Goal: Task Accomplishment & Management: Use online tool/utility

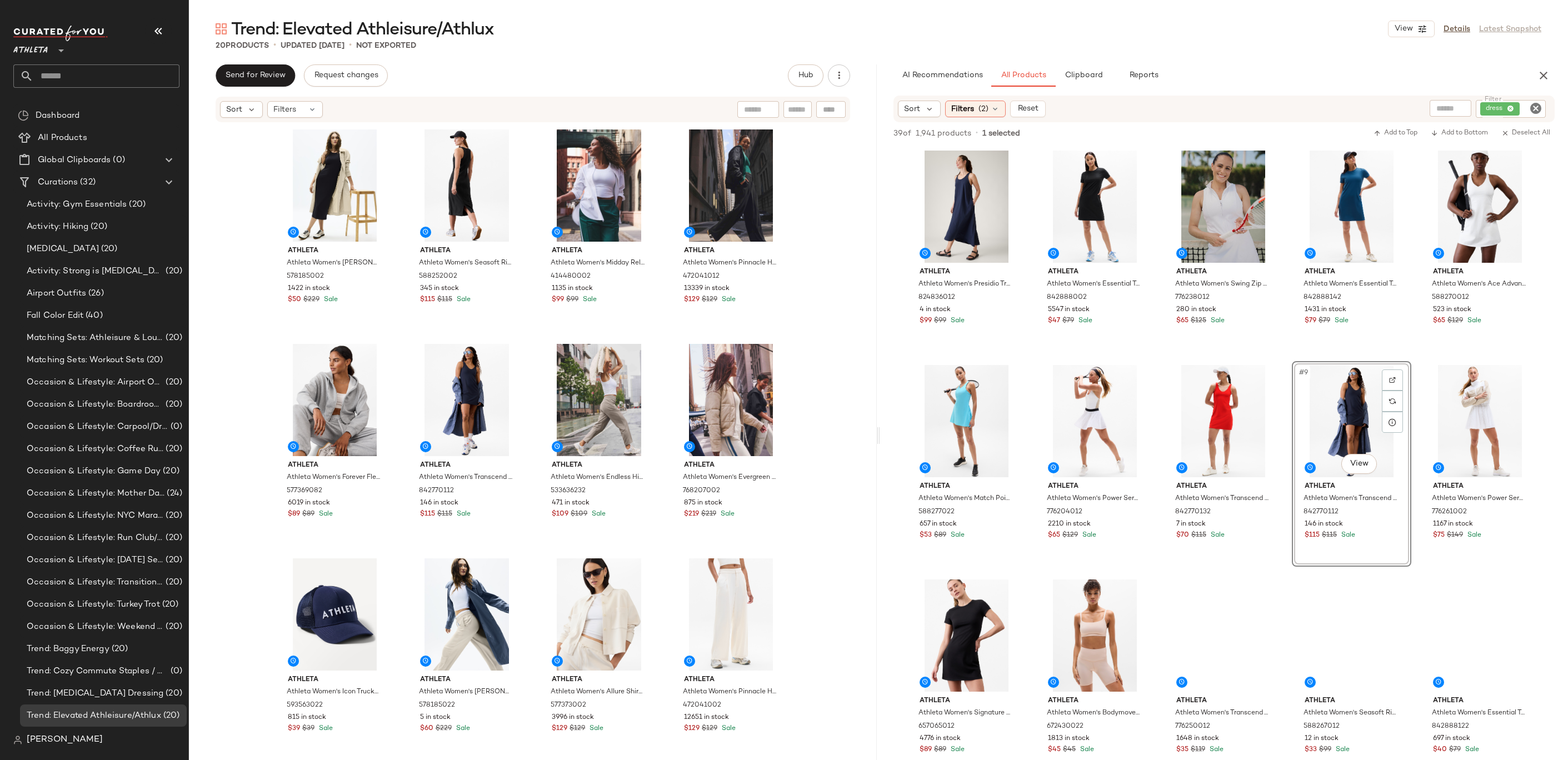
scroll to position [1, 0]
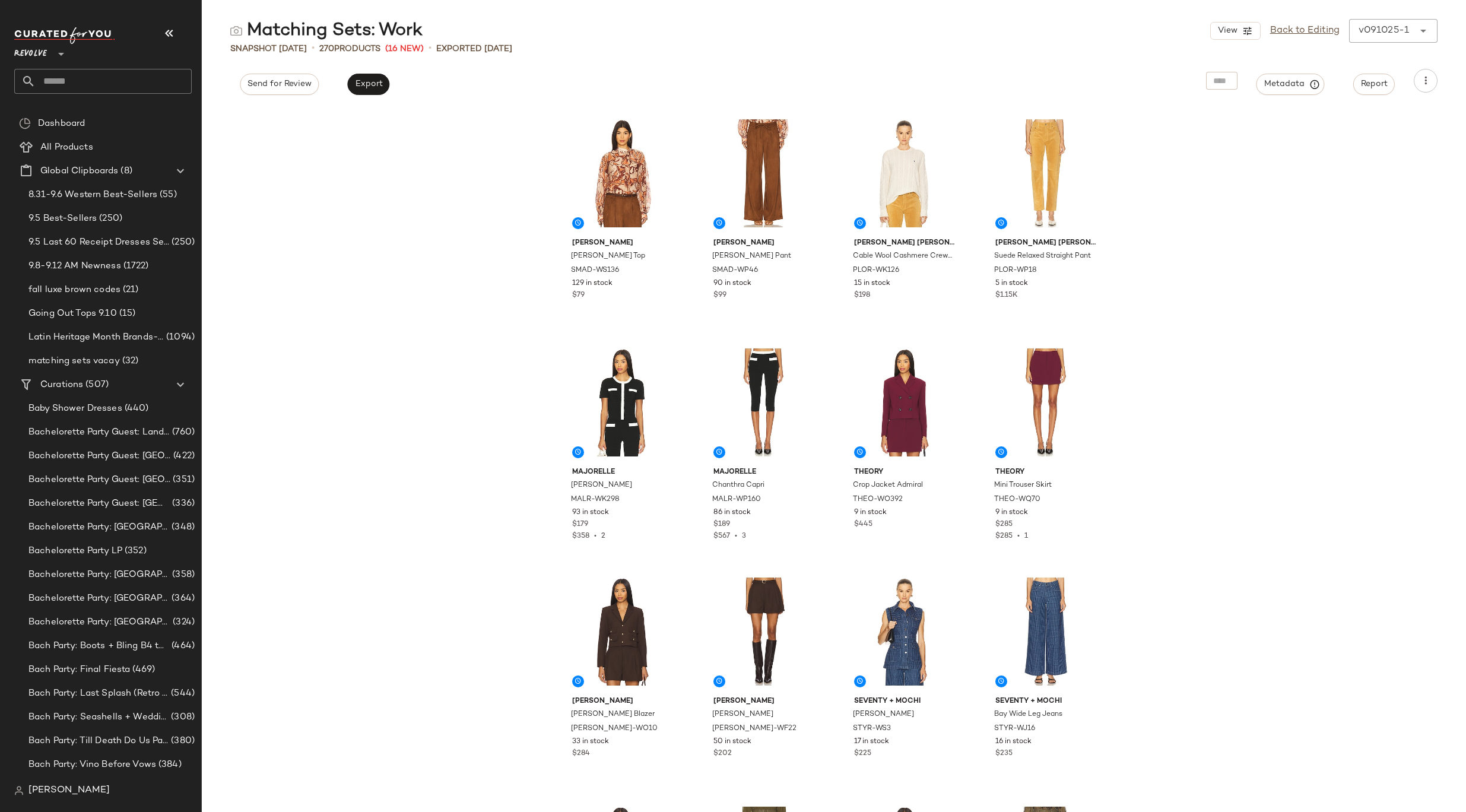
click at [81, 81] on input "text" at bounding box center [114, 81] width 156 height 25
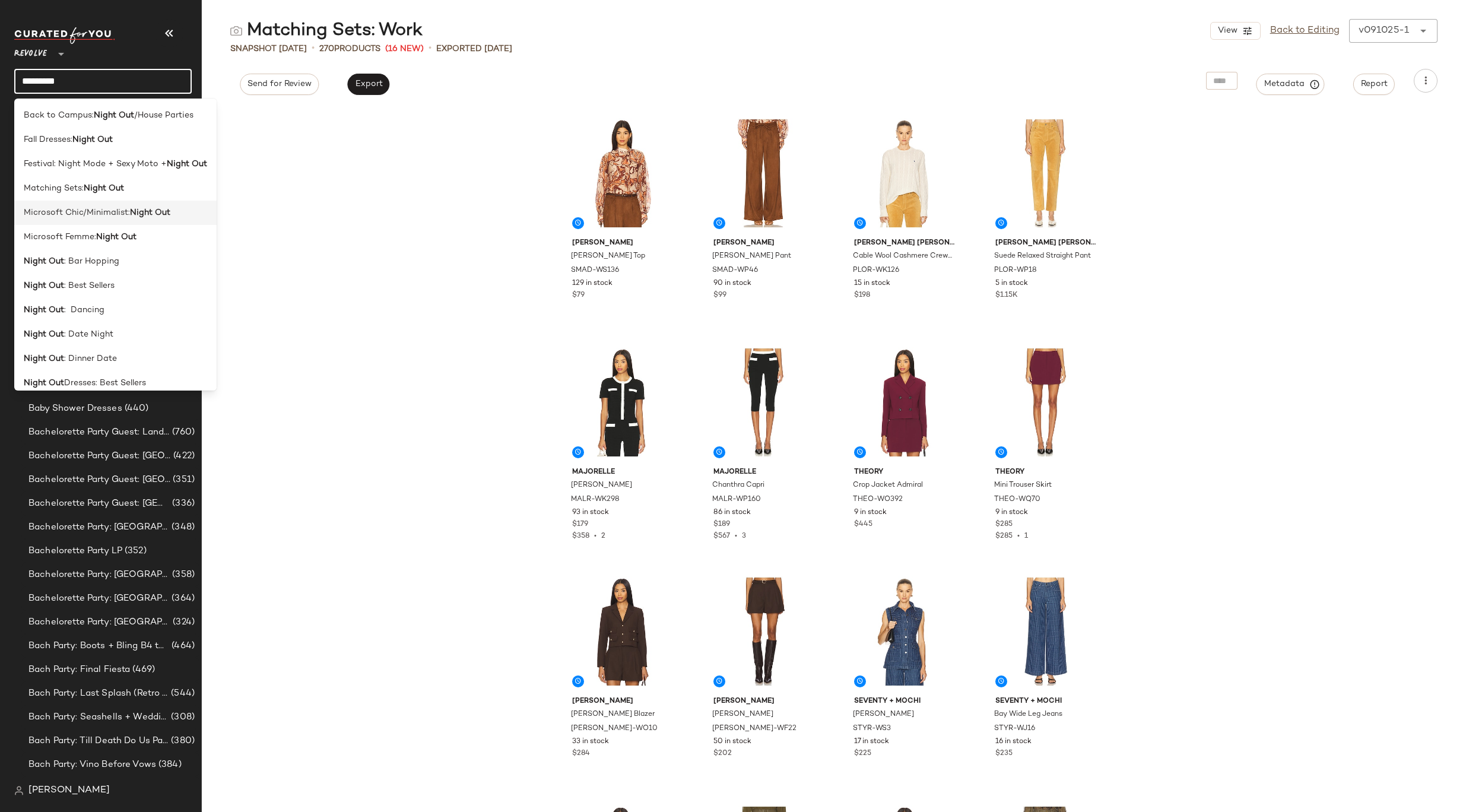
scroll to position [277, 0]
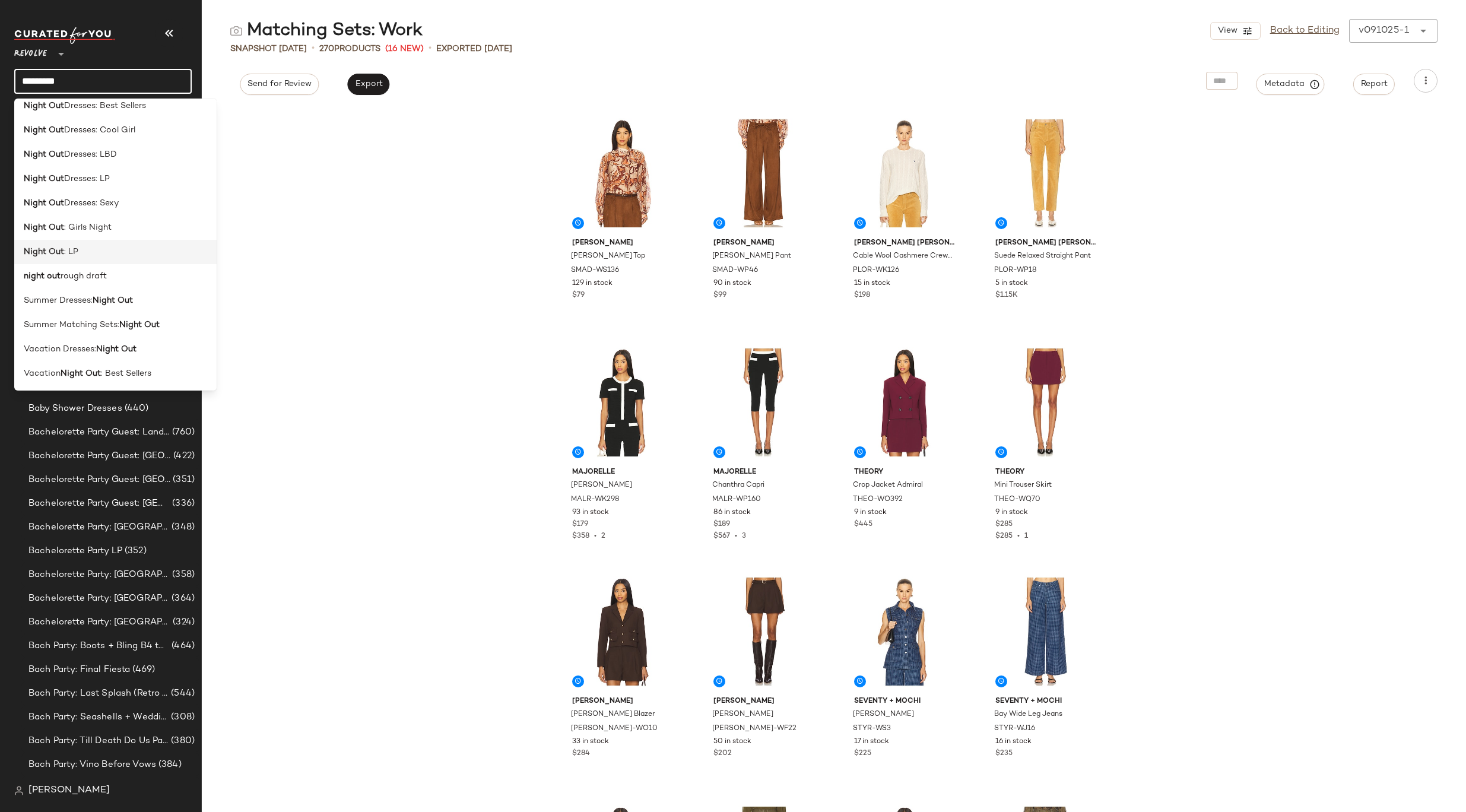
type input "*********"
click at [124, 255] on div "Night Out : LP" at bounding box center [116, 252] width 183 height 12
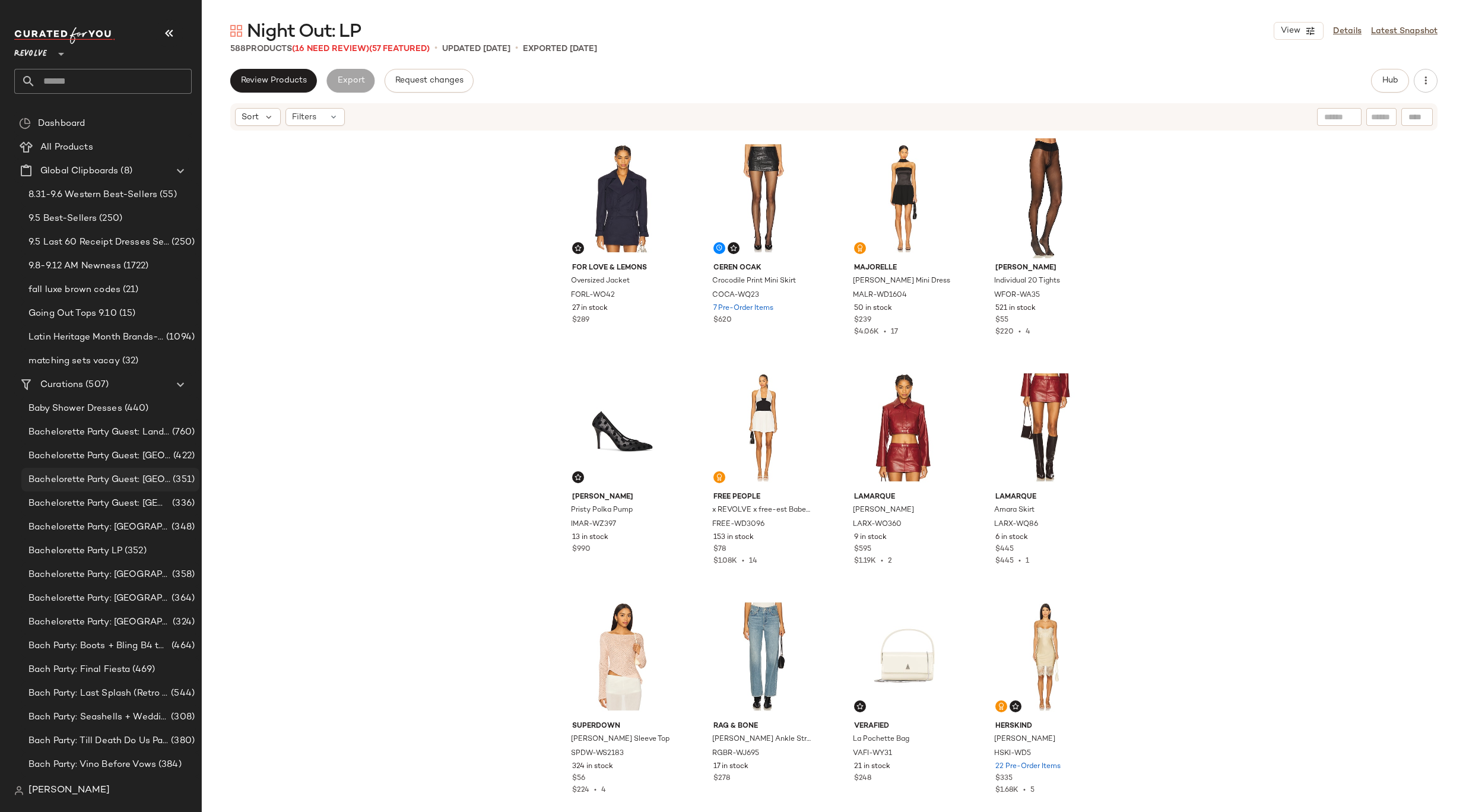
scroll to position [464, 0]
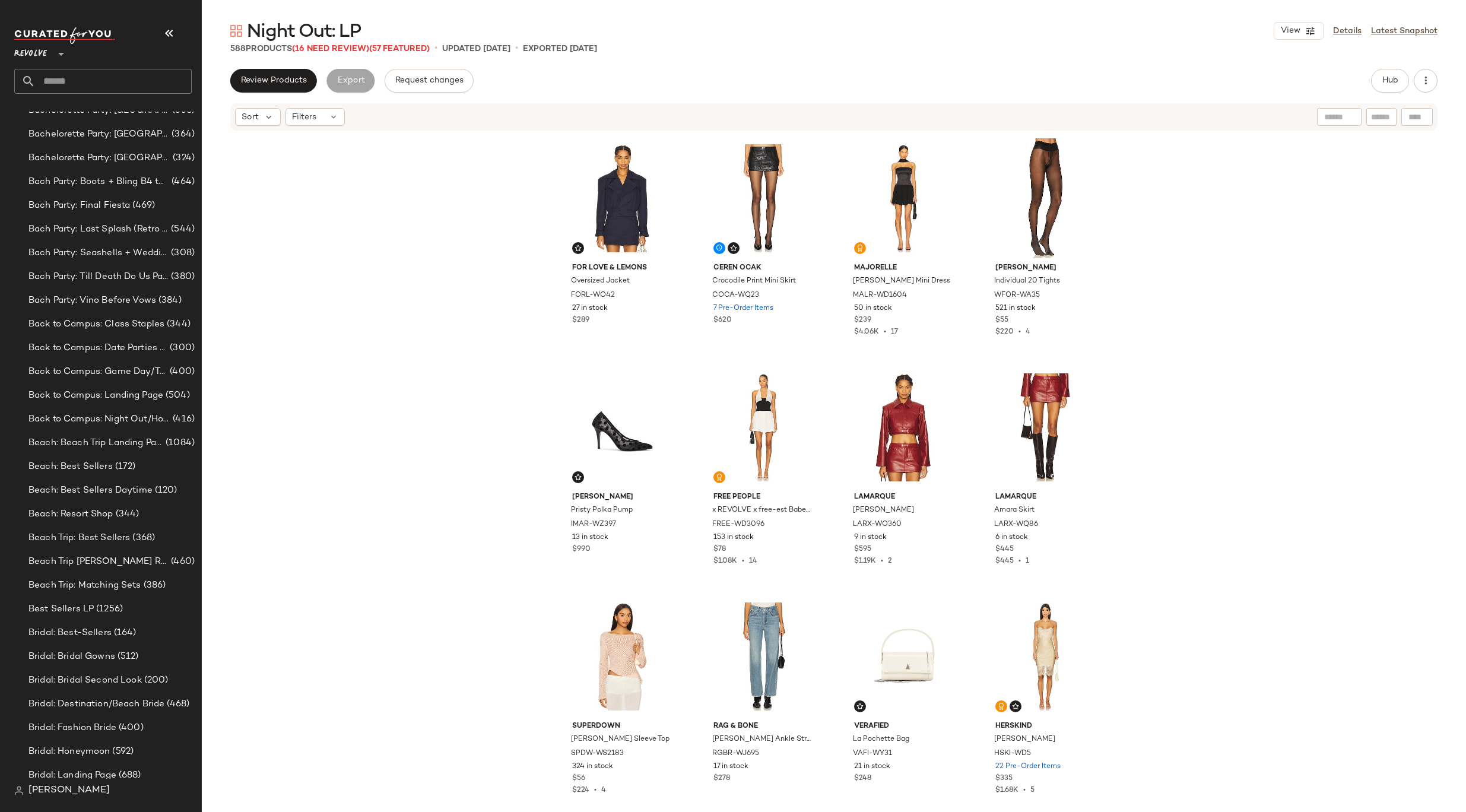
click at [92, 83] on input "text" at bounding box center [114, 81] width 156 height 25
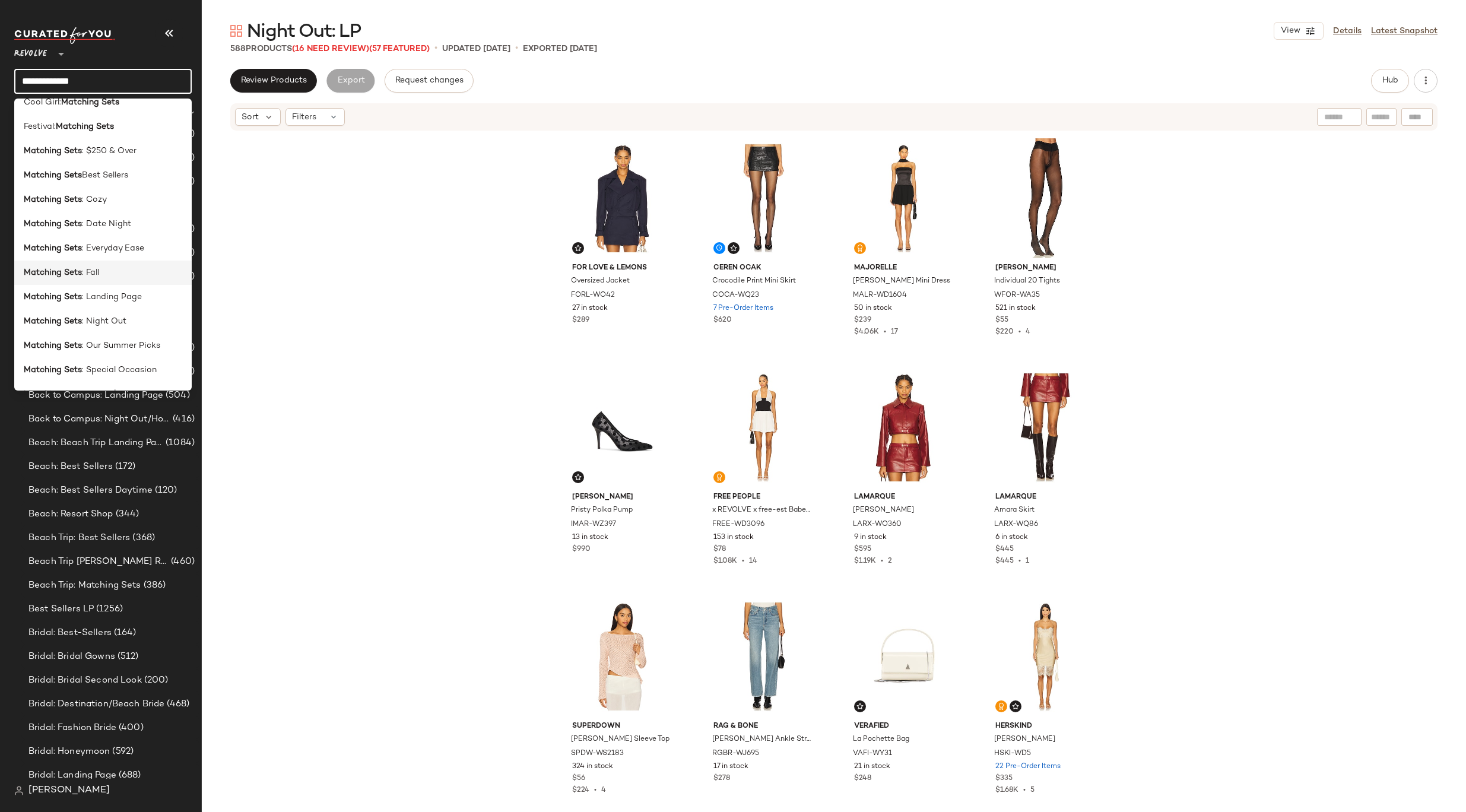
scroll to position [111, 0]
type input "**********"
click at [129, 277] on div "Matching Sets : Night Out" at bounding box center [103, 272] width 159 height 12
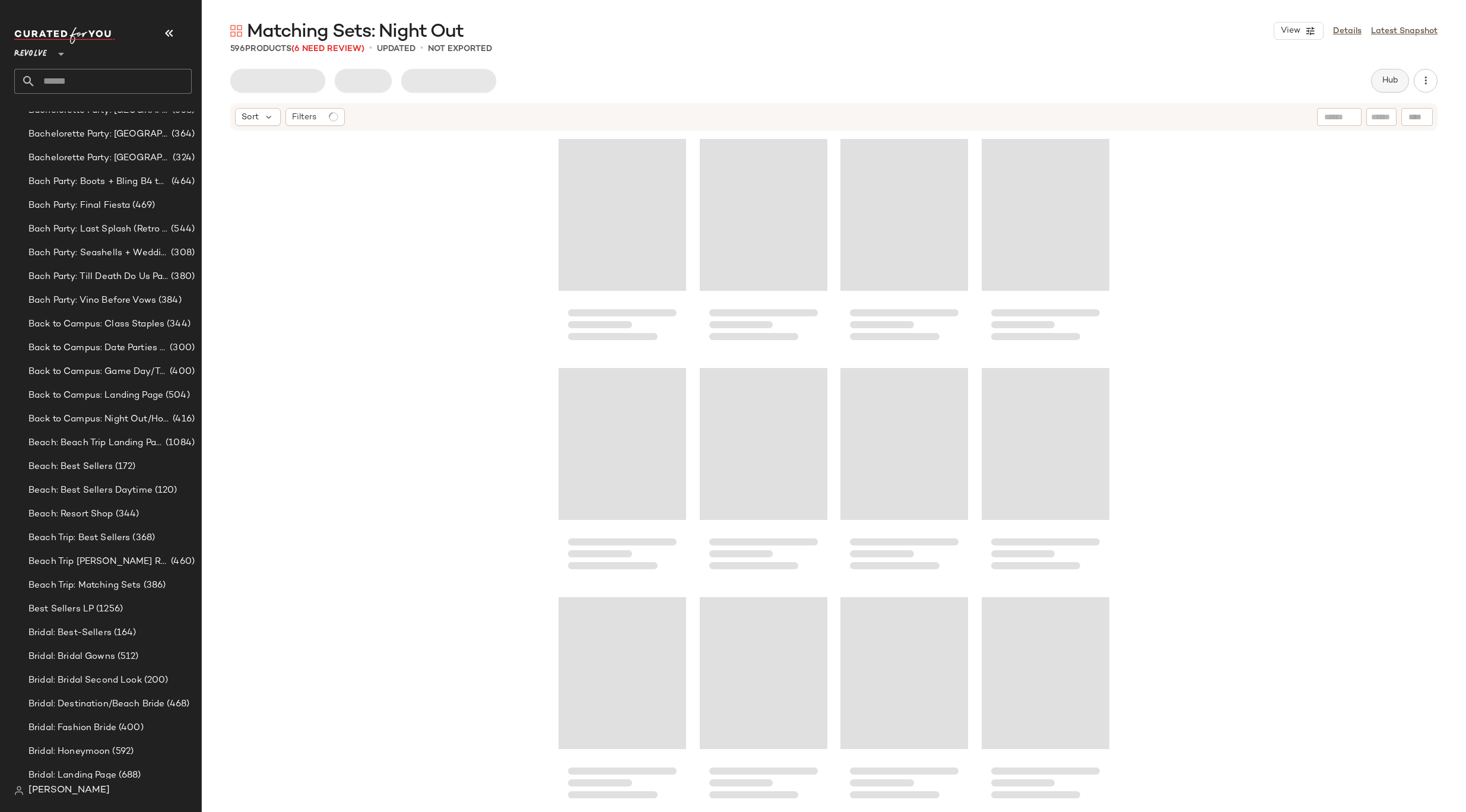
click at [1380, 81] on button "Hub" at bounding box center [1390, 81] width 38 height 24
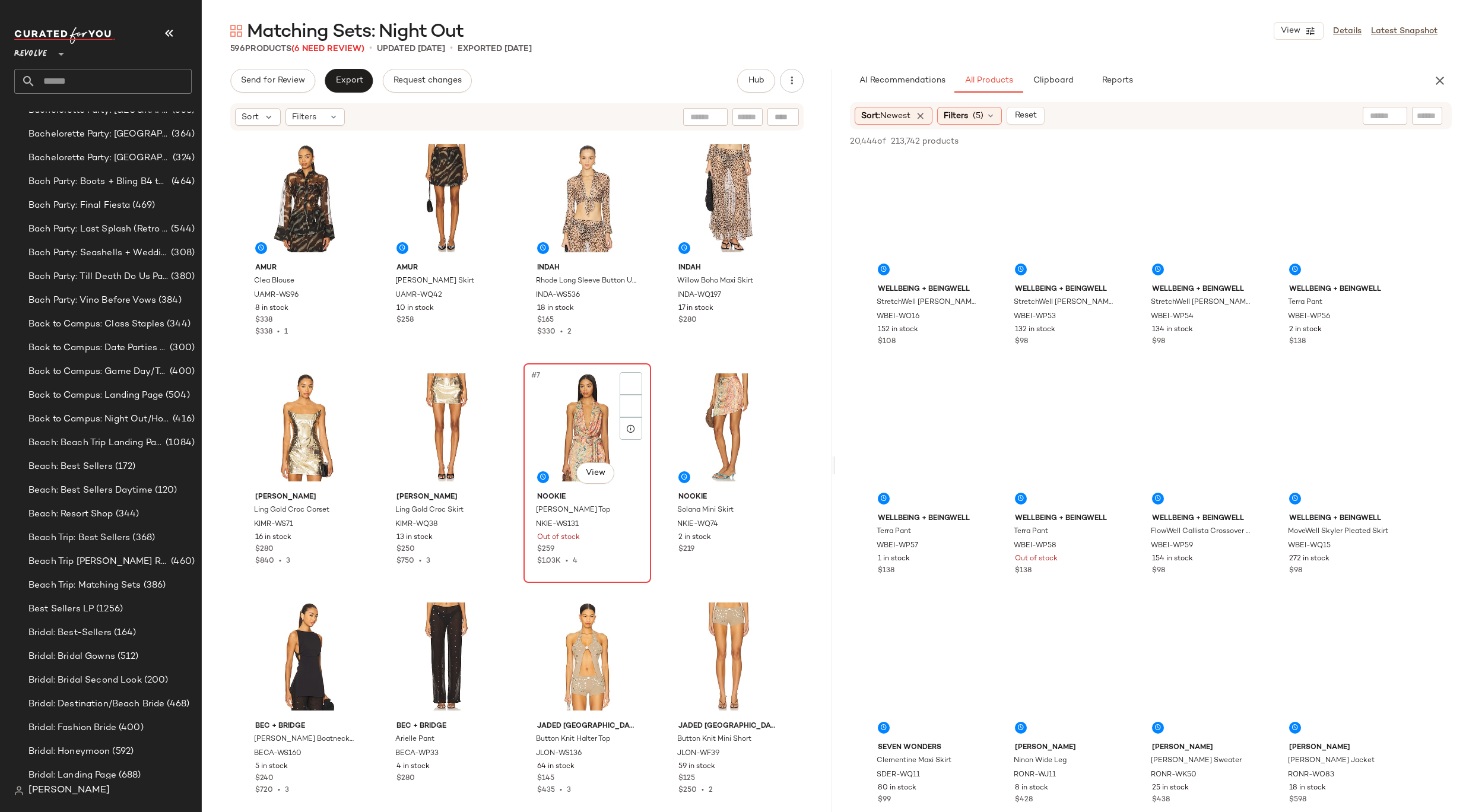
scroll to position [31, 0]
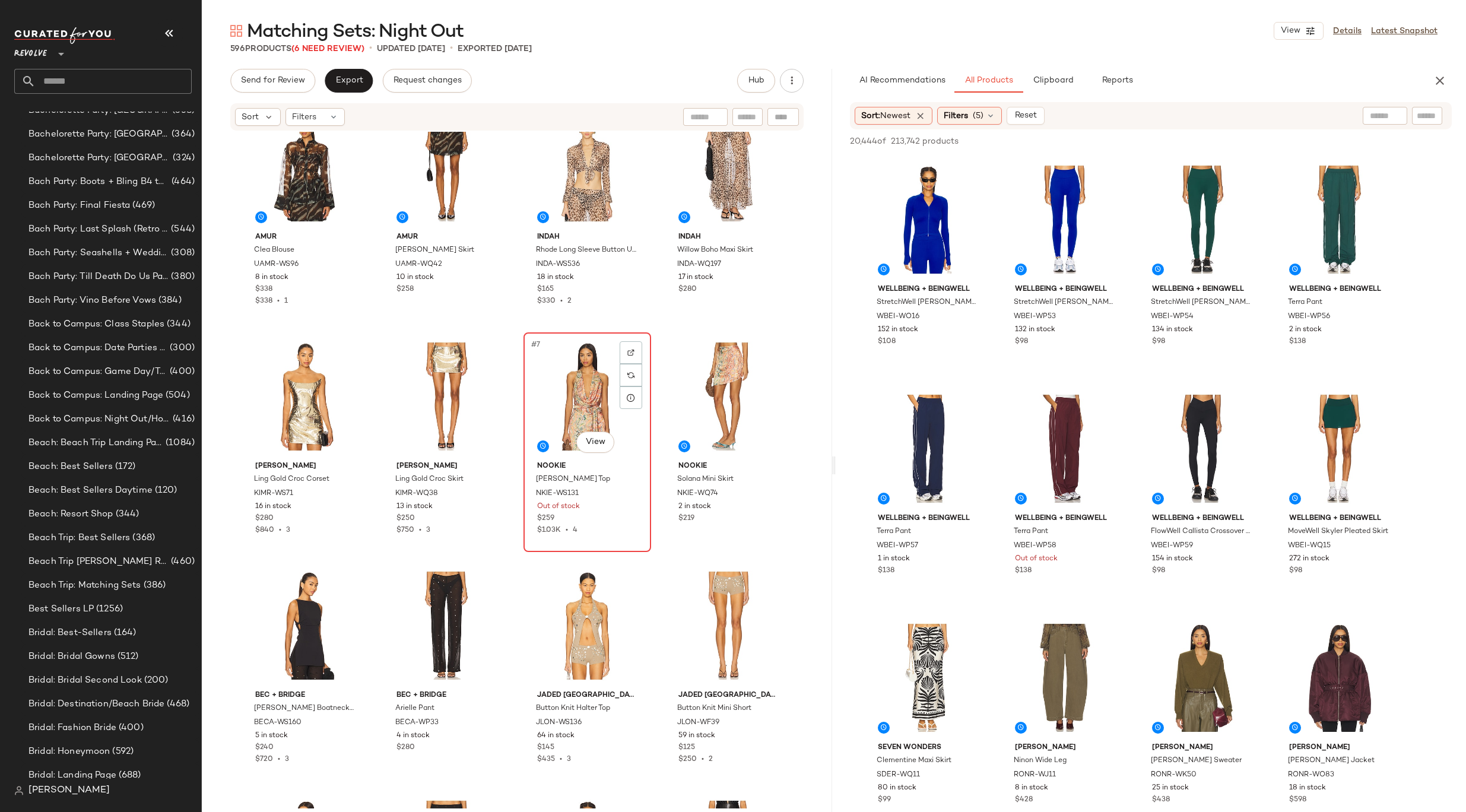
click at [598, 395] on div "#7 View" at bounding box center [587, 397] width 119 height 120
click at [603, 440] on body "Revolve ** Dashboard All Products Global Clipboards (8) 8.31-9.6 Western Best-S…" at bounding box center [733, 406] width 1466 height 812
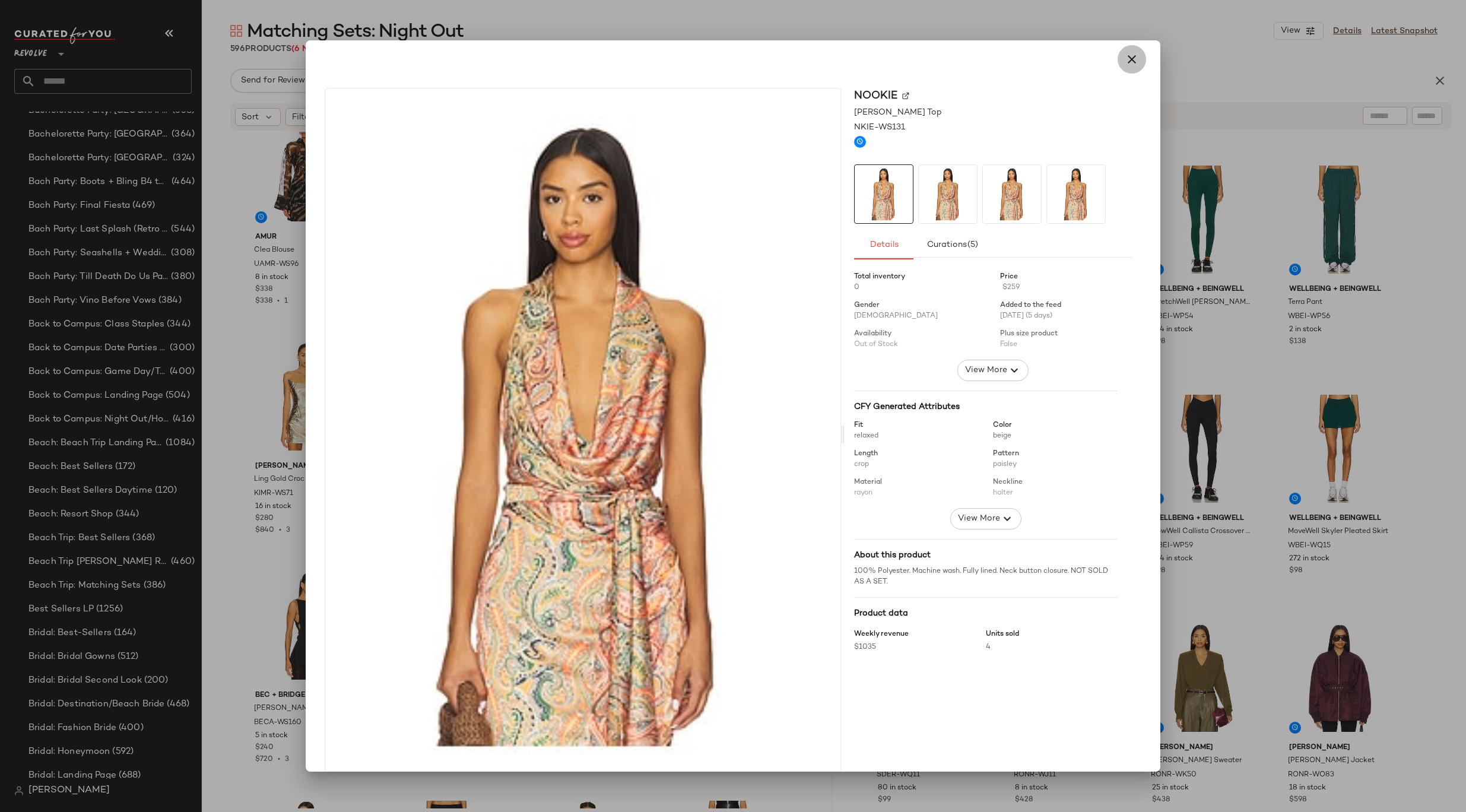
click at [1125, 59] on icon "button" at bounding box center [1132, 59] width 14 height 14
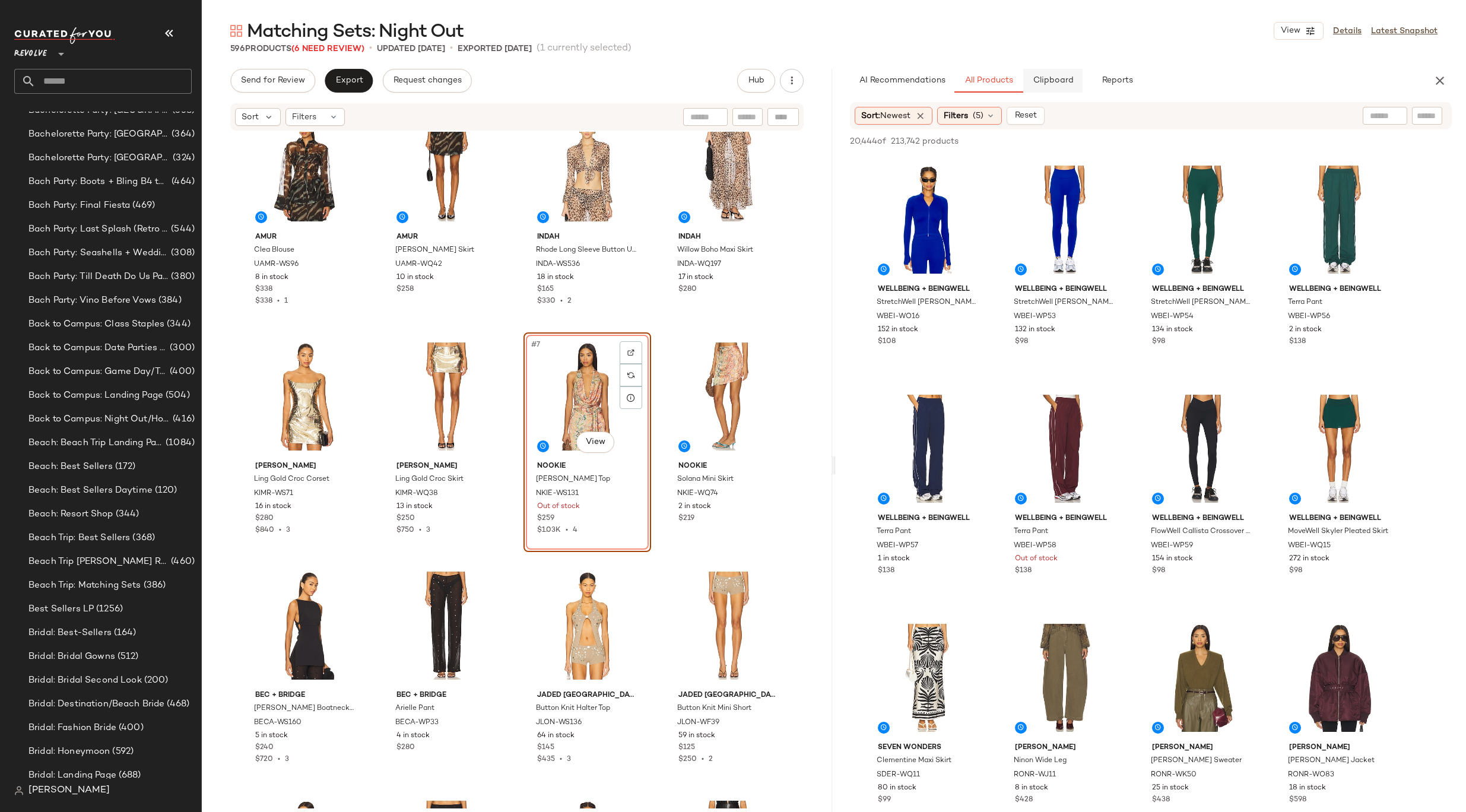
click at [1045, 77] on span "Clipboard" at bounding box center [1052, 81] width 41 height 10
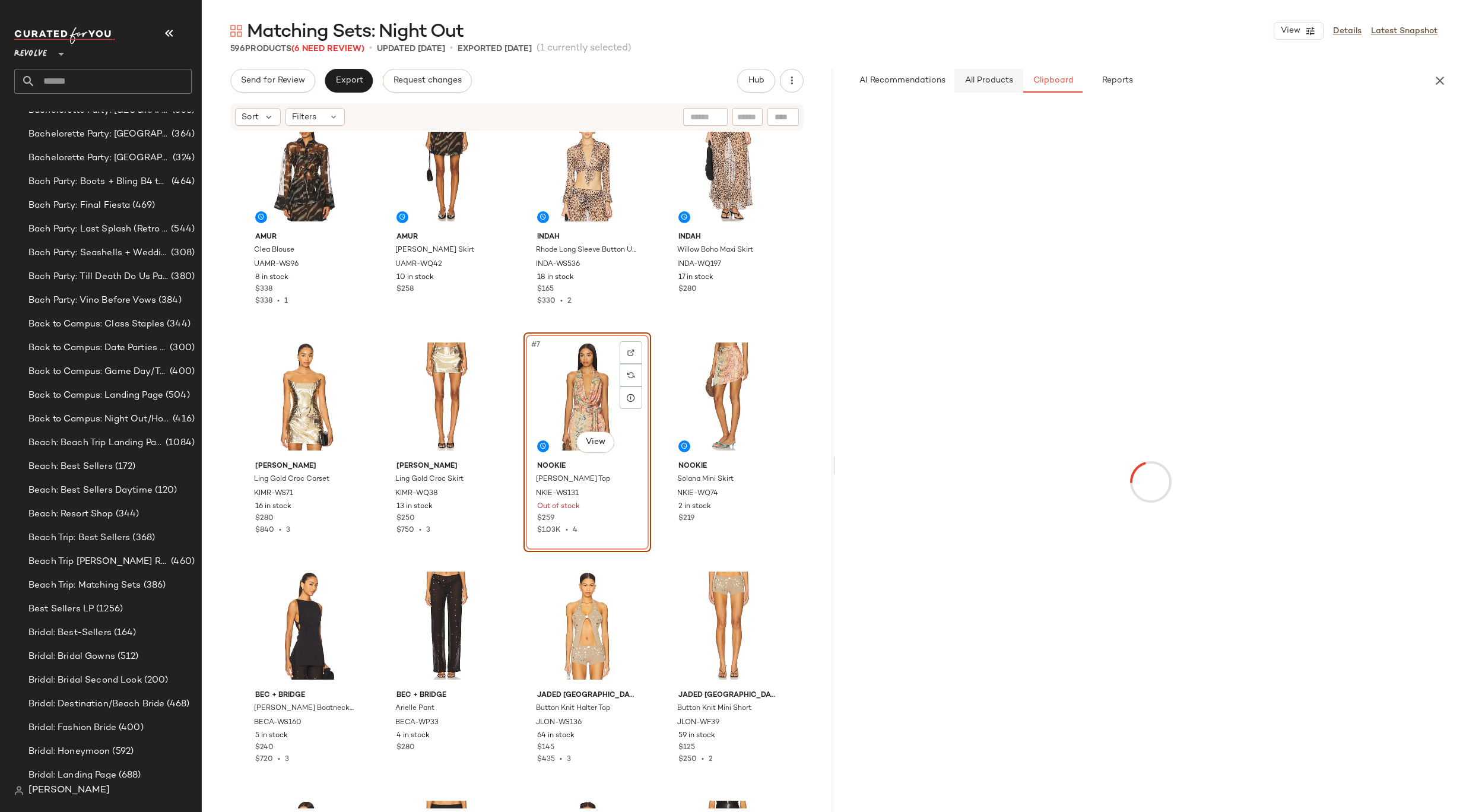
click at [1004, 78] on span "All Products" at bounding box center [988, 81] width 49 height 10
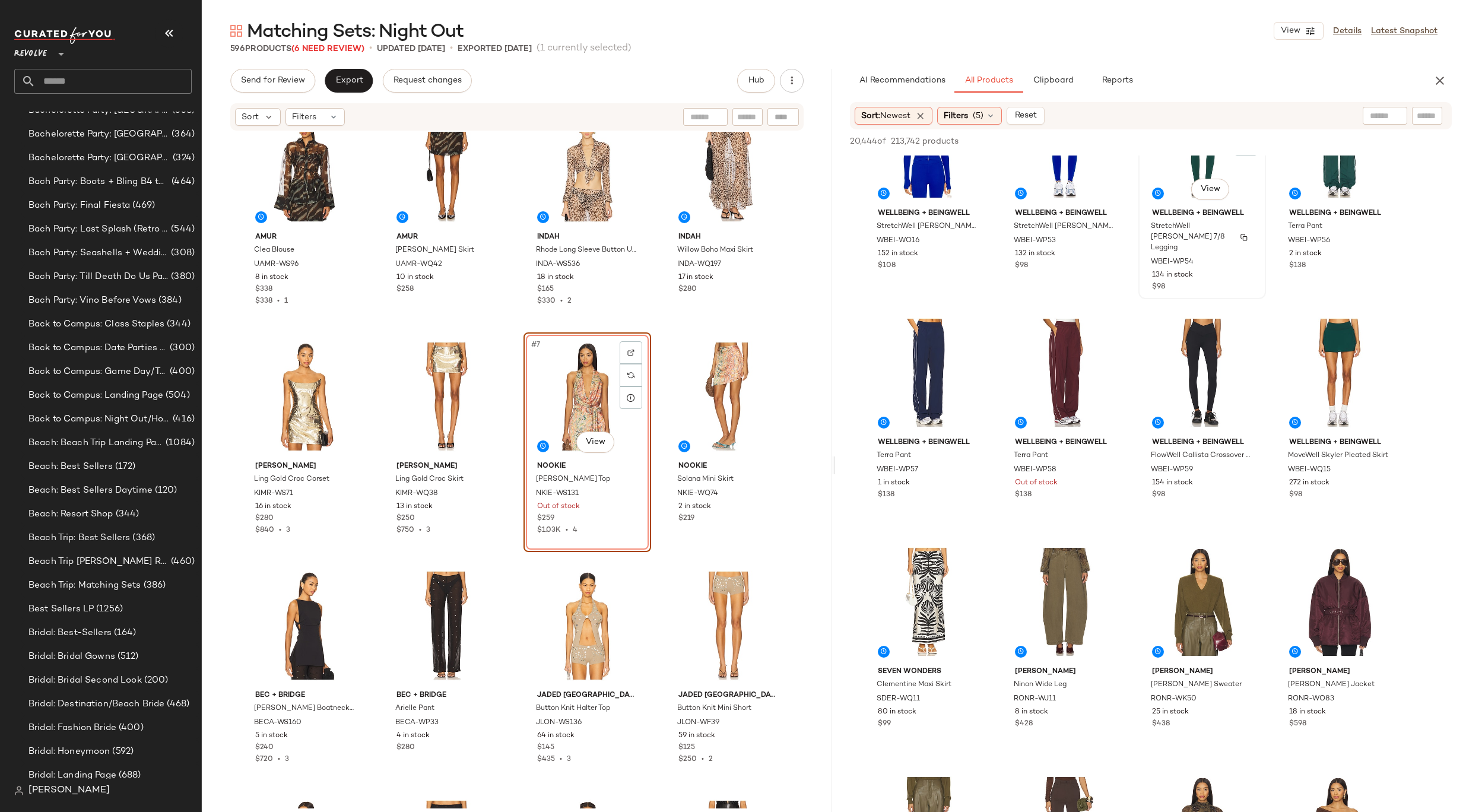
scroll to position [487, 0]
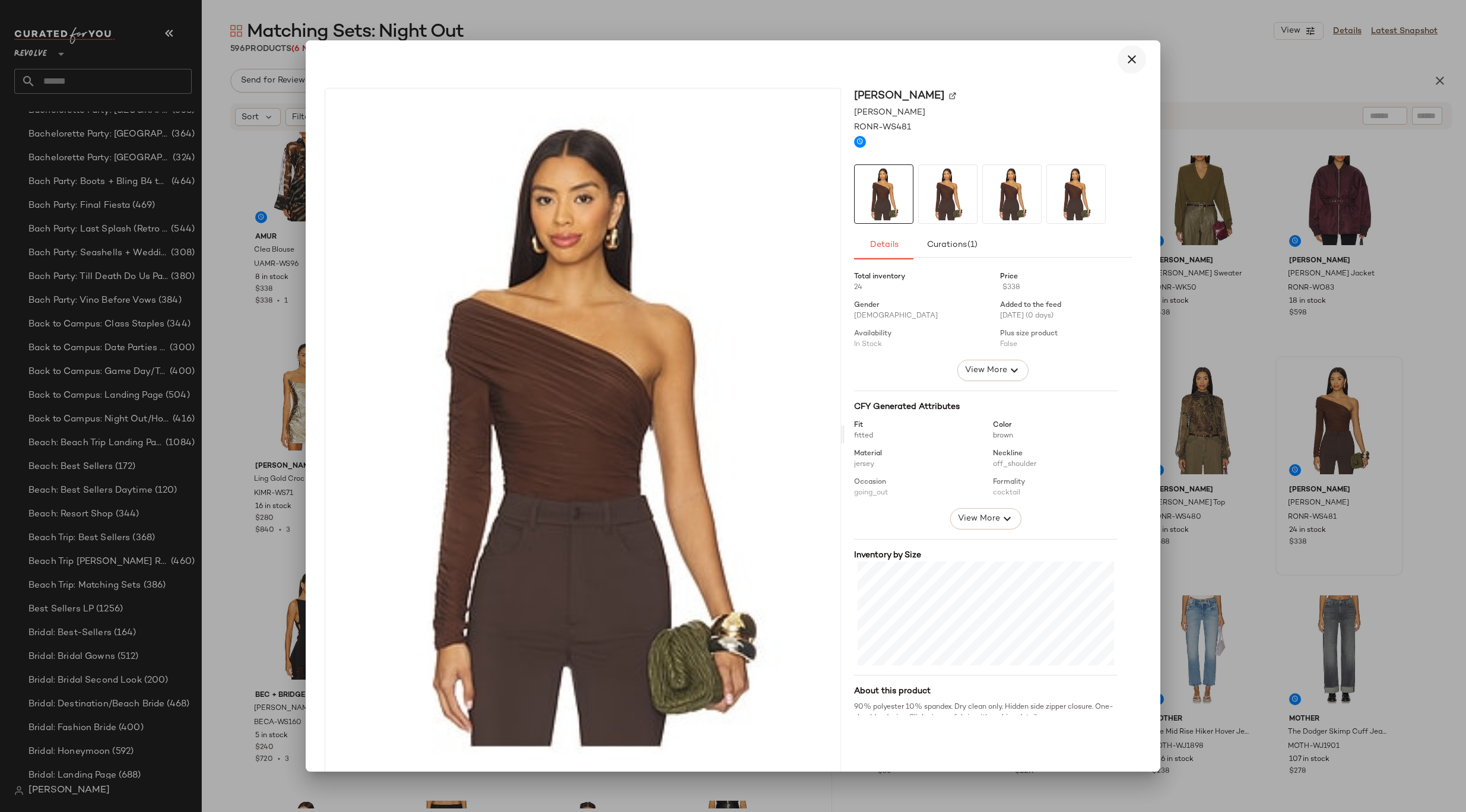
click at [1126, 62] on icon "button" at bounding box center [1132, 59] width 14 height 14
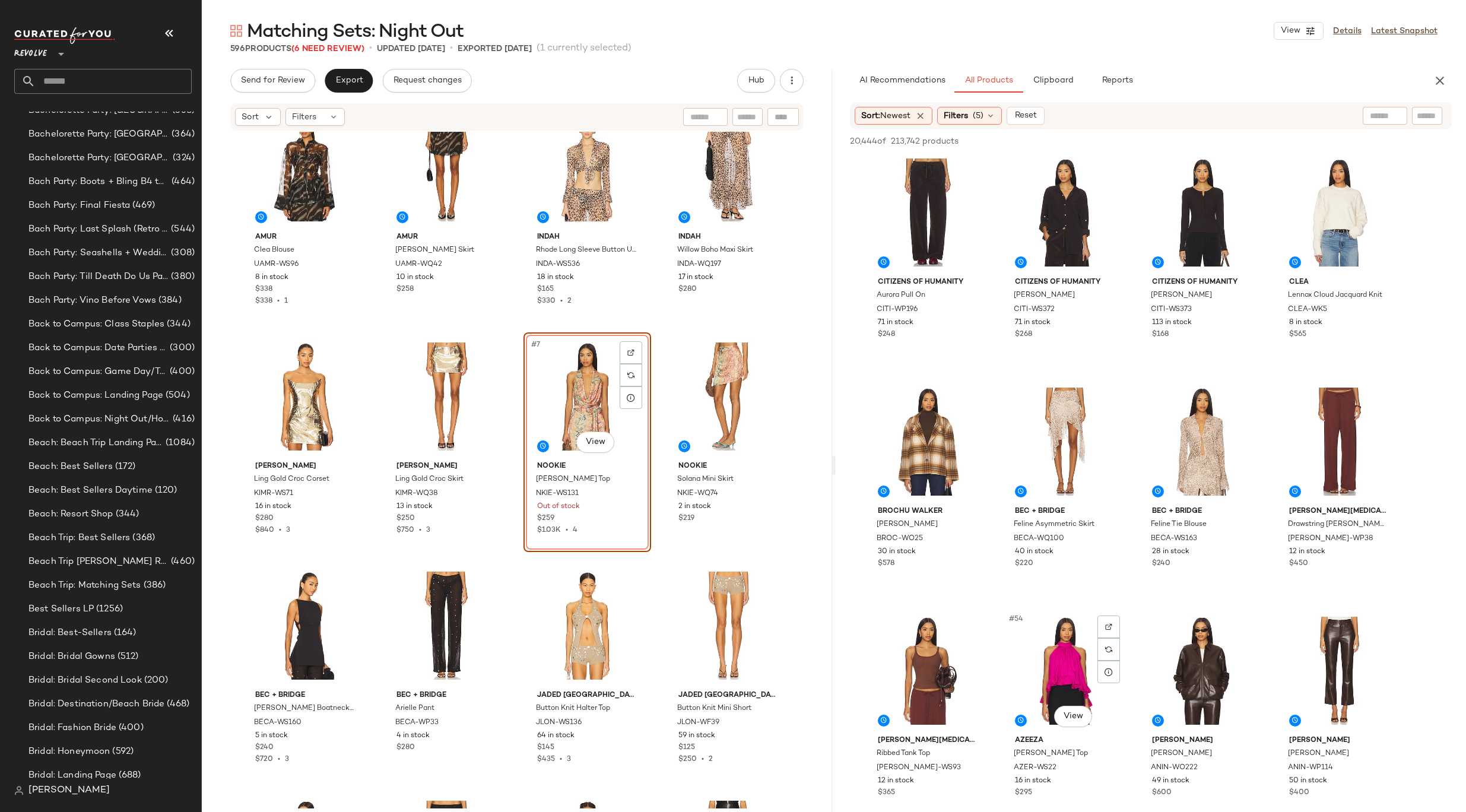
scroll to position [2645, 0]
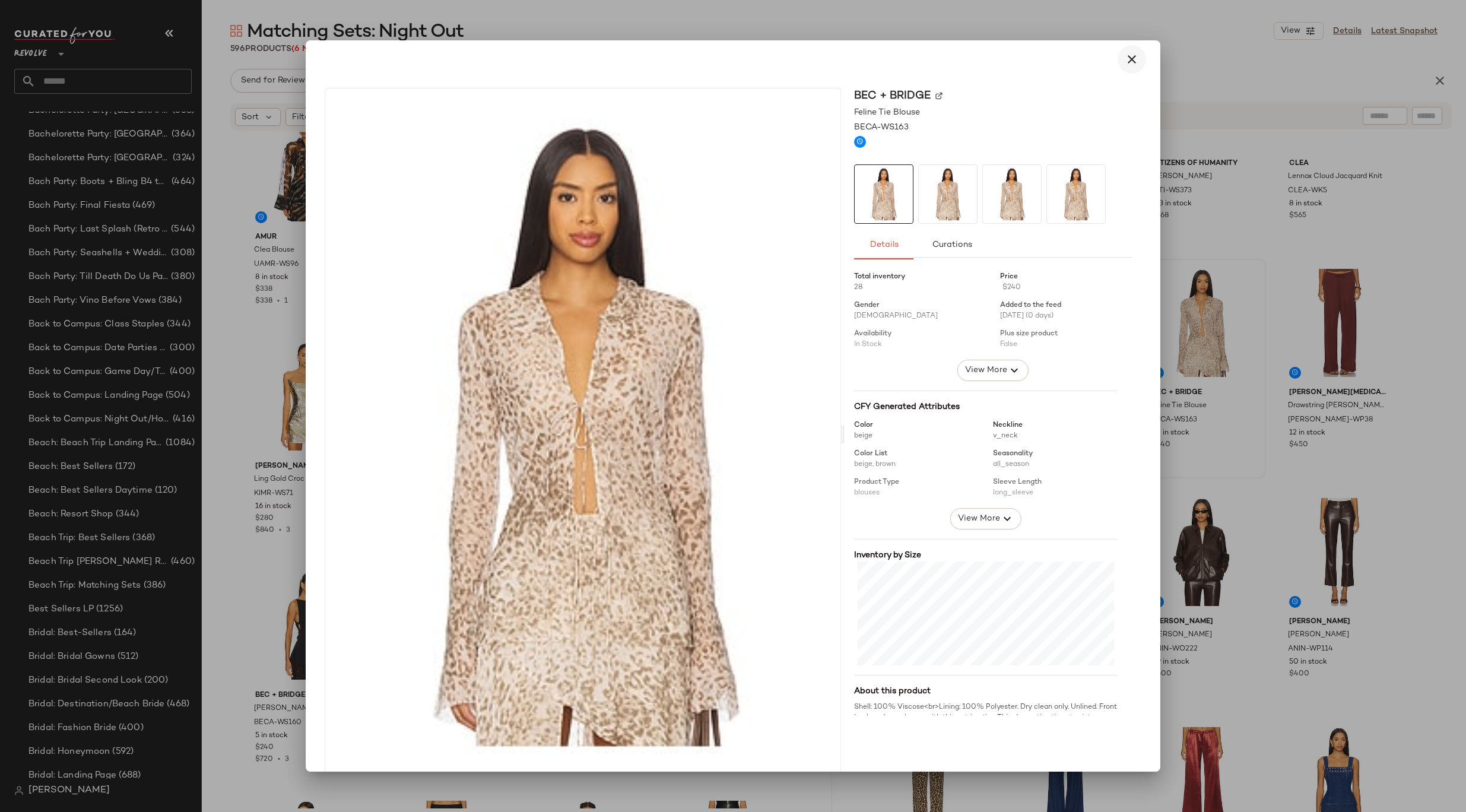
click at [1125, 64] on icon "button" at bounding box center [1132, 59] width 14 height 14
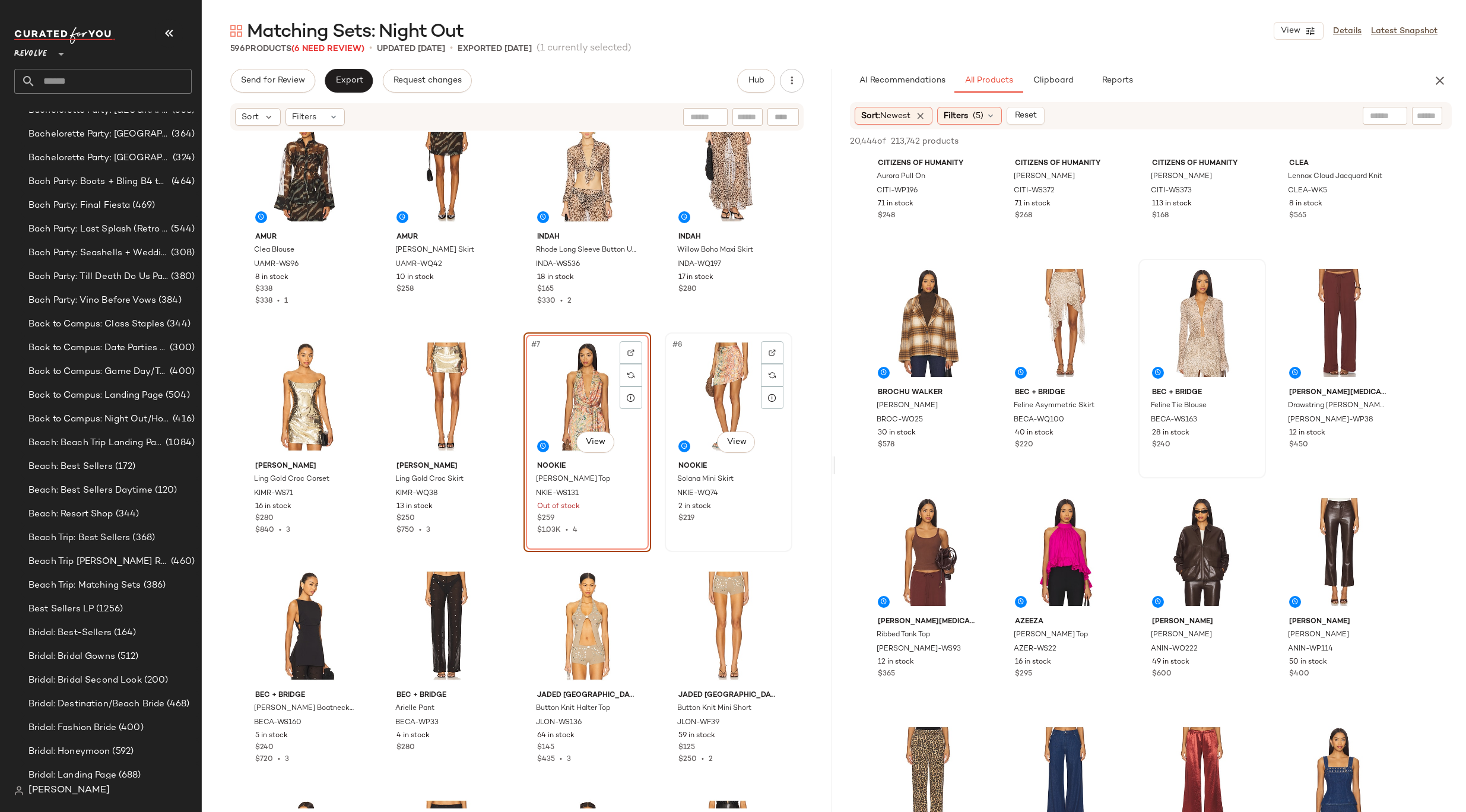
scroll to position [0, 0]
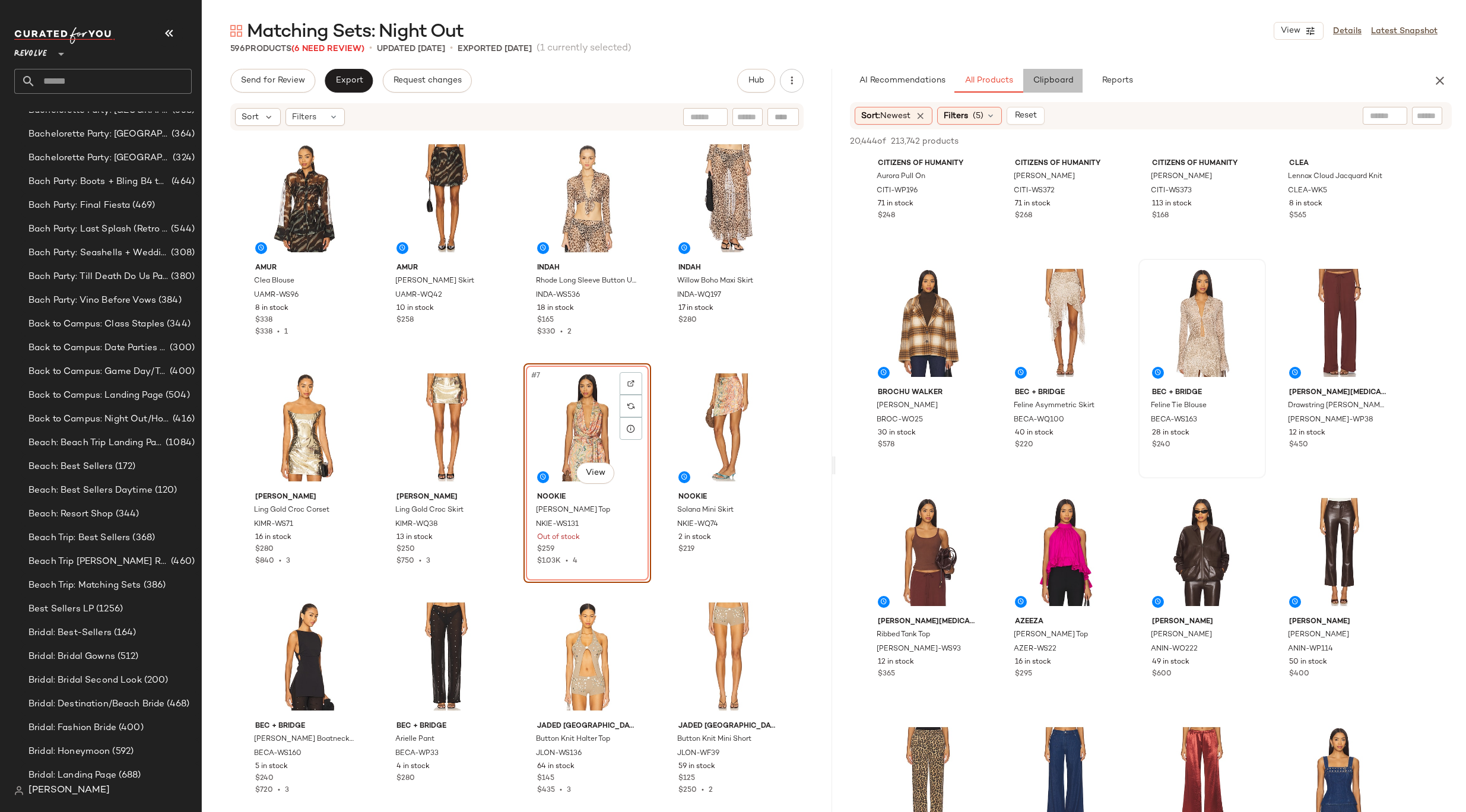
click at [1058, 72] on button "Clipboard" at bounding box center [1053, 81] width 59 height 24
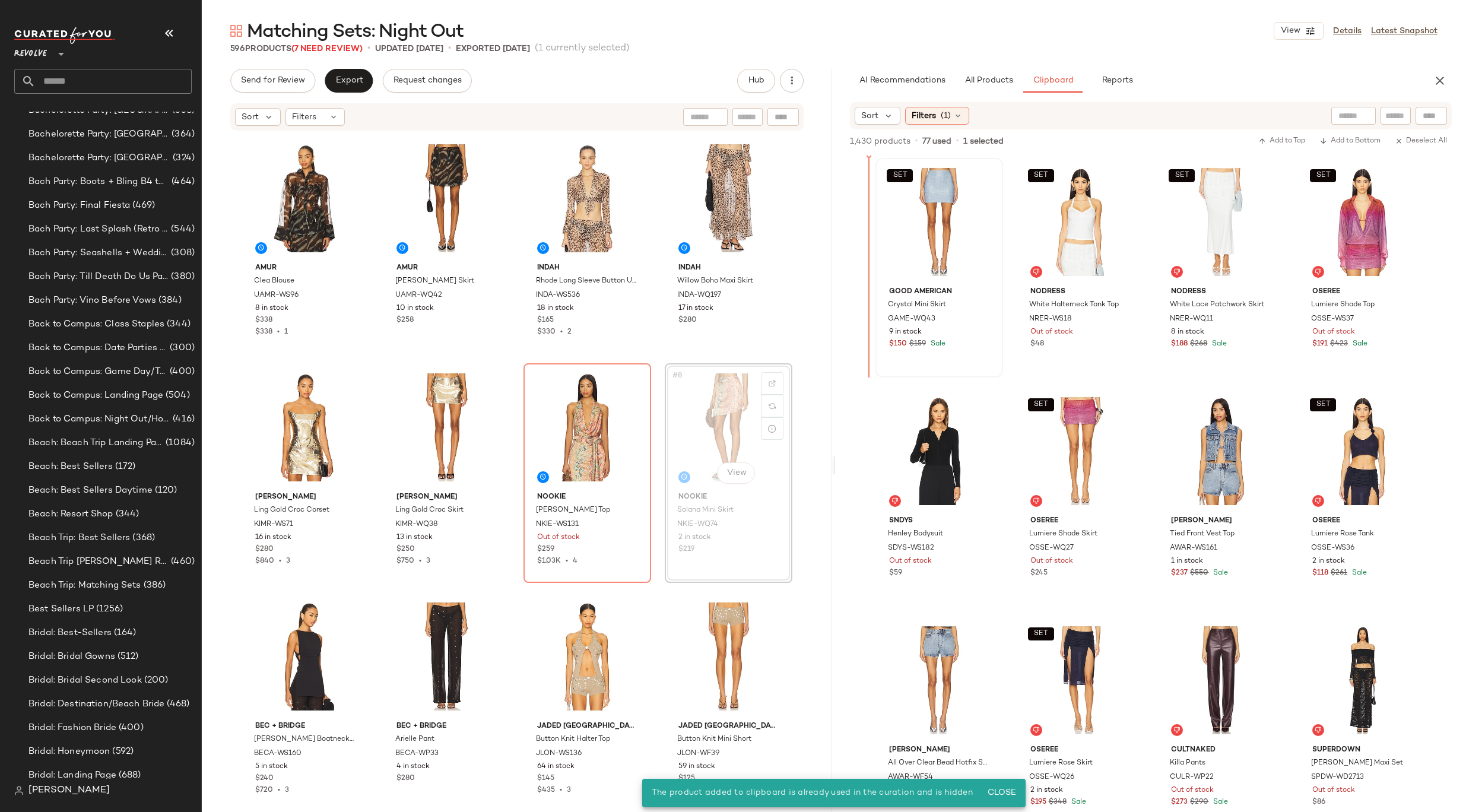
drag, startPoint x: 688, startPoint y: 438, endPoint x: 878, endPoint y: 237, distance: 276.6
click at [424, 442] on div "#6 View" at bounding box center [446, 427] width 119 height 120
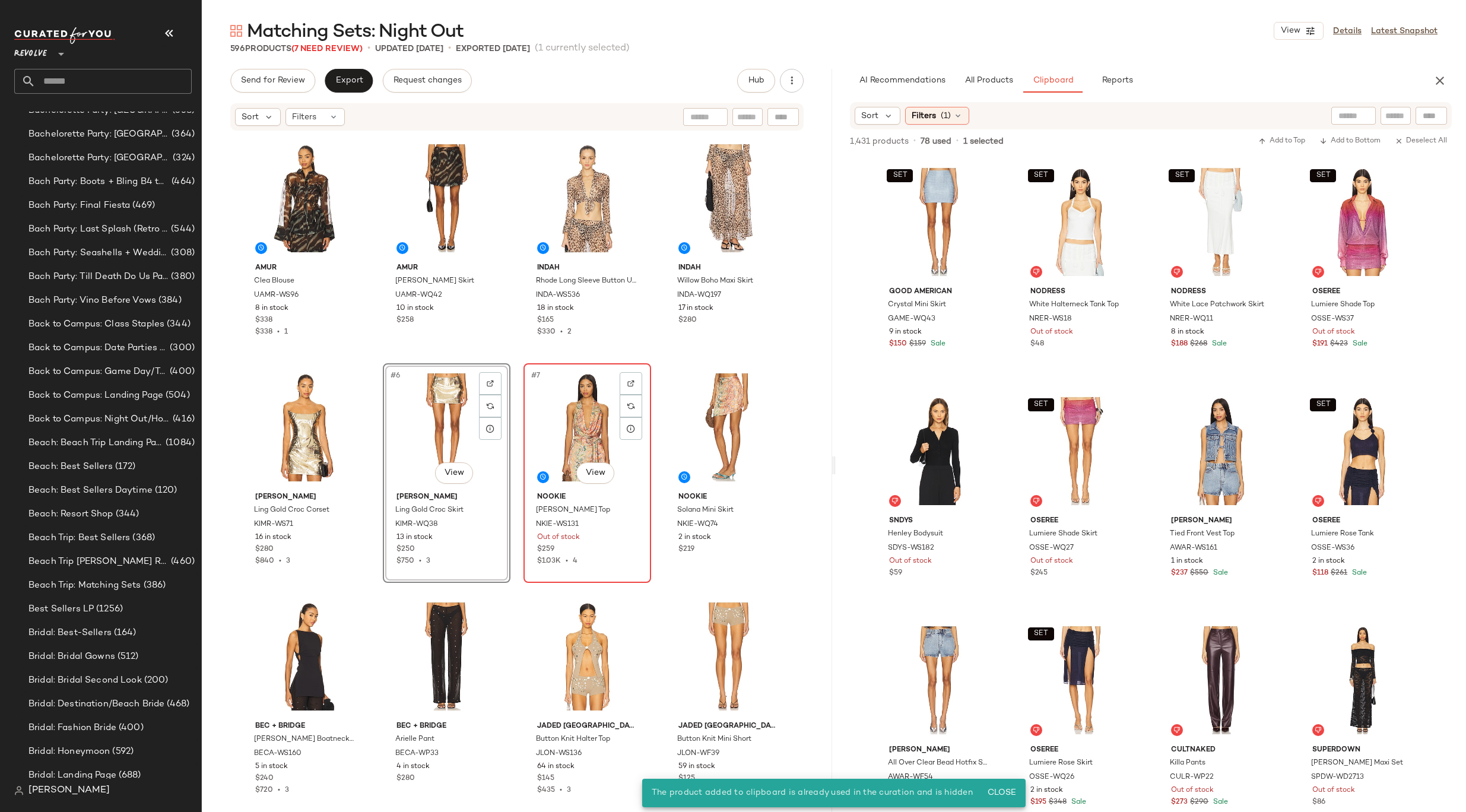
click at [563, 436] on div "#7 View" at bounding box center [587, 427] width 119 height 120
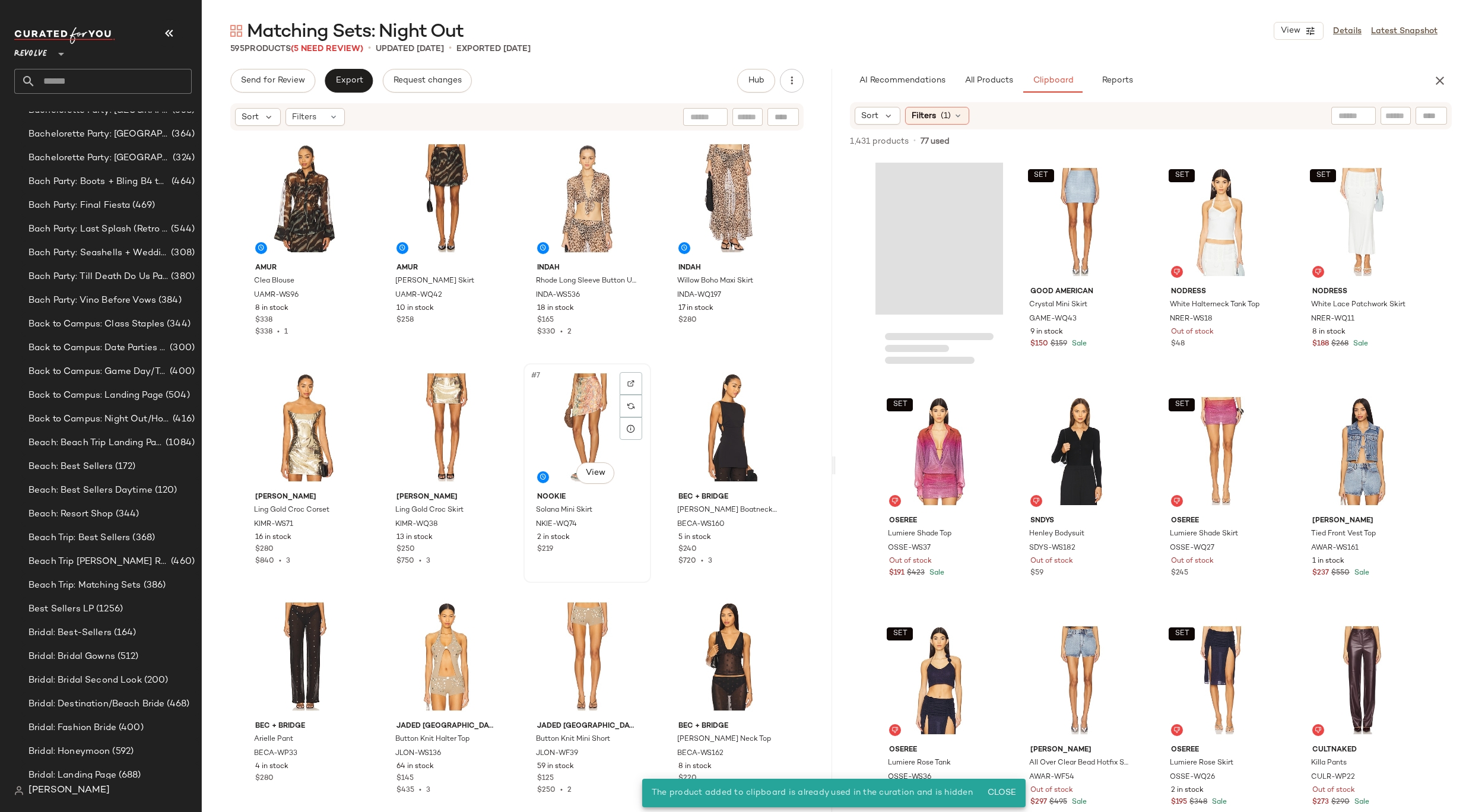
click at [586, 419] on div "#7 View" at bounding box center [587, 427] width 119 height 120
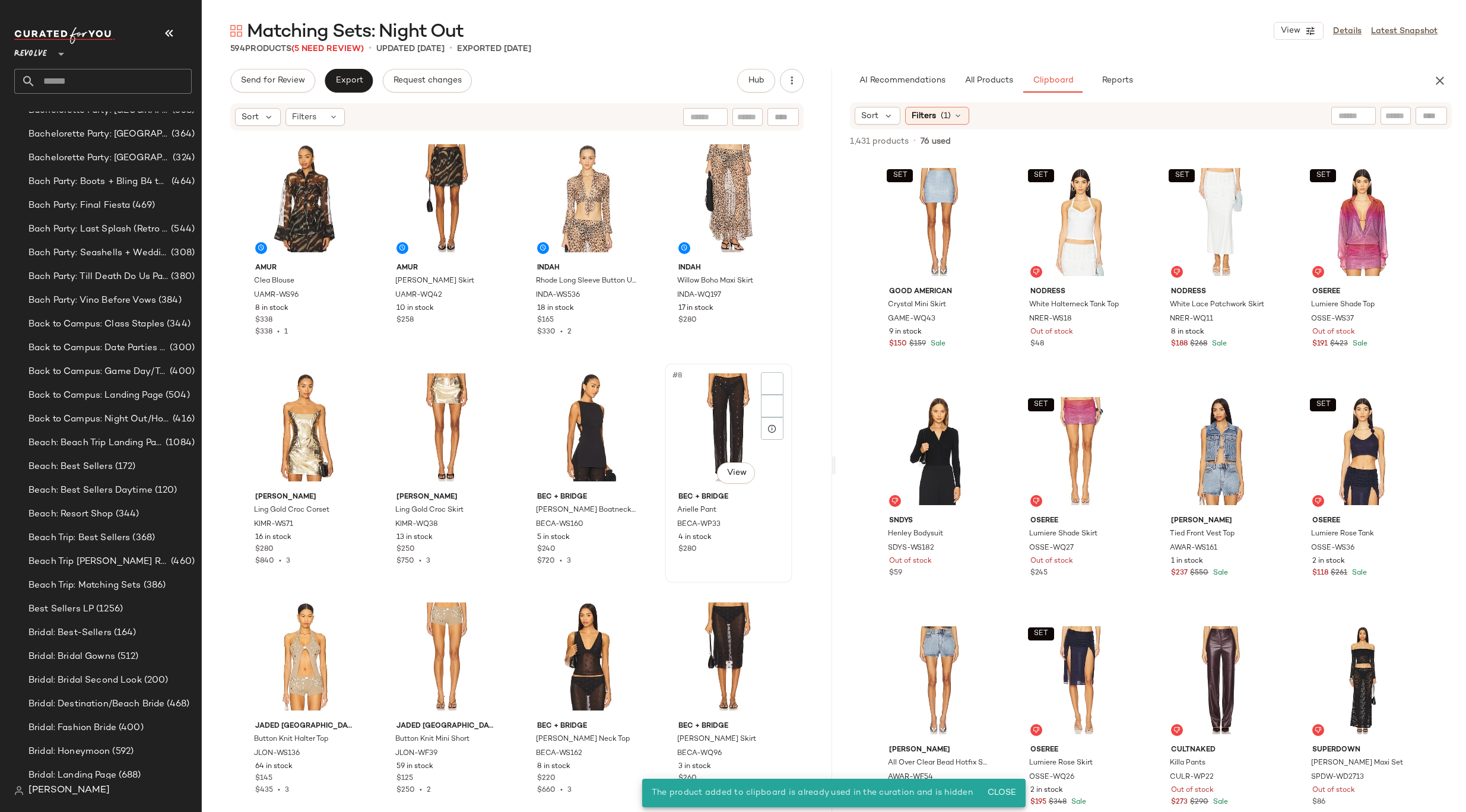
click at [735, 388] on div "#8 View" at bounding box center [728, 427] width 119 height 120
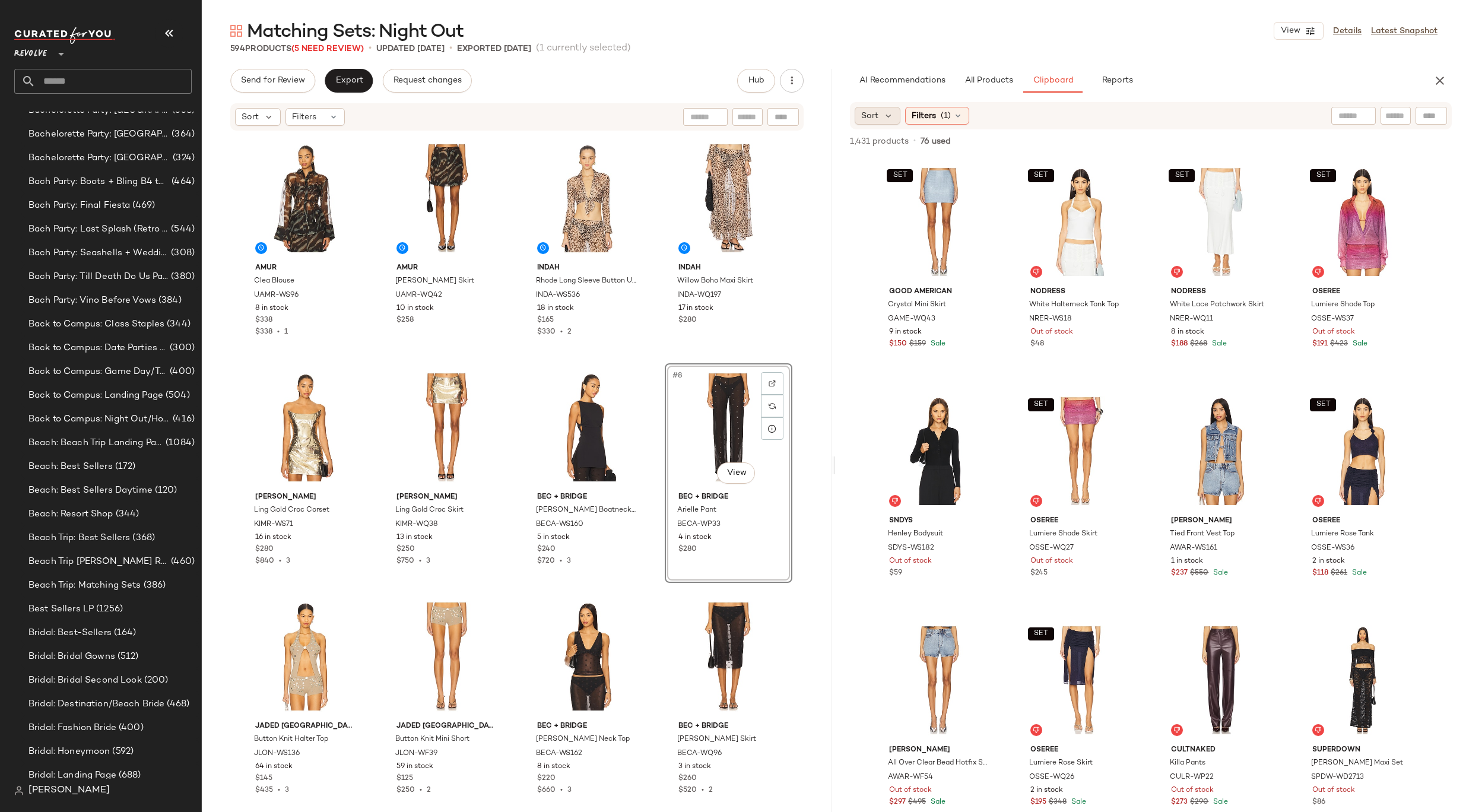
click at [884, 122] on div "Sort" at bounding box center [877, 115] width 46 height 18
click at [923, 141] on label "Newest" at bounding box center [950, 148] width 143 height 17
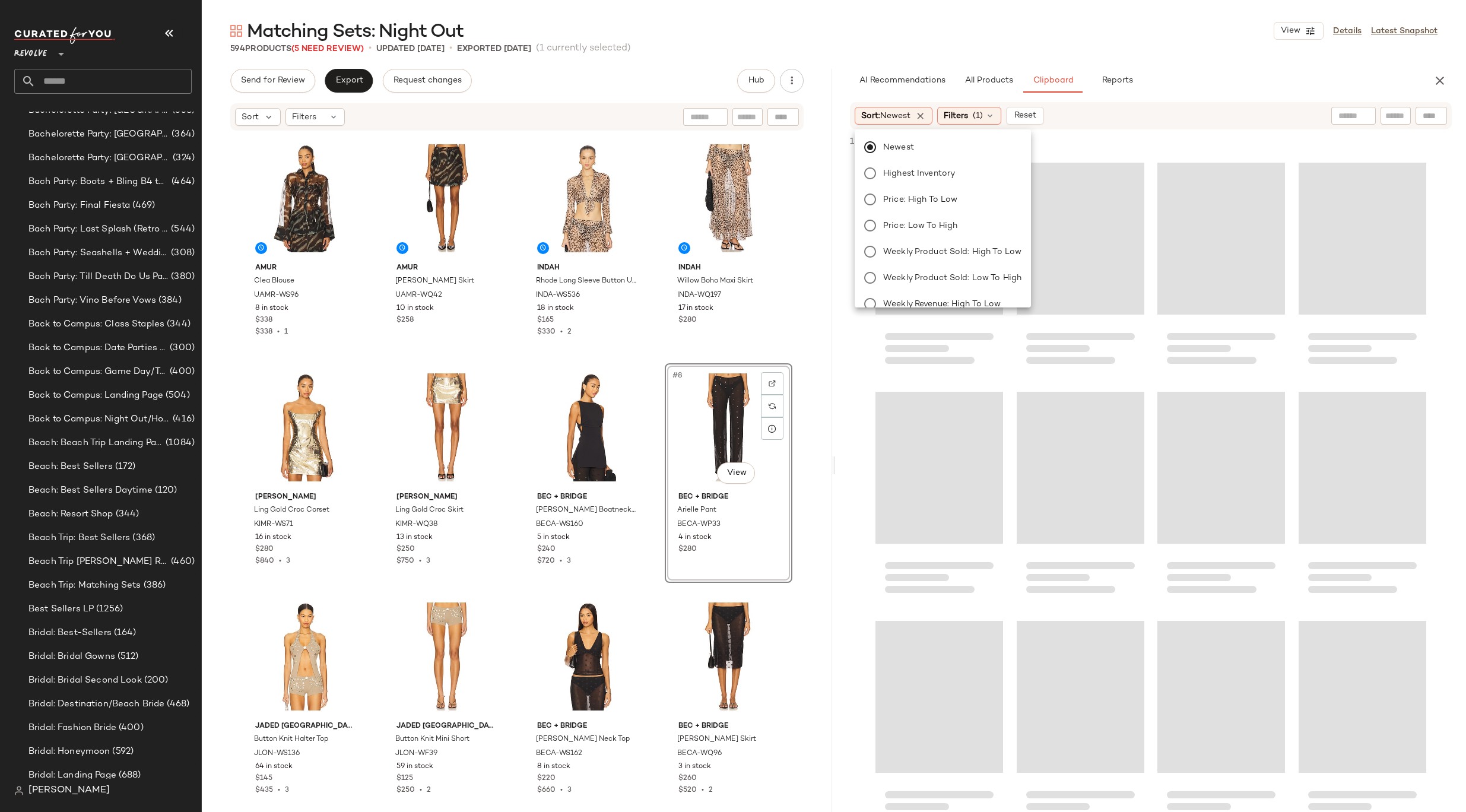
click at [1052, 28] on div "Matching Sets: Night Out View Details Latest Snapshot" at bounding box center [833, 31] width 1264 height 24
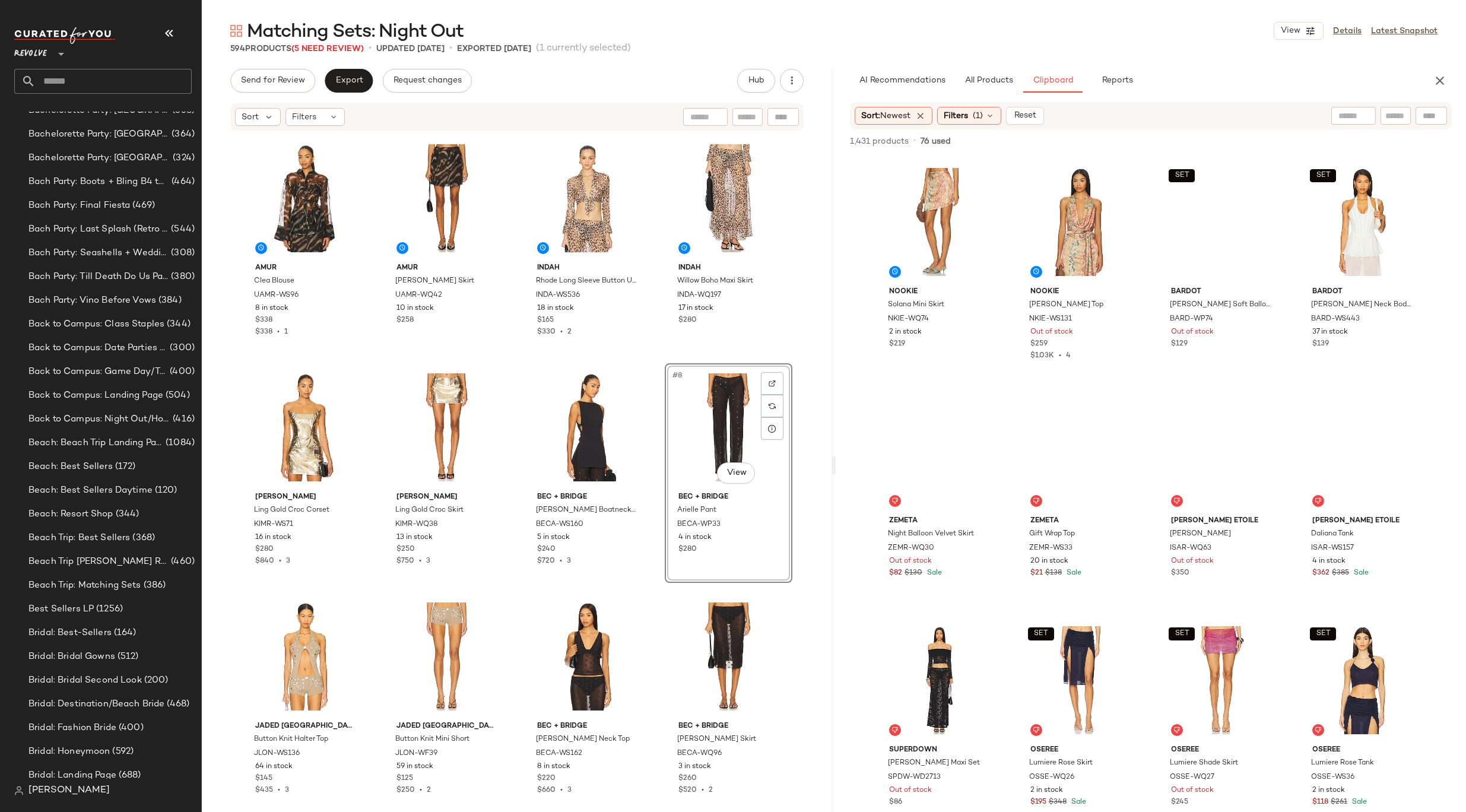
drag, startPoint x: 969, startPoint y: 89, endPoint x: 975, endPoint y: 98, distance: 10.8
click at [969, 89] on button "All Products" at bounding box center [989, 81] width 69 height 24
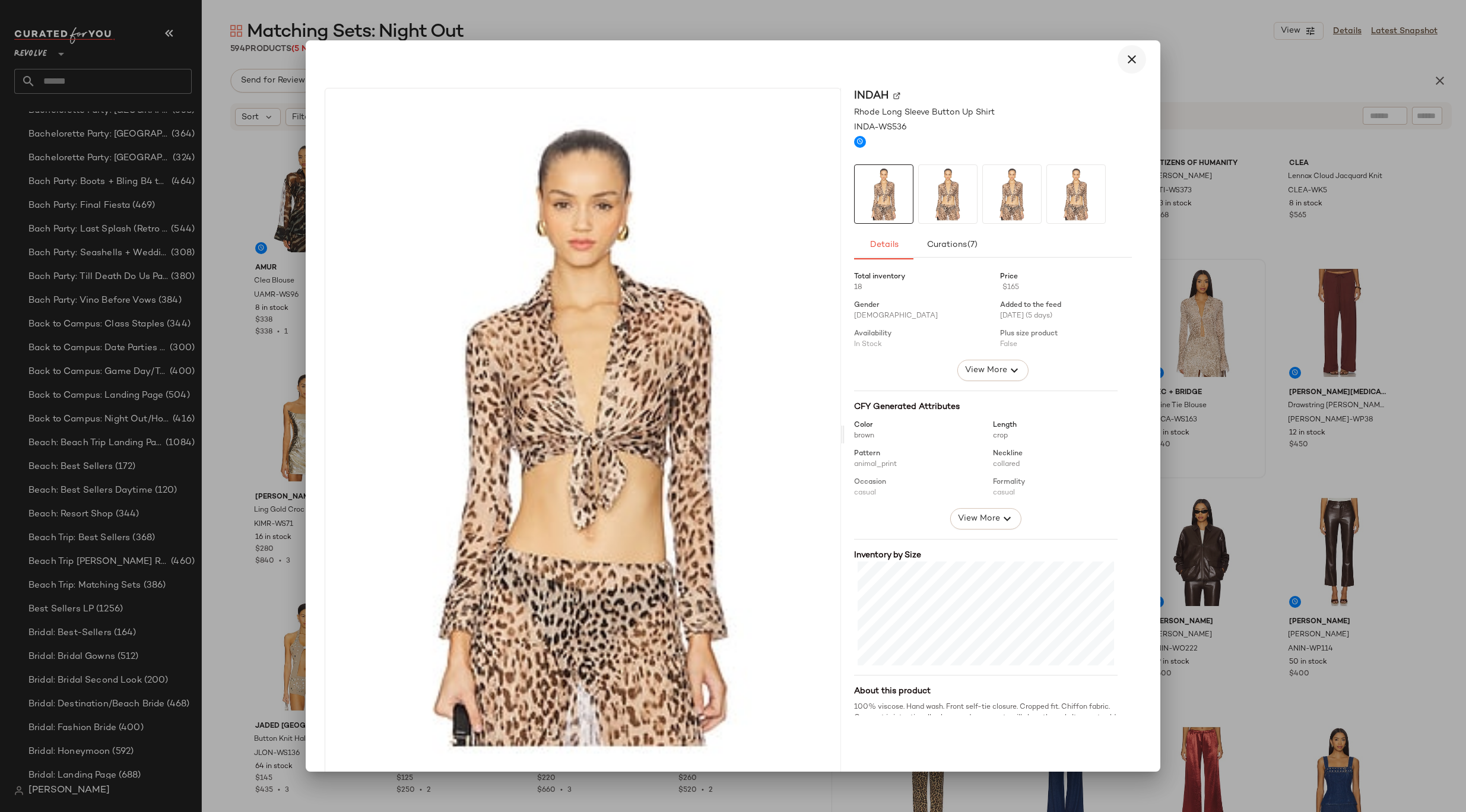
click at [1130, 67] on button "button" at bounding box center [1132, 59] width 29 height 29
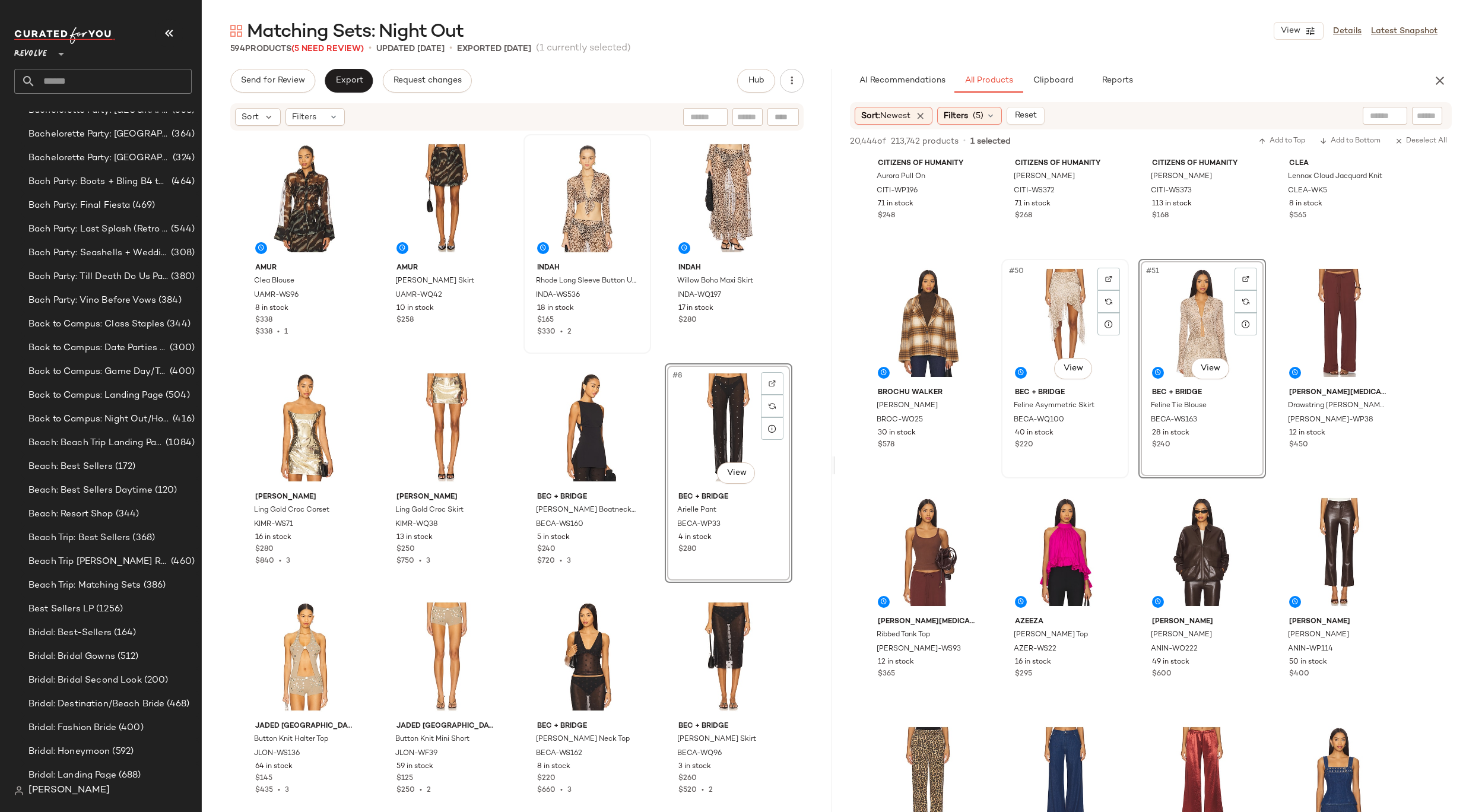
click at [1074, 325] on div "#50 View" at bounding box center [1064, 322] width 119 height 120
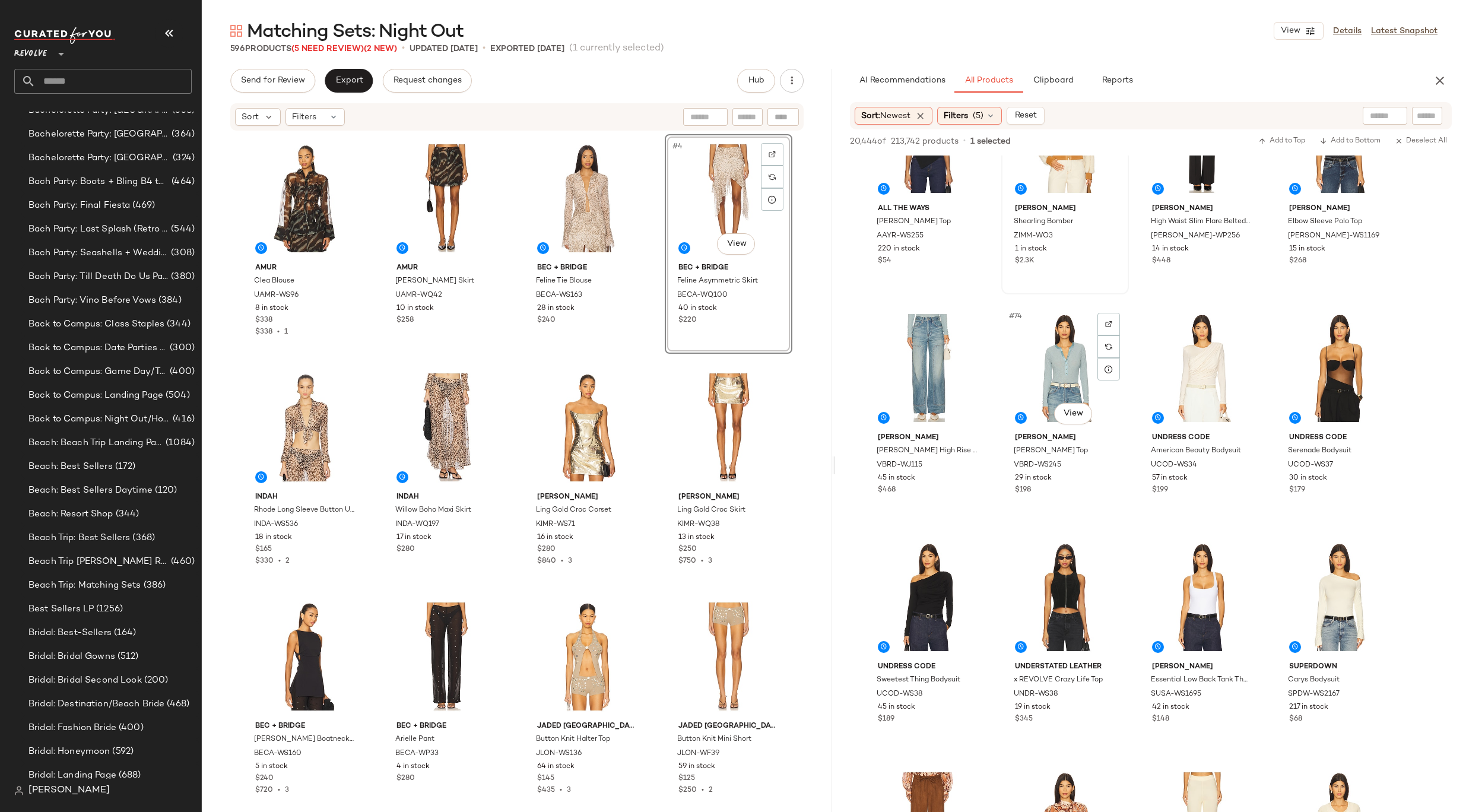
scroll to position [4077, 0]
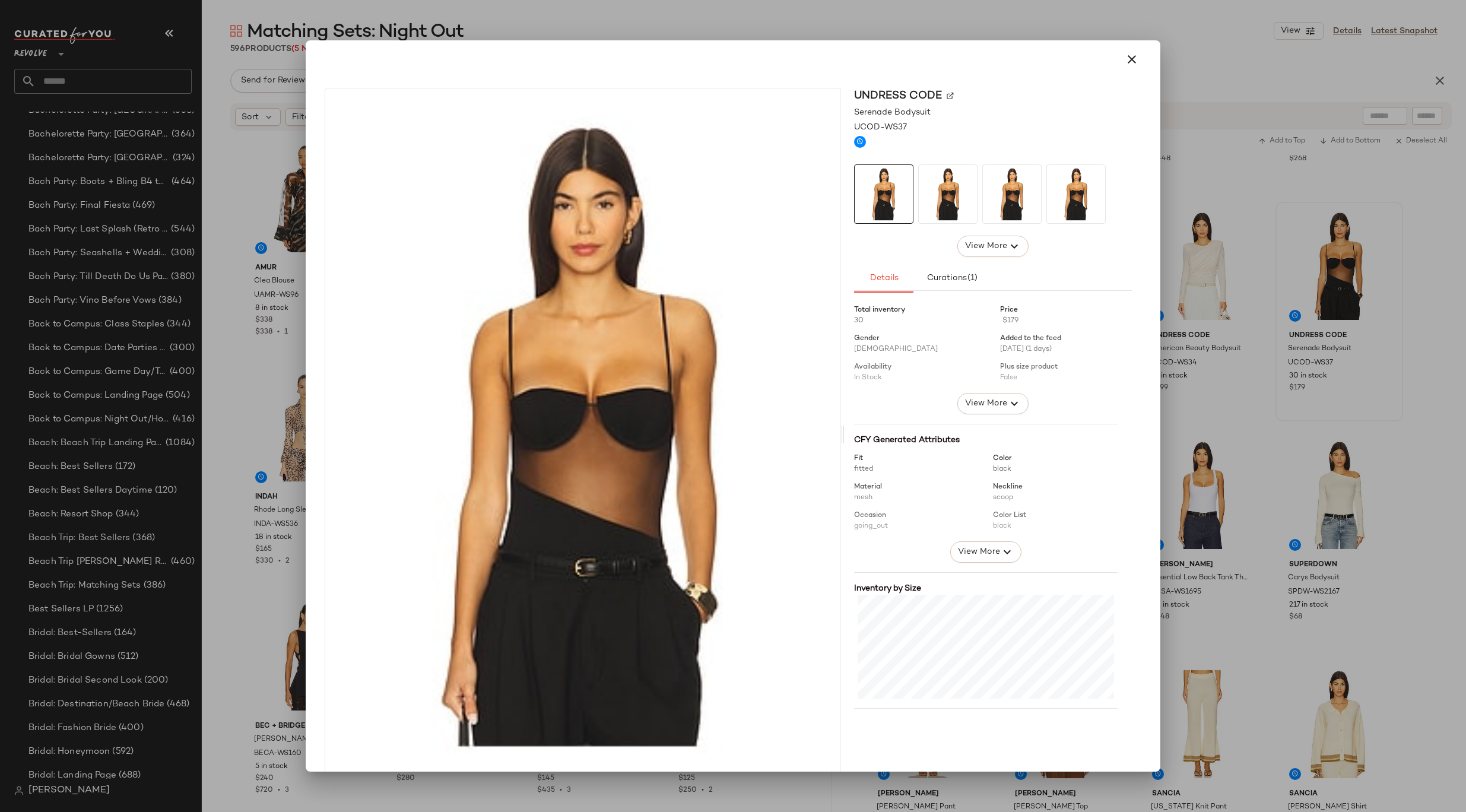
click at [947, 94] on img at bounding box center [950, 96] width 7 height 7
click at [1125, 62] on icon "button" at bounding box center [1132, 59] width 14 height 14
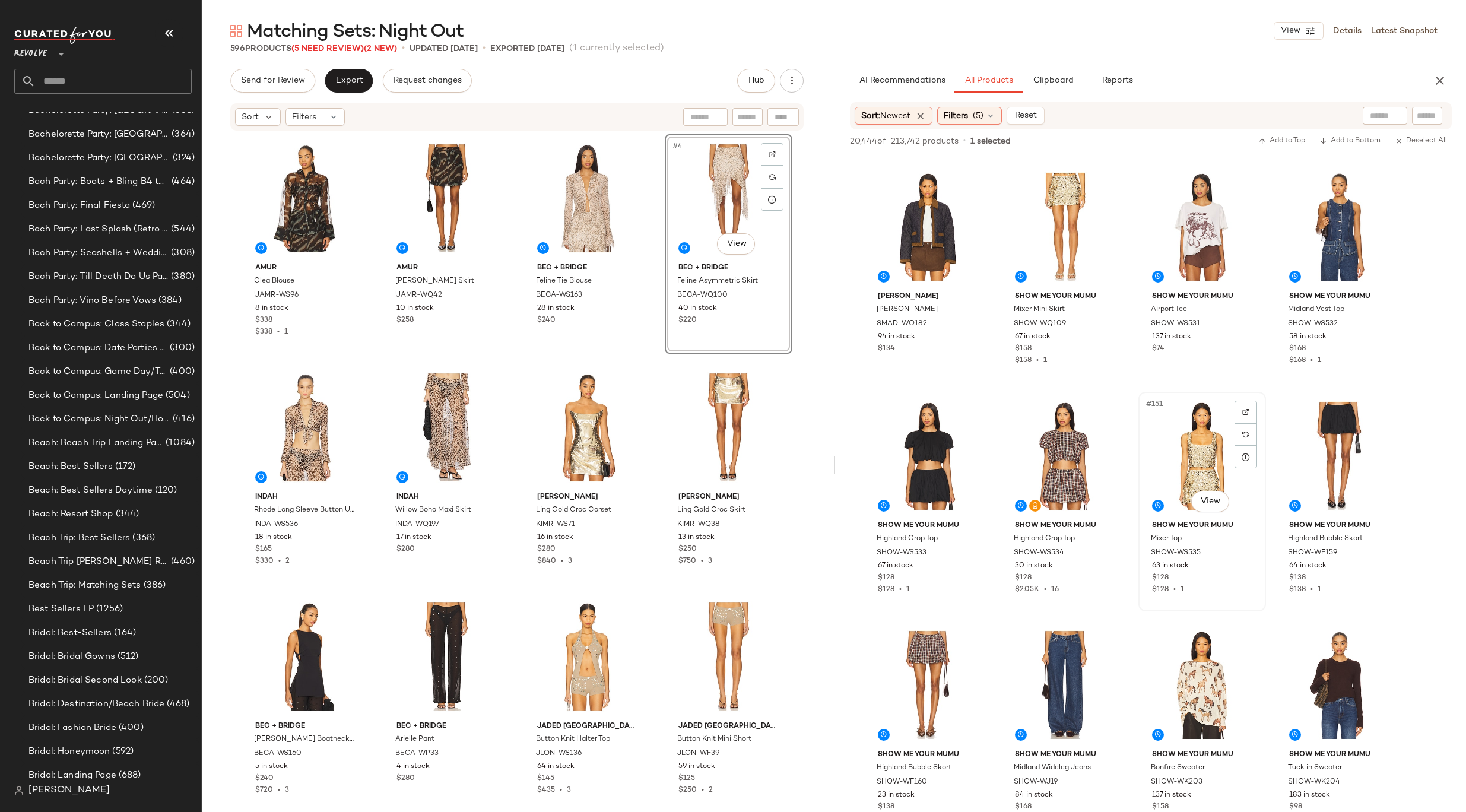
scroll to position [8231, 0]
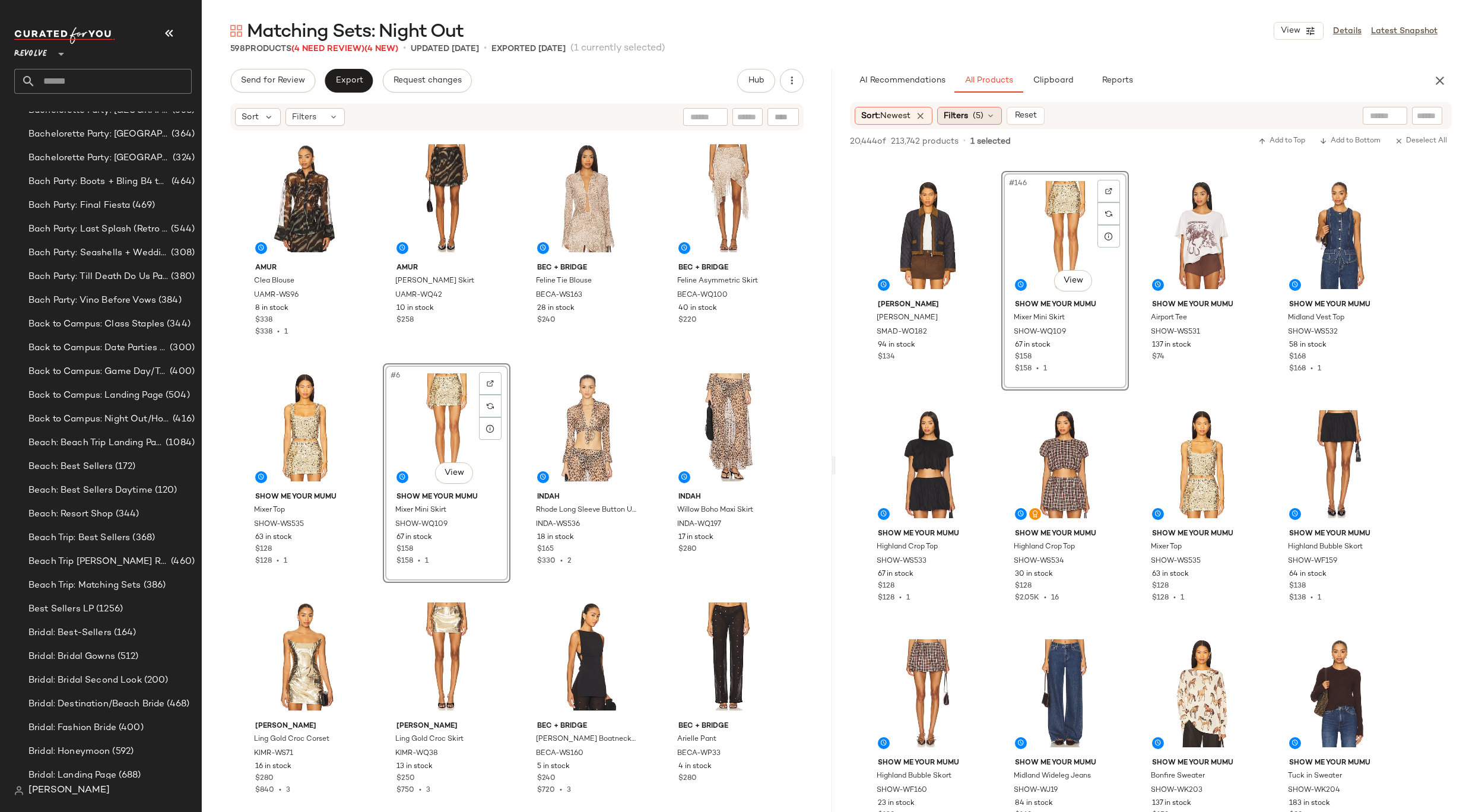
click at [982, 118] on span "(5)" at bounding box center [978, 116] width 10 height 12
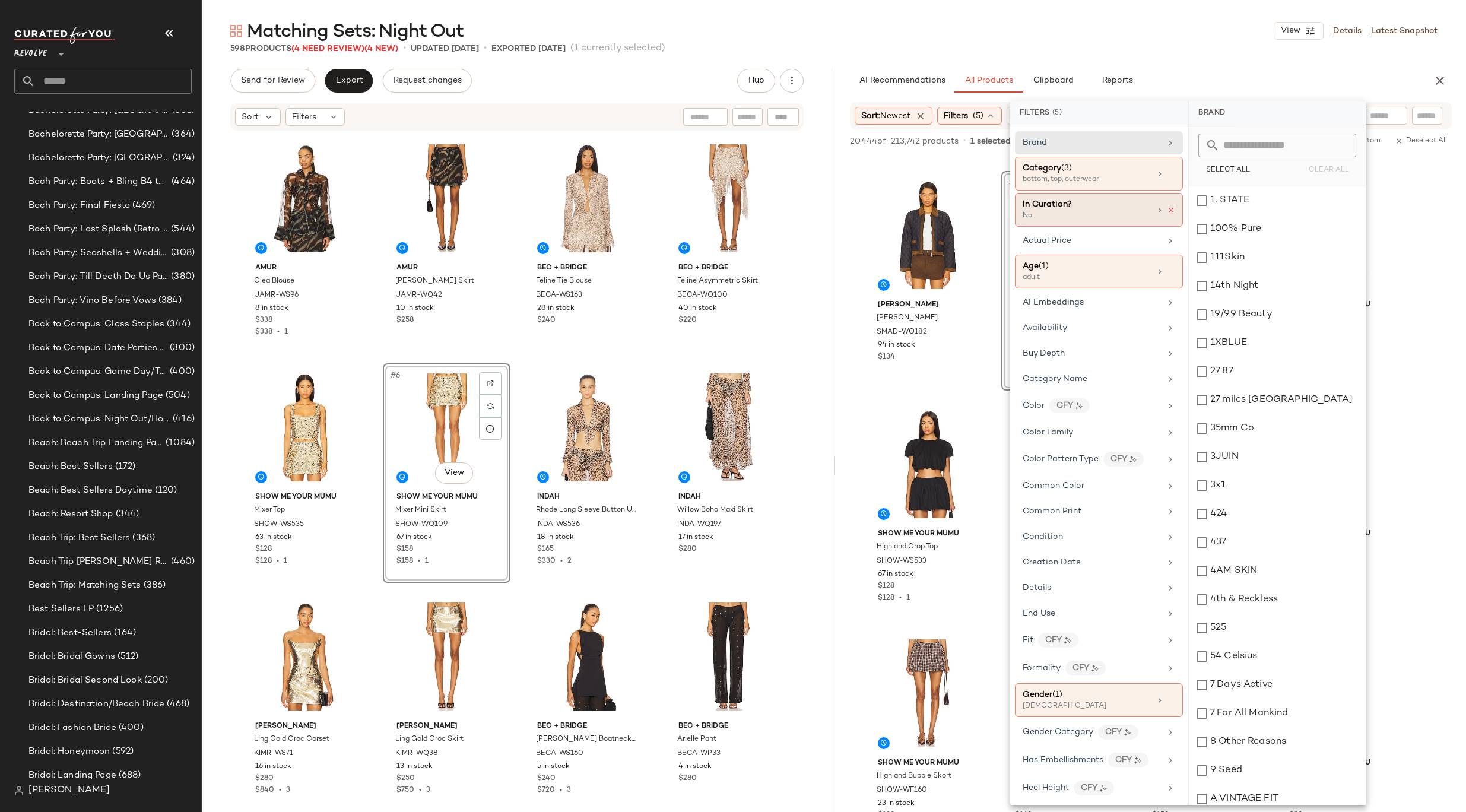
click at [1167, 211] on icon at bounding box center [1171, 210] width 8 height 8
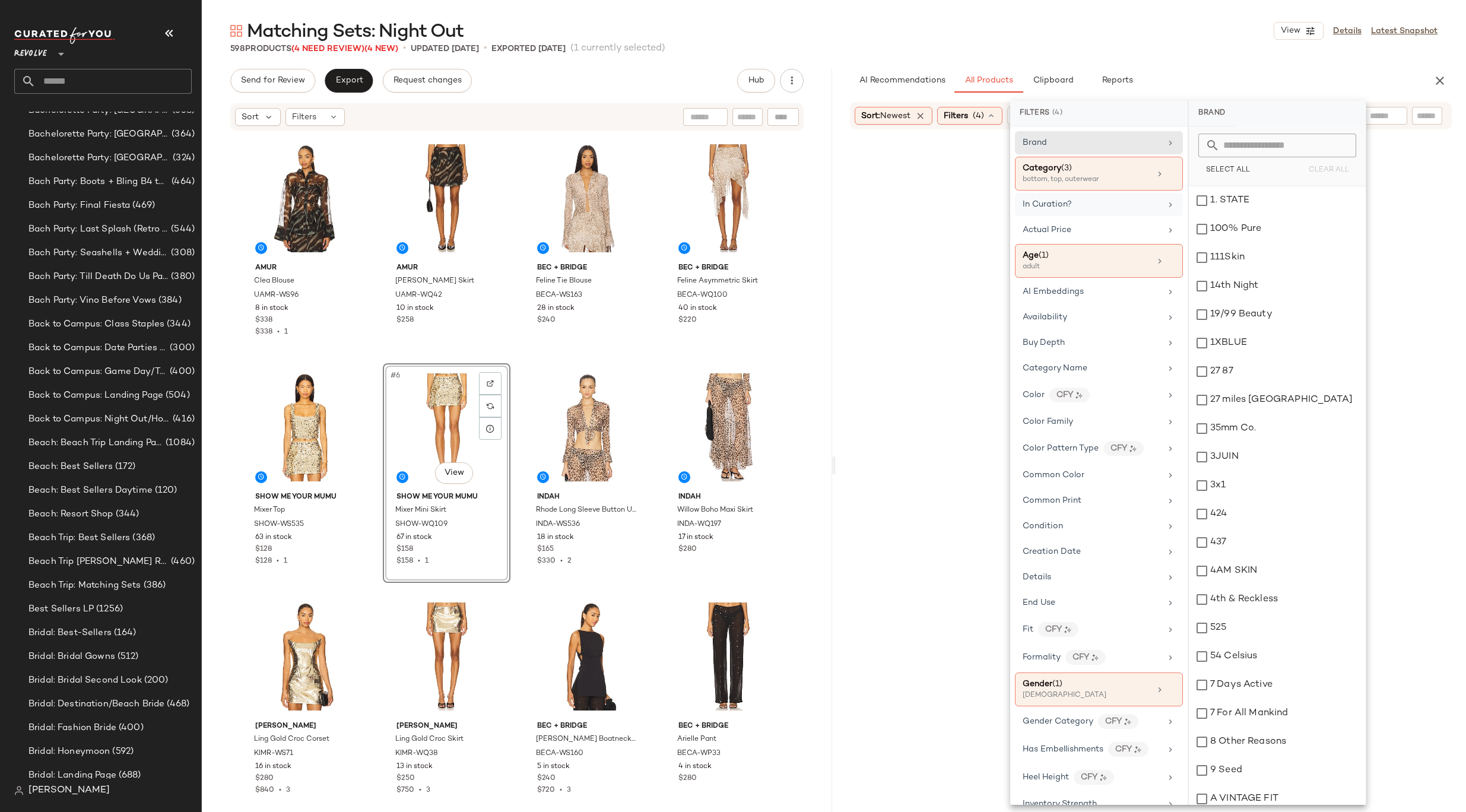
click at [1233, 3] on main "Matching Sets: Night Out View Details Latest Snapshot 598 Products (4 Need Revi…" at bounding box center [733, 406] width 1466 height 812
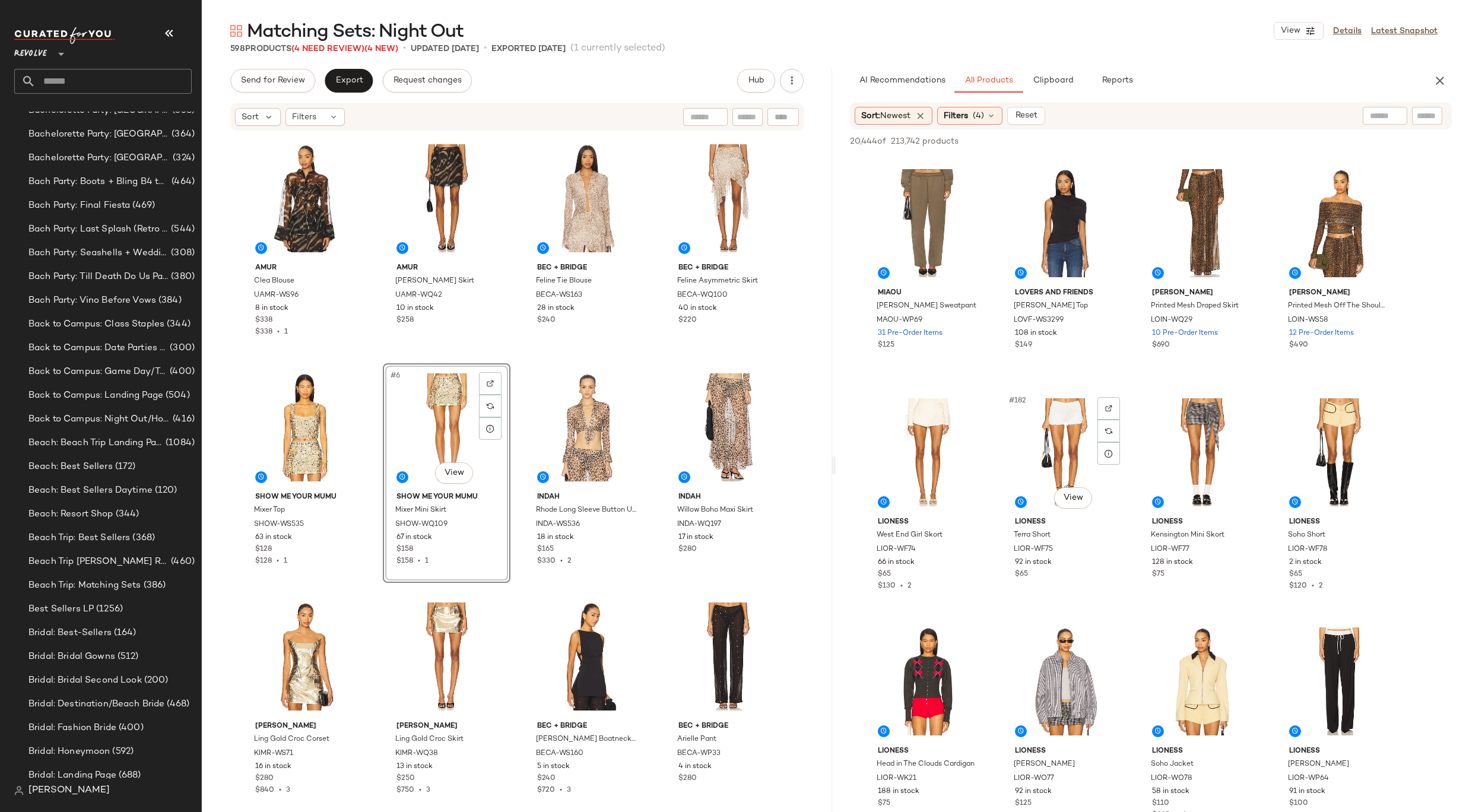
scroll to position [10174, 0]
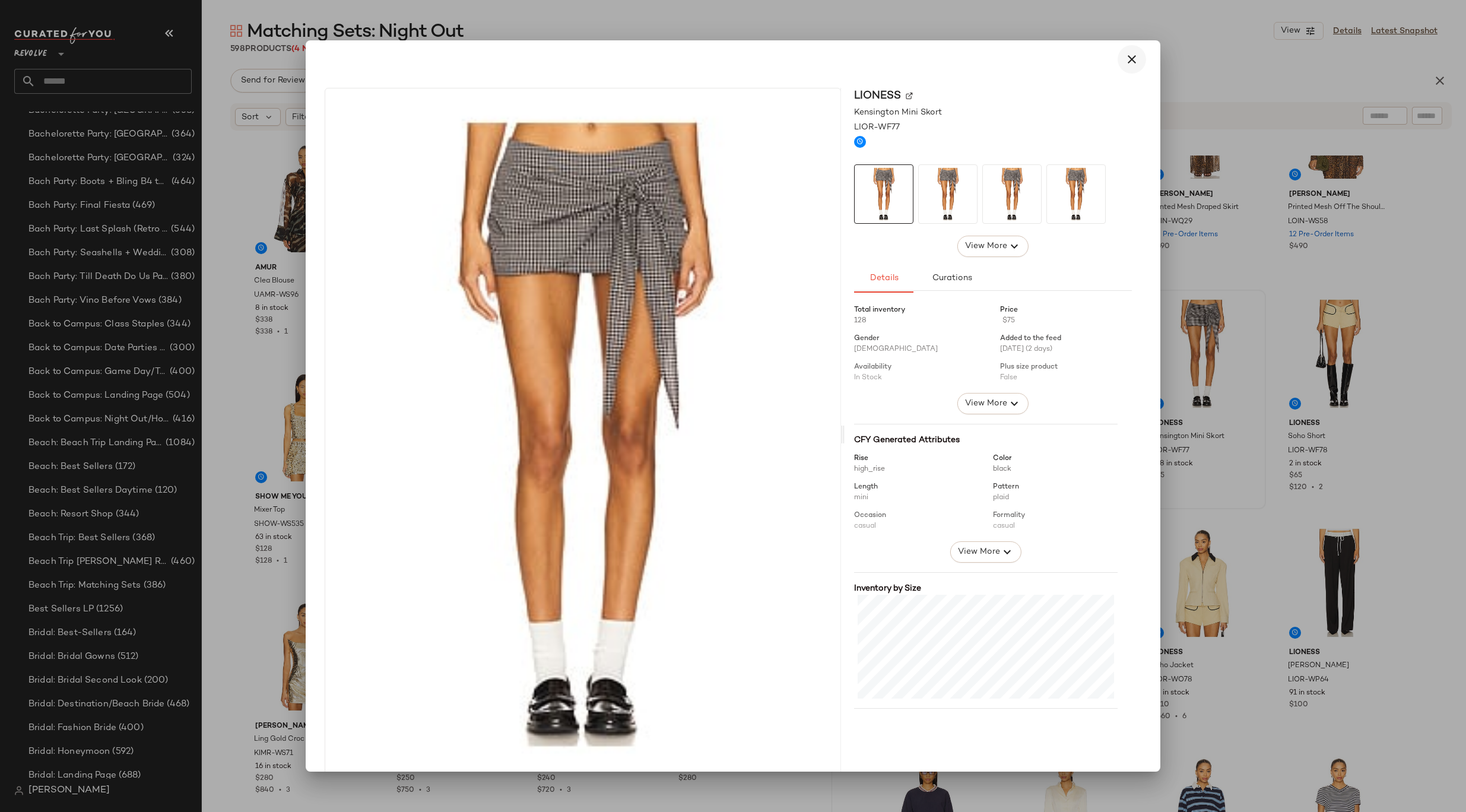
click at [1125, 64] on icon "button" at bounding box center [1132, 59] width 14 height 14
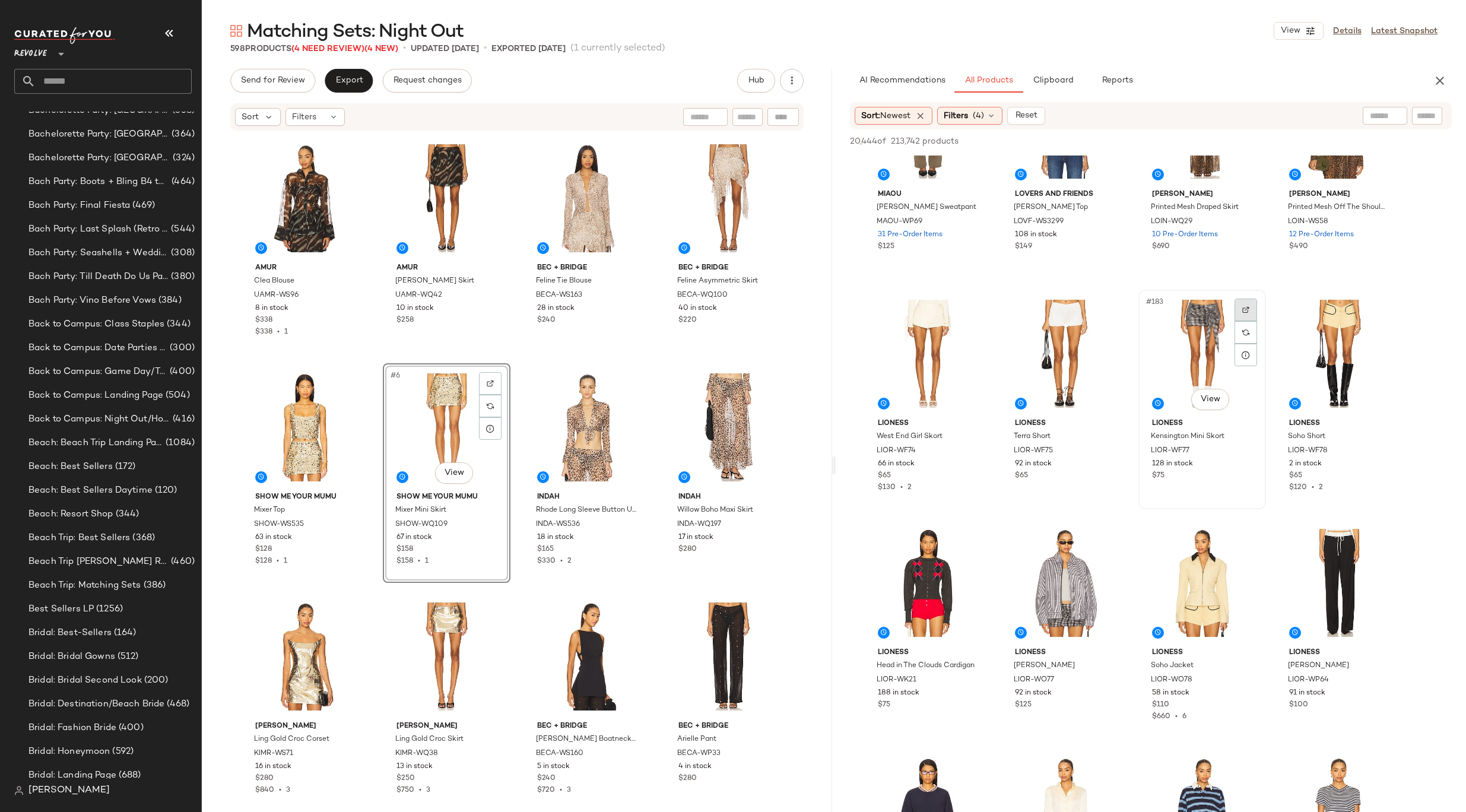
click at [1246, 311] on img at bounding box center [1246, 309] width 7 height 7
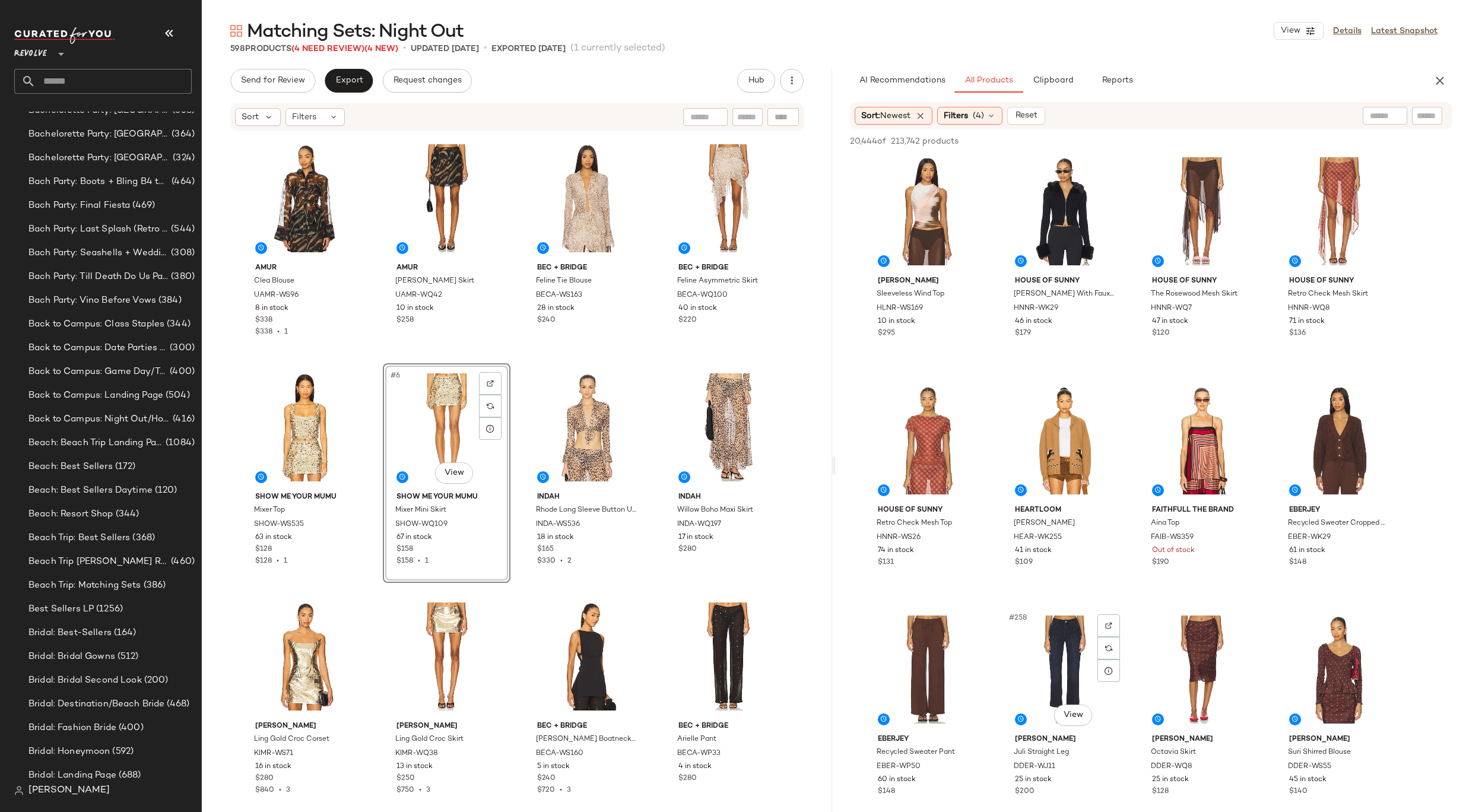
scroll to position [14213, 0]
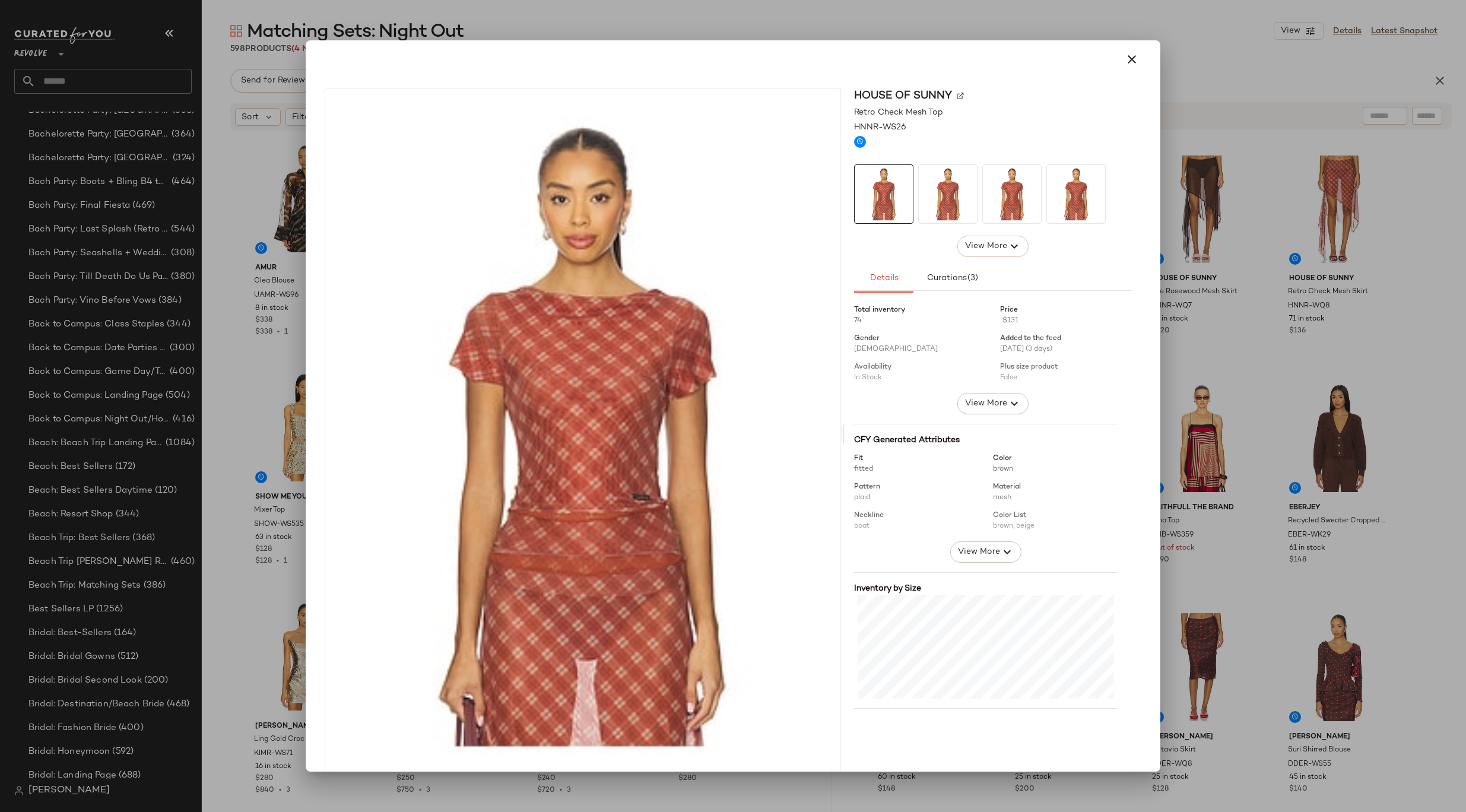
click at [1134, 48] on div at bounding box center [733, 59] width 826 height 29
click at [1129, 54] on icon "button" at bounding box center [1132, 59] width 14 height 14
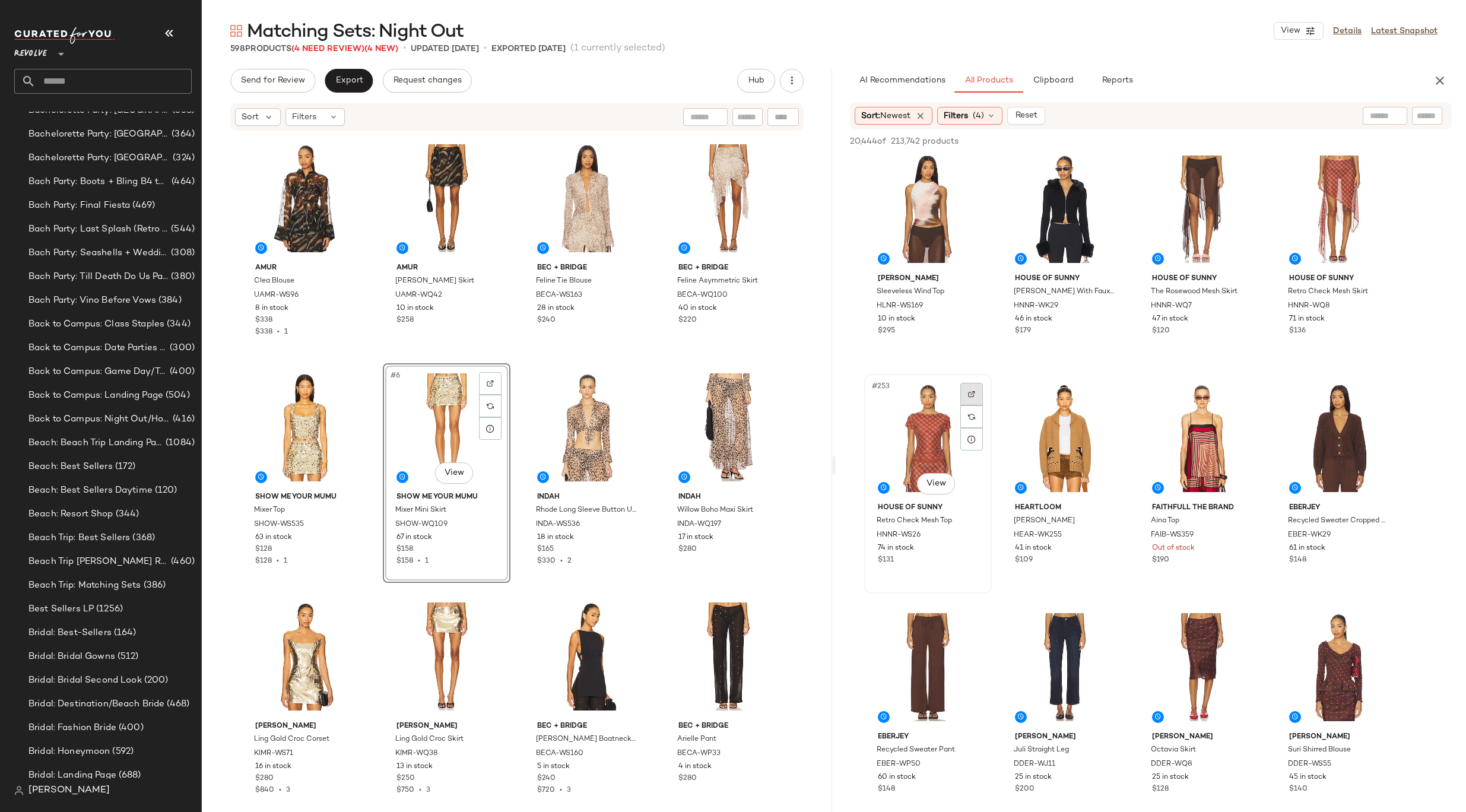
click at [972, 389] on div at bounding box center [971, 394] width 23 height 23
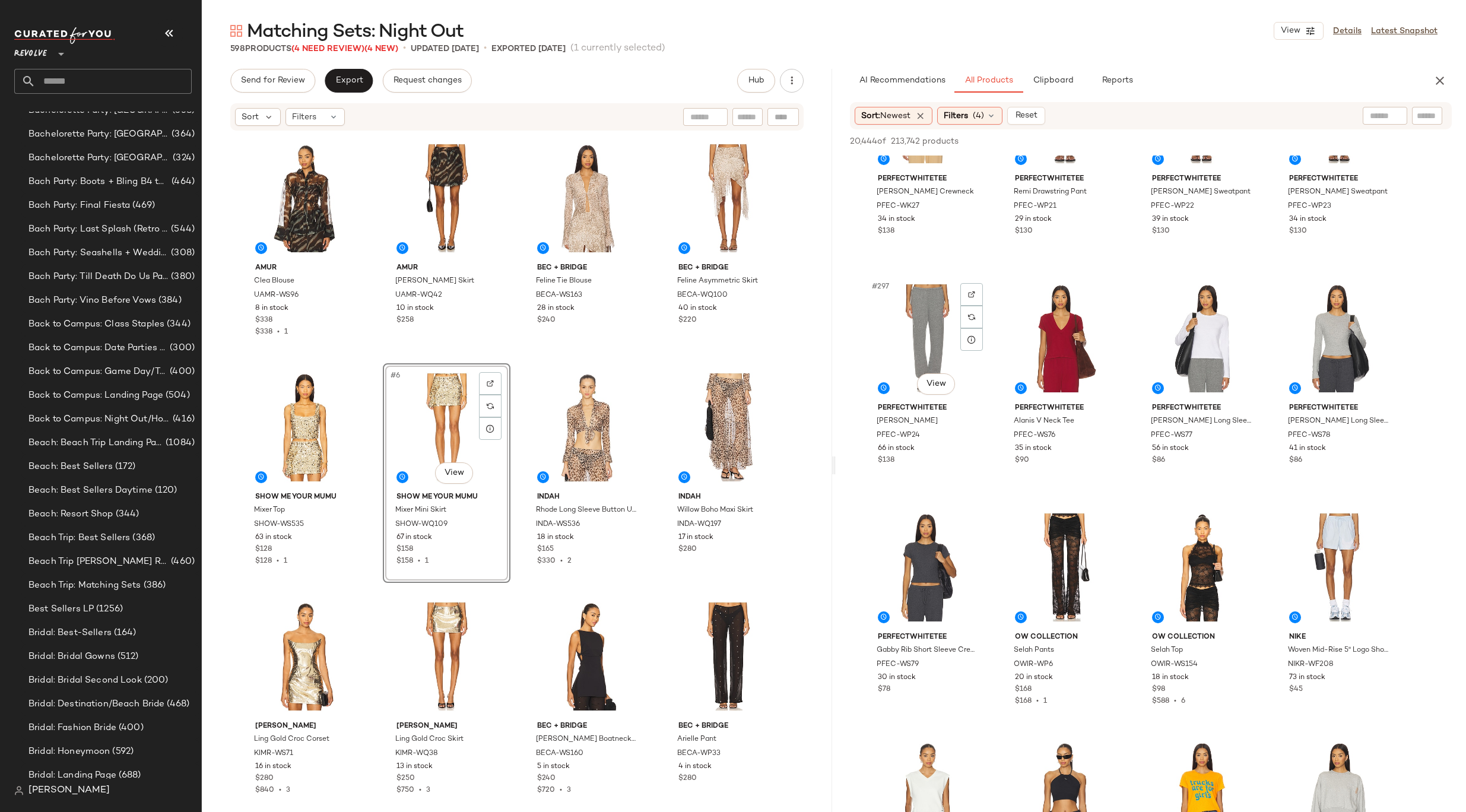
scroll to position [16941, 0]
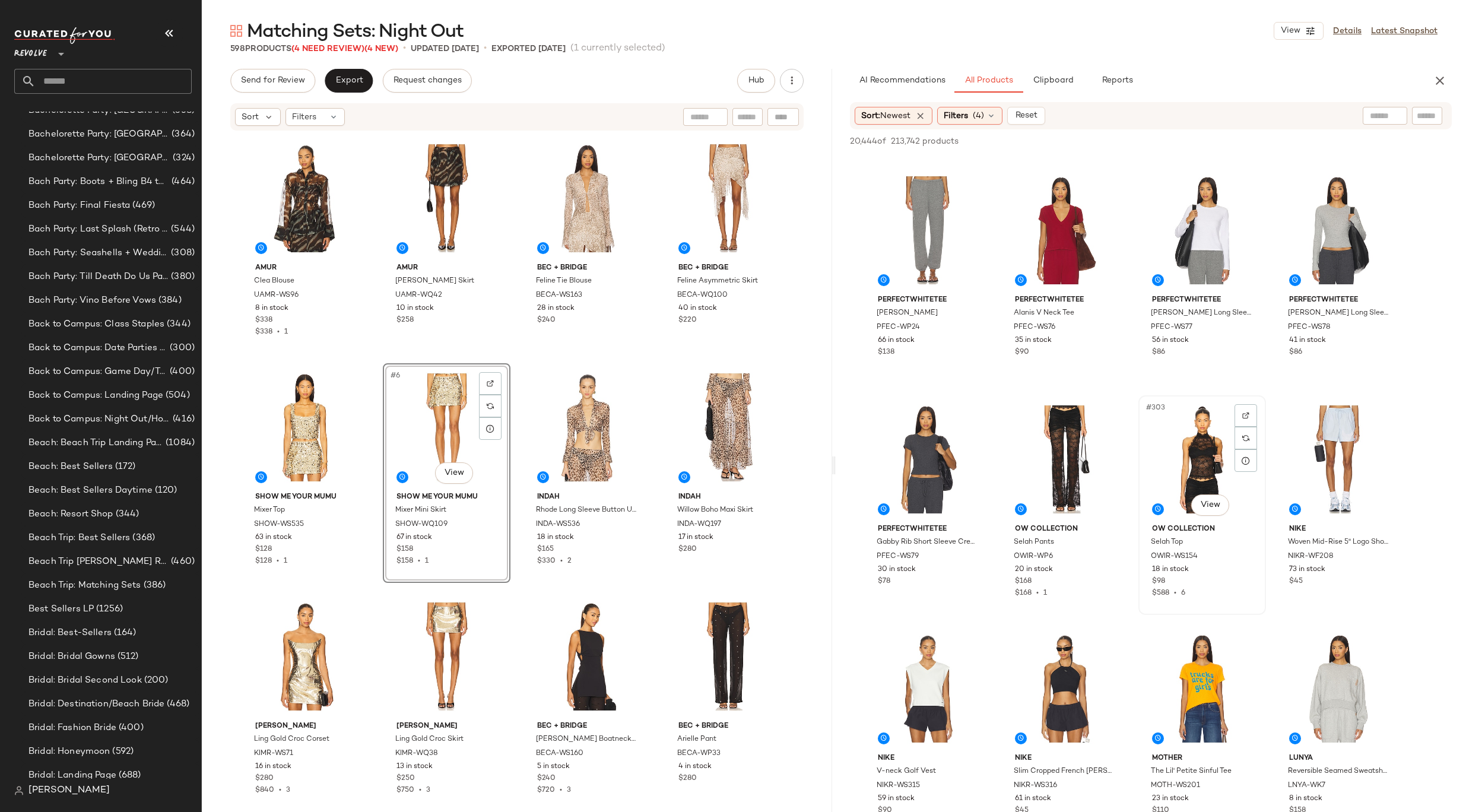
click at [1195, 447] on div "#303 View" at bounding box center [1201, 459] width 119 height 120
click at [1203, 500] on body "Revolve ** Dashboard All Products Global Clipboards (8) 8.31-9.6 Western Best-S…" at bounding box center [733, 406] width 1466 height 812
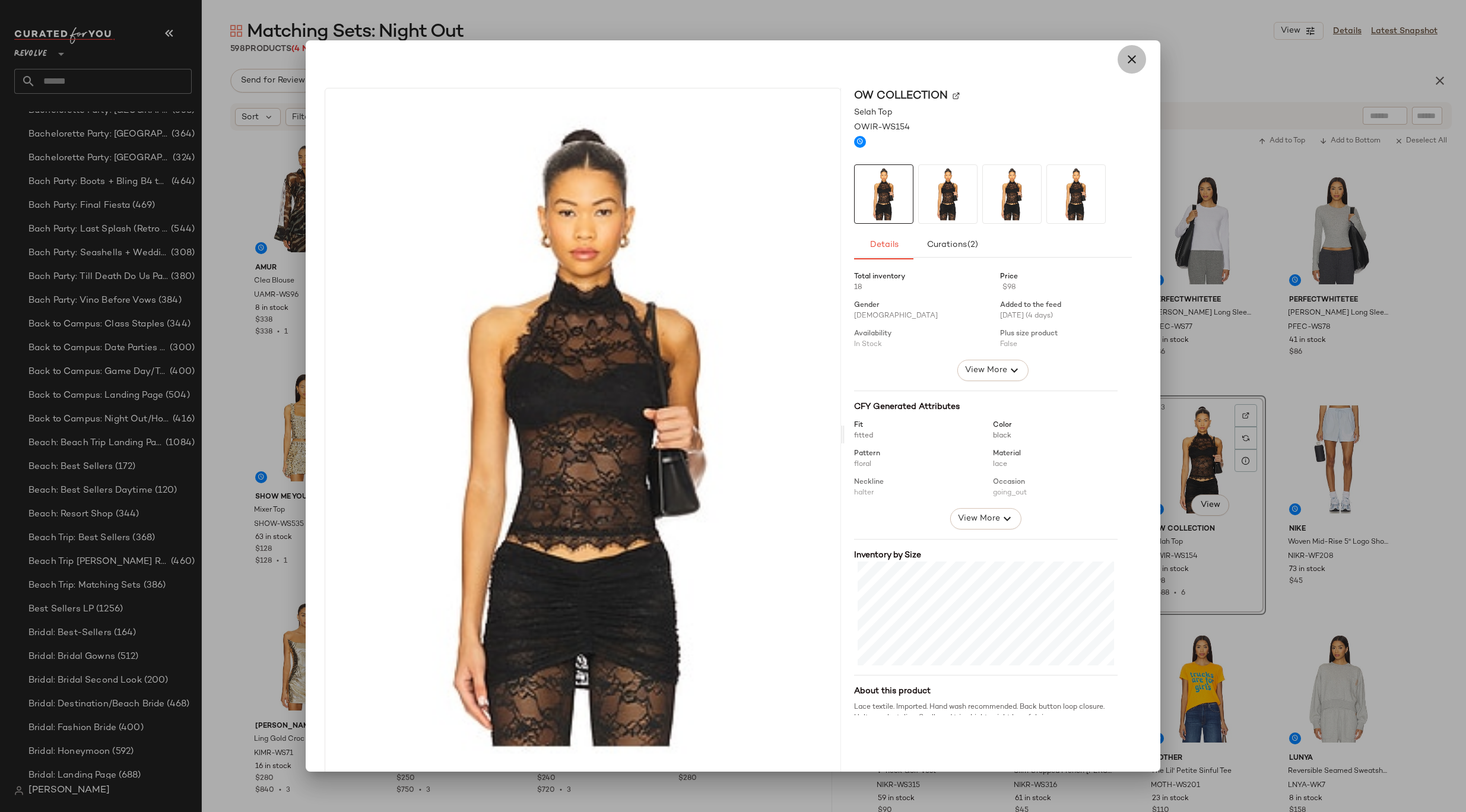
click at [1125, 66] on icon "button" at bounding box center [1132, 59] width 14 height 14
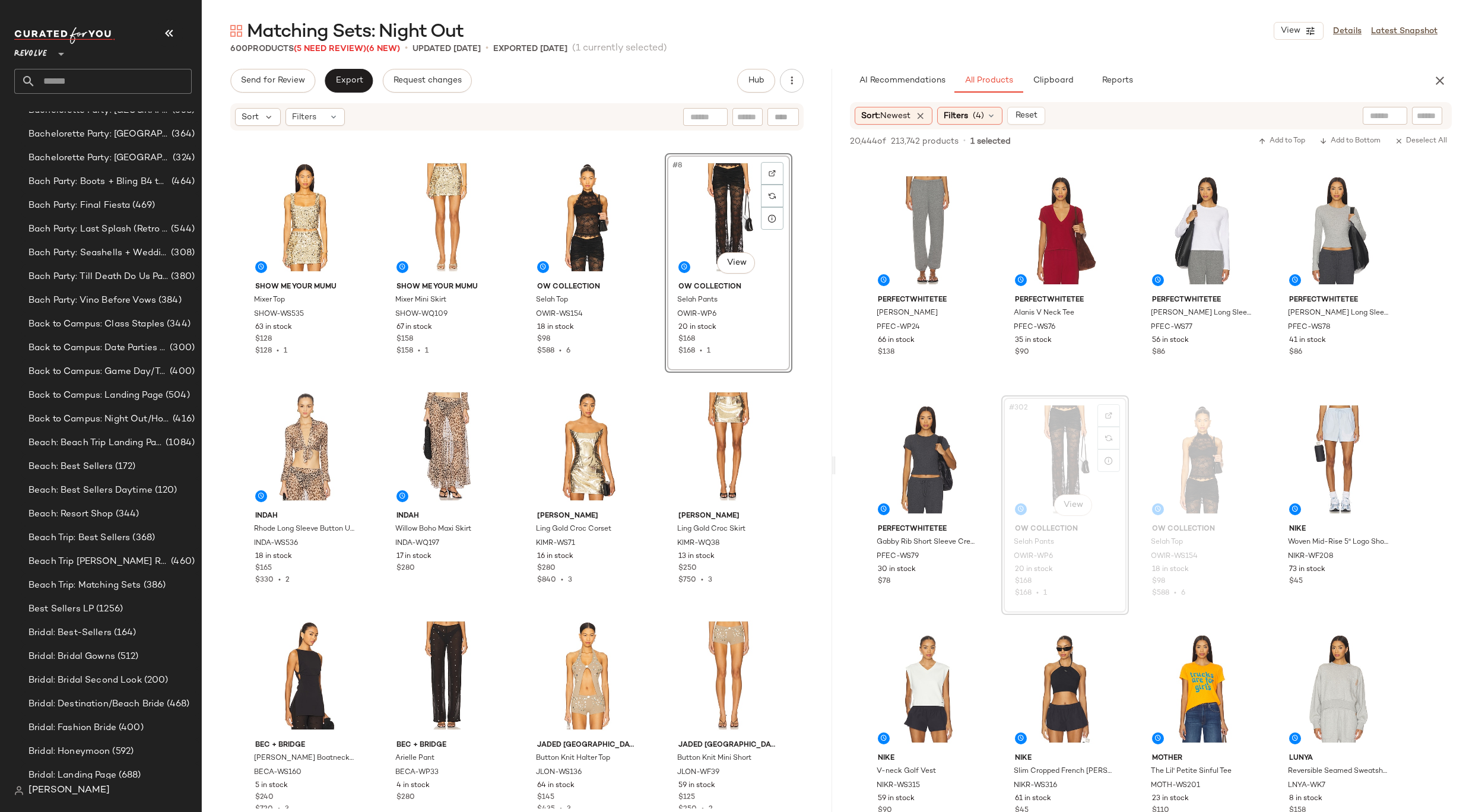
scroll to position [249, 0]
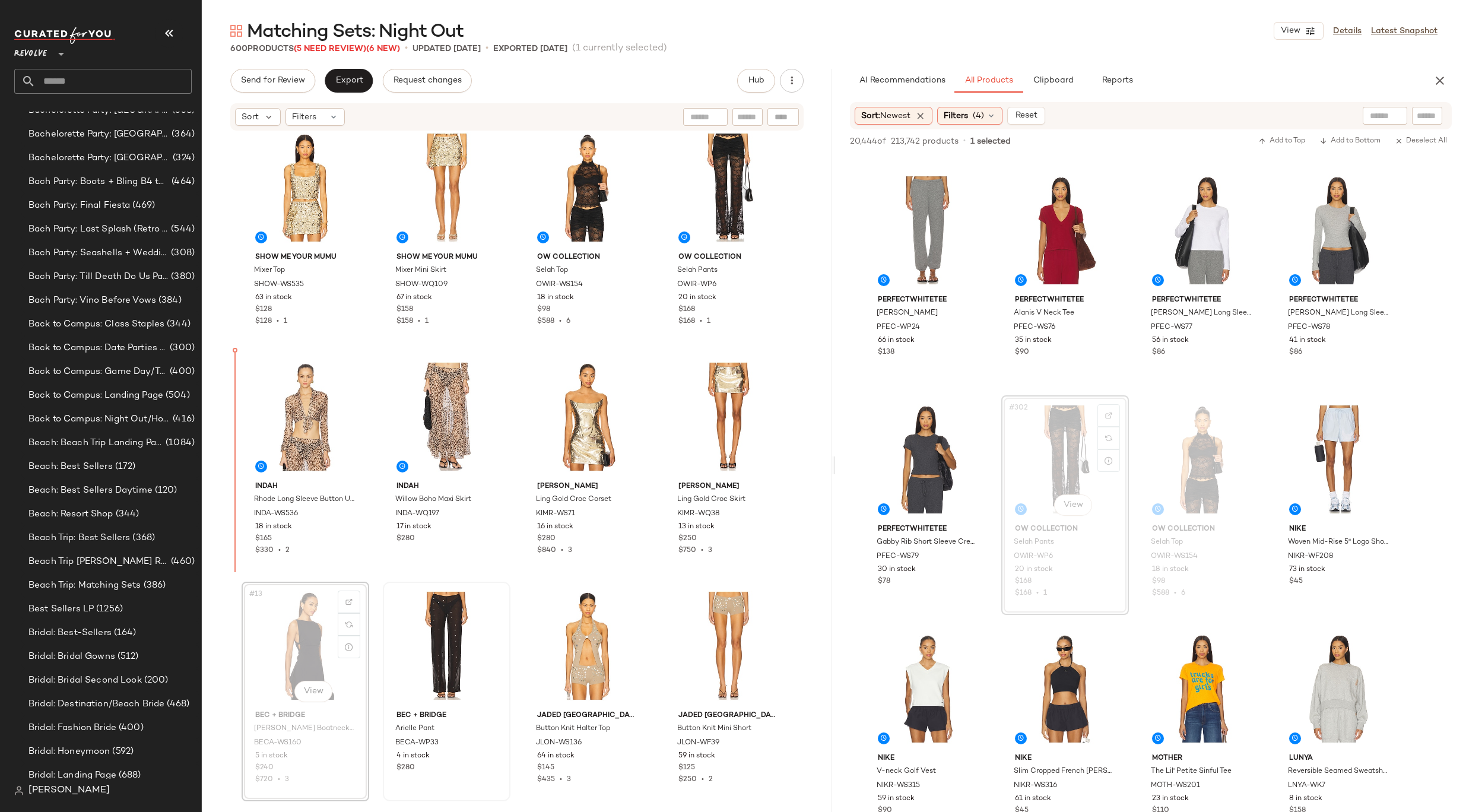
drag, startPoint x: 297, startPoint y: 659, endPoint x: 446, endPoint y: 644, distance: 149.8
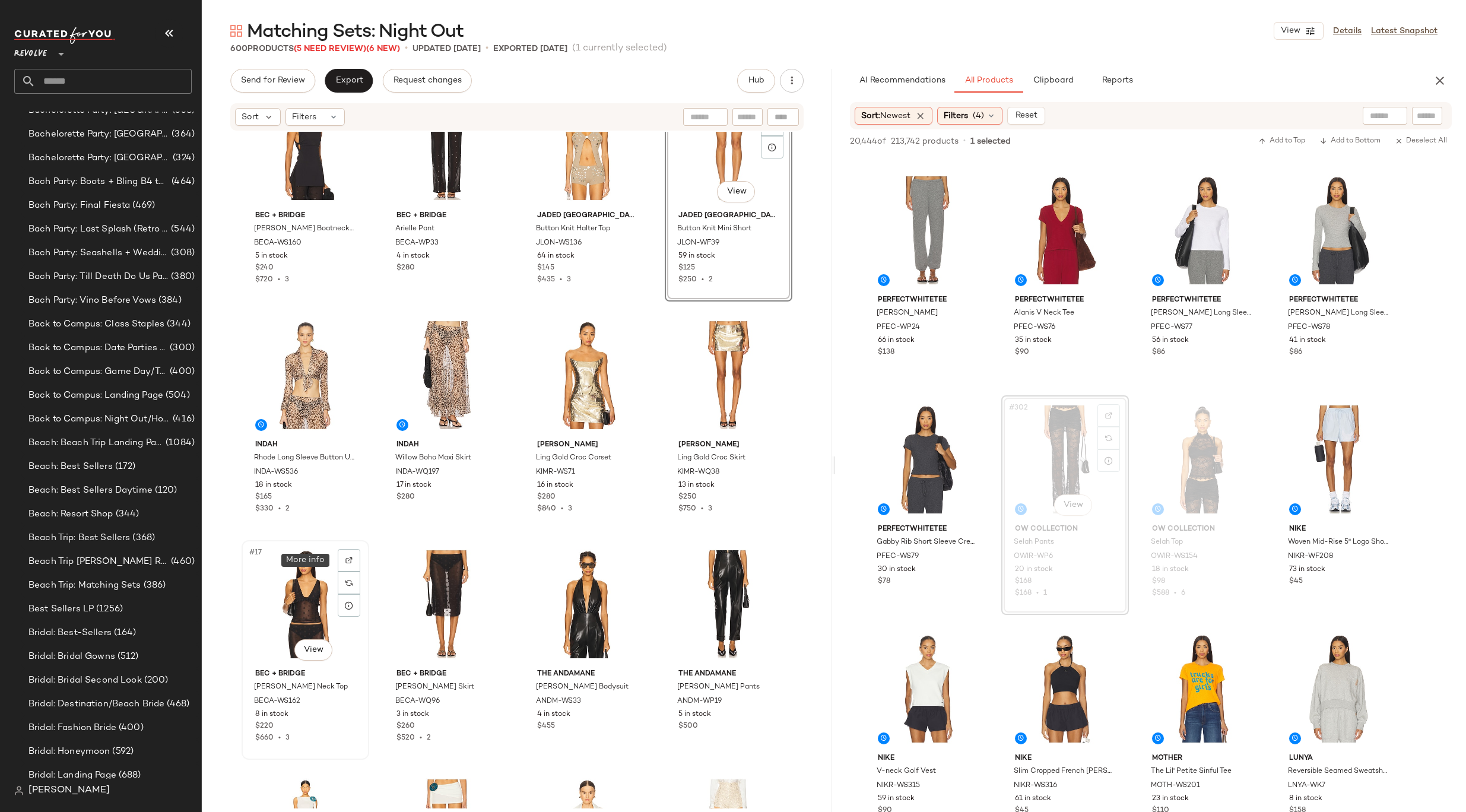
scroll to position [611, 0]
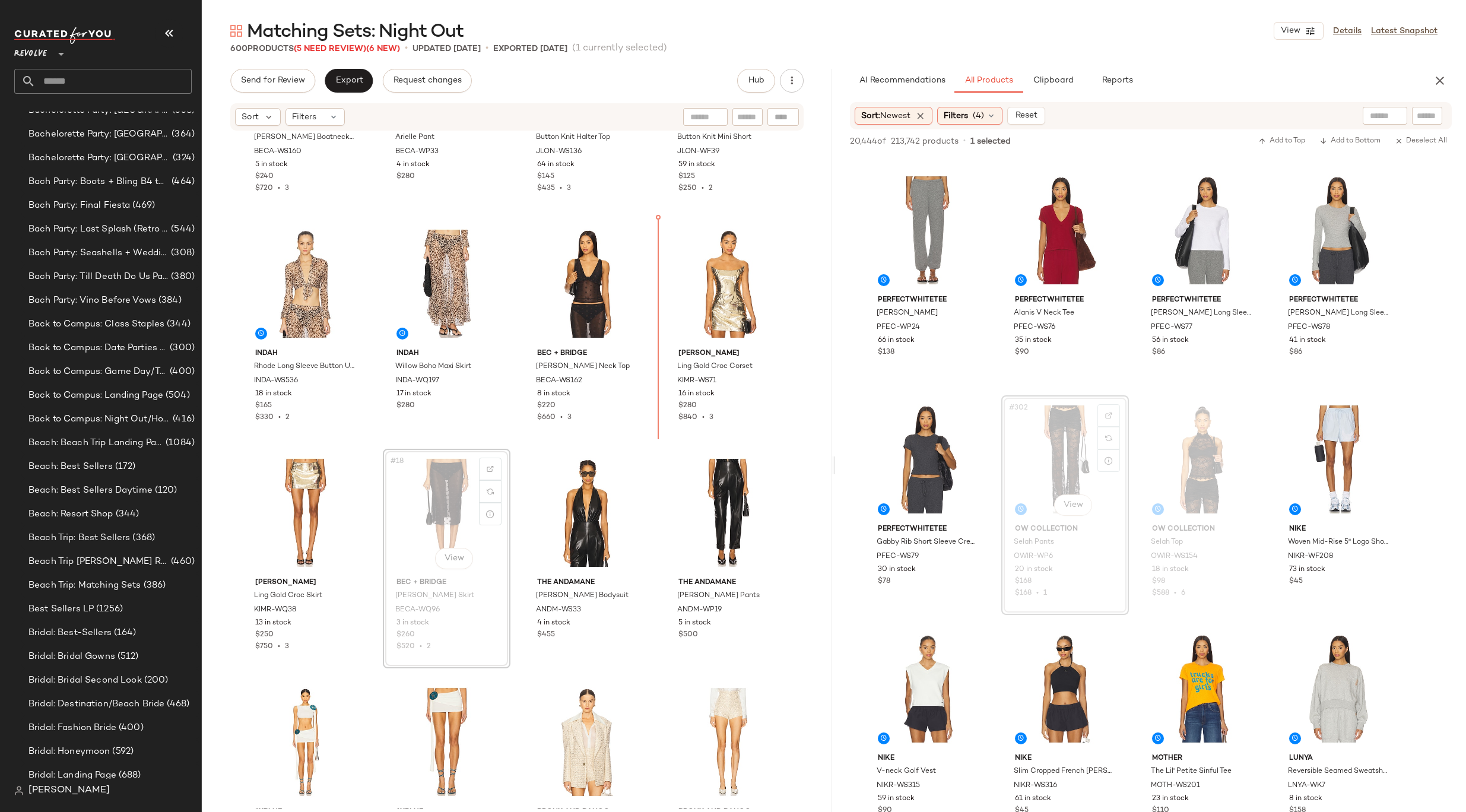
drag, startPoint x: 431, startPoint y: 514, endPoint x: 441, endPoint y: 511, distance: 10.4
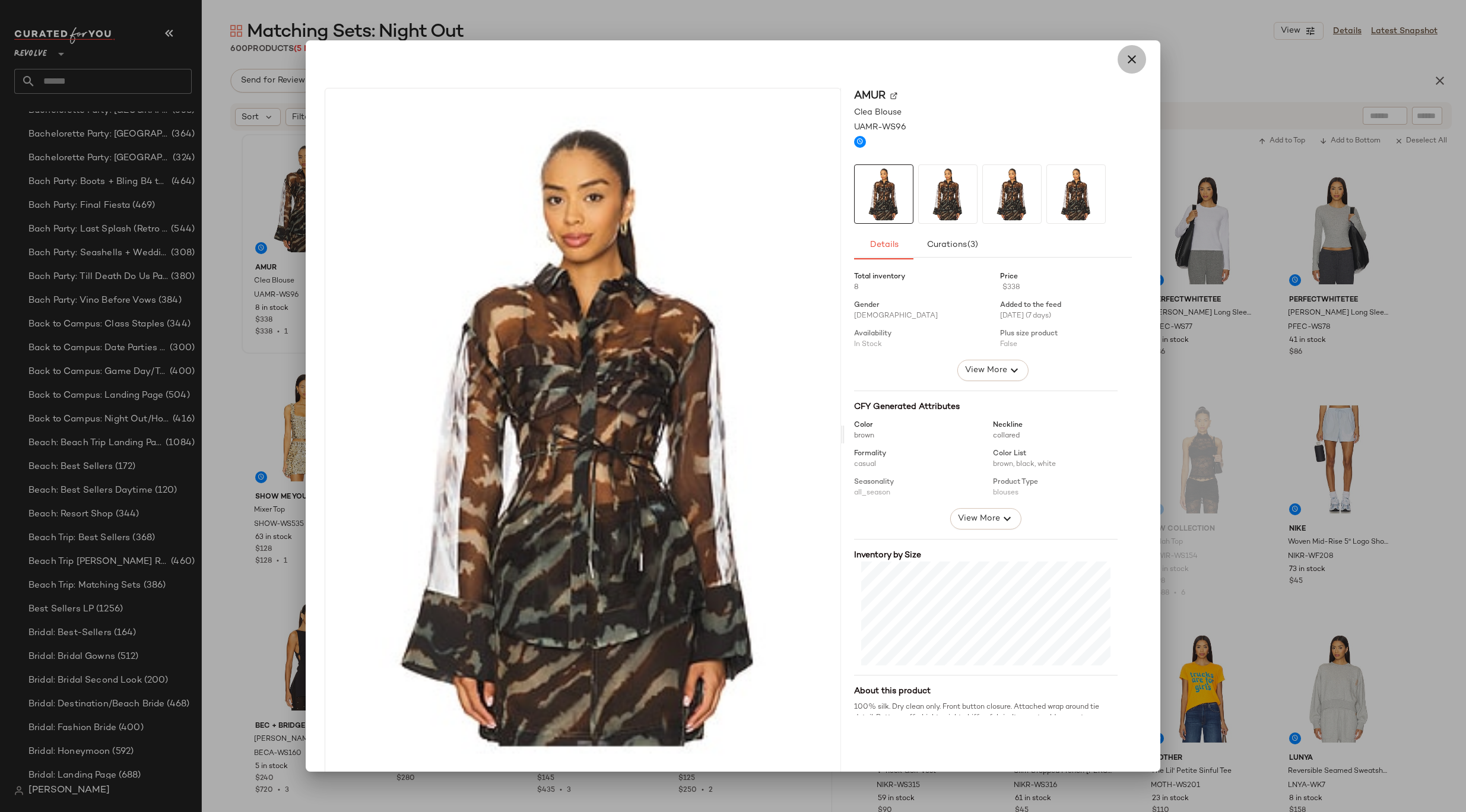
click at [1132, 66] on button "button" at bounding box center [1132, 59] width 29 height 29
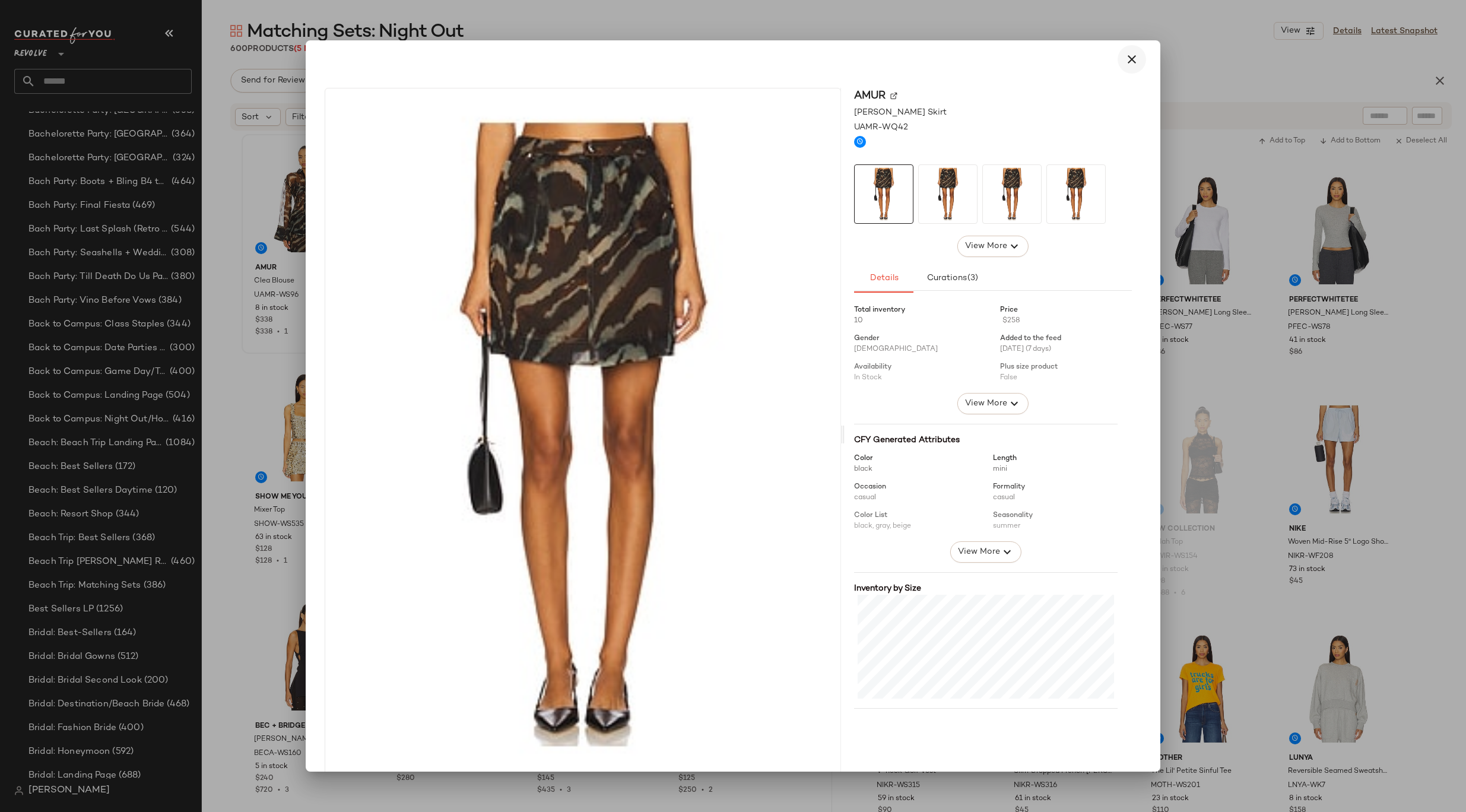
click at [1127, 59] on icon "button" at bounding box center [1132, 59] width 14 height 14
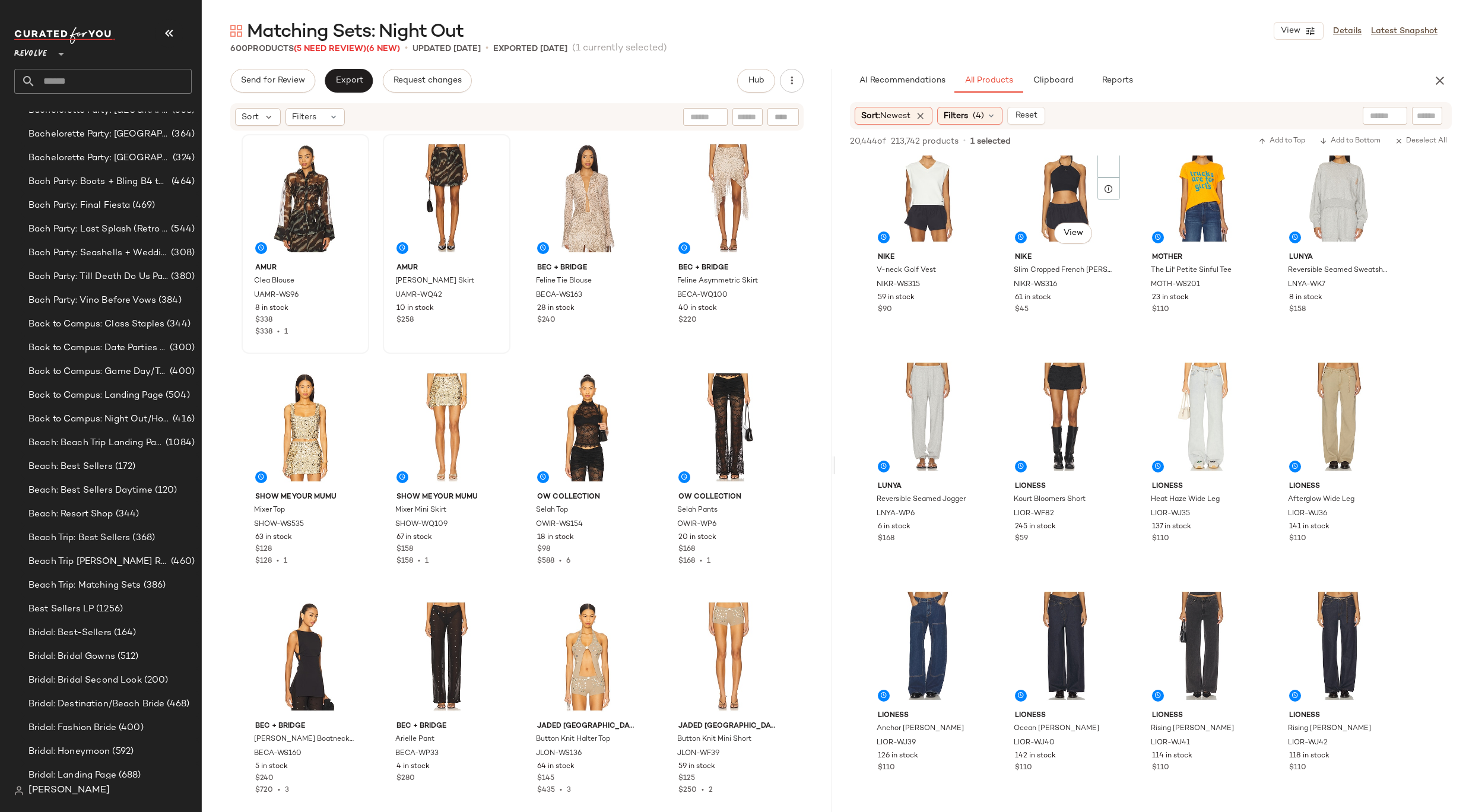
scroll to position [17352, 0]
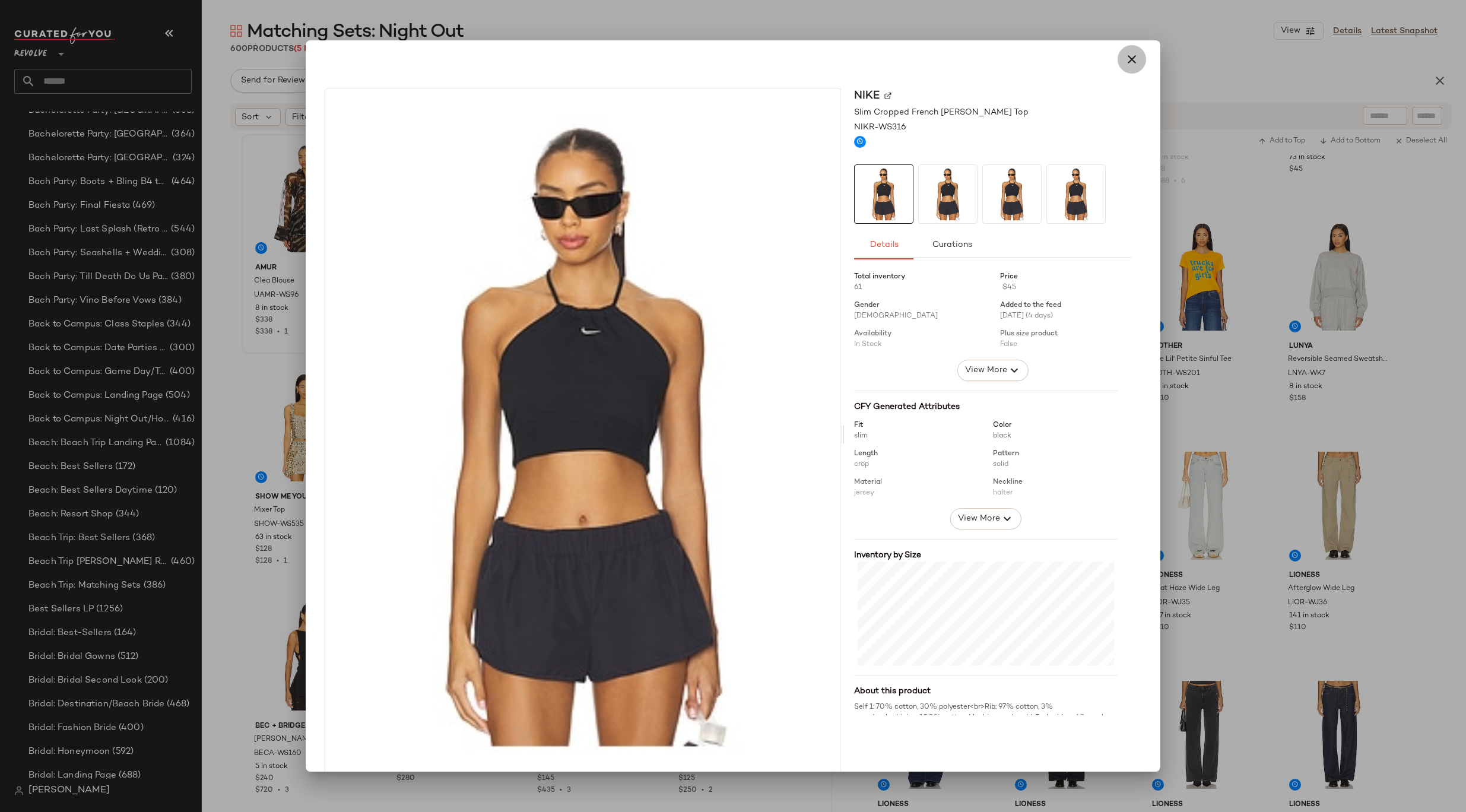
click at [1125, 65] on icon "button" at bounding box center [1132, 59] width 14 height 14
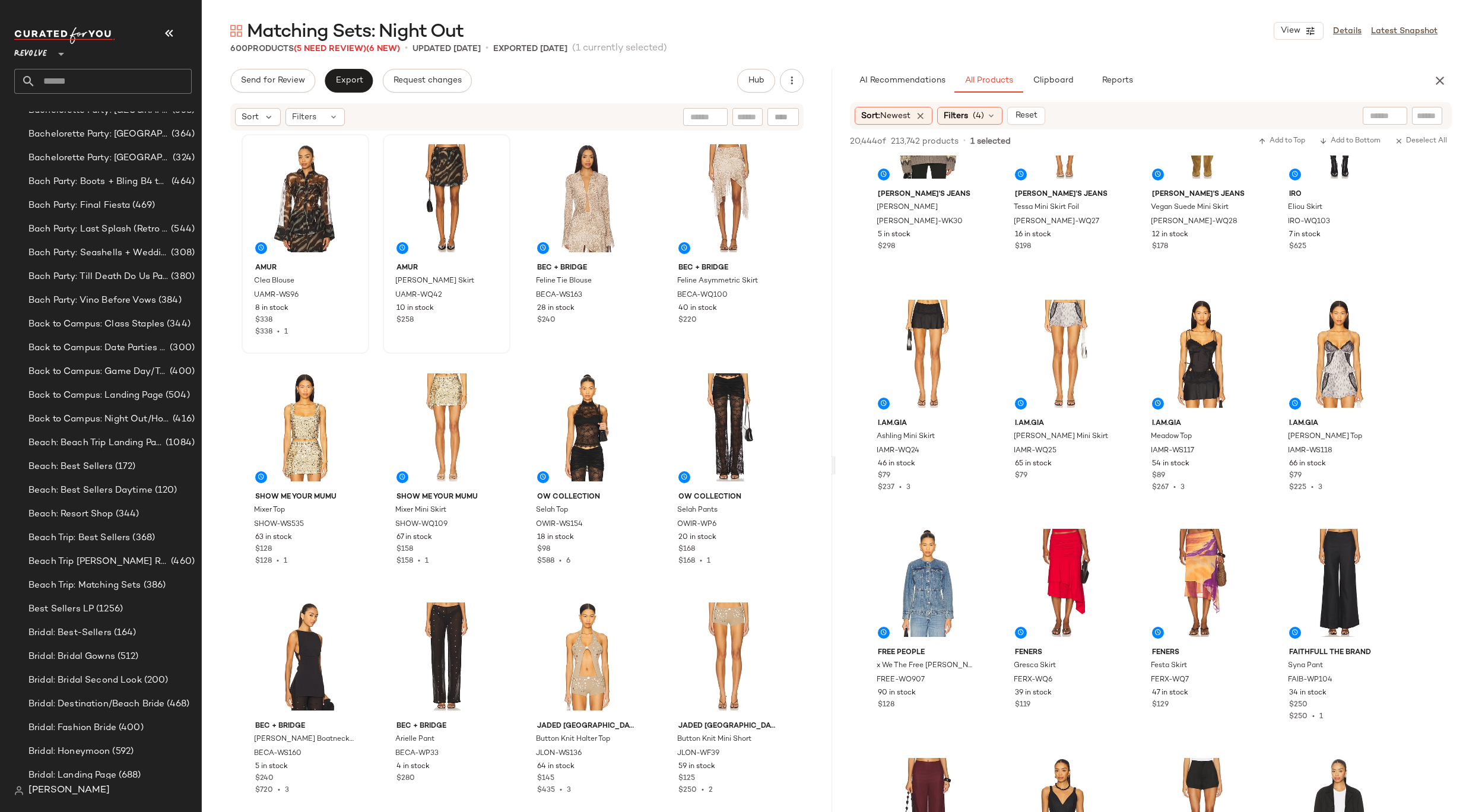
scroll to position [19067, 0]
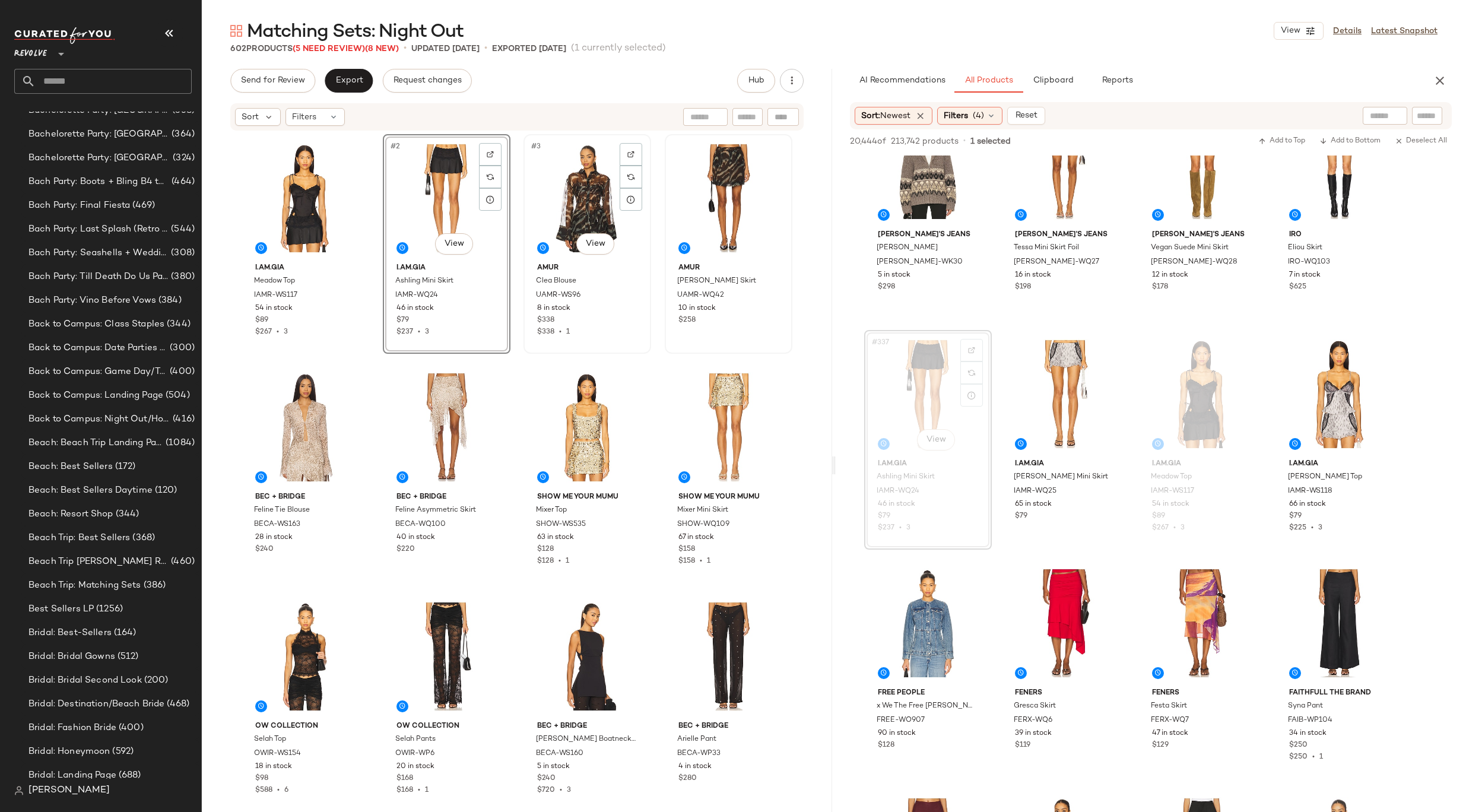
click at [568, 207] on div "#3 View" at bounding box center [587, 198] width 119 height 120
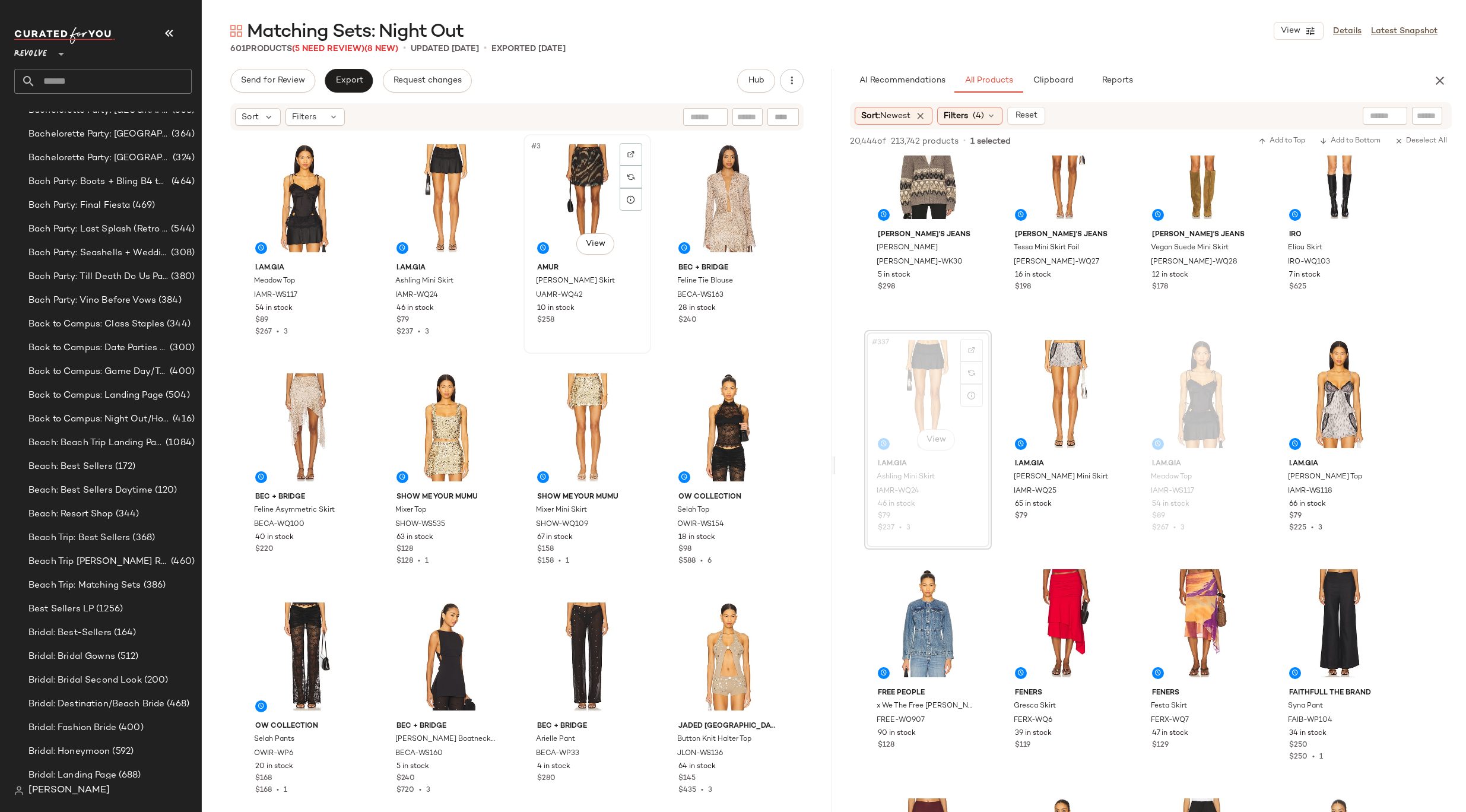
click at [568, 160] on div "#3 View" at bounding box center [587, 198] width 119 height 120
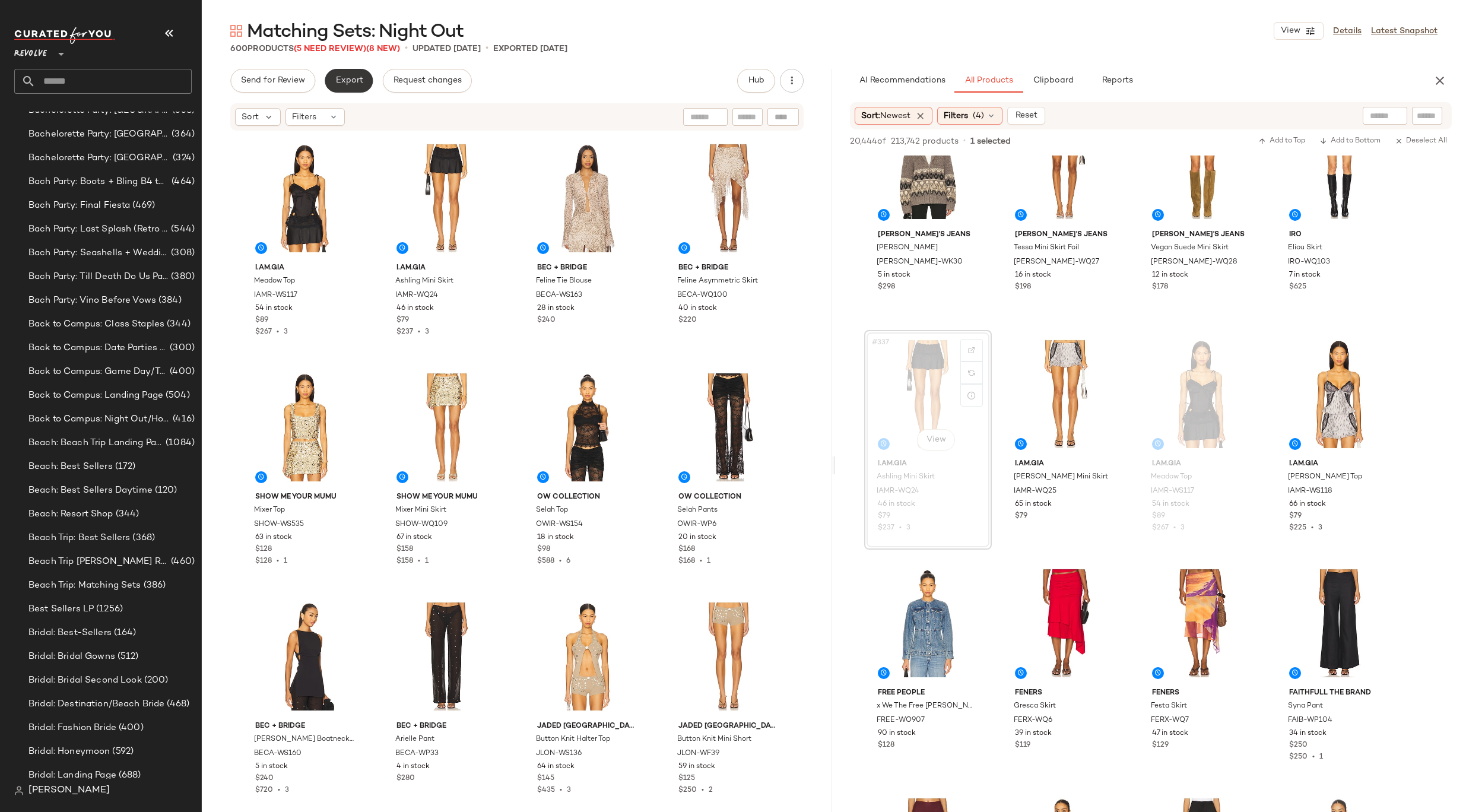
click at [354, 79] on span "Export" at bounding box center [348, 81] width 28 height 10
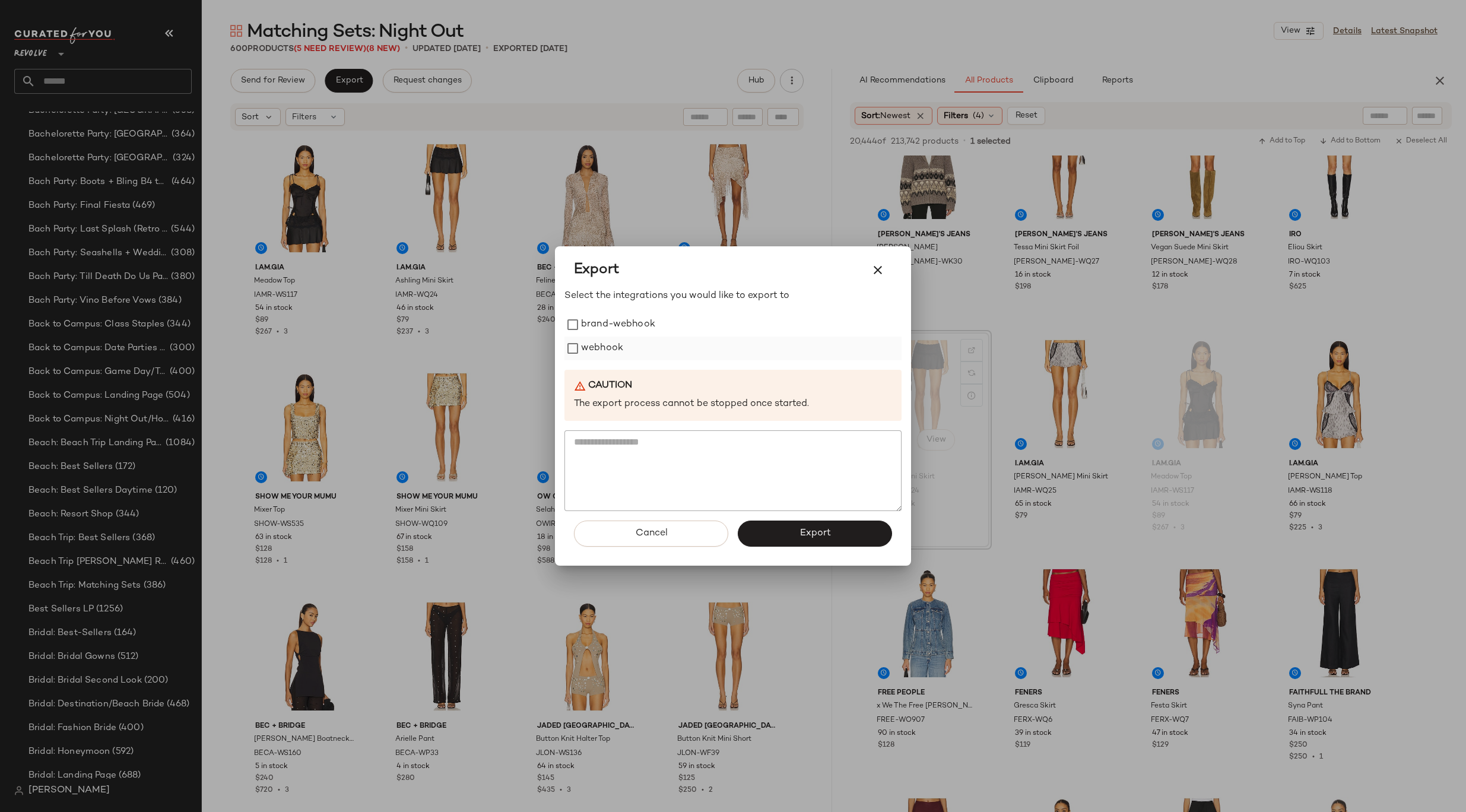
click at [588, 350] on label "webhook" at bounding box center [602, 348] width 42 height 24
click at [820, 530] on span "Export" at bounding box center [815, 533] width 31 height 11
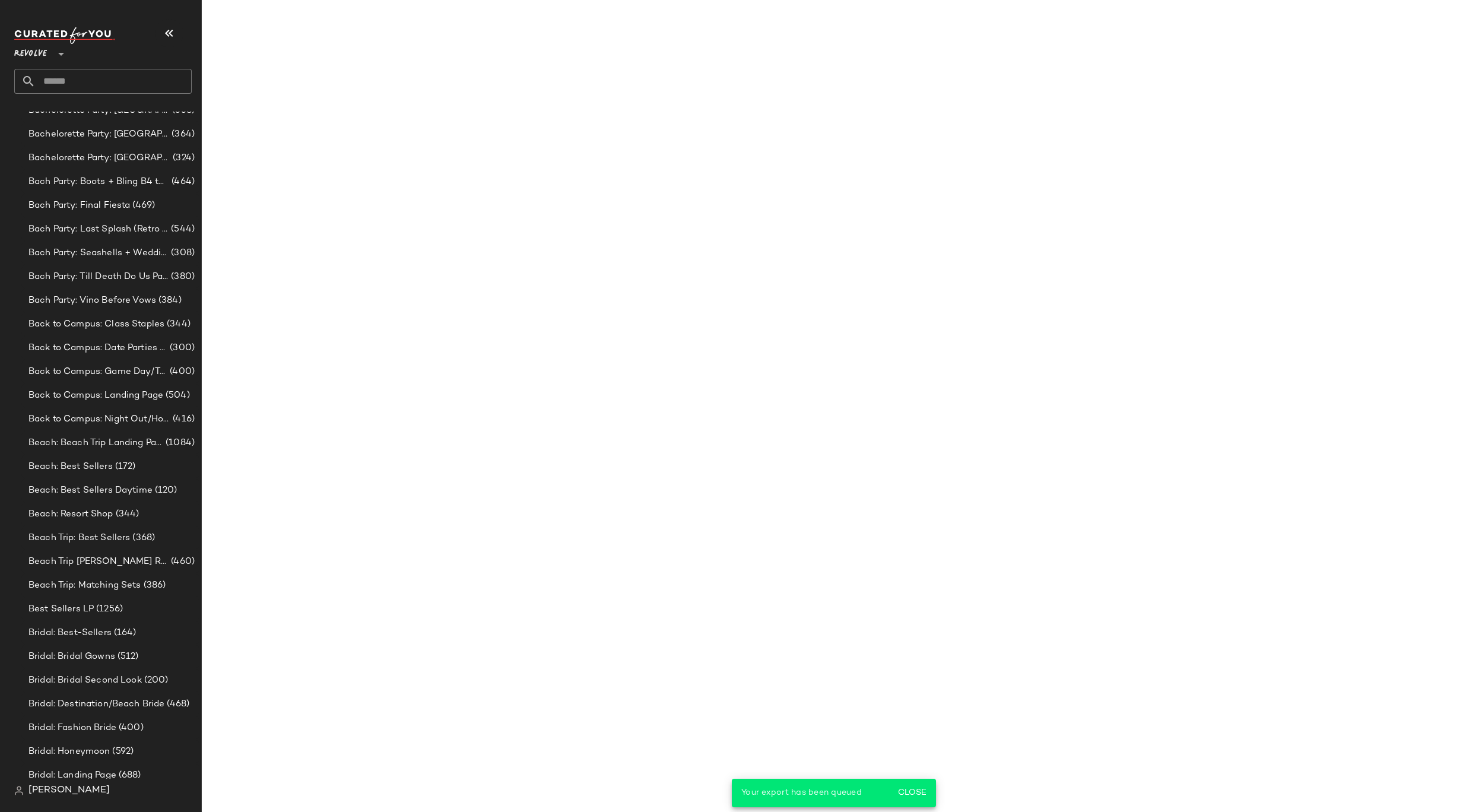
scroll to position [22733, 0]
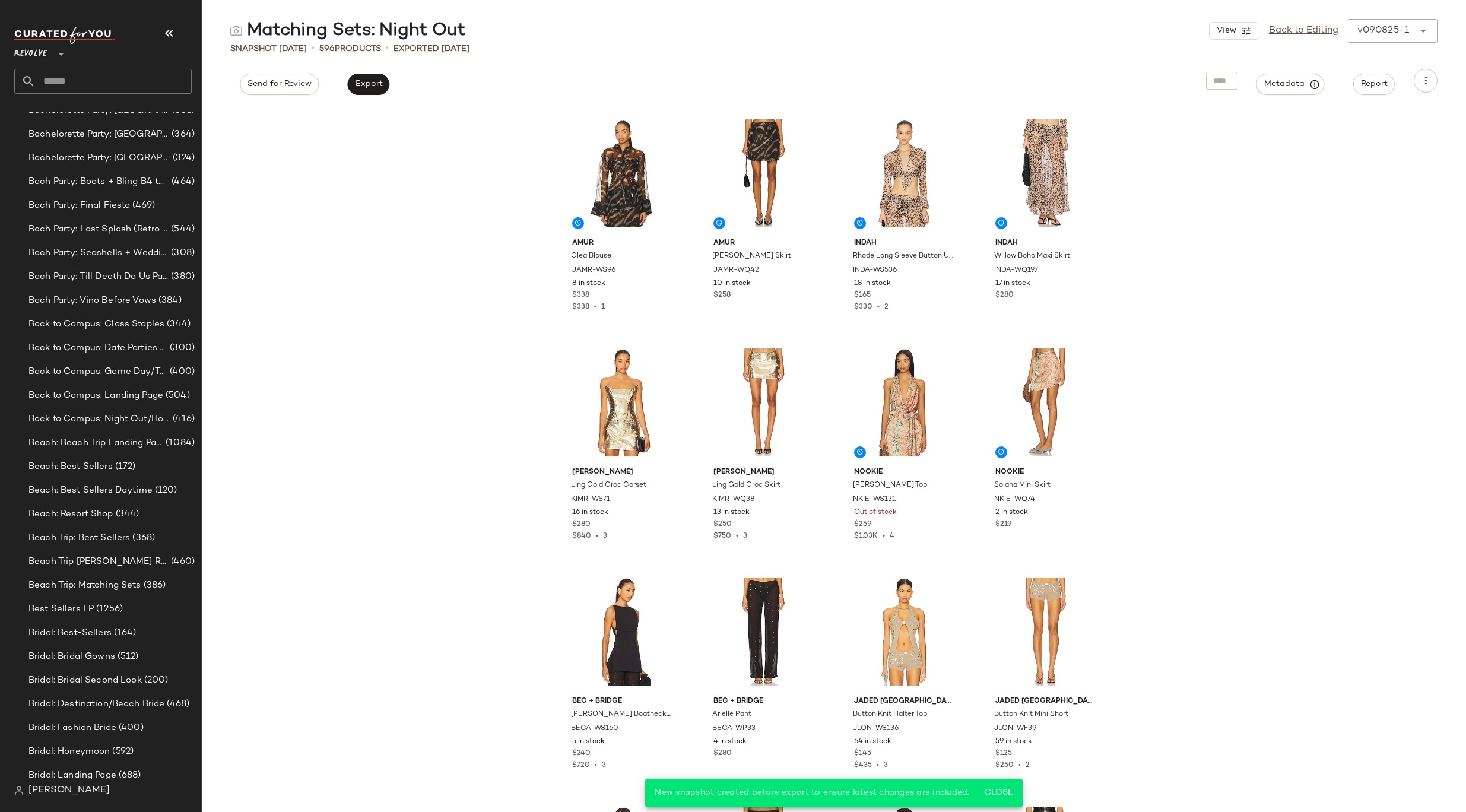
click at [150, 80] on input "text" at bounding box center [114, 81] width 156 height 25
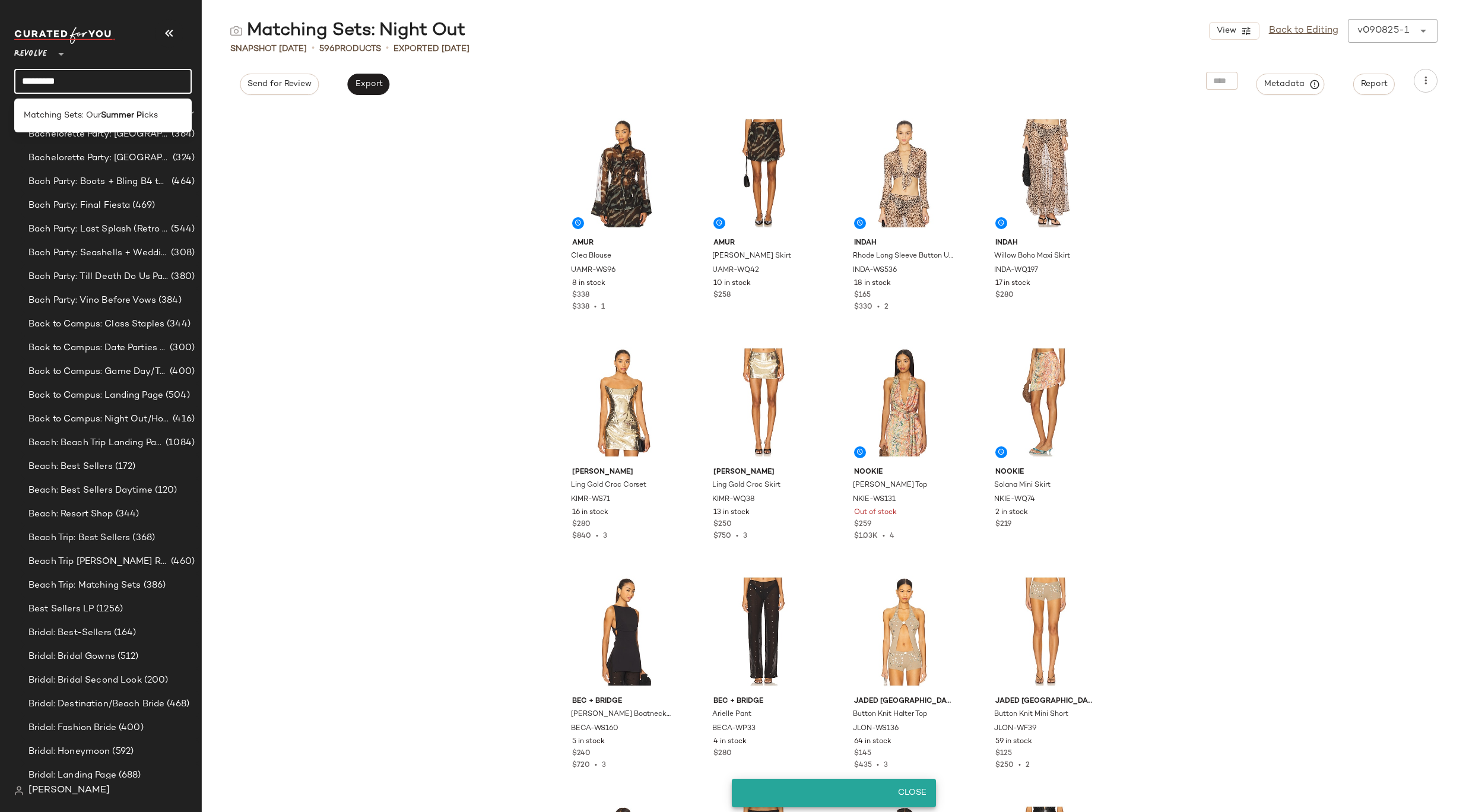
type input "**********"
click at [120, 109] on b "Summer Pick" at bounding box center [127, 115] width 53 height 12
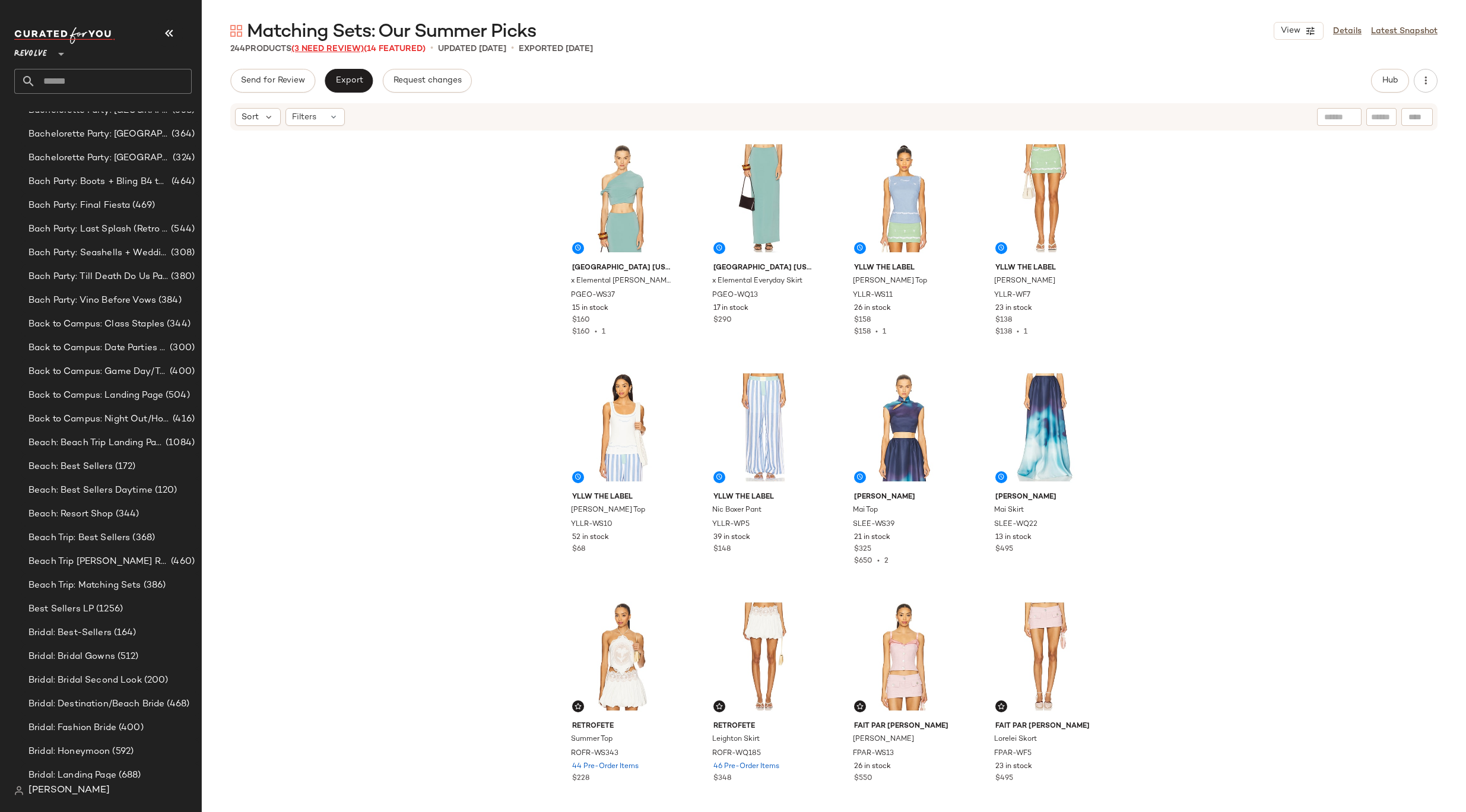
click at [347, 50] on span "(3 Need Review)" at bounding box center [327, 49] width 72 height 9
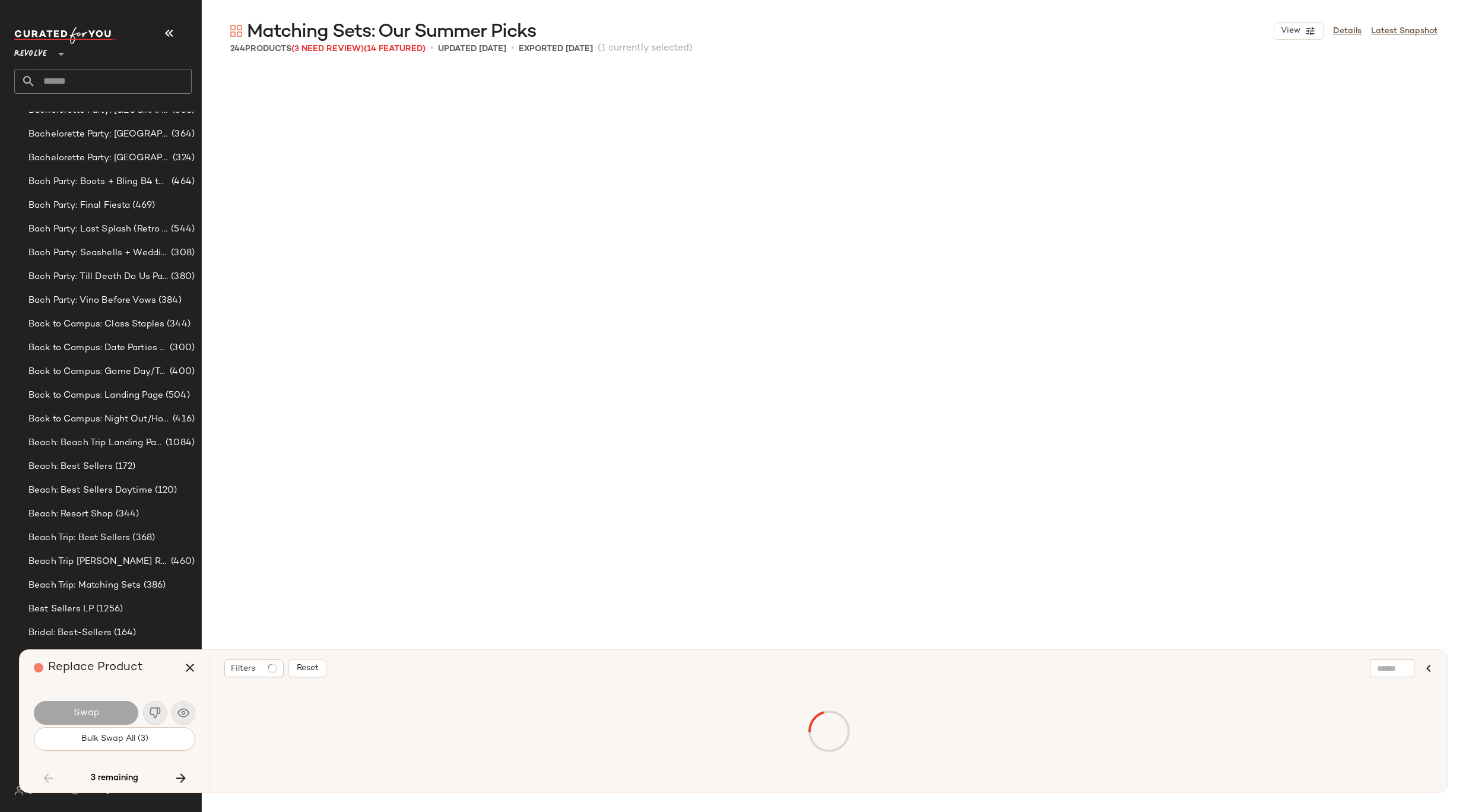
scroll to position [7560, 0]
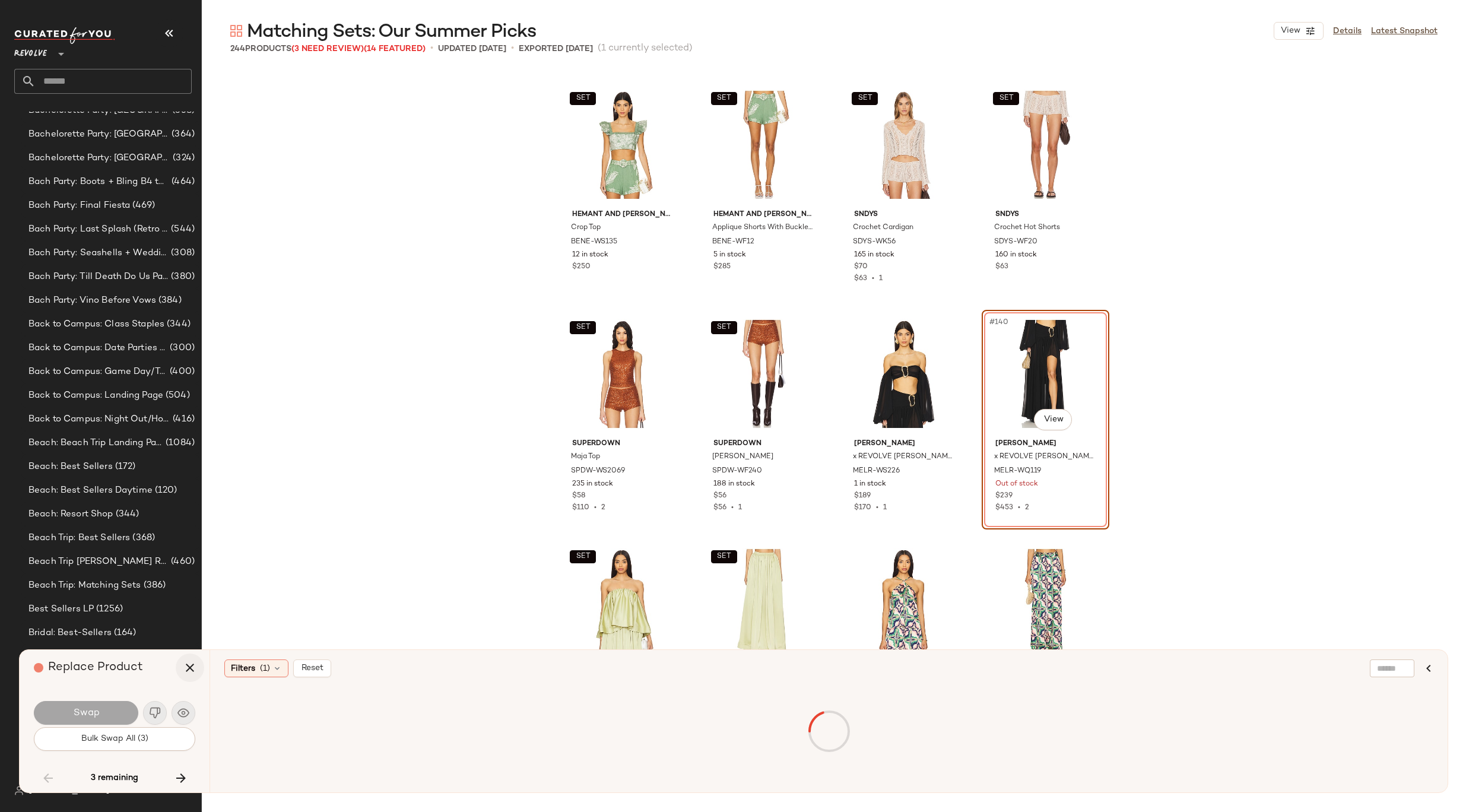
click at [194, 663] on icon "button" at bounding box center [190, 668] width 14 height 14
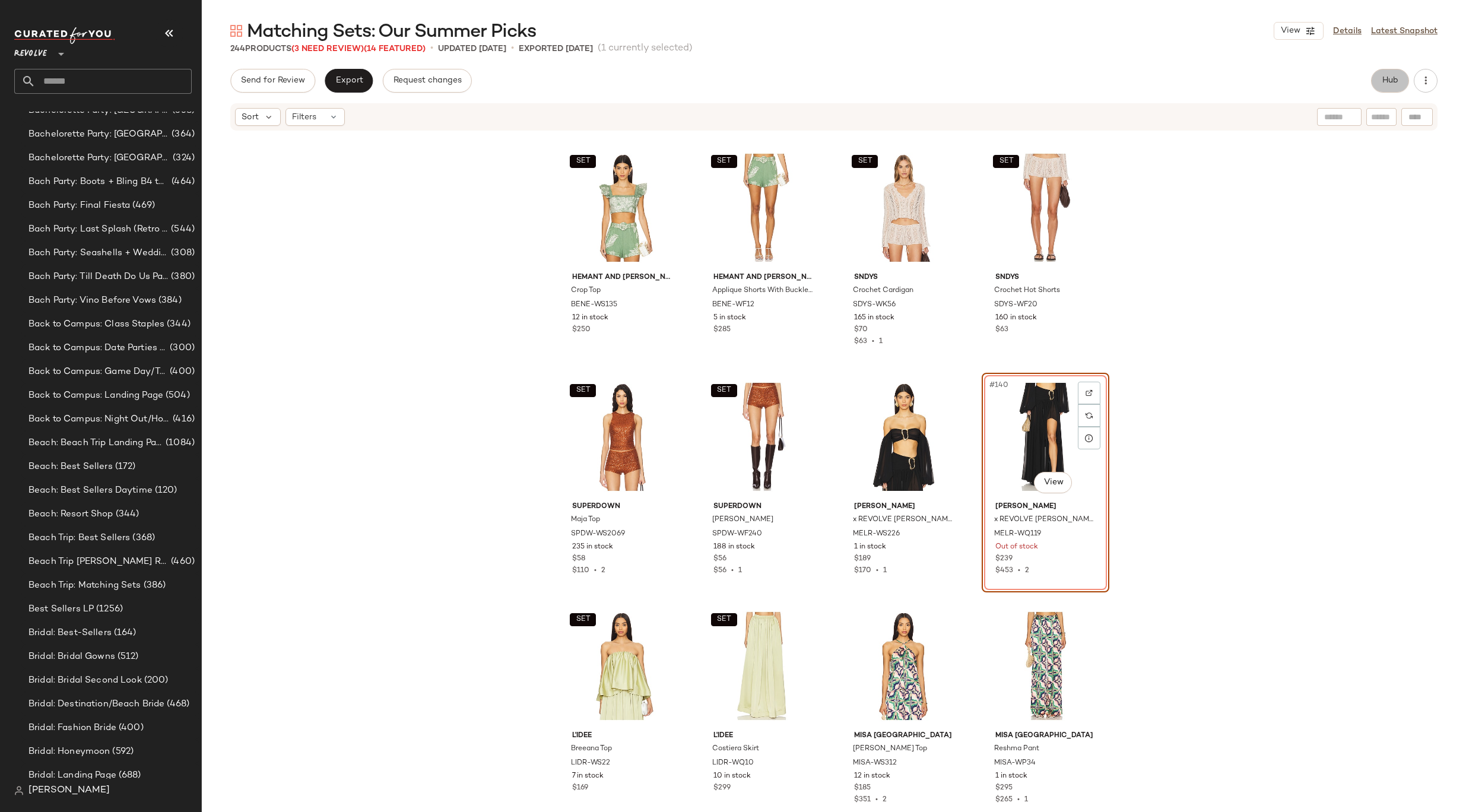
click at [1377, 83] on button "Hub" at bounding box center [1390, 81] width 38 height 24
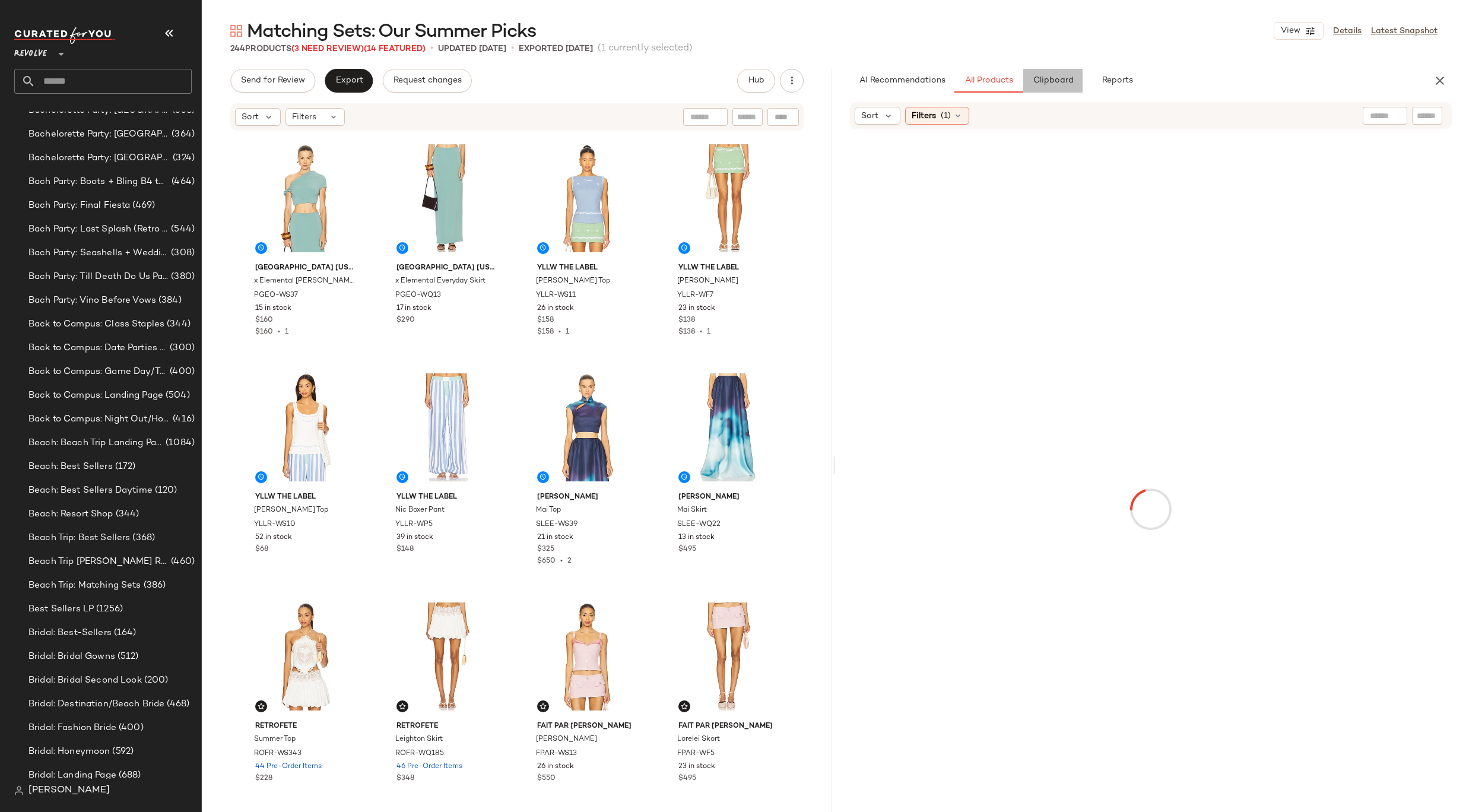
click at [1054, 87] on button "Clipboard" at bounding box center [1053, 81] width 59 height 24
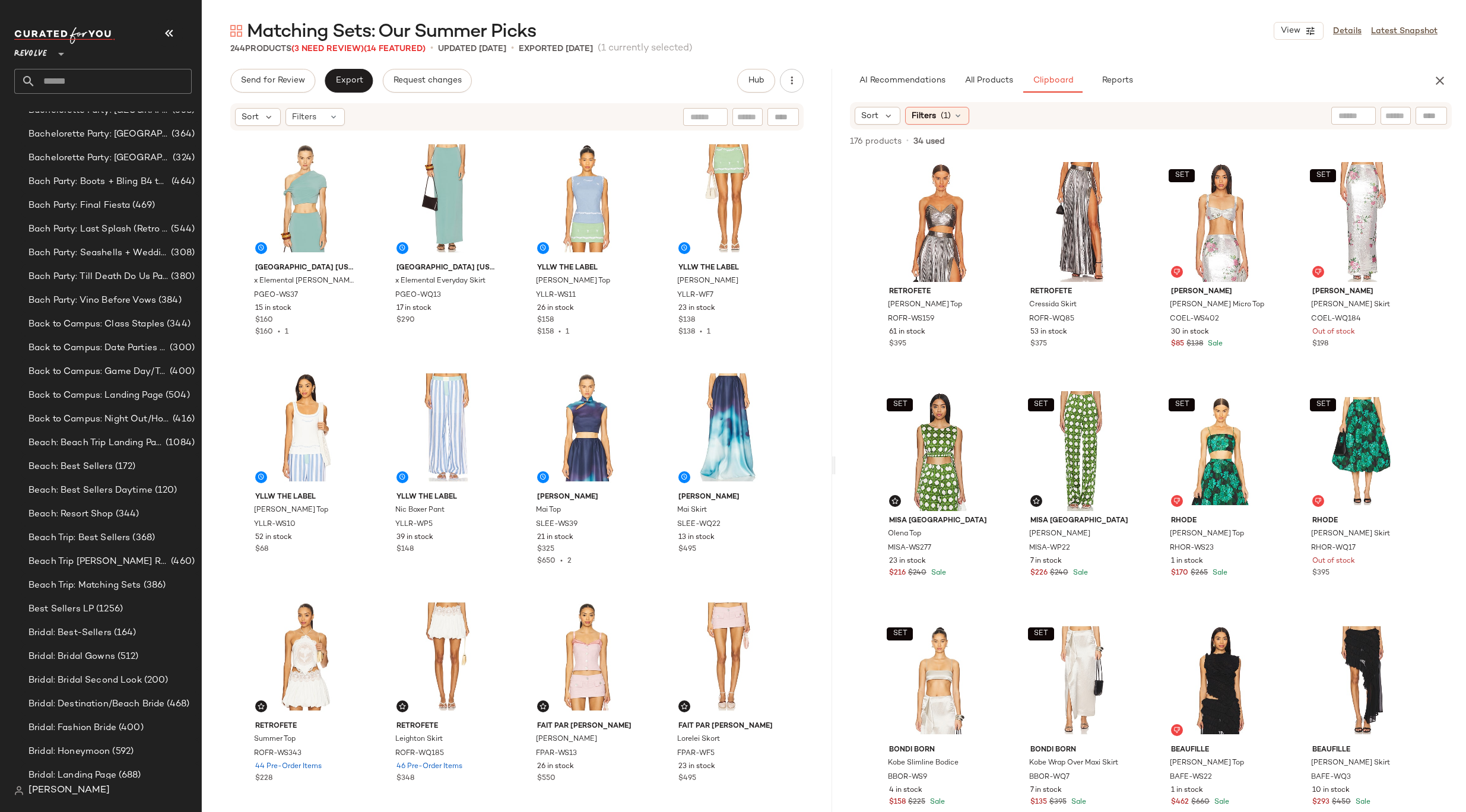
click at [873, 126] on div "Sort Filters (1)" at bounding box center [1151, 116] width 602 height 27
click at [873, 125] on div "Sort Filters (1)" at bounding box center [1151, 116] width 602 height 27
click at [873, 112] on span "Sort" at bounding box center [870, 116] width 17 height 12
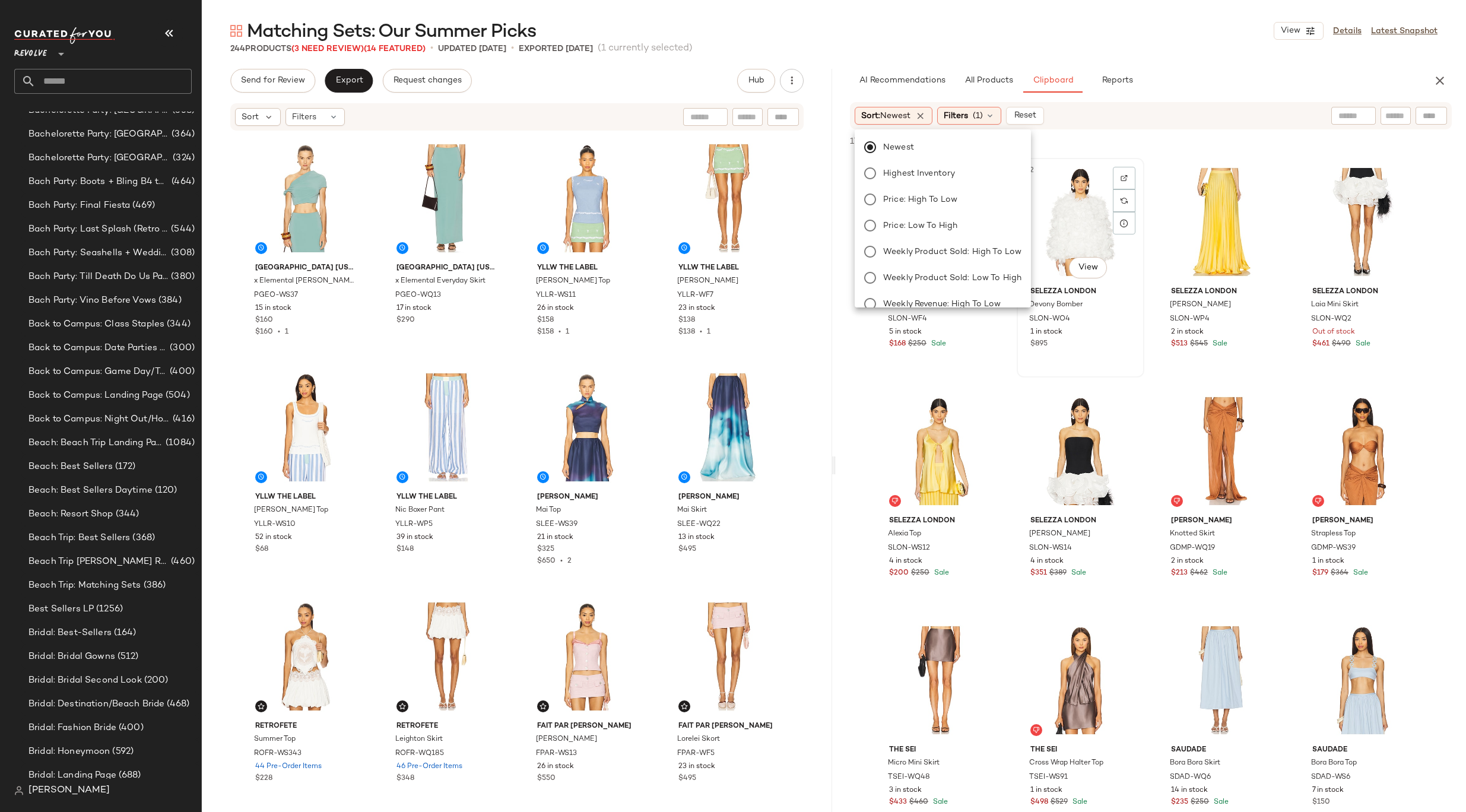
click at [1067, 222] on div "#2 View" at bounding box center [1080, 222] width 119 height 120
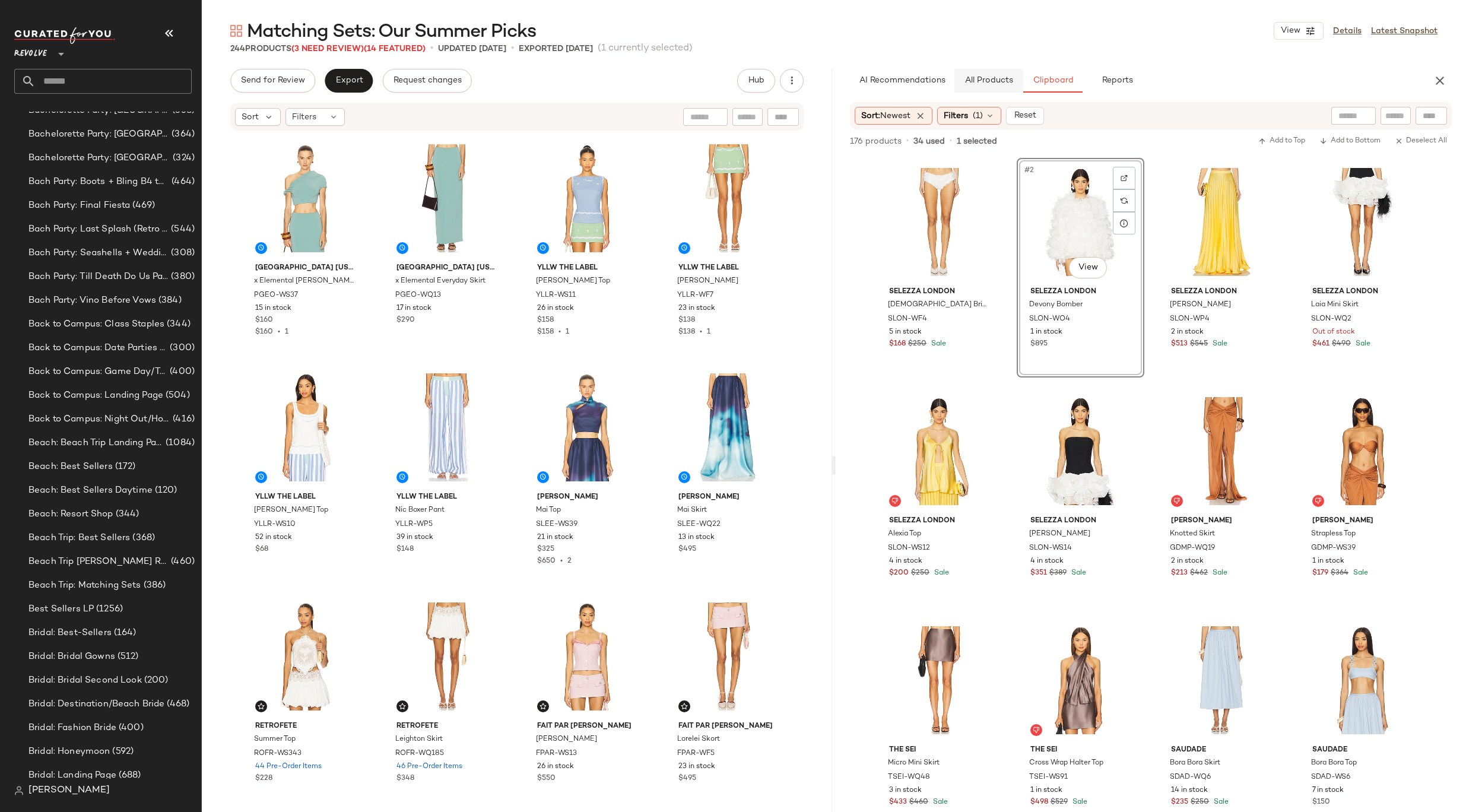
click at [984, 81] on span "All Products" at bounding box center [988, 81] width 49 height 10
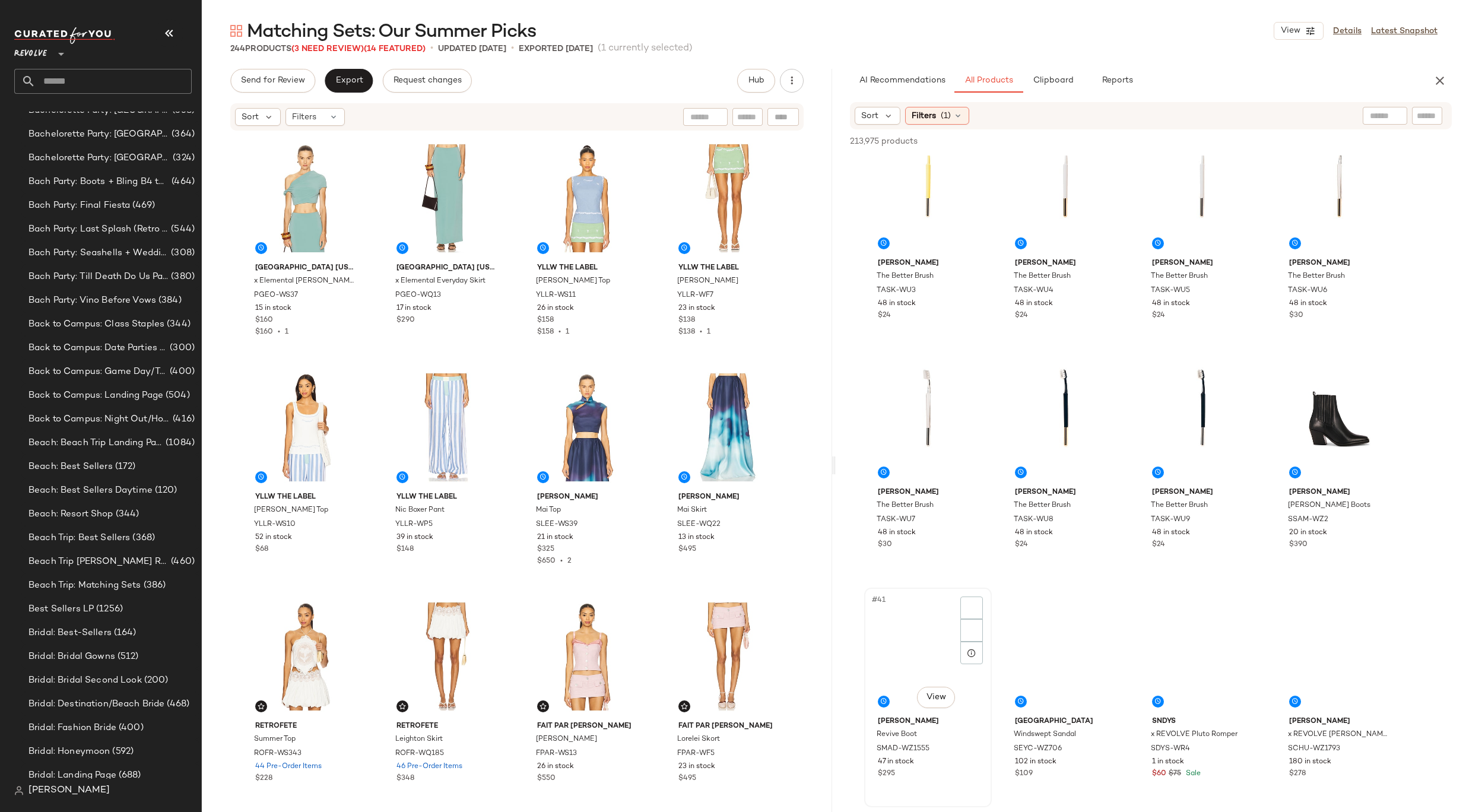
scroll to position [2102, 0]
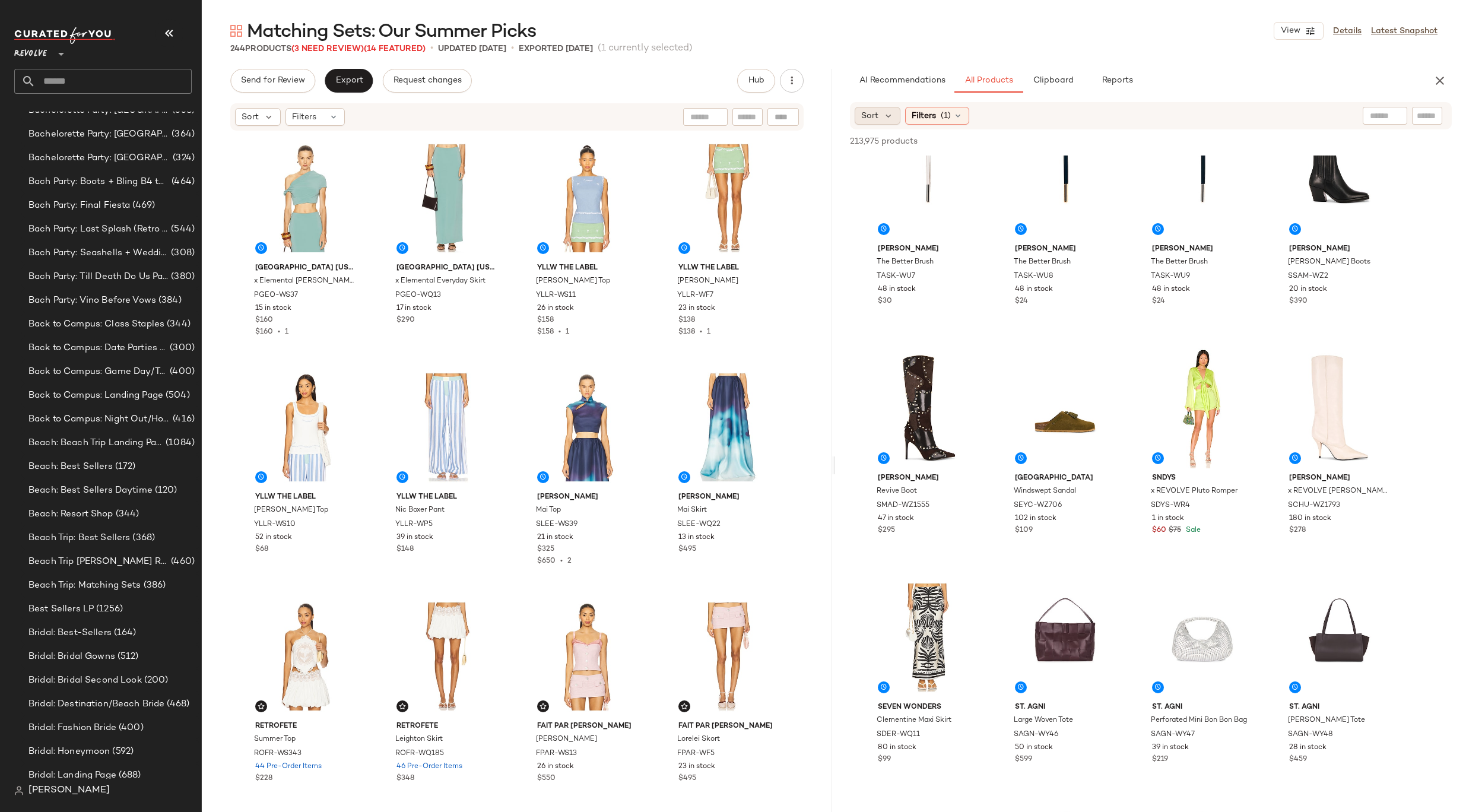
click at [872, 117] on span "Sort" at bounding box center [870, 116] width 17 height 12
click at [883, 142] on span "Newest" at bounding box center [898, 147] width 31 height 12
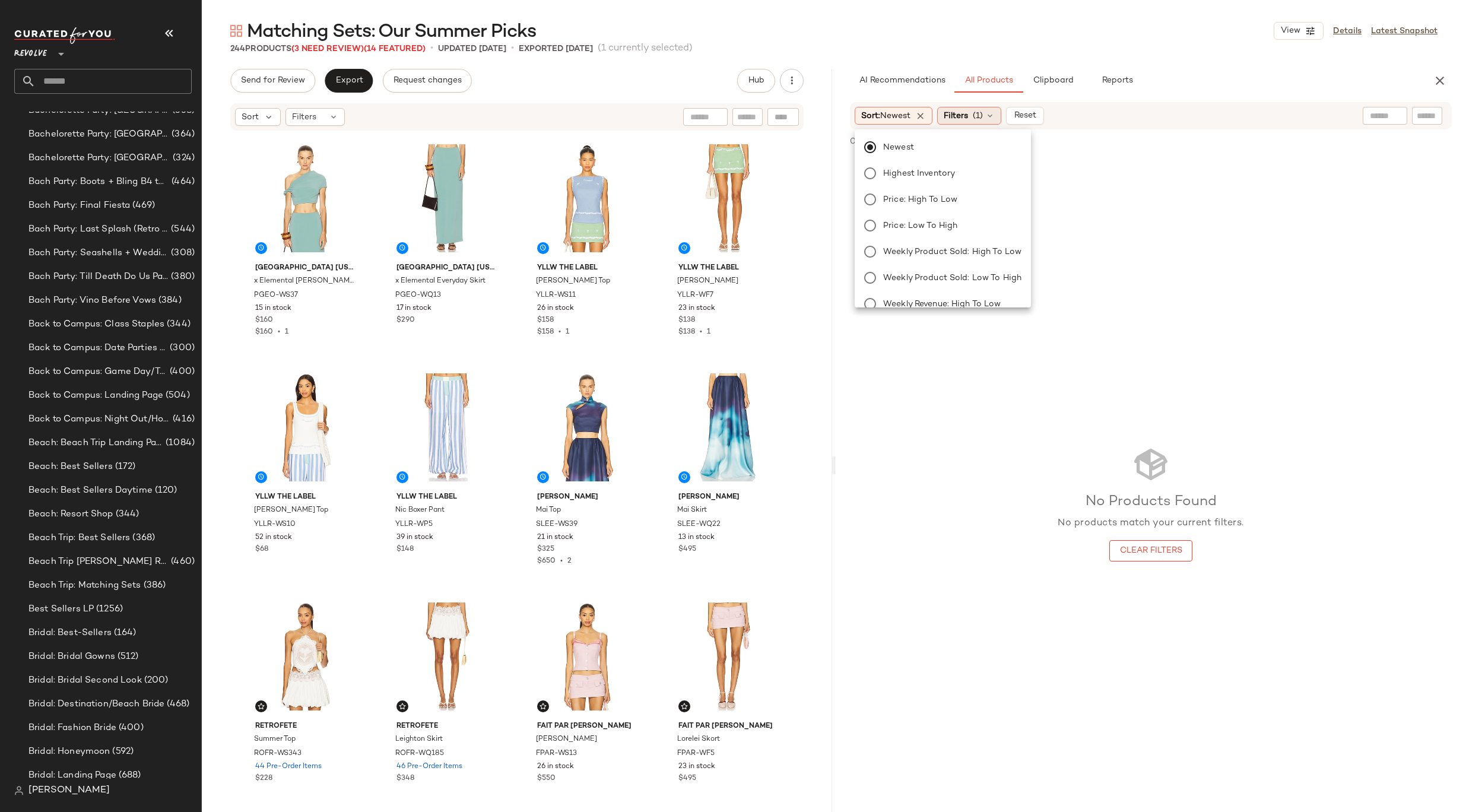
click at [956, 120] on span "Filters" at bounding box center [955, 116] width 24 height 12
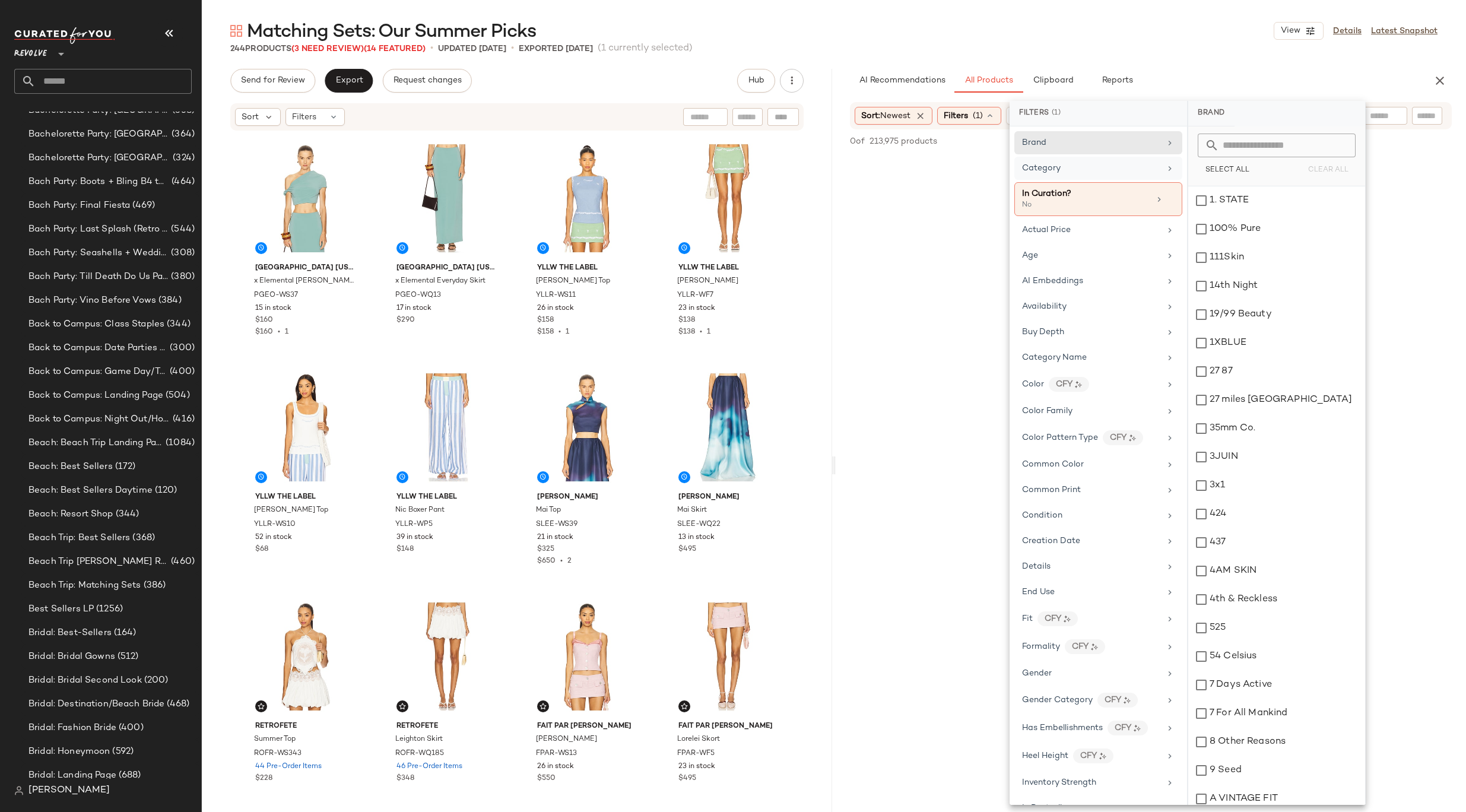
click at [1114, 166] on div "Category" at bounding box center [1091, 168] width 138 height 12
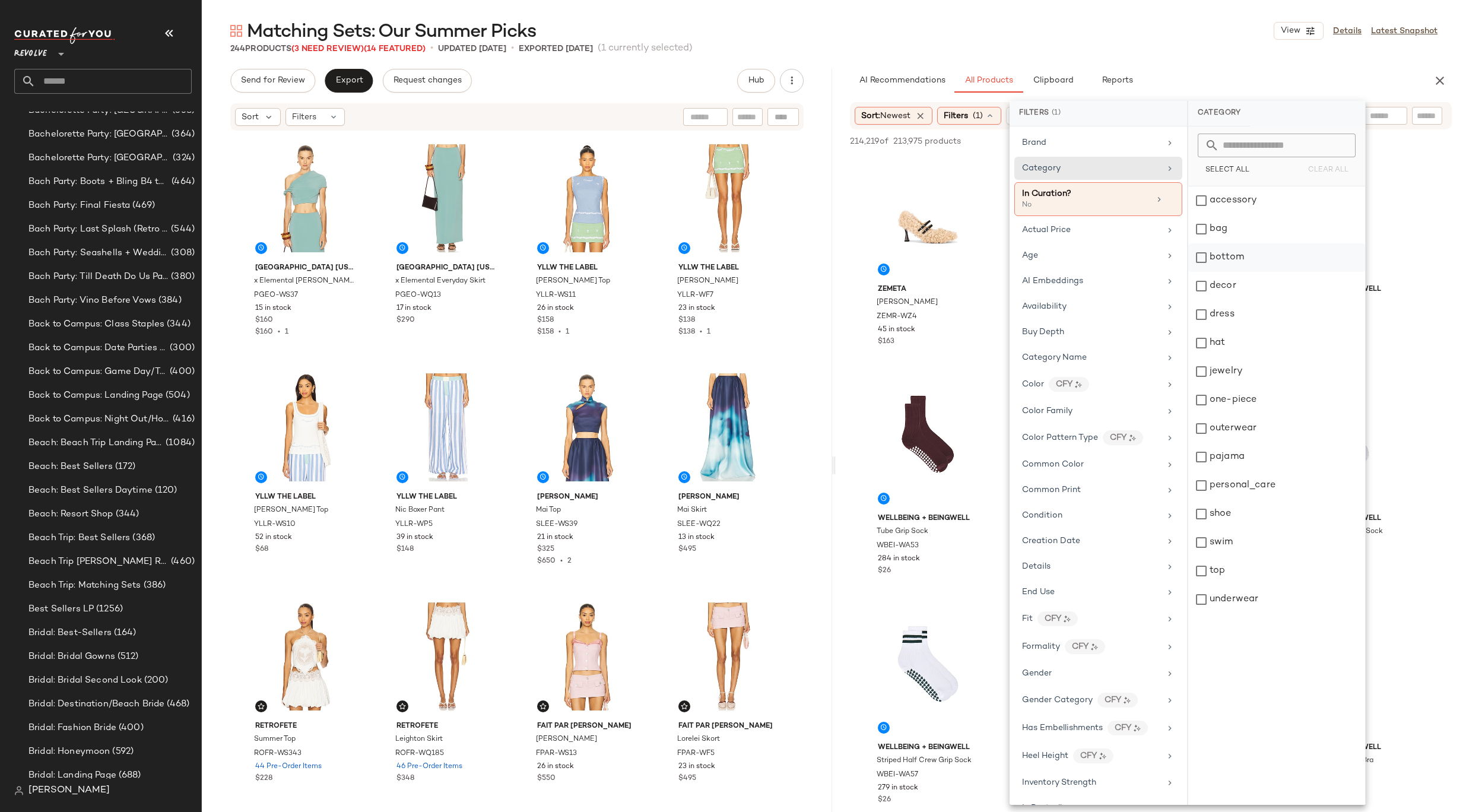
click at [1251, 256] on div "bottom" at bounding box center [1276, 257] width 177 height 29
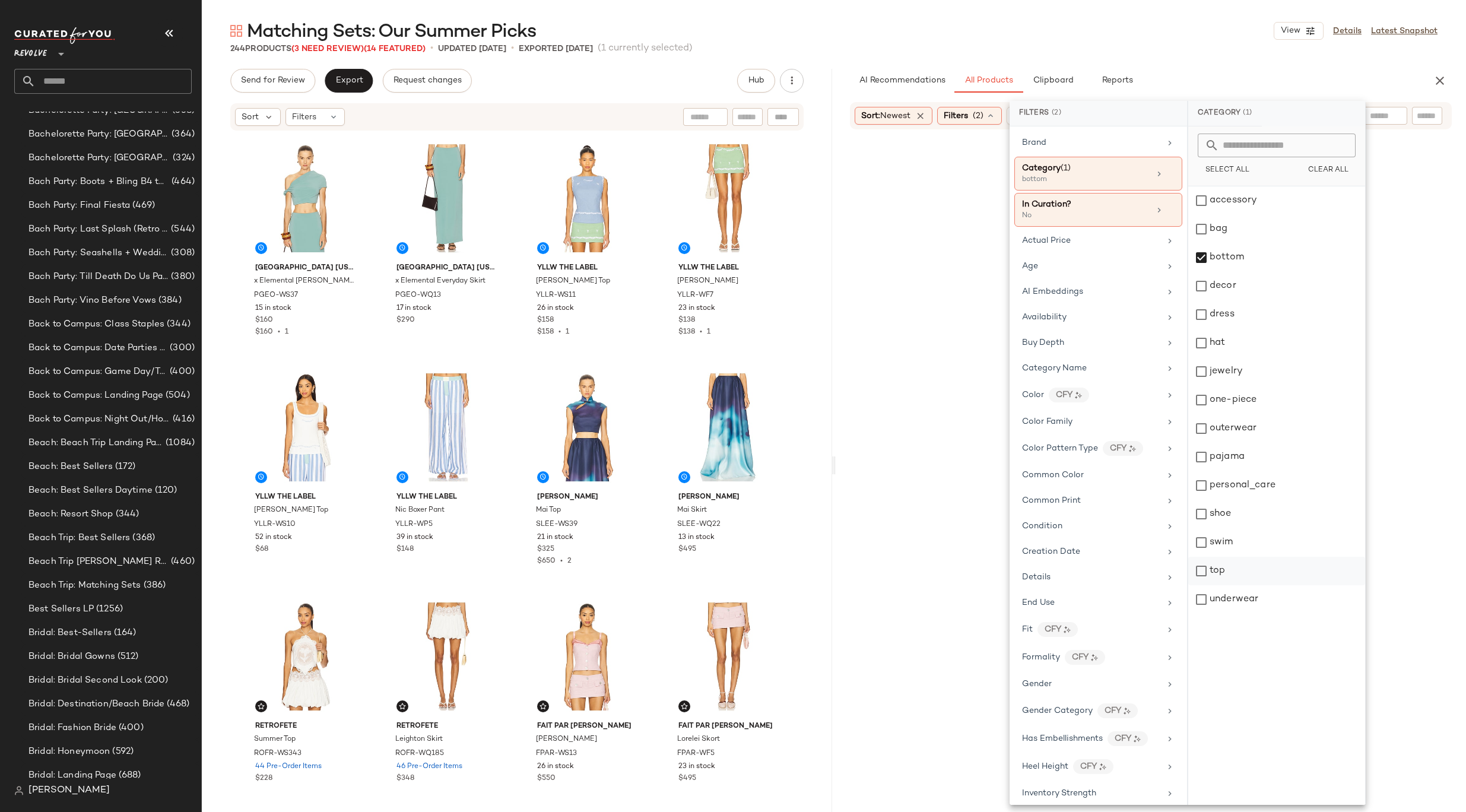
click at [1242, 570] on div "top" at bounding box center [1276, 571] width 177 height 29
click at [1095, 258] on div "Age" at bounding box center [1098, 267] width 168 height 23
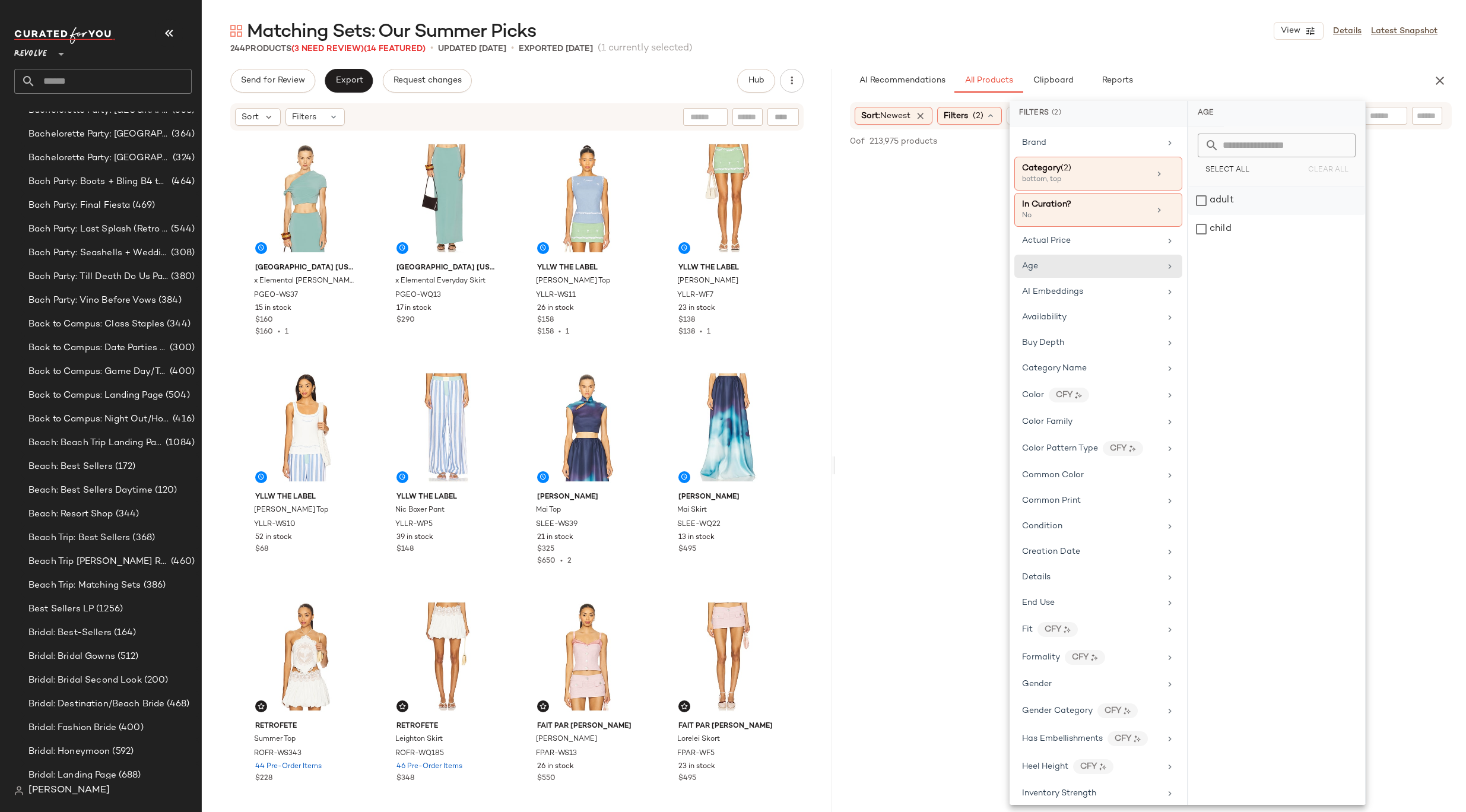
click at [1226, 197] on div "adult" at bounding box center [1276, 201] width 177 height 29
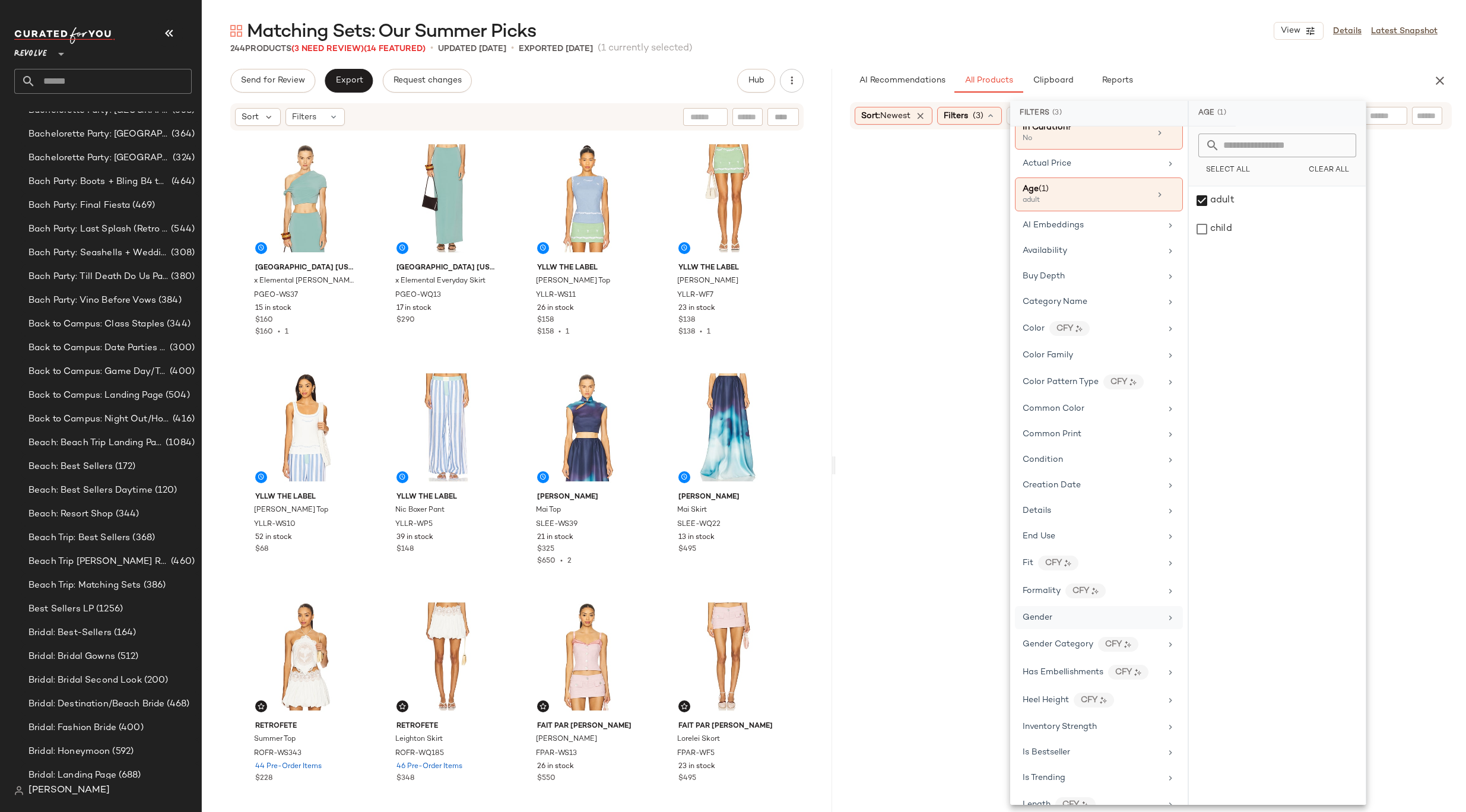
click at [1073, 626] on div "Gender" at bounding box center [1099, 618] width 168 height 23
click at [1237, 199] on div "female" at bounding box center [1277, 201] width 177 height 29
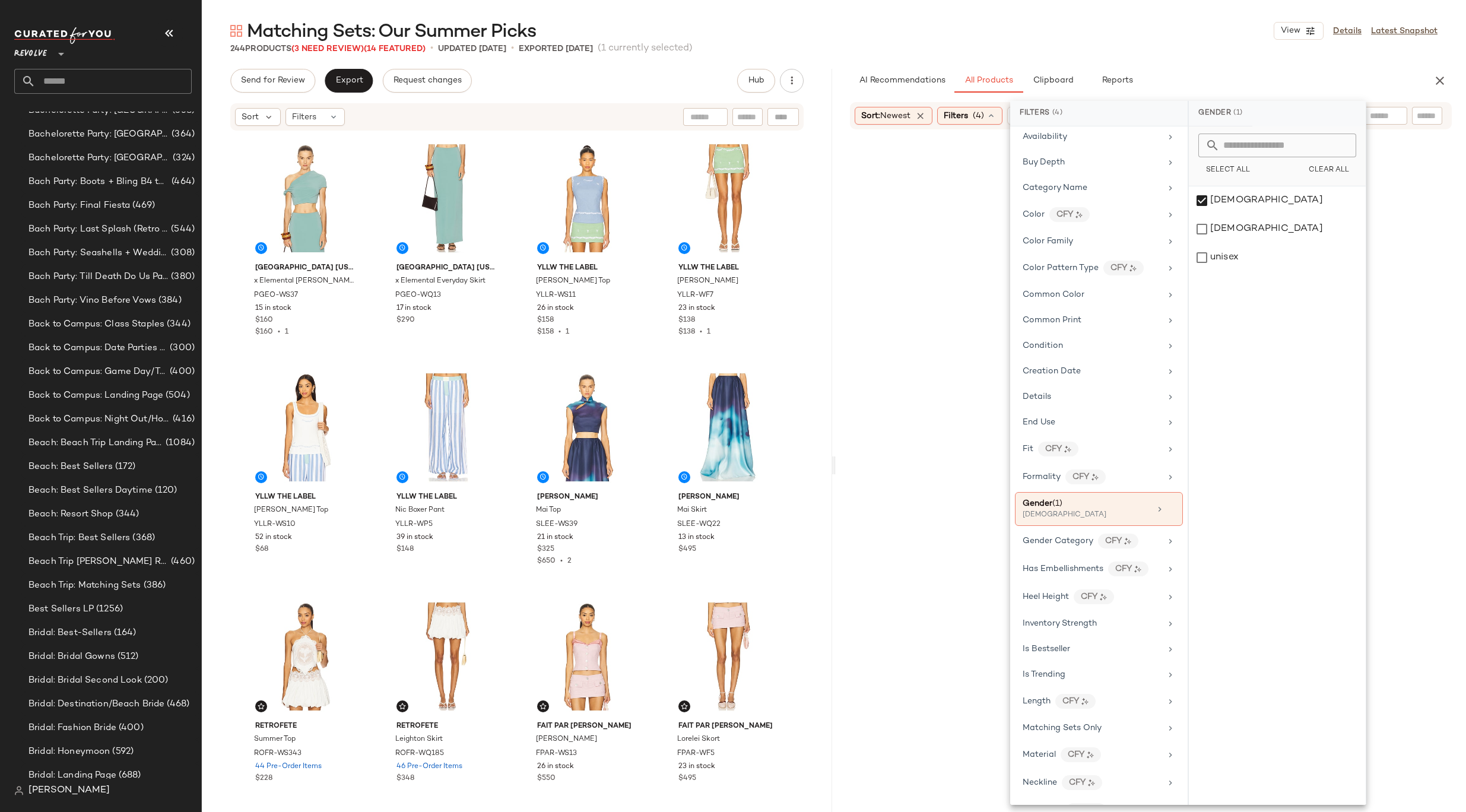
scroll to position [617, 0]
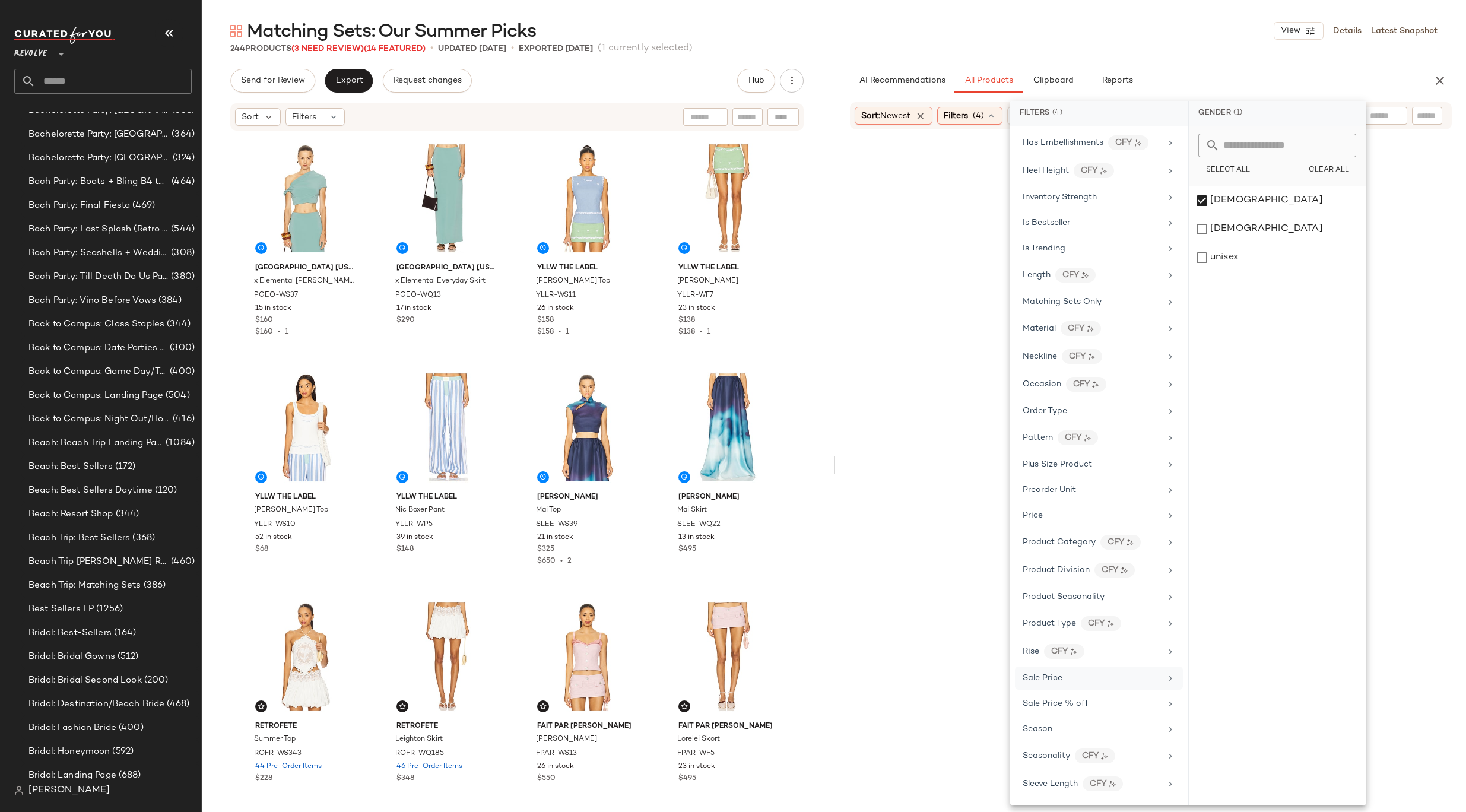
click at [1080, 675] on div "Sale Price" at bounding box center [1092, 677] width 138 height 12
click at [1222, 176] on div "On sale Not on sale" at bounding box center [1277, 152] width 177 height 52
click at [1222, 168] on div "Not on sale" at bounding box center [1277, 163] width 167 height 21
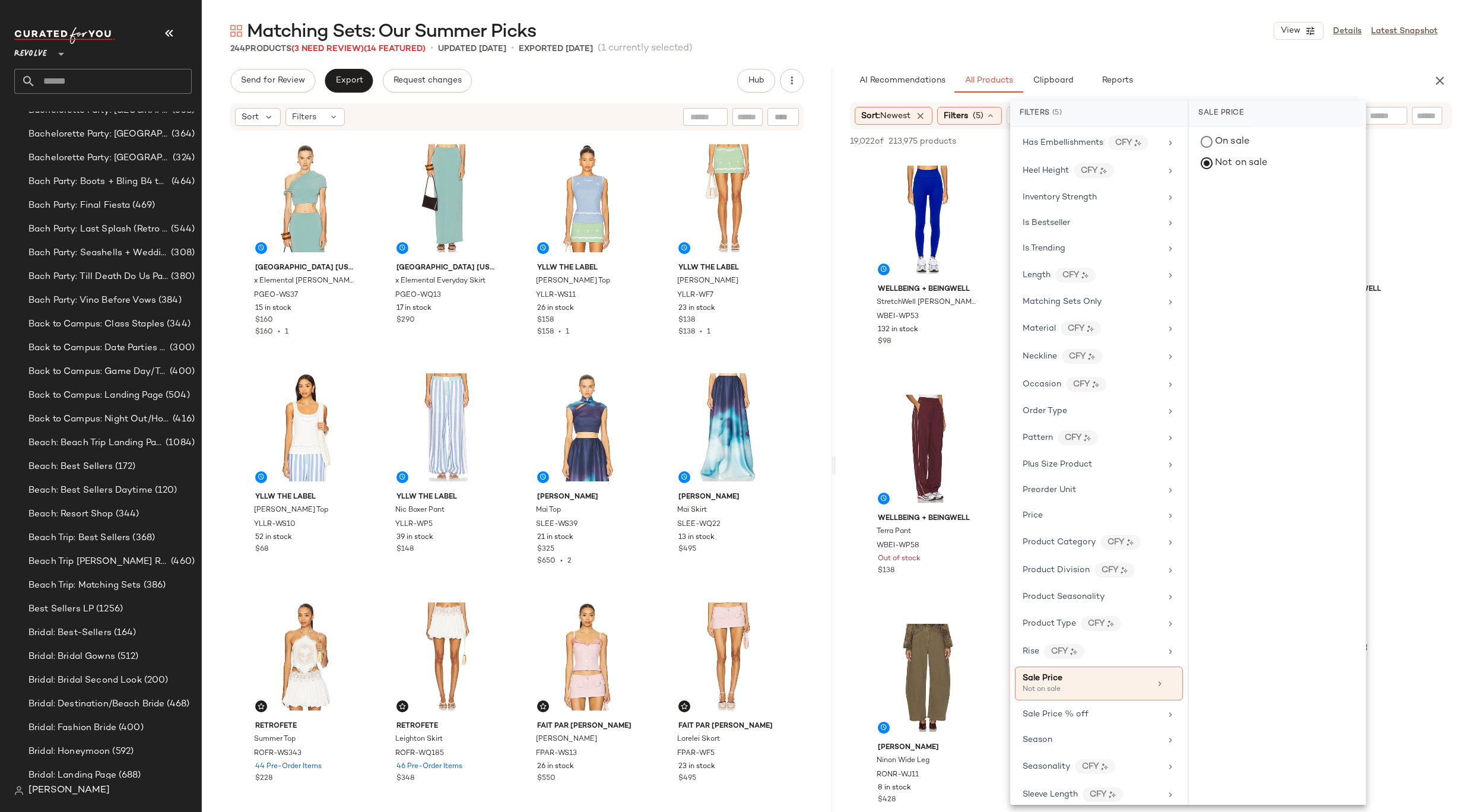
click at [1145, 61] on div "Matching Sets: Our Summer Picks View Details Latest Snapshot 244 Products (3 Ne…" at bounding box center [833, 415] width 1264 height 793
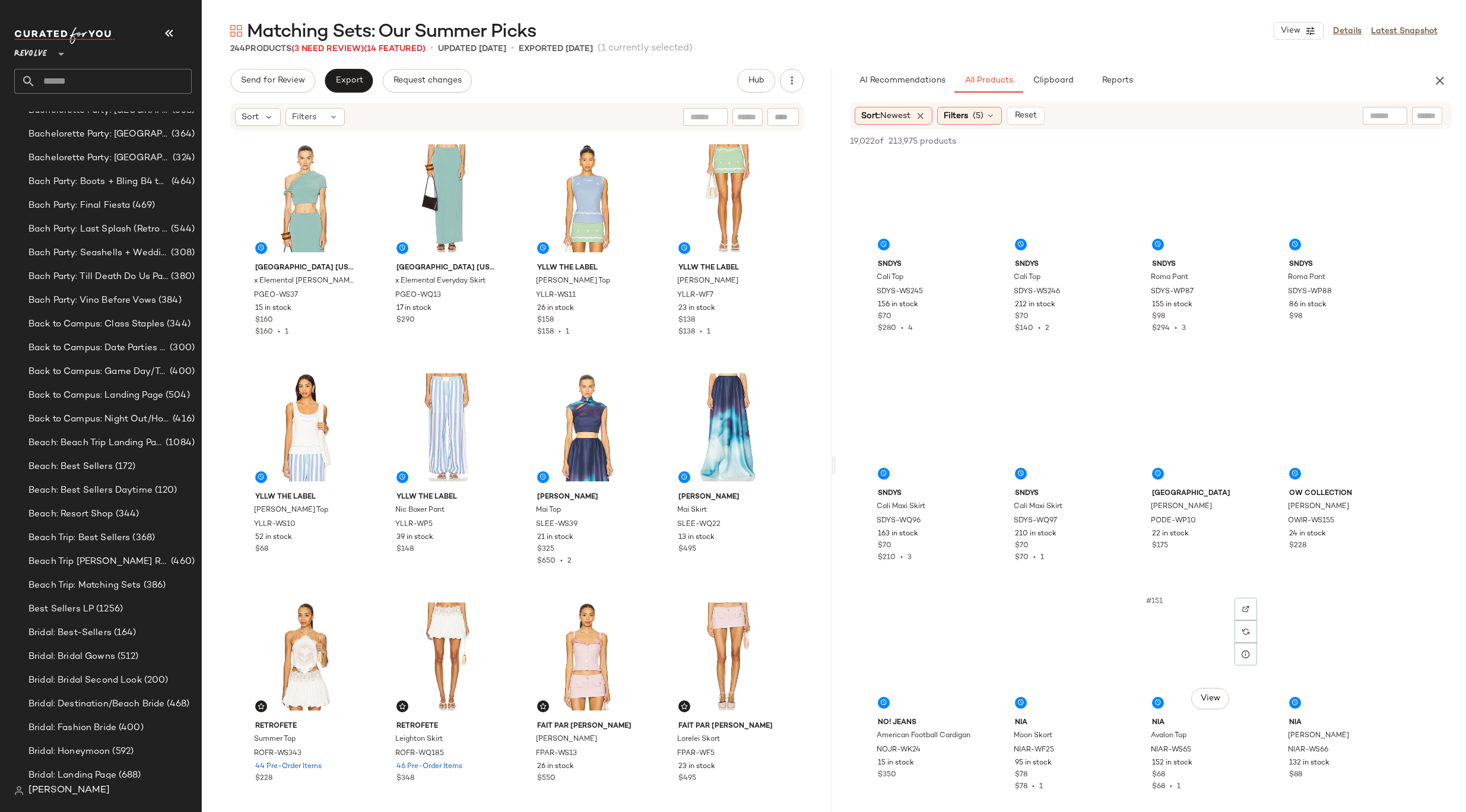
scroll to position [7951, 0]
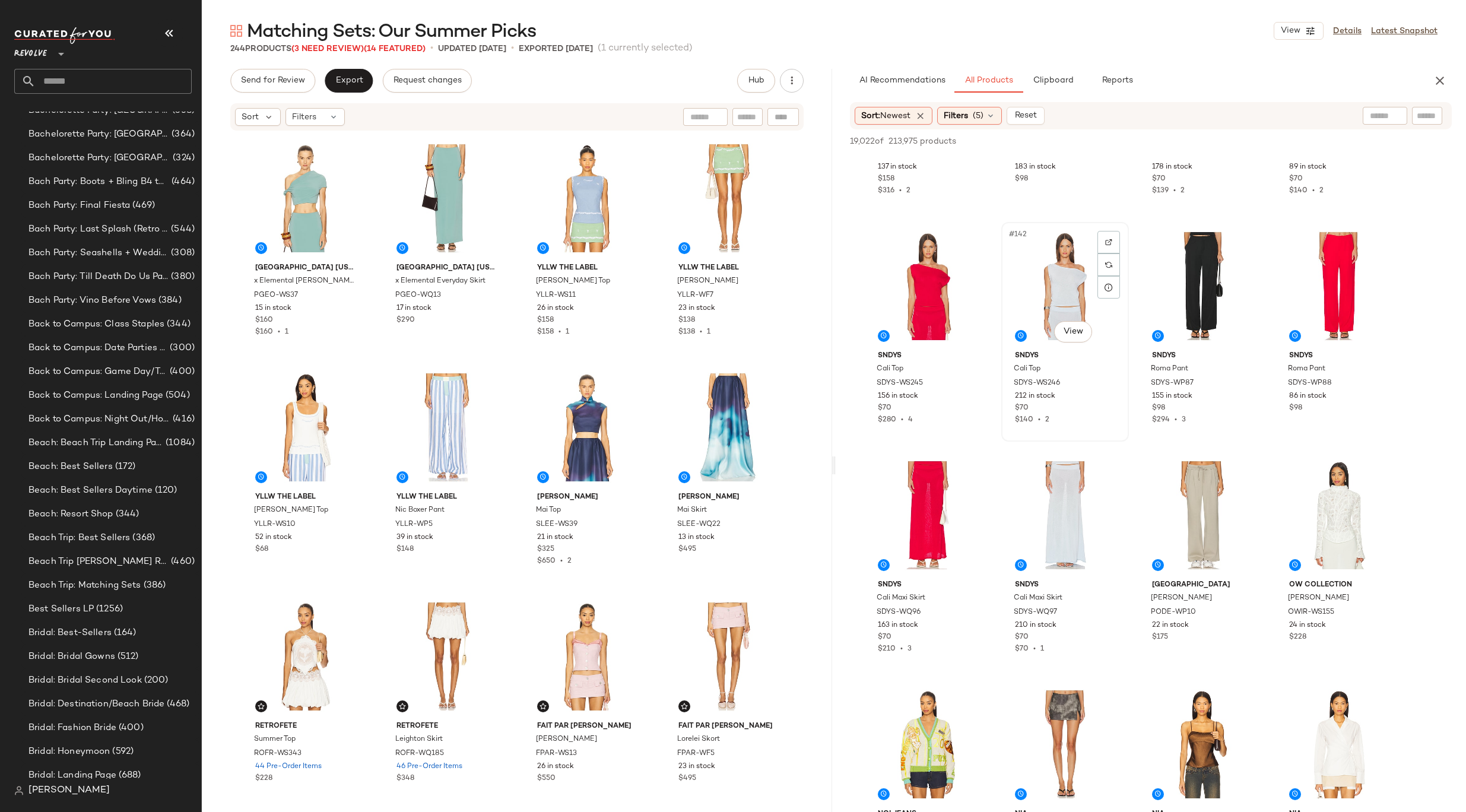
click at [1079, 289] on div "#142 View" at bounding box center [1064, 286] width 119 height 120
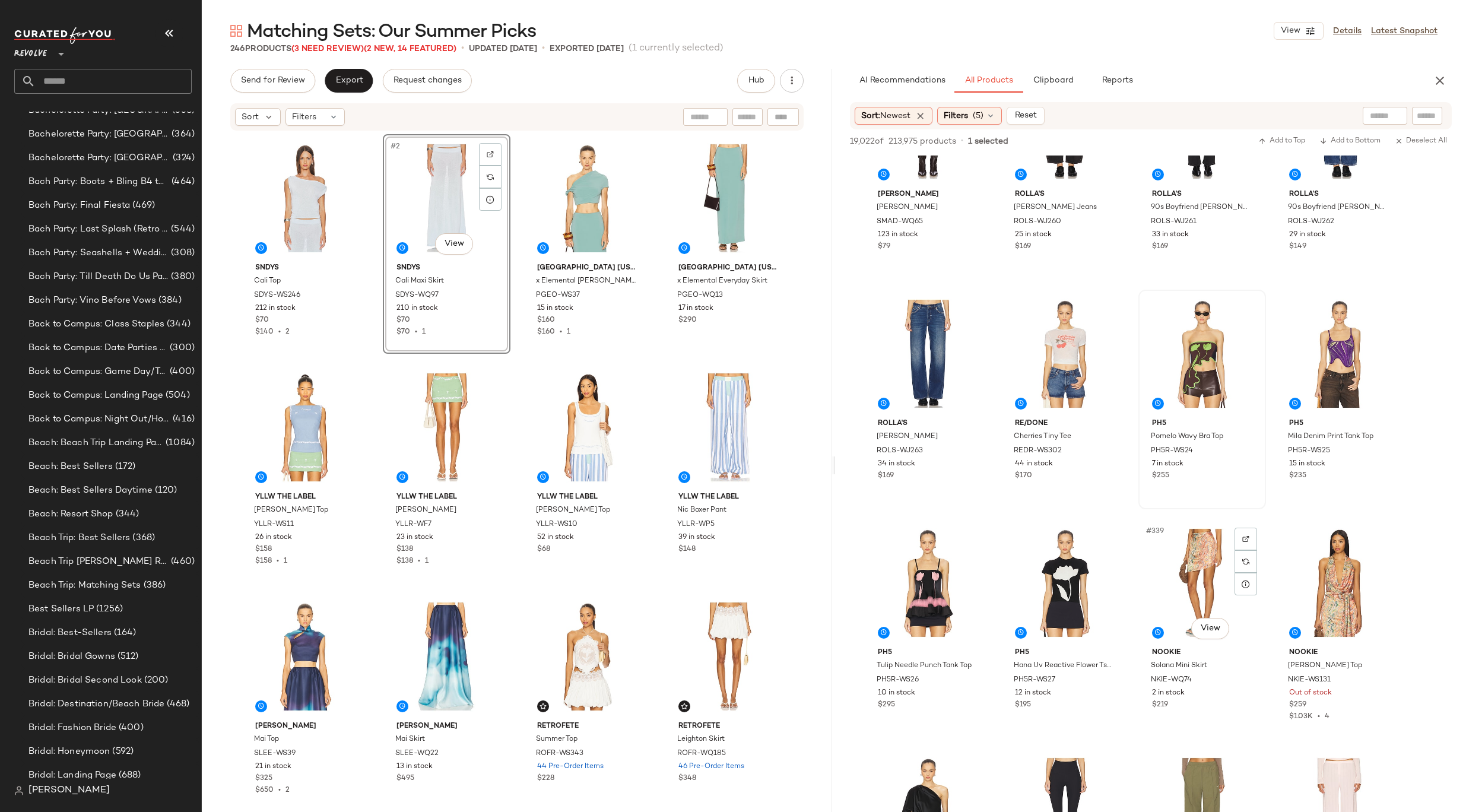
scroll to position [18882, 0]
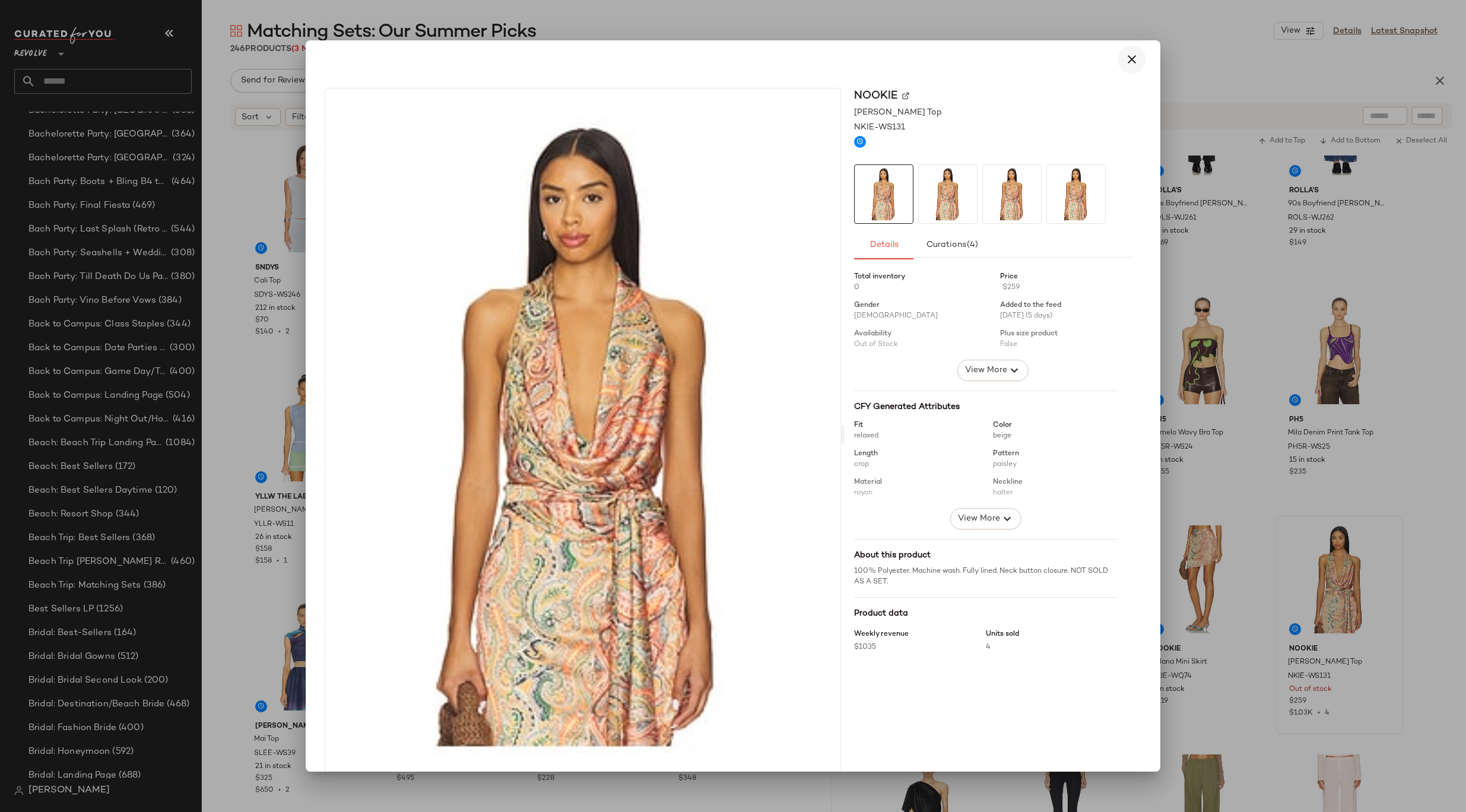
click at [1131, 51] on button "button" at bounding box center [1132, 59] width 29 height 29
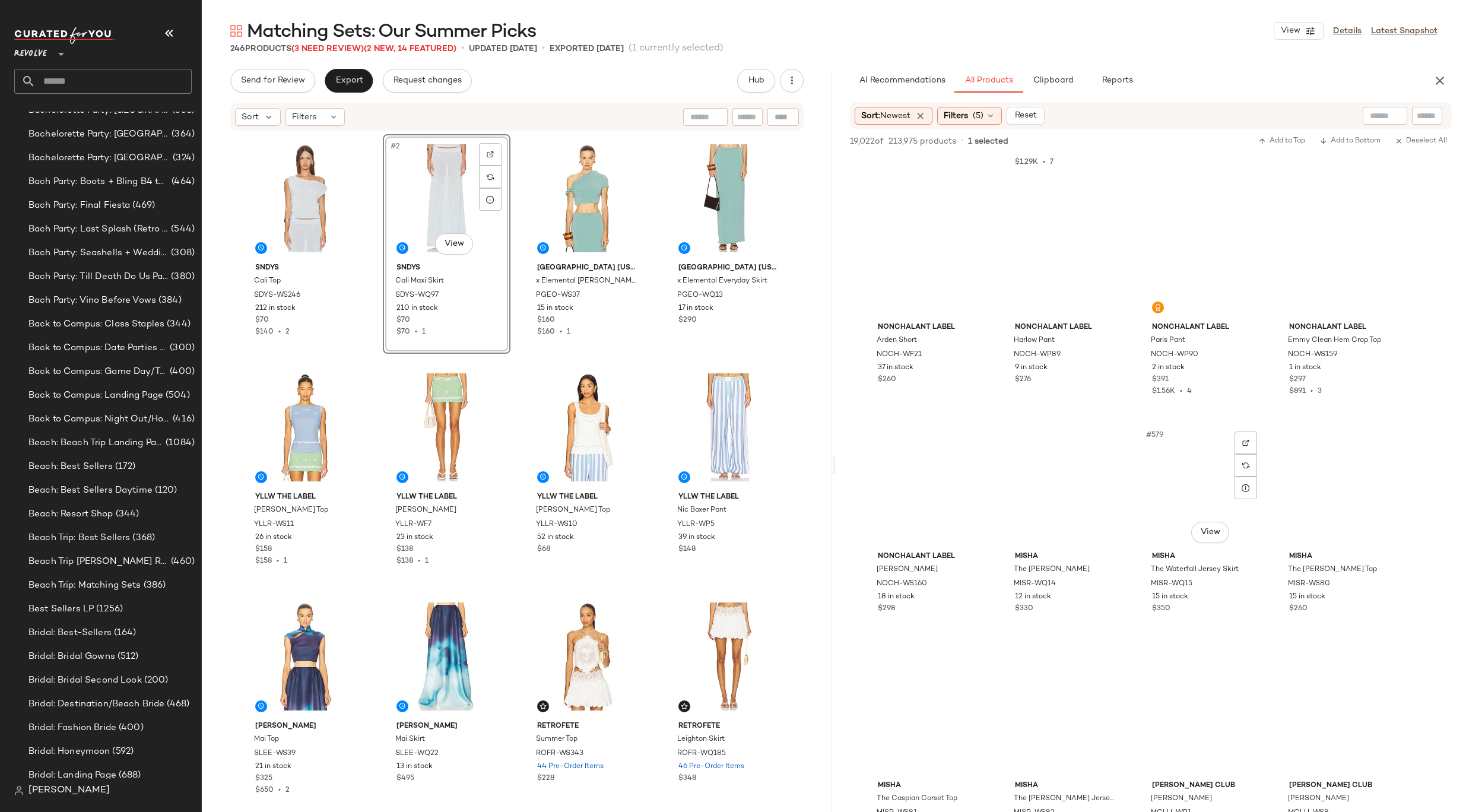
scroll to position [32882, 0]
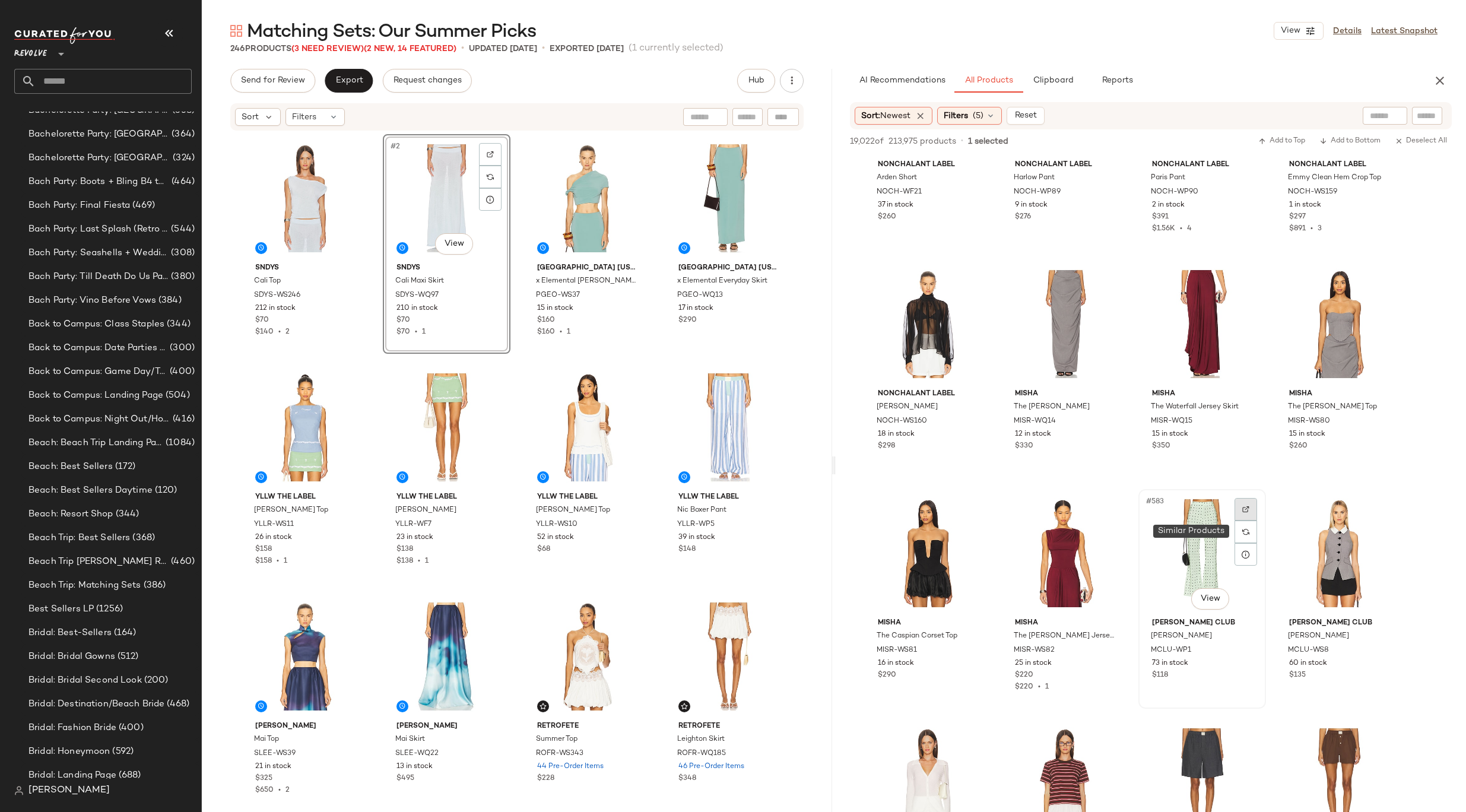
click at [1242, 514] on div at bounding box center [1246, 509] width 23 height 23
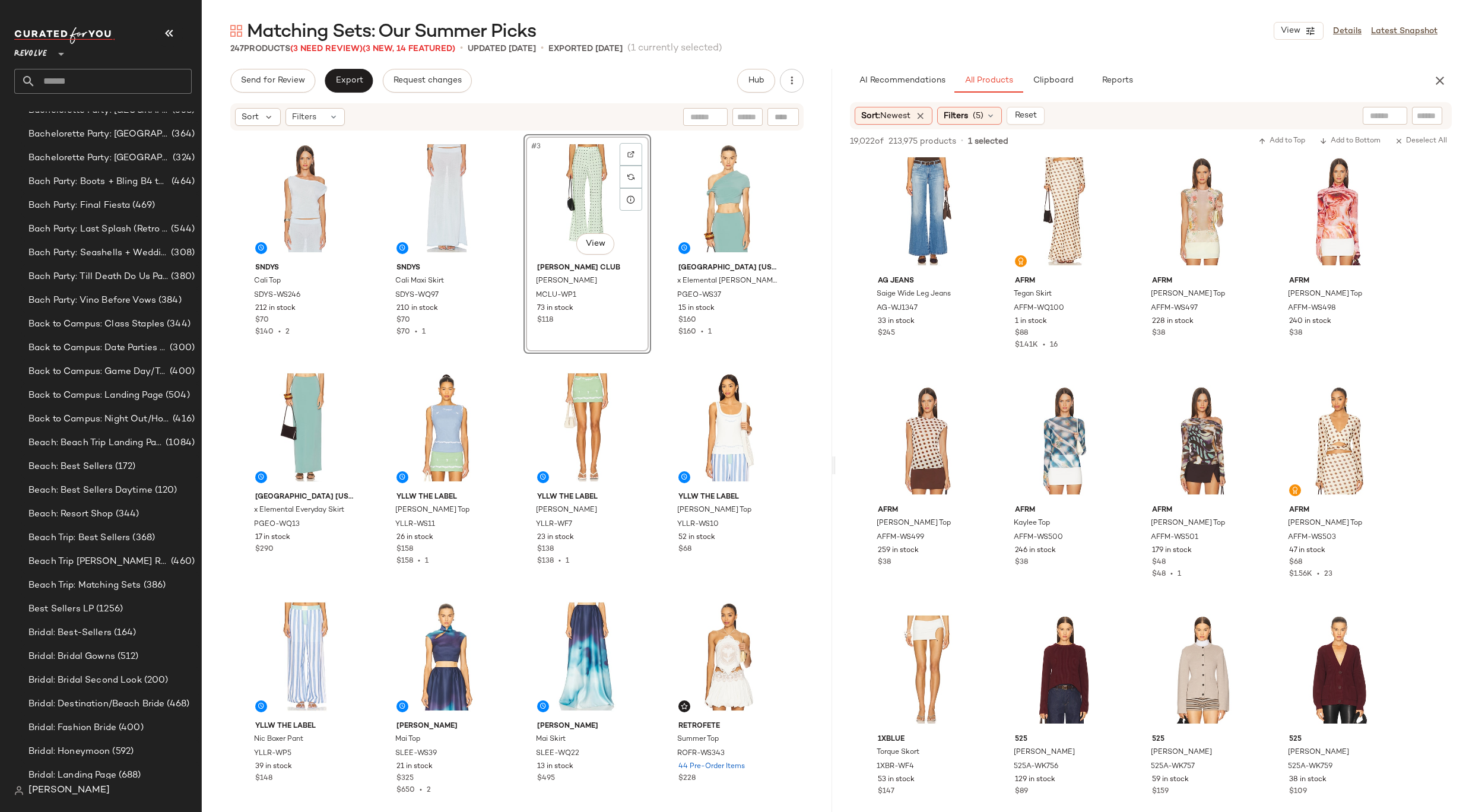
scroll to position [38202, 0]
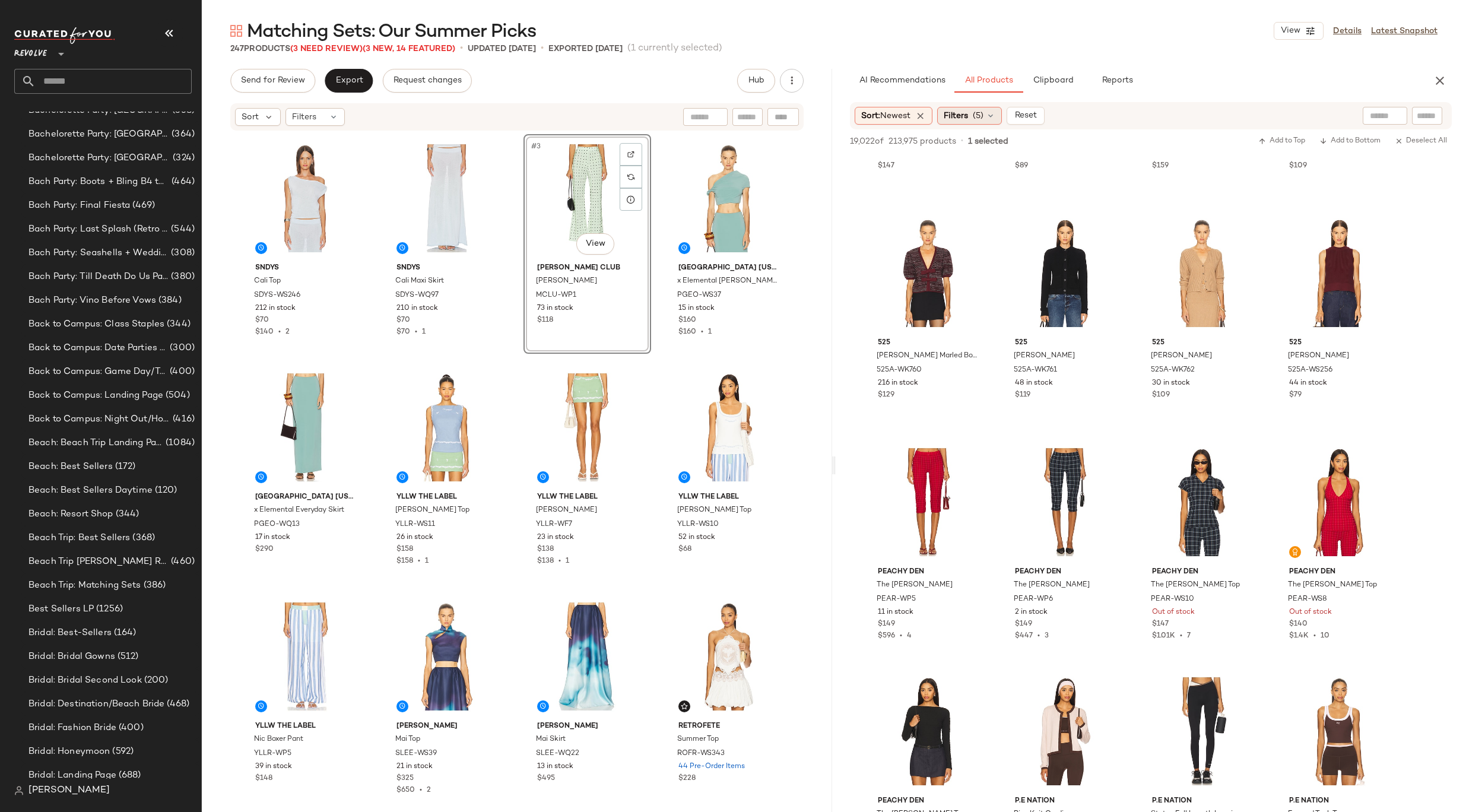
click at [977, 115] on span "(5)" at bounding box center [978, 116] width 10 height 12
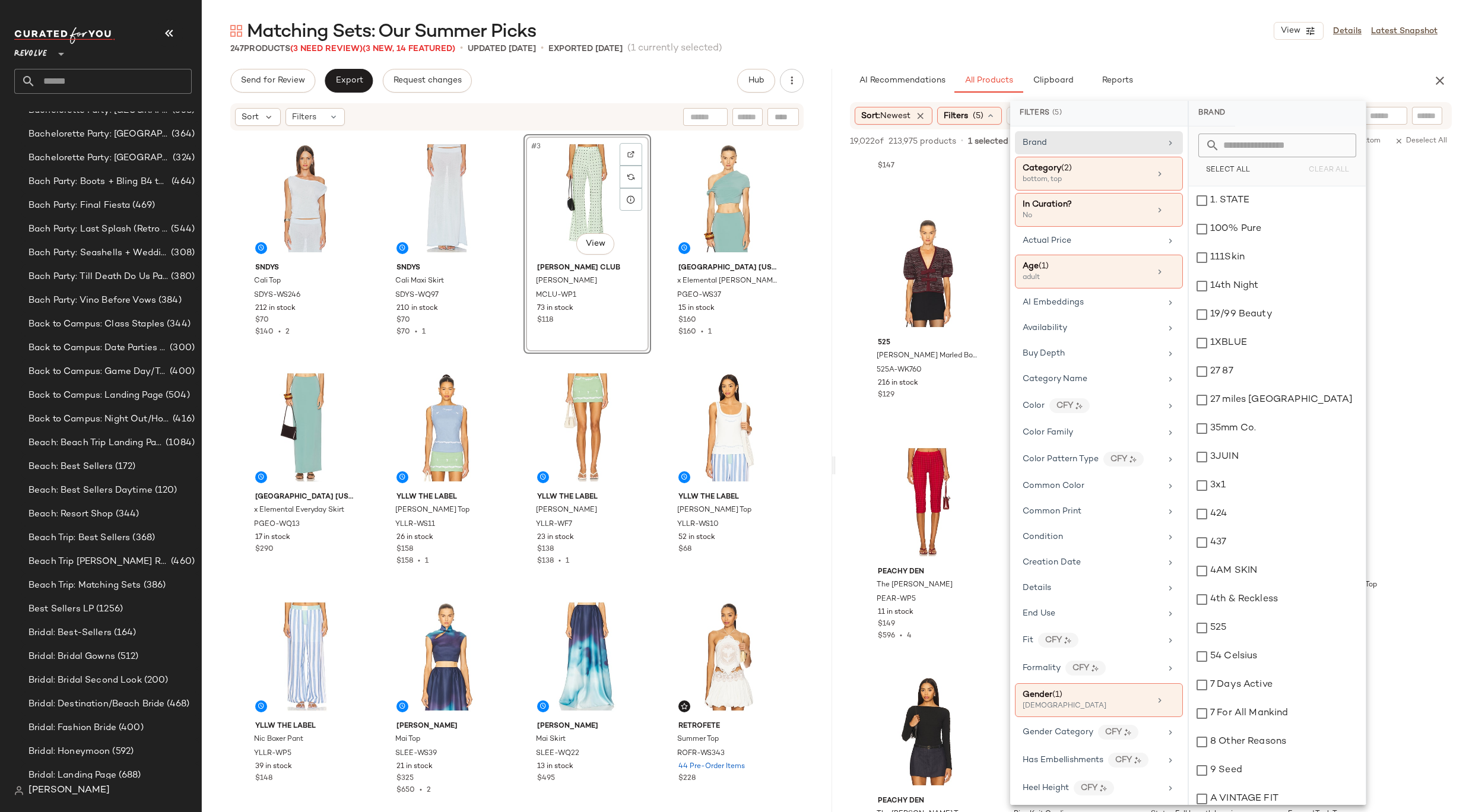
click at [1269, 144] on input "text" at bounding box center [1284, 145] width 129 height 24
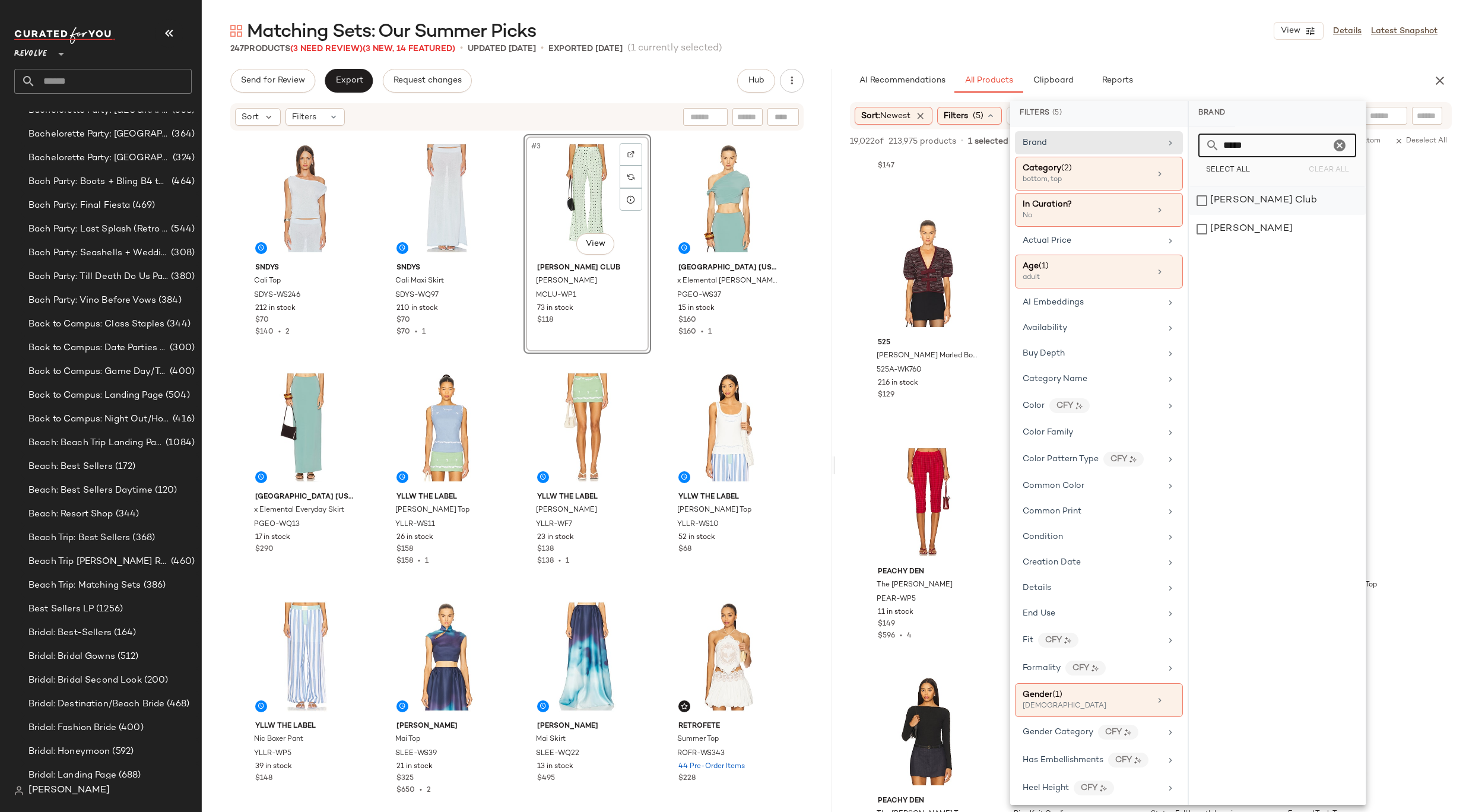
type input "*****"
click at [1240, 206] on div "Maude Club" at bounding box center [1277, 201] width 177 height 29
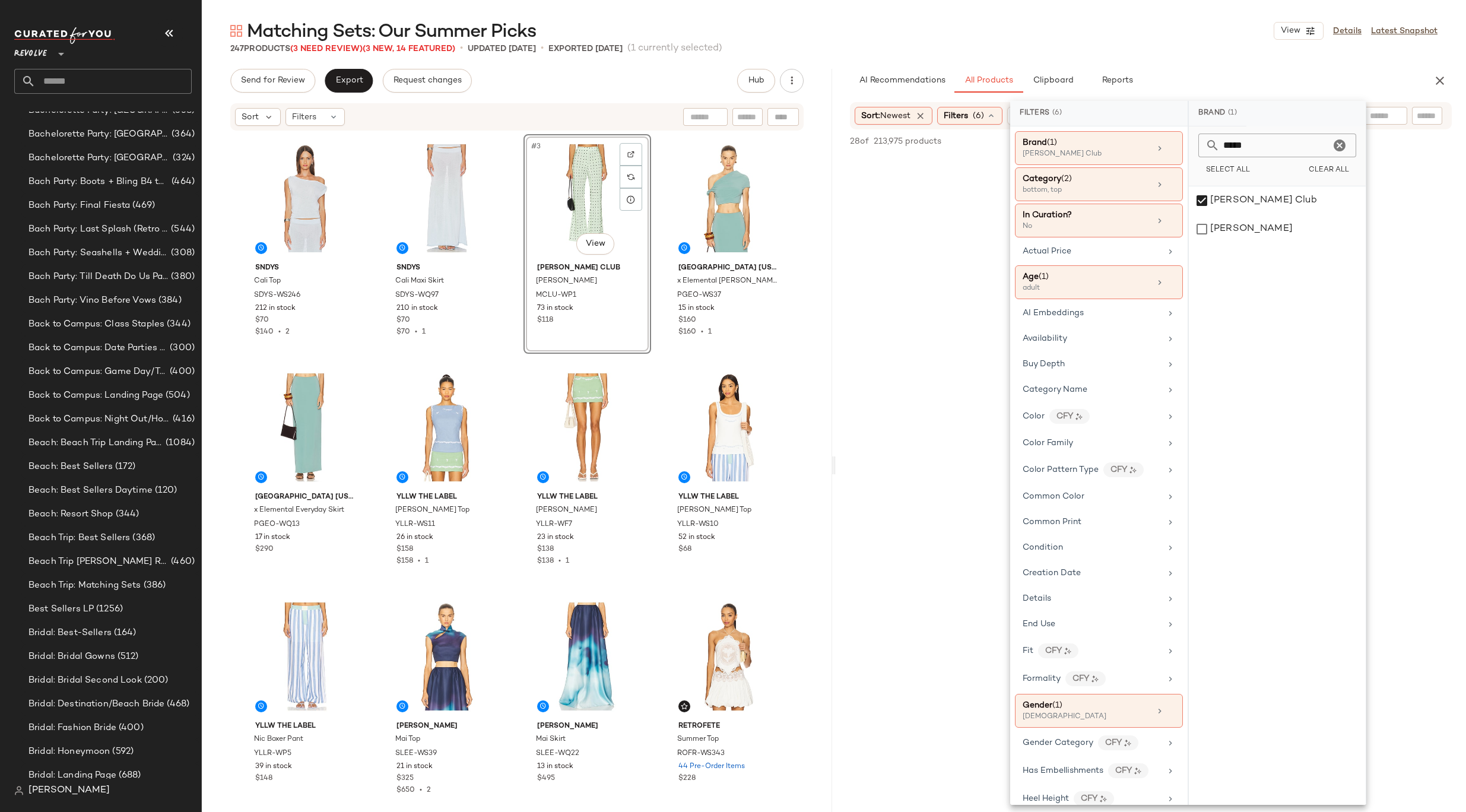
click at [1254, 60] on div "Matching Sets: Our Summer Picks View Details Latest Snapshot 247 Products (3 Ne…" at bounding box center [833, 415] width 1264 height 793
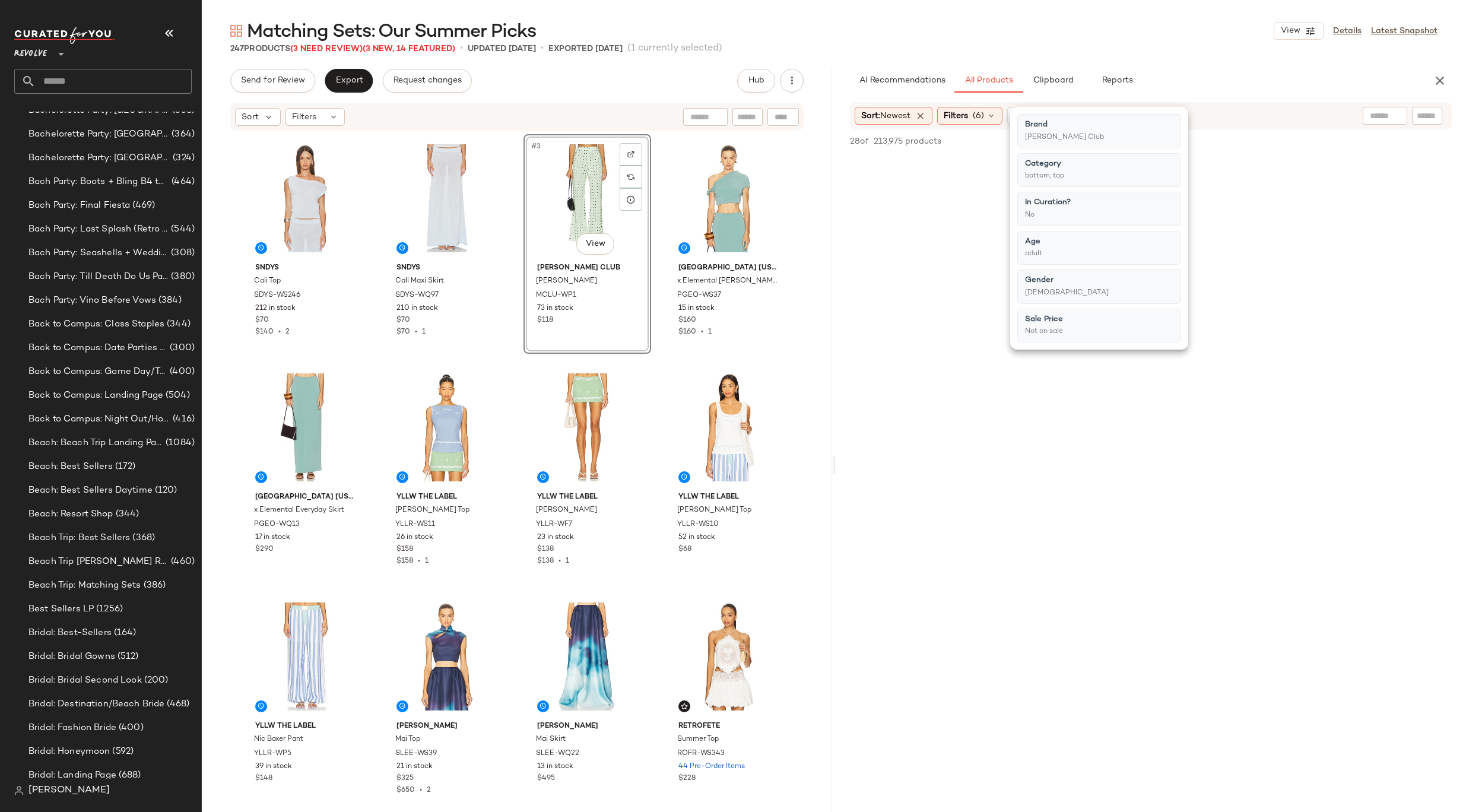
scroll to position [13, 0]
click at [1069, 21] on div "Matching Sets: Our Summer Picks View Details Latest Snapshot" at bounding box center [833, 31] width 1264 height 24
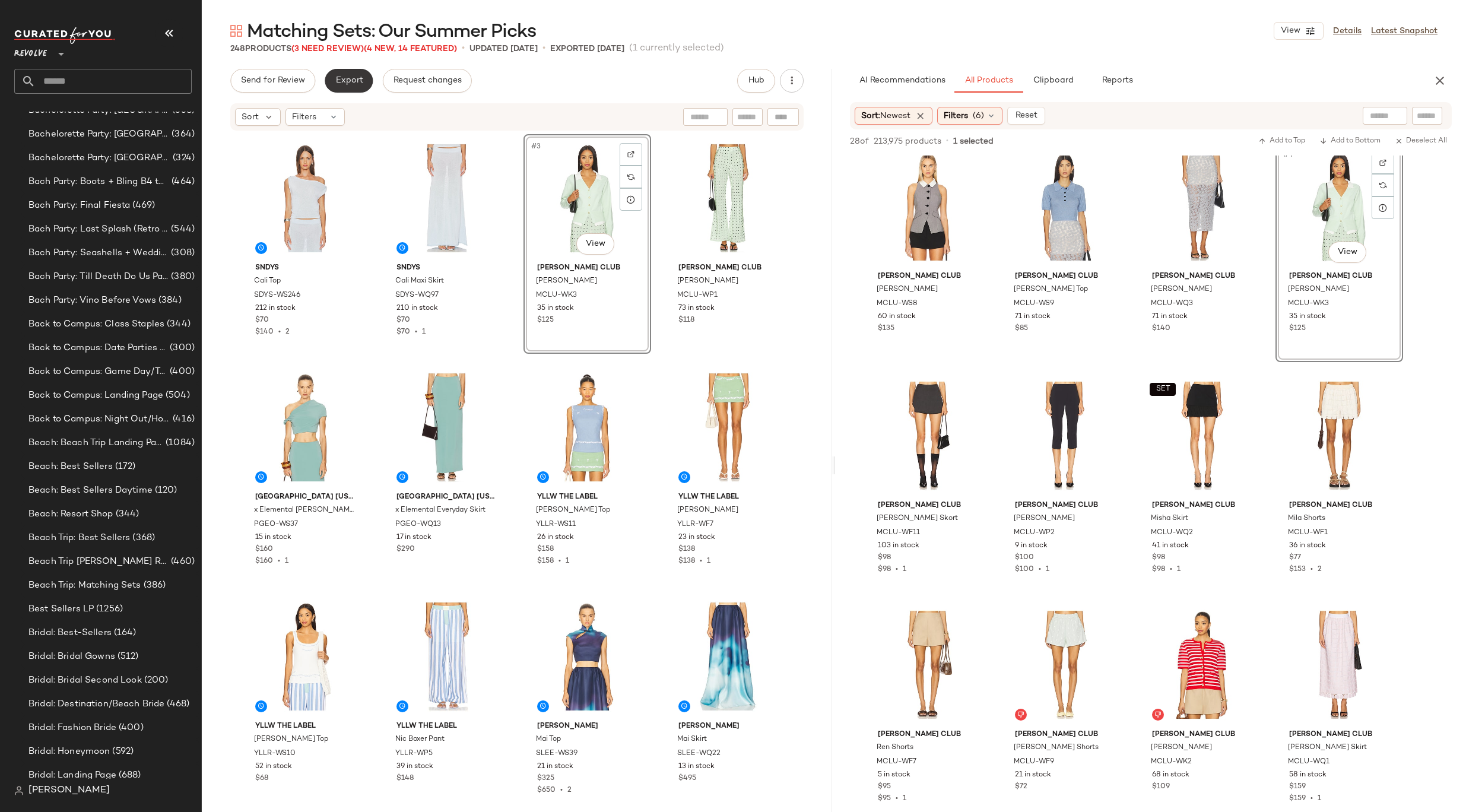
click at [358, 81] on span "Export" at bounding box center [348, 81] width 28 height 10
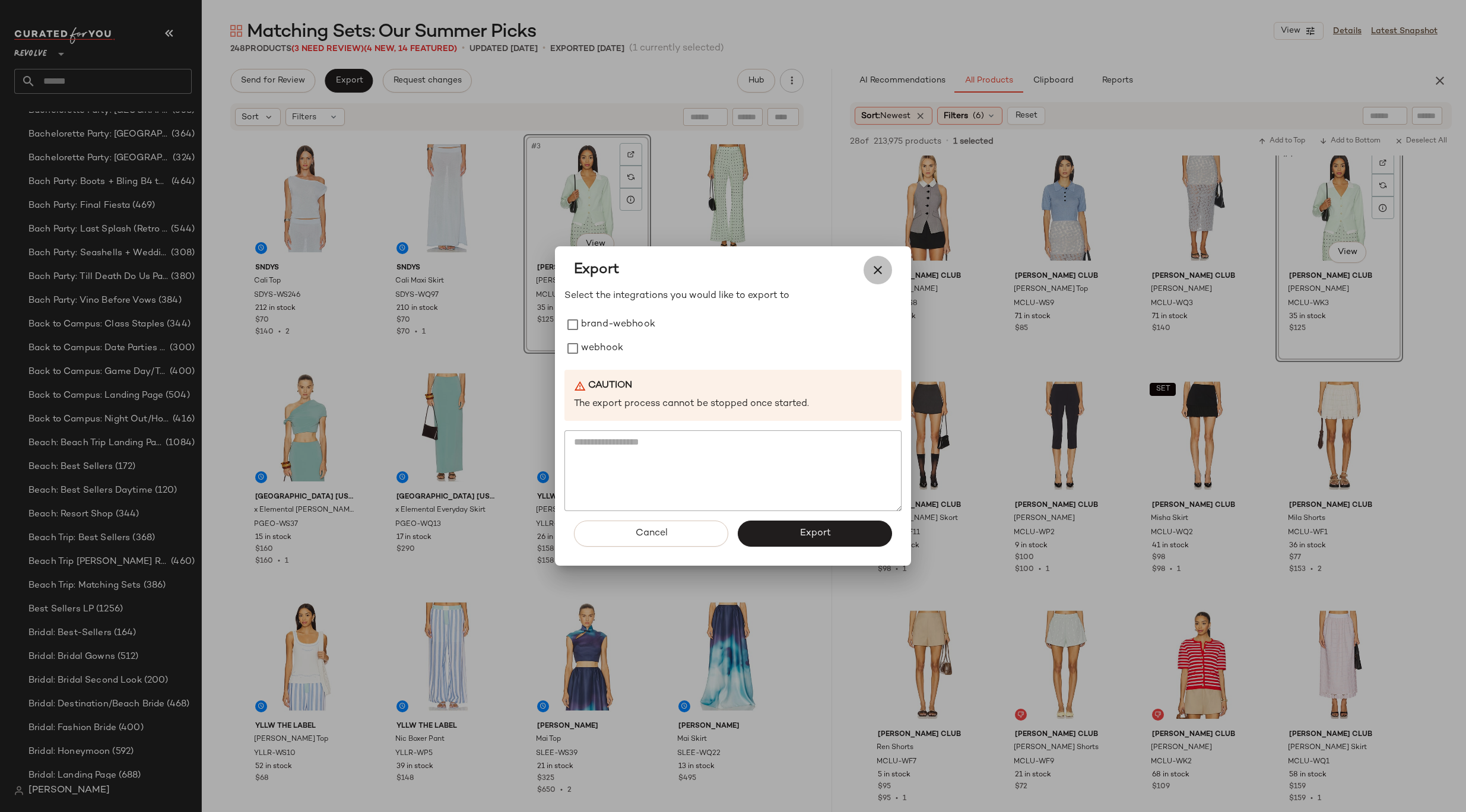
click at [882, 272] on icon "button" at bounding box center [878, 270] width 14 height 14
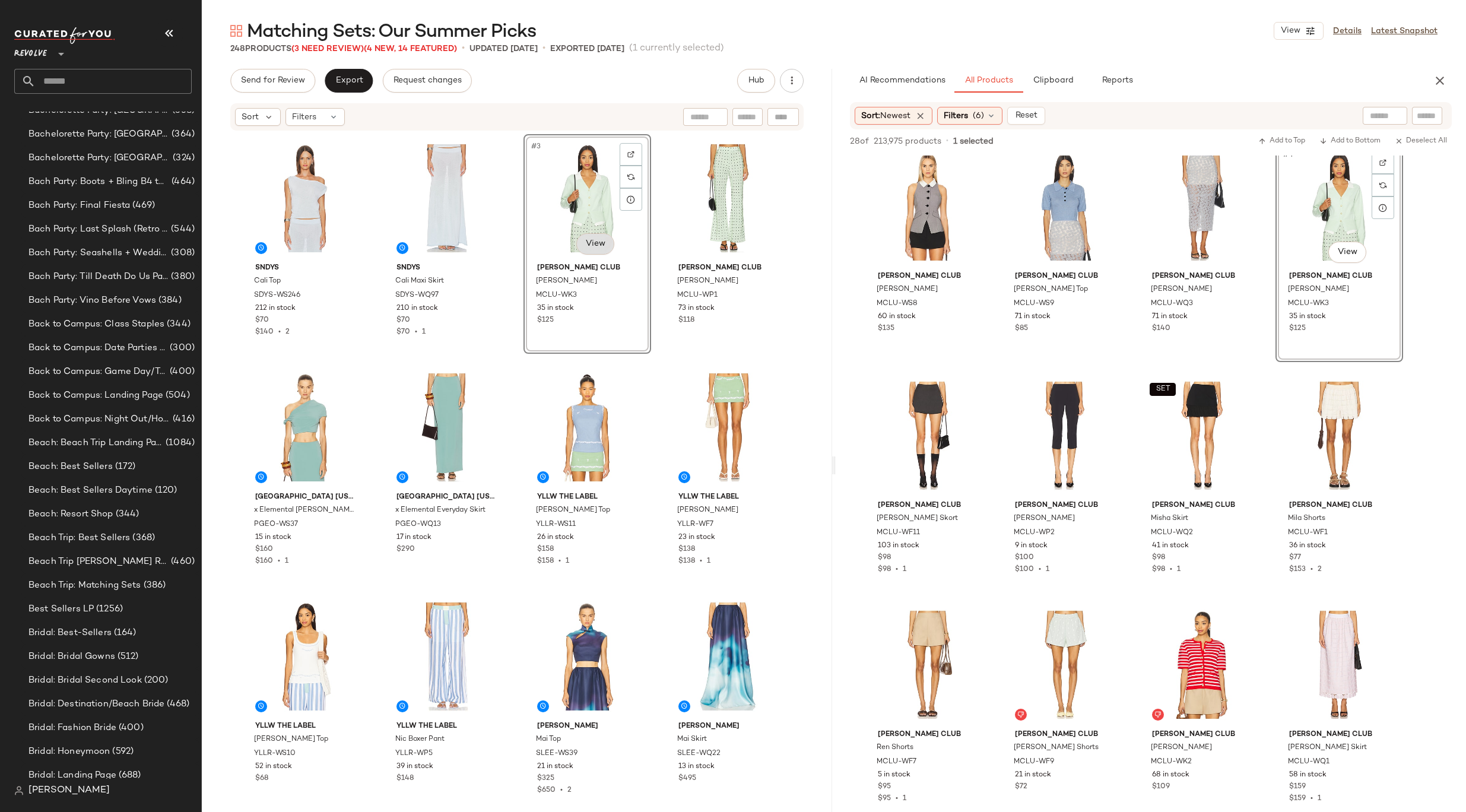
click at [590, 246] on body "Revolve ** Dashboard All Products Global Clipboards (8) 8.31-9.6 Western Best-S…" at bounding box center [733, 406] width 1466 height 812
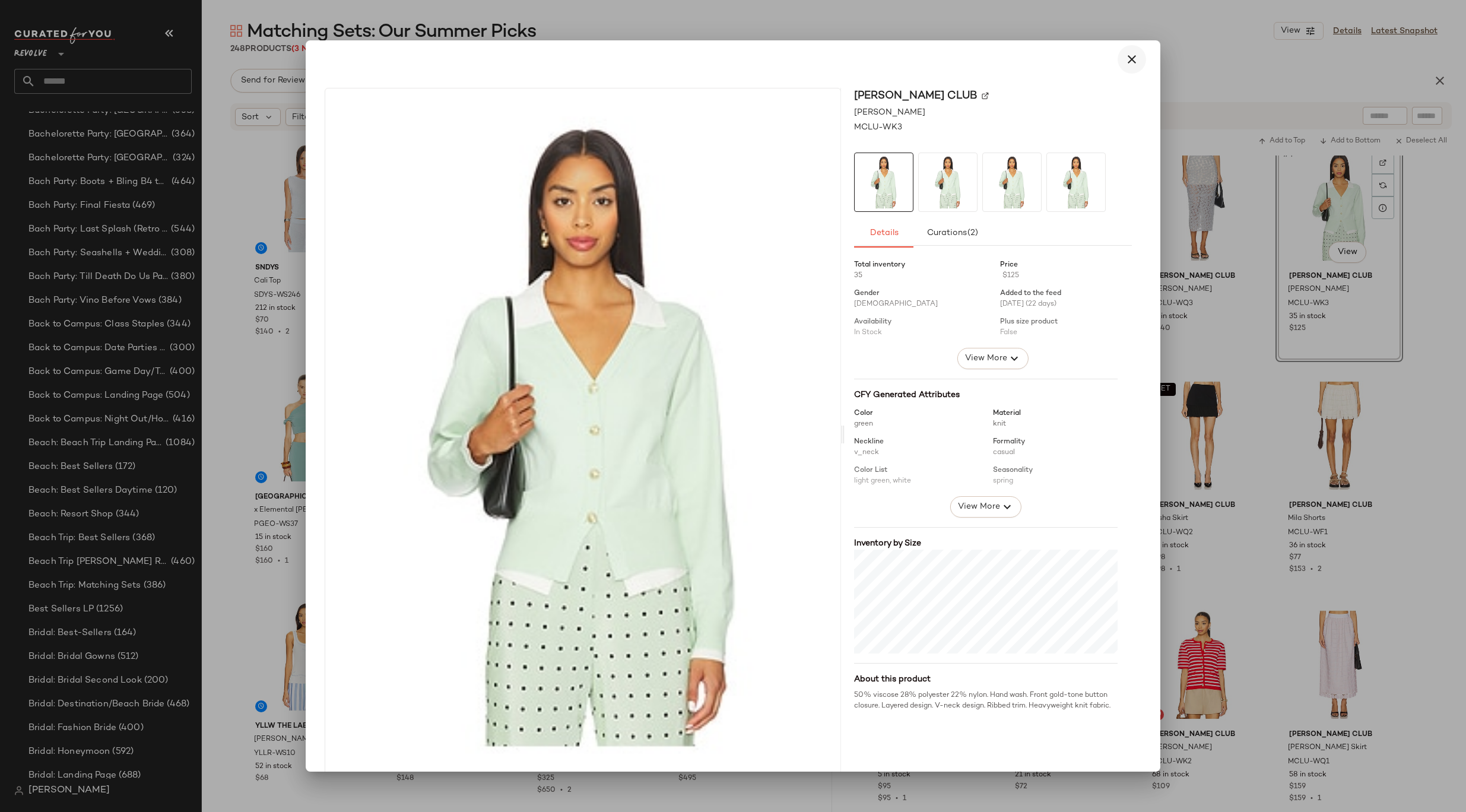
click at [1125, 64] on icon "button" at bounding box center [1132, 59] width 14 height 14
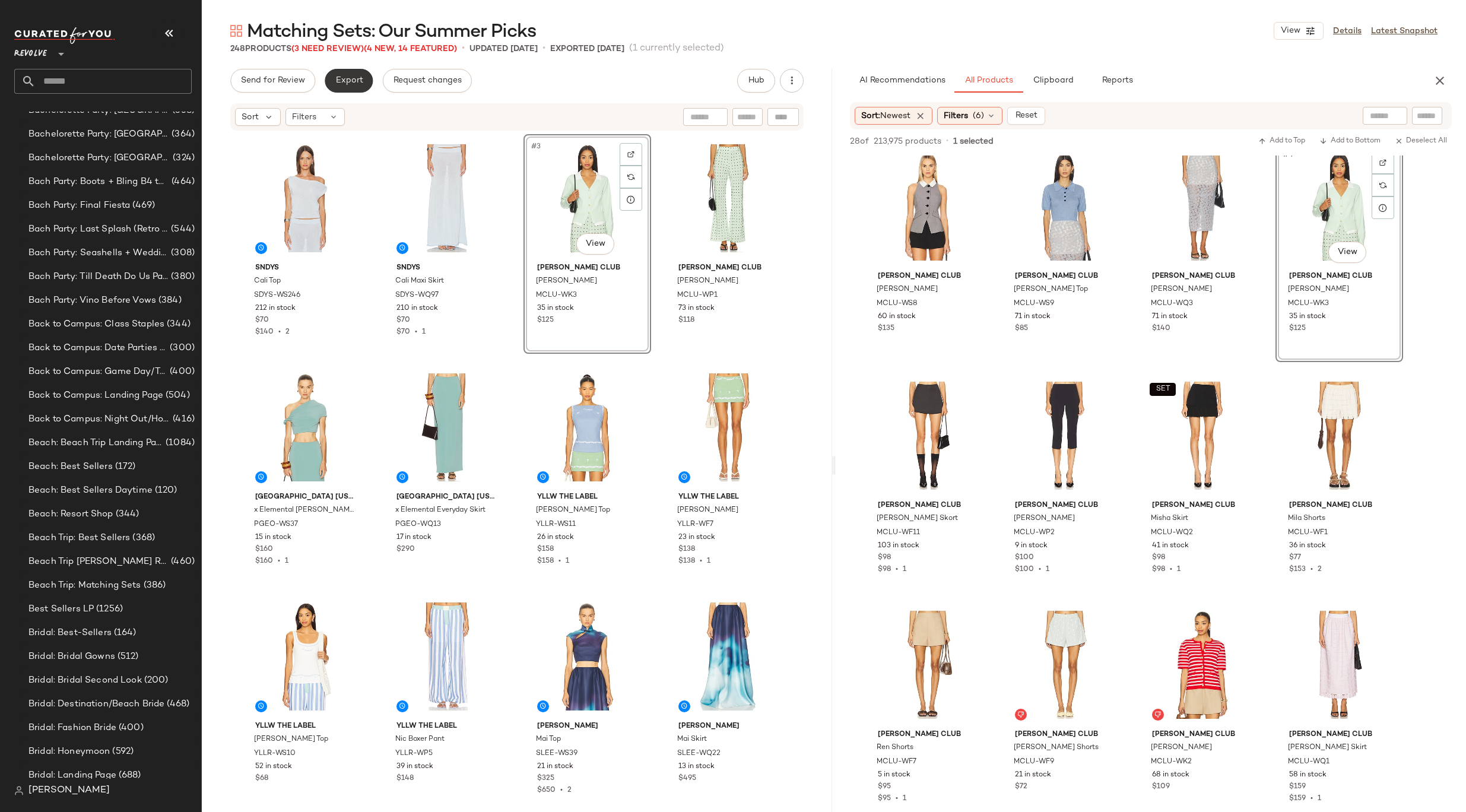
click at [358, 79] on span "Export" at bounding box center [348, 81] width 28 height 10
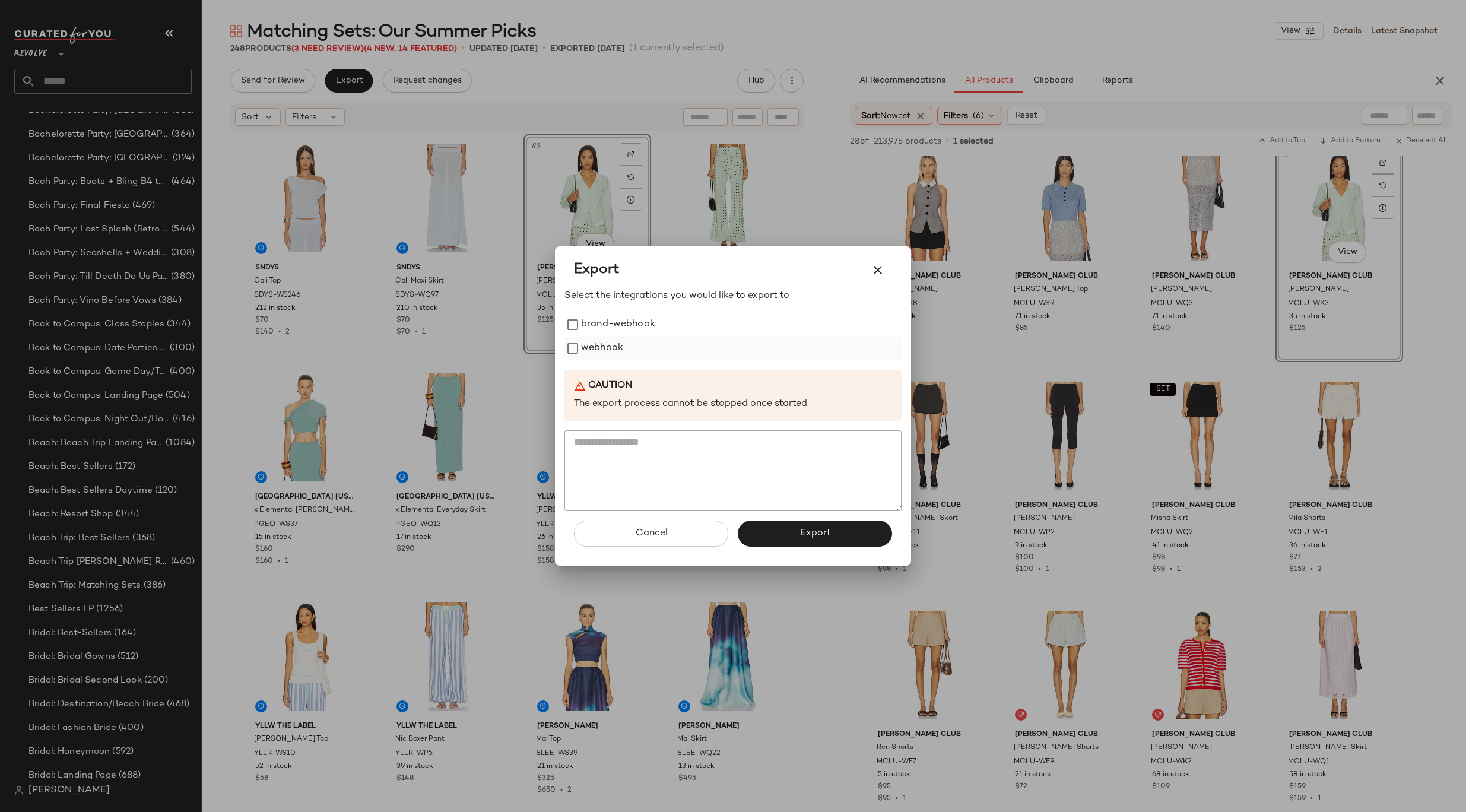
click at [600, 356] on label "webhook" at bounding box center [602, 348] width 42 height 24
click at [796, 532] on button "Export" at bounding box center [815, 534] width 154 height 26
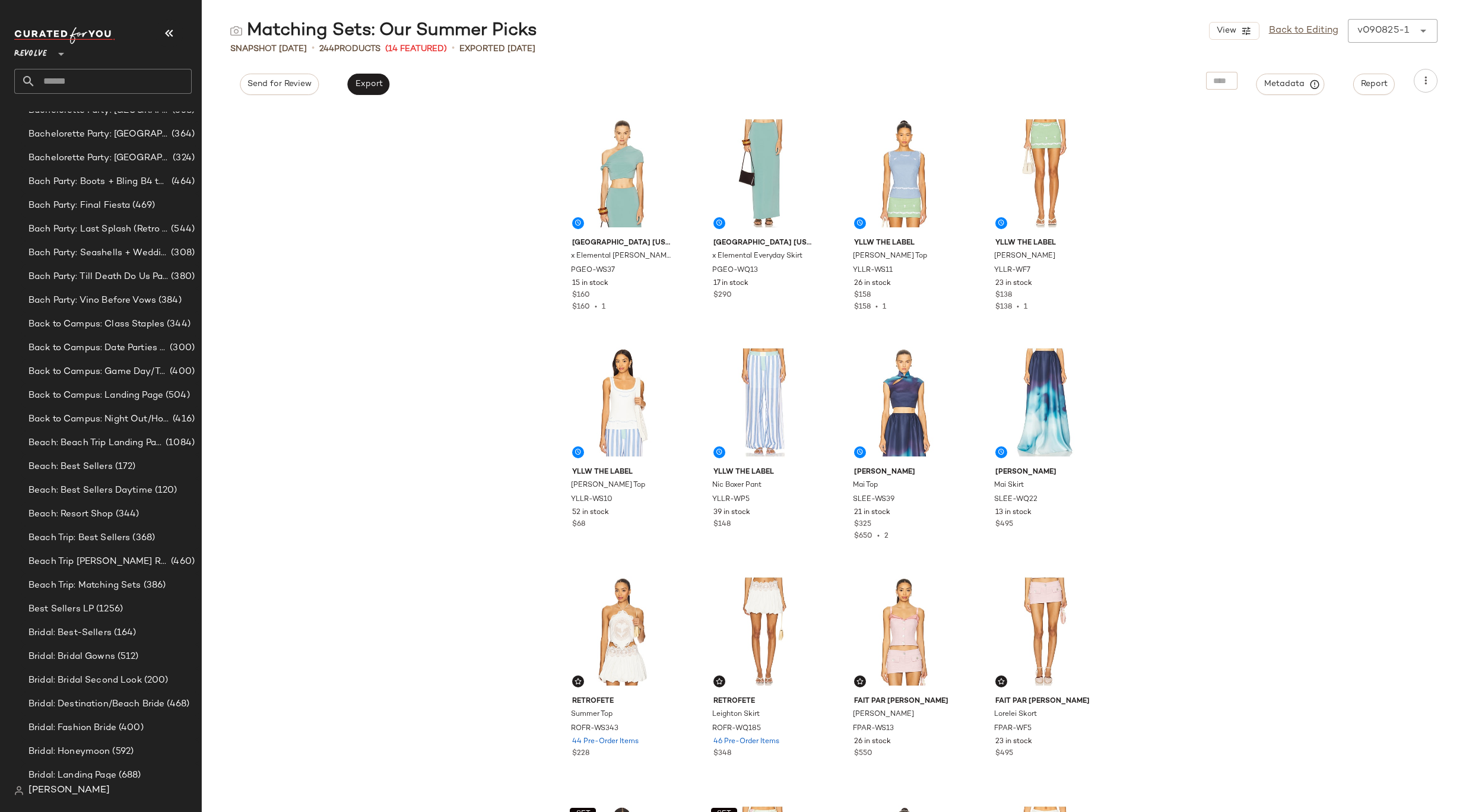
click at [150, 89] on input "text" at bounding box center [114, 81] width 156 height 25
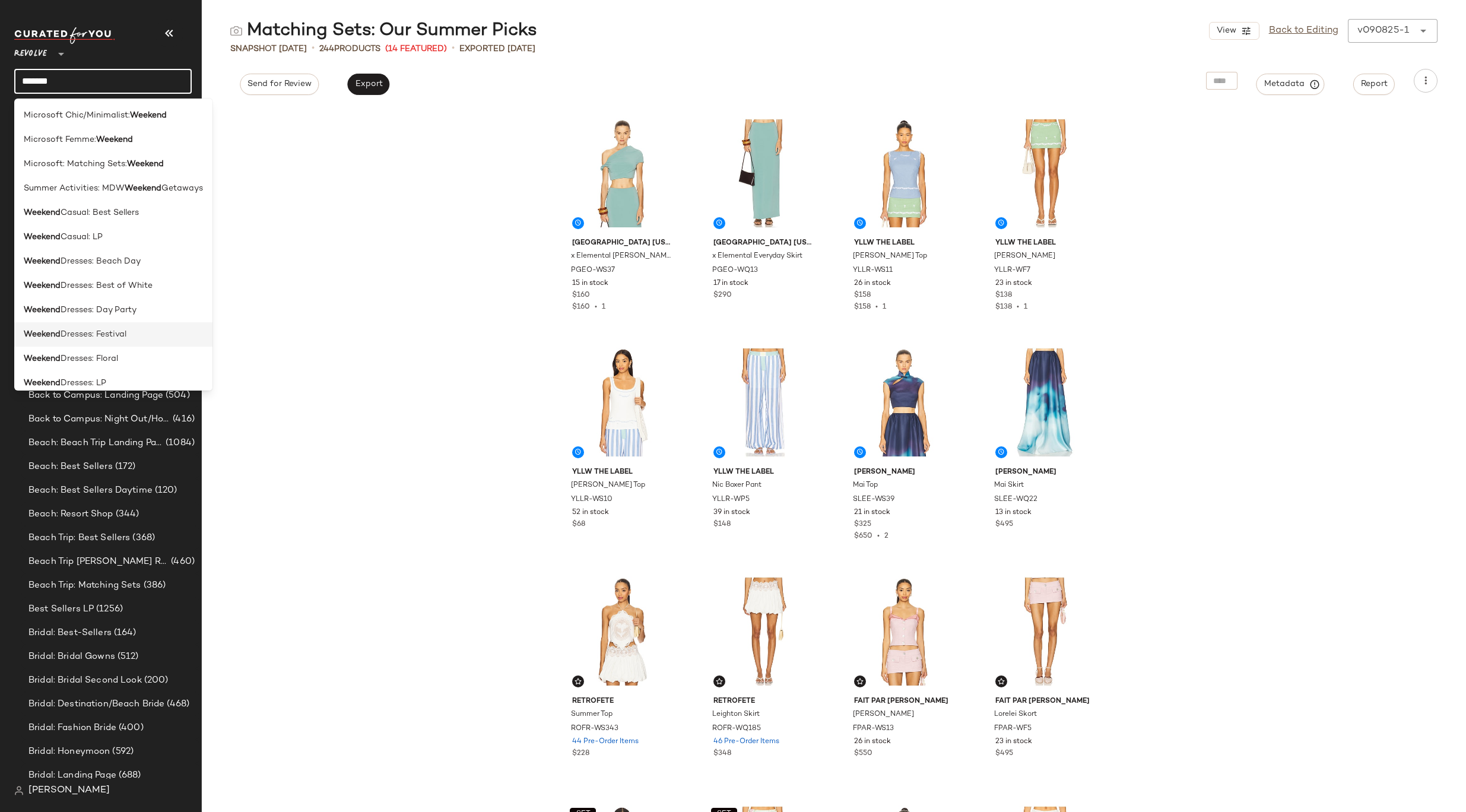
scroll to position [10, 0]
type input "*******"
click at [131, 343] on div "Weekend Dresses: Floral" at bounding box center [114, 349] width 179 height 12
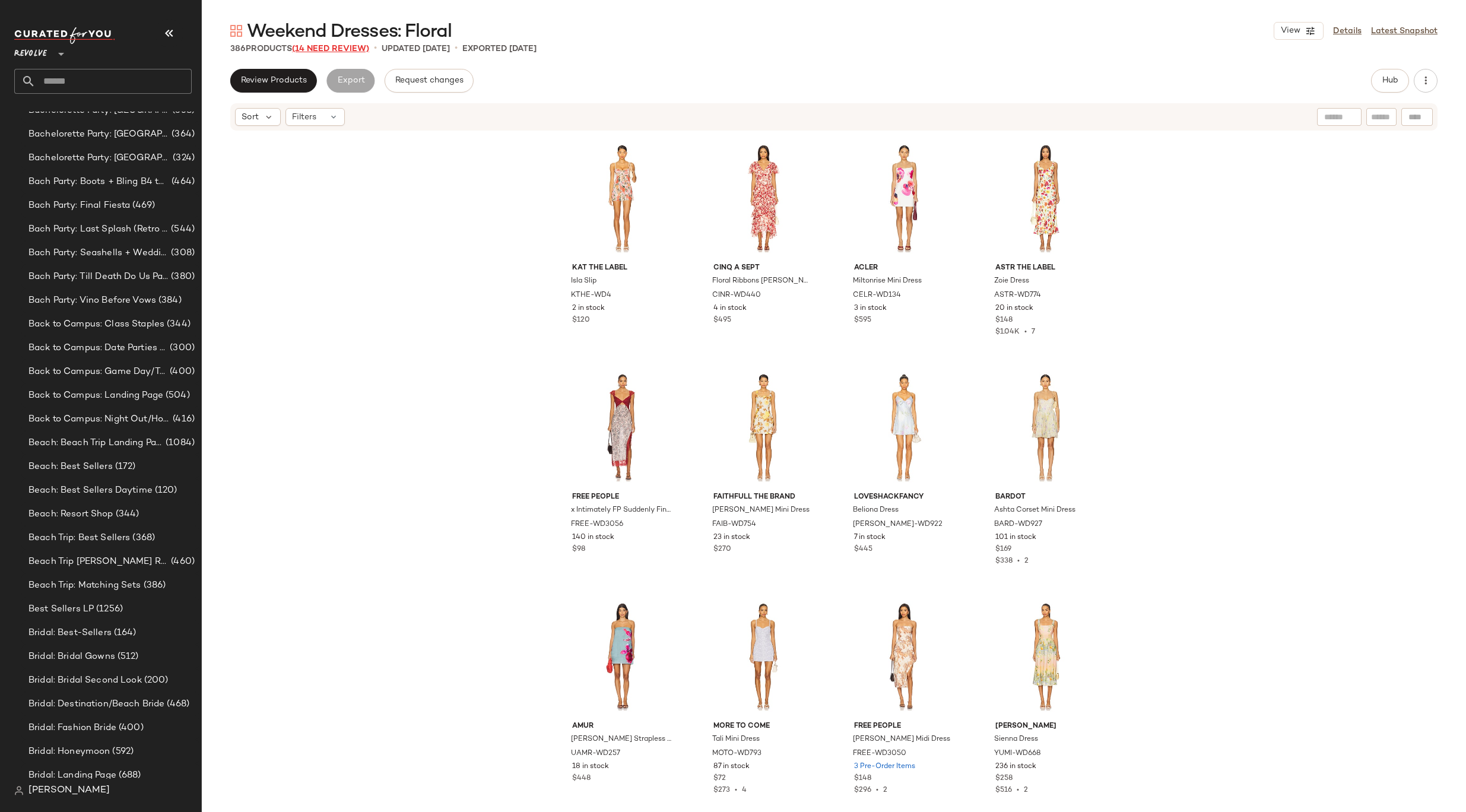
click at [358, 51] on span "(14 Need Review)" at bounding box center [330, 49] width 77 height 9
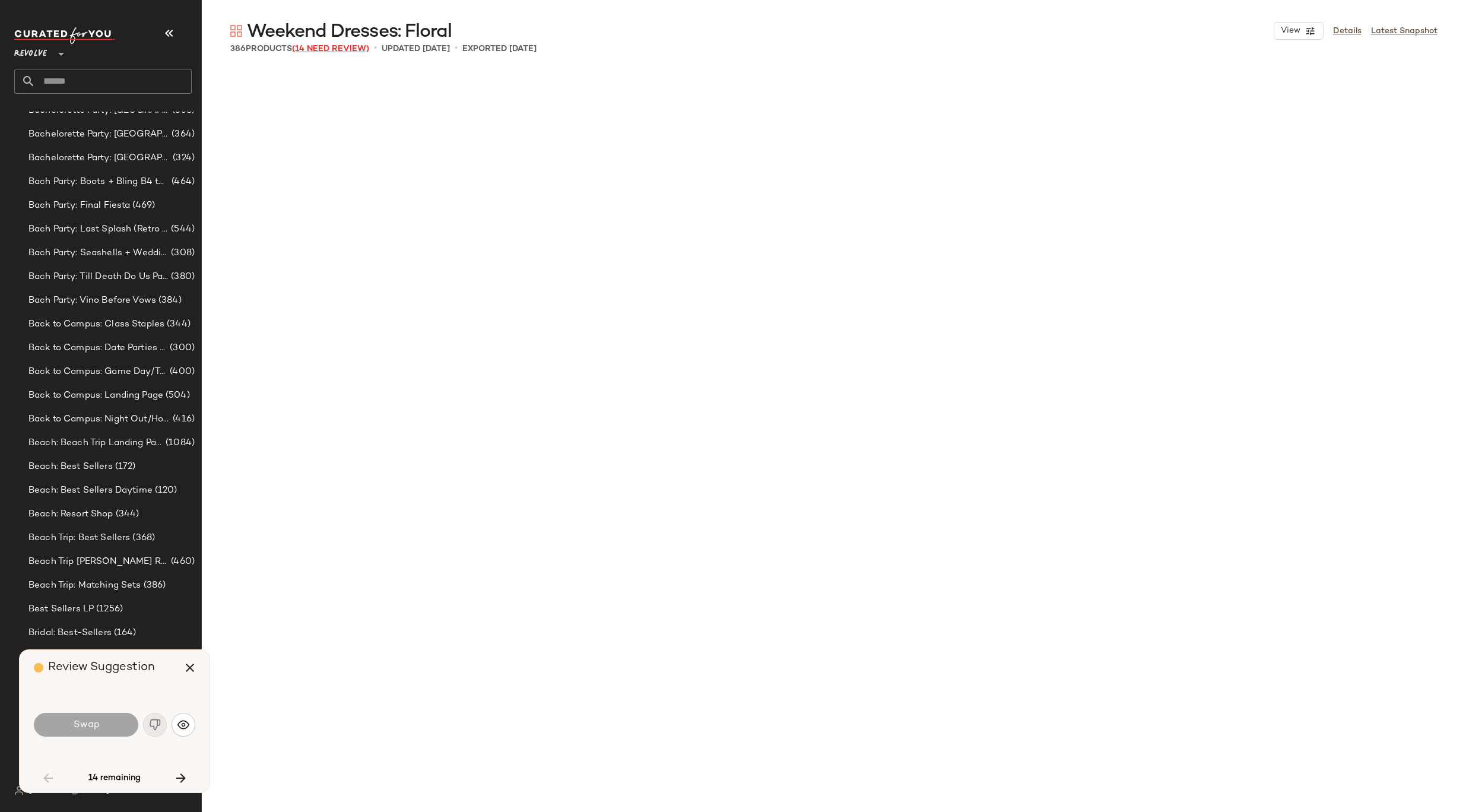
scroll to position [1155, 0]
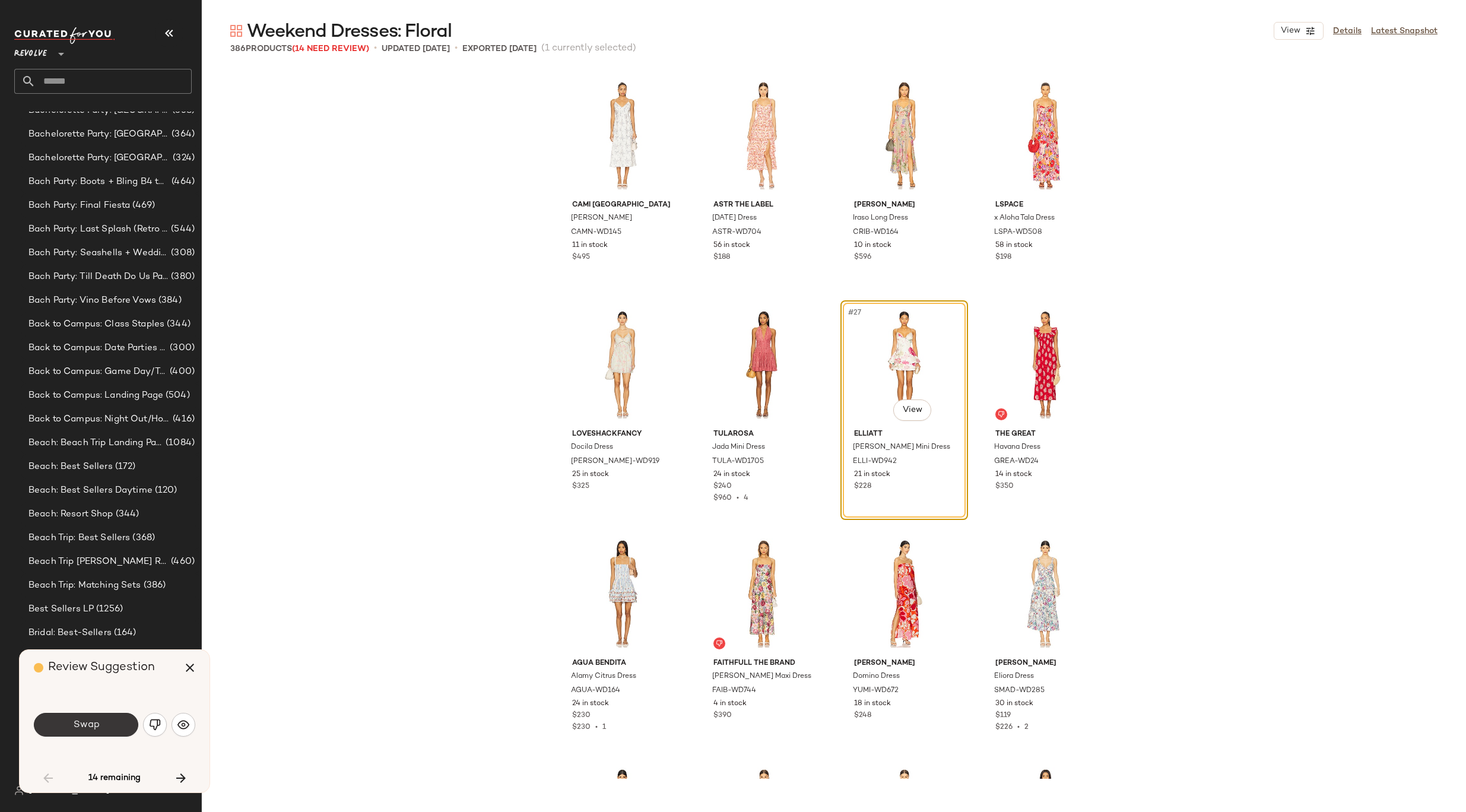
click at [81, 721] on span "Swap" at bounding box center [85, 724] width 27 height 11
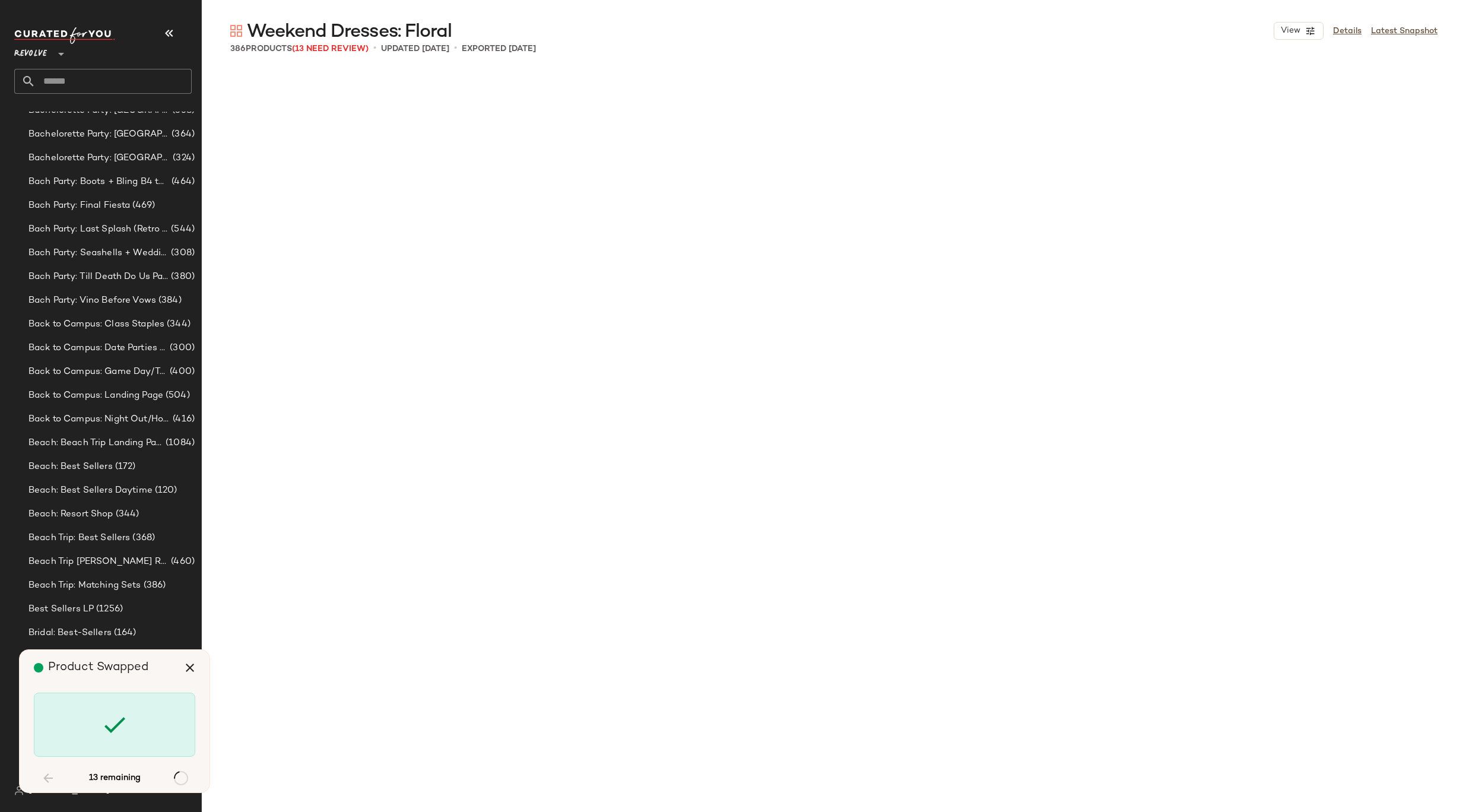
scroll to position [3207, 0]
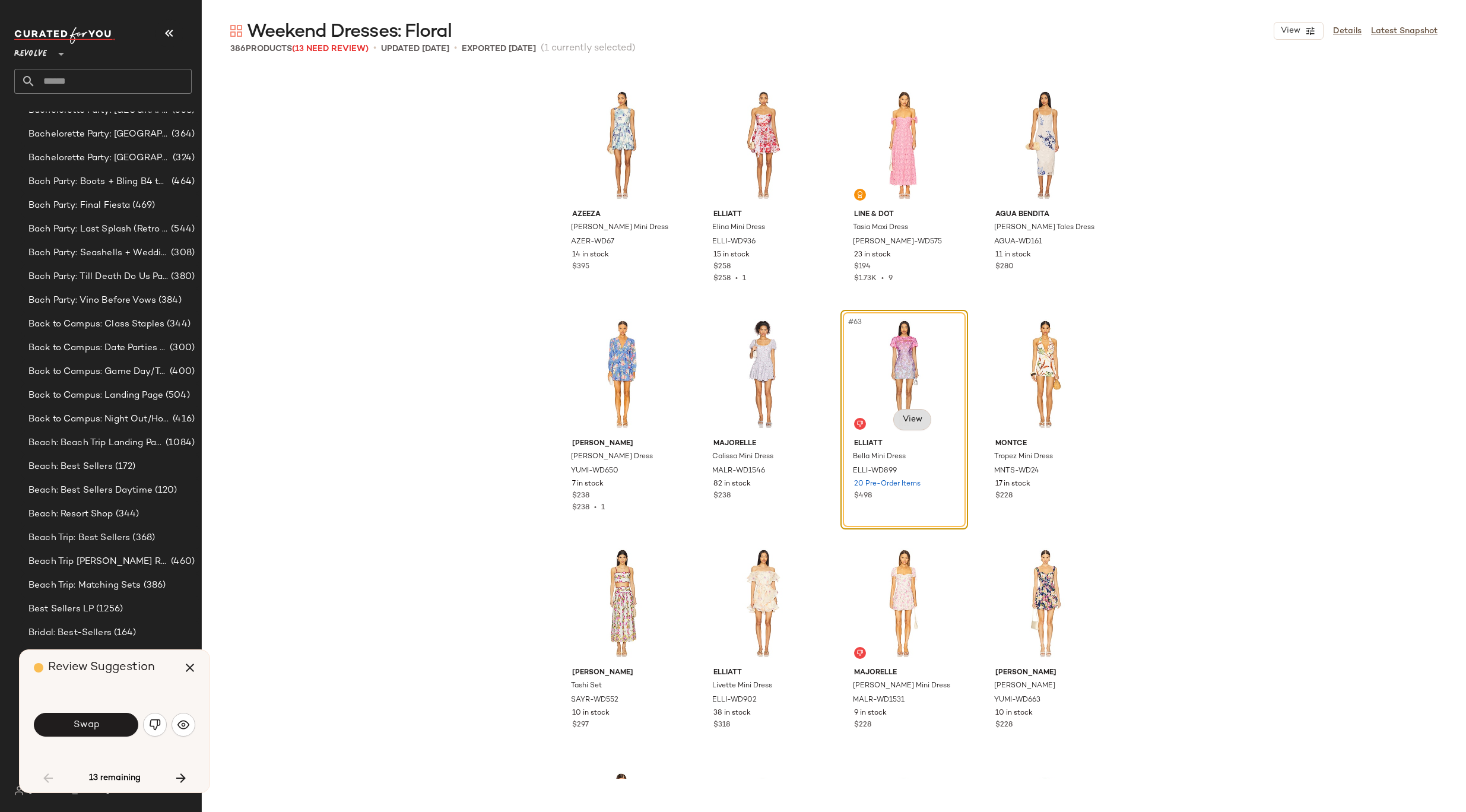
click at [915, 422] on body "Revolve ** Dashboard All Products Global Clipboards (8) 8.31-9.6 Western Best-S…" at bounding box center [733, 406] width 1466 height 812
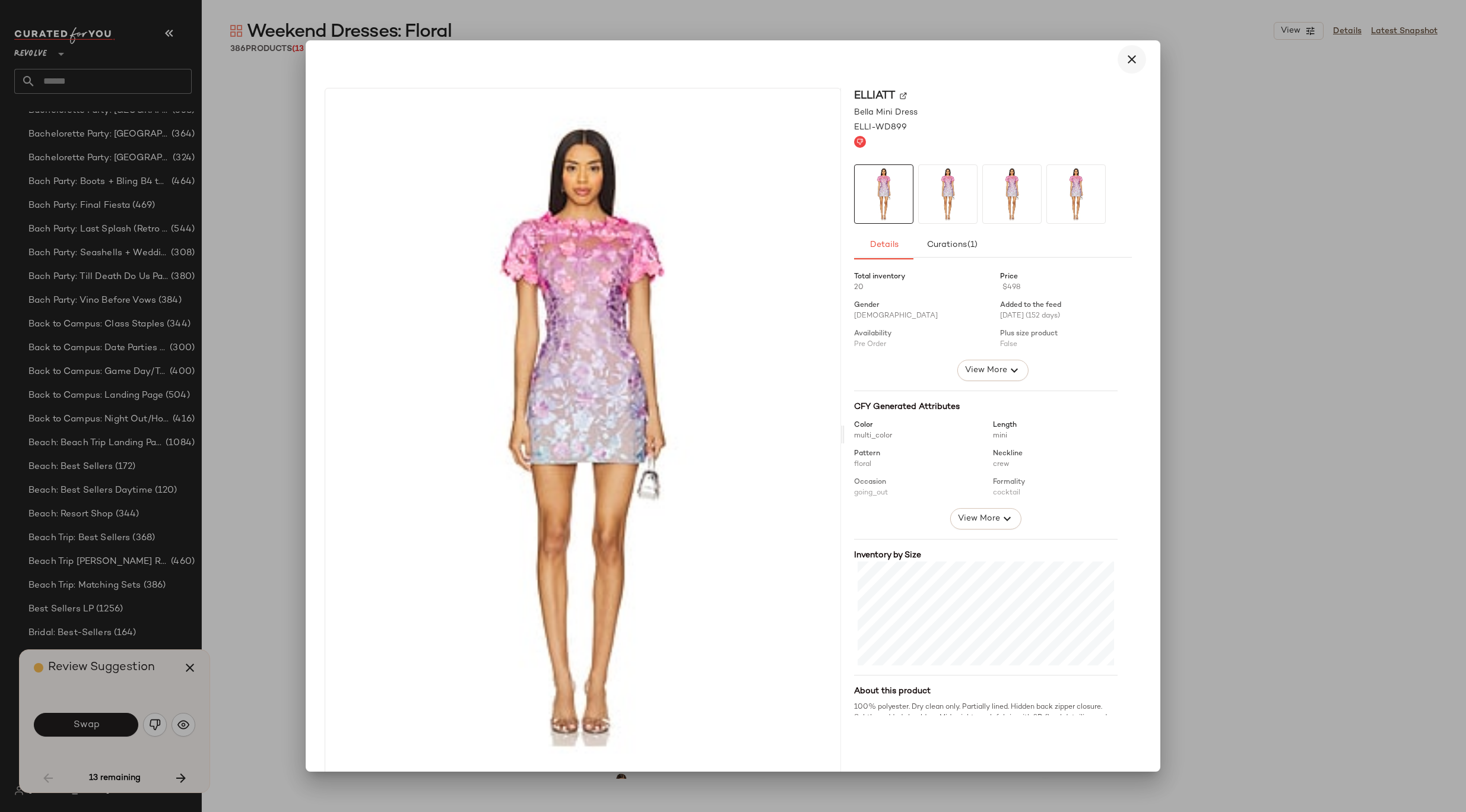
click at [1134, 59] on button "button" at bounding box center [1132, 59] width 29 height 29
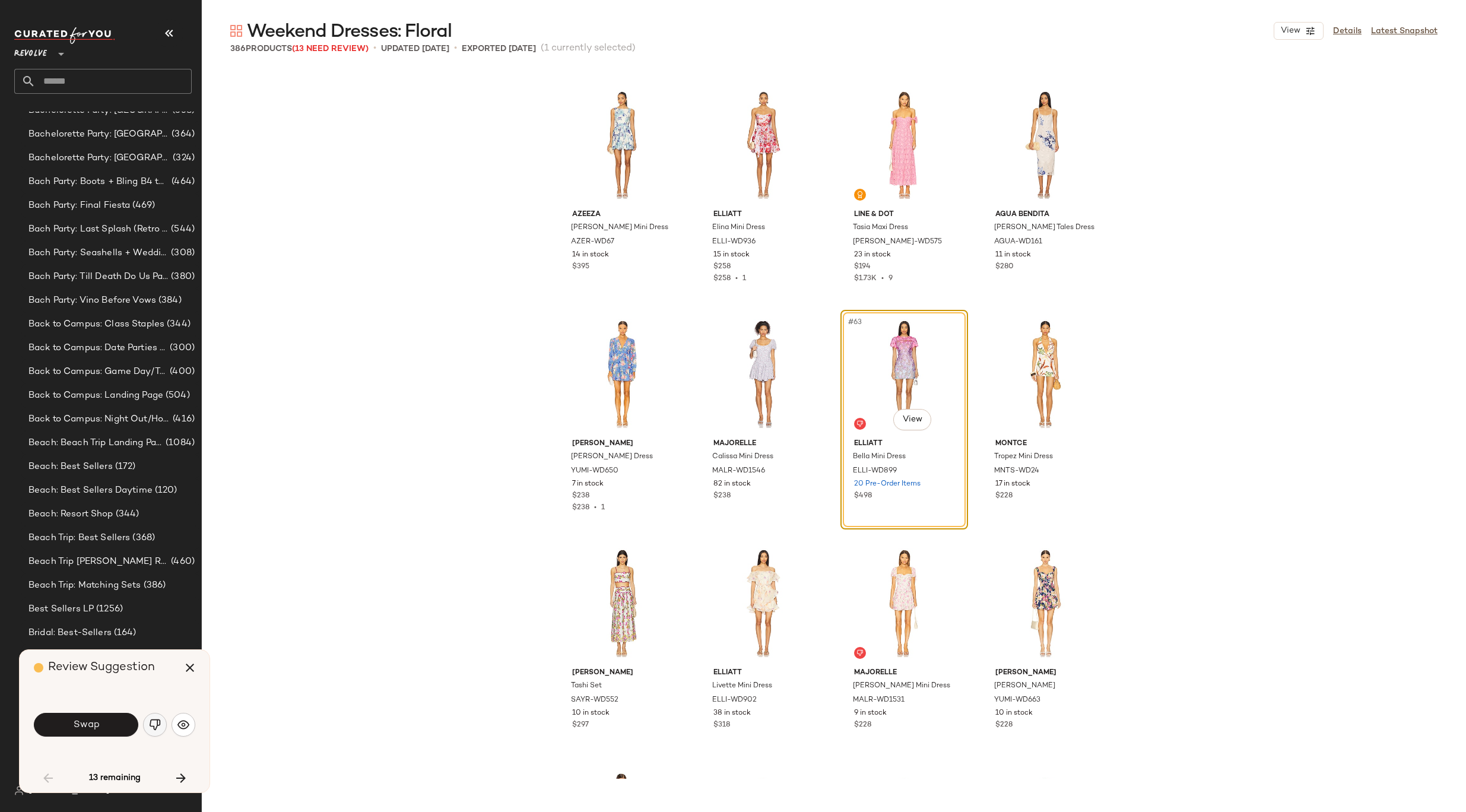
click at [157, 728] on img "button" at bounding box center [155, 724] width 12 height 12
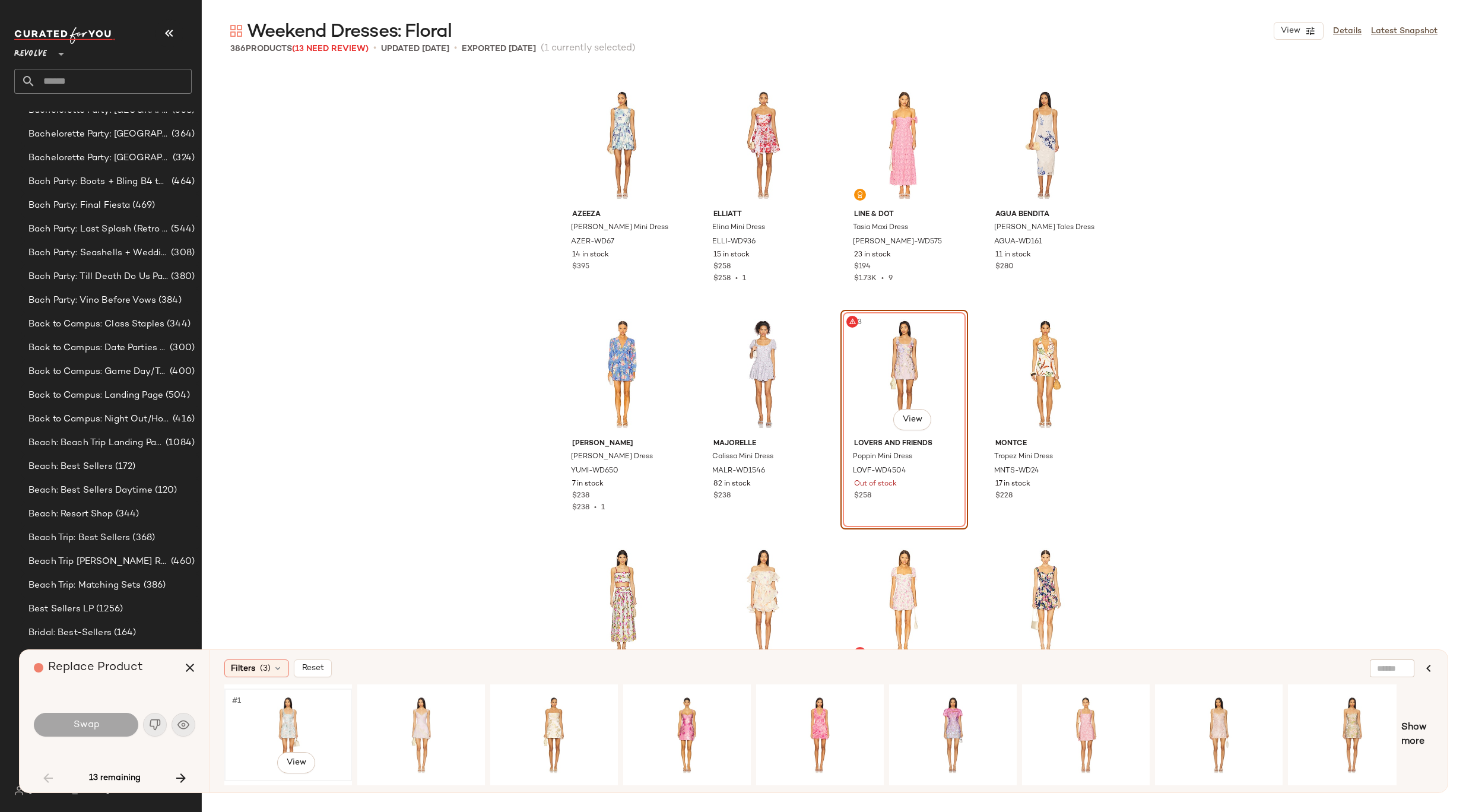
click at [294, 725] on div "#1 View" at bounding box center [287, 735] width 119 height 85
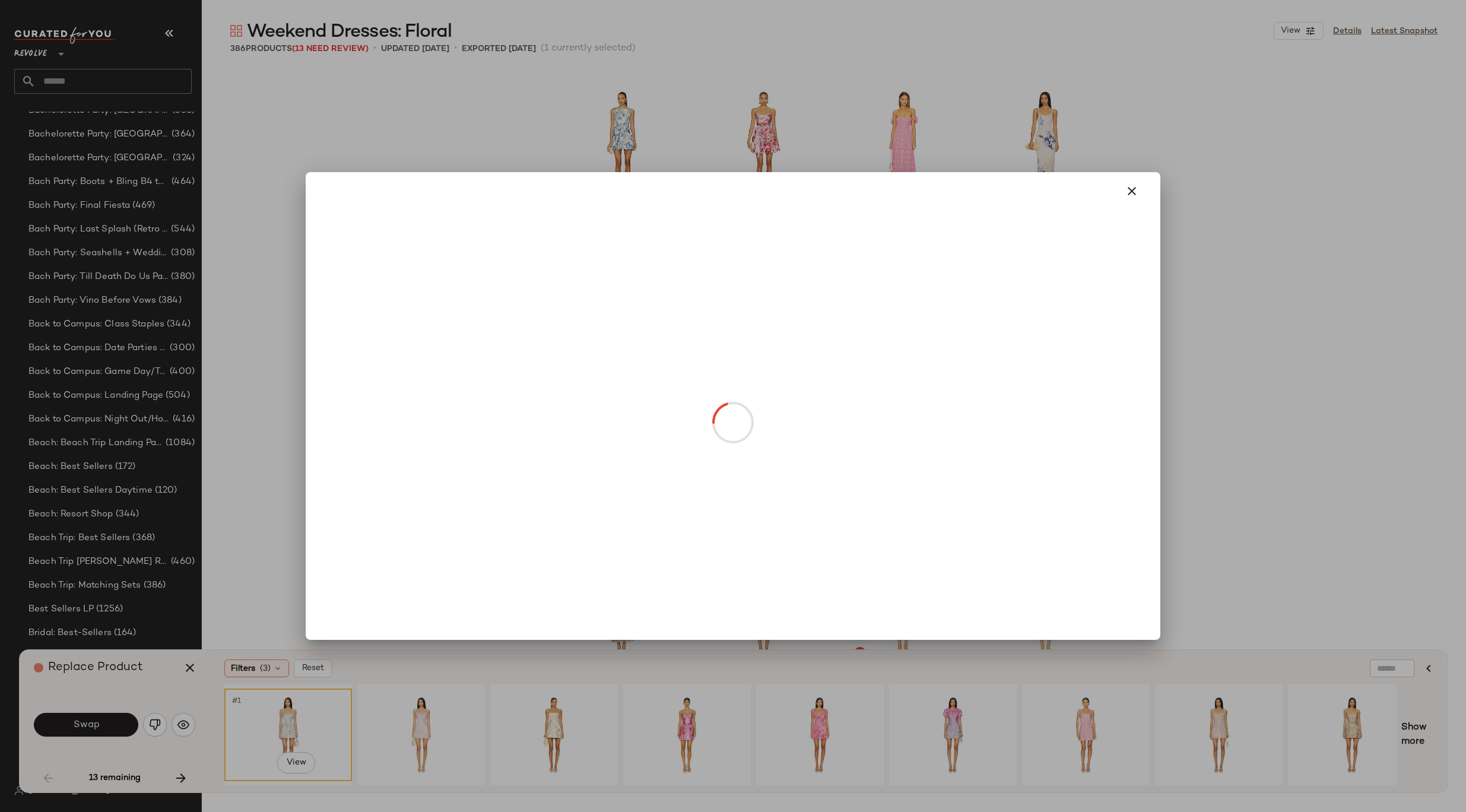
click at [904, 426] on body "Revolve ** Dashboard All Products Global Clipboards (8) 8.31-9.6 Western Best-S…" at bounding box center [733, 406] width 1466 height 812
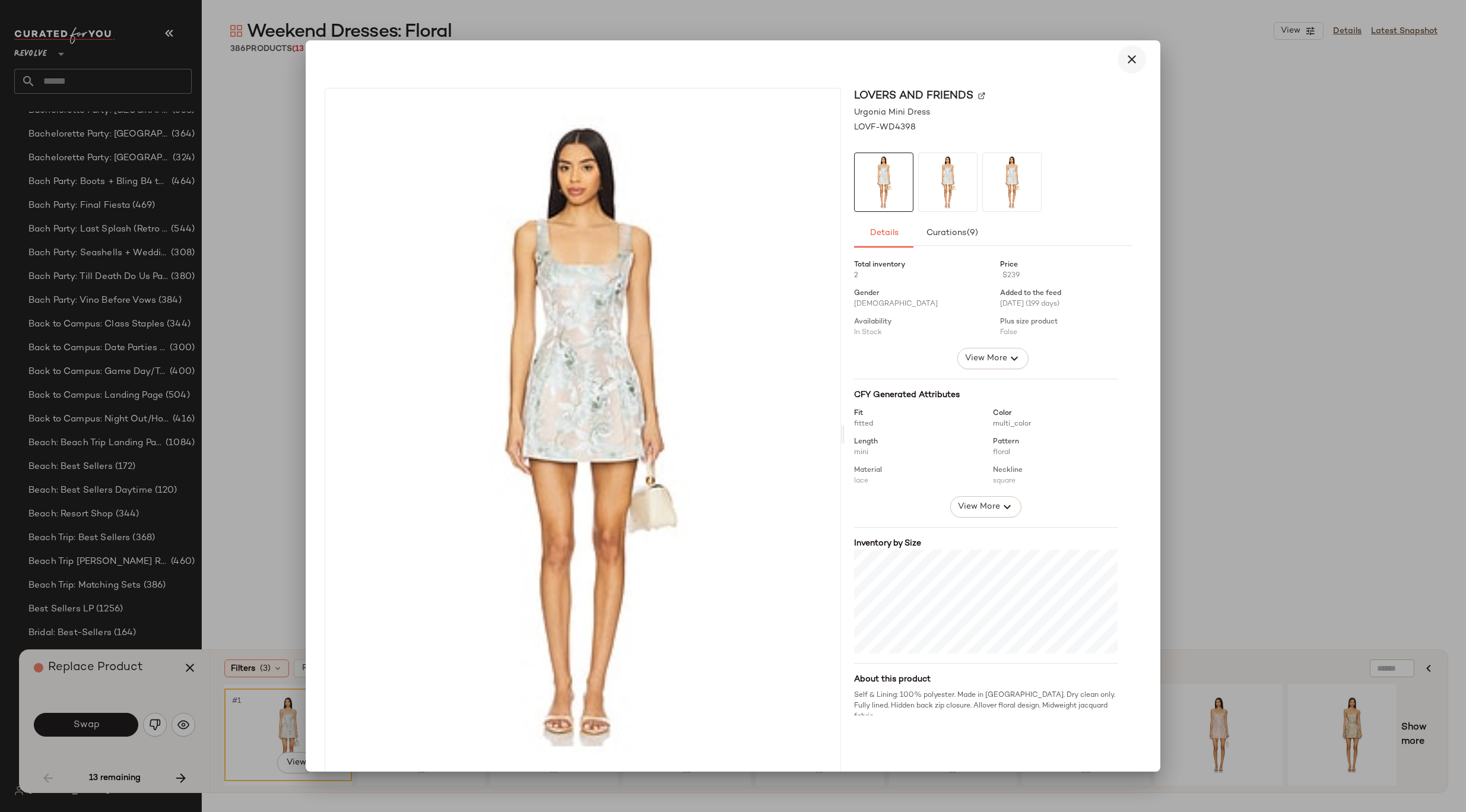
click at [1125, 62] on icon "button" at bounding box center [1132, 59] width 14 height 14
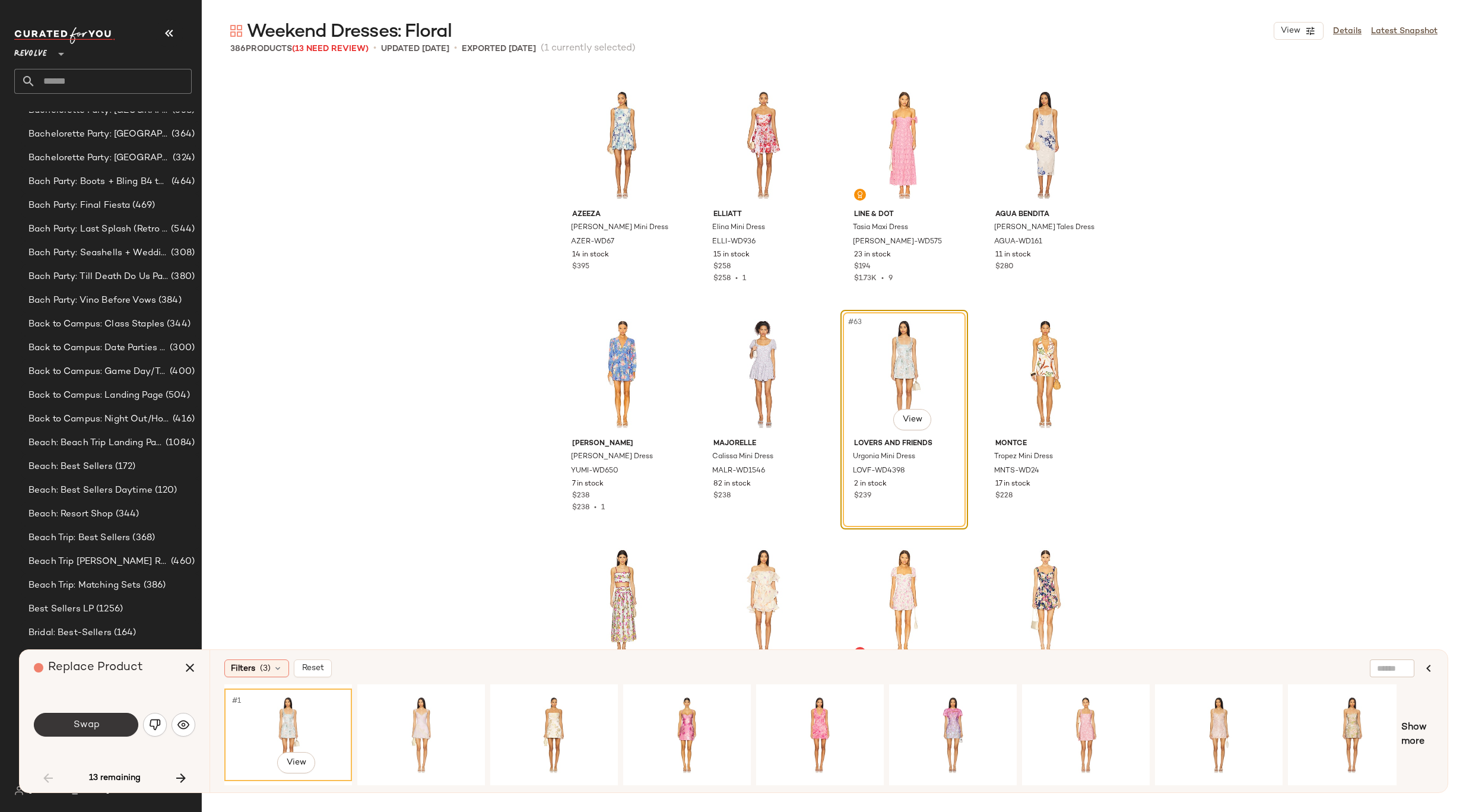
click at [120, 731] on button "Swap" at bounding box center [86, 724] width 105 height 24
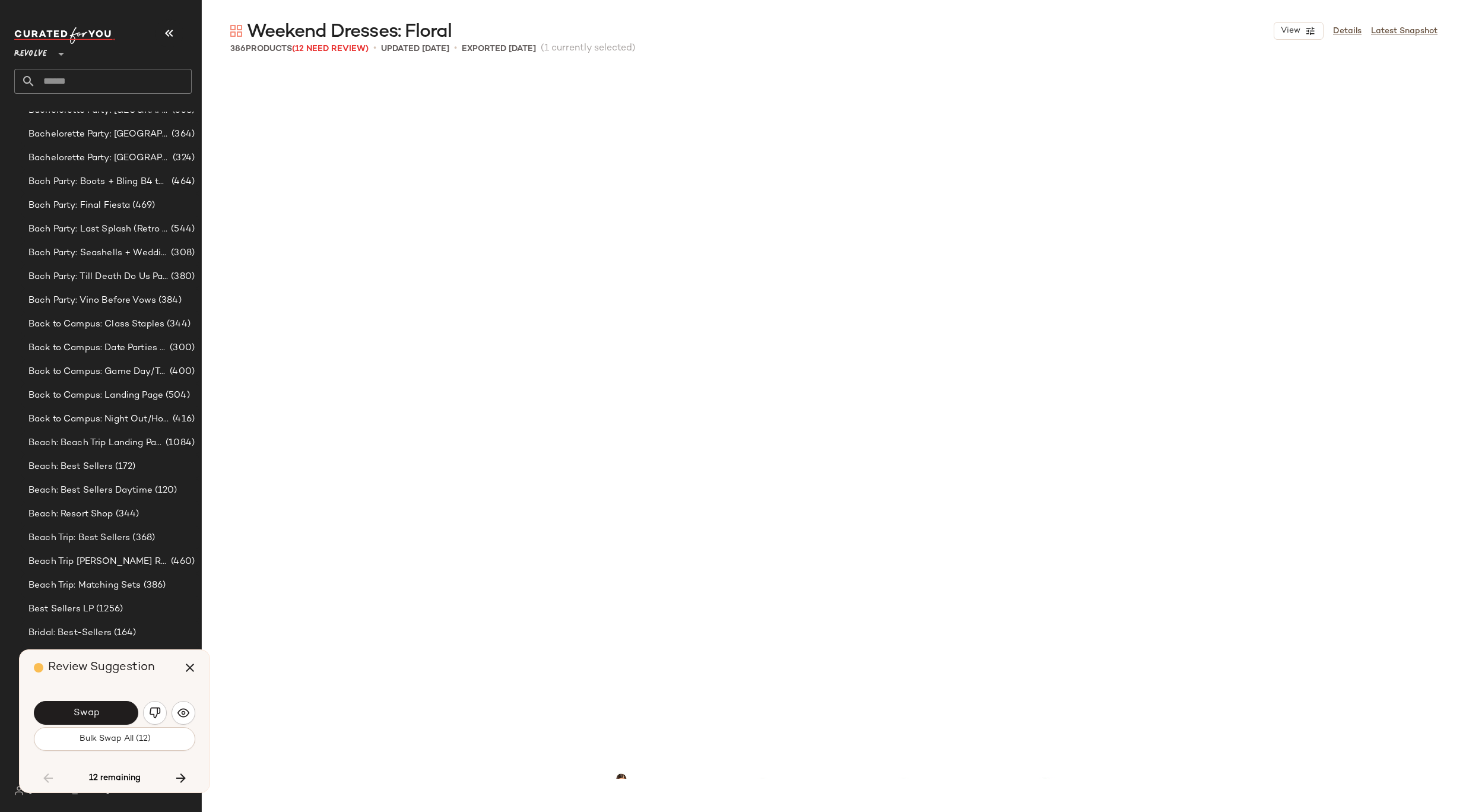
scroll to position [3894, 0]
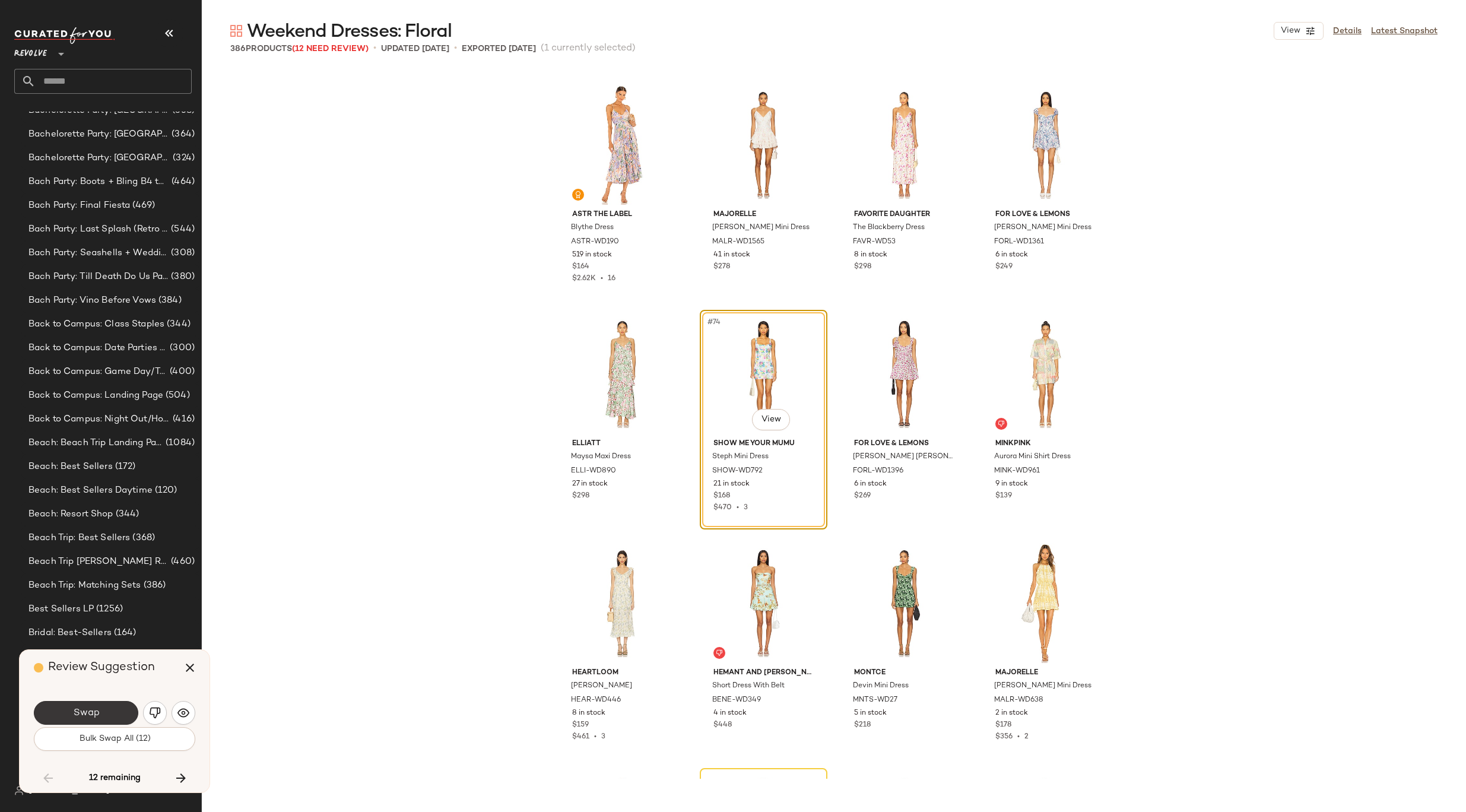
click at [94, 712] on span "Swap" at bounding box center [85, 713] width 27 height 11
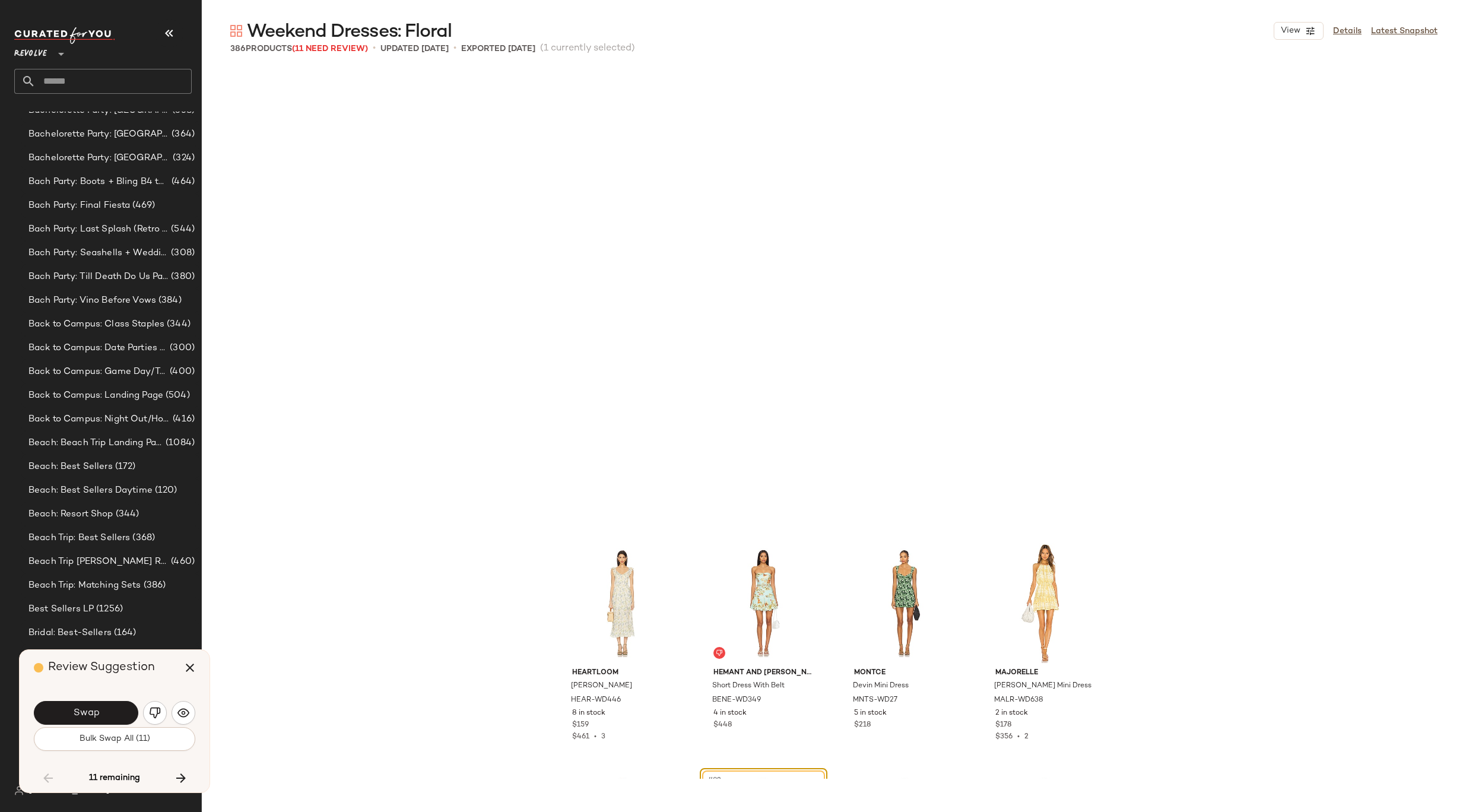
scroll to position [4353, 0]
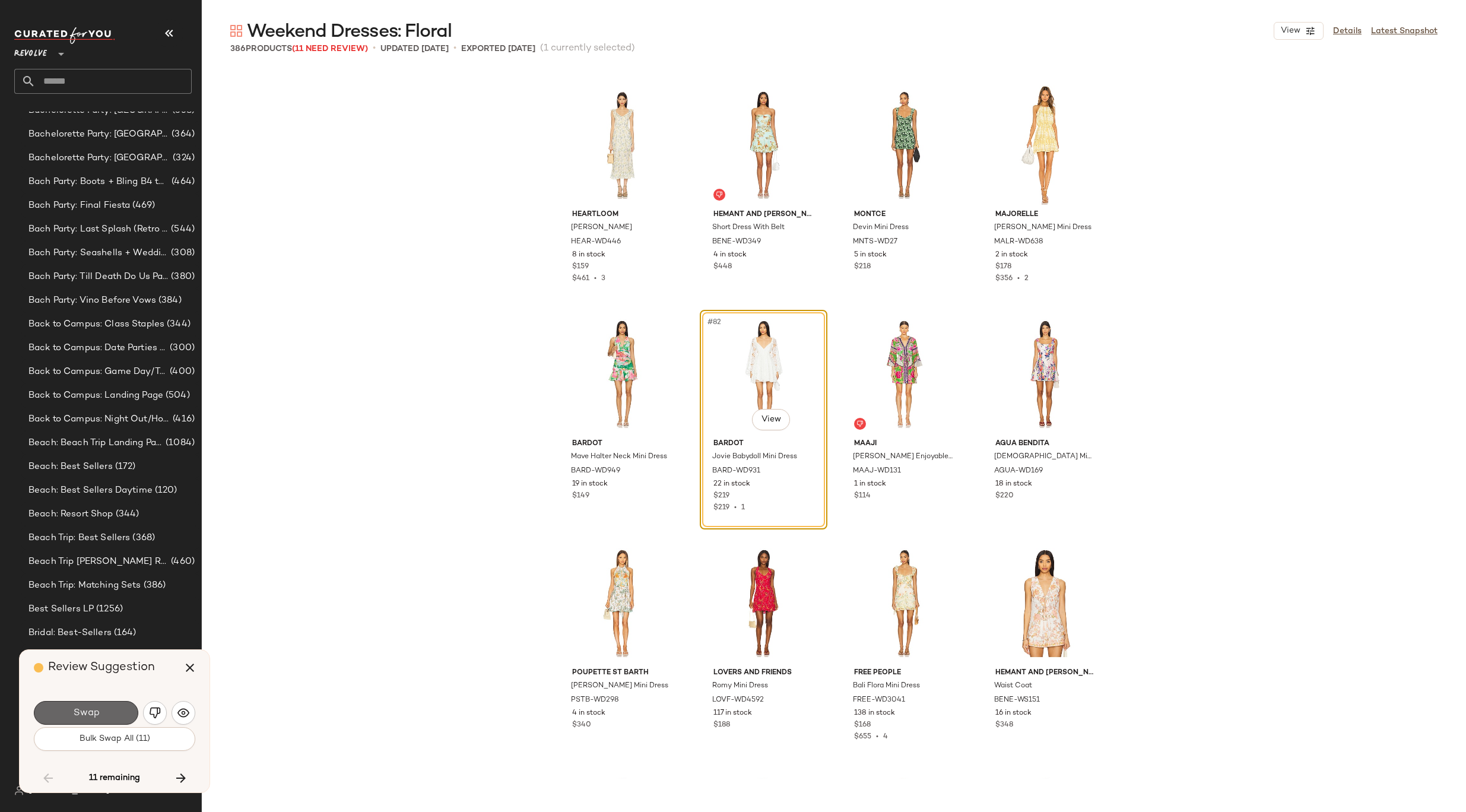
click at [85, 711] on span "Swap" at bounding box center [85, 713] width 27 height 11
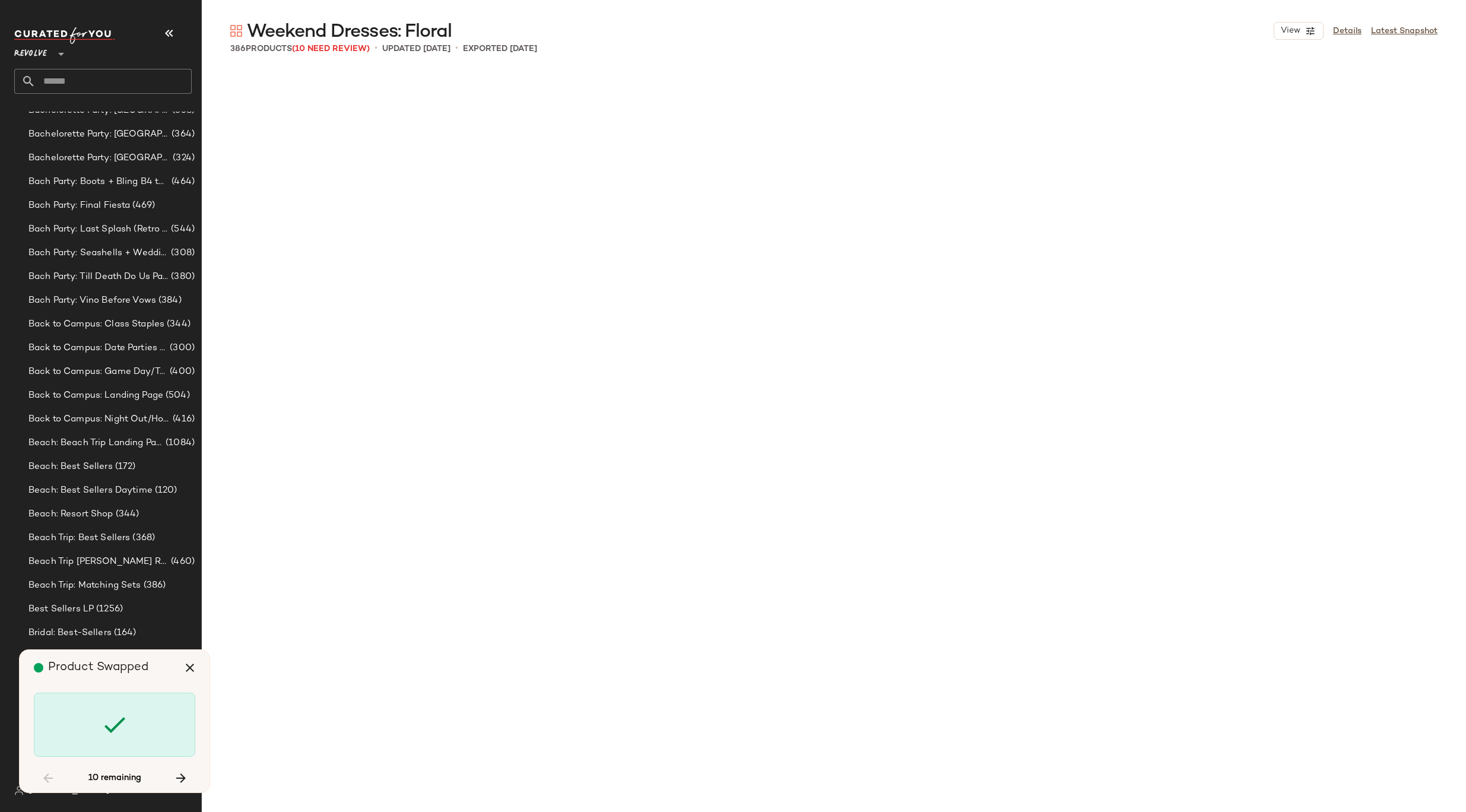
scroll to position [8017, 0]
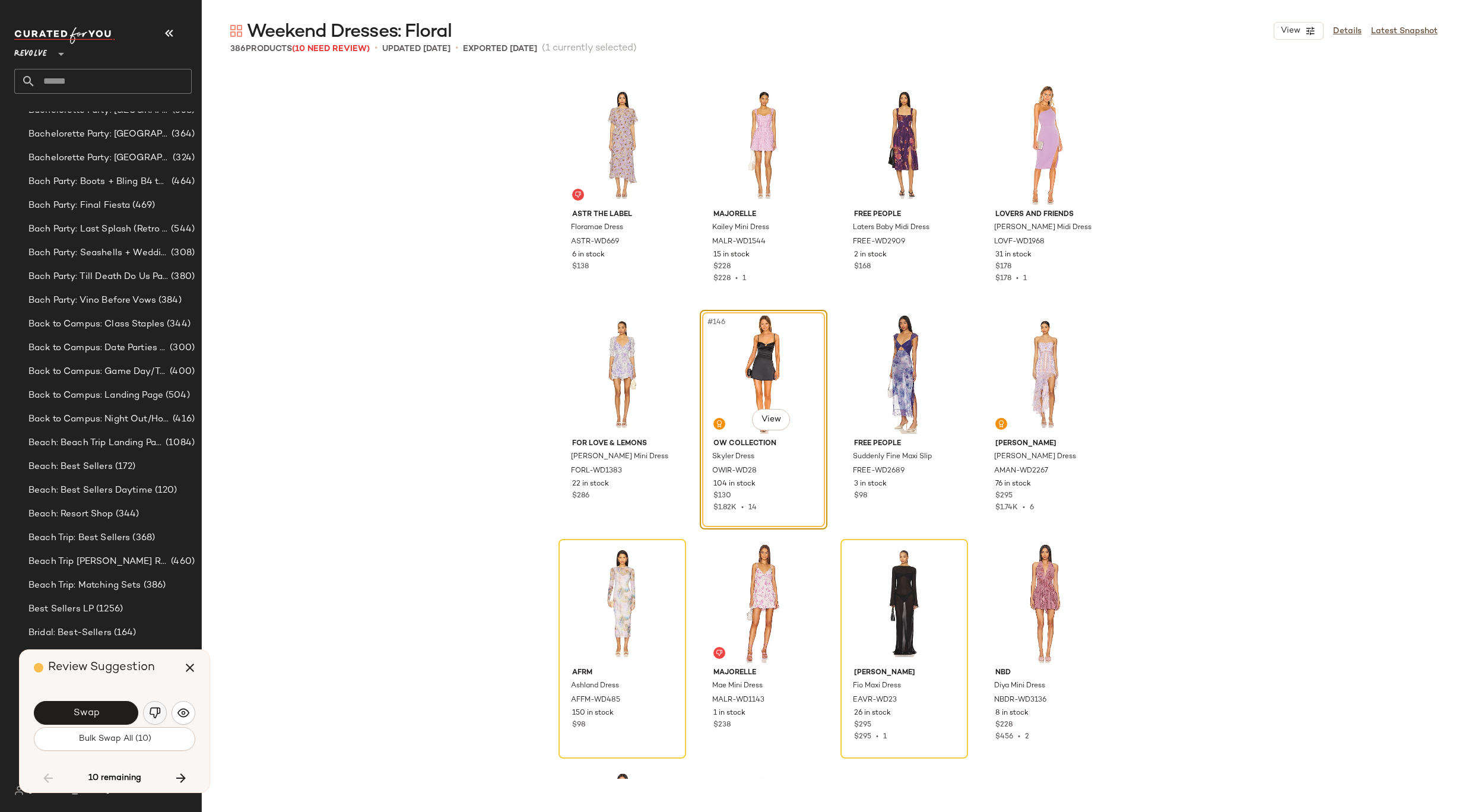
click at [153, 718] on img "button" at bounding box center [155, 713] width 12 height 12
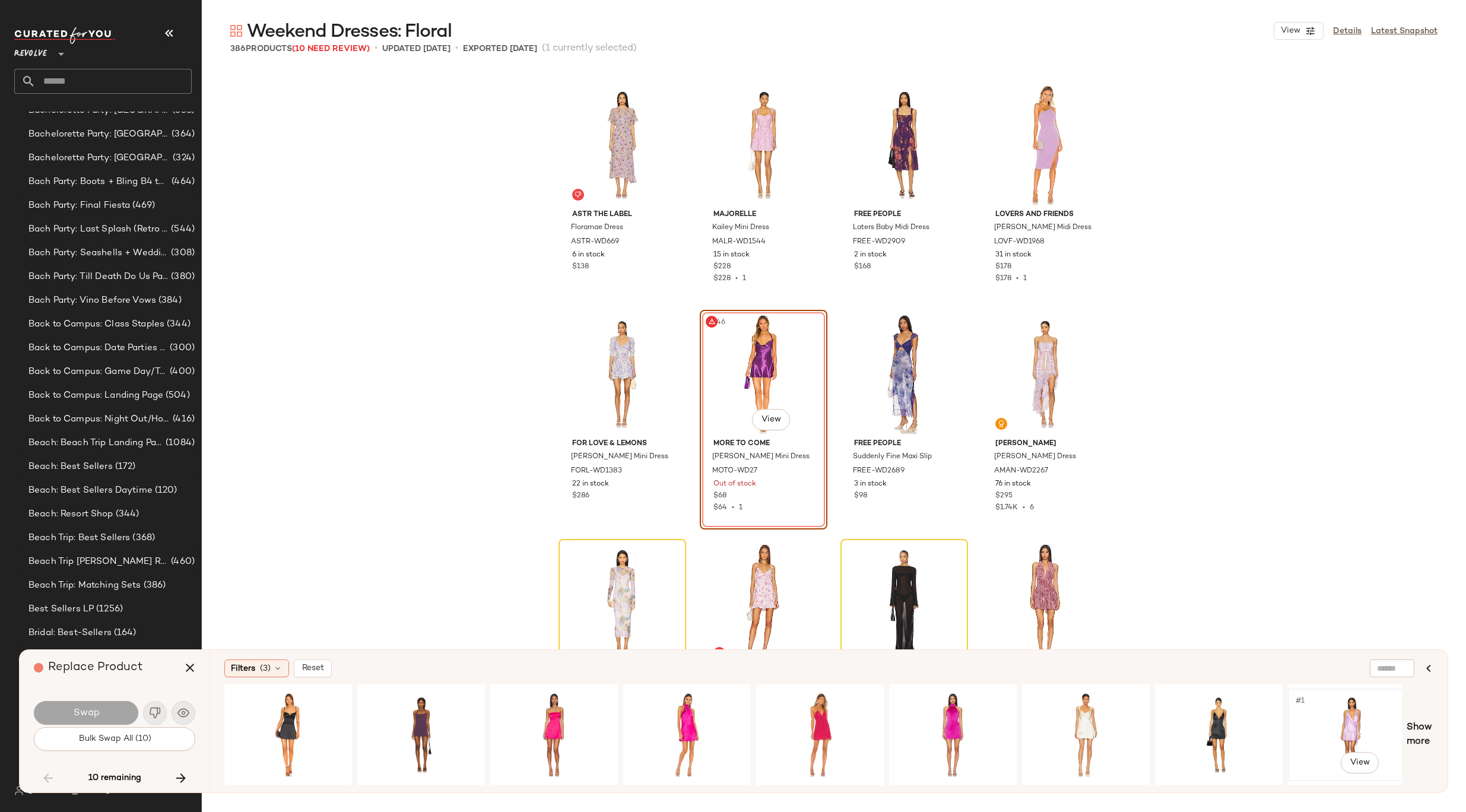
click at [1332, 732] on div "#1 View" at bounding box center [1351, 735] width 119 height 85
click at [129, 709] on button "Swap" at bounding box center [86, 713] width 105 height 24
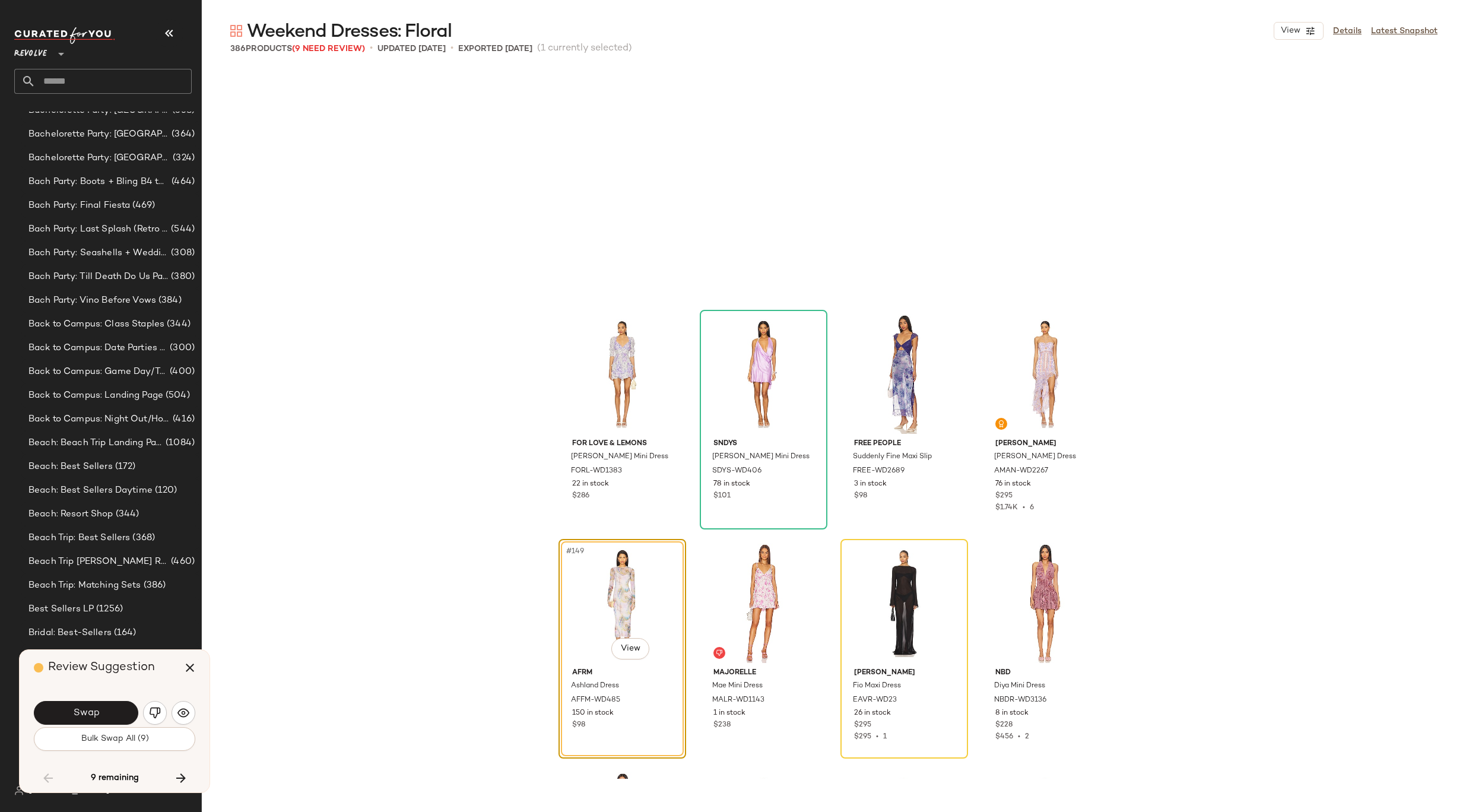
scroll to position [8247, 0]
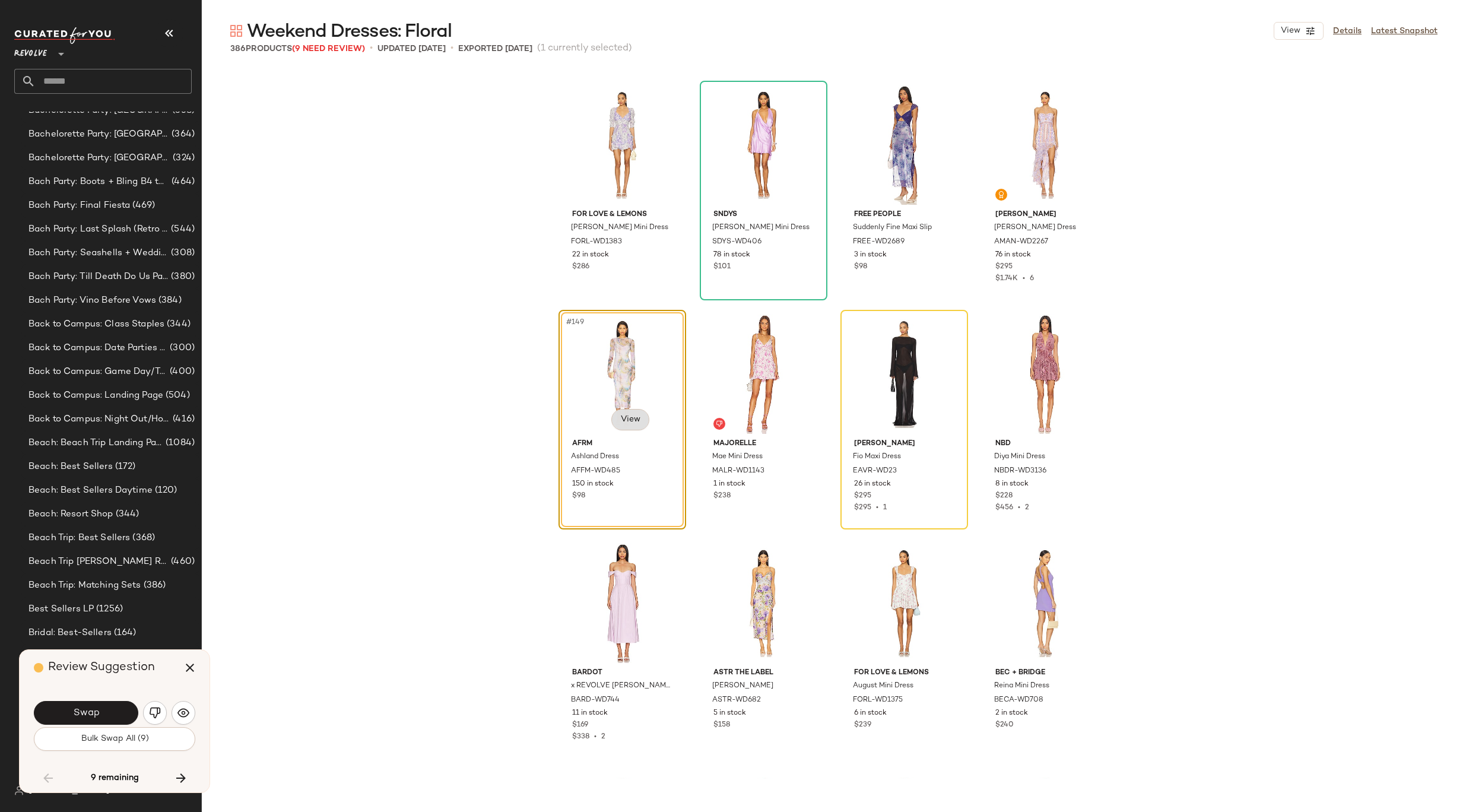
click at [628, 421] on body "Revolve ** Dashboard All Products Global Clipboards (8) 8.31-9.6 Western Best-S…" at bounding box center [733, 406] width 1466 height 812
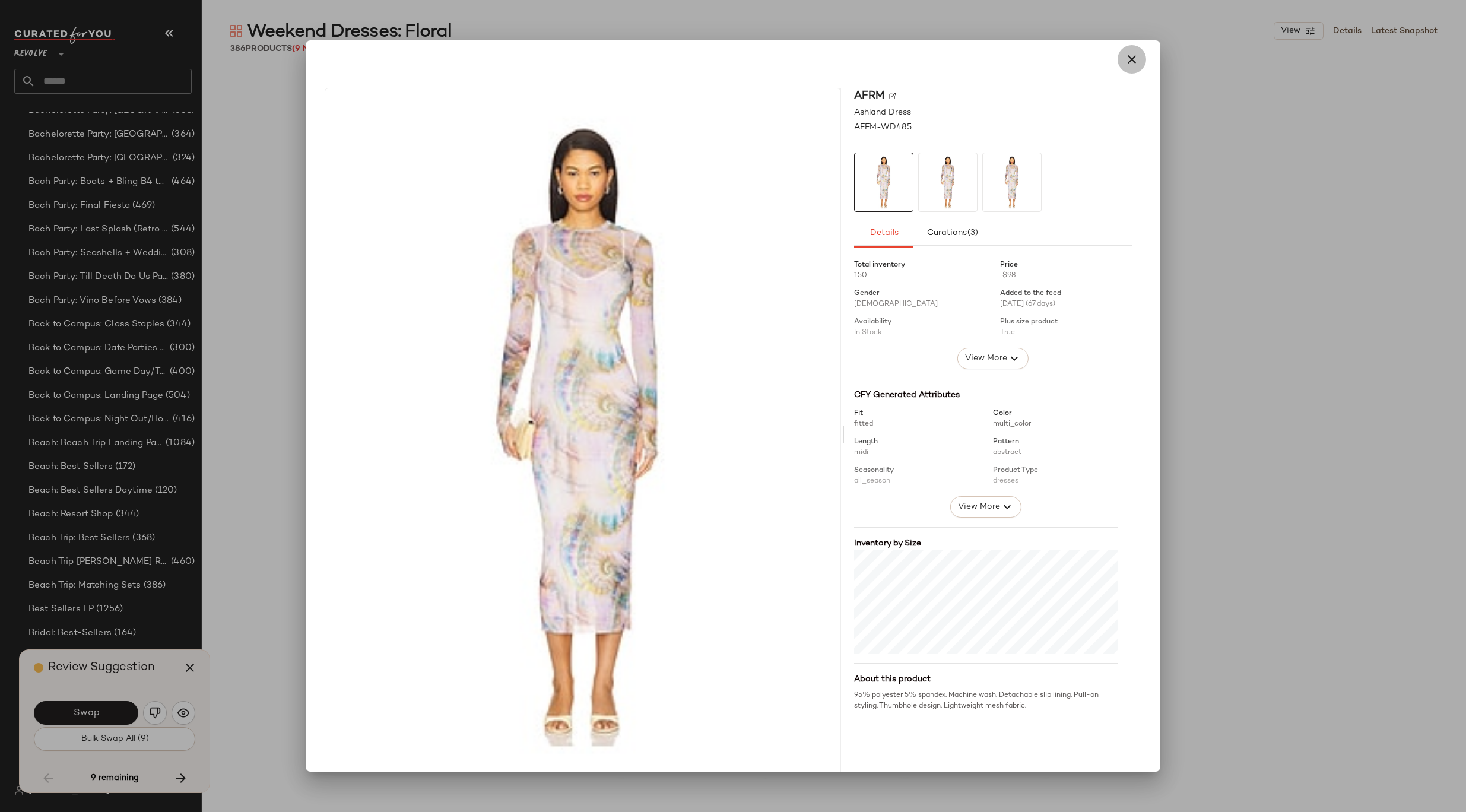
click at [1127, 58] on icon "button" at bounding box center [1132, 59] width 14 height 14
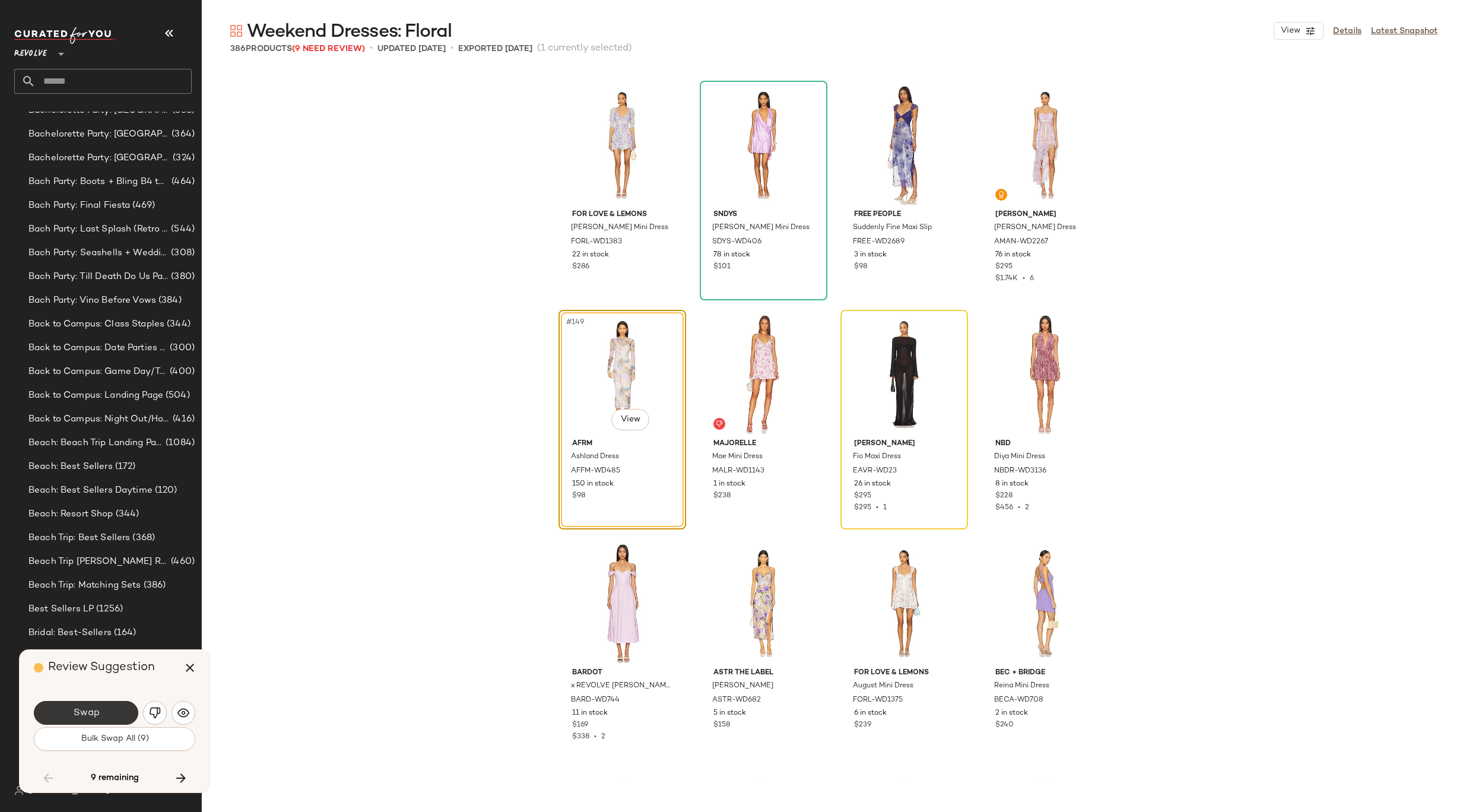
click at [99, 707] on button "Swap" at bounding box center [86, 713] width 105 height 24
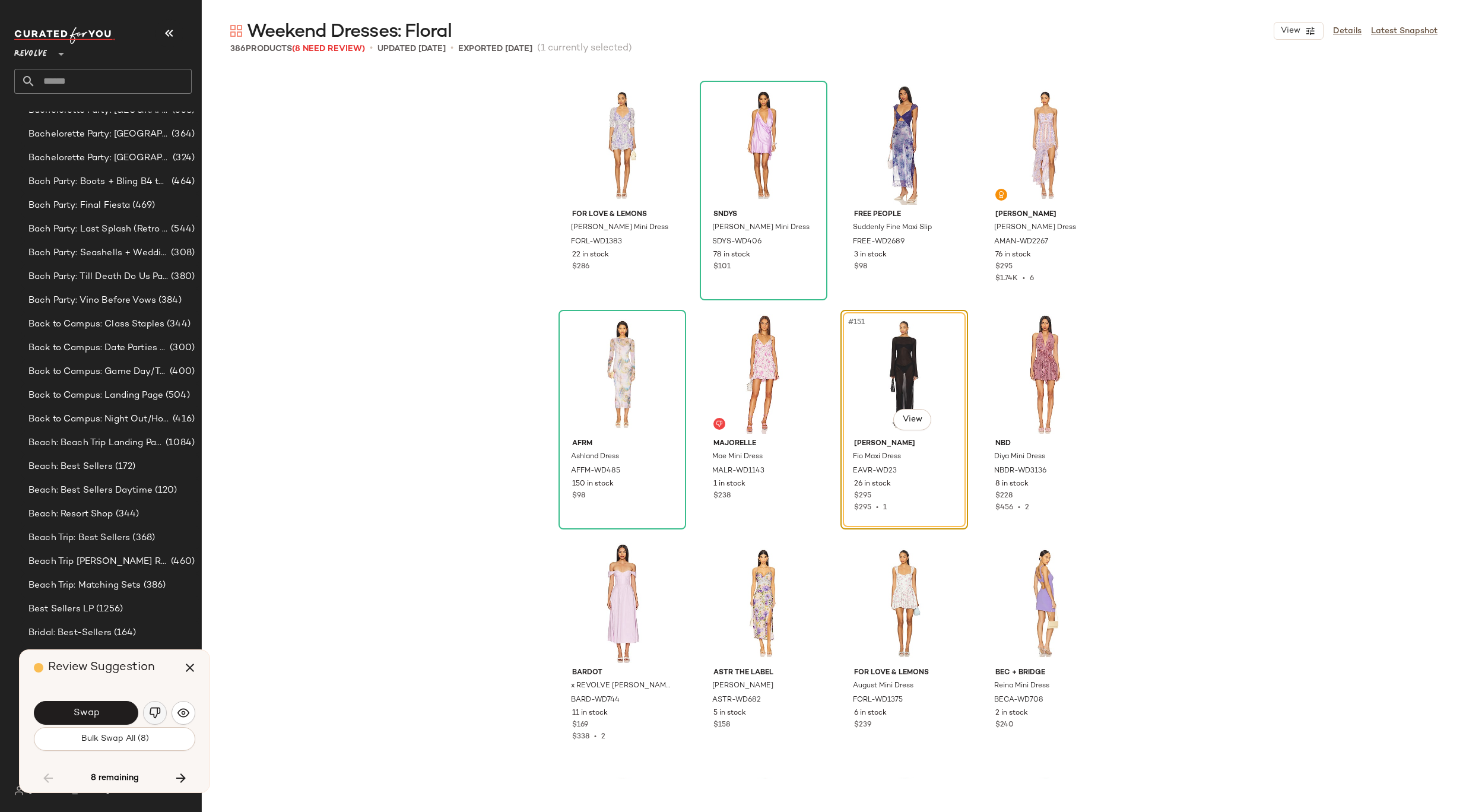
click at [150, 716] on img "button" at bounding box center [155, 713] width 12 height 12
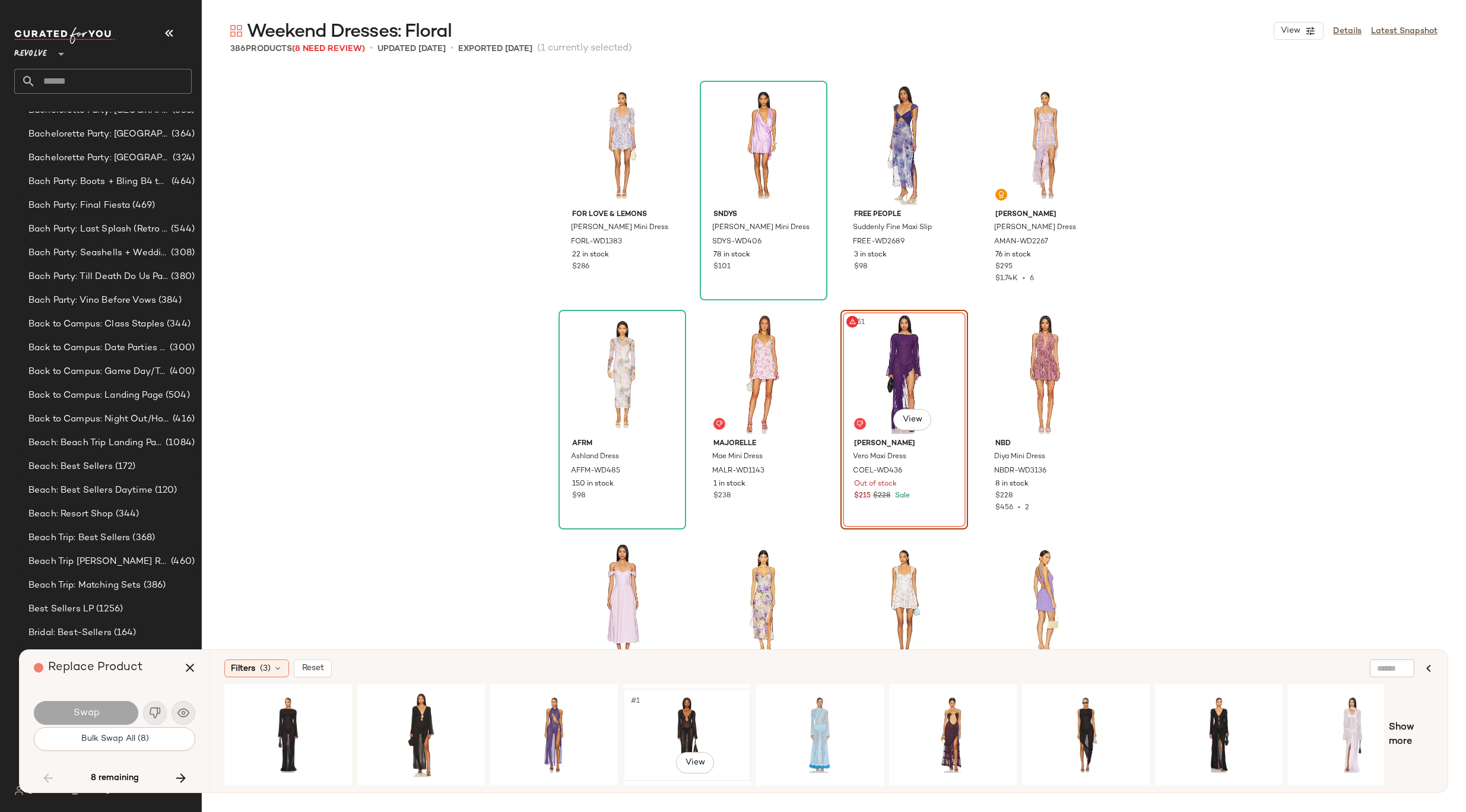
click at [669, 718] on div "#1 View" at bounding box center [687, 735] width 119 height 85
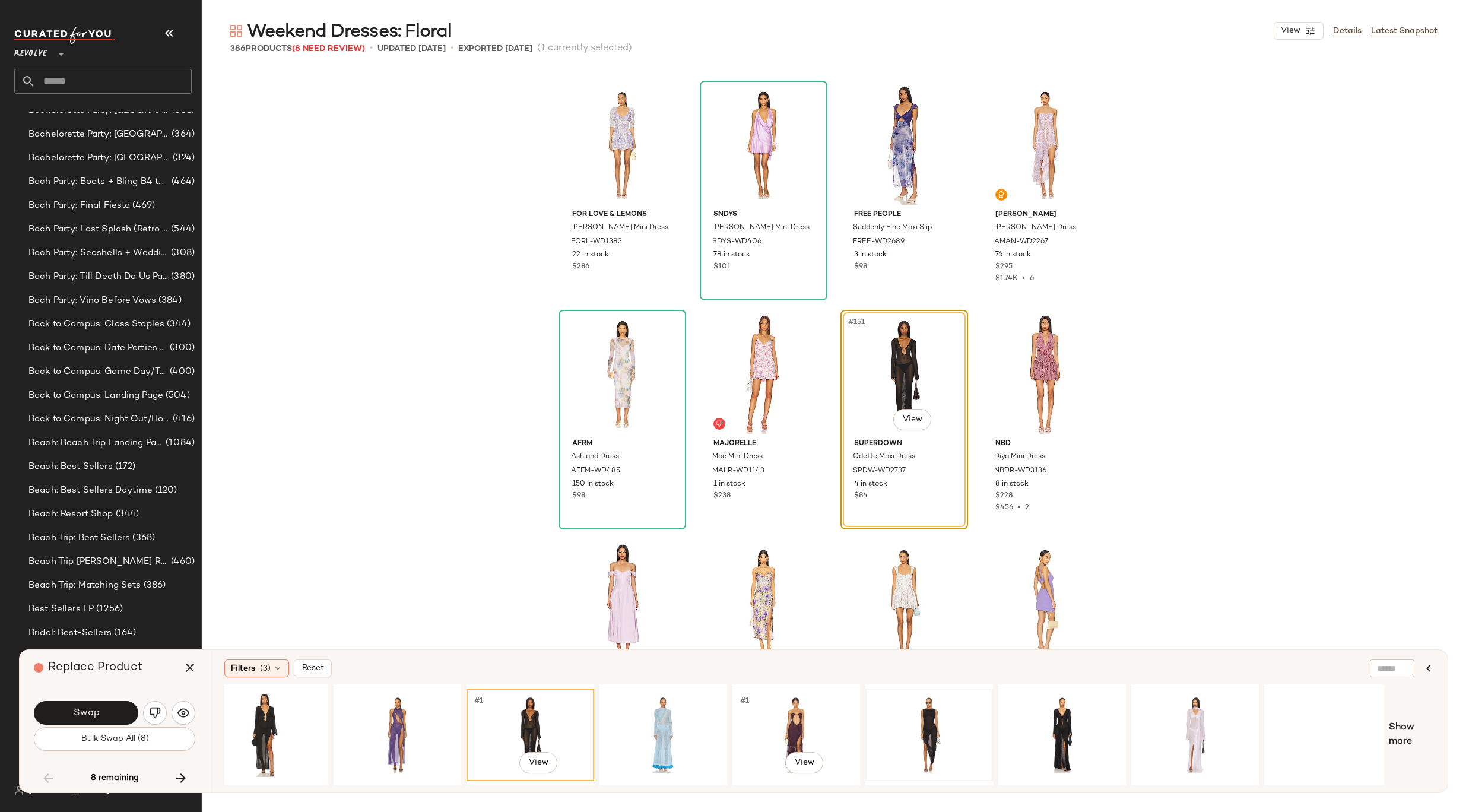
scroll to position [0, 164]
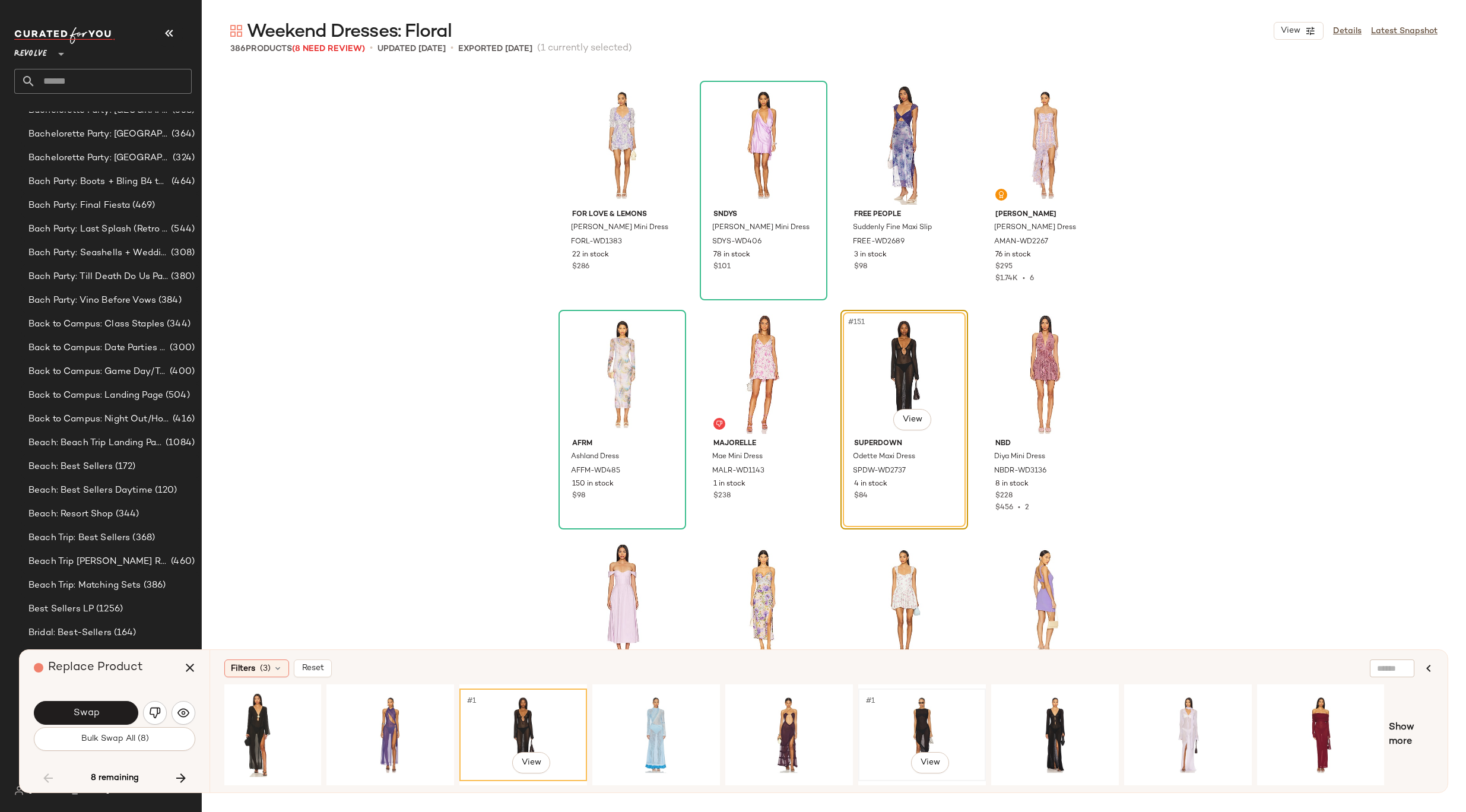
click at [906, 715] on div "#1 View" at bounding box center [921, 735] width 119 height 85
click at [101, 717] on button "Swap" at bounding box center [86, 713] width 105 height 24
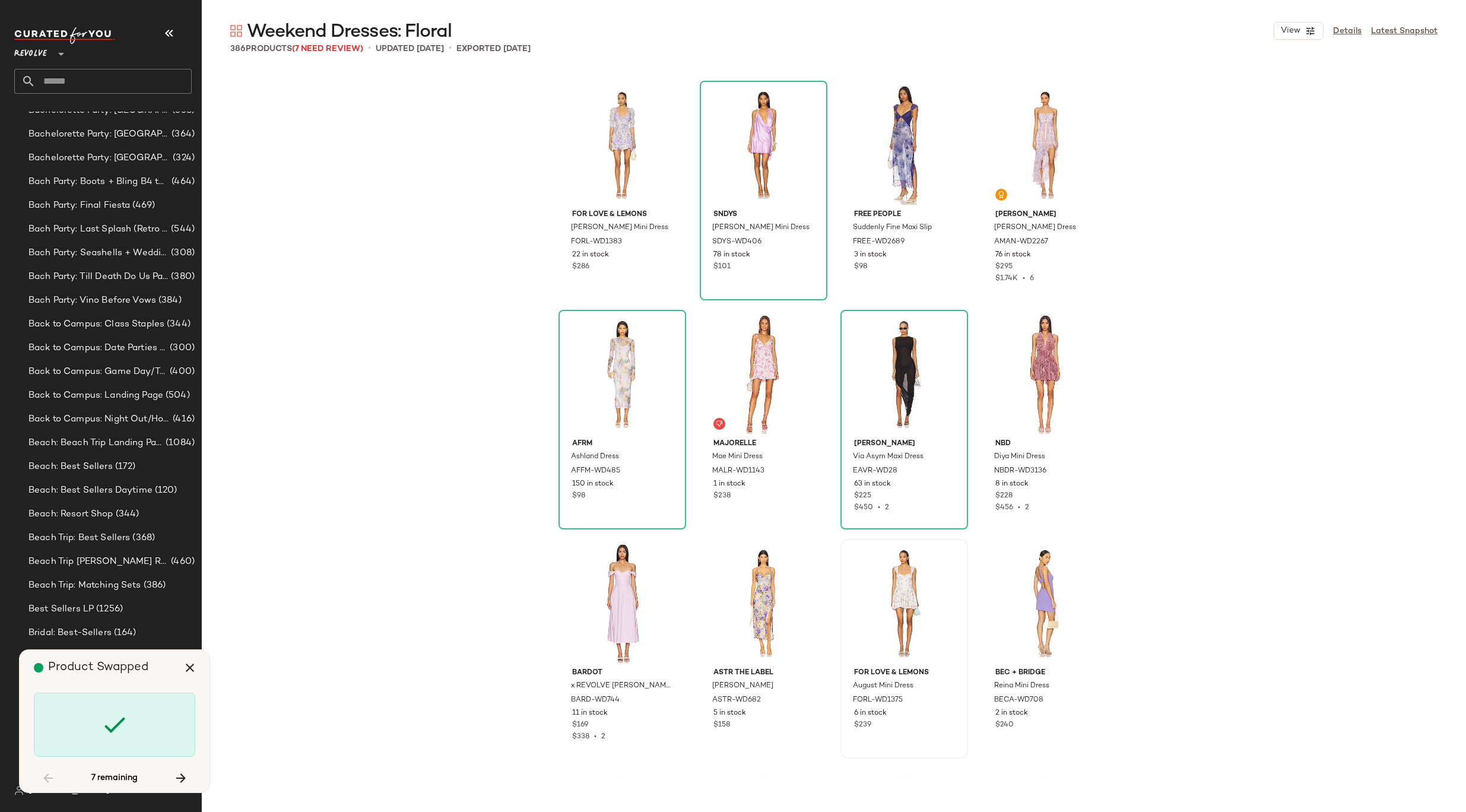
scroll to position [10767, 0]
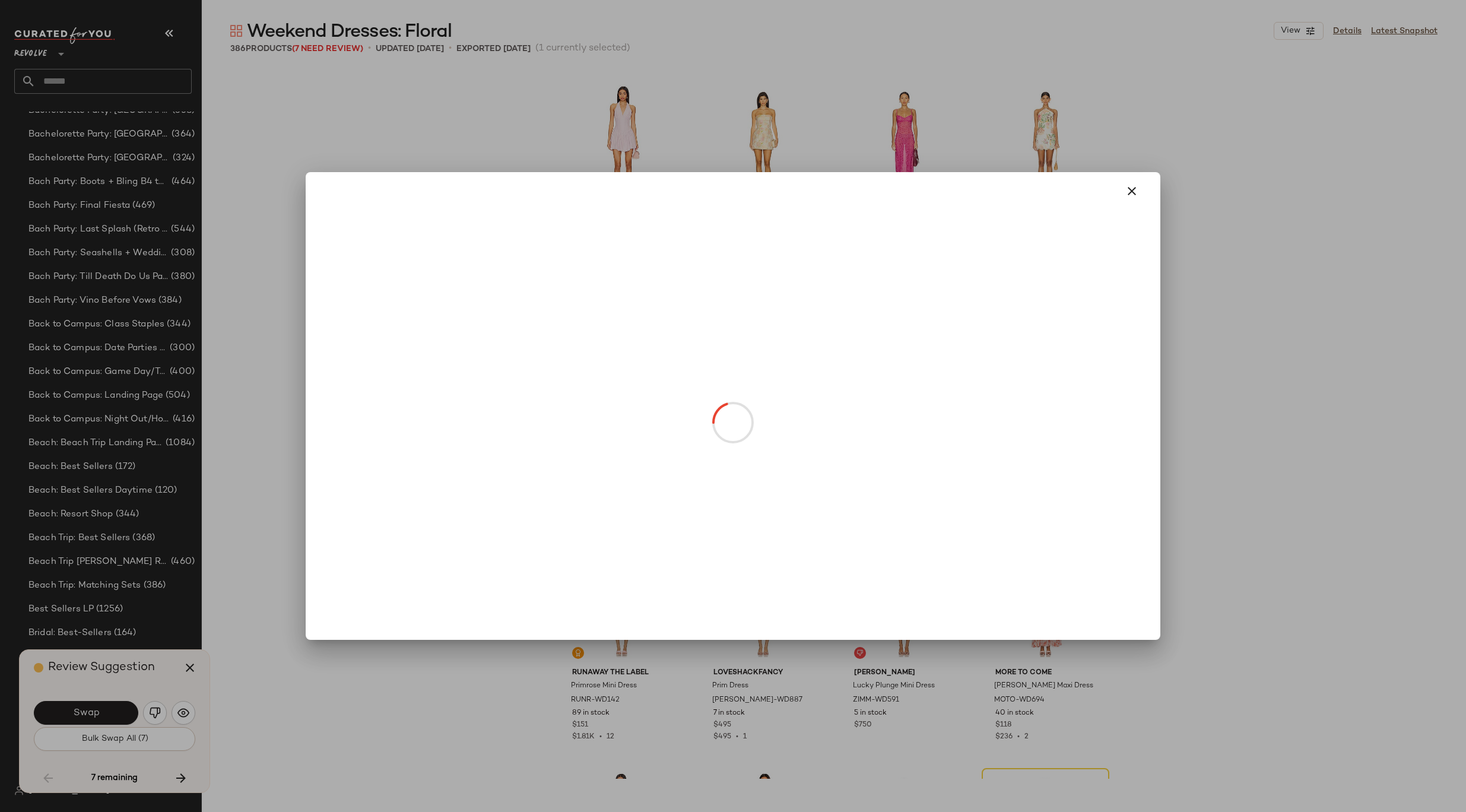
click at [624, 419] on body "Revolve ** Dashboard All Products Global Clipboards (8) 8.31-9.6 Western Best-S…" at bounding box center [733, 406] width 1466 height 812
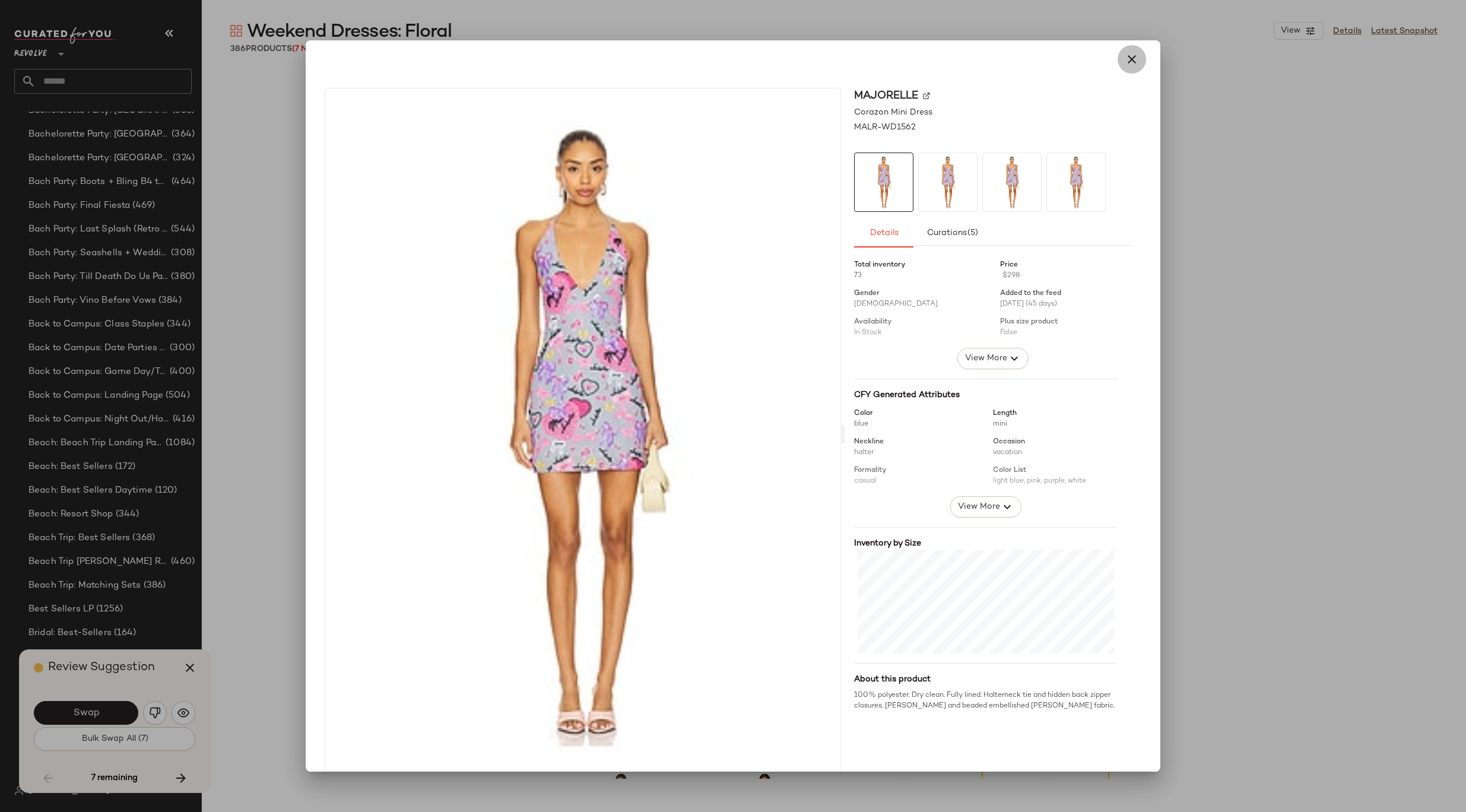
click at [1125, 64] on icon "button" at bounding box center [1132, 59] width 14 height 14
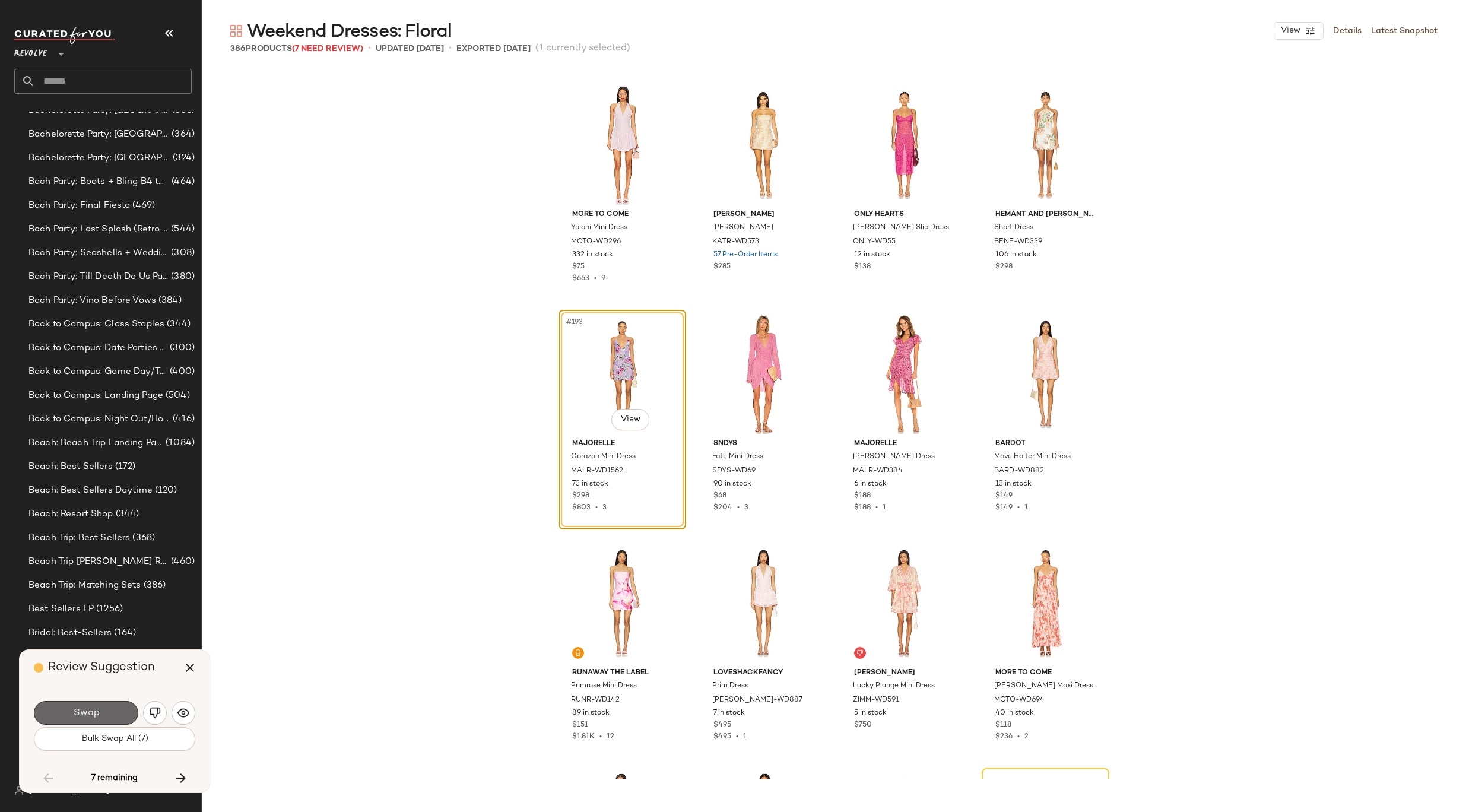
click at [103, 706] on button "Swap" at bounding box center [86, 713] width 105 height 24
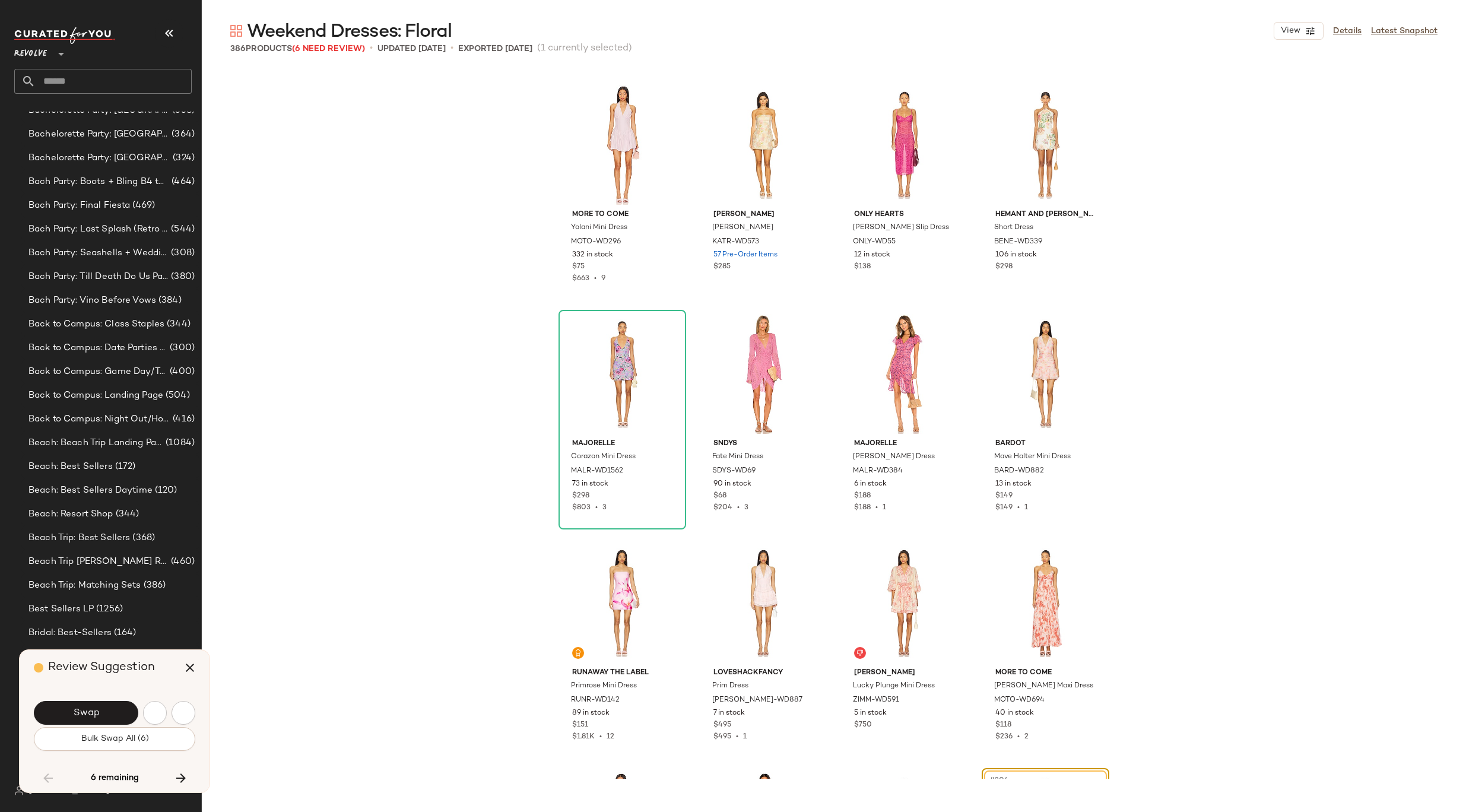
scroll to position [11224, 0]
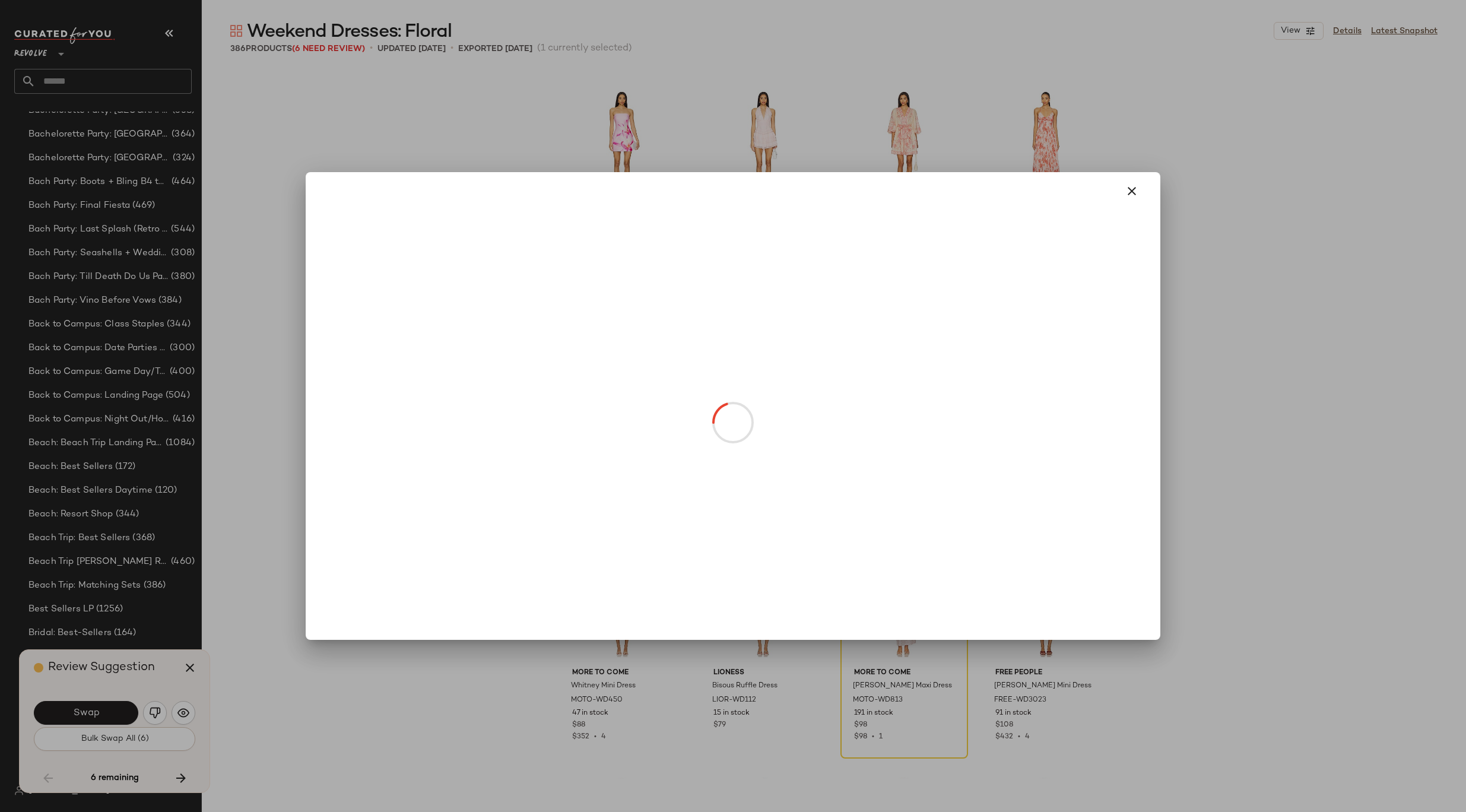
click at [1060, 428] on body "Revolve ** Dashboard All Products Global Clipboards (8) 8.31-9.6 Western Best-S…" at bounding box center [733, 406] width 1466 height 812
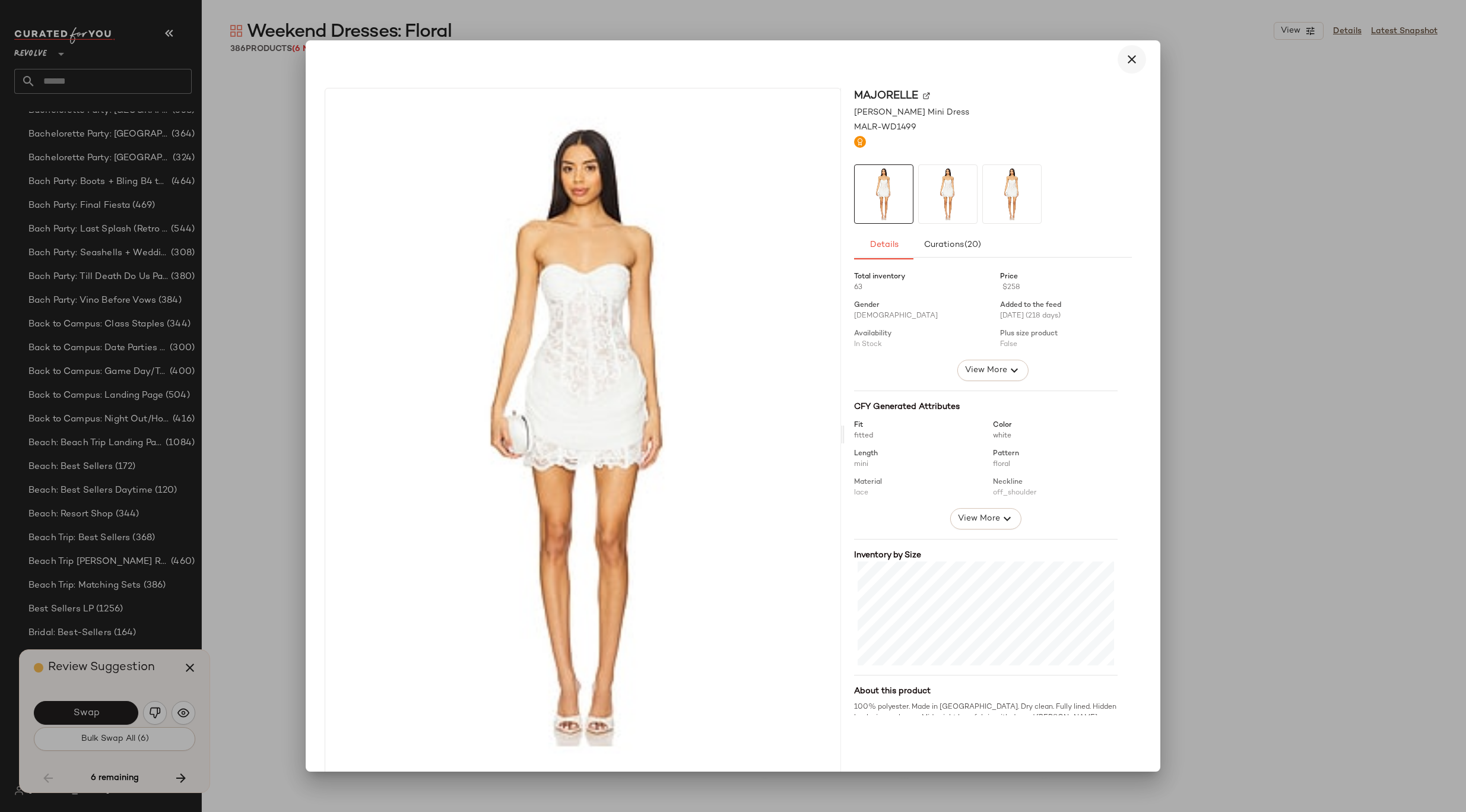
click at [1125, 62] on icon "button" at bounding box center [1132, 59] width 14 height 14
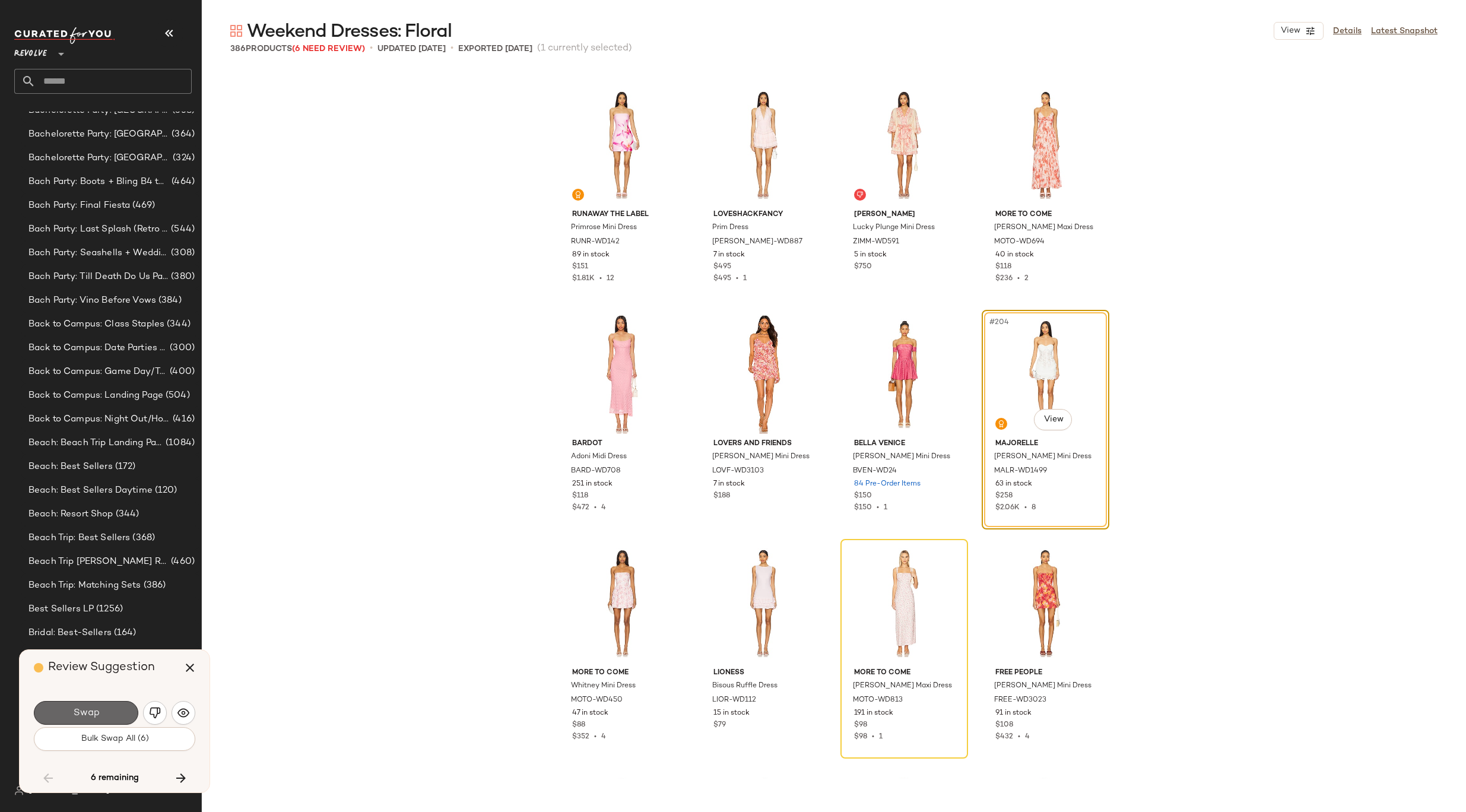
click at [88, 716] on span "Swap" at bounding box center [85, 713] width 27 height 11
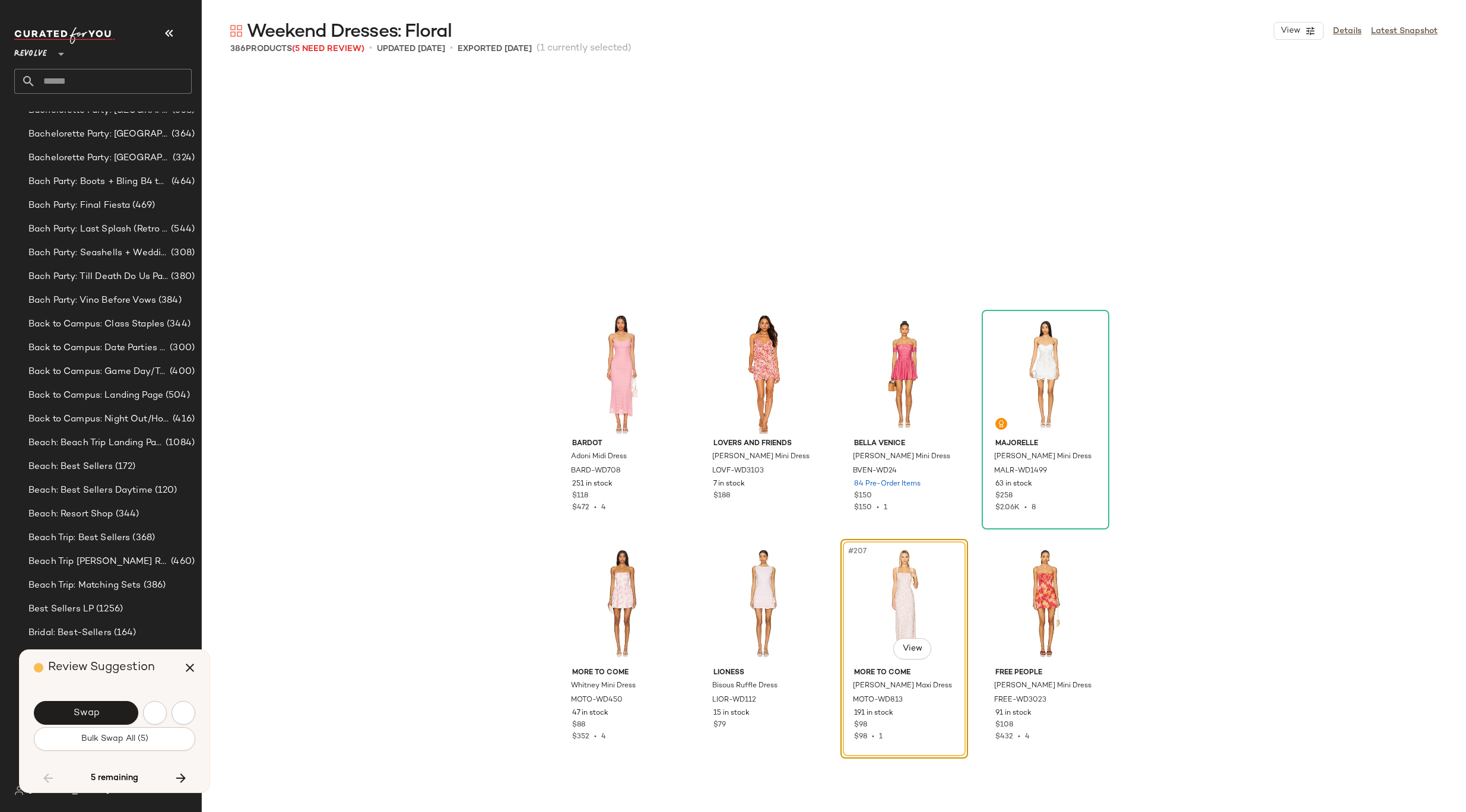
scroll to position [11454, 0]
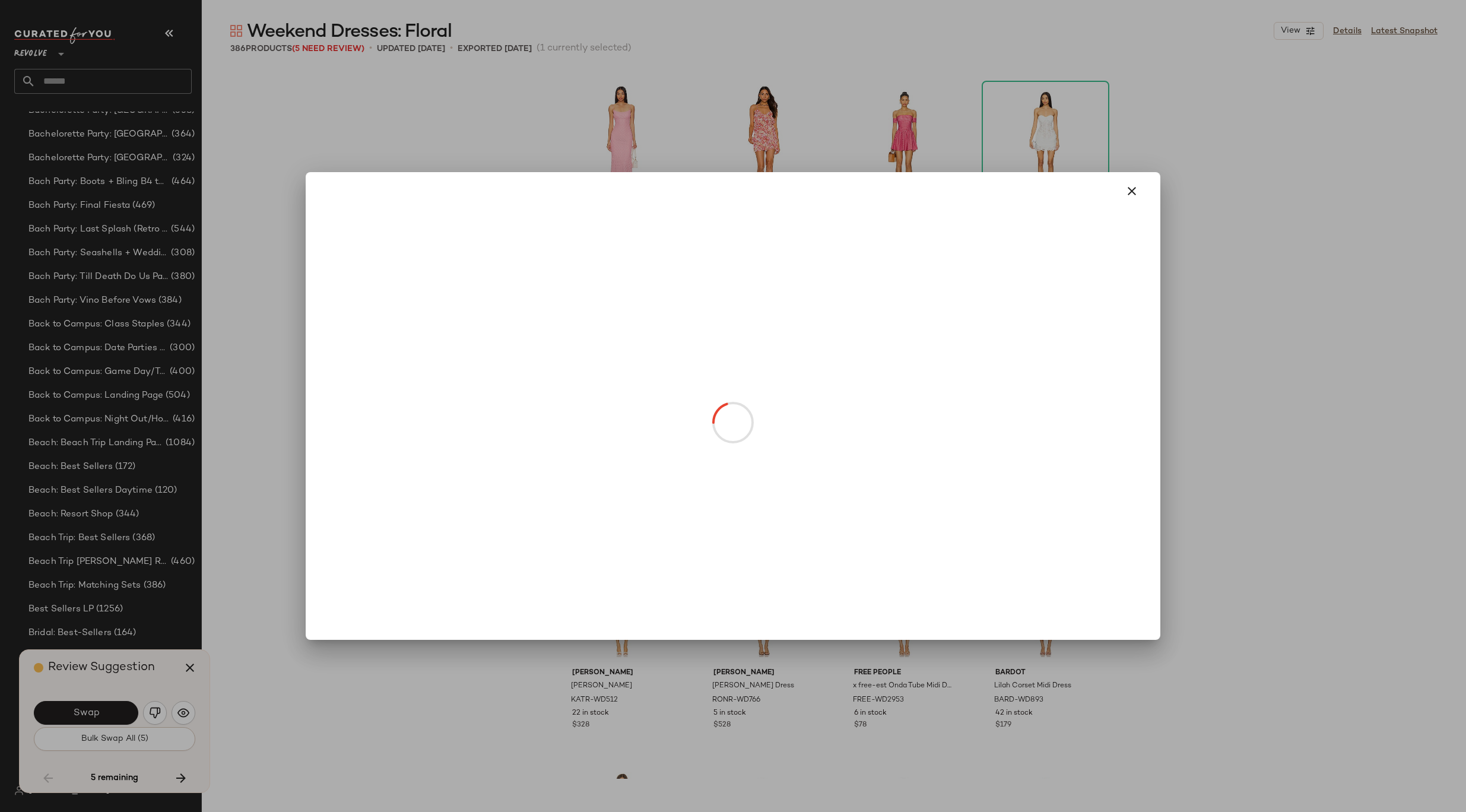
click at [917, 420] on body "Revolve ** Dashboard All Products Global Clipboards (8) 8.31-9.6 Western Best-S…" at bounding box center [733, 406] width 1466 height 812
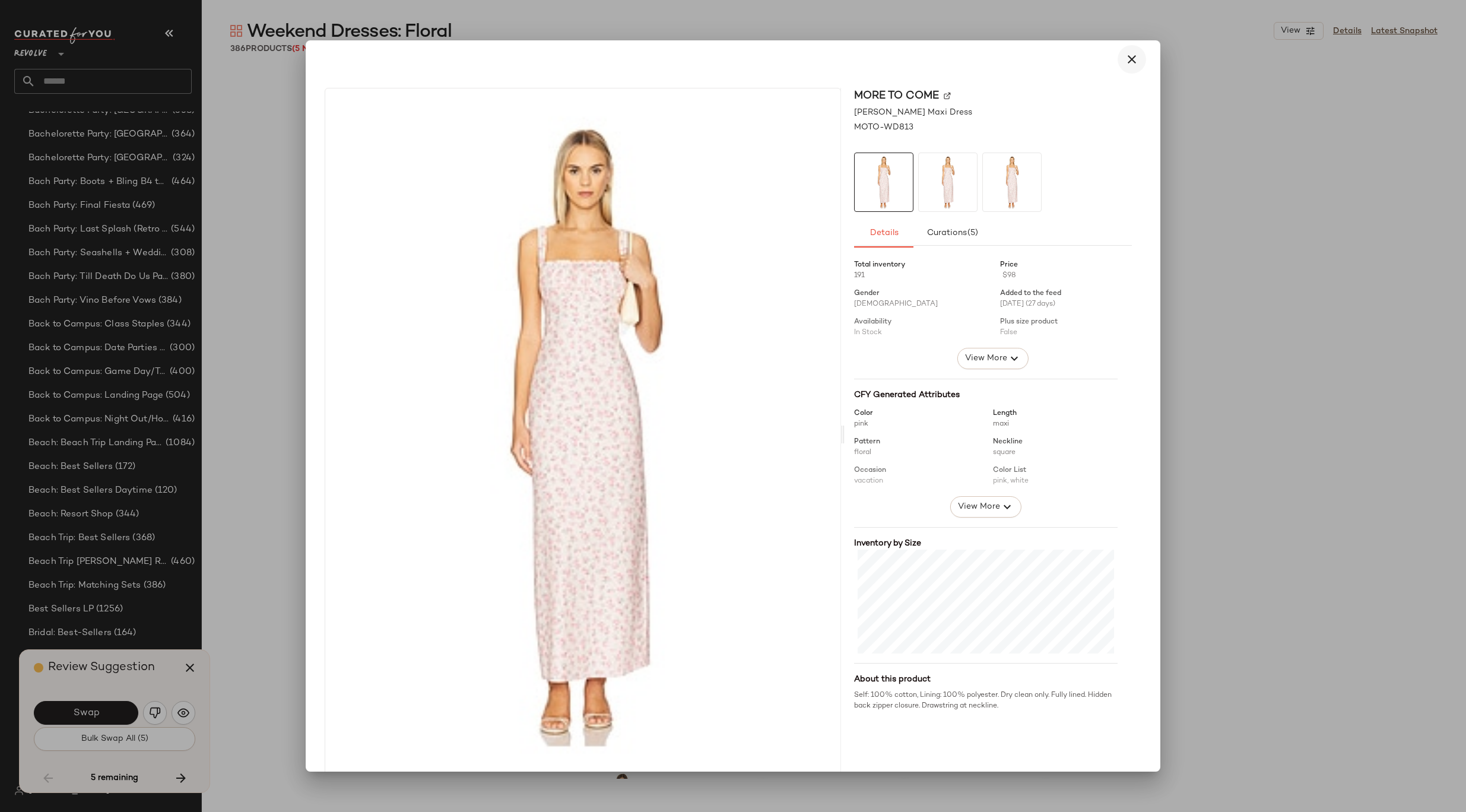
click at [1125, 55] on icon "button" at bounding box center [1132, 59] width 14 height 14
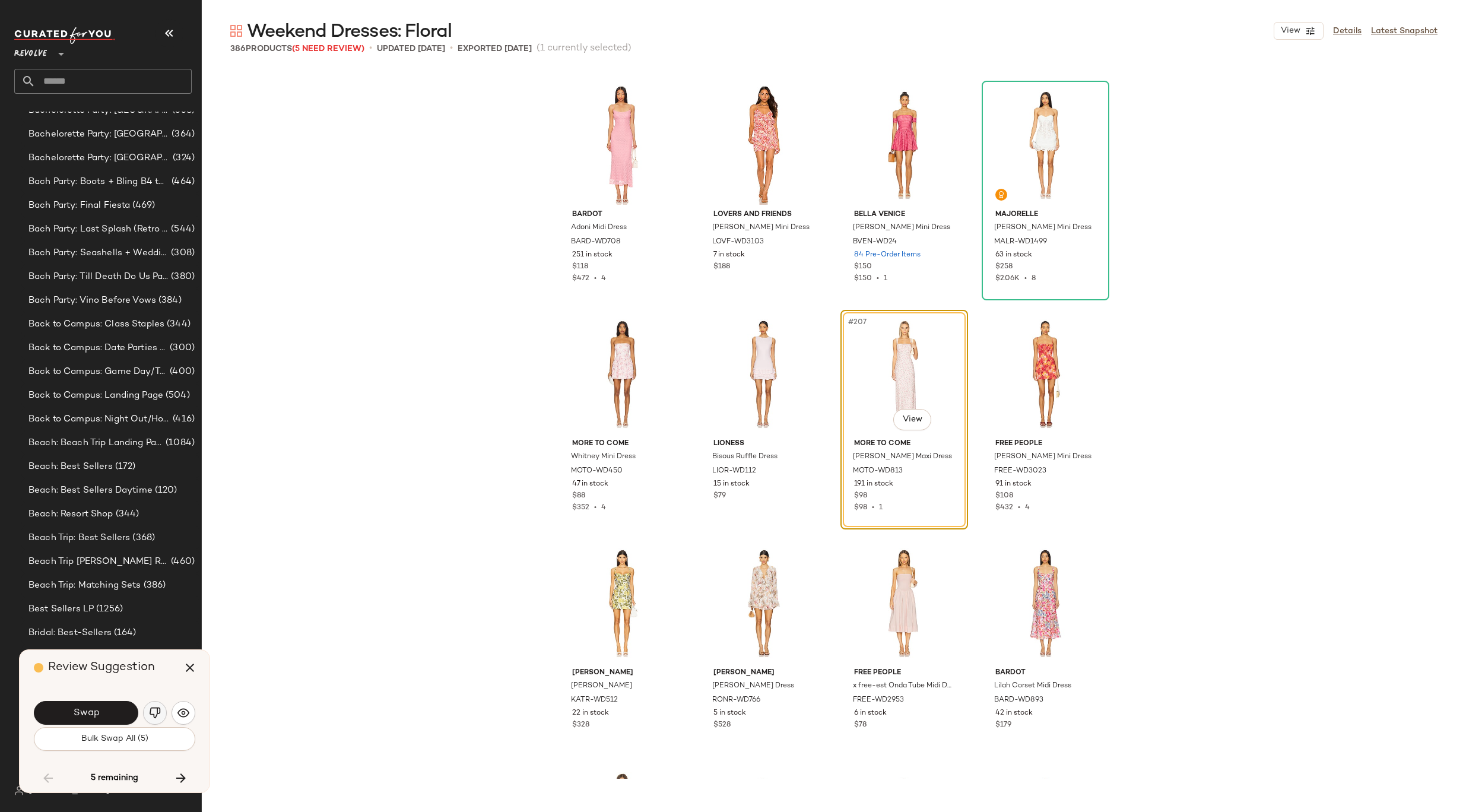
click at [160, 711] on img "button" at bounding box center [155, 713] width 12 height 12
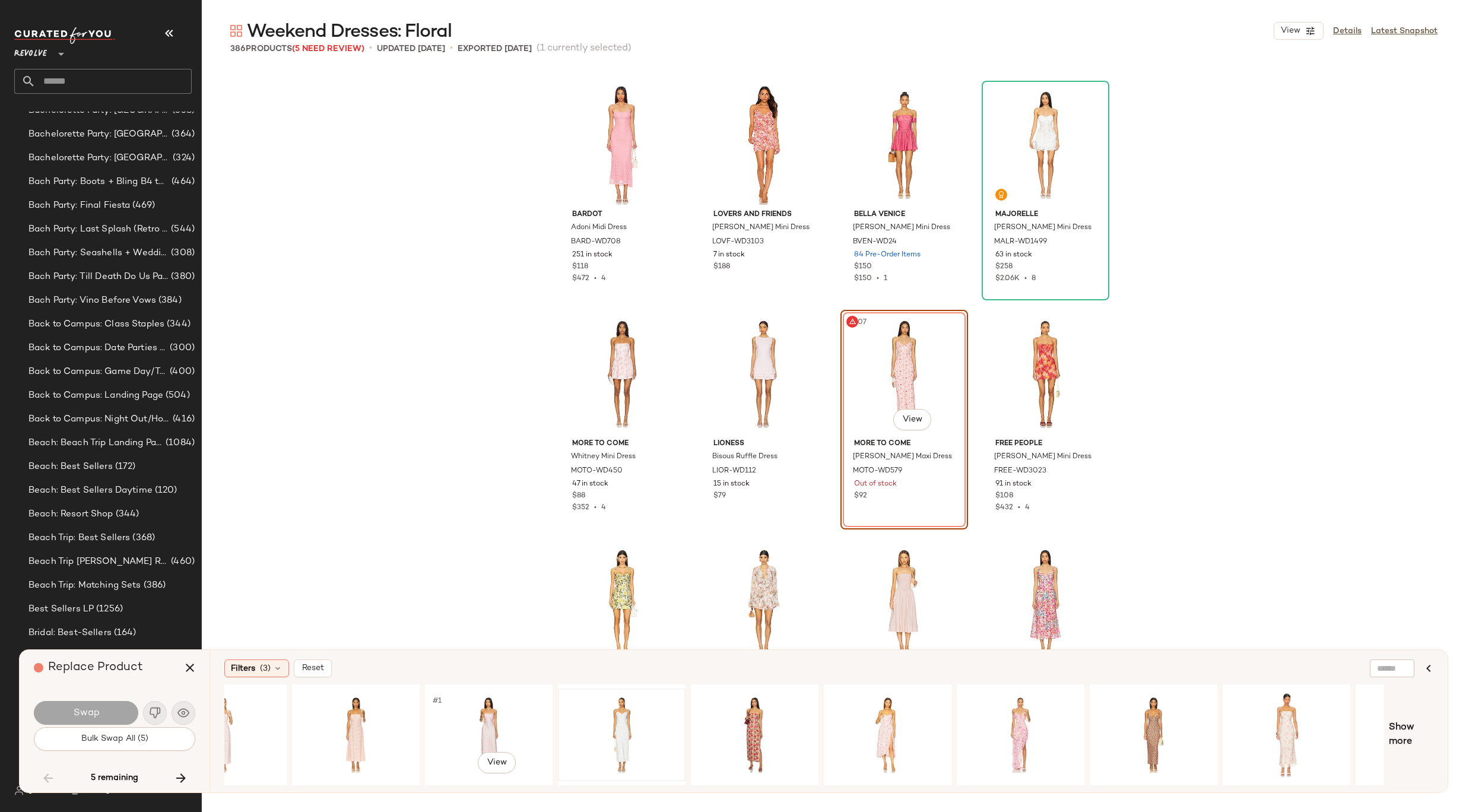
scroll to position [0, 137]
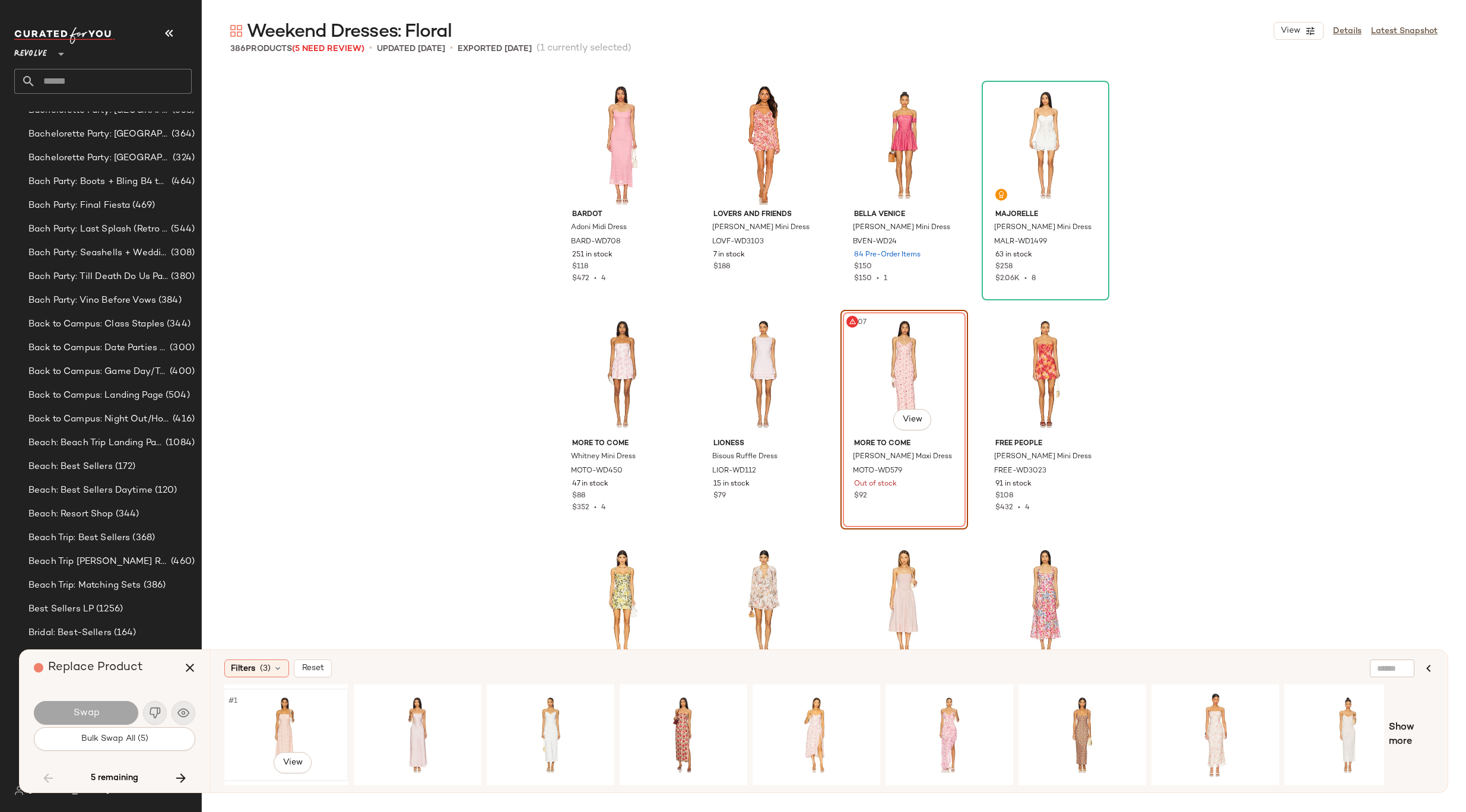
click at [283, 719] on div "#1 View" at bounding box center [284, 735] width 119 height 85
click at [118, 712] on button "Swap" at bounding box center [86, 713] width 105 height 24
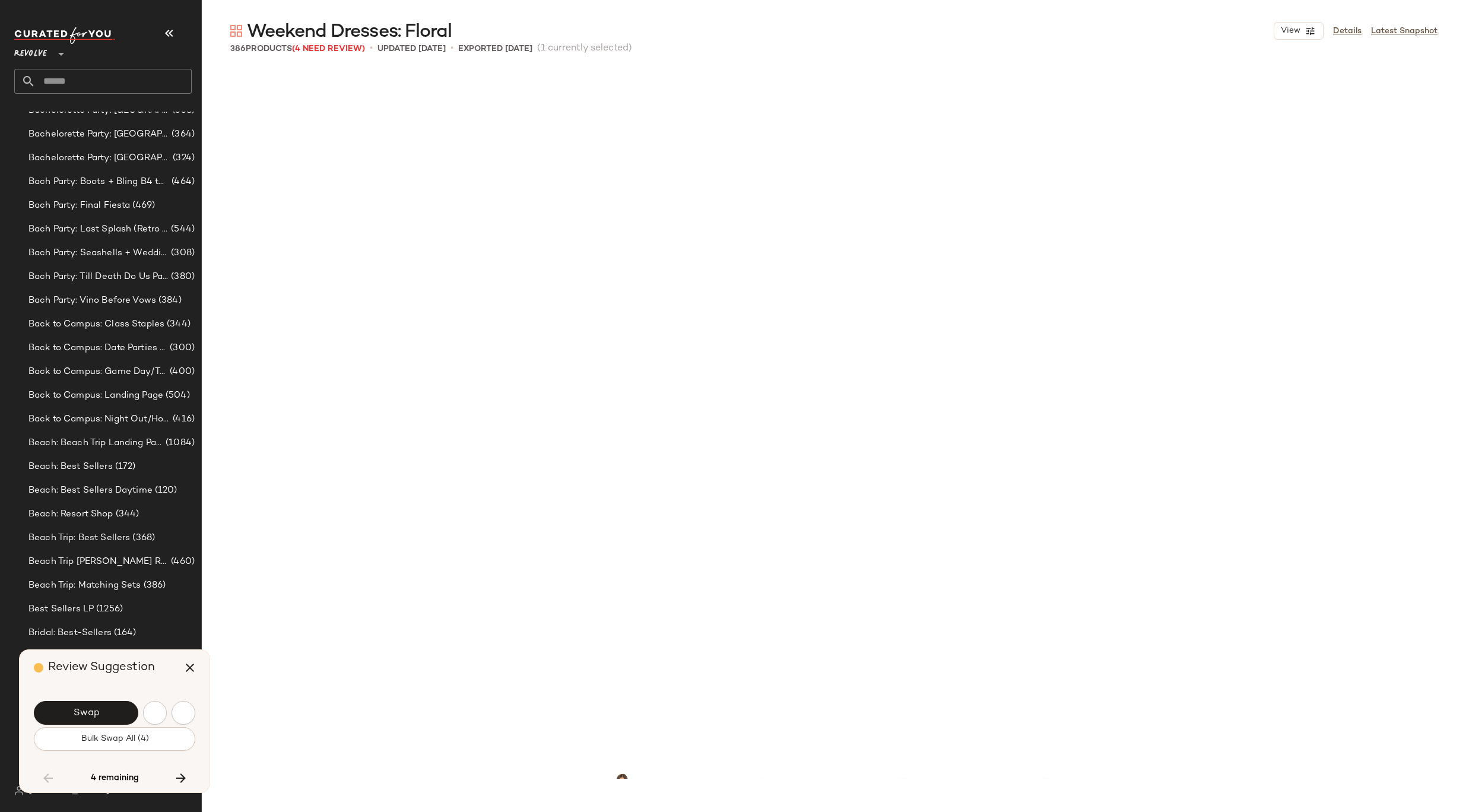
scroll to position [12141, 0]
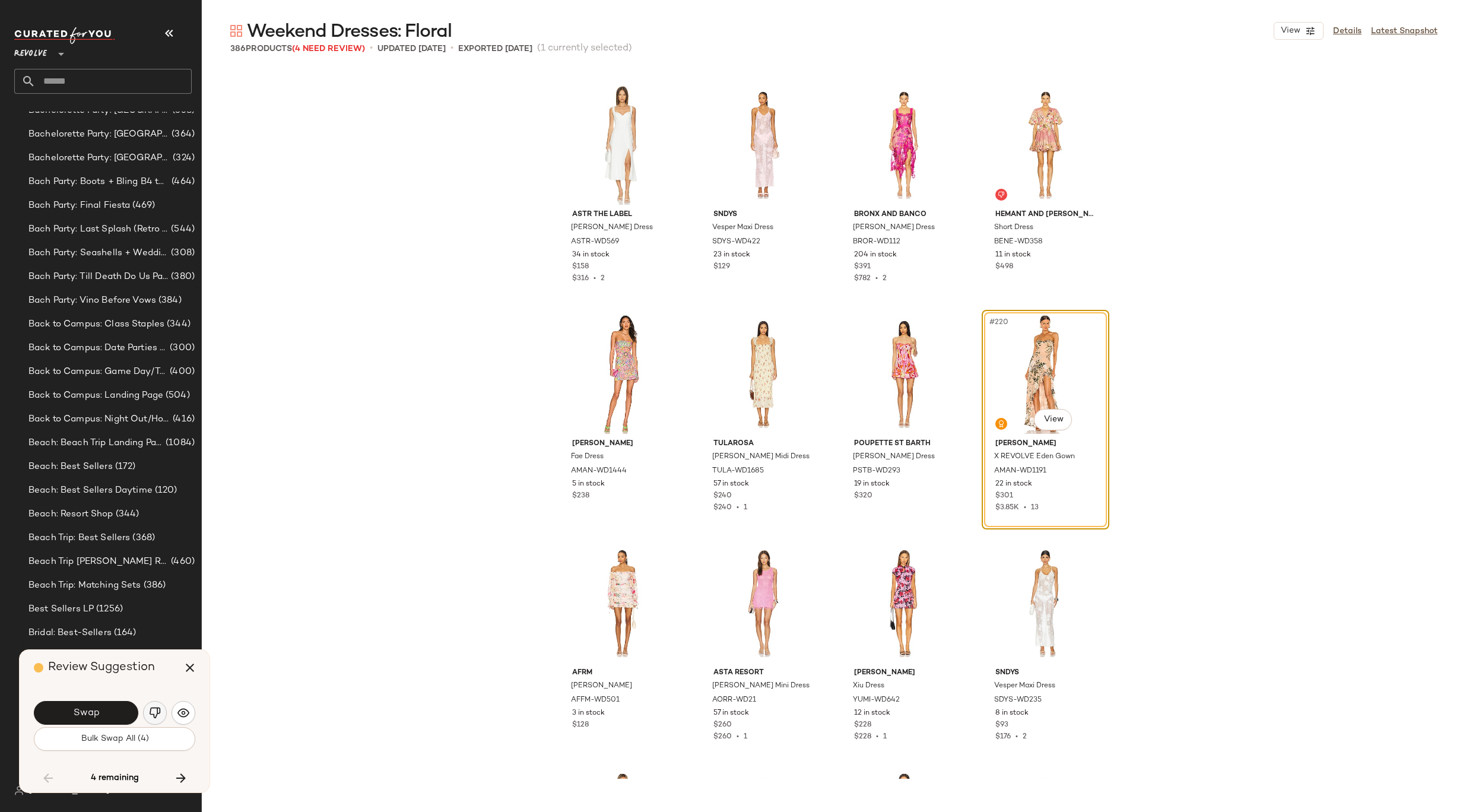
click at [151, 716] on img "button" at bounding box center [155, 713] width 12 height 12
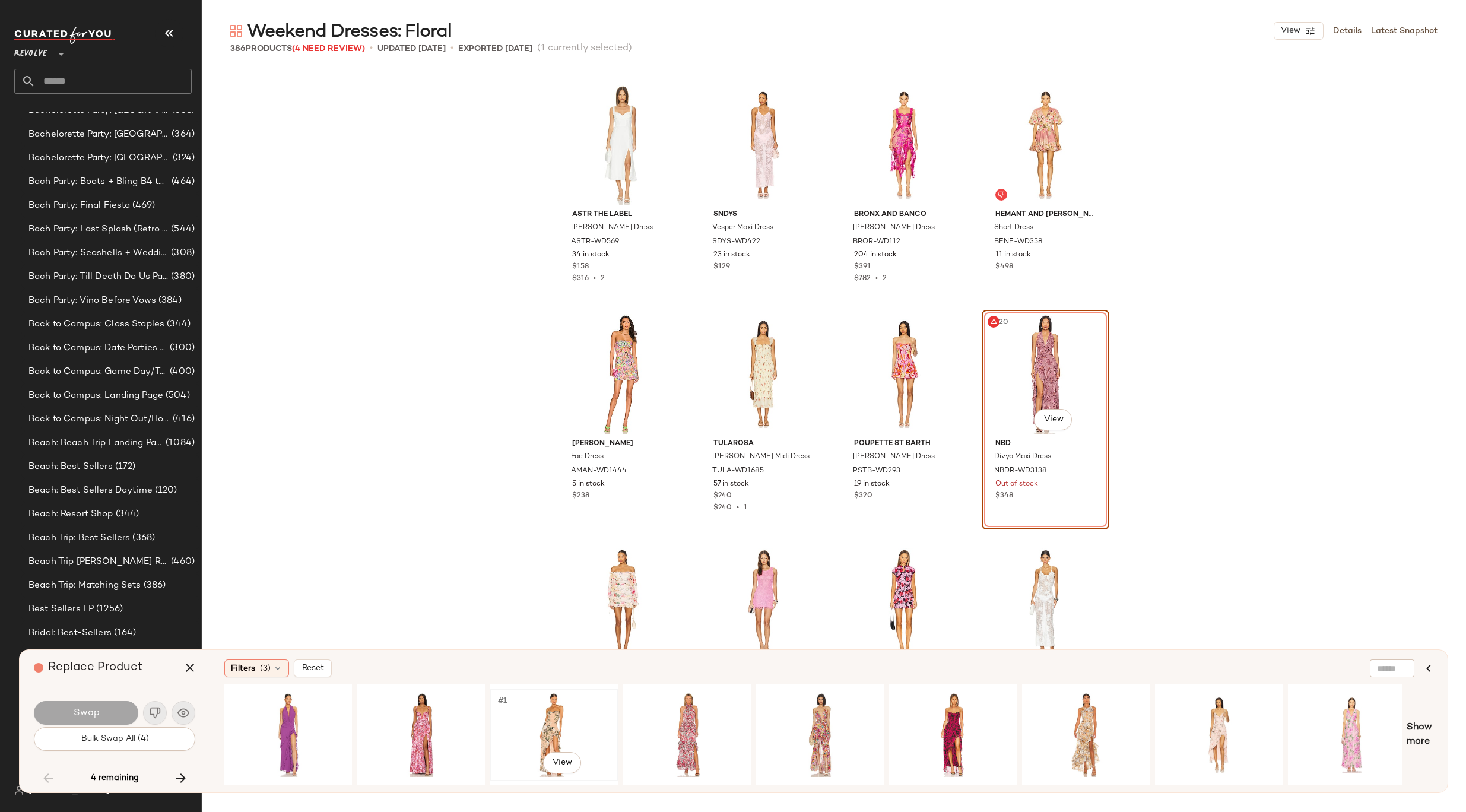
click at [548, 704] on div "#1 View" at bounding box center [553, 735] width 119 height 85
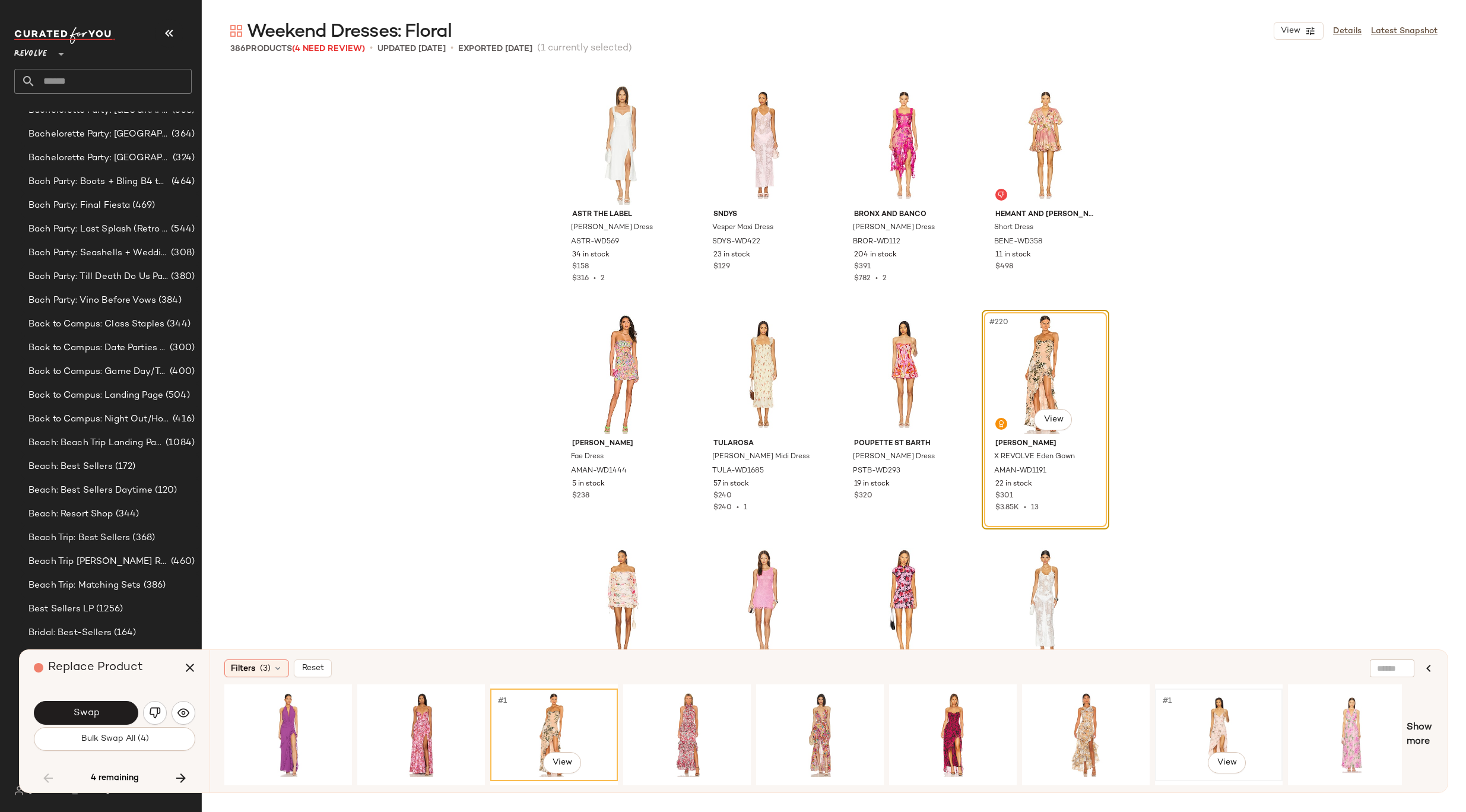
click at [1218, 718] on div "#1 View" at bounding box center [1218, 735] width 119 height 85
click at [114, 704] on button "Swap" at bounding box center [86, 713] width 105 height 24
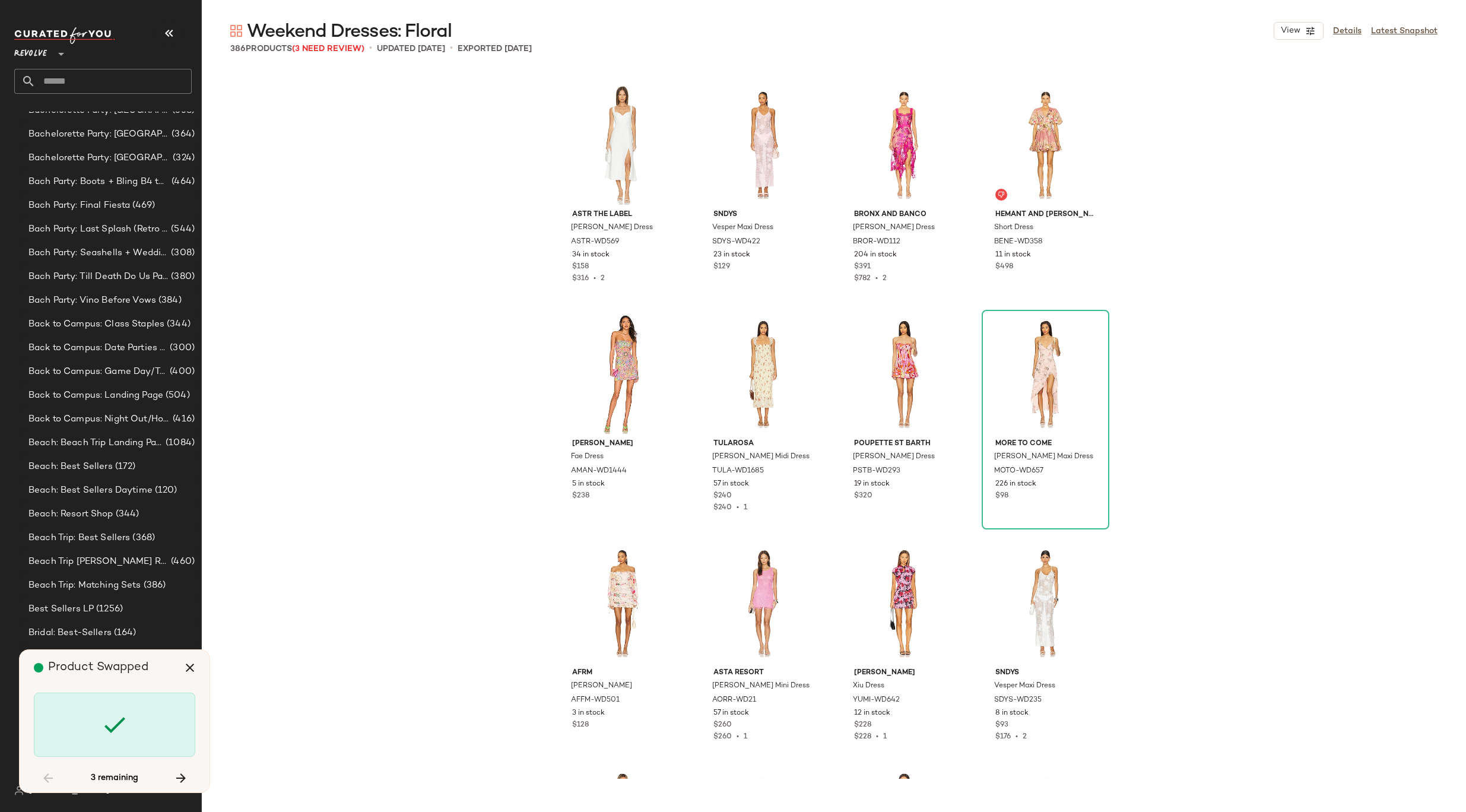
scroll to position [15119, 0]
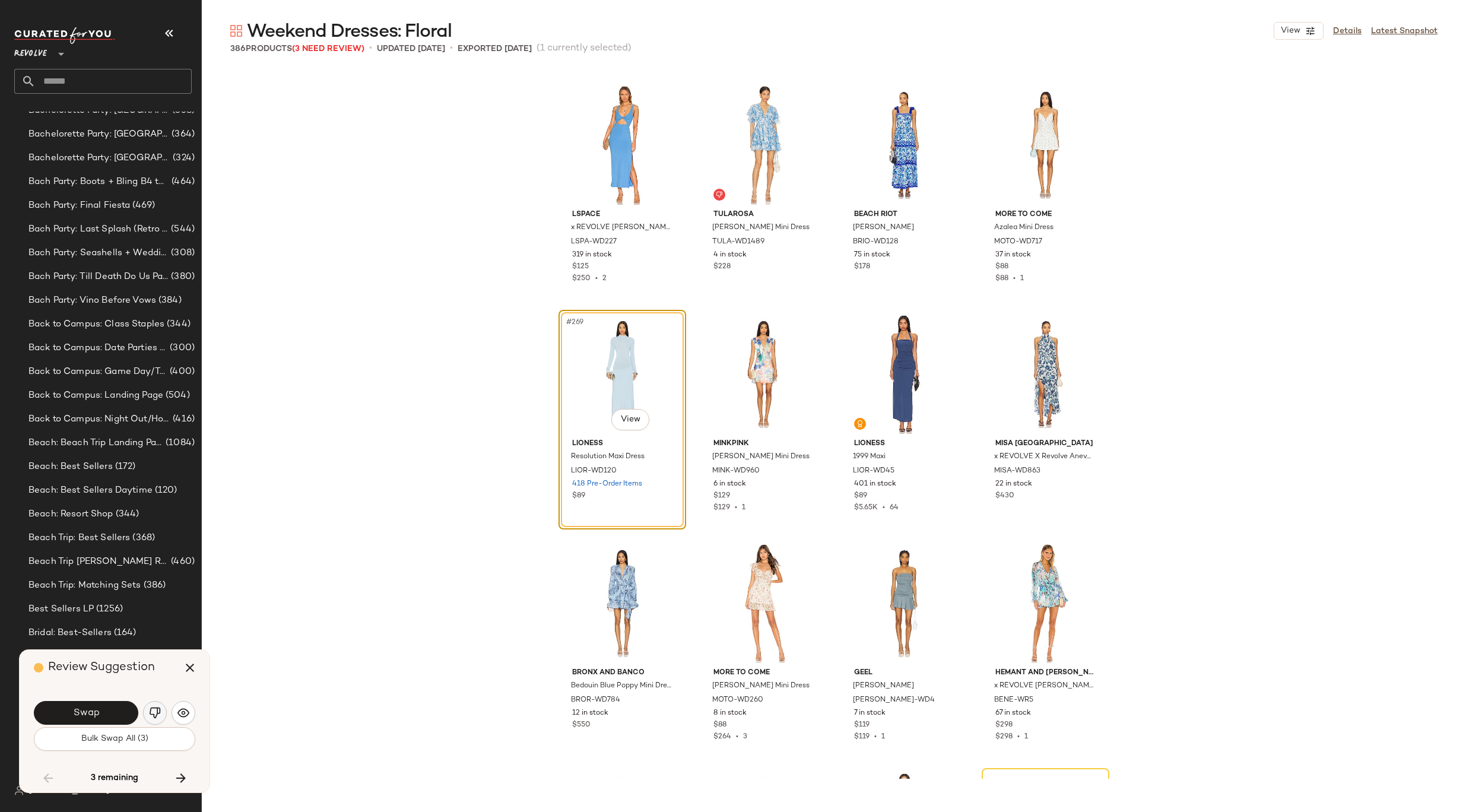
click at [157, 713] on img "button" at bounding box center [155, 713] width 12 height 12
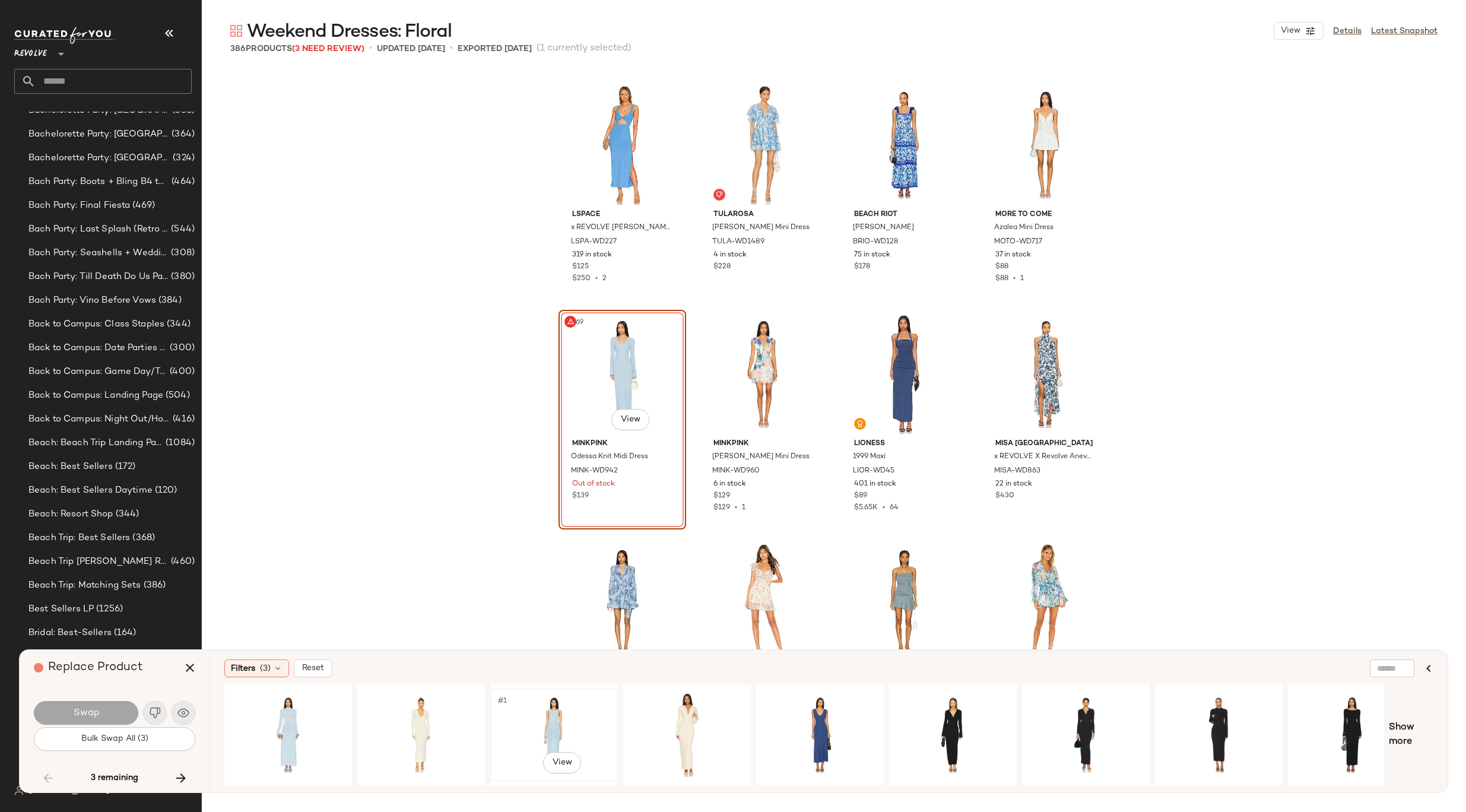
click at [523, 732] on div "#1 View" at bounding box center [553, 735] width 119 height 85
click at [79, 707] on span "Swap" at bounding box center [85, 713] width 27 height 11
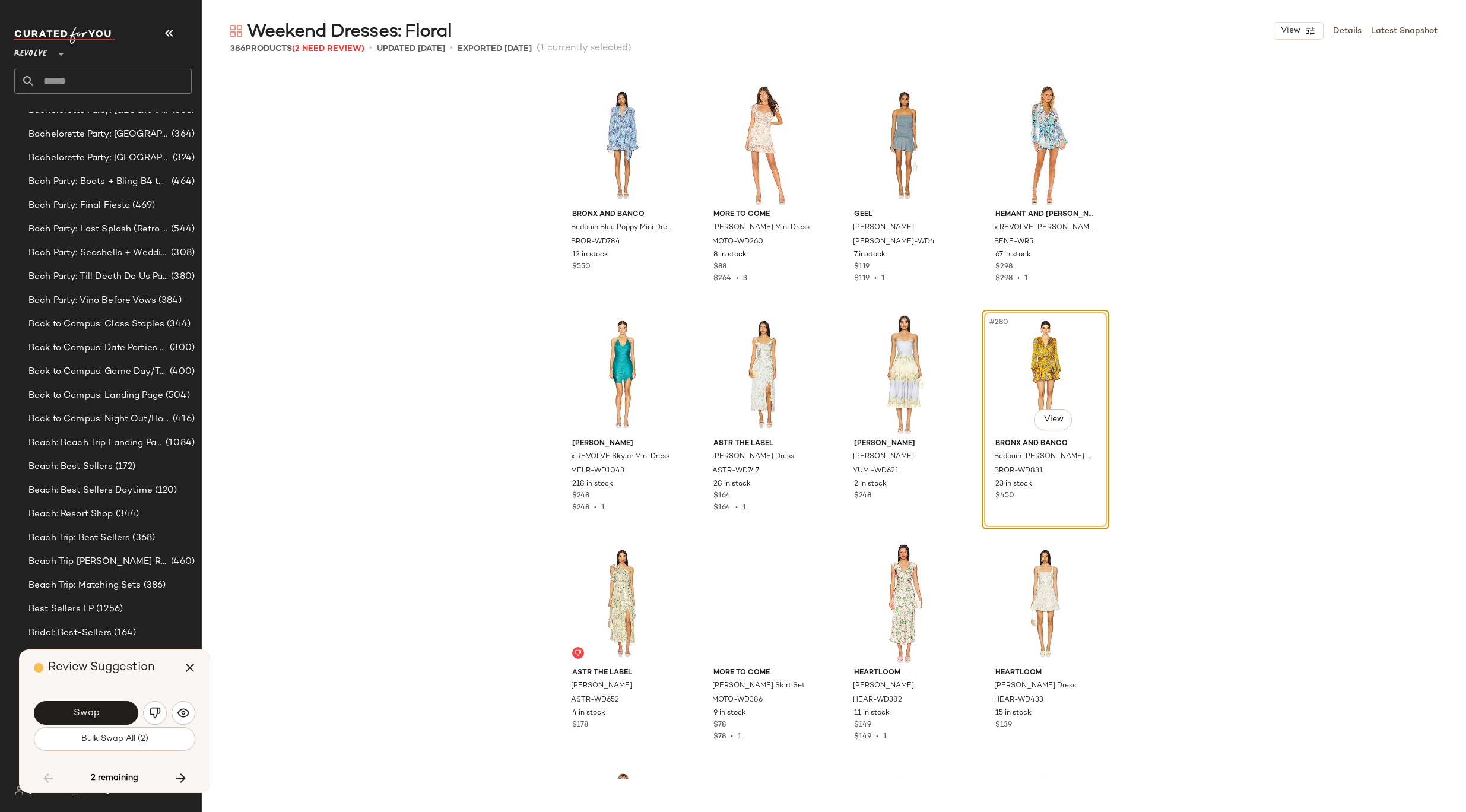
scroll to position [15679, 0]
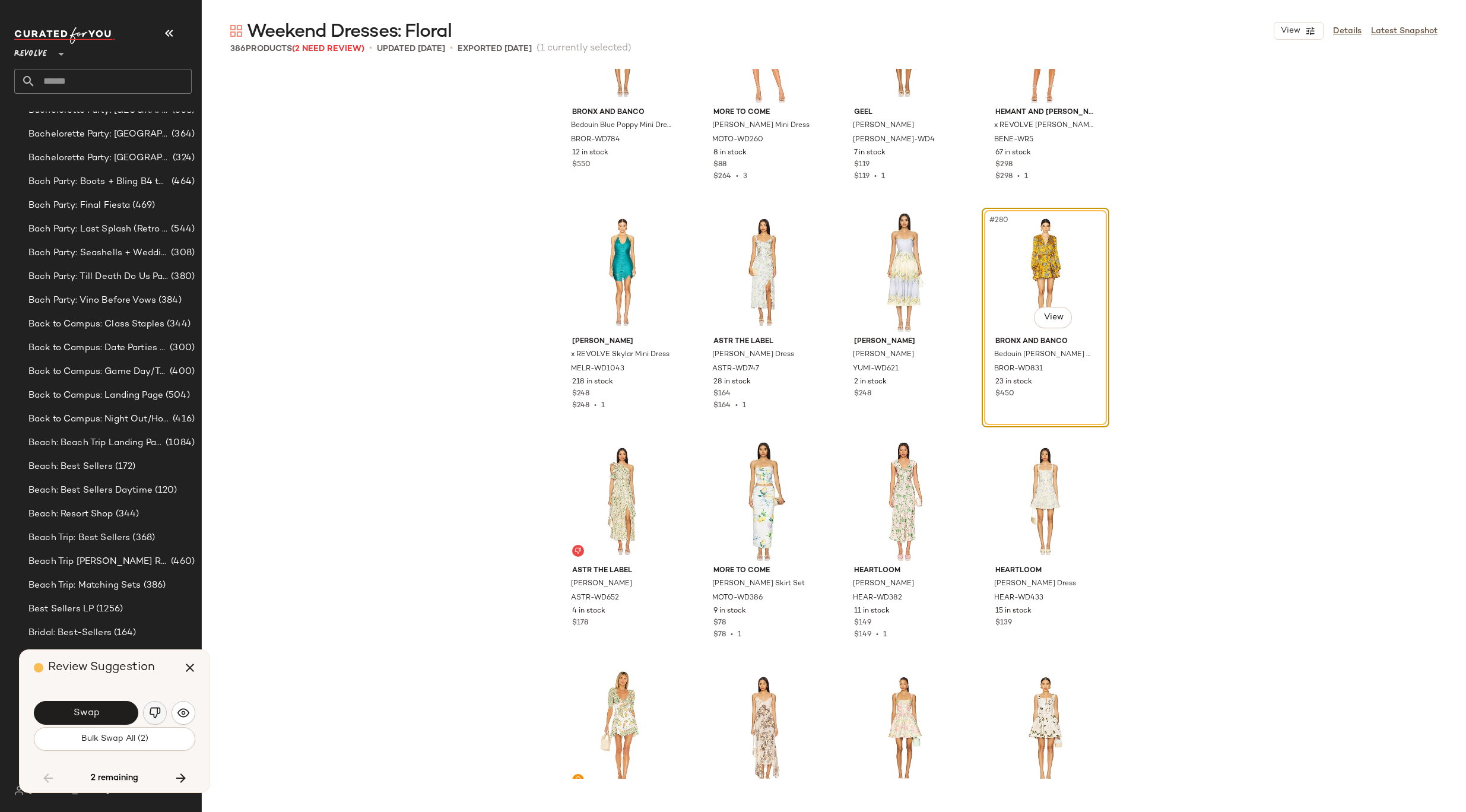
click at [153, 707] on img "button" at bounding box center [155, 713] width 12 height 12
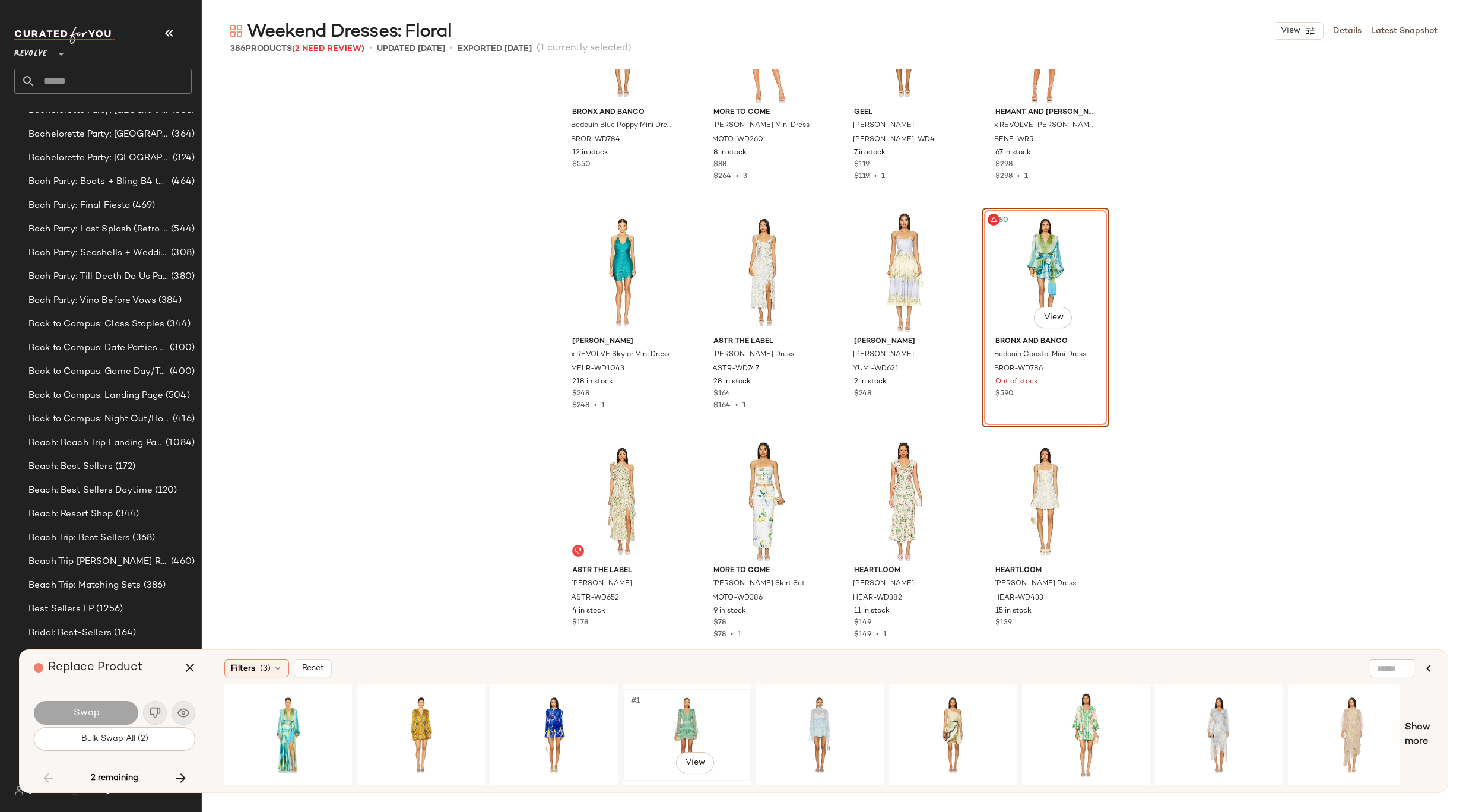
click at [662, 720] on div "#1 View" at bounding box center [687, 735] width 119 height 85
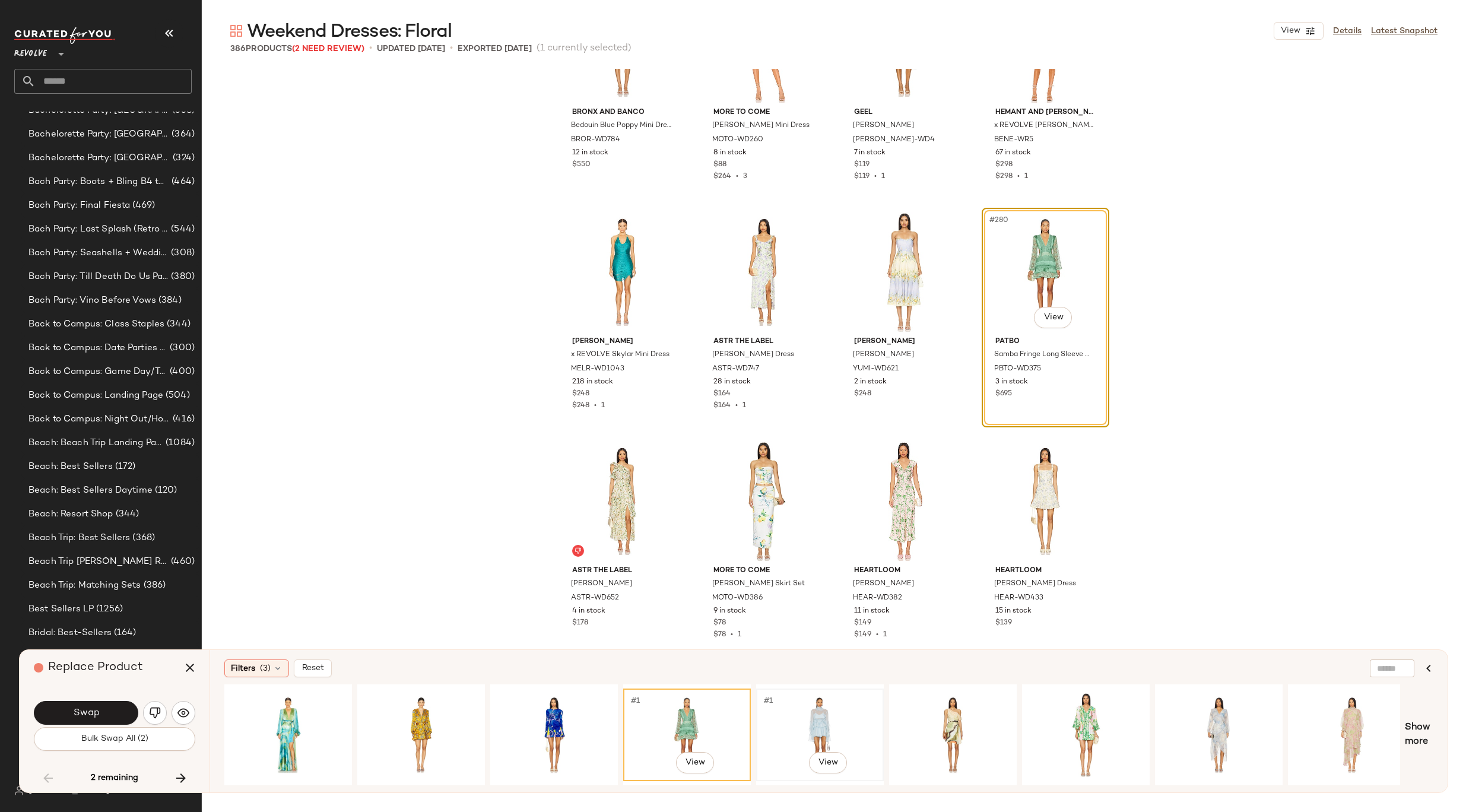
click at [805, 703] on div "#1 View" at bounding box center [819, 735] width 119 height 85
click at [1073, 728] on div "#1 View" at bounding box center [1085, 735] width 119 height 85
click at [951, 717] on div "#1 View" at bounding box center [952, 735] width 119 height 85
click at [1348, 737] on div "#1 View" at bounding box center [1351, 735] width 119 height 85
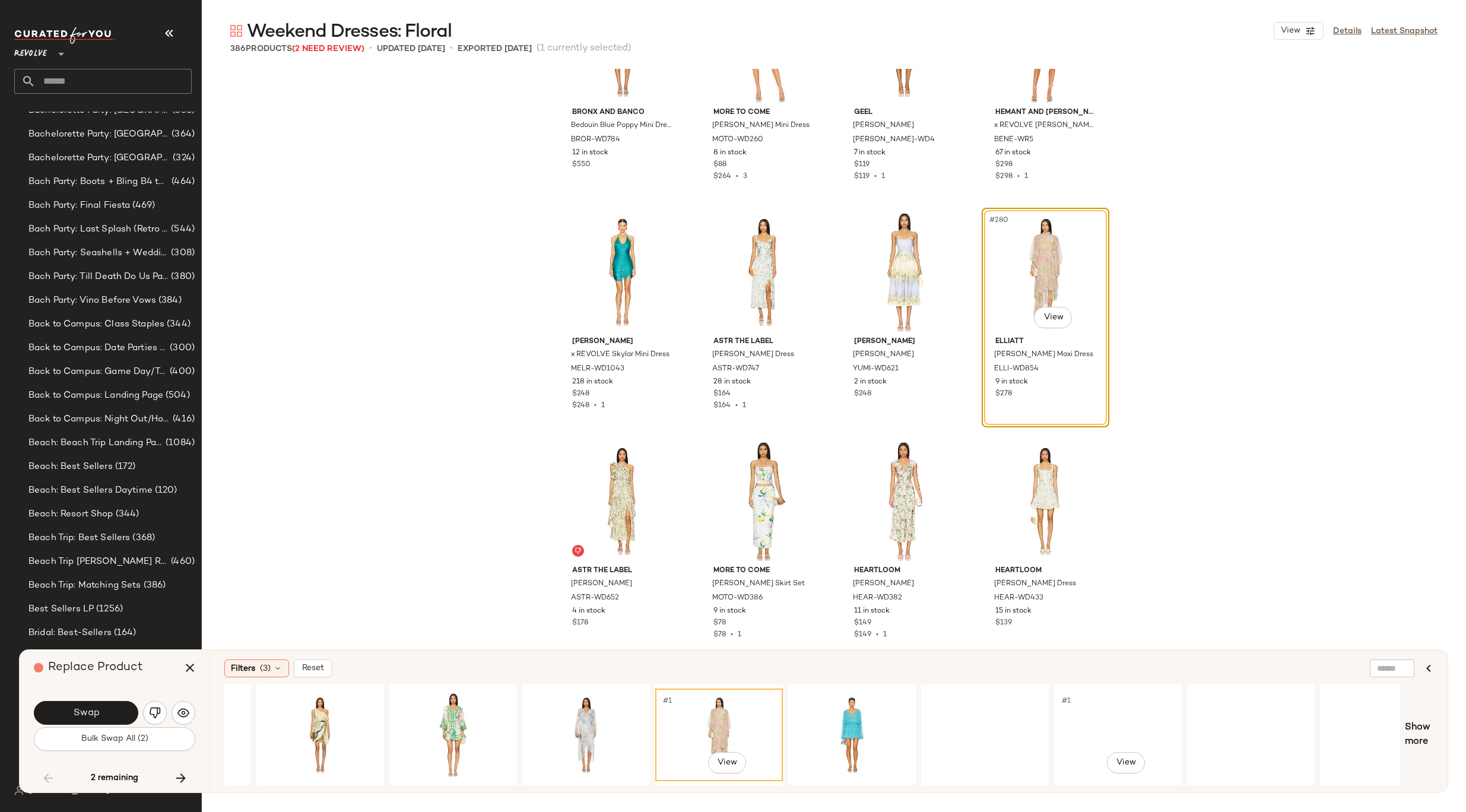
scroll to position [0, 945]
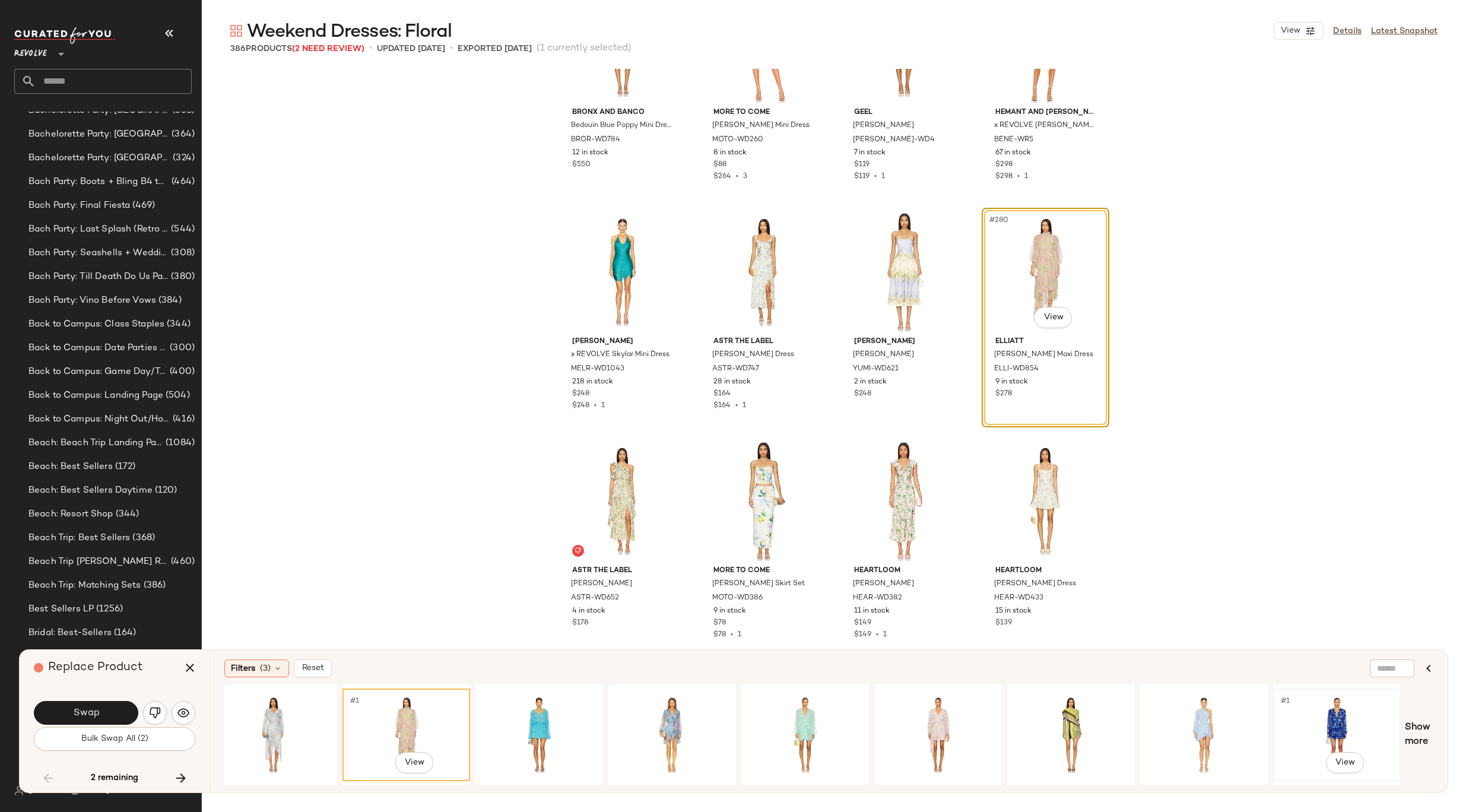
click at [1304, 717] on div "#1 View" at bounding box center [1336, 735] width 119 height 85
click at [673, 715] on div "#1 View" at bounding box center [672, 735] width 119 height 85
click at [516, 718] on div "#1 View" at bounding box center [539, 735] width 119 height 85
click at [1346, 731] on div "#1 View" at bounding box center [1336, 735] width 119 height 85
click at [1417, 729] on span "Show more" at bounding box center [1419, 735] width 29 height 29
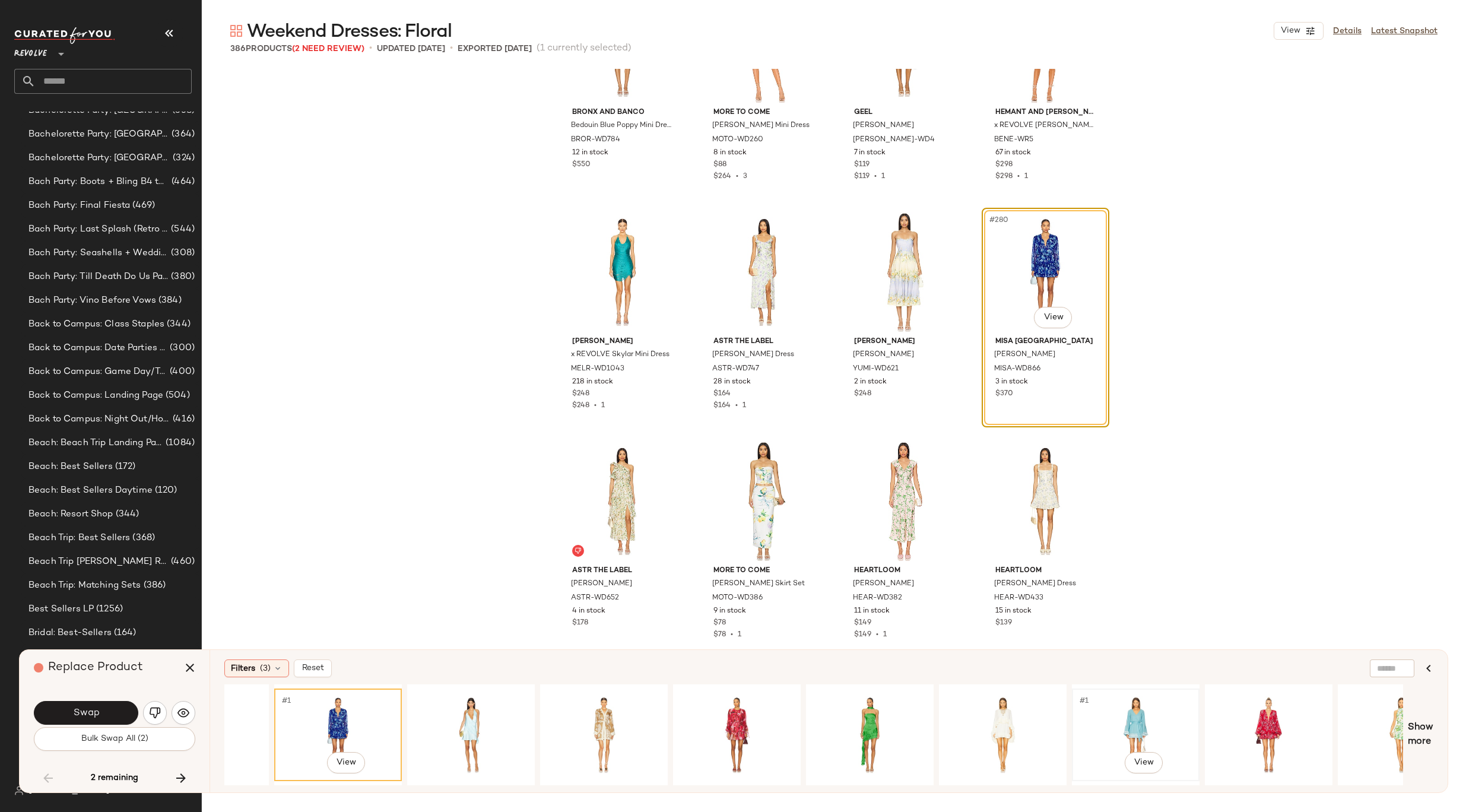
scroll to position [0, 2026]
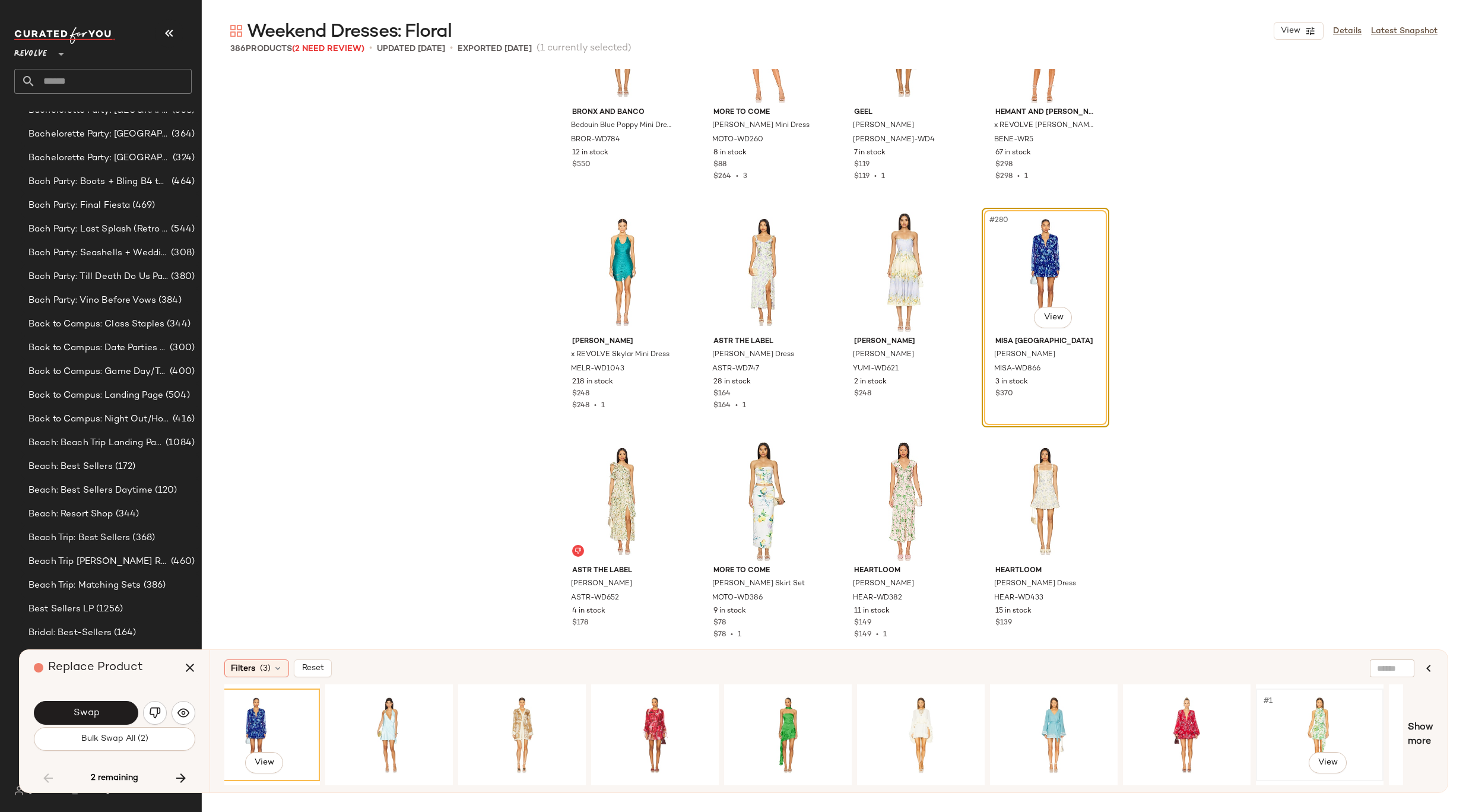
click at [1298, 726] on div "#1 View" at bounding box center [1319, 735] width 119 height 85
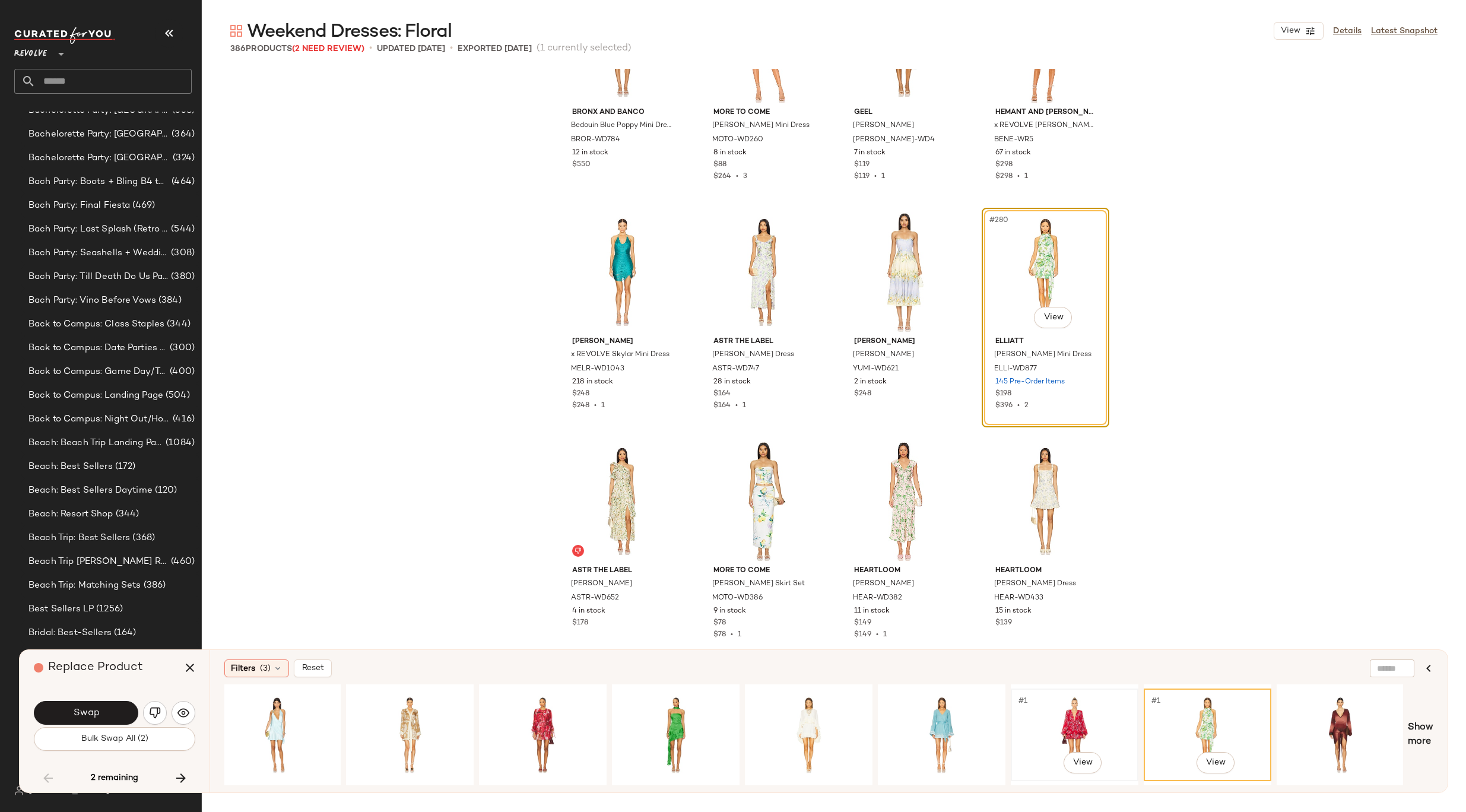
scroll to position [0, 2015]
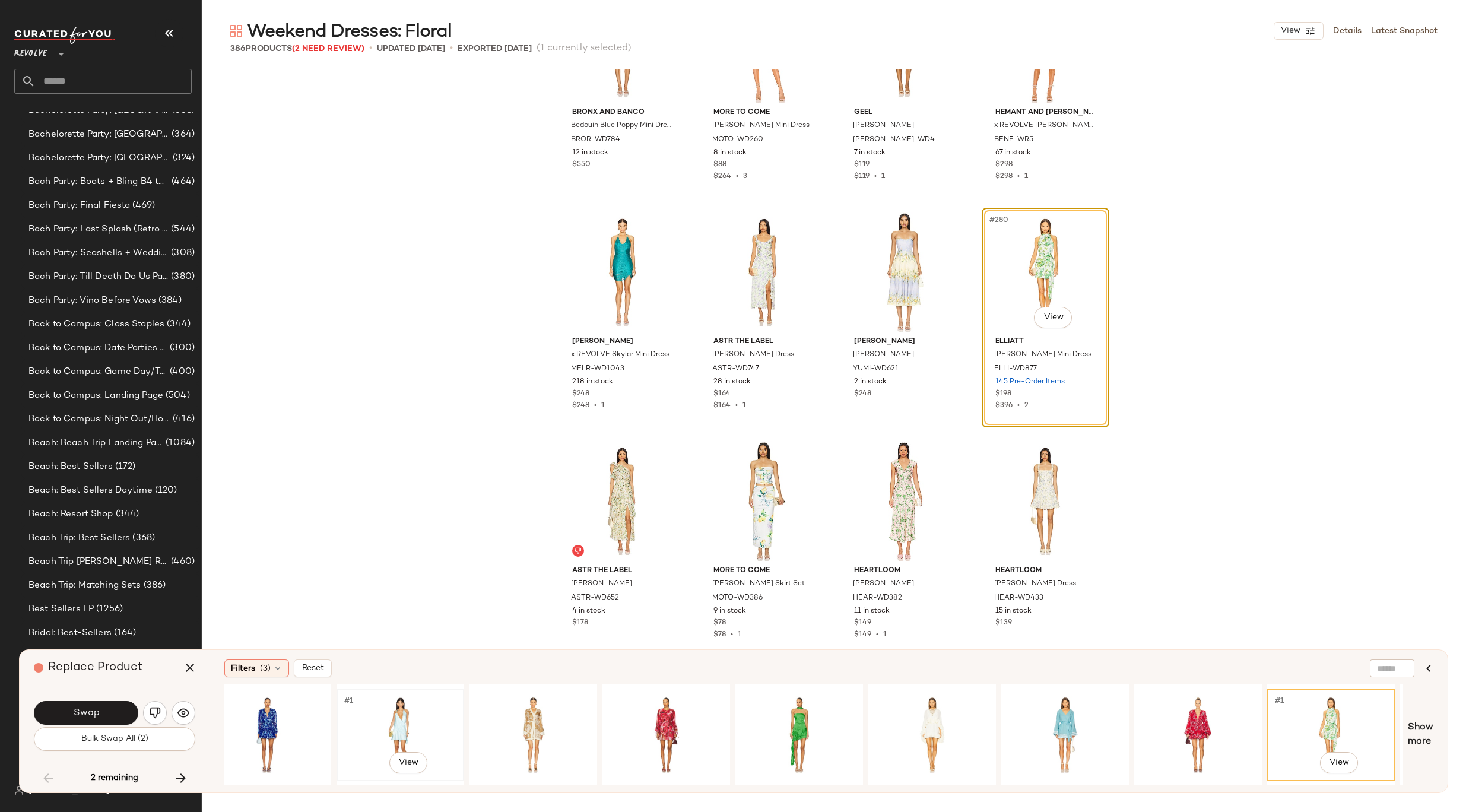
click at [386, 719] on div "#1 View" at bounding box center [400, 735] width 119 height 85
click at [116, 711] on button "Swap" at bounding box center [86, 713] width 105 height 24
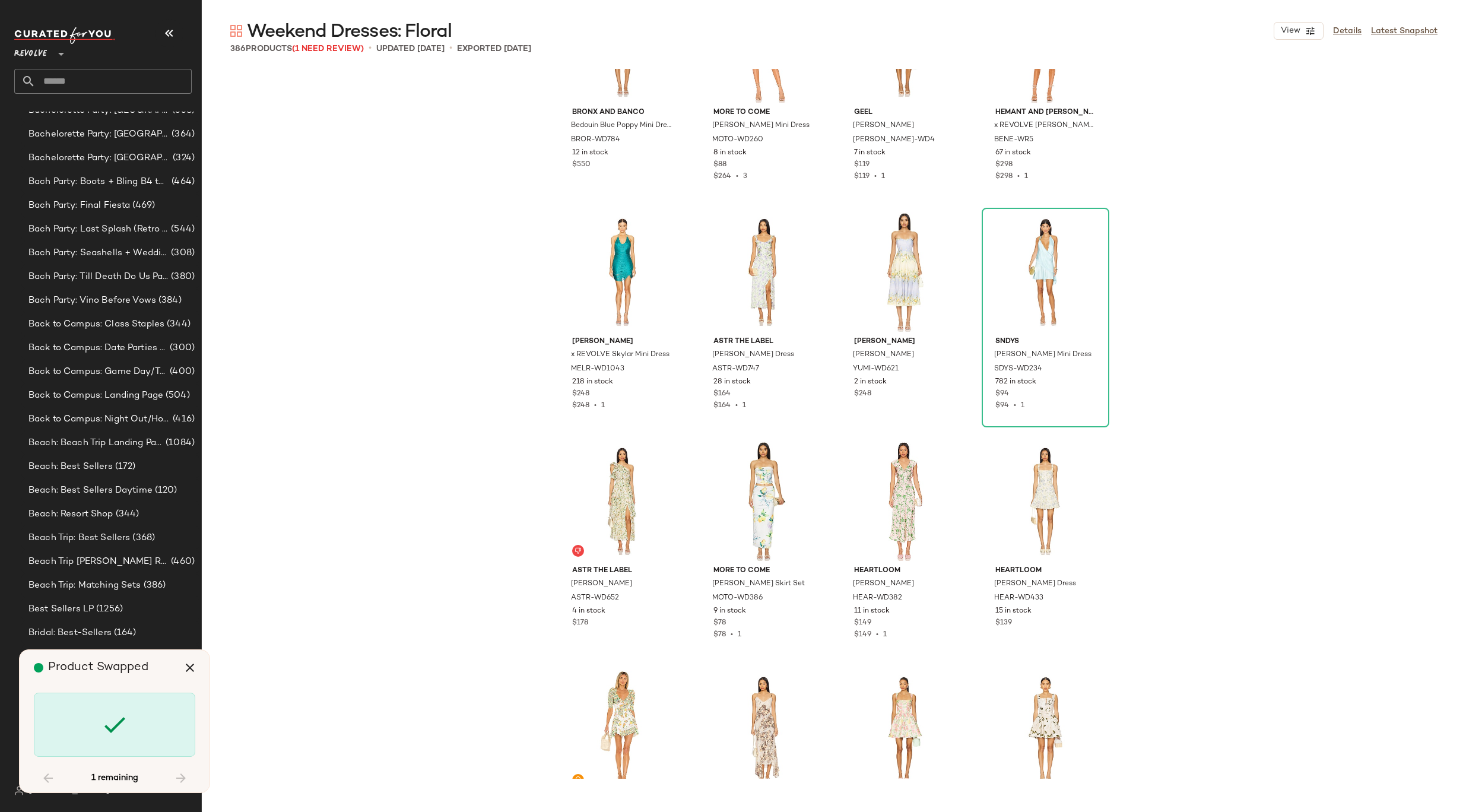
scroll to position [19700, 0]
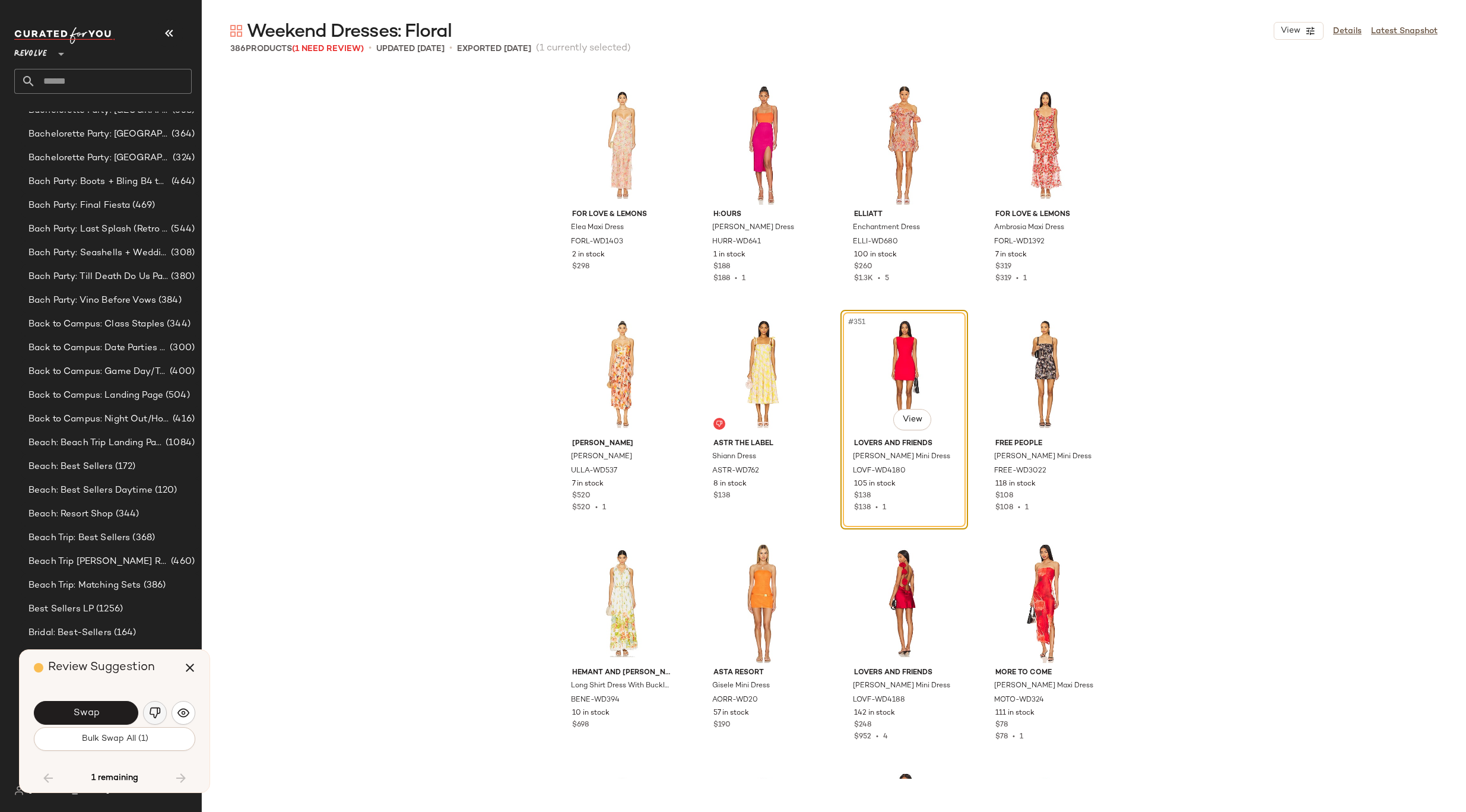
click at [157, 710] on img "button" at bounding box center [155, 713] width 12 height 12
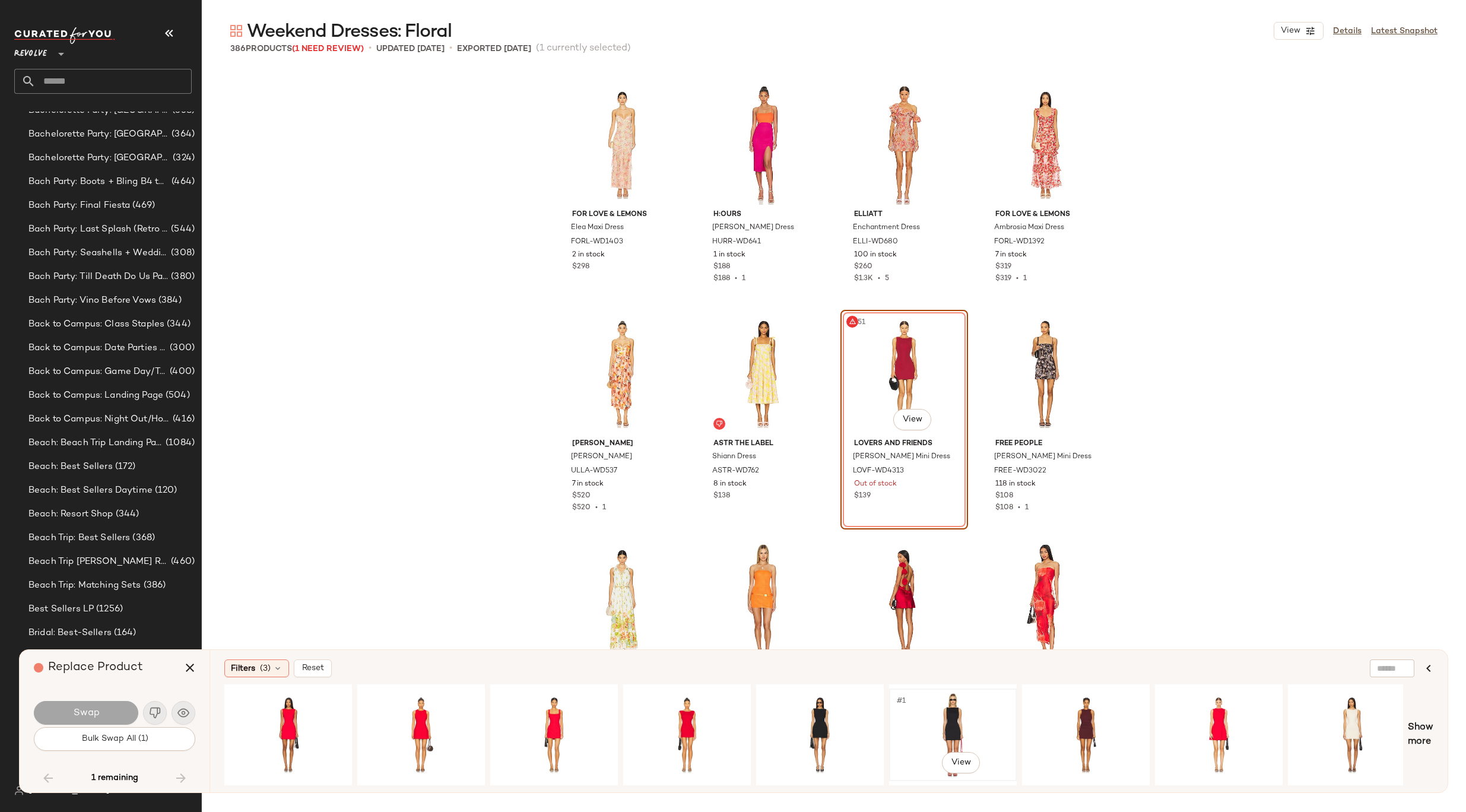
click at [915, 716] on div "#1 View" at bounding box center [952, 735] width 119 height 85
click at [1076, 717] on div "#1 View" at bounding box center [1085, 735] width 119 height 85
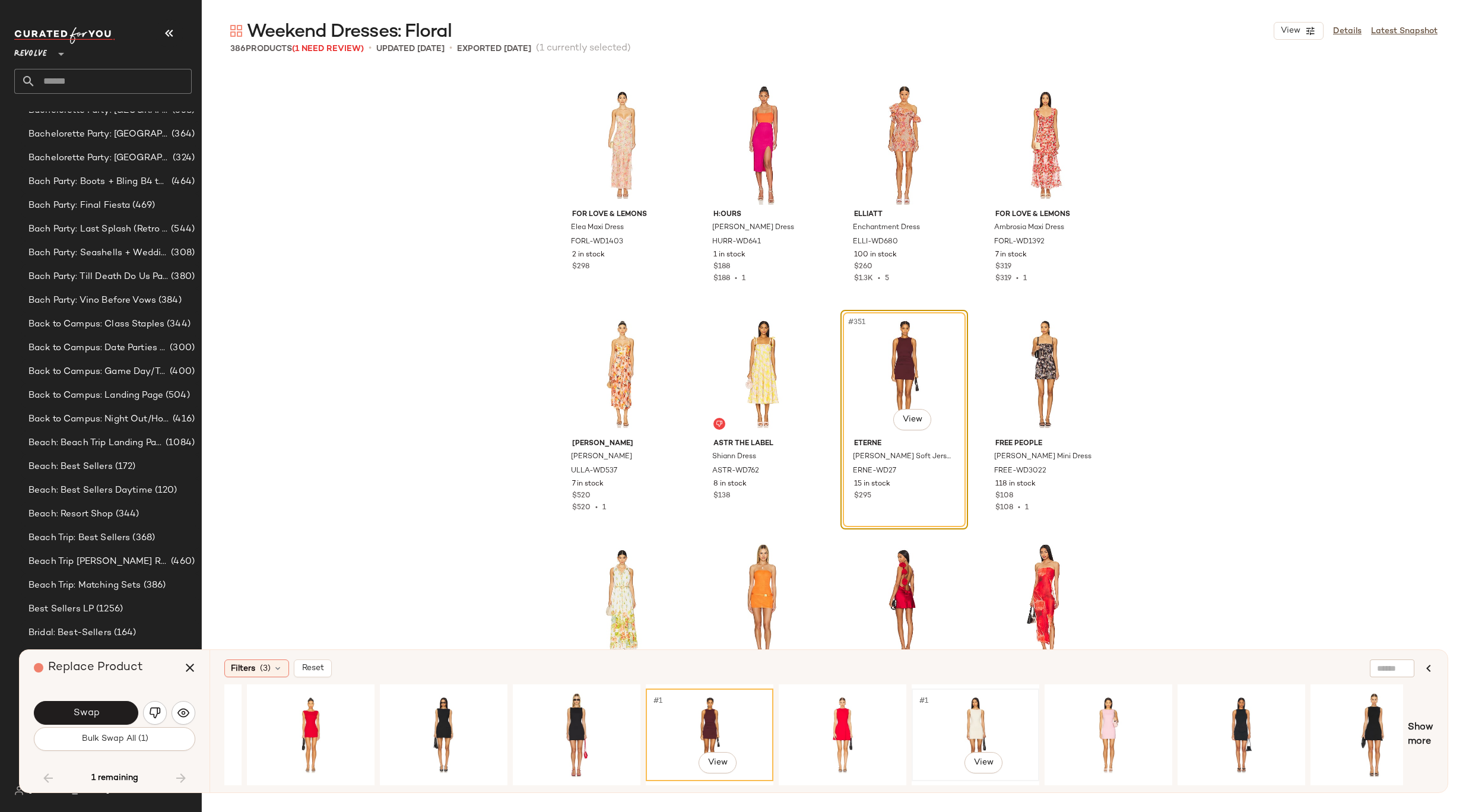
click at [976, 718] on div "#1 View" at bounding box center [975, 735] width 119 height 85
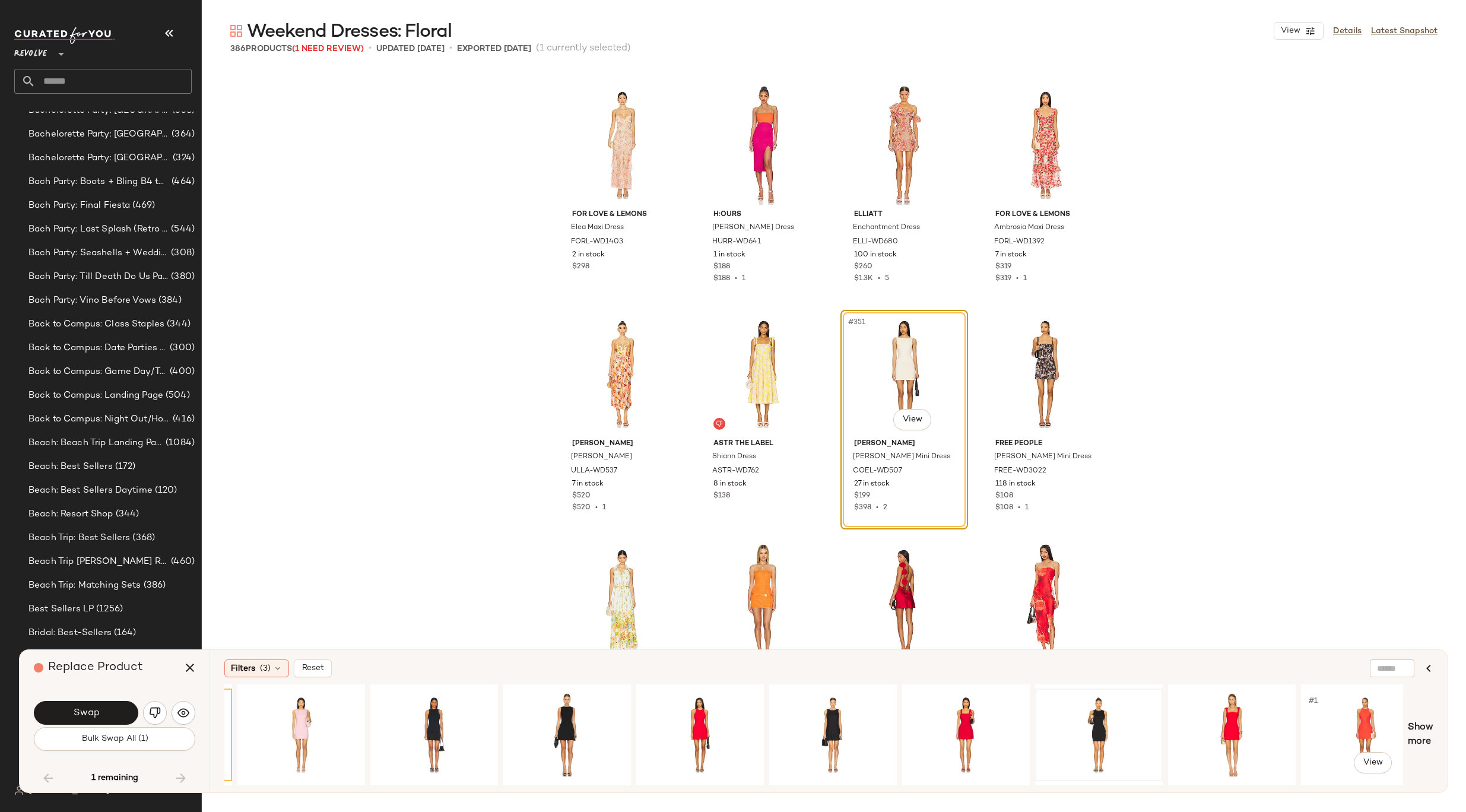
scroll to position [0, 1341]
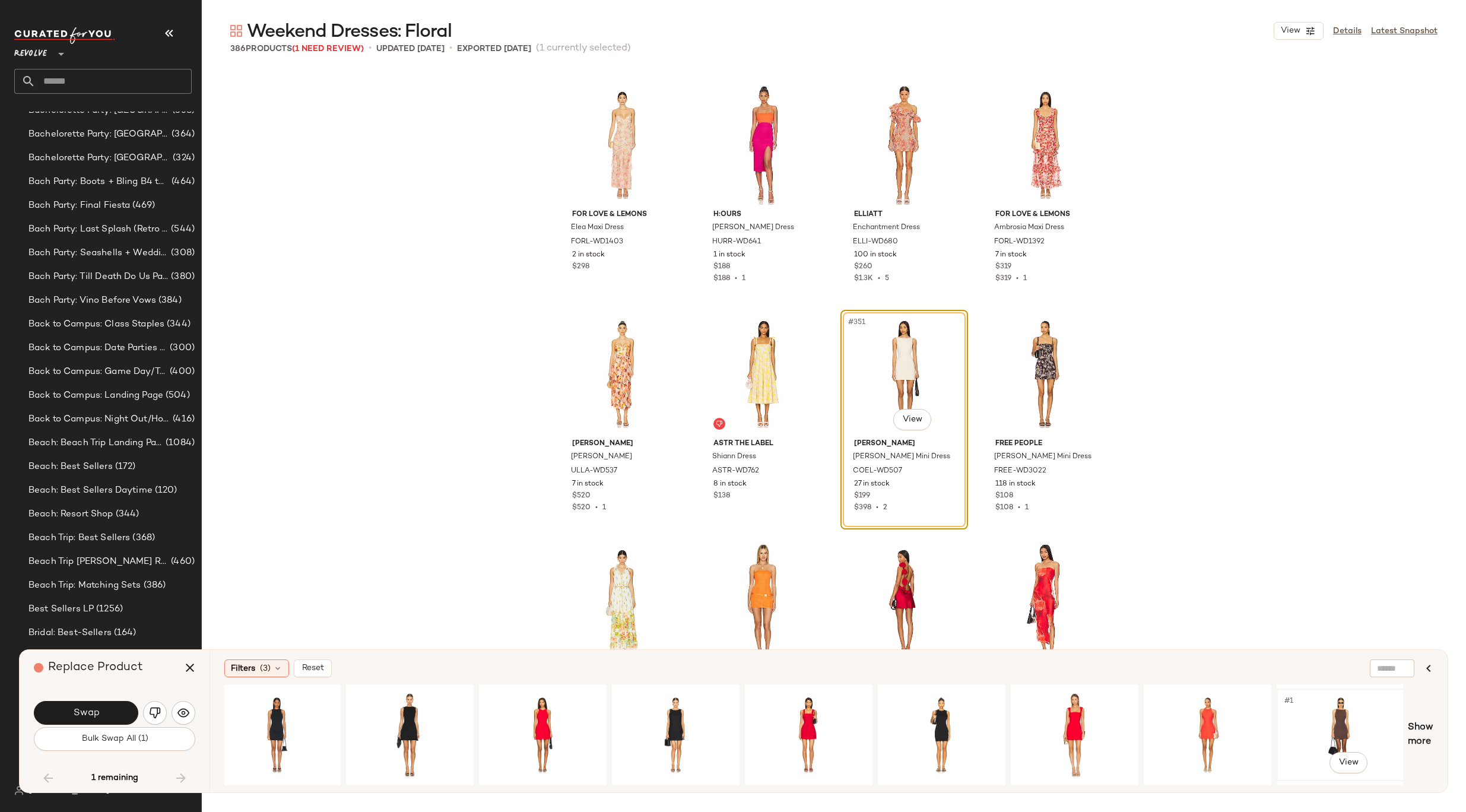
click at [1305, 724] on div "#1 View" at bounding box center [1340, 735] width 119 height 85
click at [1194, 727] on div "#1 View" at bounding box center [1207, 735] width 119 height 85
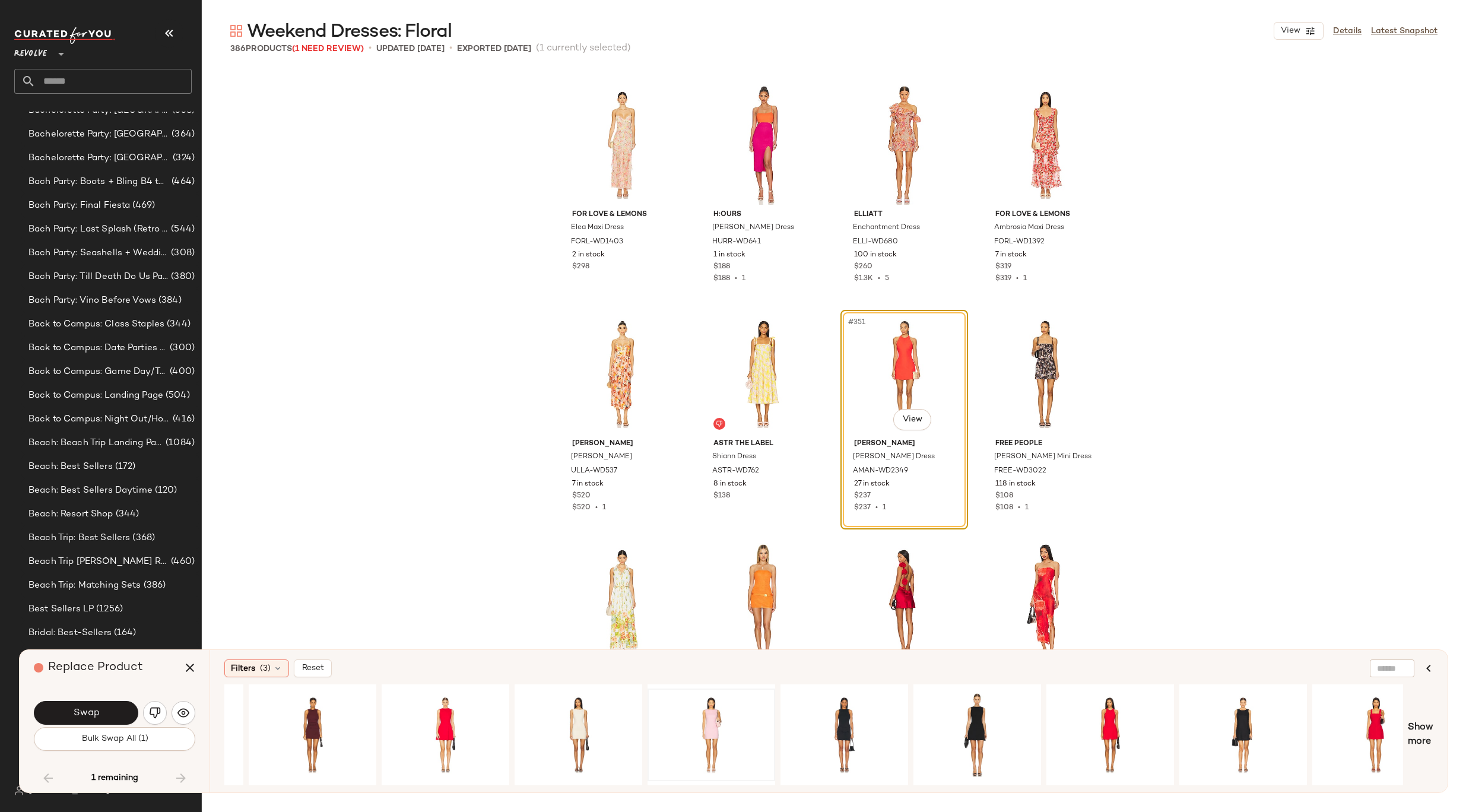
scroll to position [0, 644]
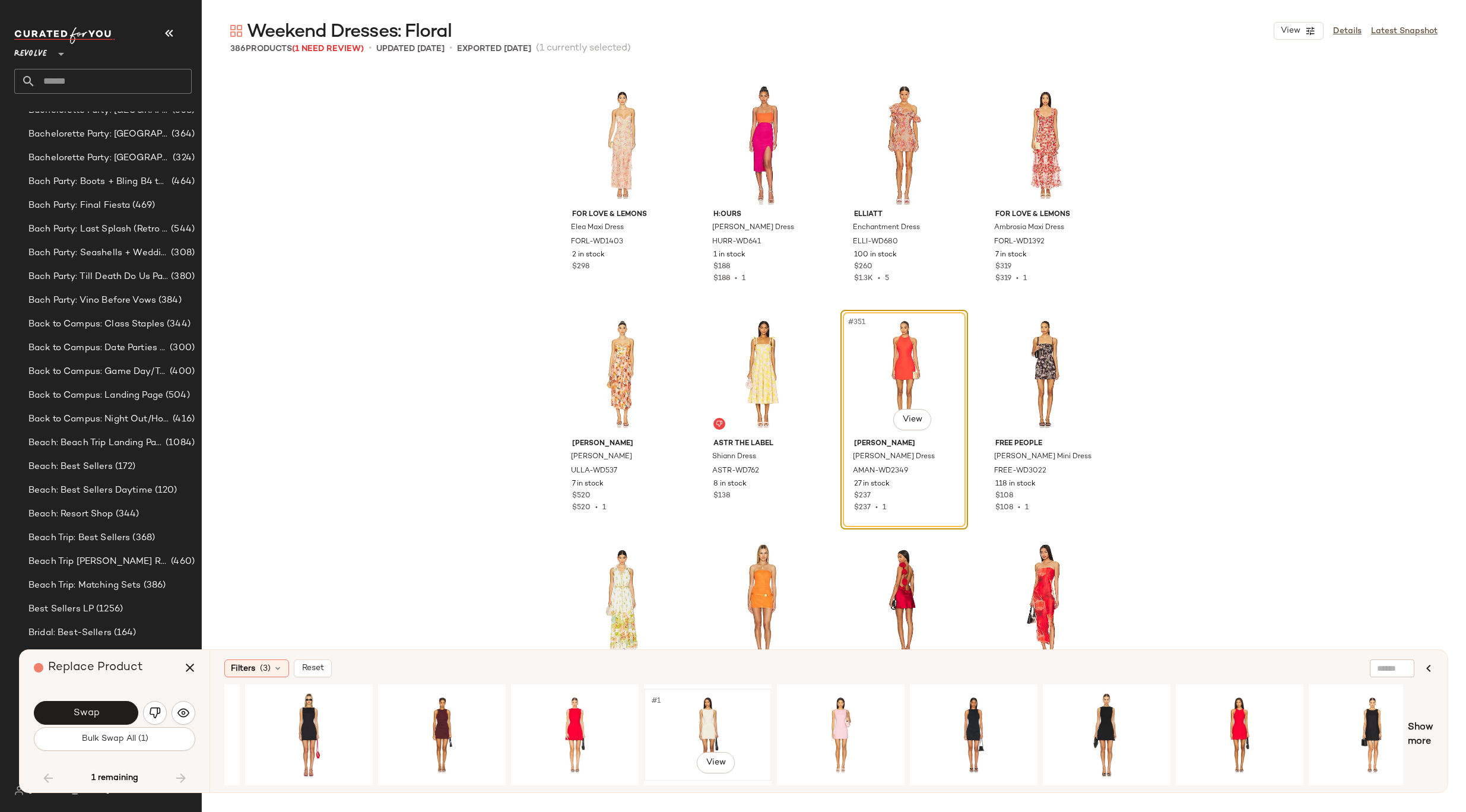
click at [690, 731] on div "#1 View" at bounding box center [707, 735] width 119 height 85
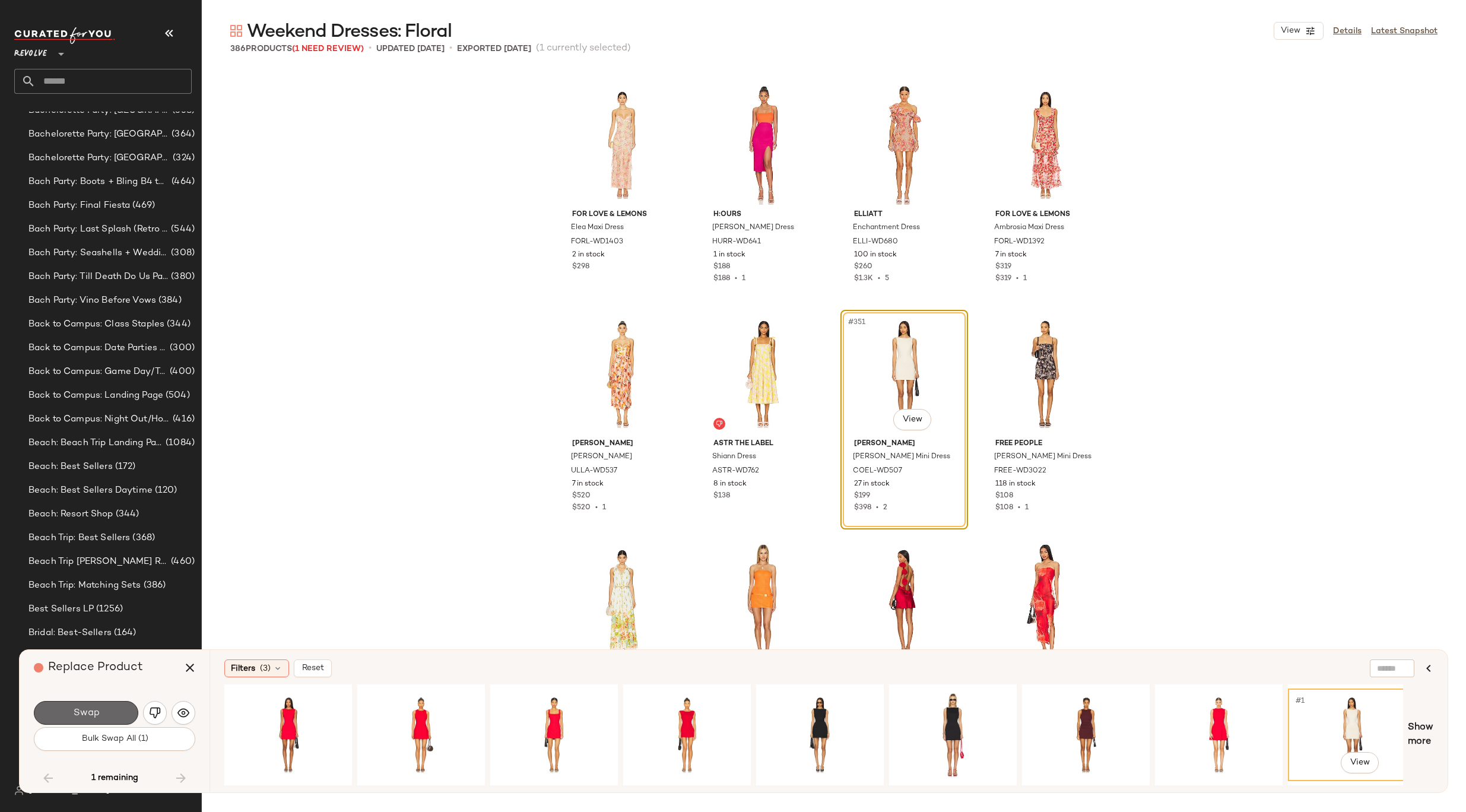
click at [90, 716] on span "Swap" at bounding box center [85, 713] width 27 height 11
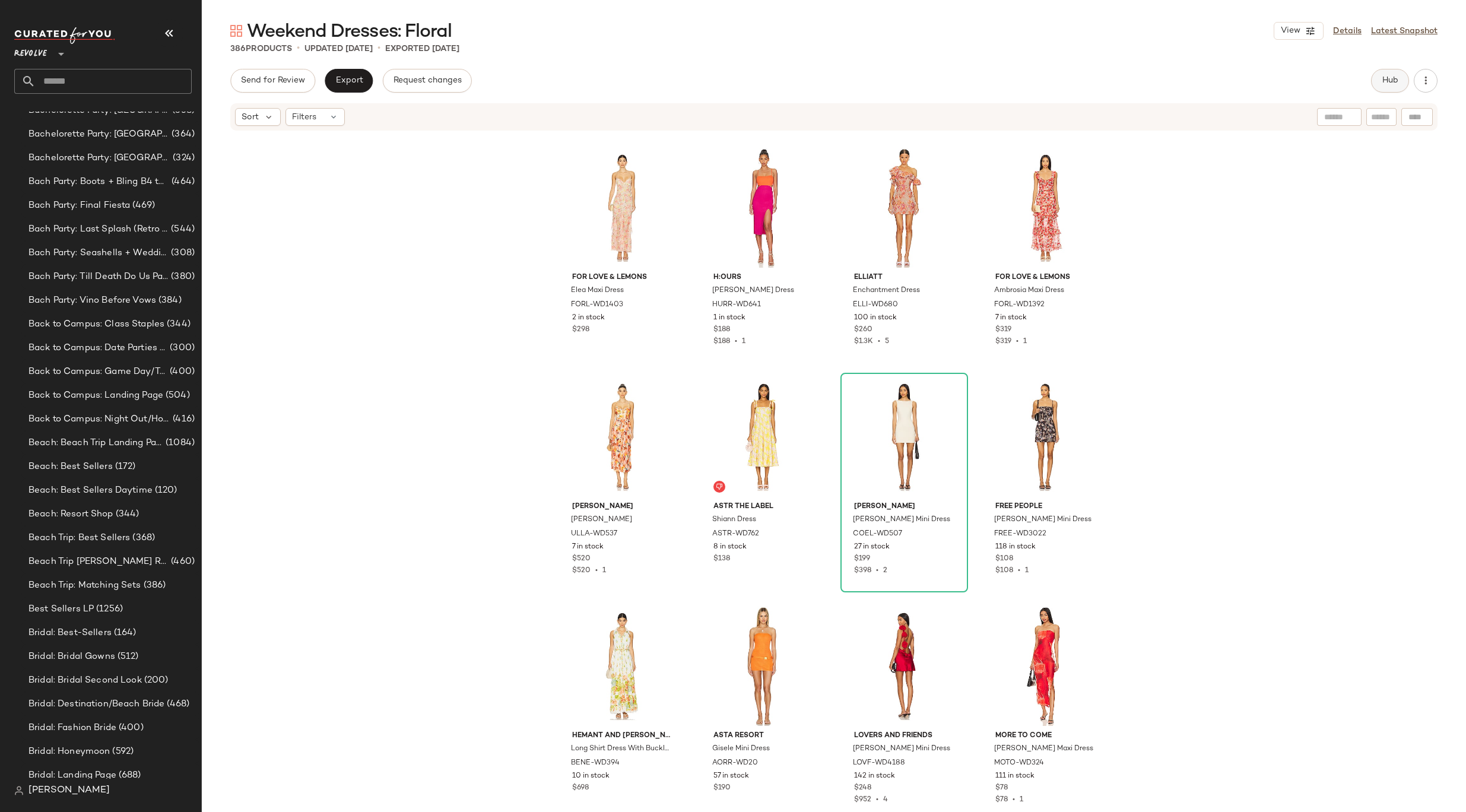
click at [1384, 72] on button "Hub" at bounding box center [1390, 81] width 38 height 24
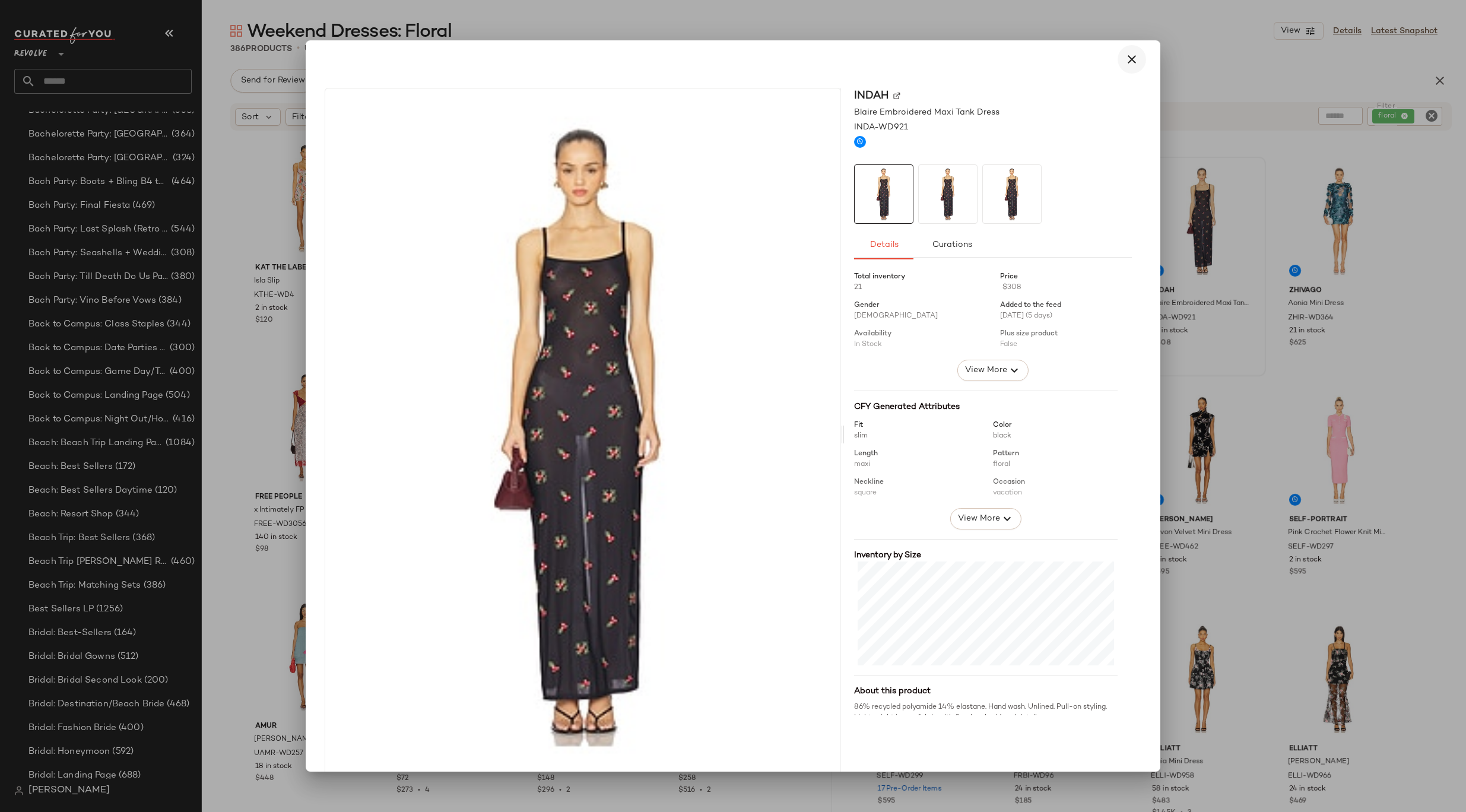
click at [1131, 55] on icon "button" at bounding box center [1132, 59] width 14 height 14
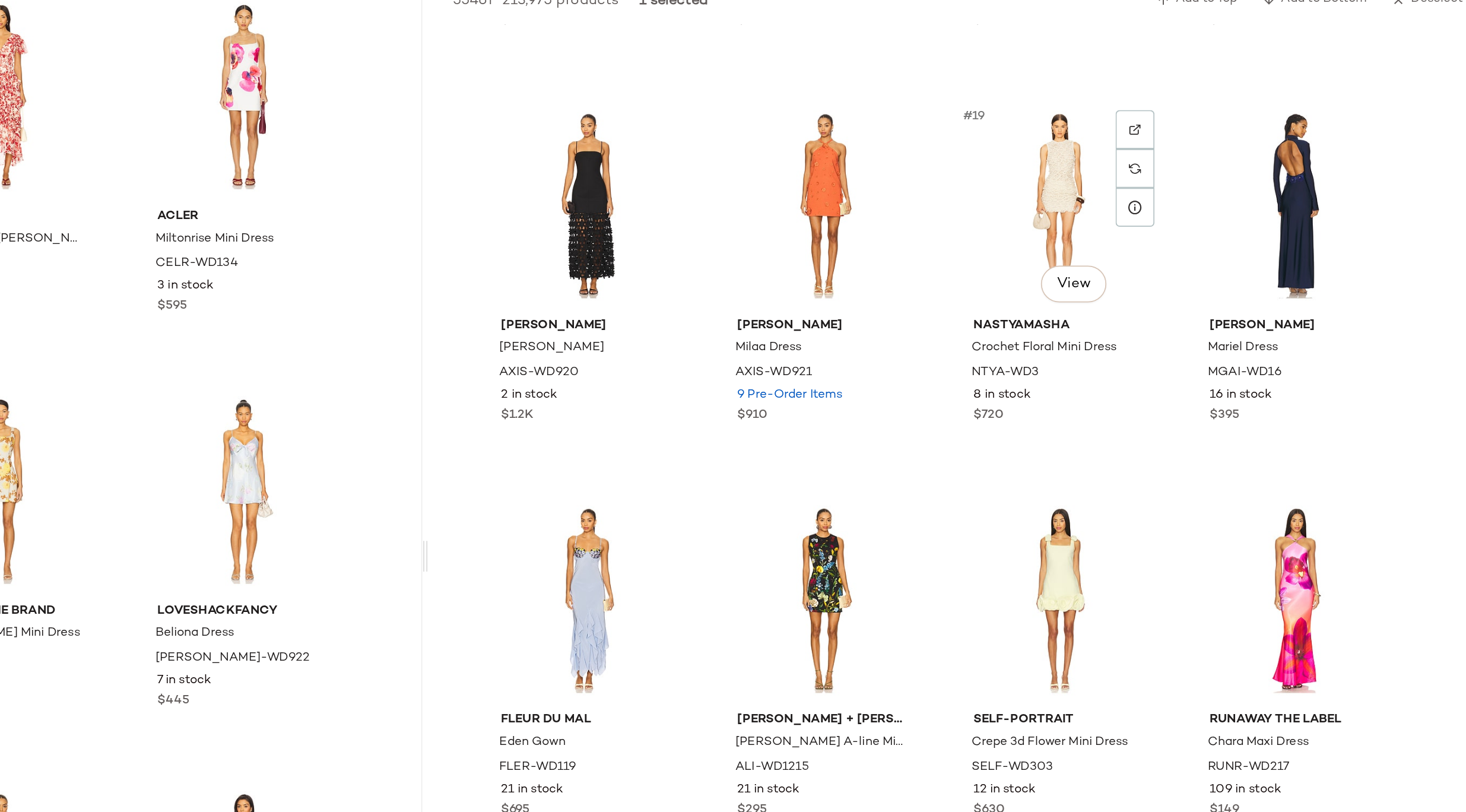
scroll to position [1136, 0]
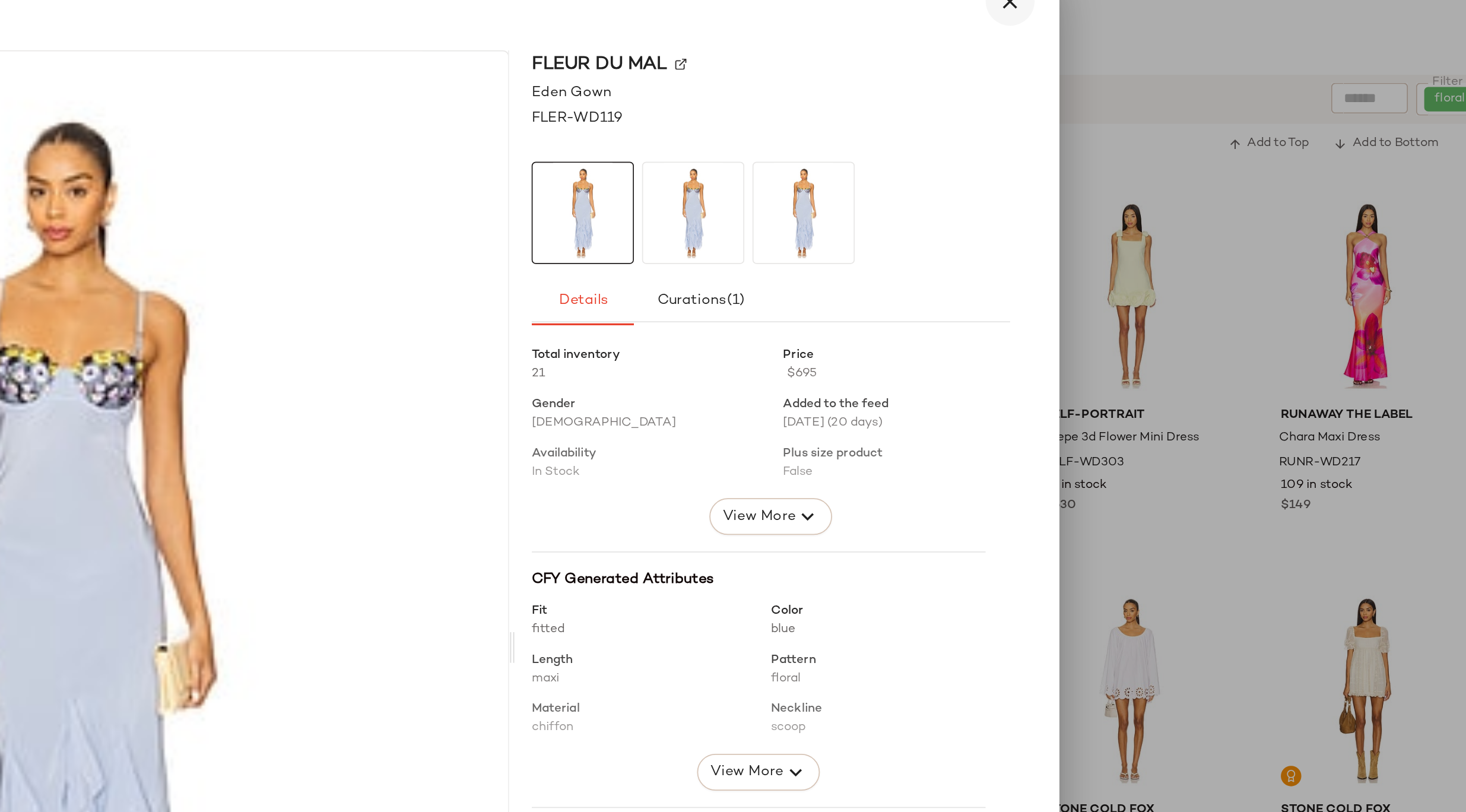
click at [1125, 64] on icon "button" at bounding box center [1132, 59] width 14 height 14
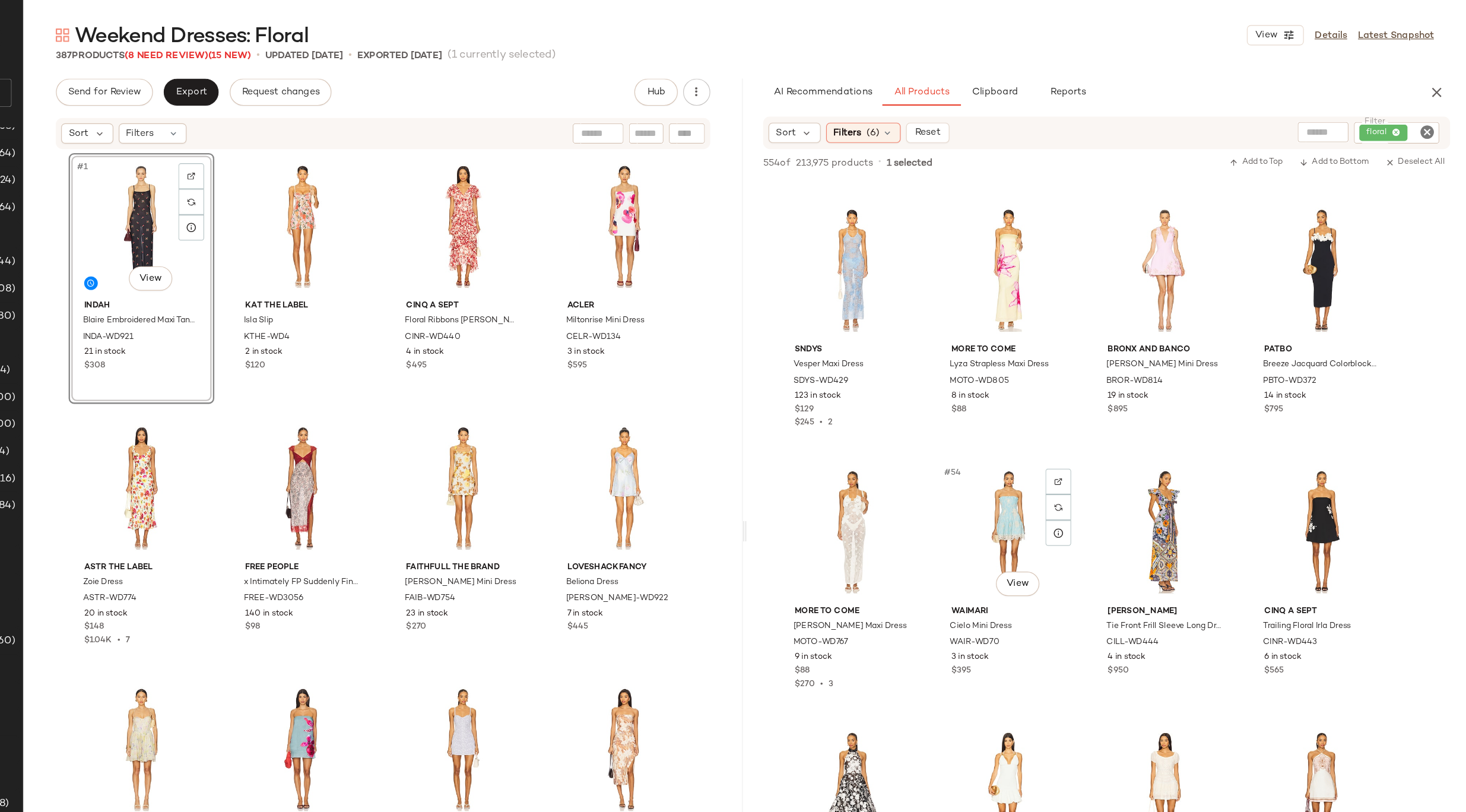
scroll to position [0, 0]
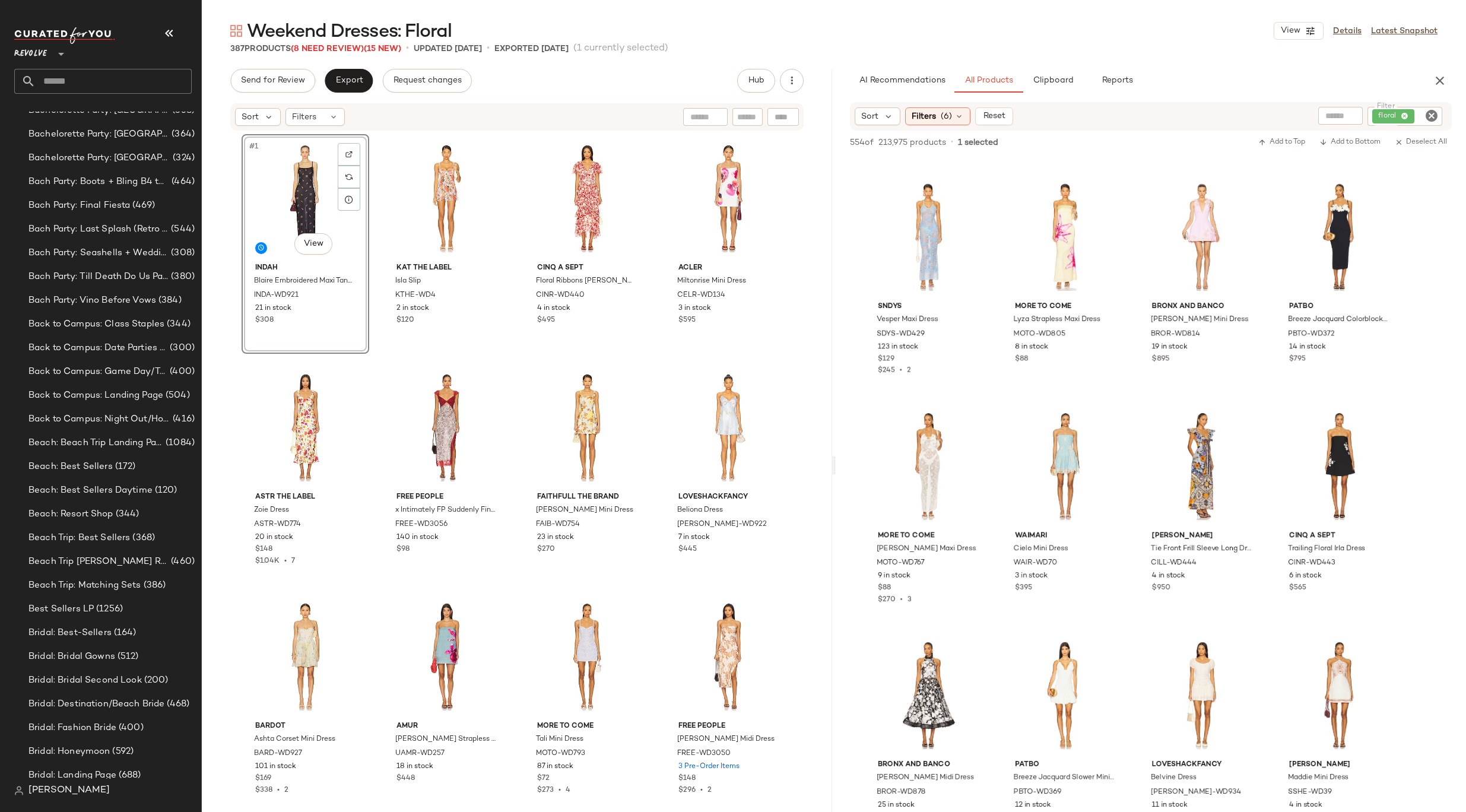
click at [274, 215] on div "#1 View" at bounding box center [305, 198] width 119 height 120
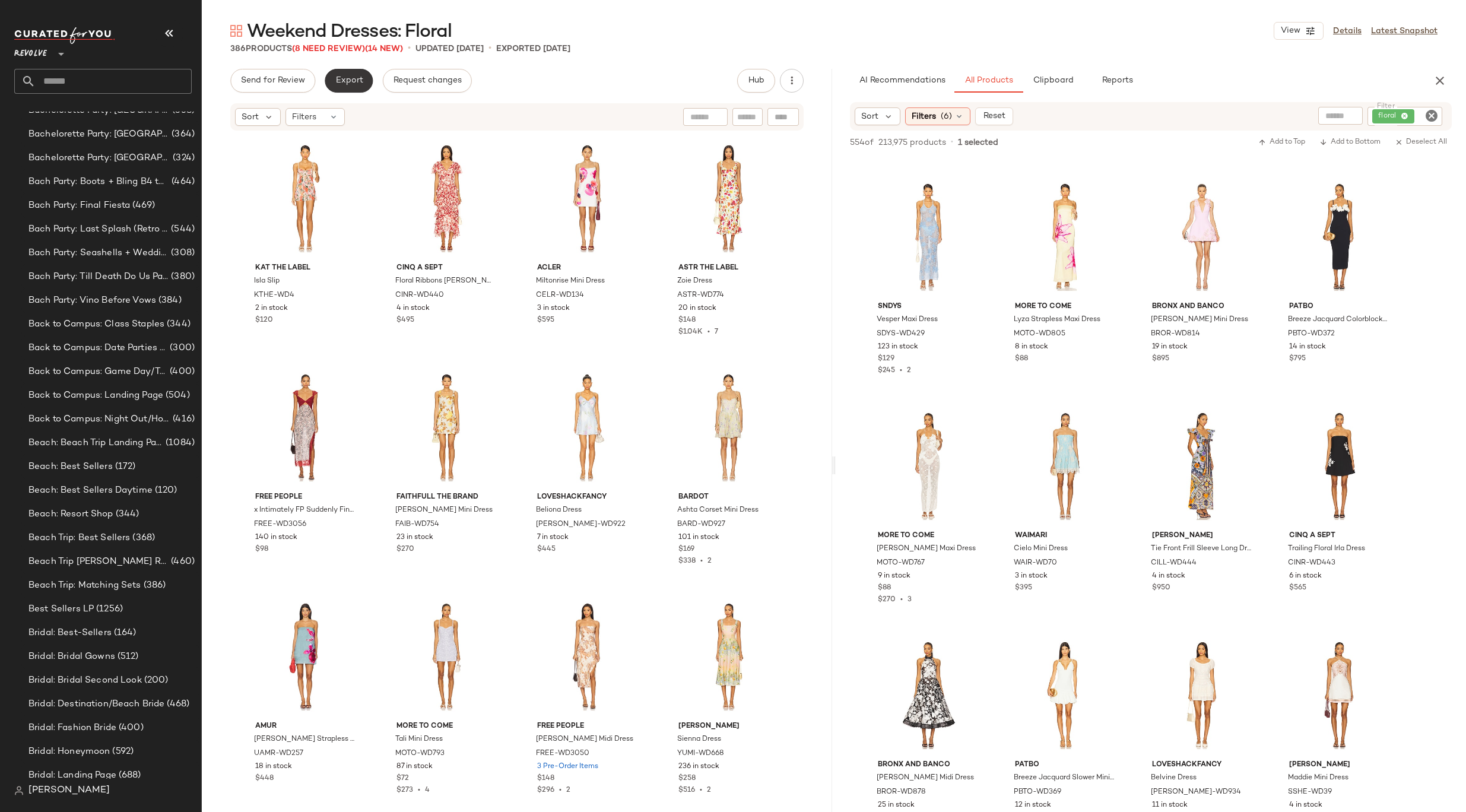
click at [347, 80] on span "Export" at bounding box center [348, 81] width 28 height 10
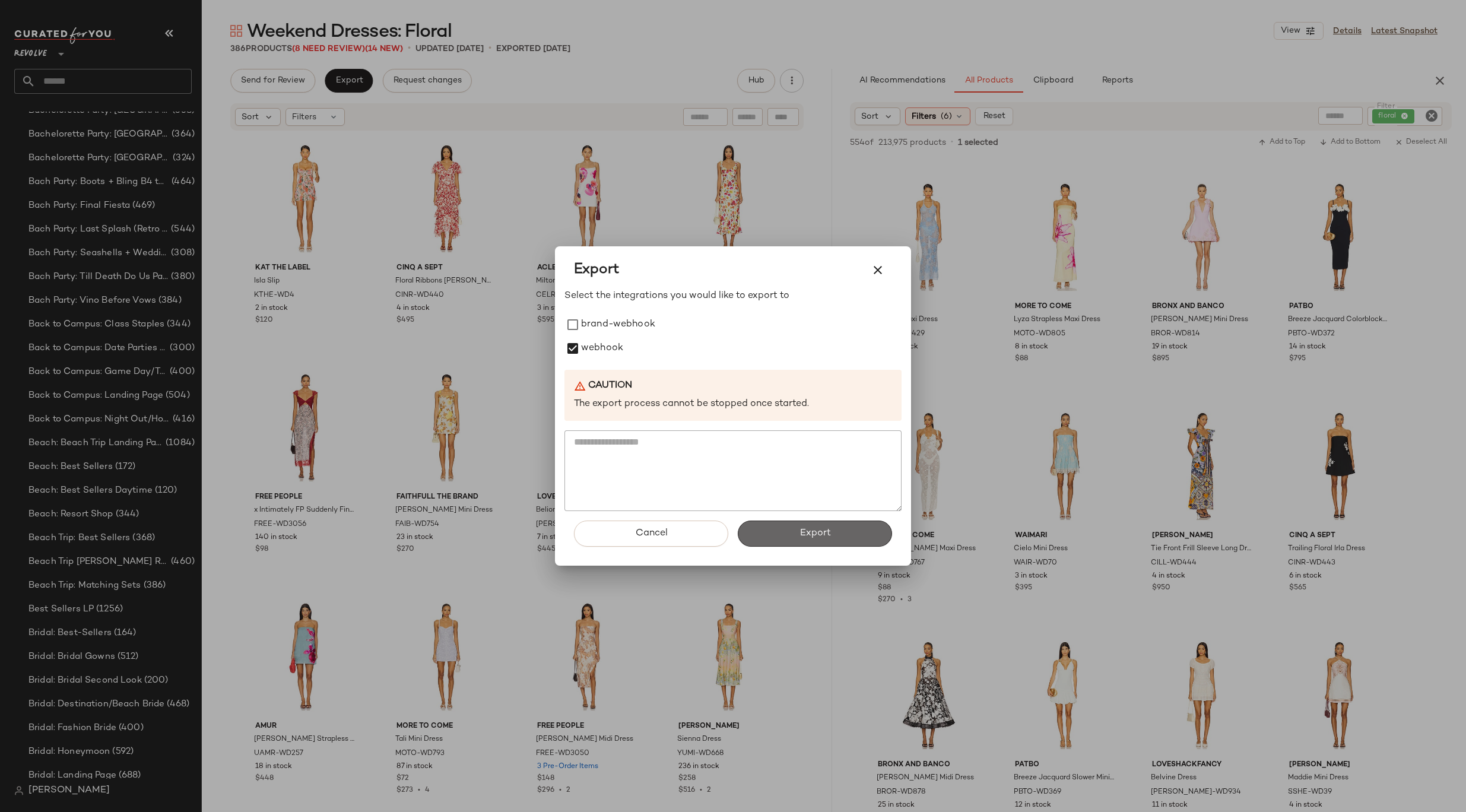
click at [790, 533] on button "Export" at bounding box center [815, 534] width 154 height 26
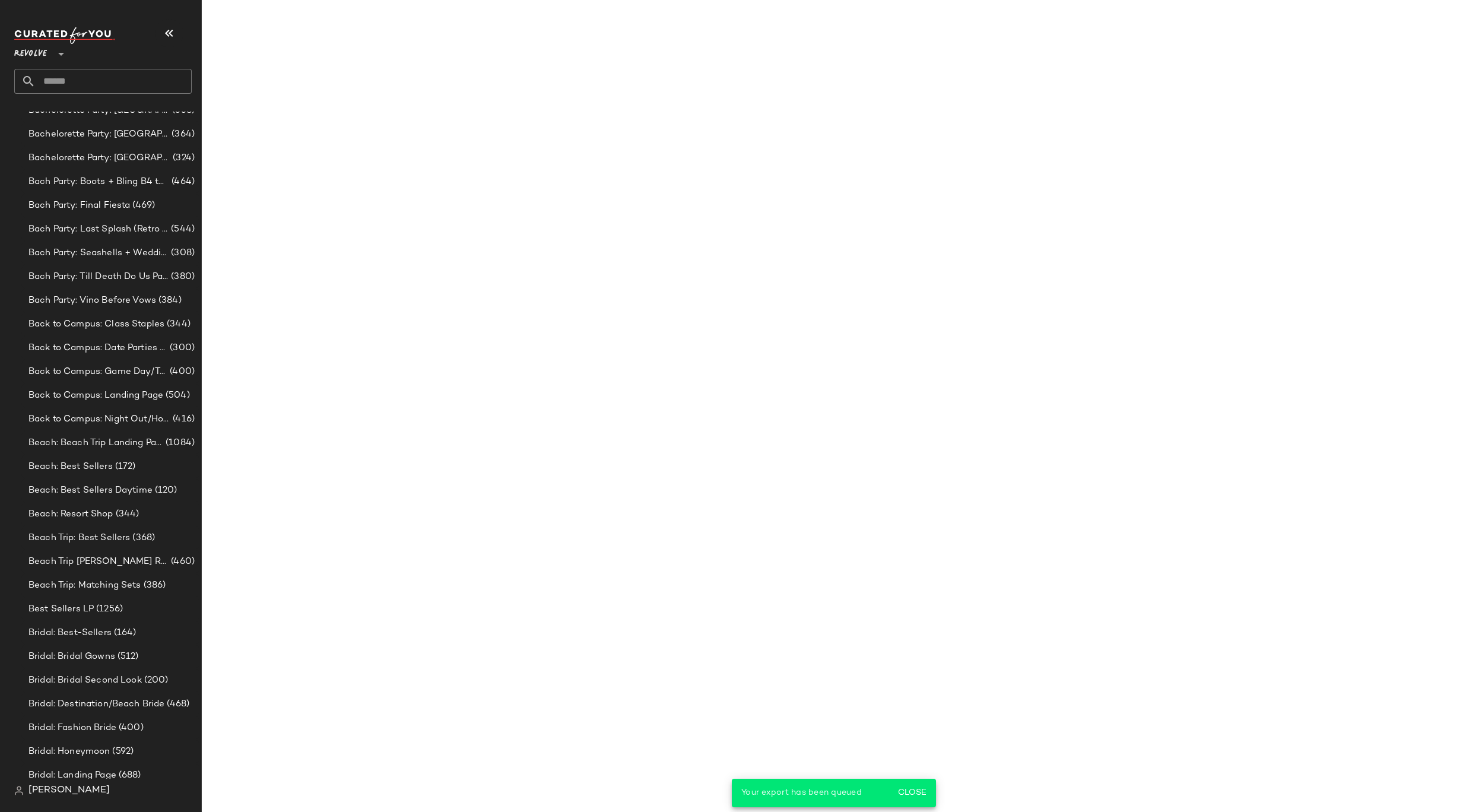
scroll to position [3420, 0]
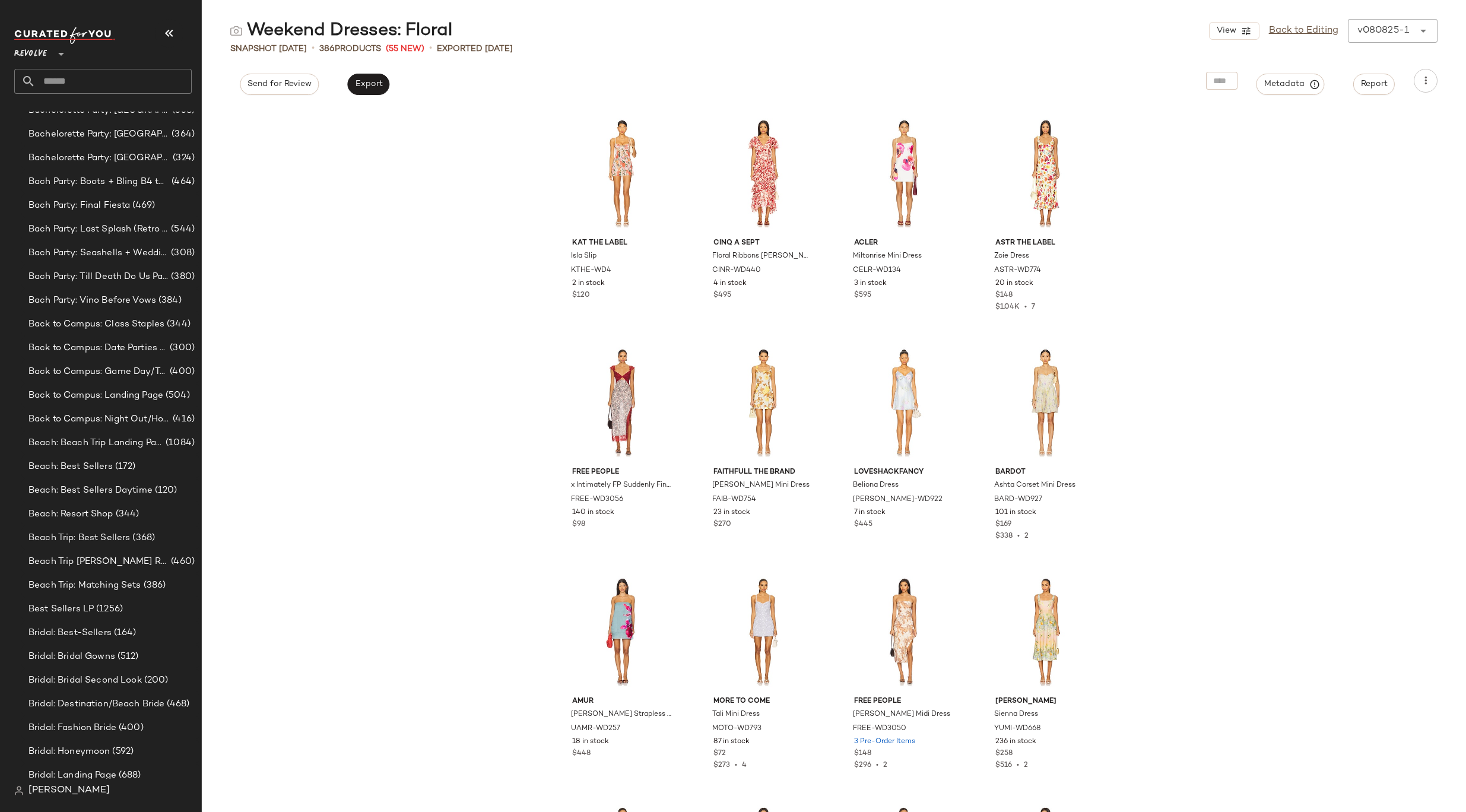
click at [80, 82] on input "text" at bounding box center [114, 81] width 156 height 25
type input "*******"
click at [105, 122] on div "Weekend Dresses: Best of White" at bounding box center [103, 115] width 177 height 24
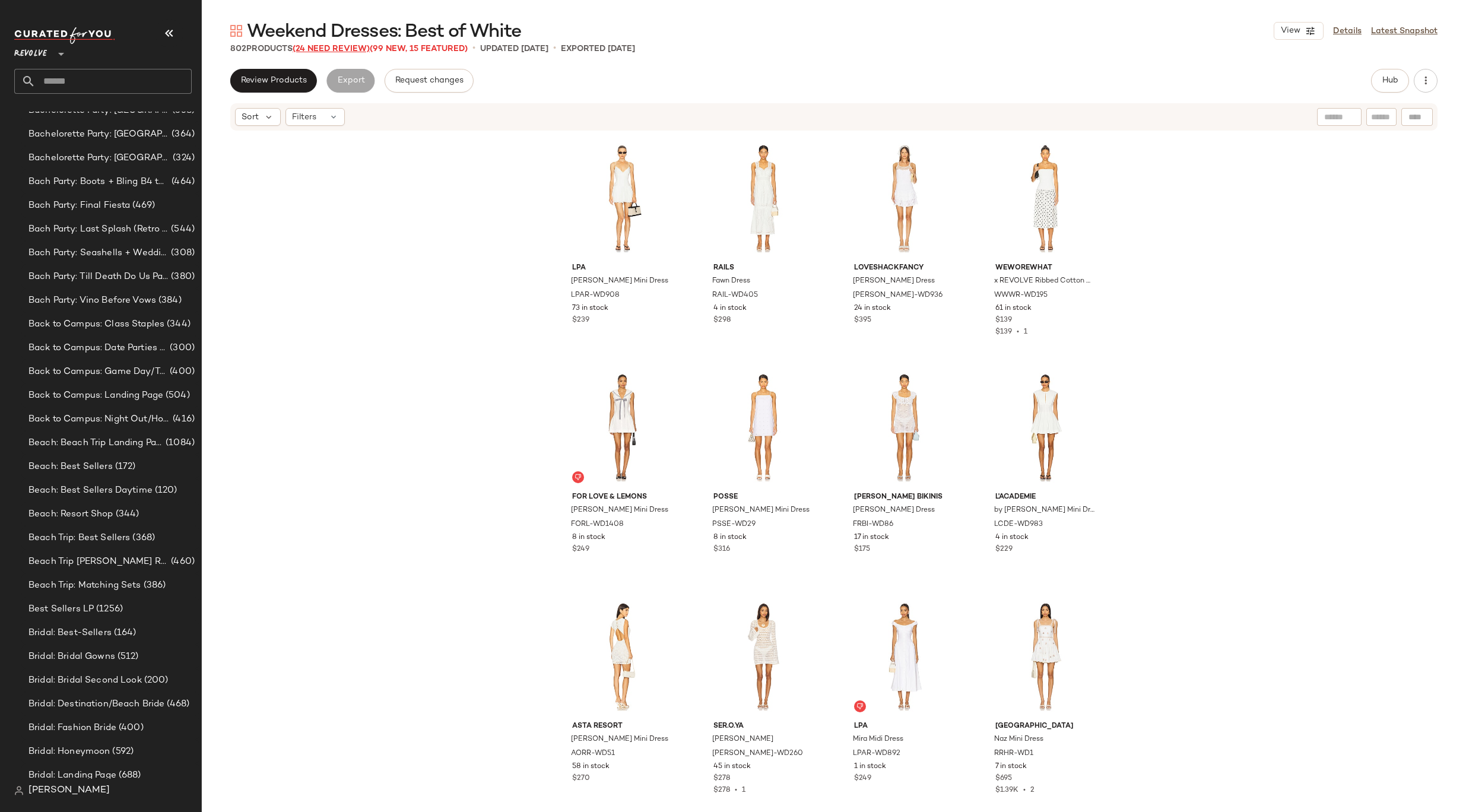
click at [356, 48] on span "(24 Need Review)" at bounding box center [331, 49] width 77 height 9
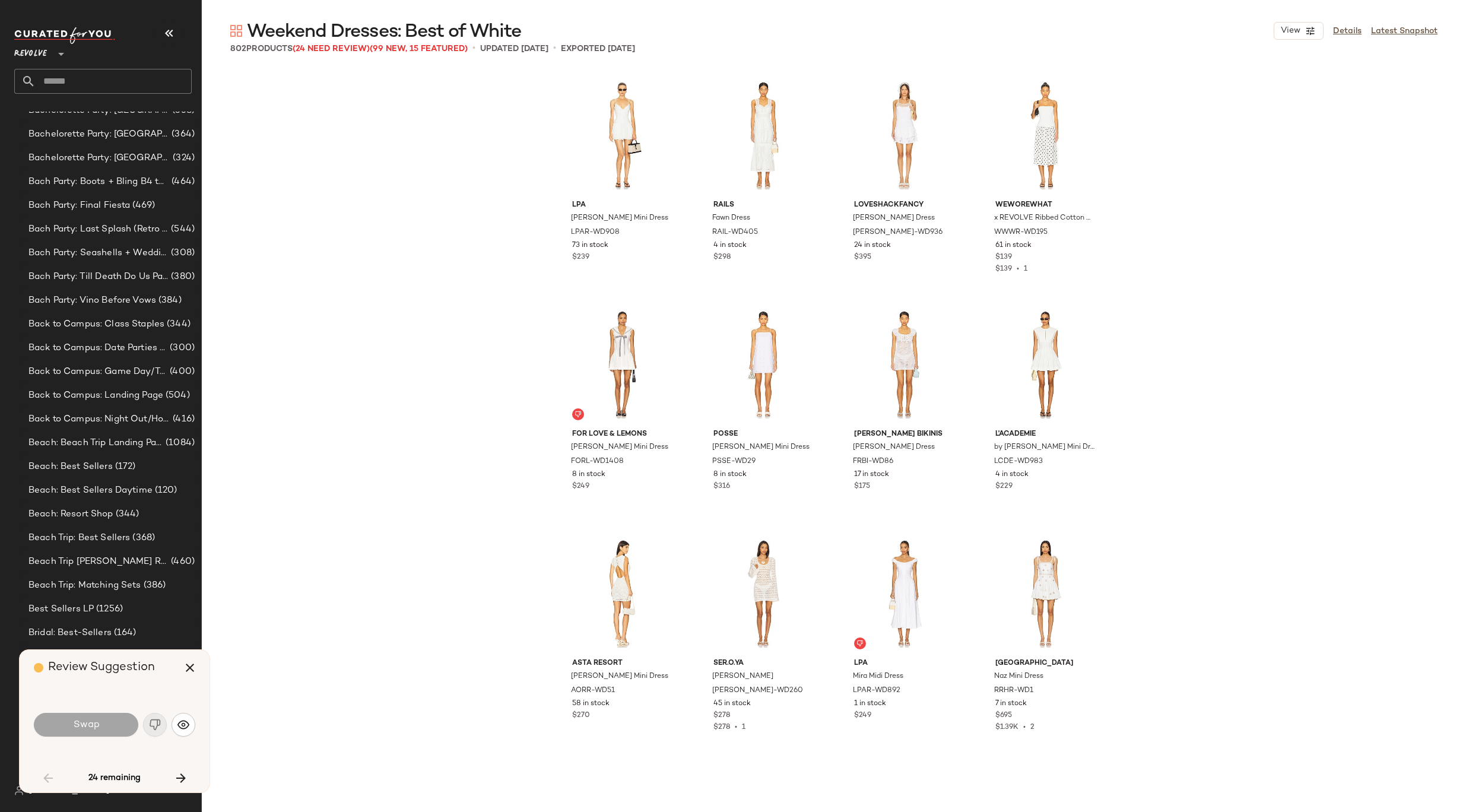
scroll to position [697, 0]
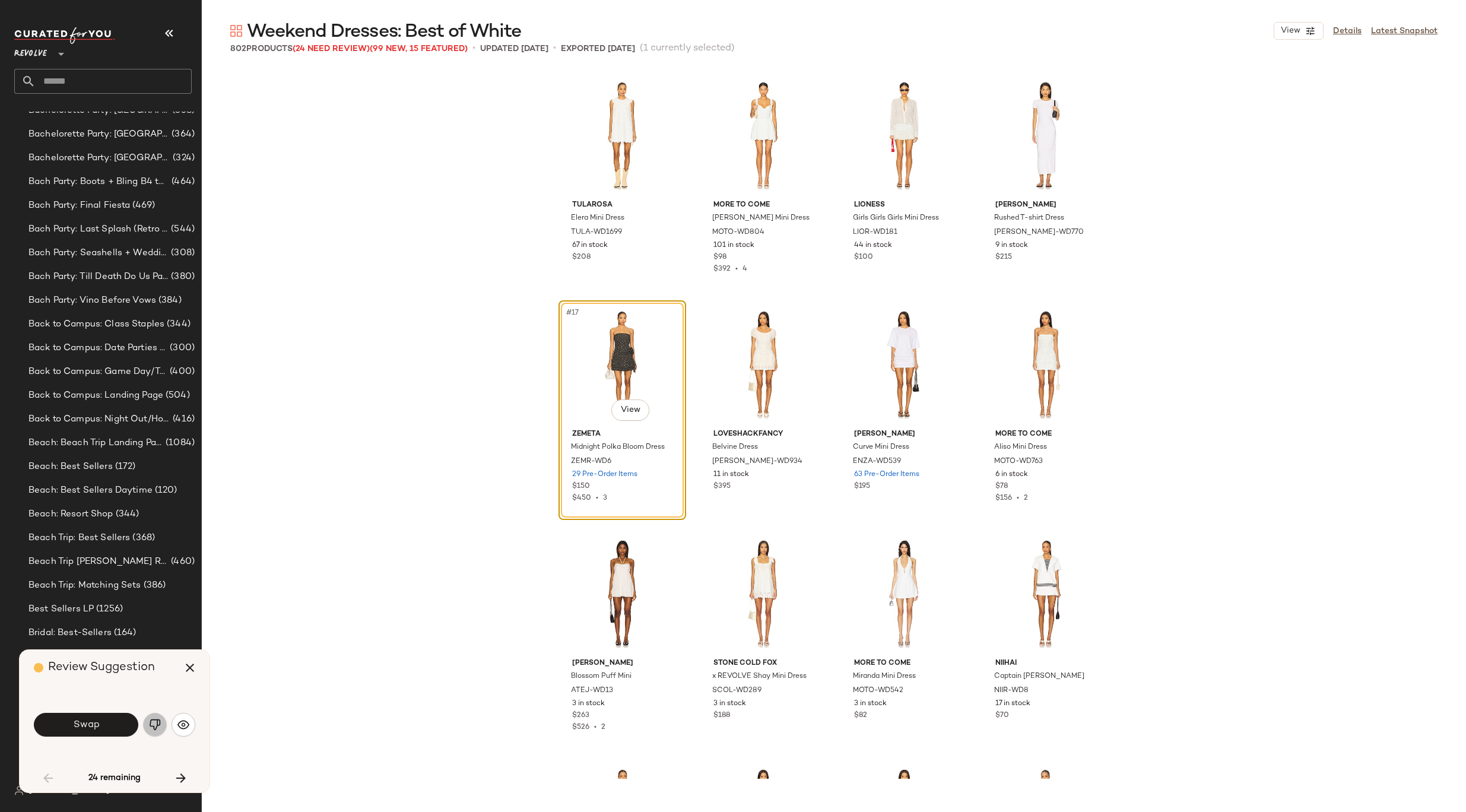
click at [158, 722] on img "button" at bounding box center [155, 724] width 12 height 12
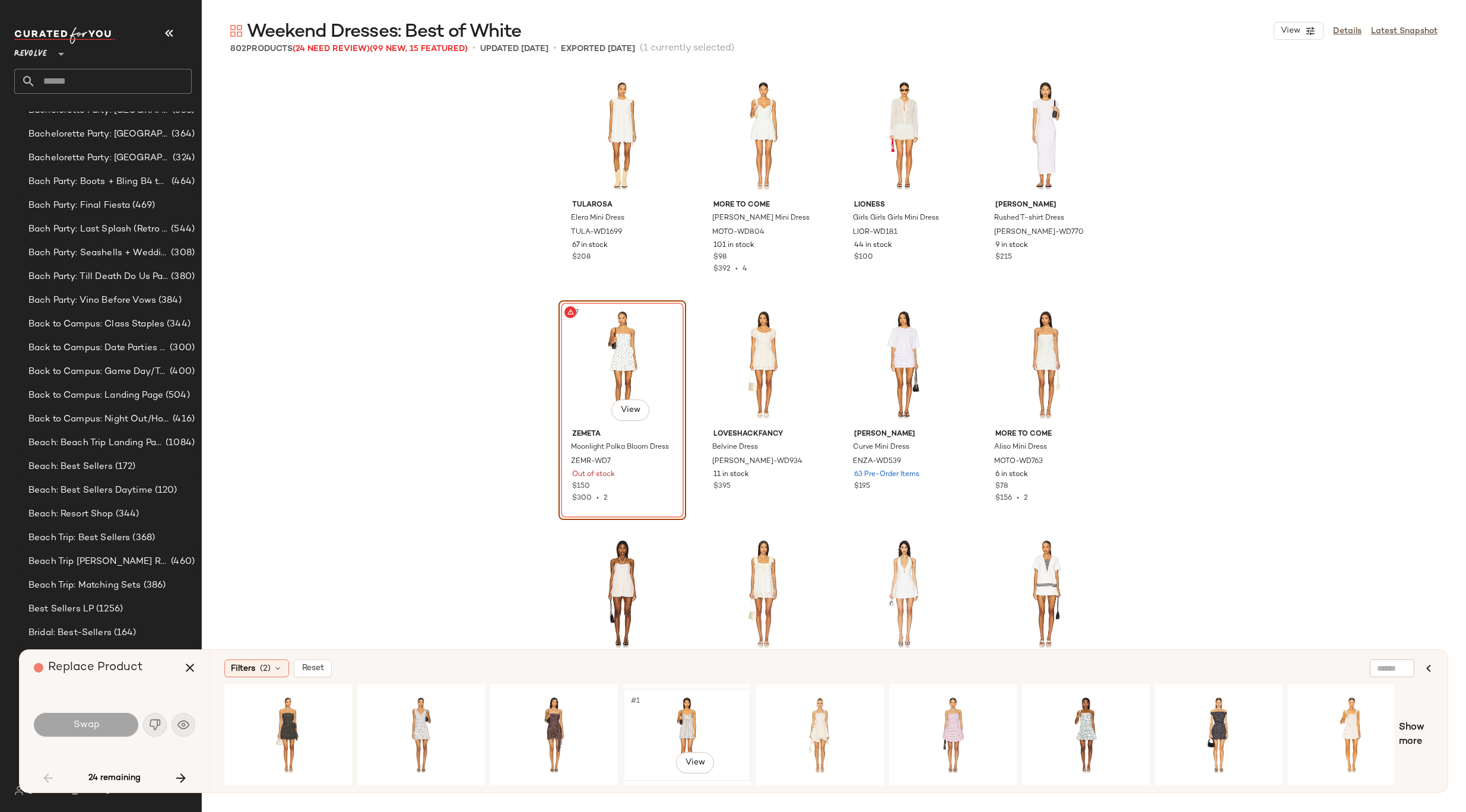
click at [659, 724] on div "#1 View" at bounding box center [687, 735] width 119 height 85
click at [630, 412] on body "Revolve ** Dashboard All Products Global Clipboards (8) 8.31-9.6 Western Best-S…" at bounding box center [733, 406] width 1466 height 812
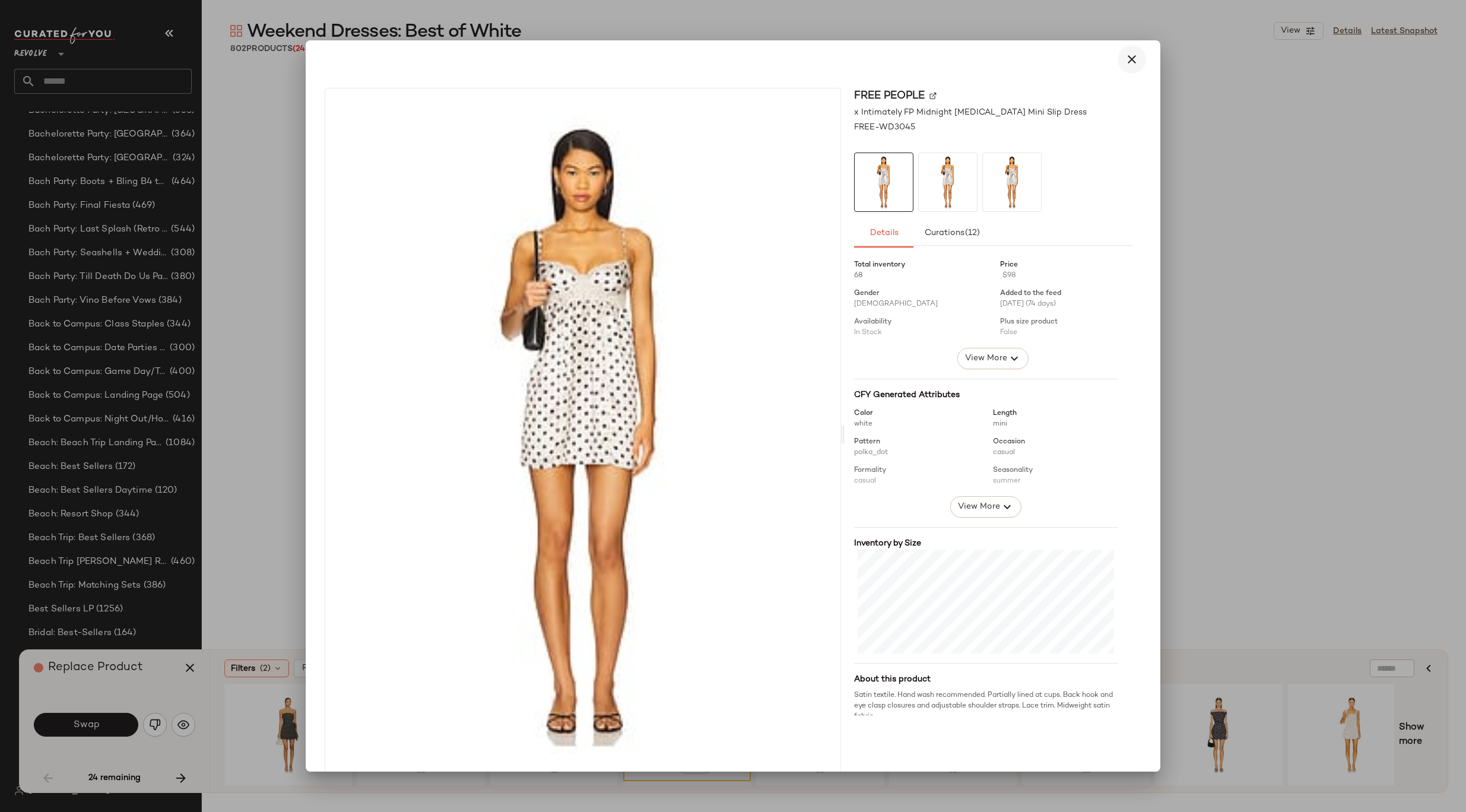
click at [1125, 62] on icon "button" at bounding box center [1132, 59] width 14 height 14
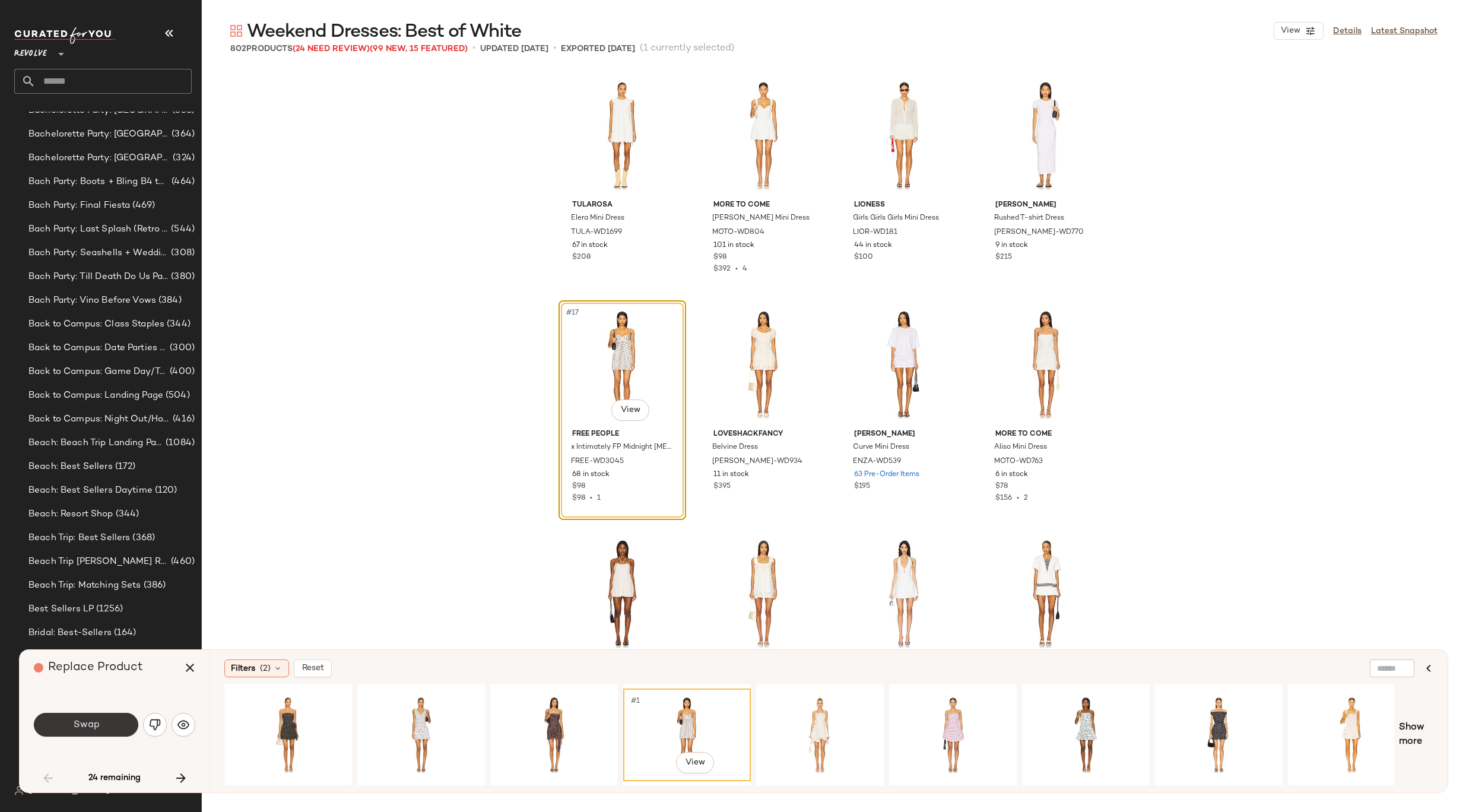
click at [98, 725] on span "Swap" at bounding box center [85, 724] width 27 height 11
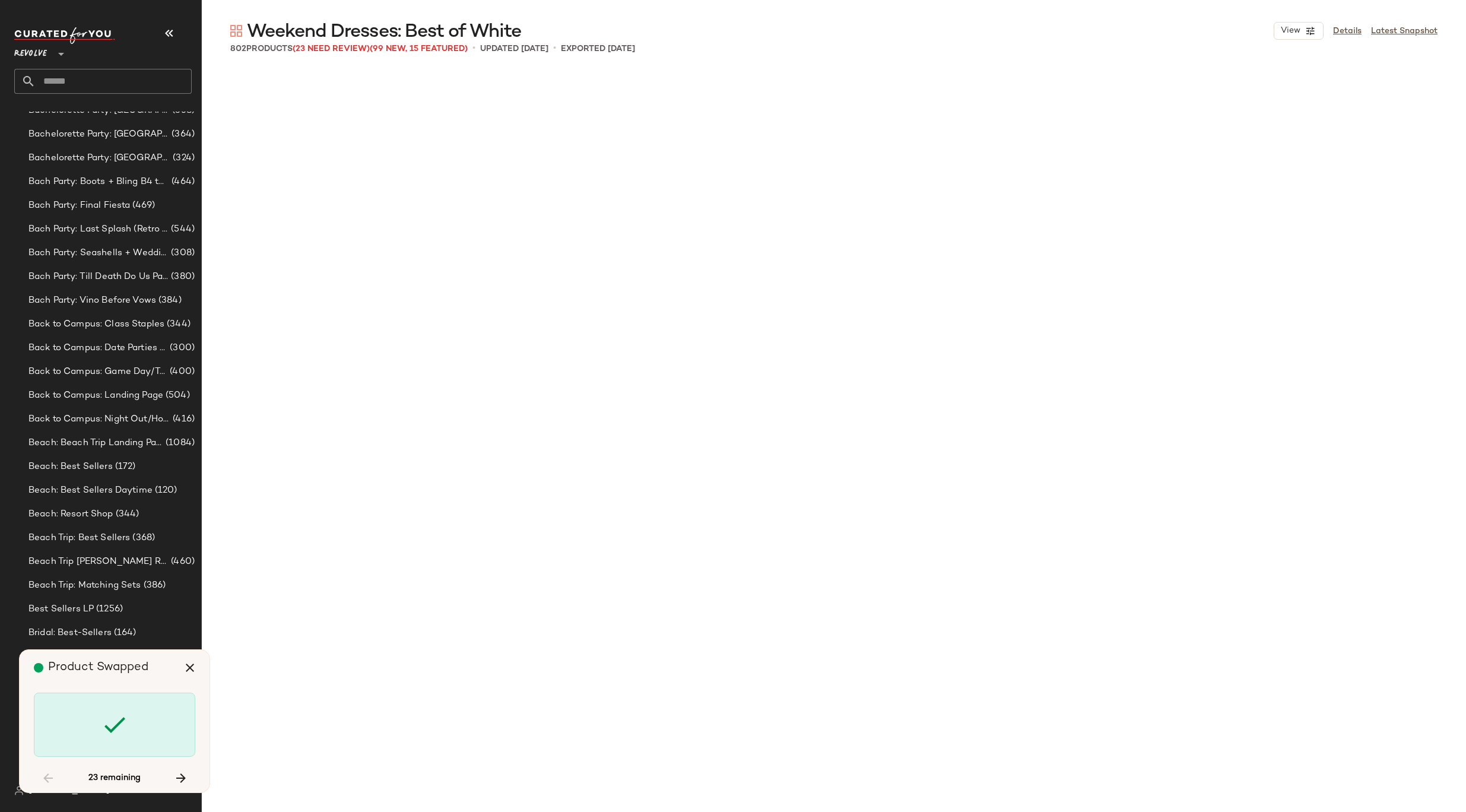
scroll to position [5269, 0]
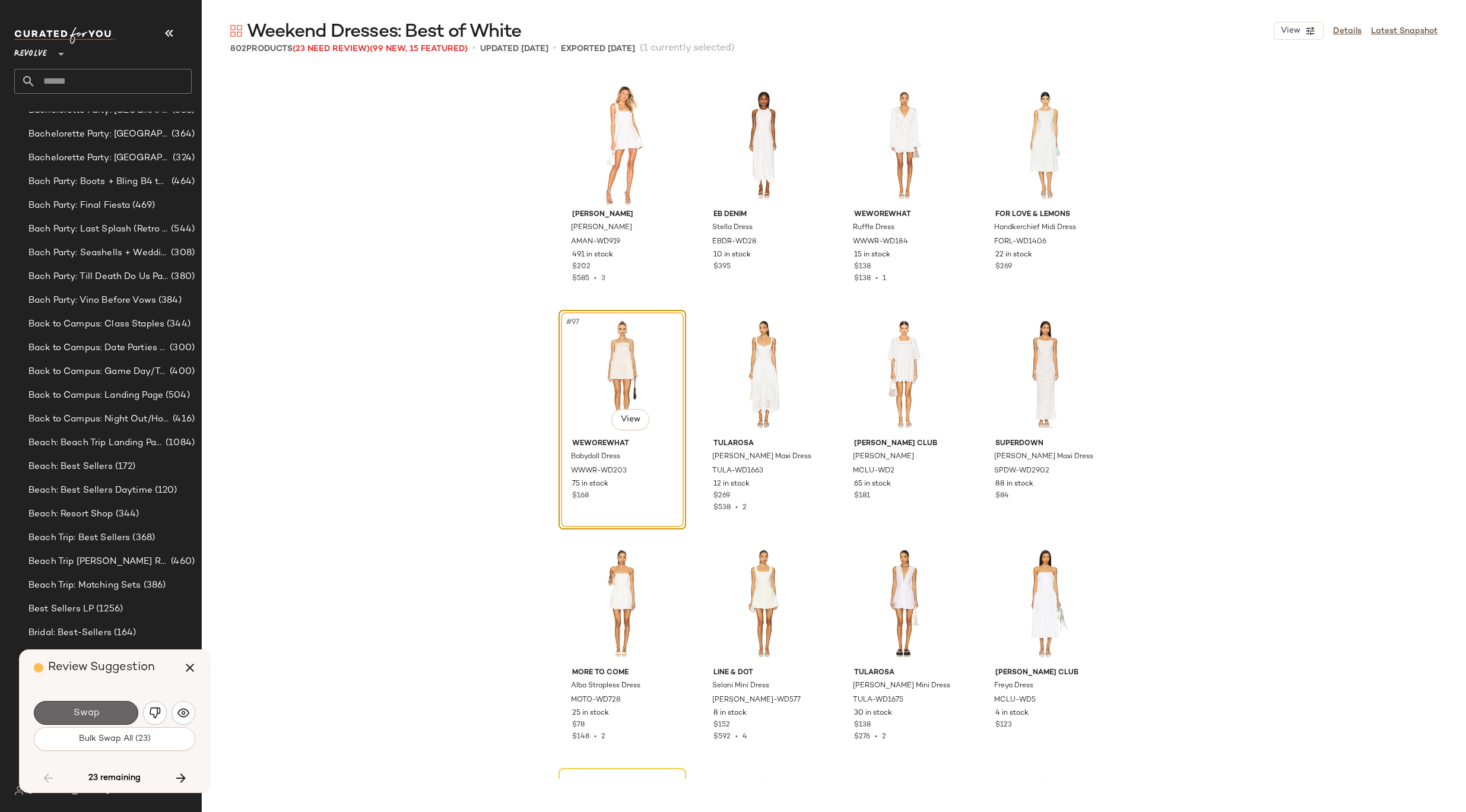
click at [113, 706] on button "Swap" at bounding box center [86, 713] width 105 height 24
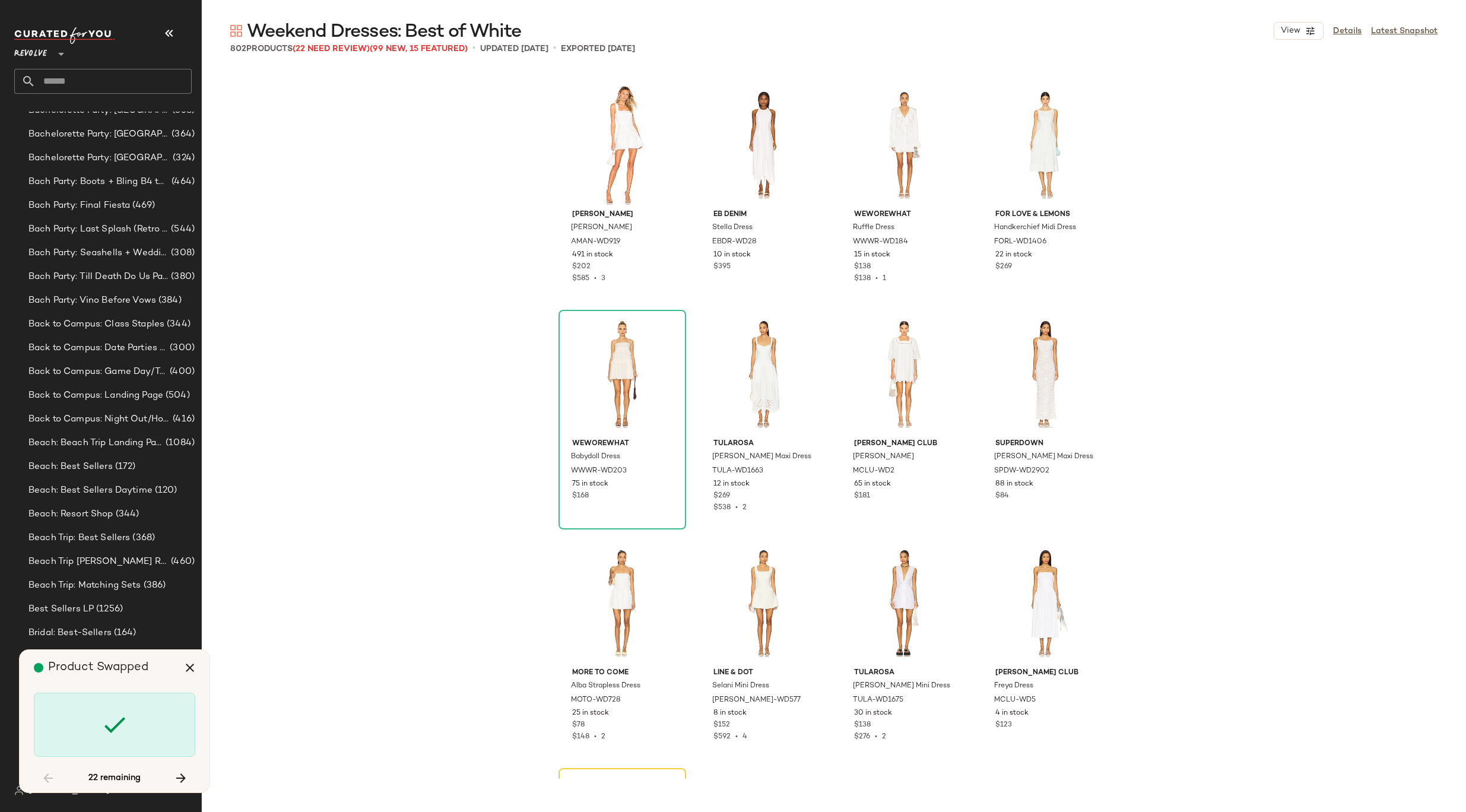
scroll to position [5727, 0]
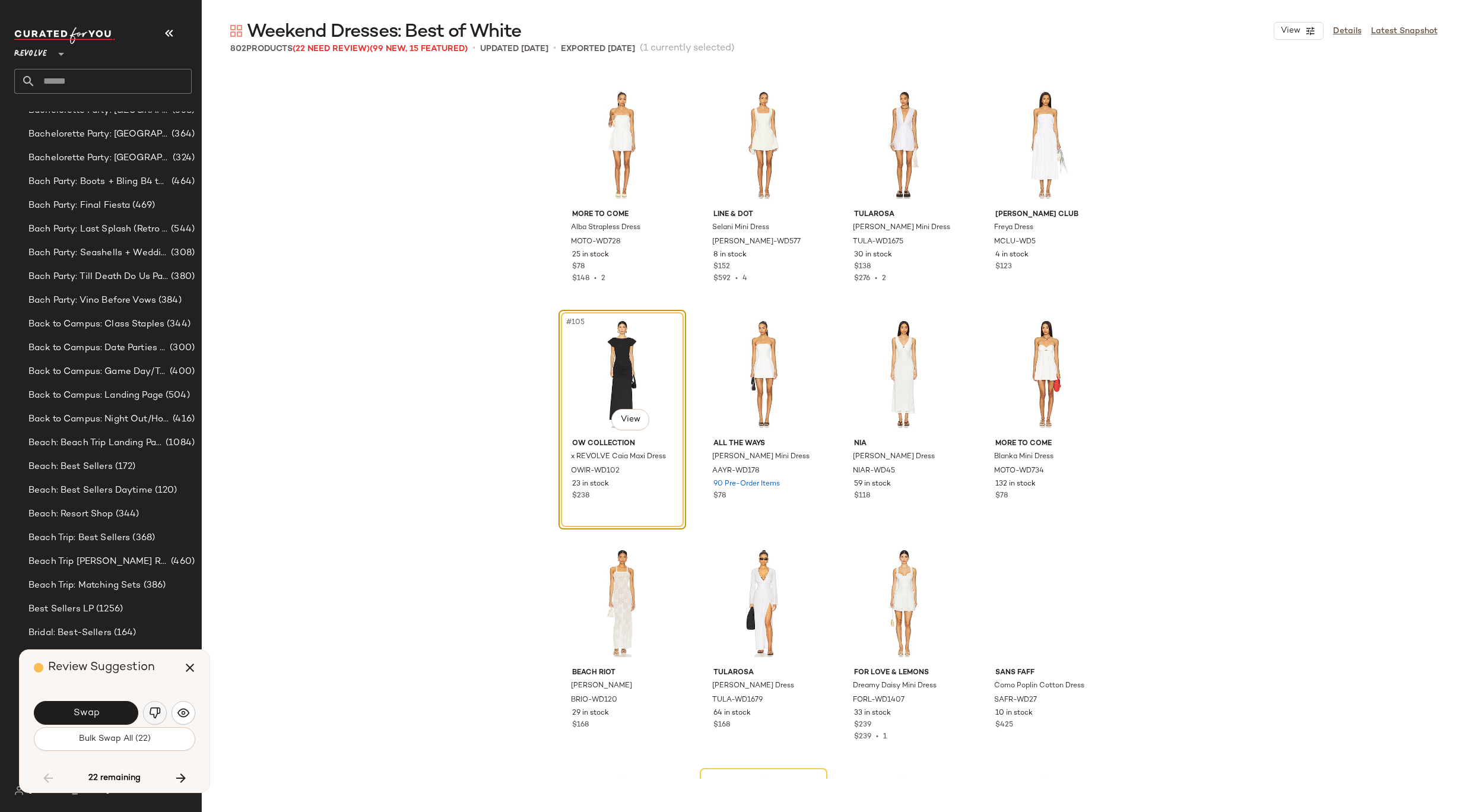
click at [157, 716] on img "button" at bounding box center [155, 713] width 12 height 12
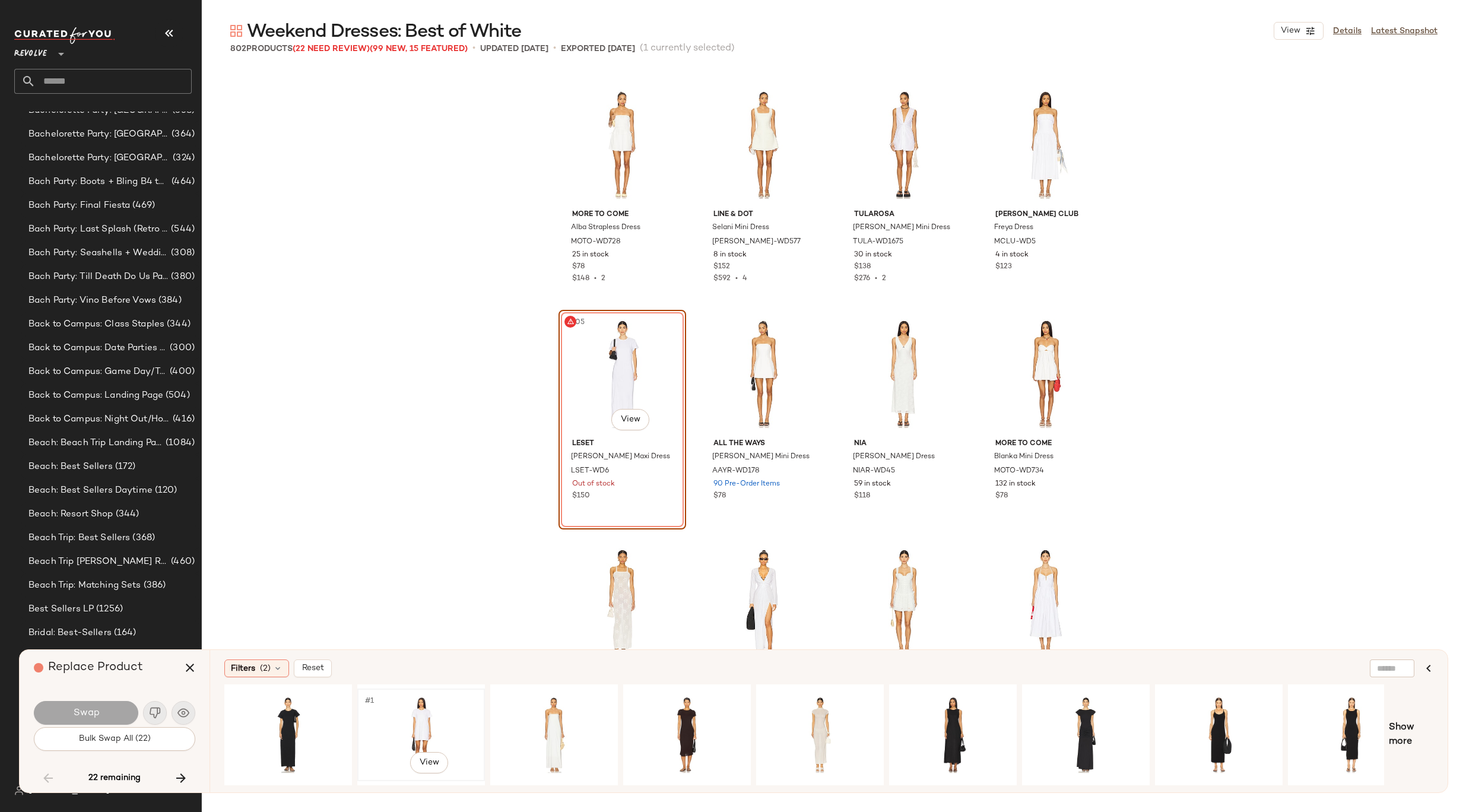
click at [432, 705] on div "#1 View" at bounding box center [421, 735] width 119 height 85
click at [78, 714] on span "Swap" at bounding box center [85, 713] width 27 height 11
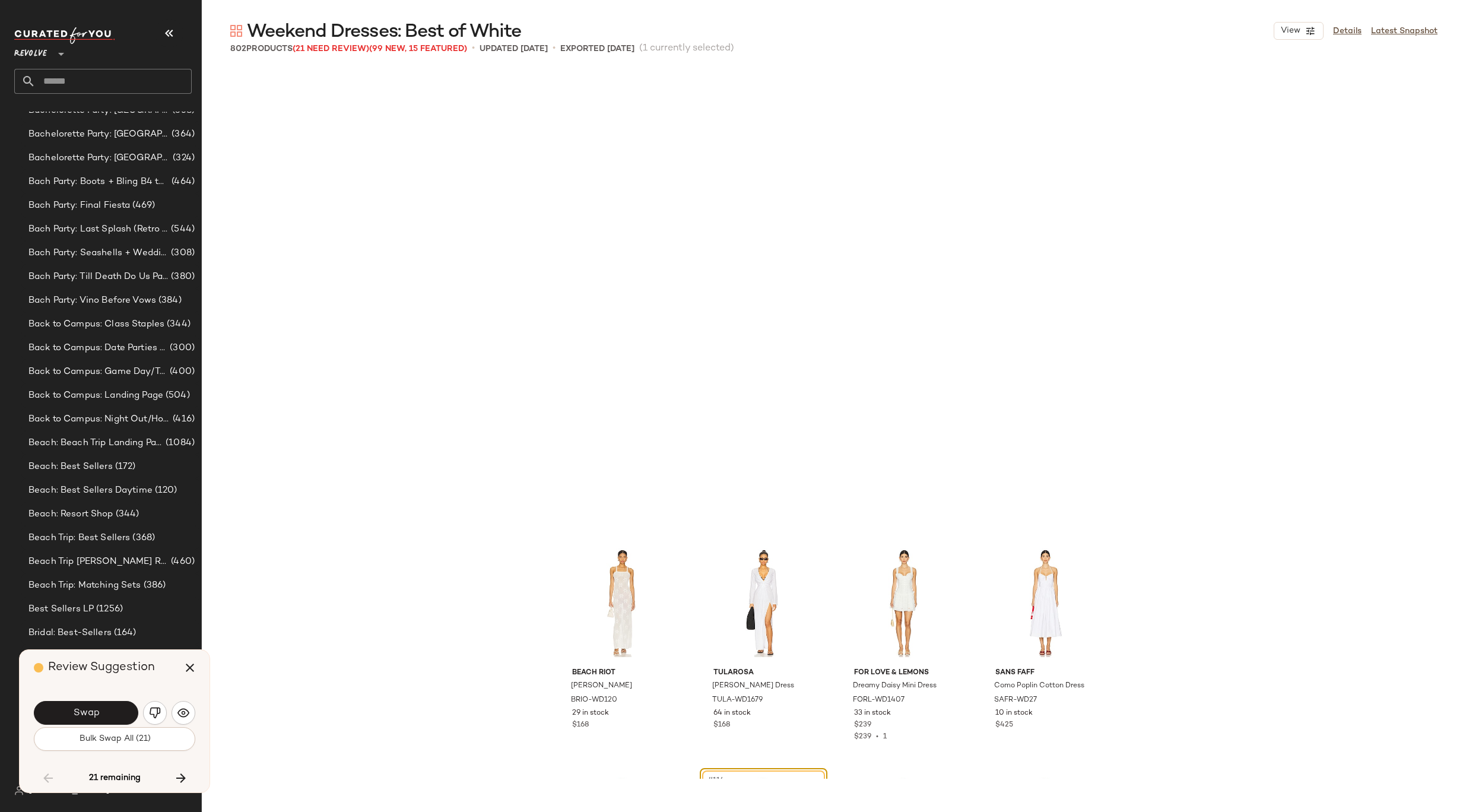
scroll to position [6185, 0]
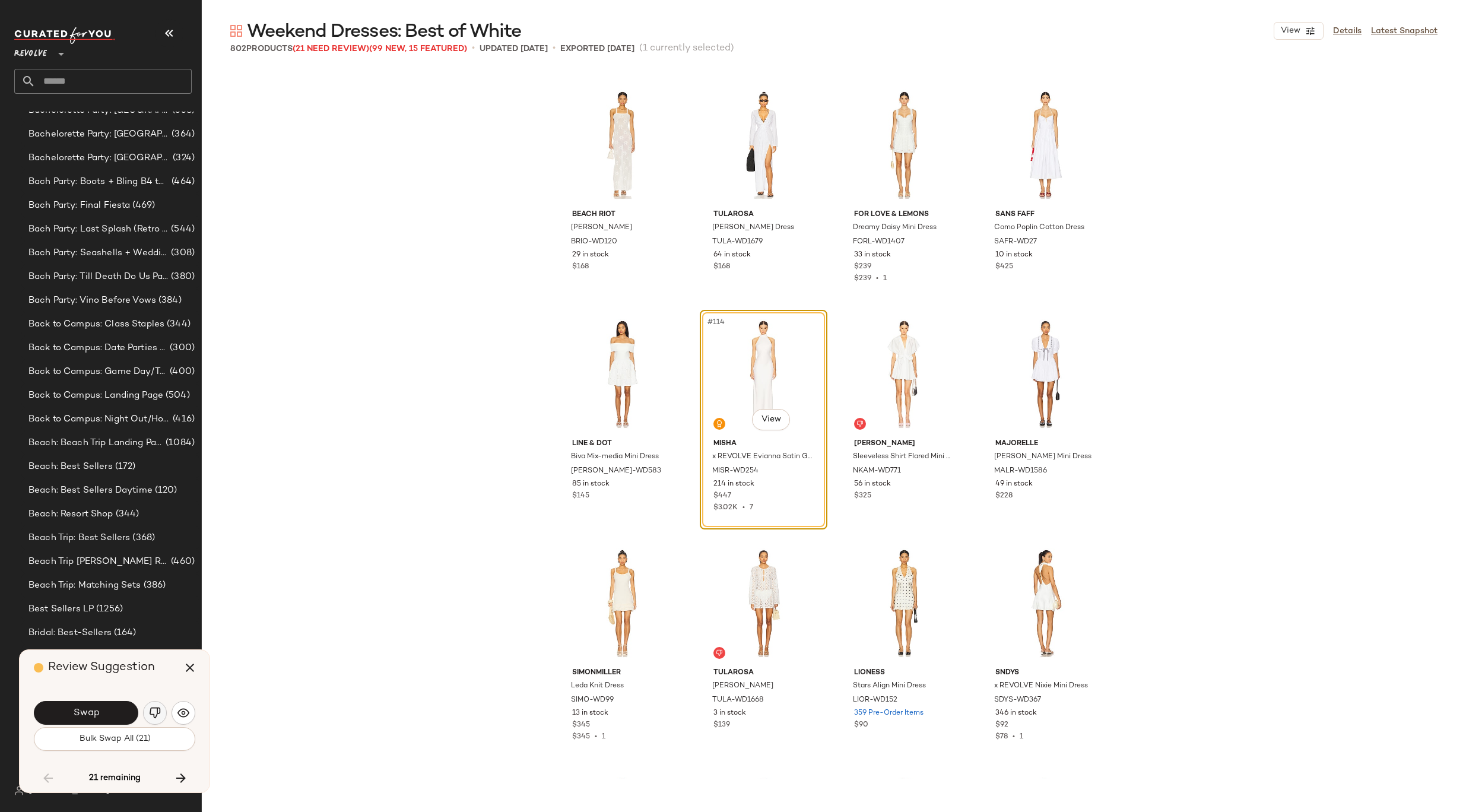
click at [162, 714] on button "button" at bounding box center [155, 713] width 24 height 24
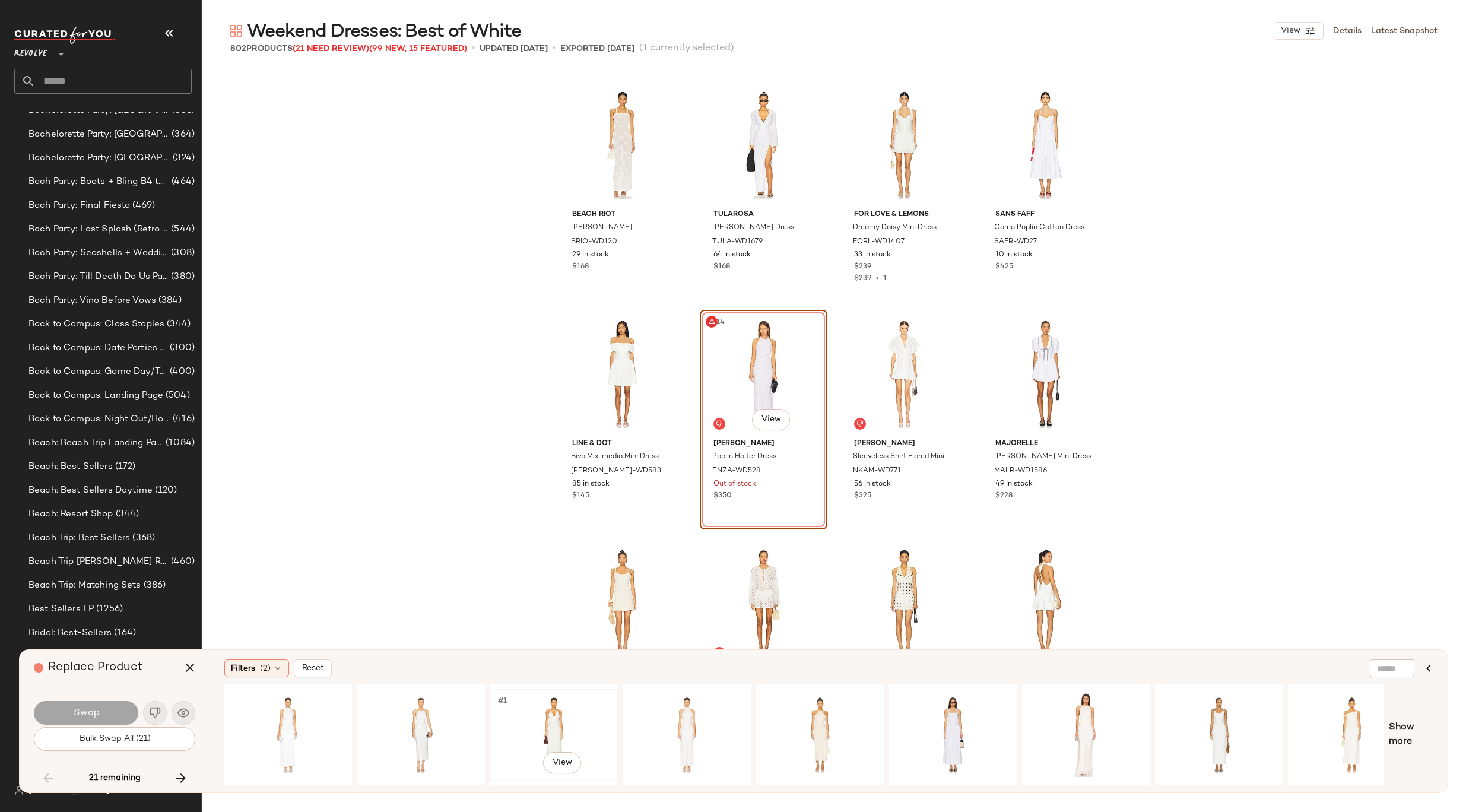
click at [564, 714] on div "#1 View" at bounding box center [553, 735] width 119 height 85
click at [114, 709] on button "Swap" at bounding box center [86, 713] width 105 height 24
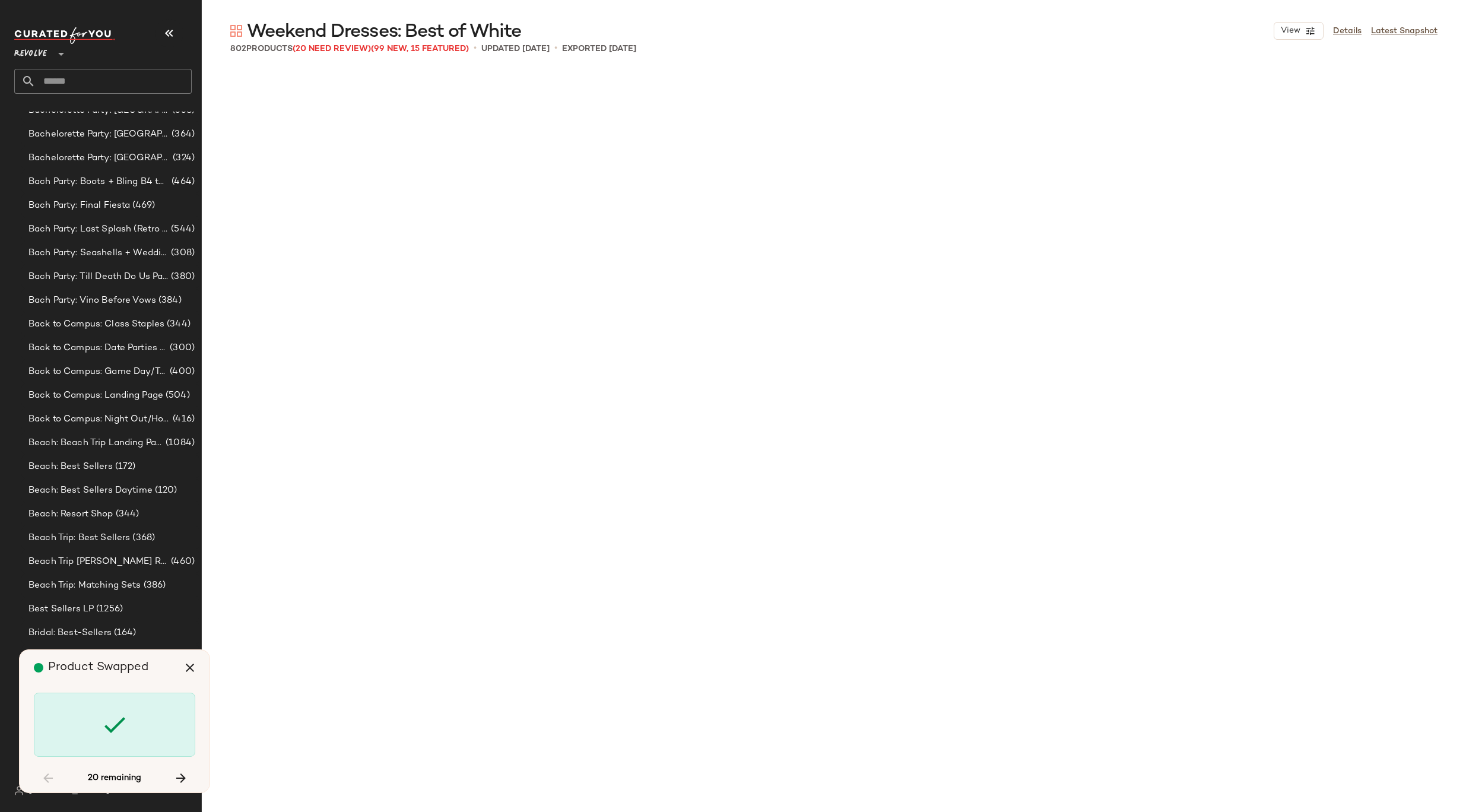
scroll to position [8247, 0]
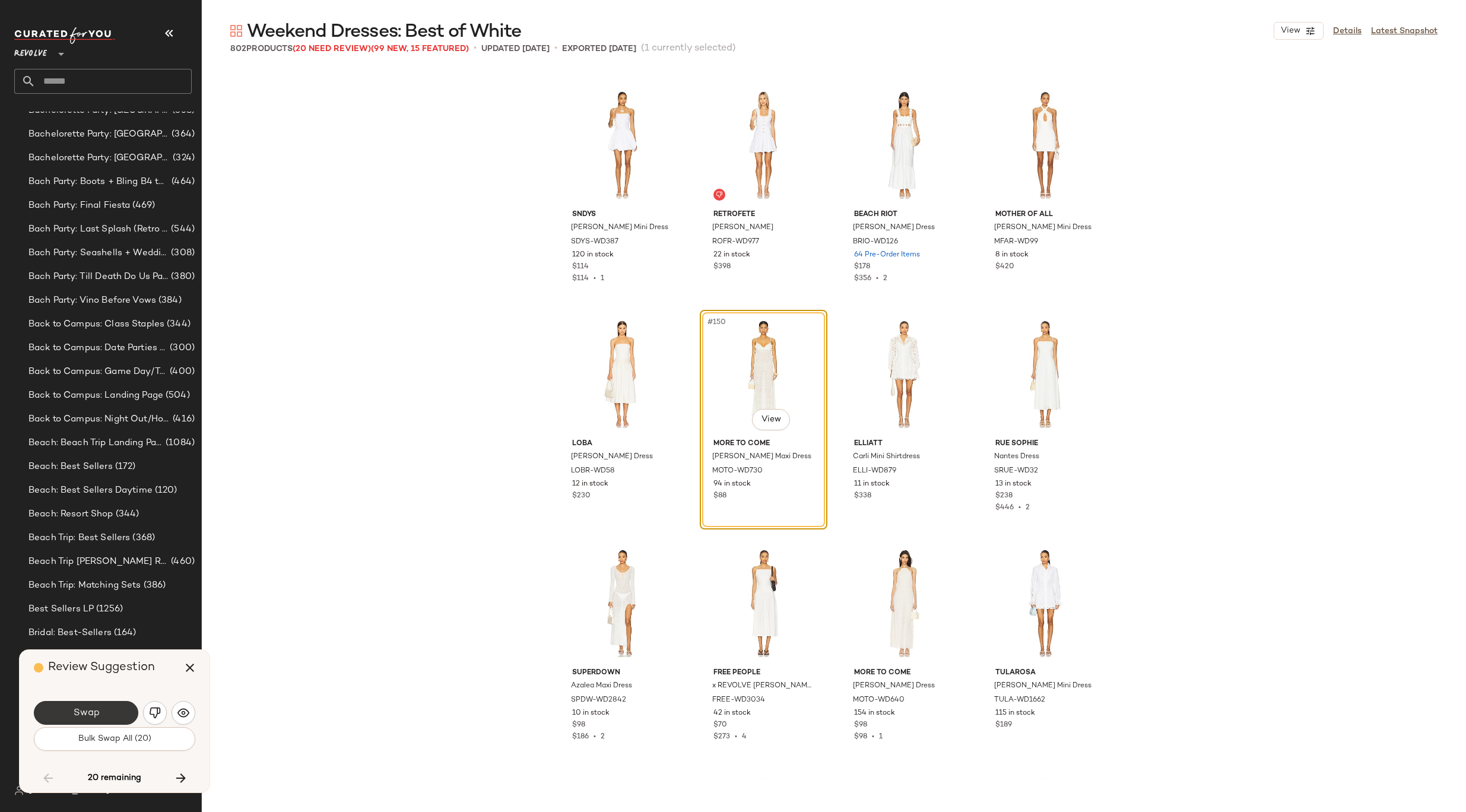
click at [99, 713] on button "Swap" at bounding box center [86, 713] width 105 height 24
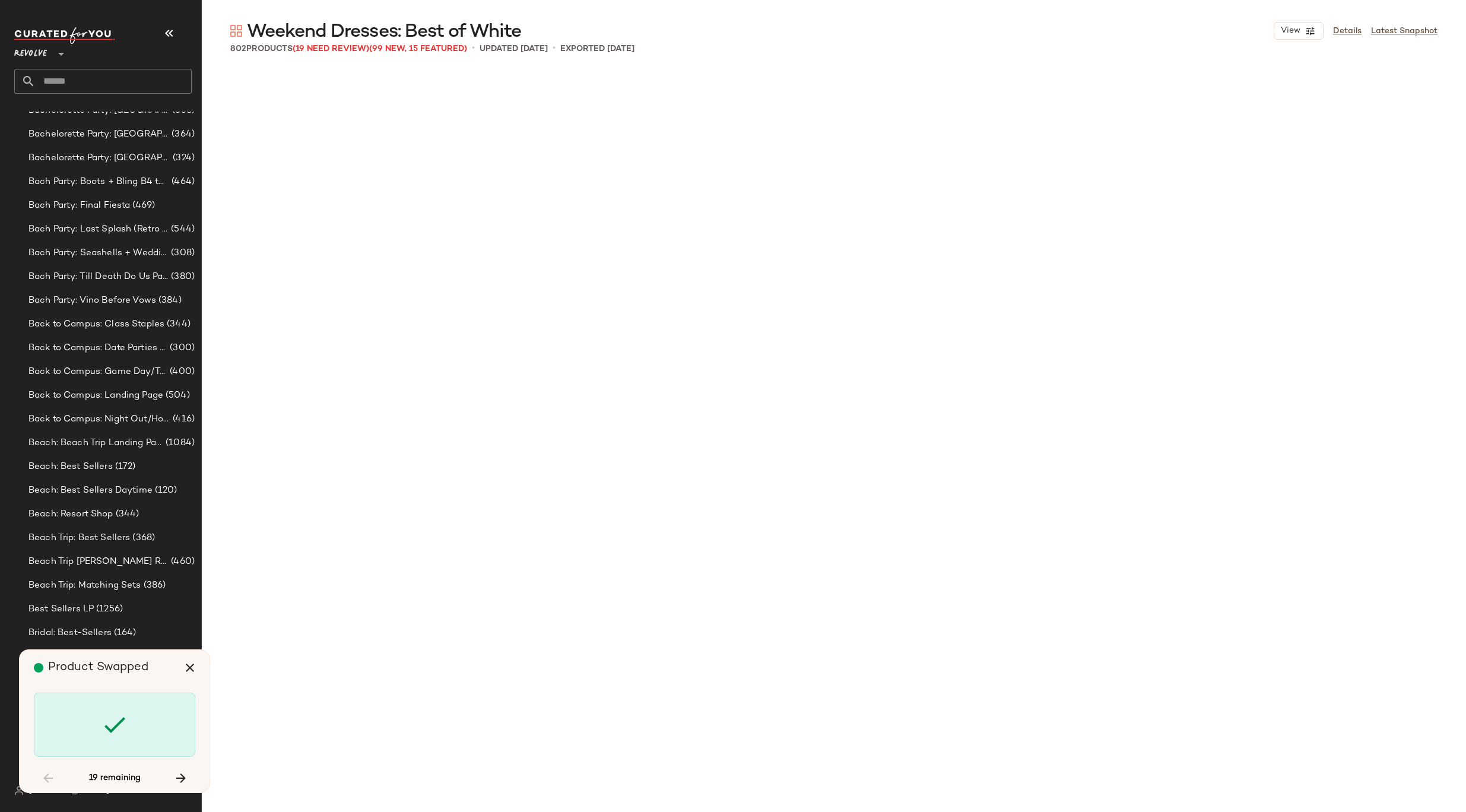
scroll to position [12370, 0]
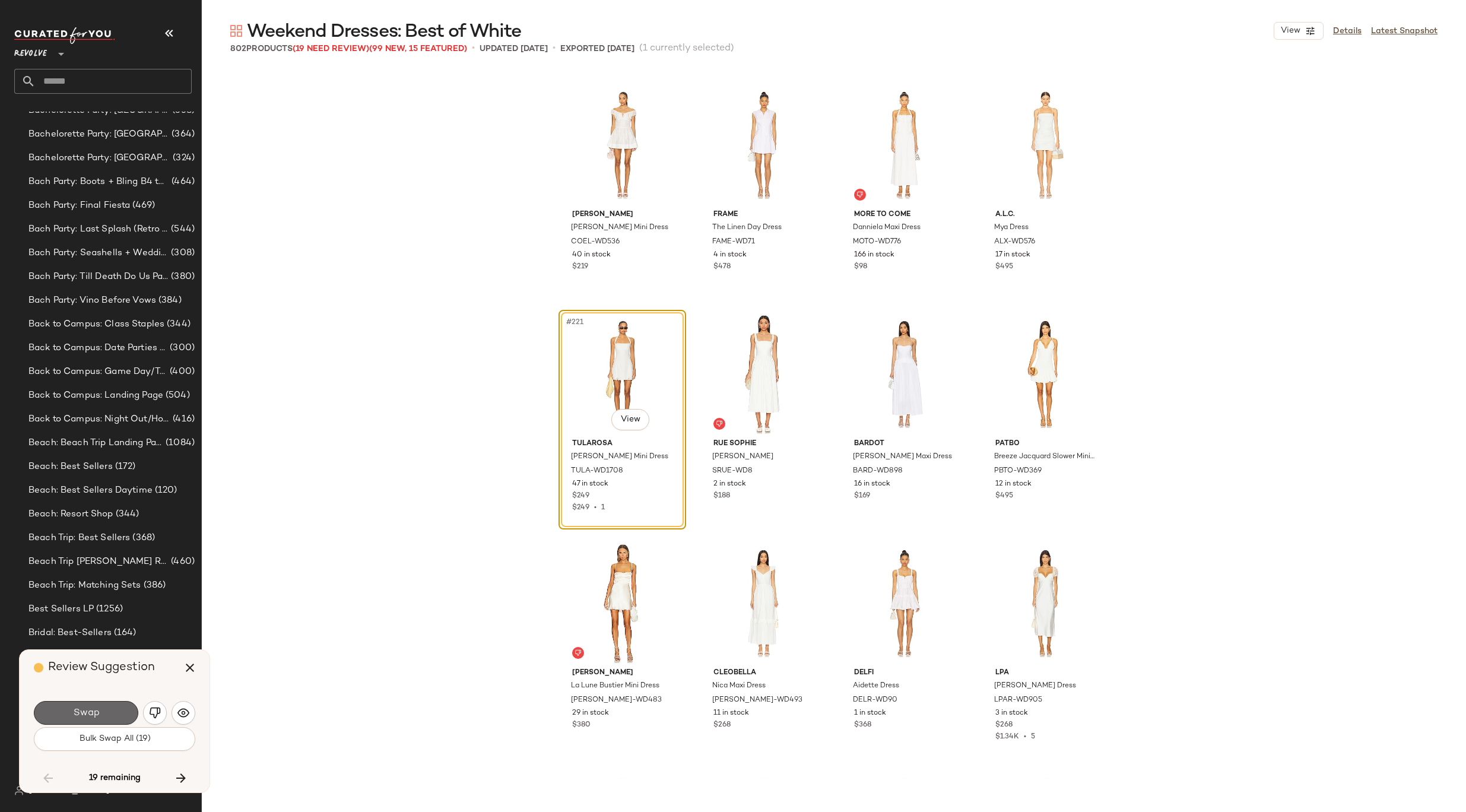
click at [122, 713] on button "Swap" at bounding box center [86, 713] width 105 height 24
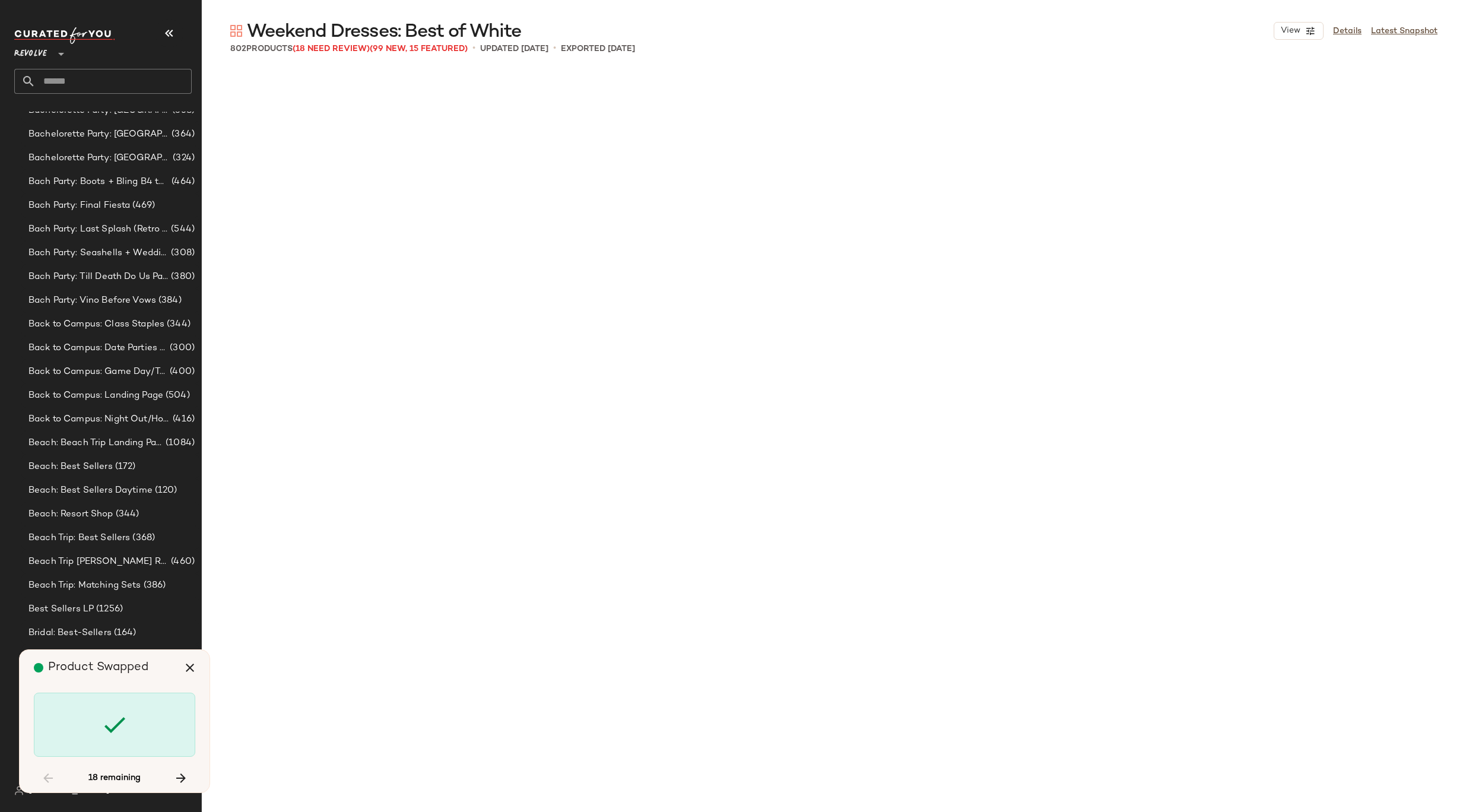
scroll to position [13515, 0]
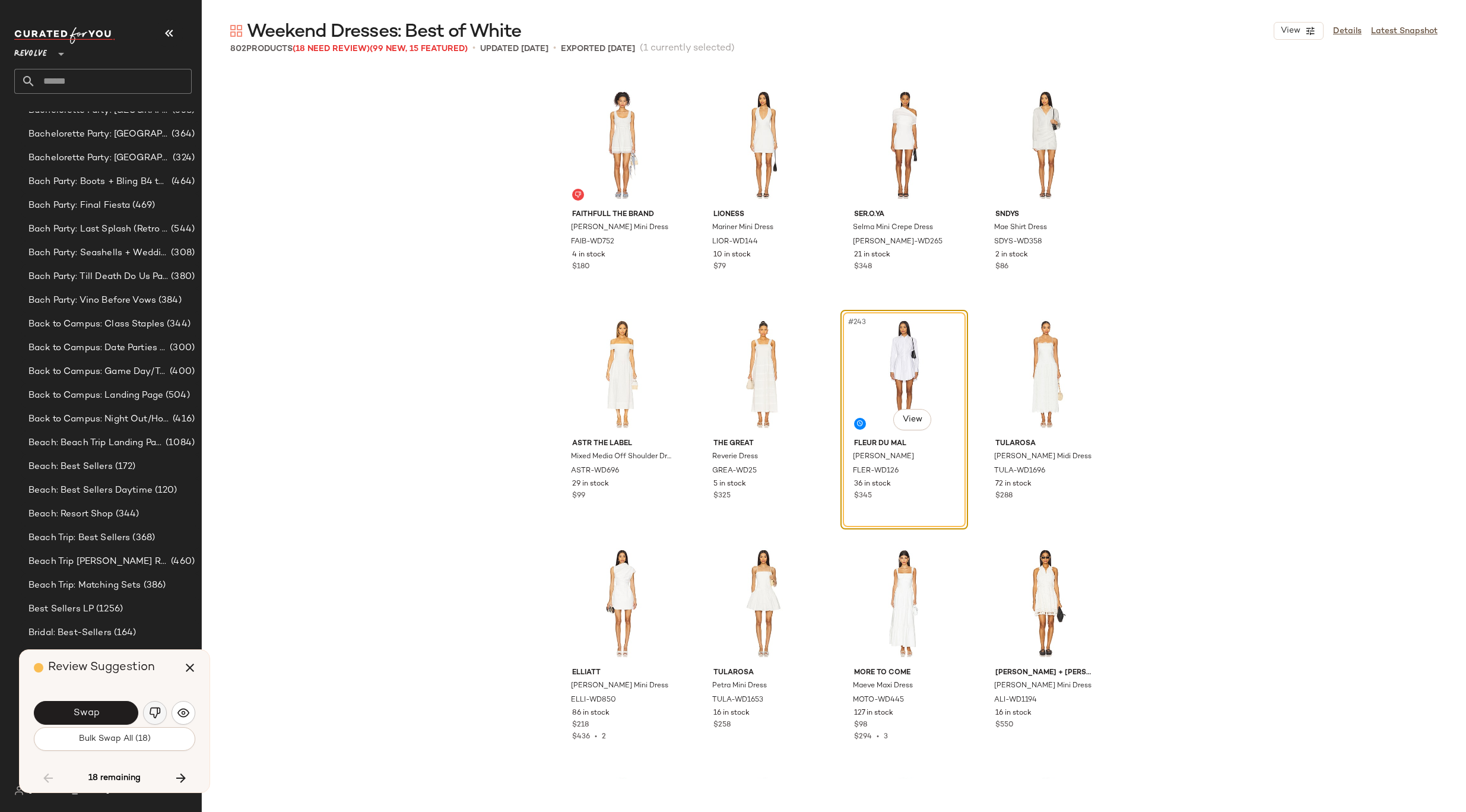
click at [150, 714] on img "button" at bounding box center [155, 713] width 12 height 12
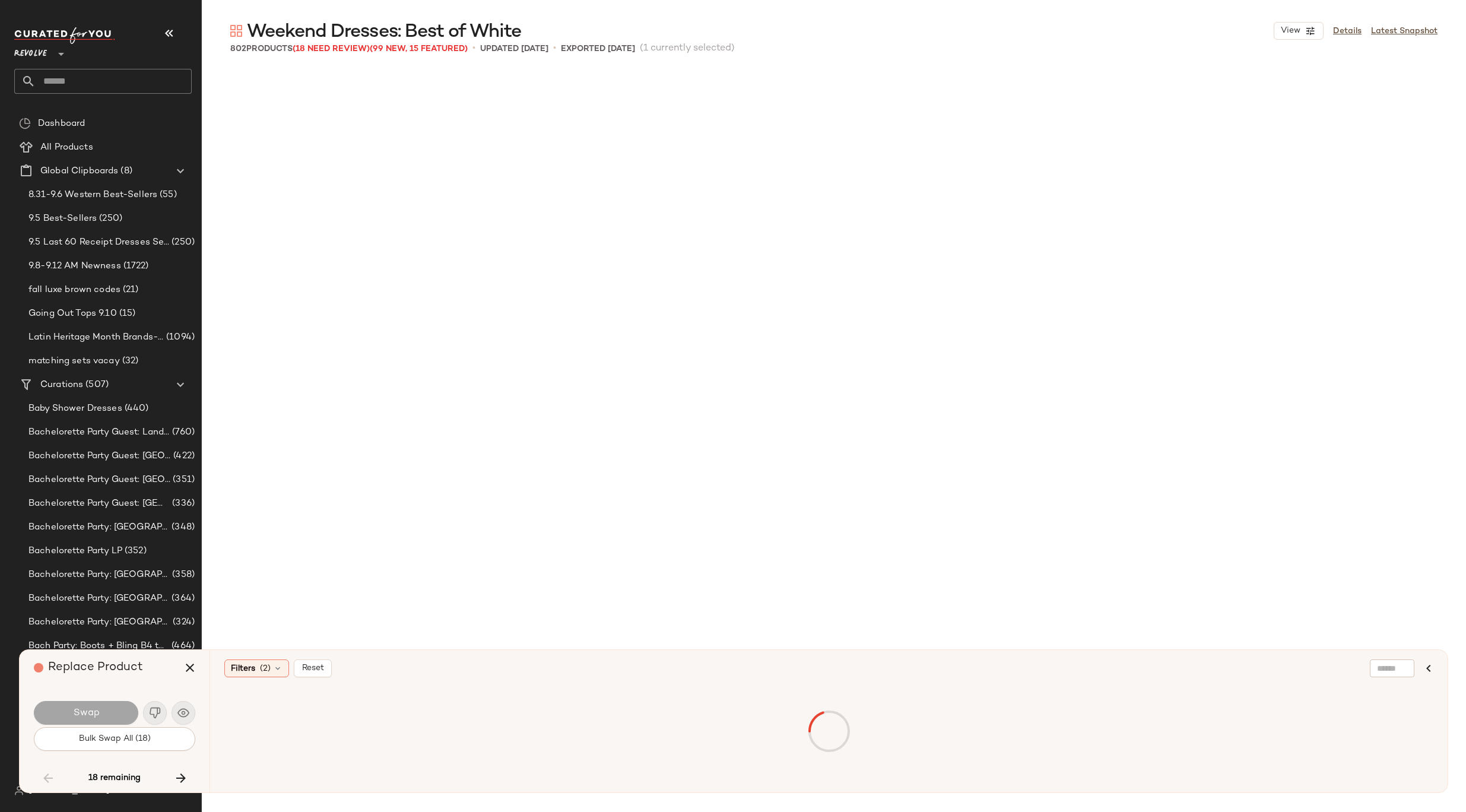
scroll to position [13515, 0]
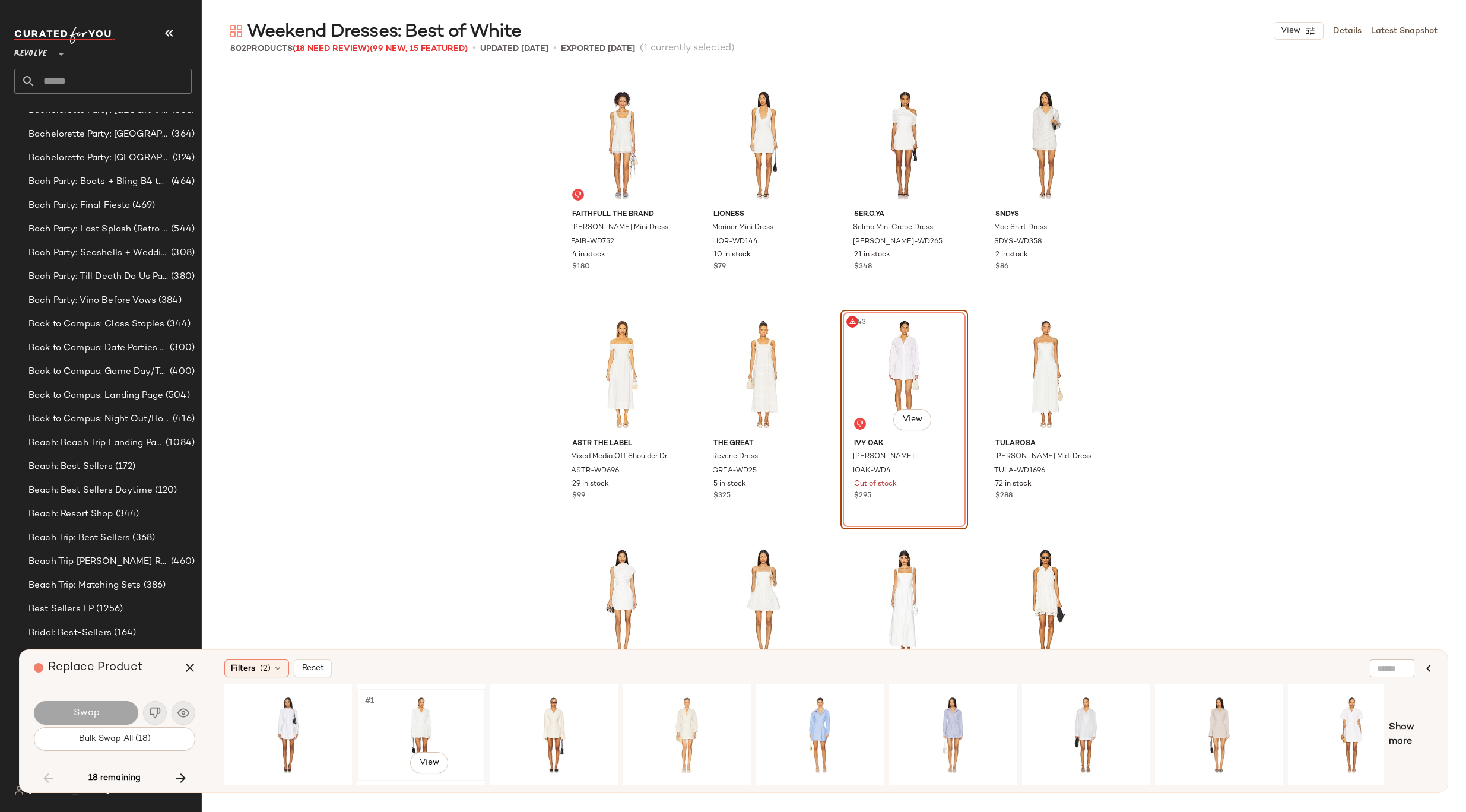
click at [430, 729] on div "#1 View" at bounding box center [421, 735] width 119 height 85
click at [120, 711] on button "Swap" at bounding box center [86, 713] width 105 height 24
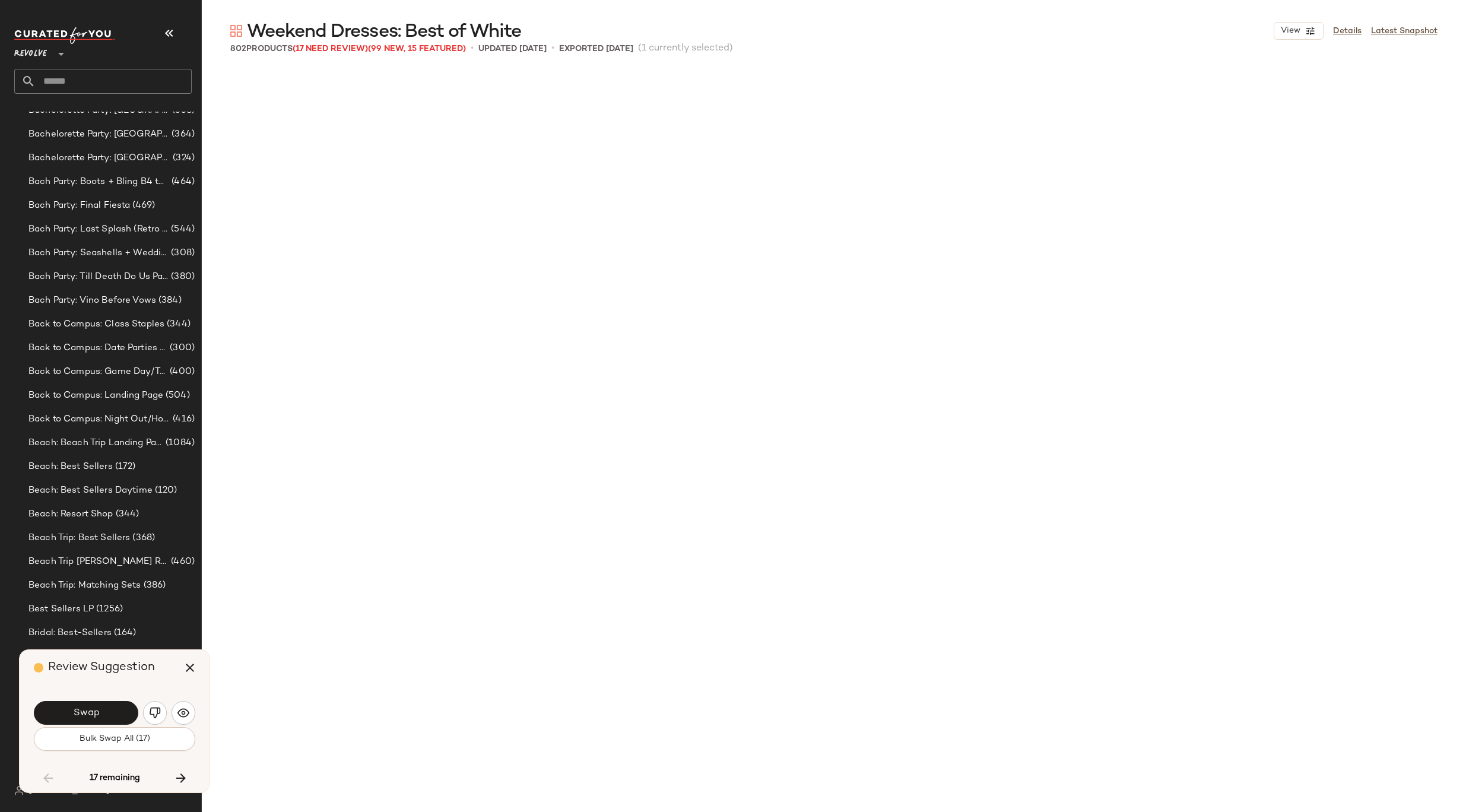
scroll to position [14431, 0]
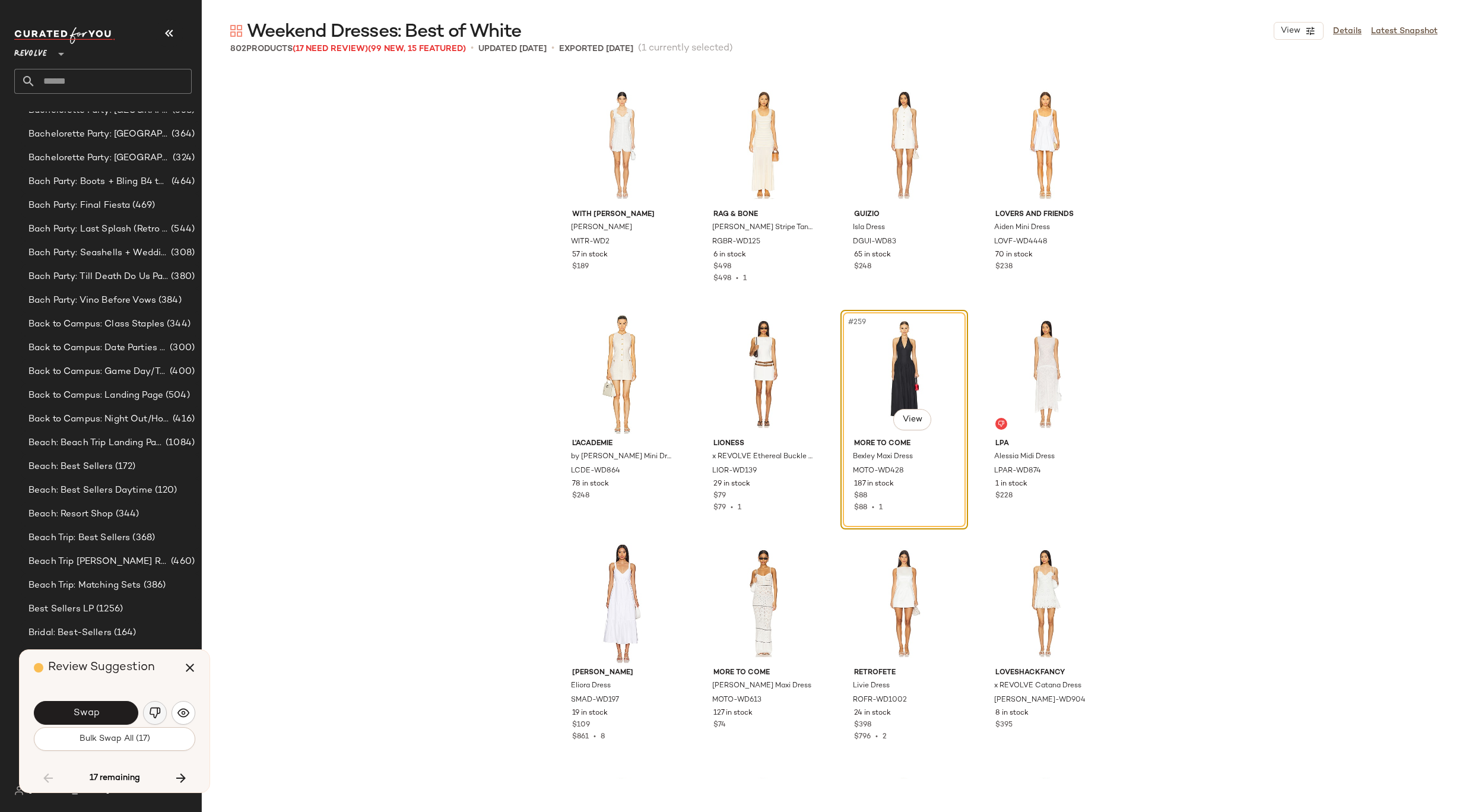
click at [151, 718] on button "button" at bounding box center [155, 713] width 24 height 24
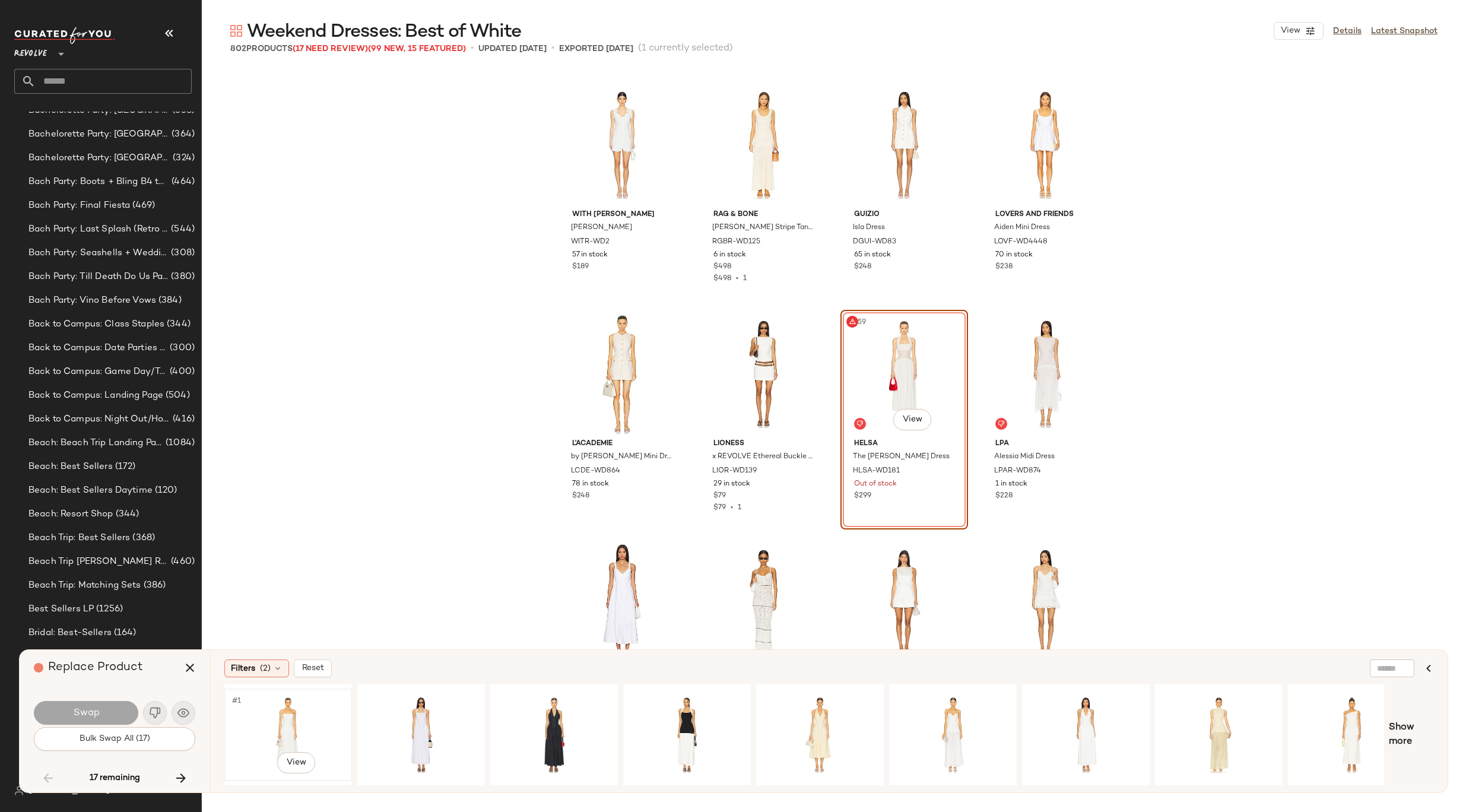
click at [310, 718] on div "#1 View" at bounding box center [287, 735] width 119 height 85
click at [104, 716] on button "Swap" at bounding box center [86, 713] width 105 height 24
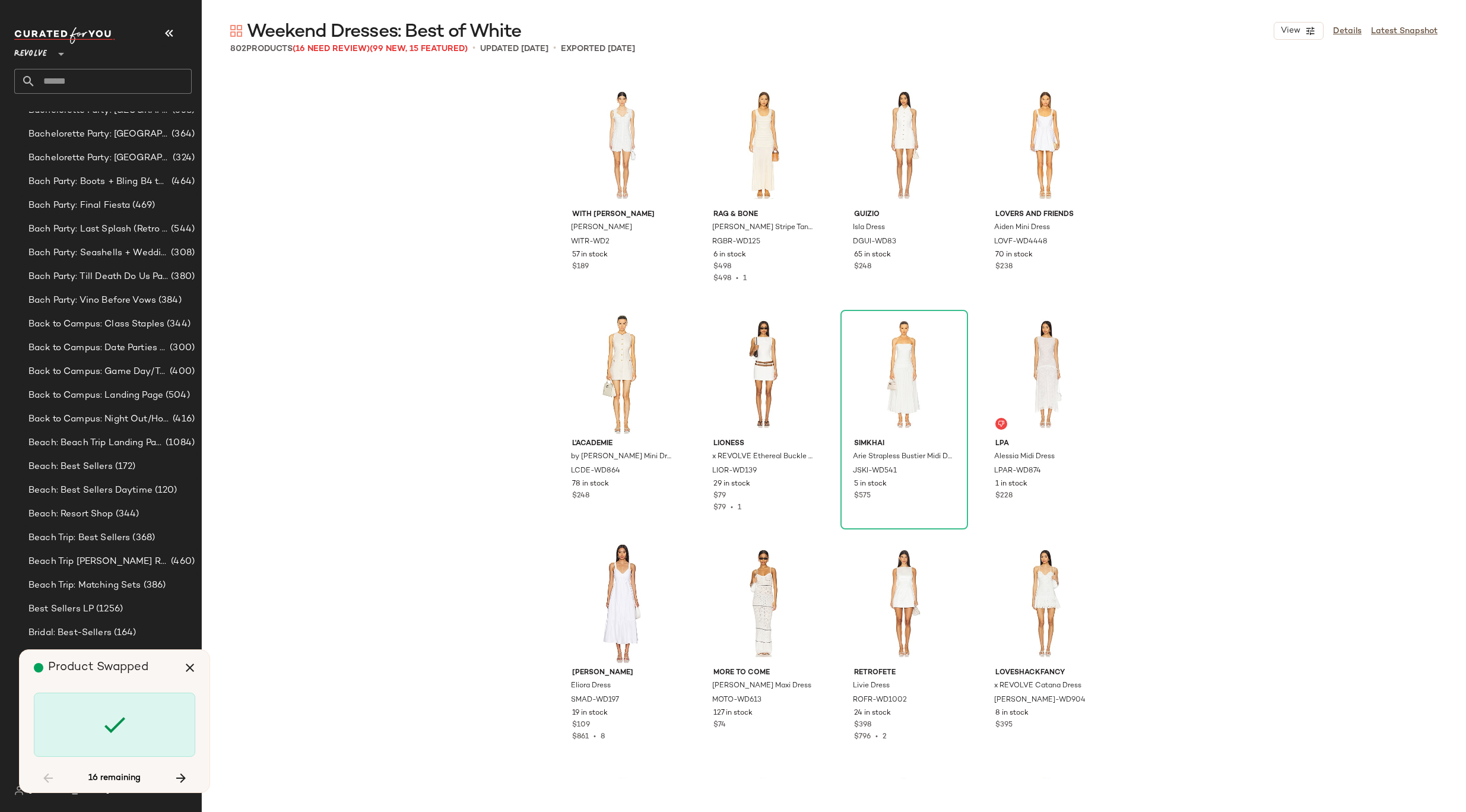
scroll to position [16035, 0]
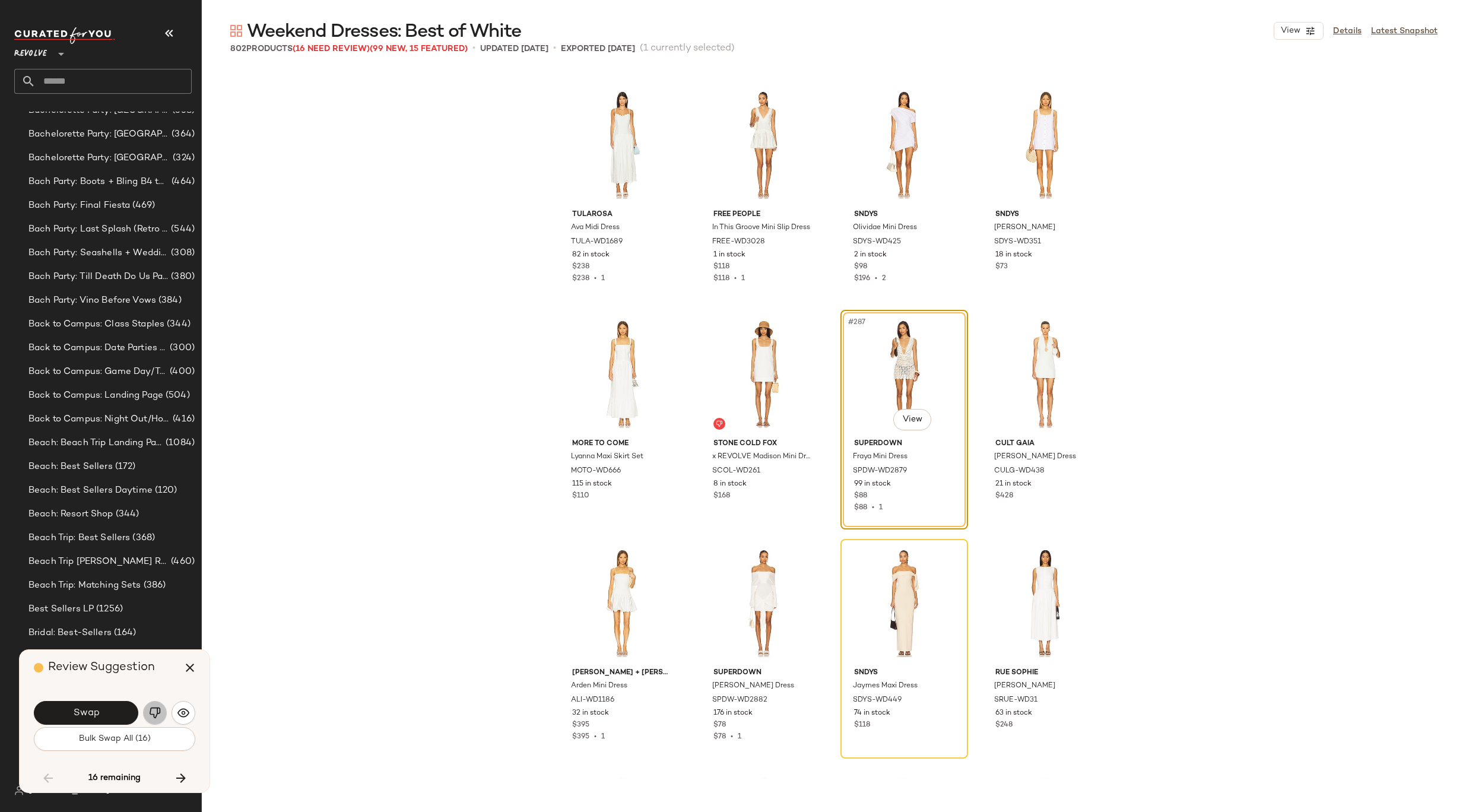
click at [157, 710] on img "button" at bounding box center [155, 713] width 12 height 12
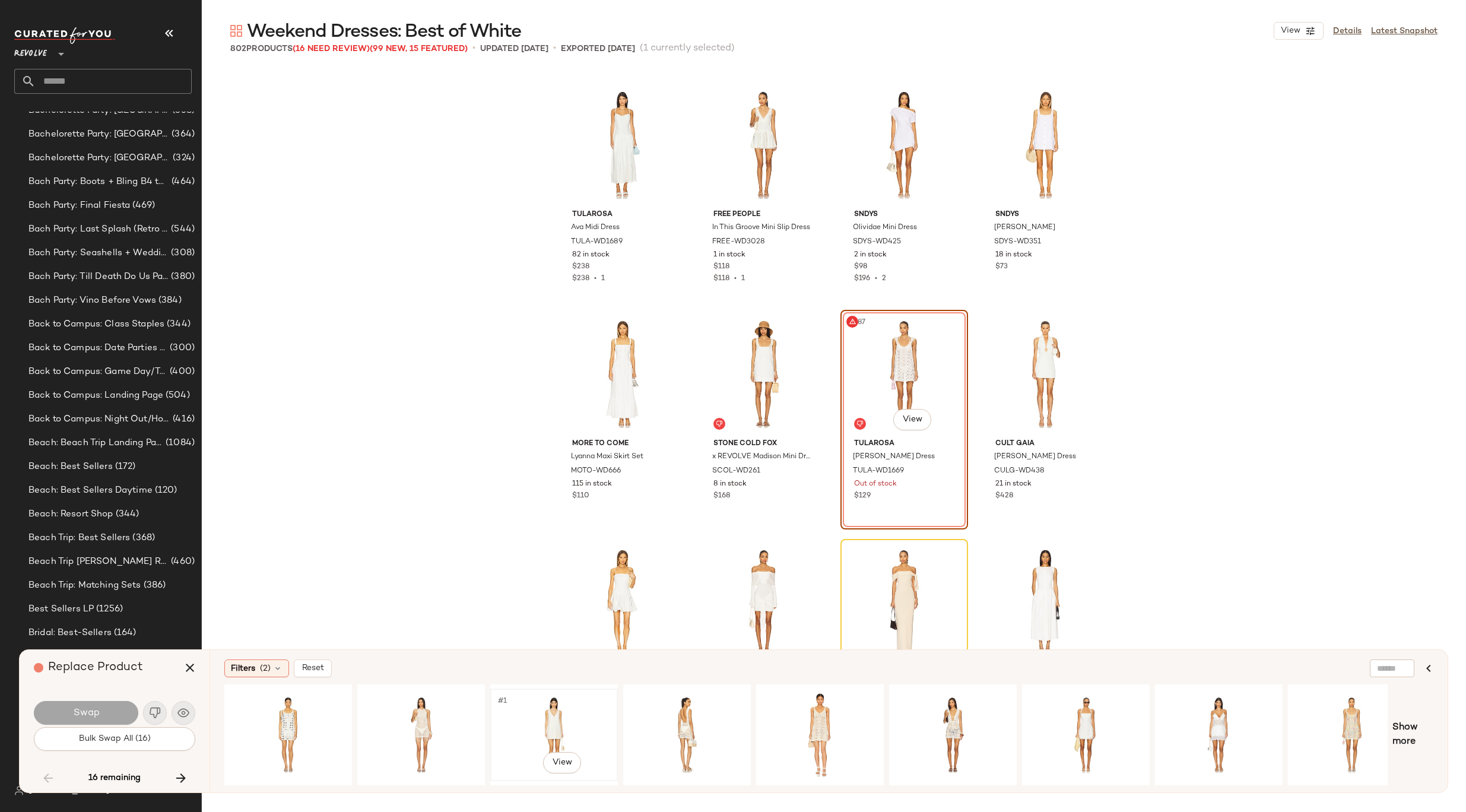
click at [551, 732] on div "#1 View" at bounding box center [553, 735] width 119 height 85
click at [664, 727] on div "#1 View" at bounding box center [687, 735] width 119 height 85
click at [108, 718] on button "Swap" at bounding box center [86, 713] width 105 height 24
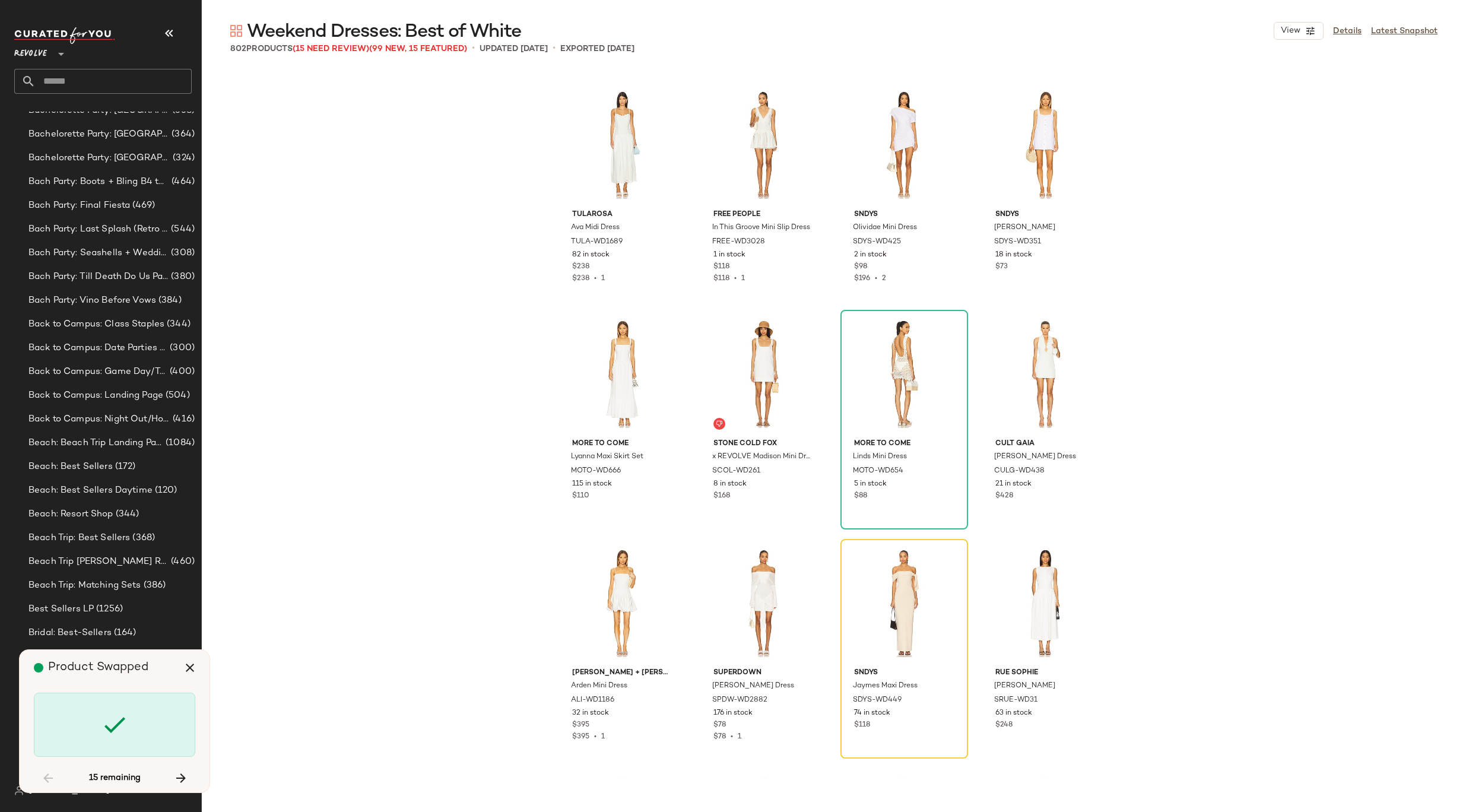
scroll to position [16264, 0]
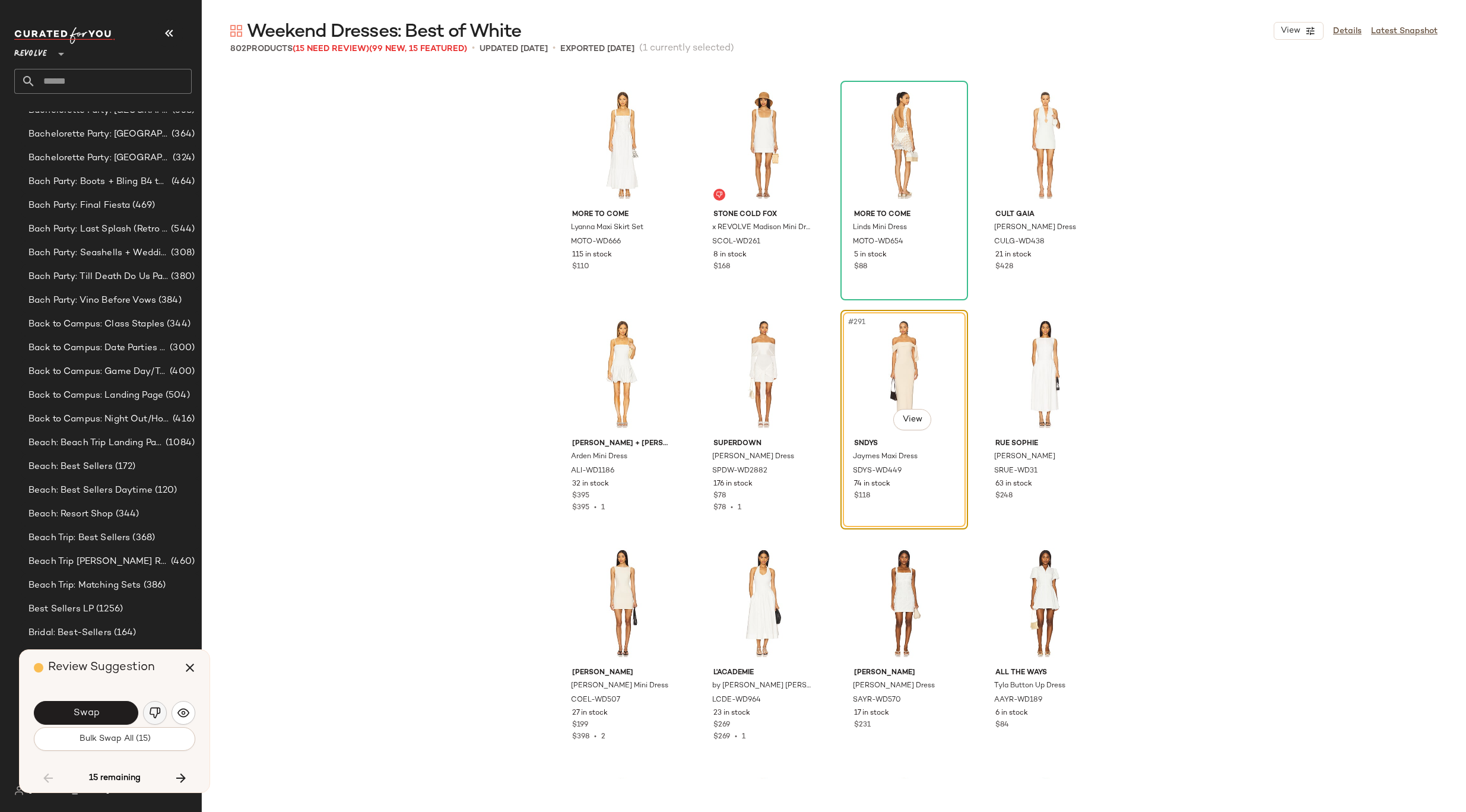
click at [157, 716] on img "button" at bounding box center [155, 713] width 12 height 12
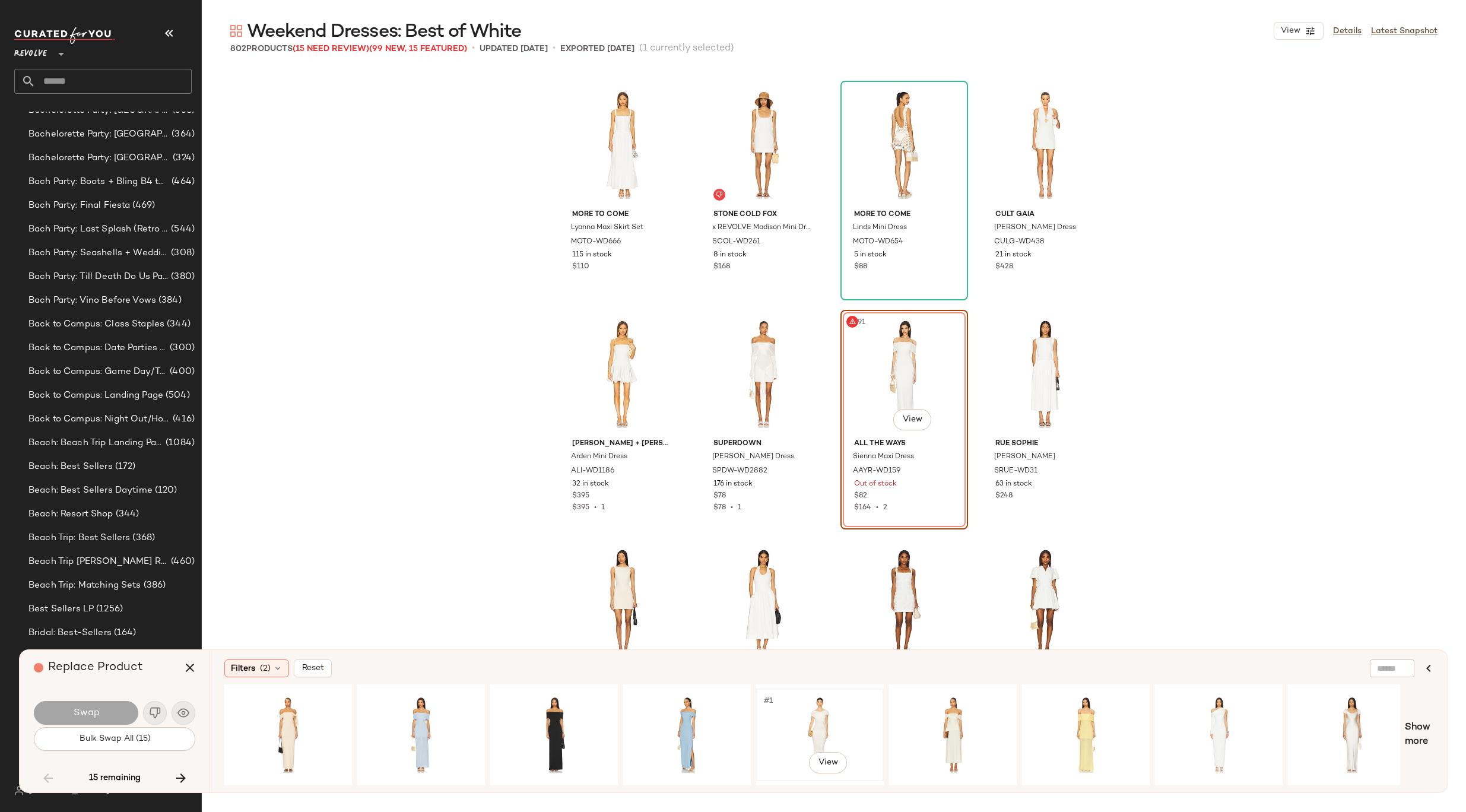
click at [808, 739] on div "#1 View" at bounding box center [819, 735] width 119 height 85
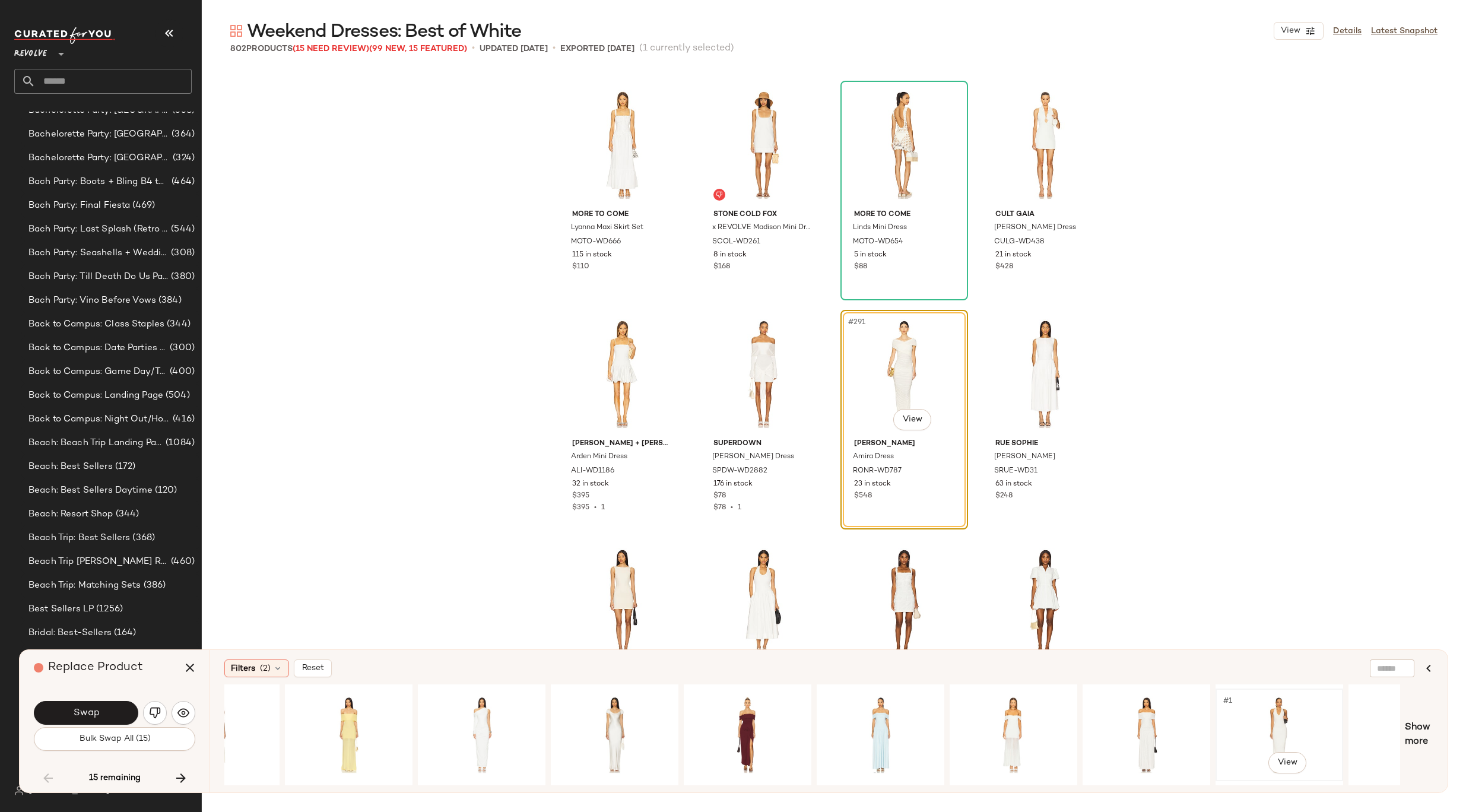
scroll to position [0, 809]
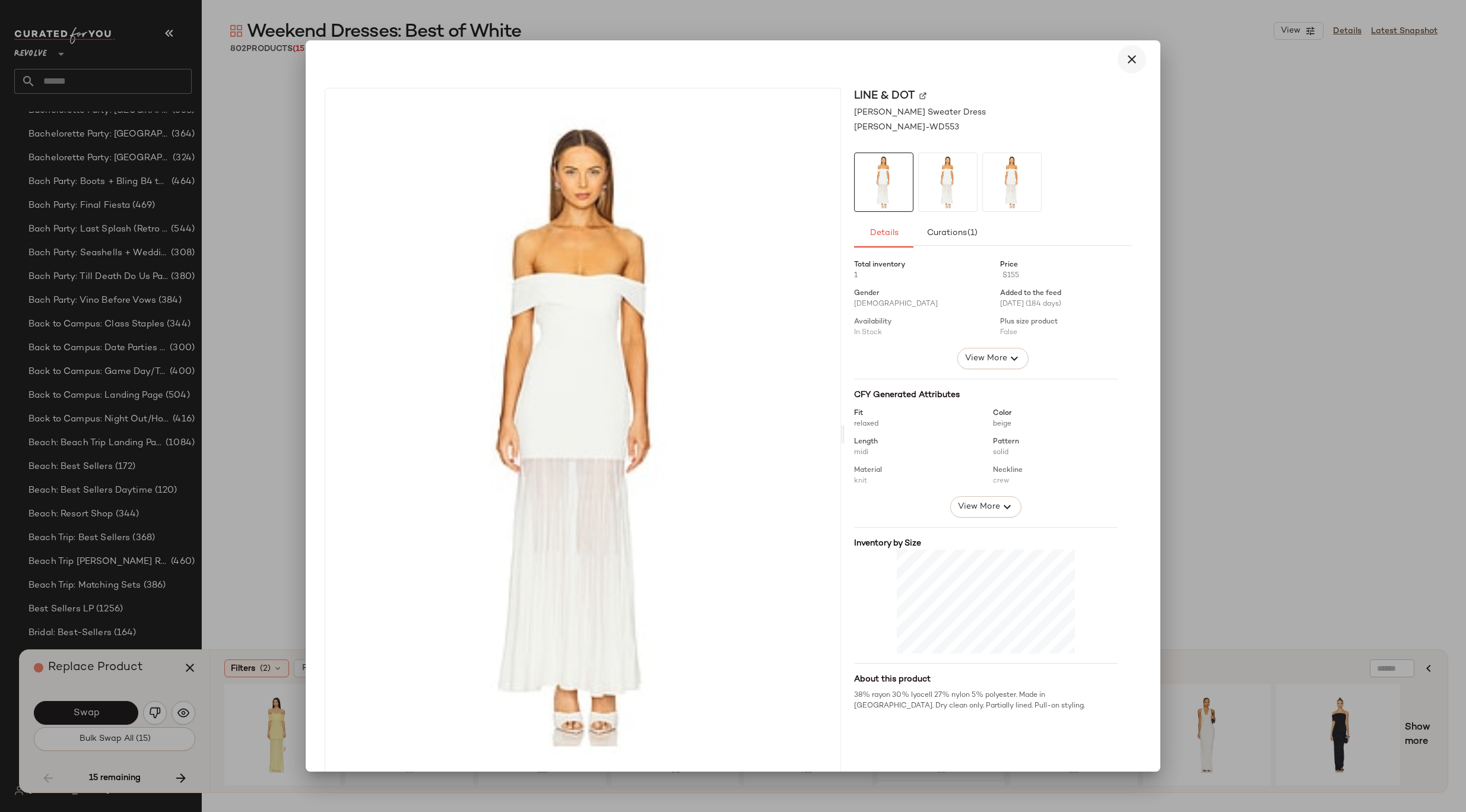
click at [1125, 66] on icon "button" at bounding box center [1132, 59] width 14 height 14
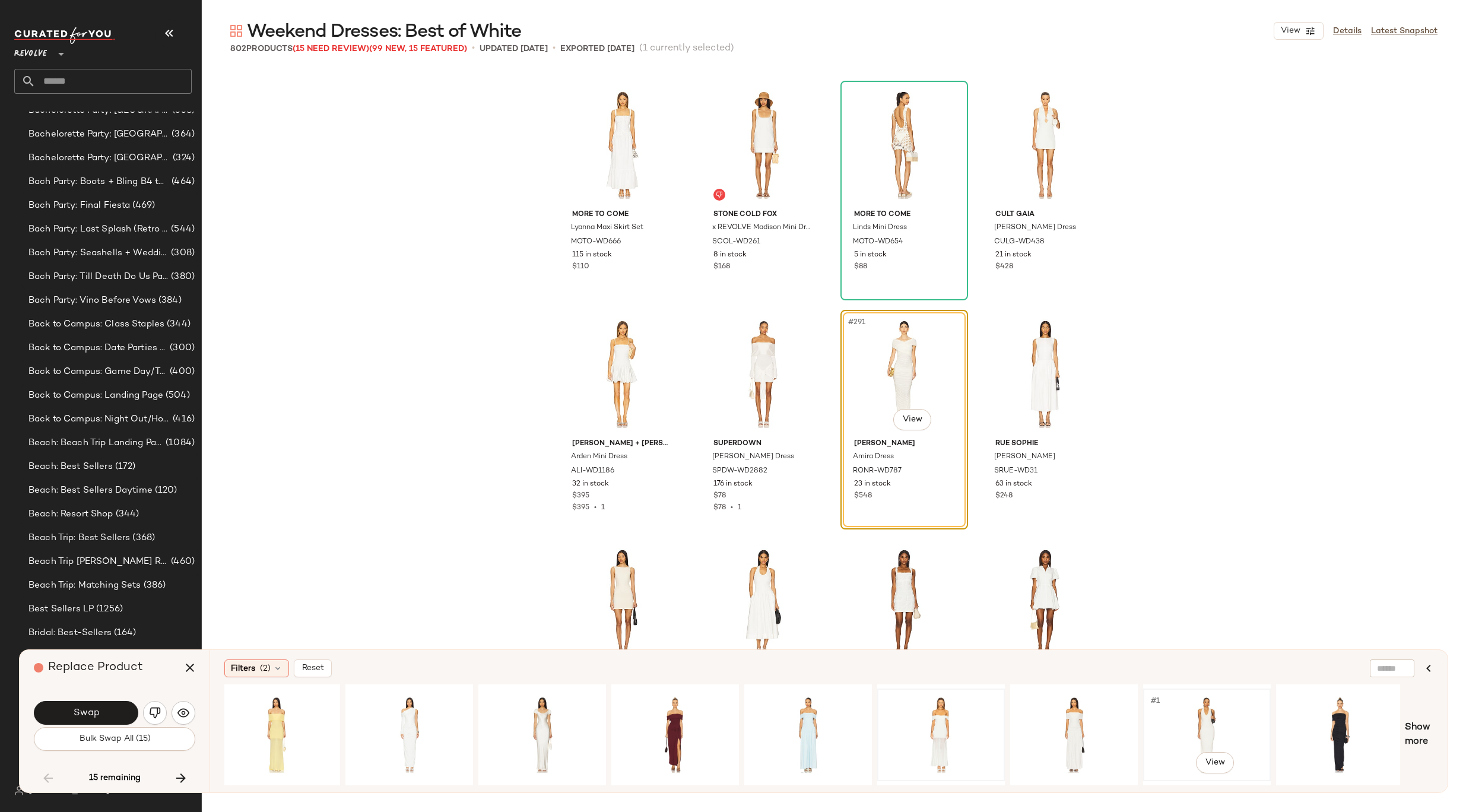
click at [1197, 735] on div "#1 View" at bounding box center [1206, 735] width 119 height 85
click at [125, 708] on button "Swap" at bounding box center [86, 713] width 105 height 24
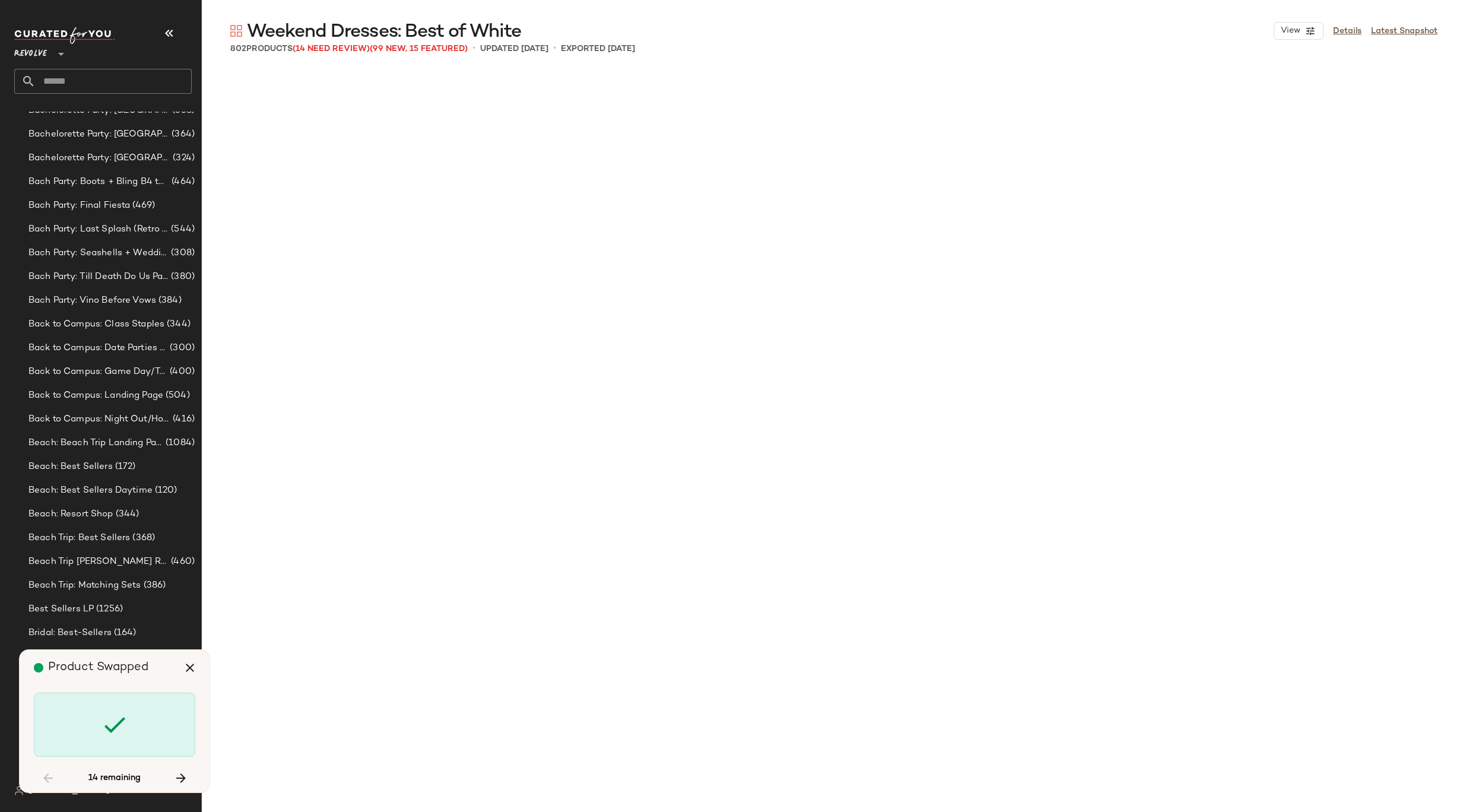
scroll to position [20387, 0]
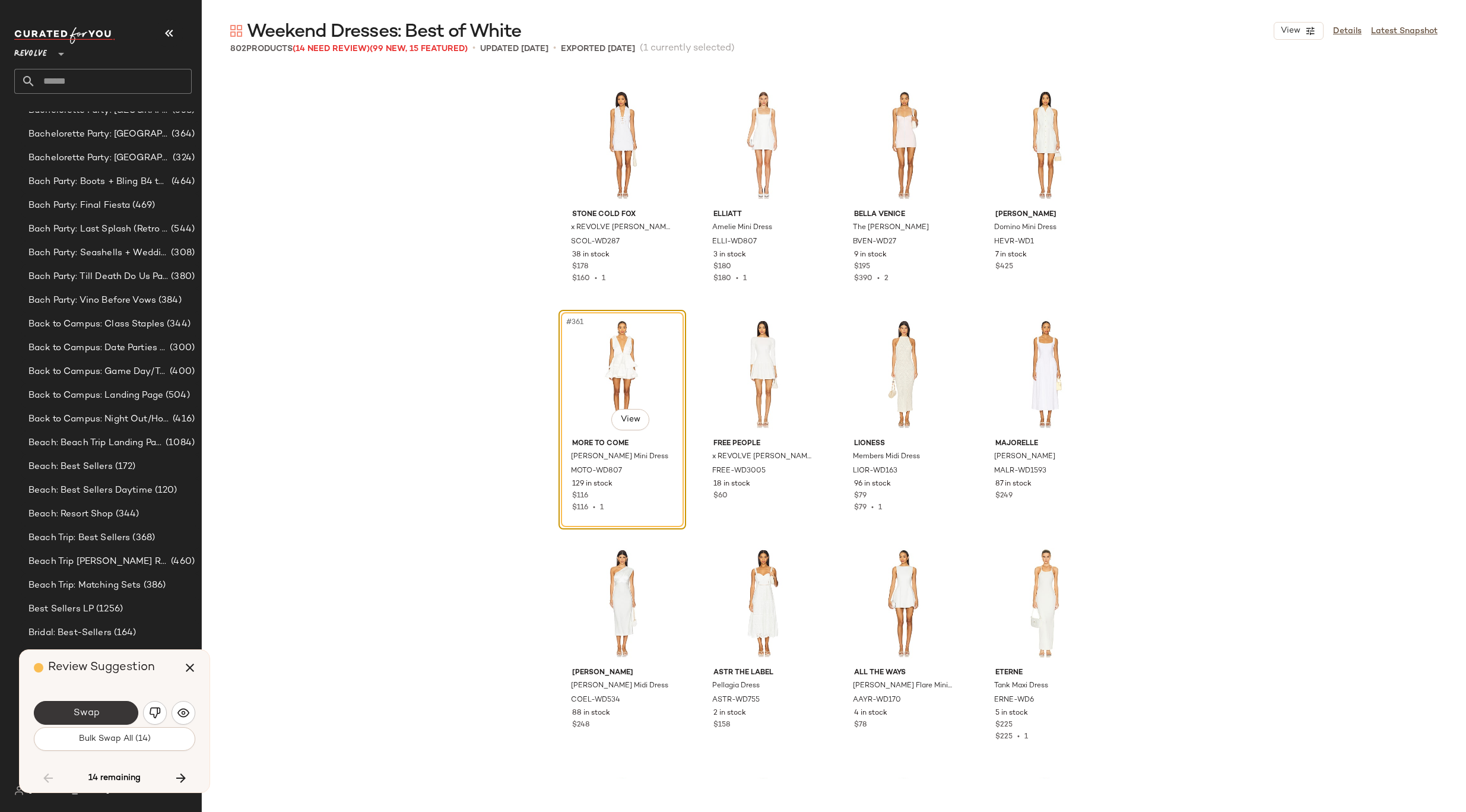
click at [103, 716] on button "Swap" at bounding box center [86, 713] width 105 height 24
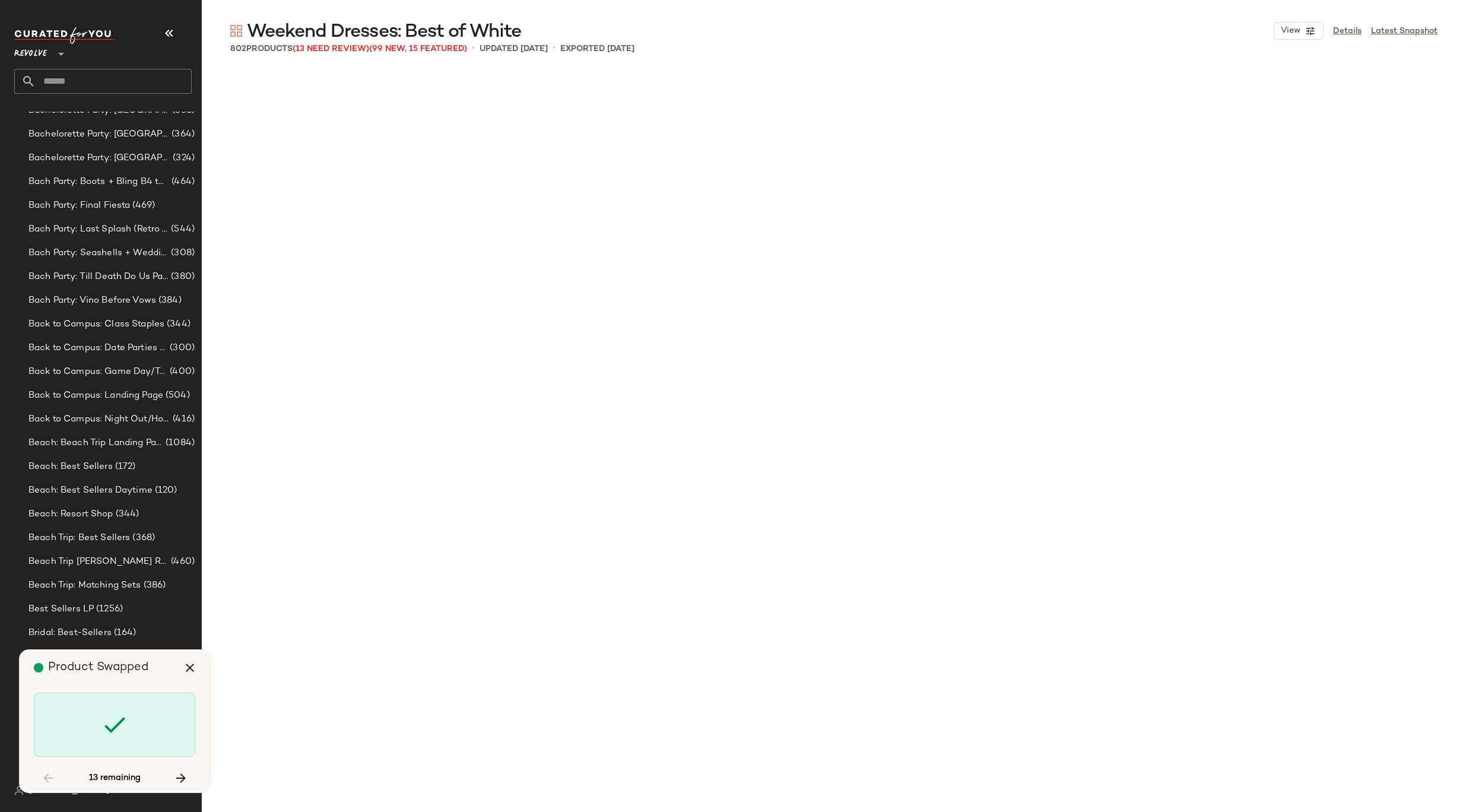
scroll to position [21533, 0]
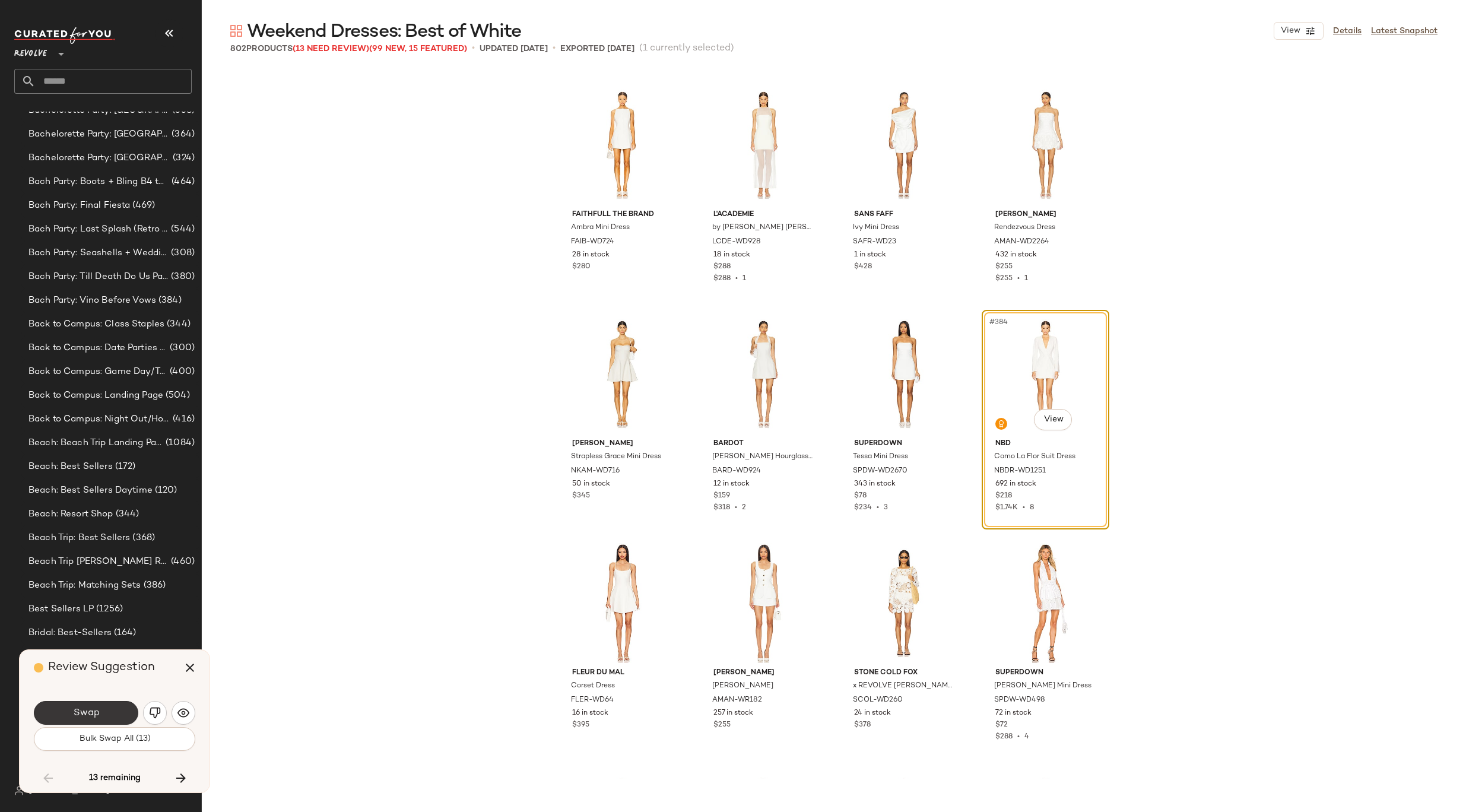
click at [86, 707] on span "Swap" at bounding box center [85, 713] width 27 height 11
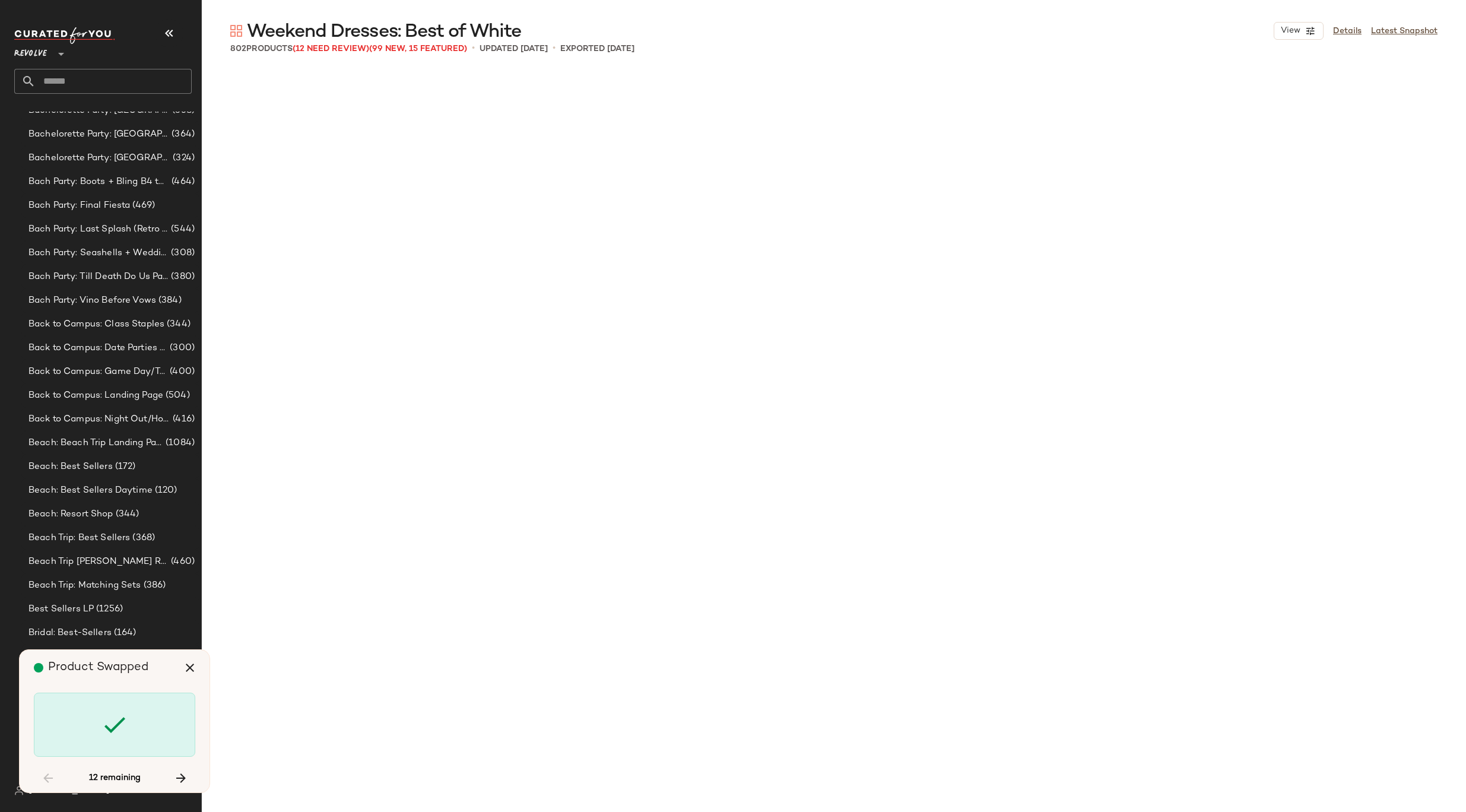
scroll to position [28176, 0]
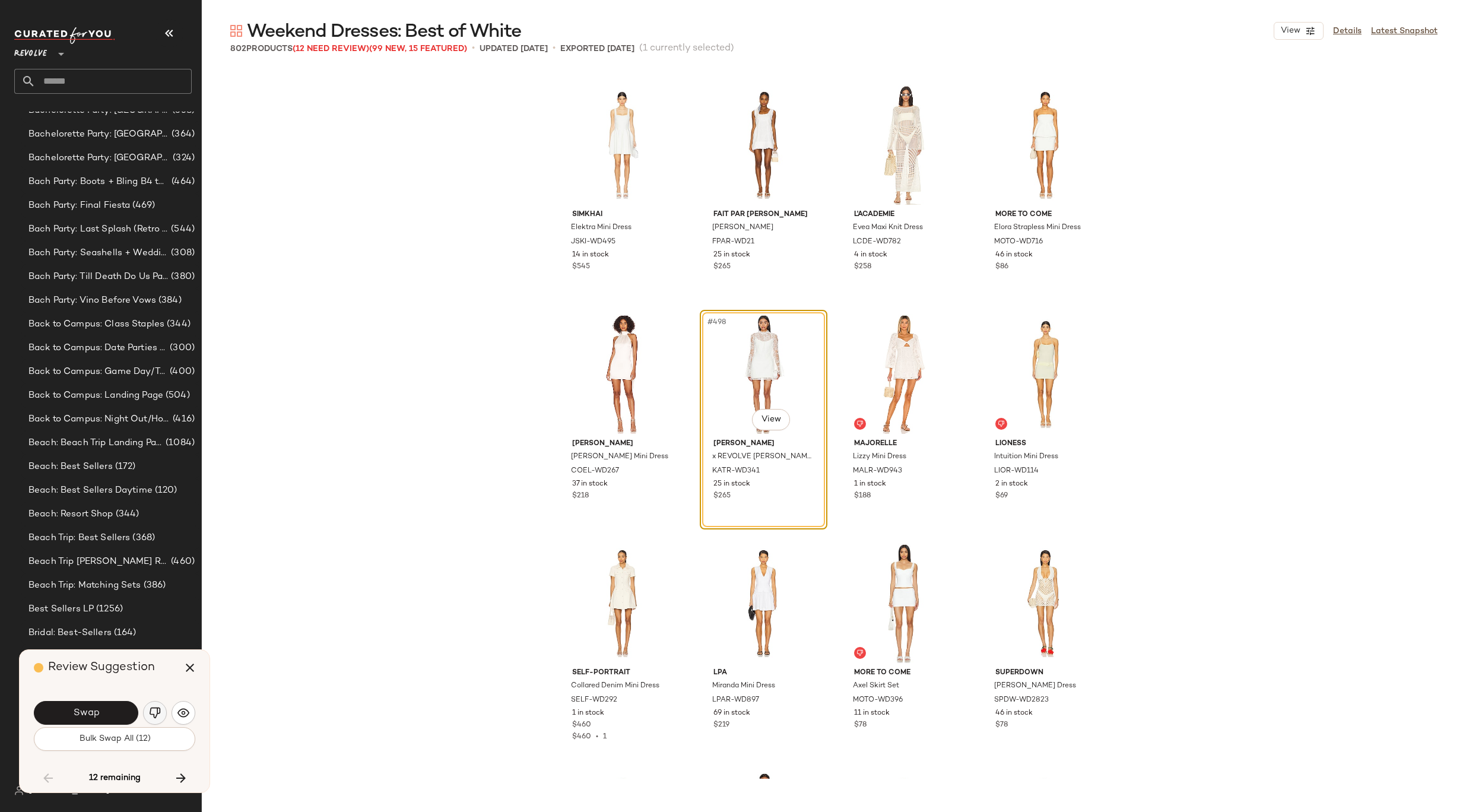
click at [159, 716] on img "button" at bounding box center [155, 713] width 12 height 12
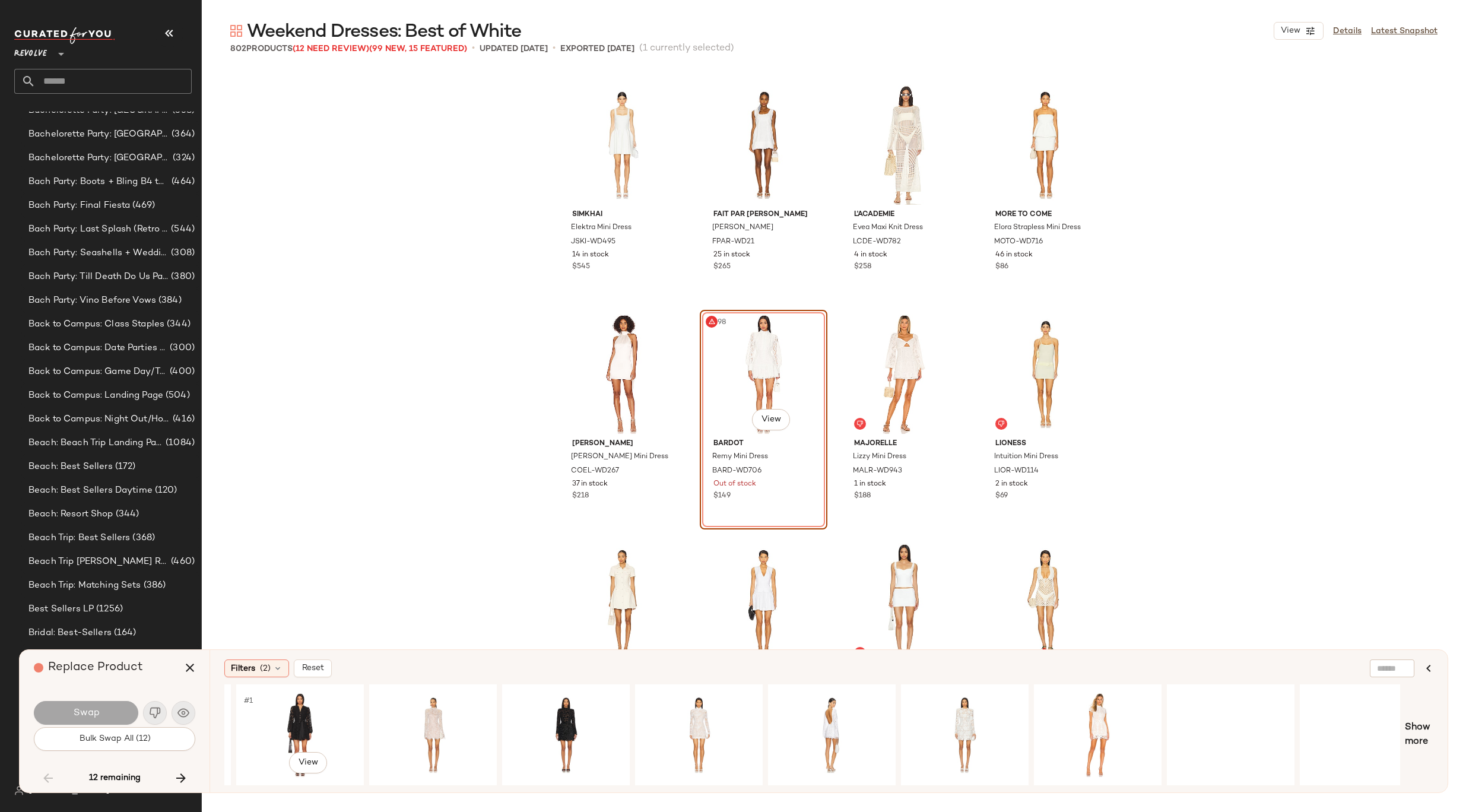
scroll to position [0, 941]
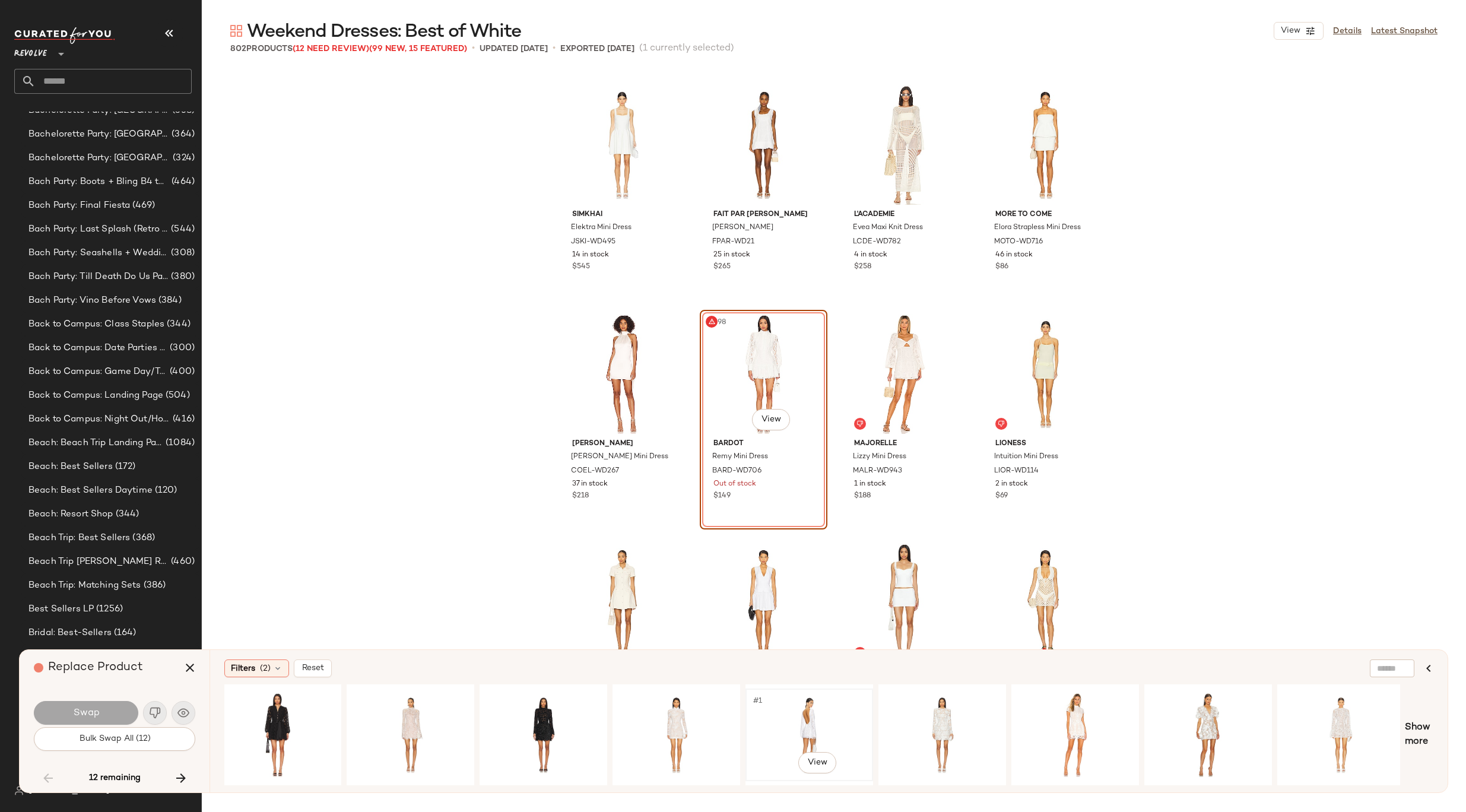
click at [820, 700] on div "#1 View" at bounding box center [809, 735] width 119 height 85
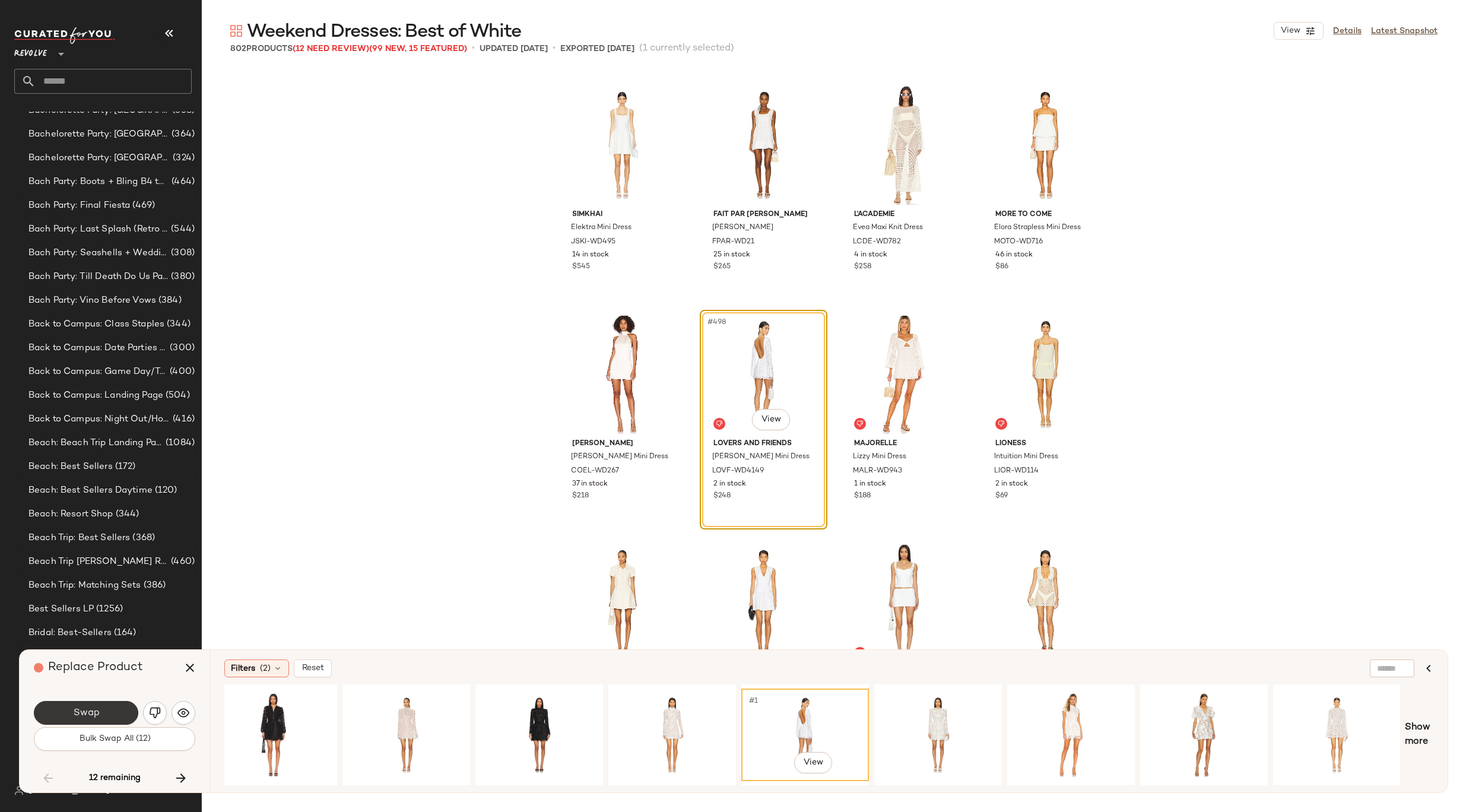
click at [122, 713] on button "Swap" at bounding box center [86, 713] width 105 height 24
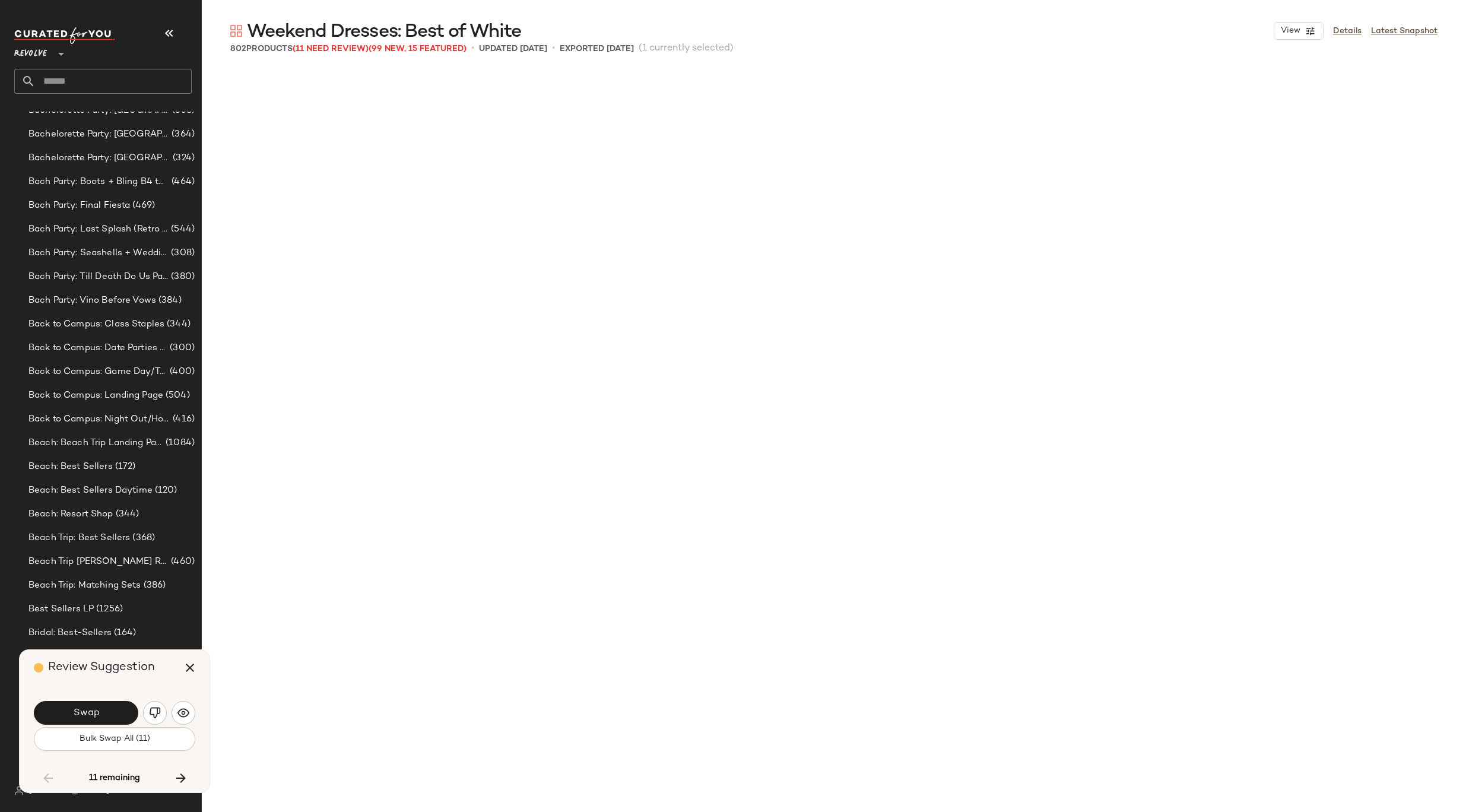
scroll to position [29092, 0]
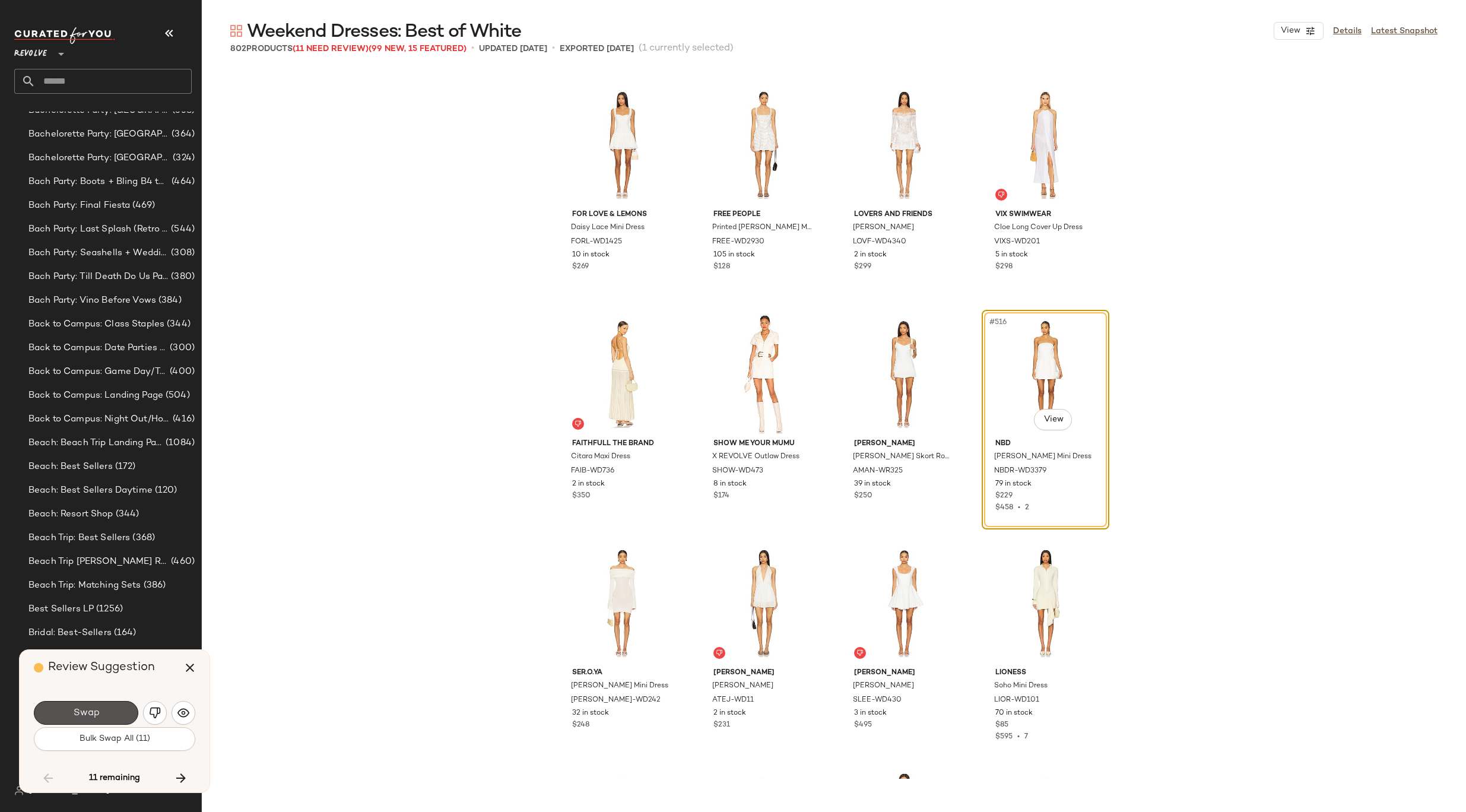
click at [122, 713] on button "Swap" at bounding box center [86, 713] width 105 height 24
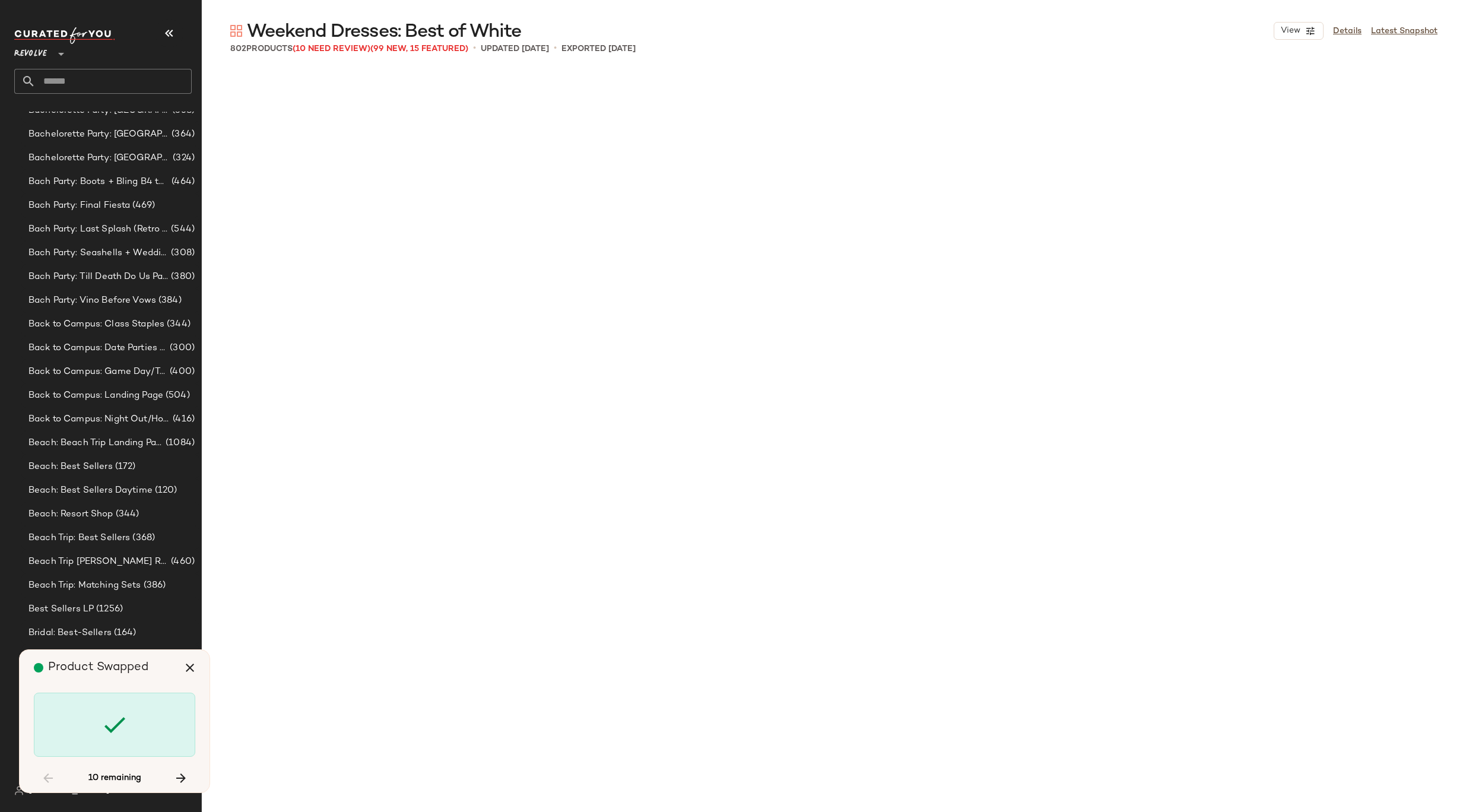
scroll to position [30237, 0]
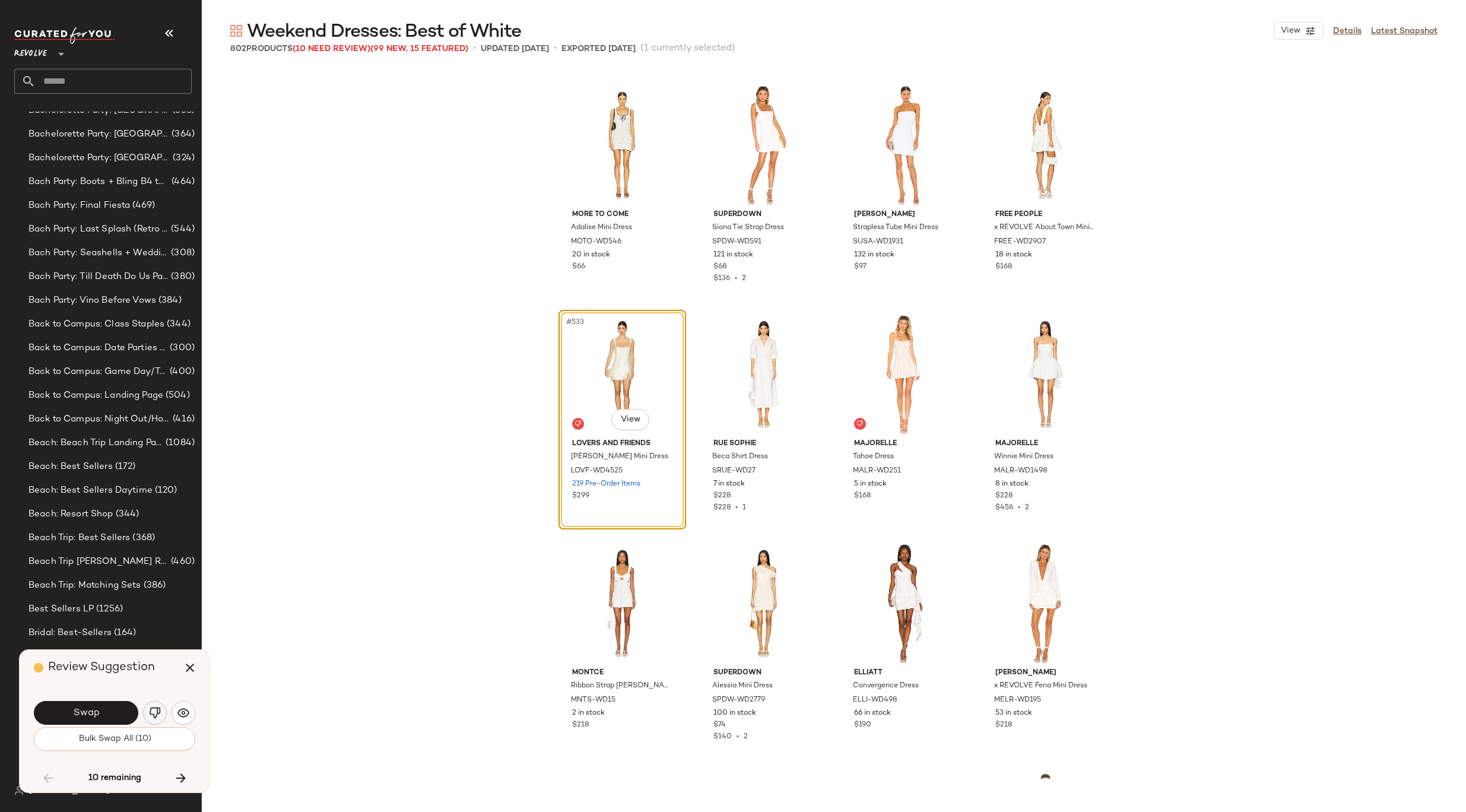
click at [156, 718] on button "button" at bounding box center [155, 713] width 24 height 24
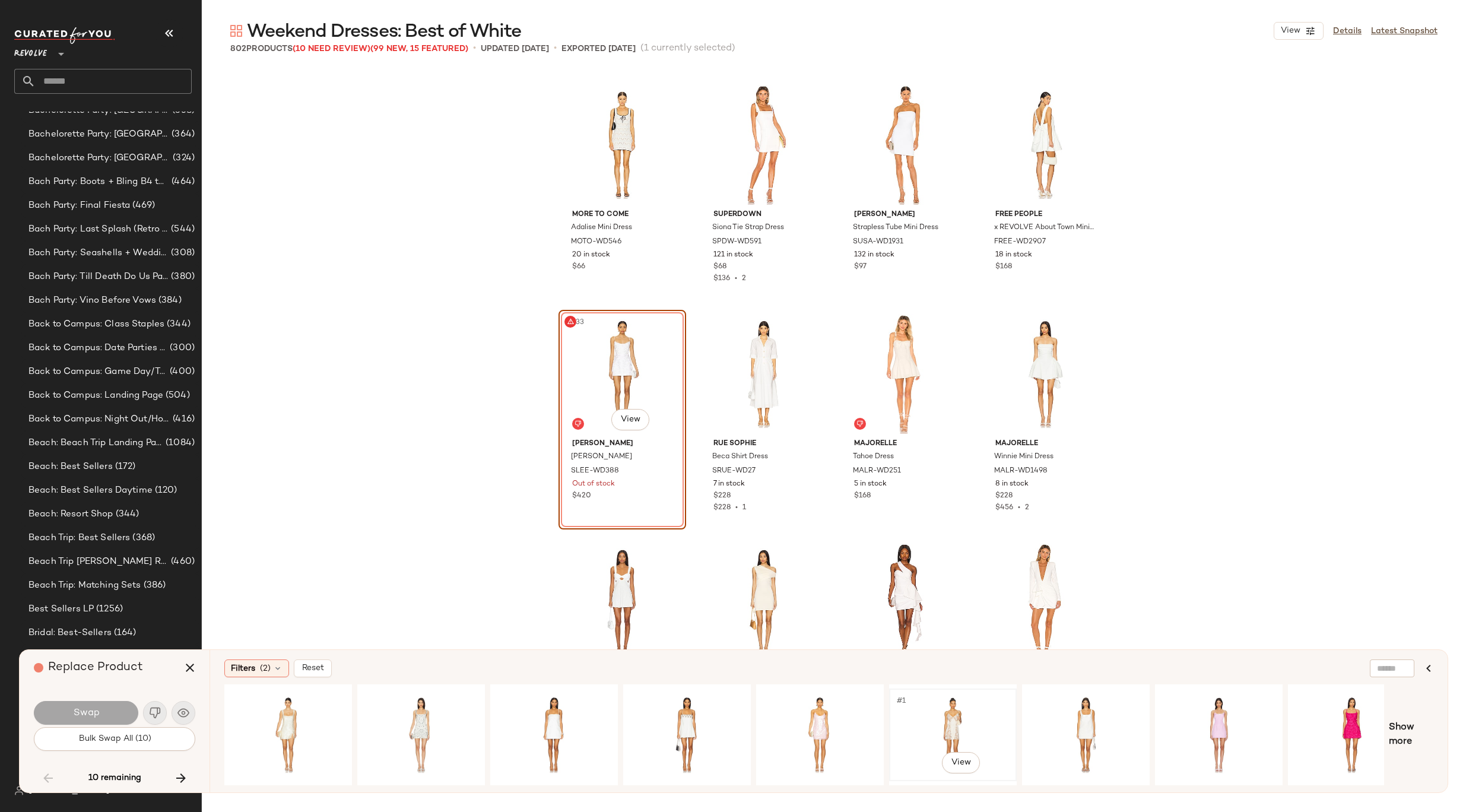
scroll to position [0, 99]
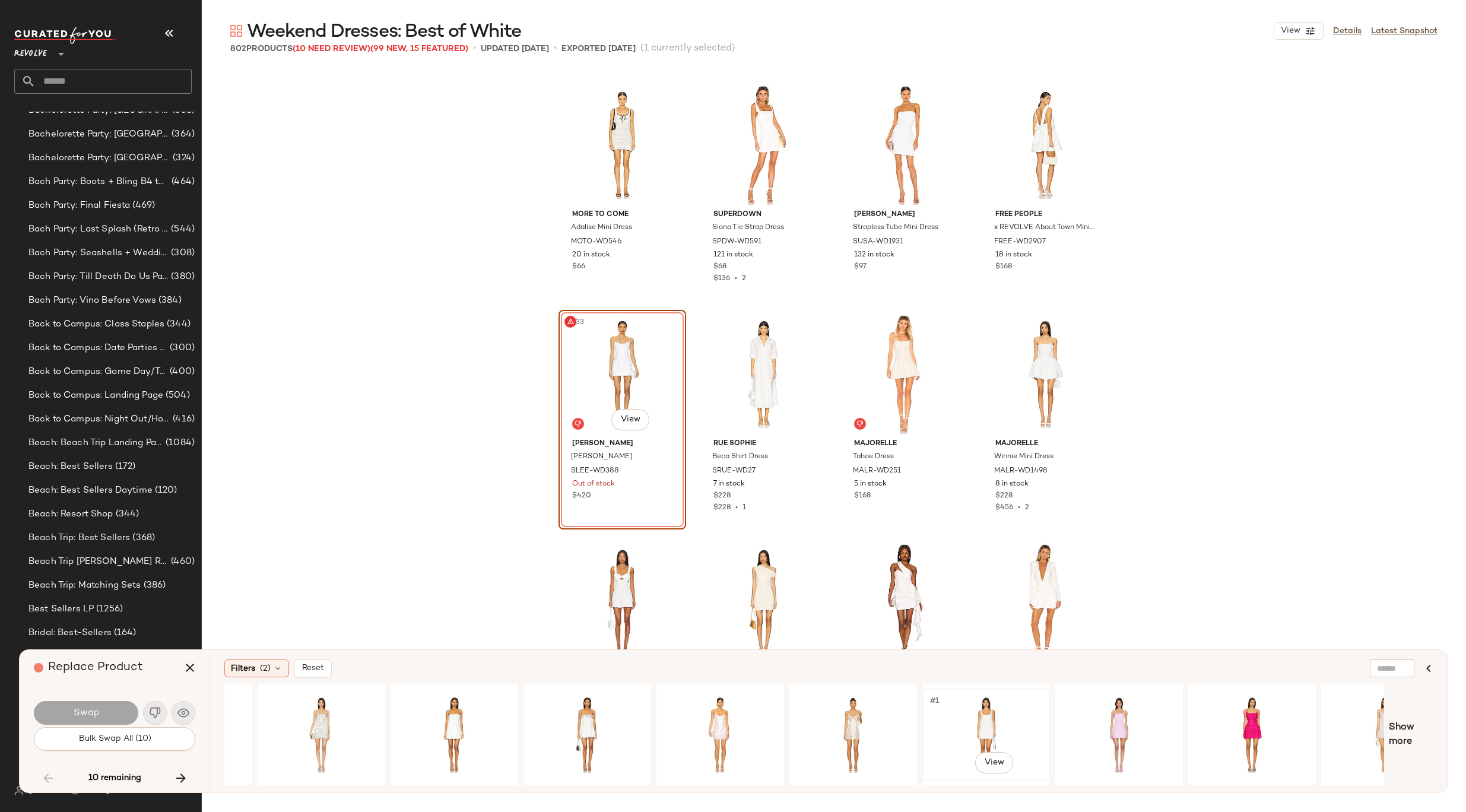
click at [955, 724] on div "#1 View" at bounding box center [986, 735] width 119 height 85
click at [101, 714] on button "Swap" at bounding box center [86, 713] width 105 height 24
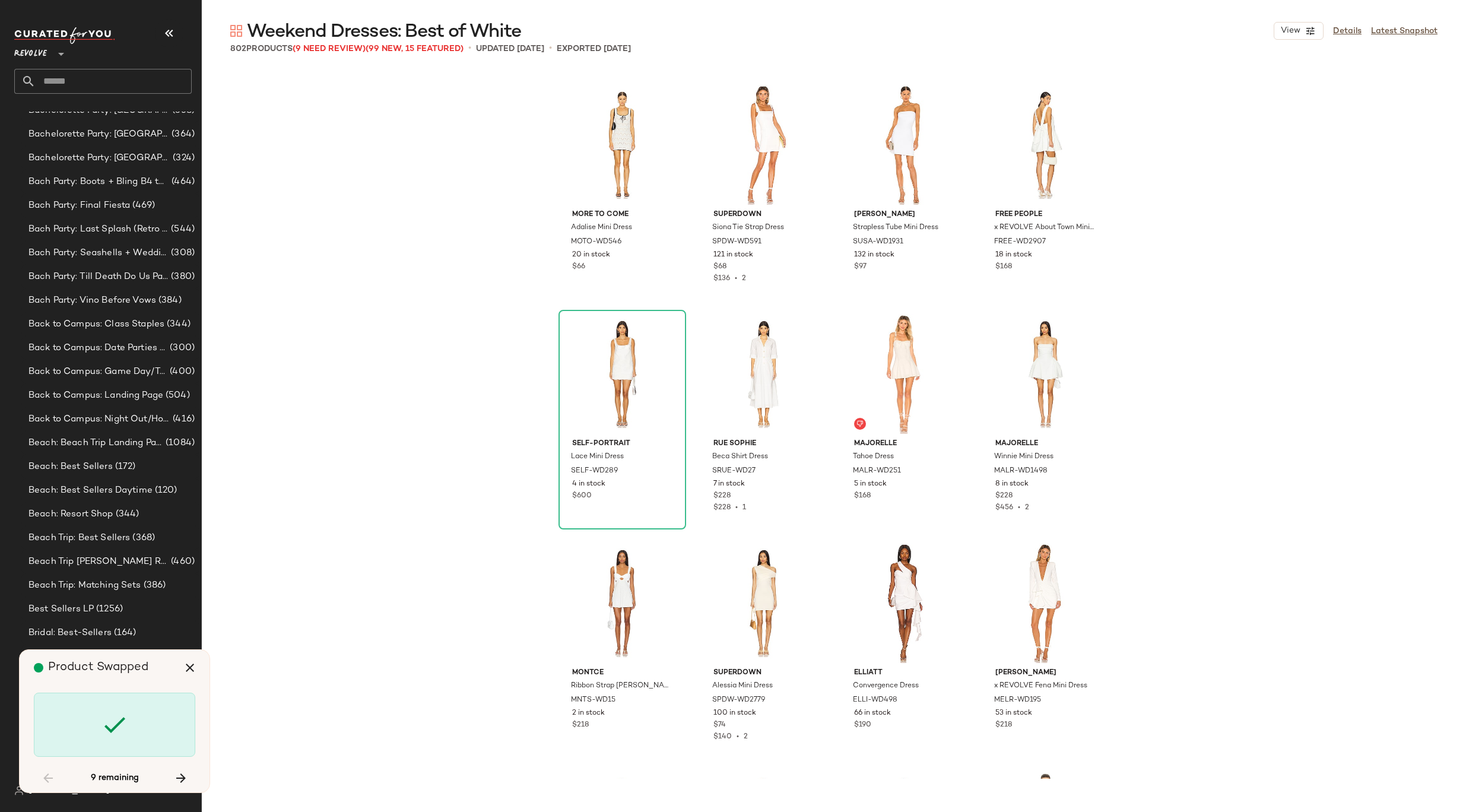
scroll to position [31383, 0]
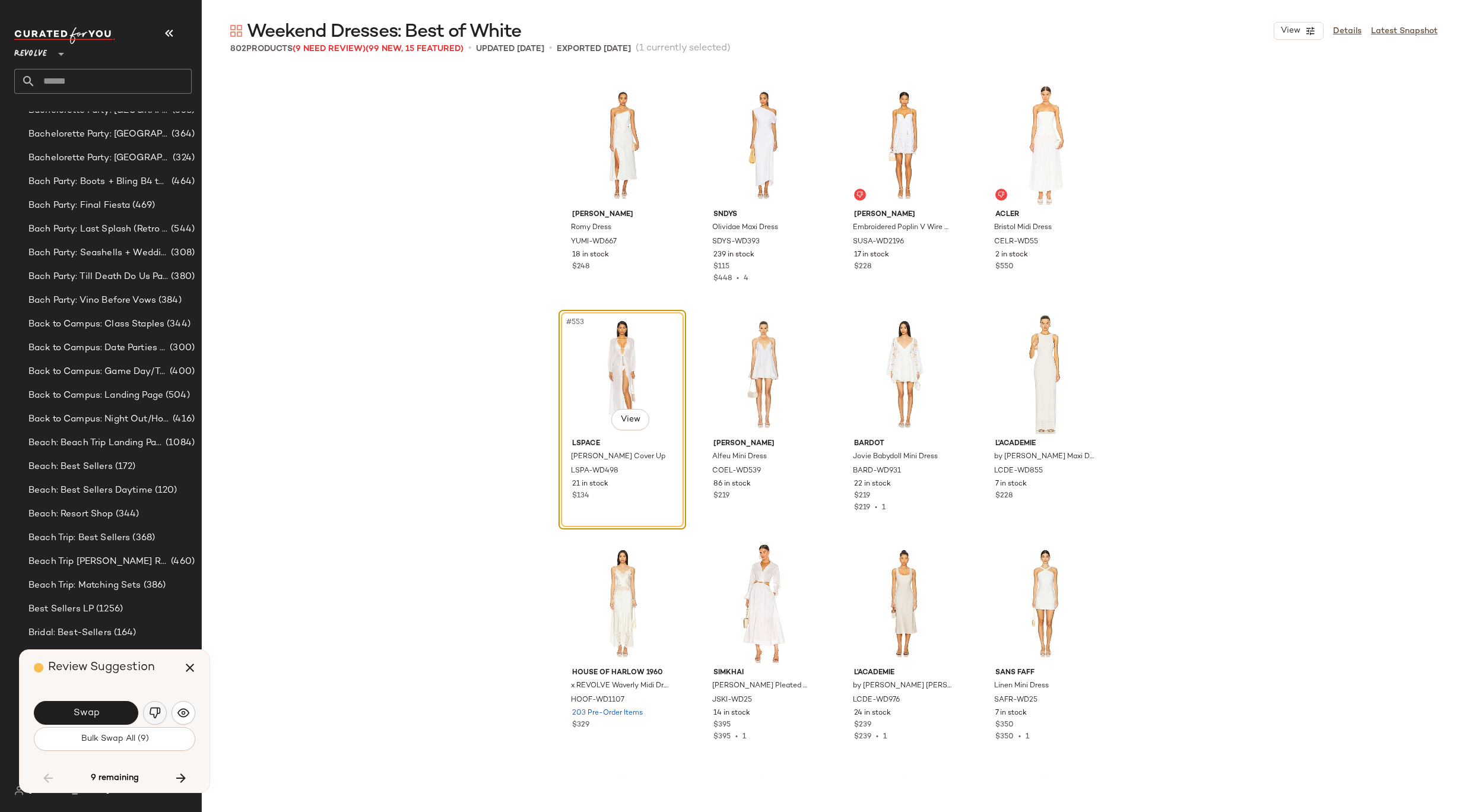
click at [151, 711] on img "button" at bounding box center [155, 713] width 12 height 12
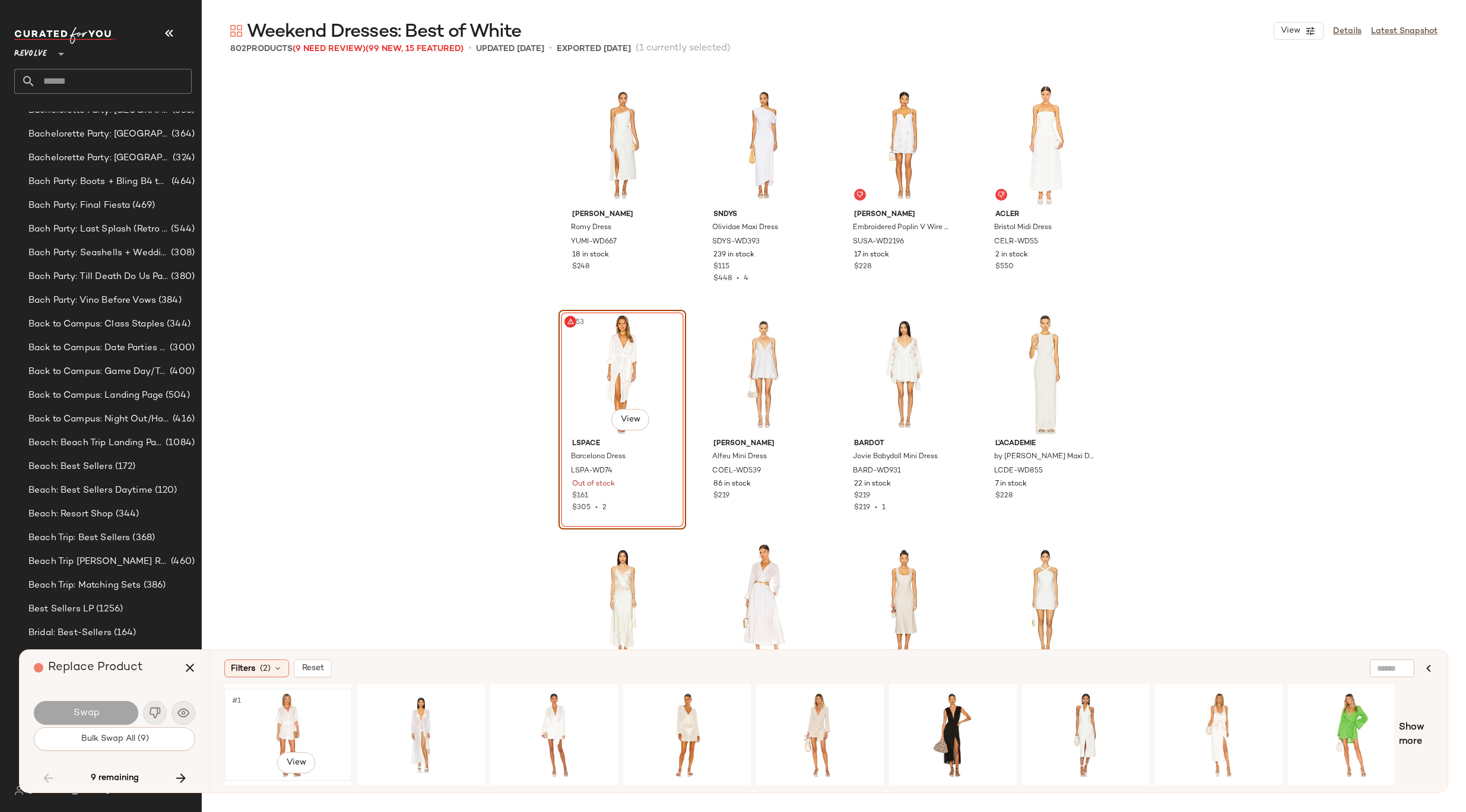
click at [273, 729] on div "#1 View" at bounding box center [287, 735] width 119 height 85
click at [90, 719] on button "Swap" at bounding box center [86, 713] width 105 height 24
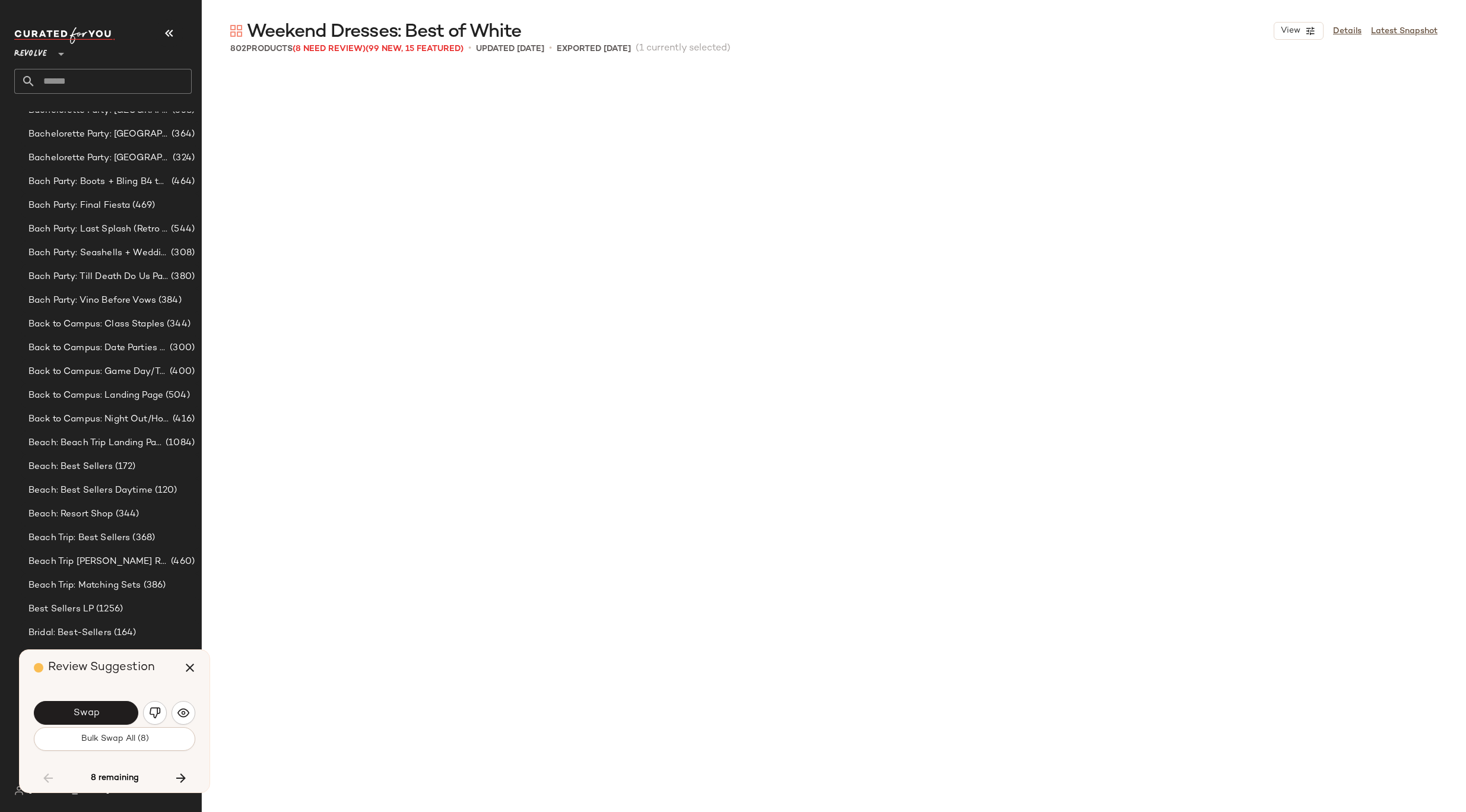
scroll to position [32299, 0]
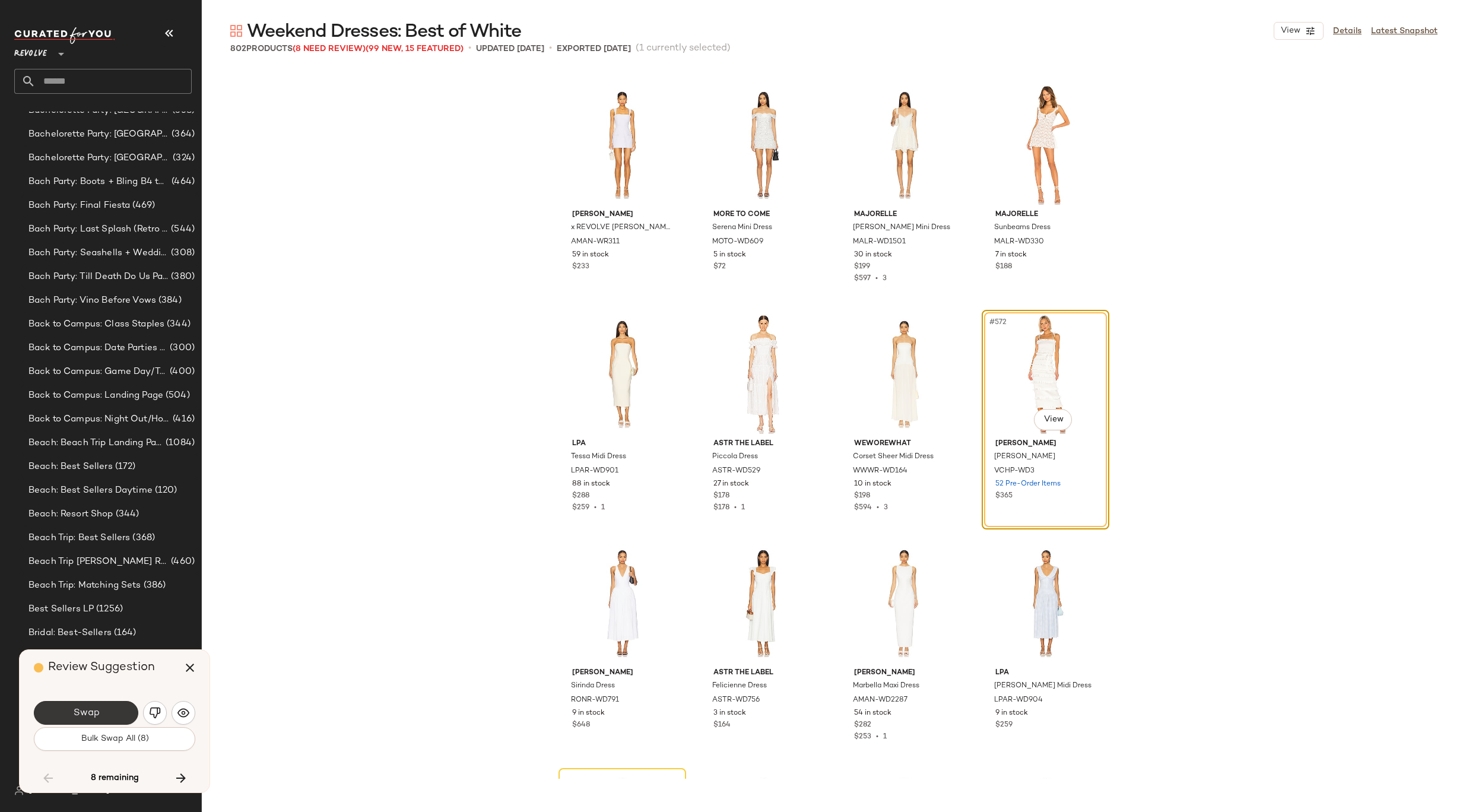
click at [113, 711] on button "Swap" at bounding box center [86, 713] width 105 height 24
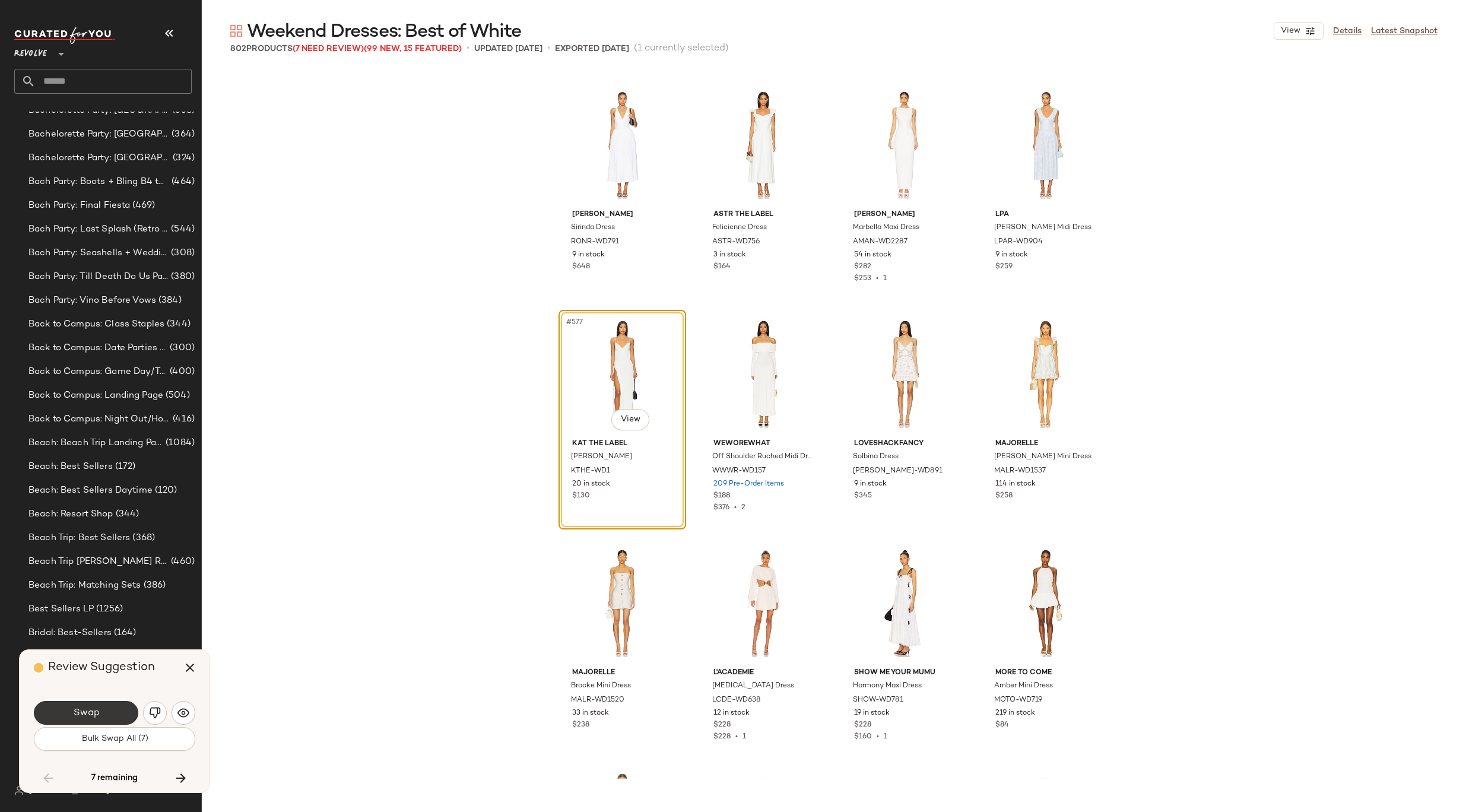
click at [107, 701] on button "Swap" at bounding box center [86, 713] width 105 height 24
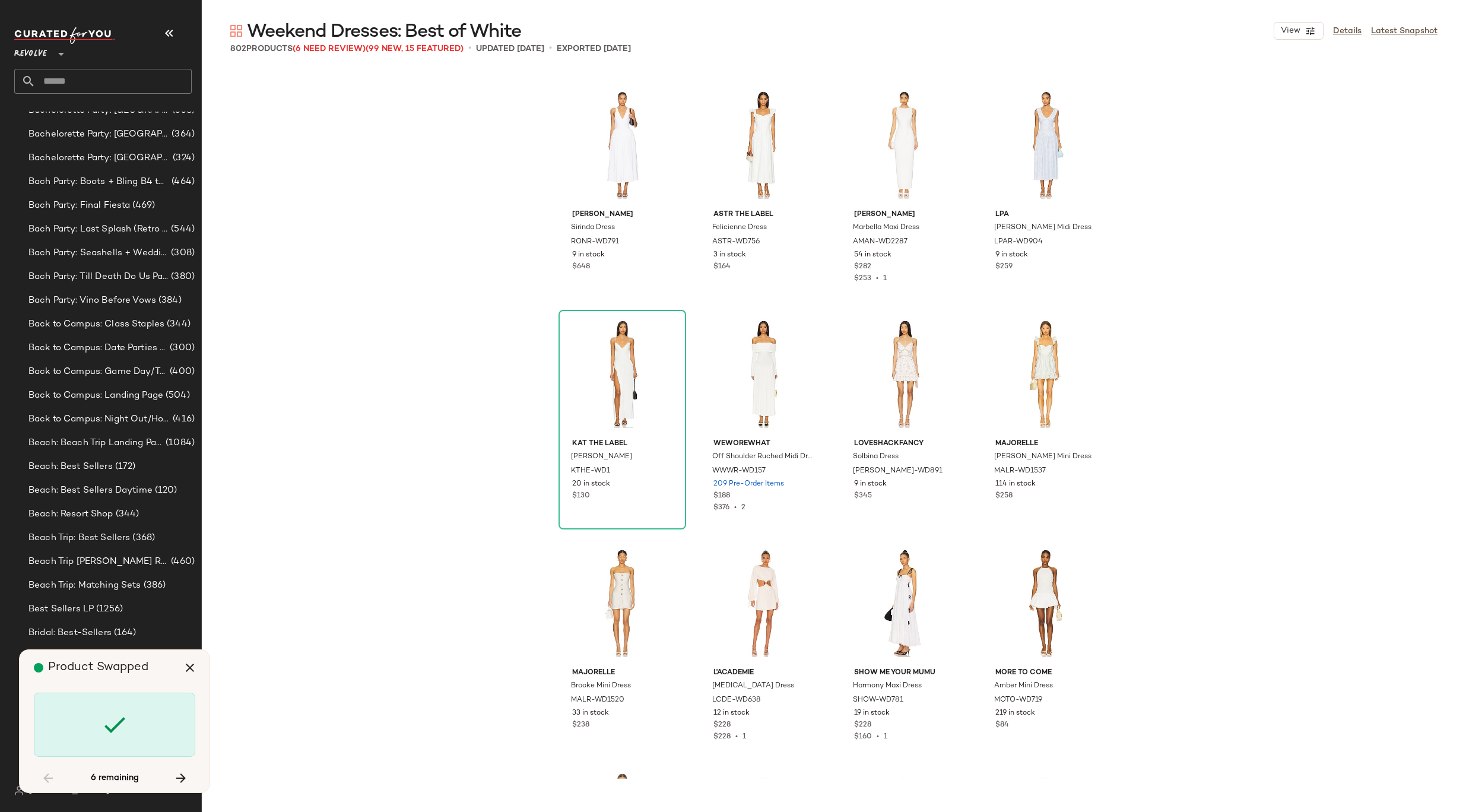
scroll to position [34818, 0]
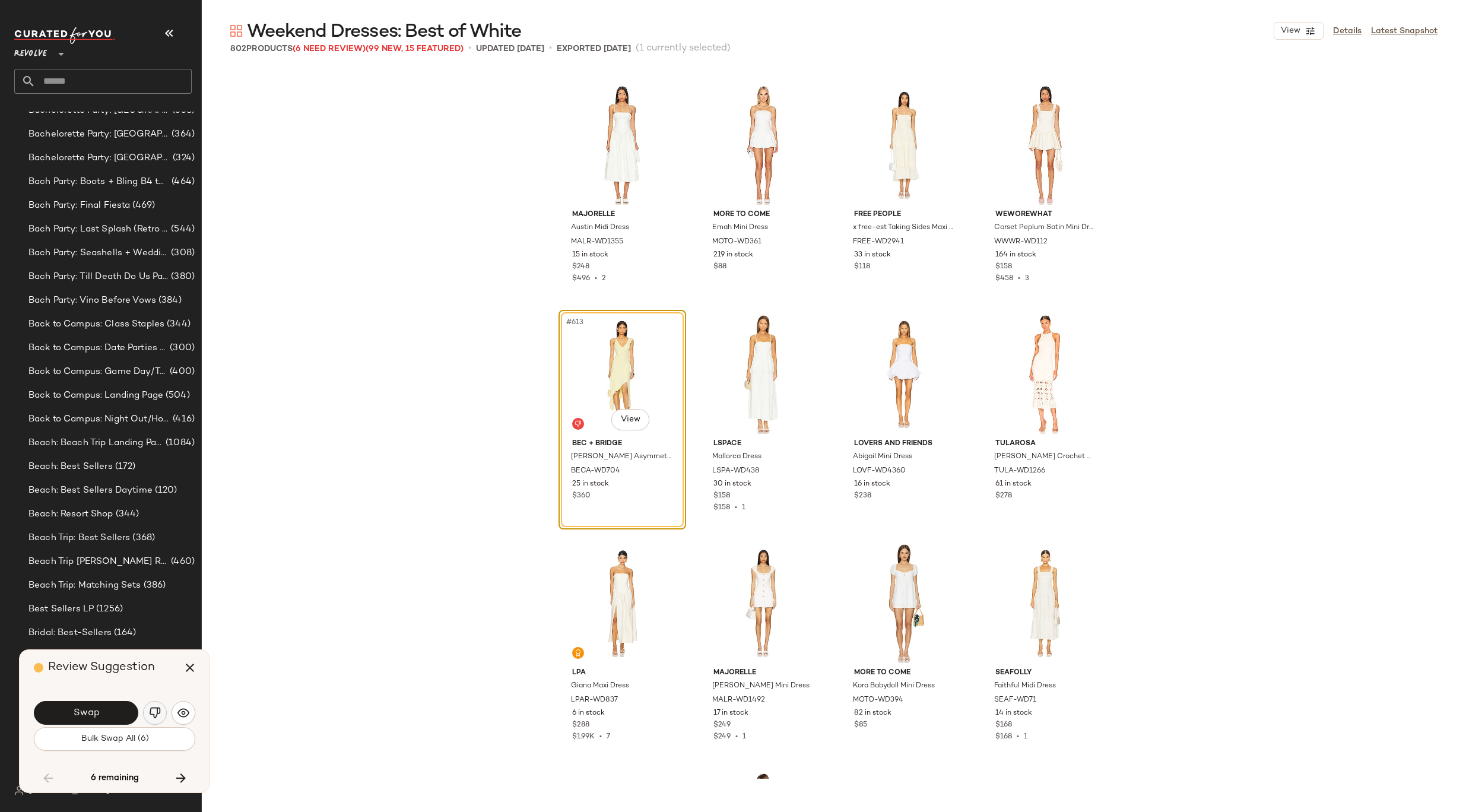
click at [149, 714] on img "button" at bounding box center [155, 713] width 12 height 12
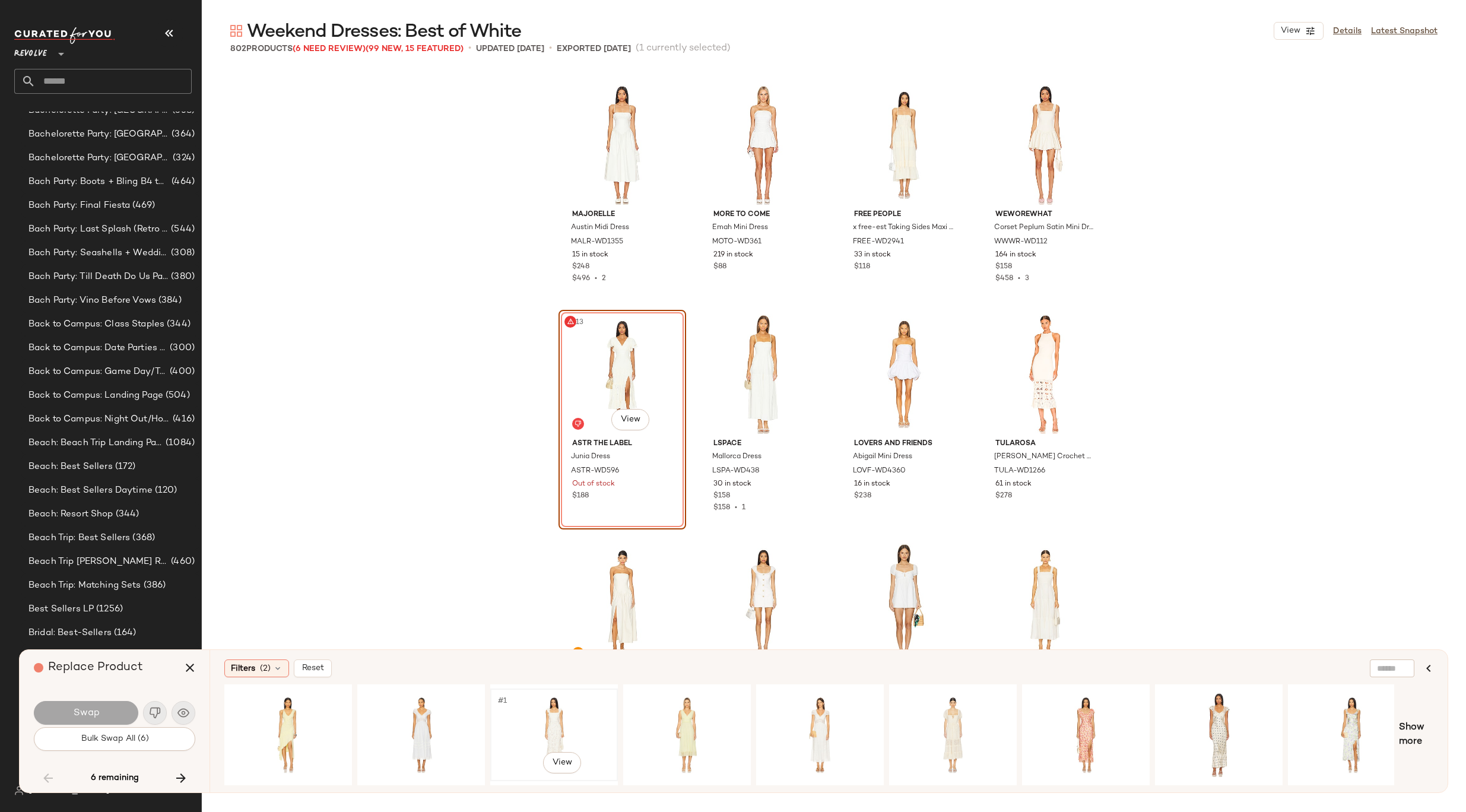
click at [534, 720] on div "#1 View" at bounding box center [553, 735] width 119 height 85
click at [971, 708] on div "#1 View" at bounding box center [952, 735] width 119 height 85
click at [875, 705] on div "#1 View" at bounding box center [819, 735] width 119 height 85
click at [96, 712] on span "Swap" at bounding box center [85, 713] width 27 height 11
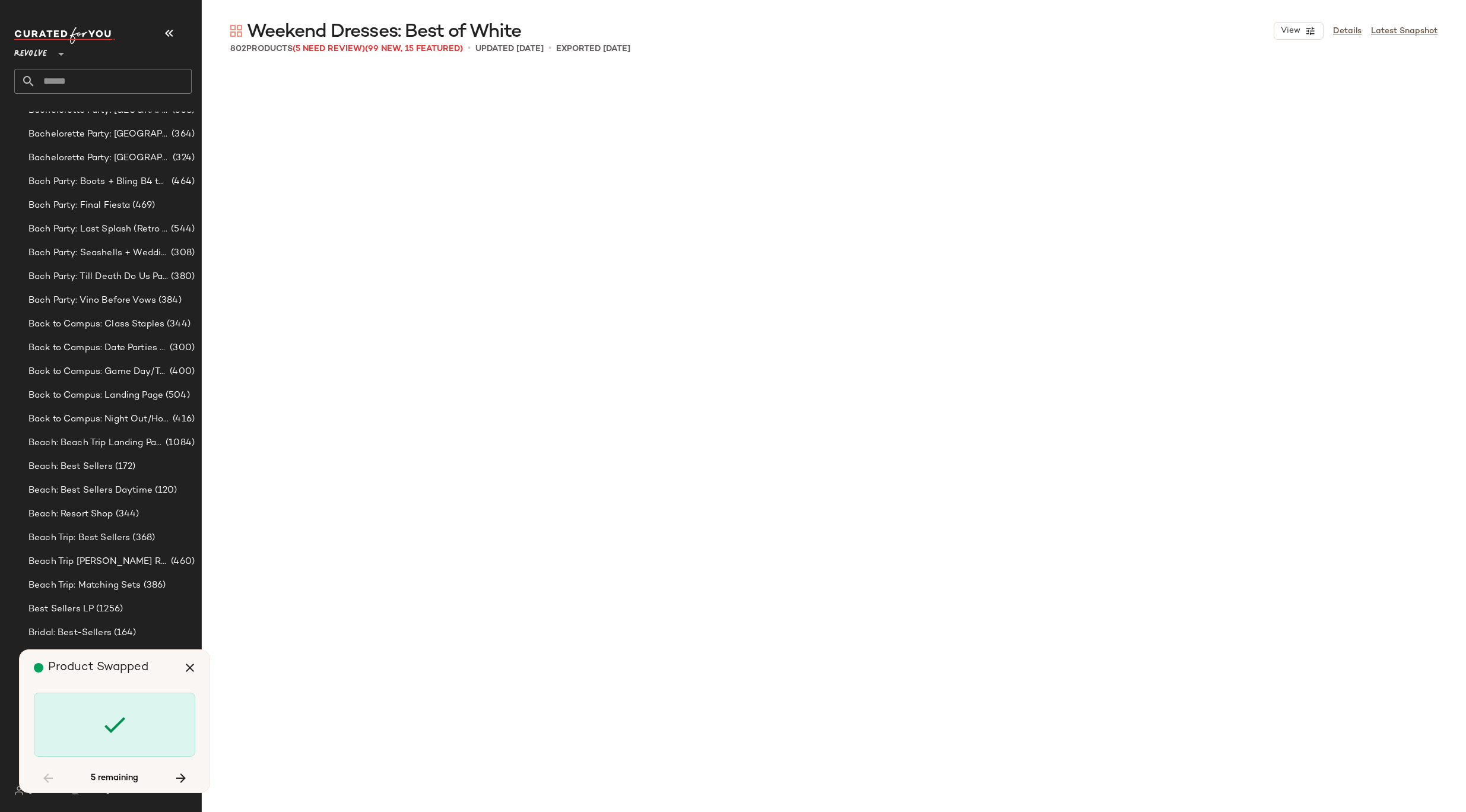
scroll to position [36881, 0]
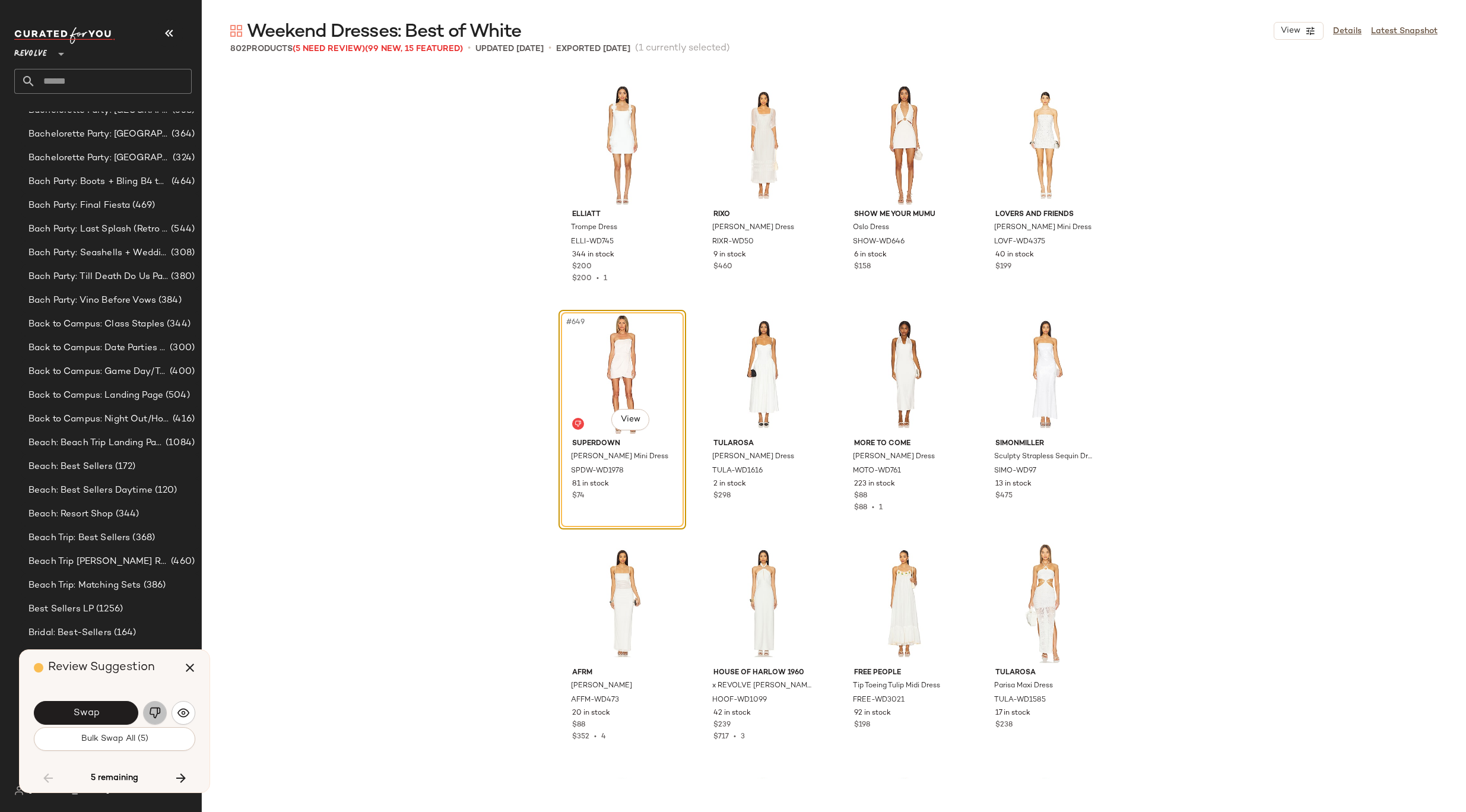
click at [157, 710] on img "button" at bounding box center [155, 713] width 12 height 12
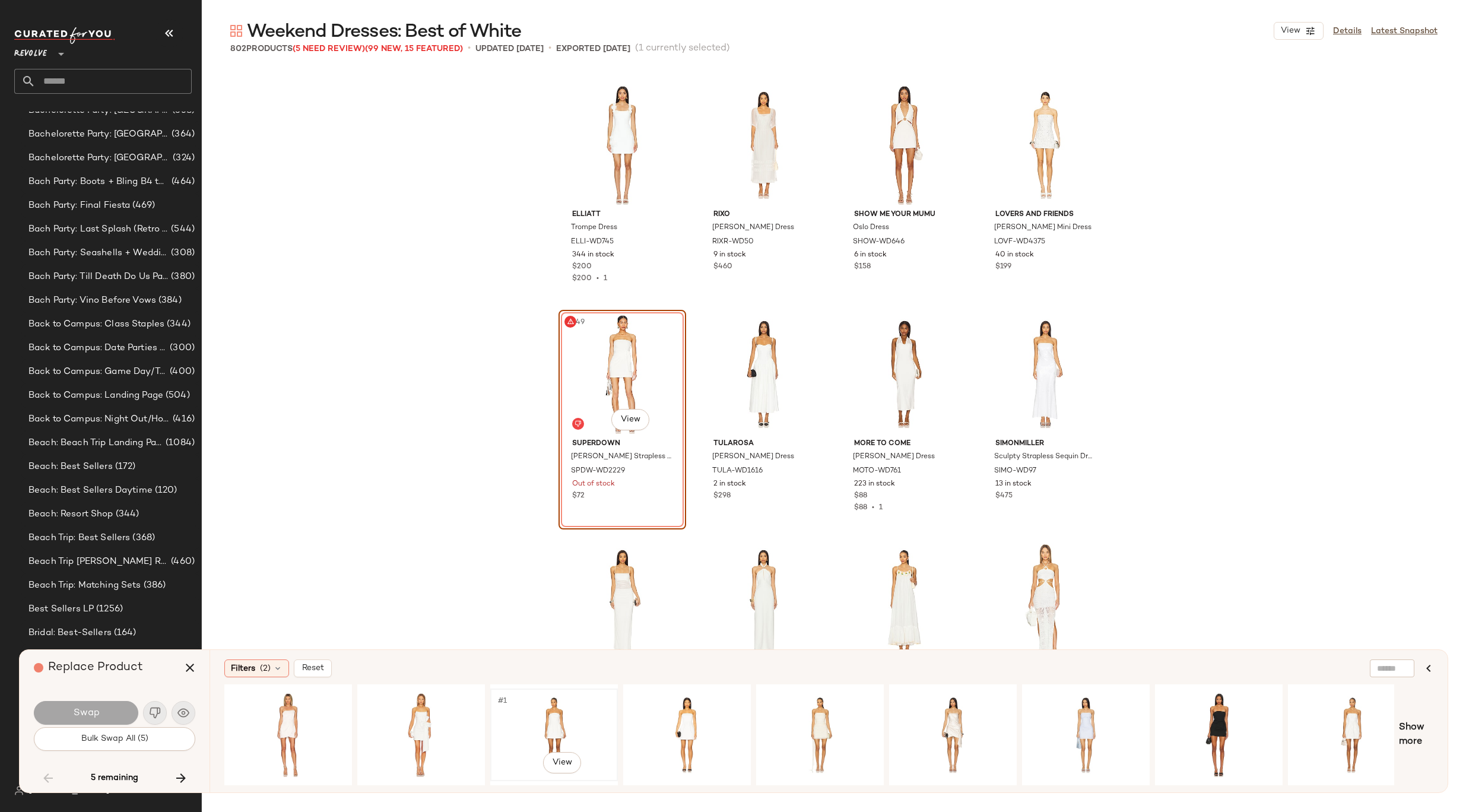
click at [556, 722] on div "#1 View" at bounding box center [553, 735] width 119 height 85
click at [296, 712] on div "#1 View" at bounding box center [287, 735] width 119 height 85
click at [666, 720] on div "#1 View" at bounding box center [687, 735] width 119 height 85
click at [567, 715] on div "#1 View" at bounding box center [553, 735] width 119 height 85
click at [133, 705] on button "Swap" at bounding box center [86, 713] width 105 height 24
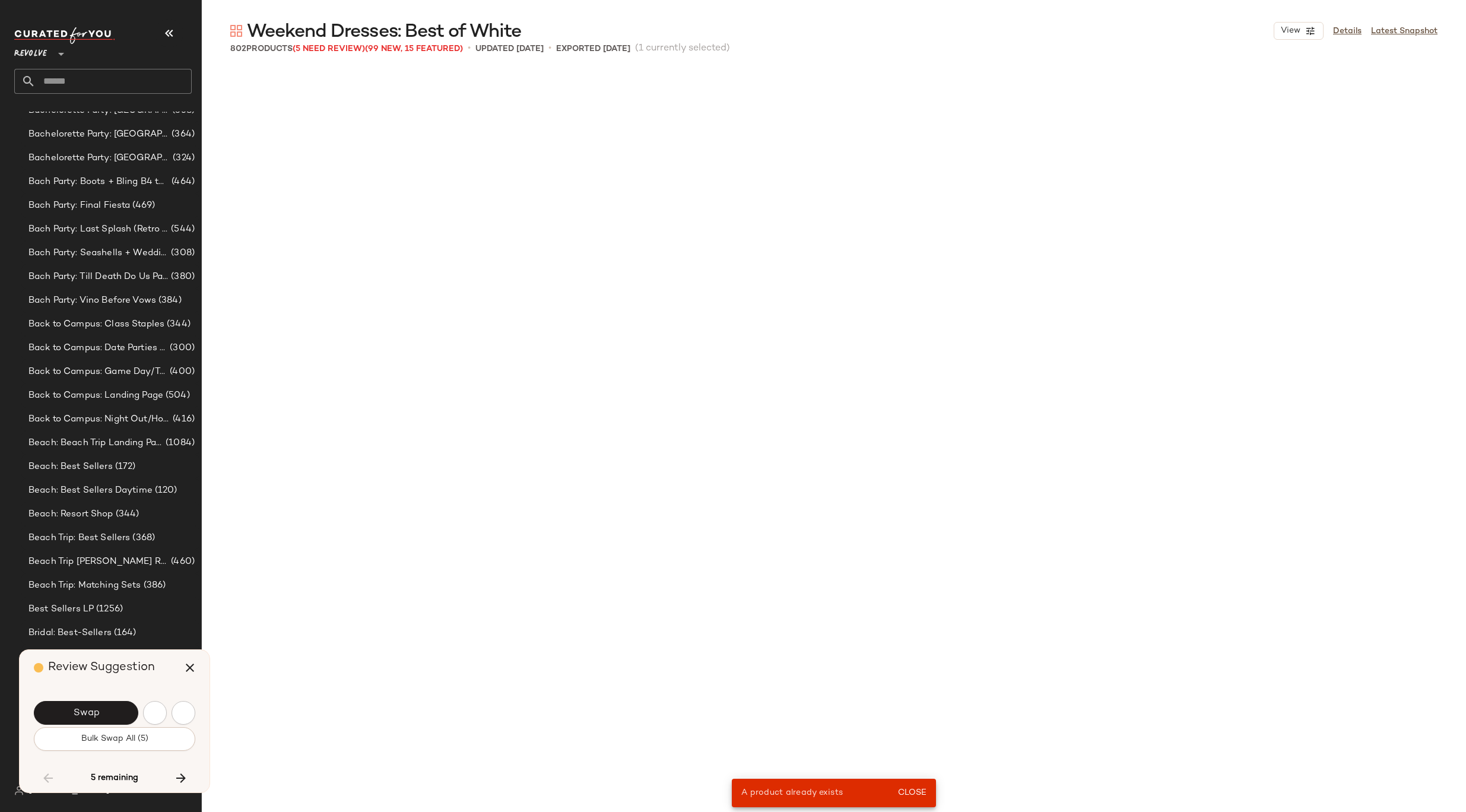
scroll to position [29092, 0]
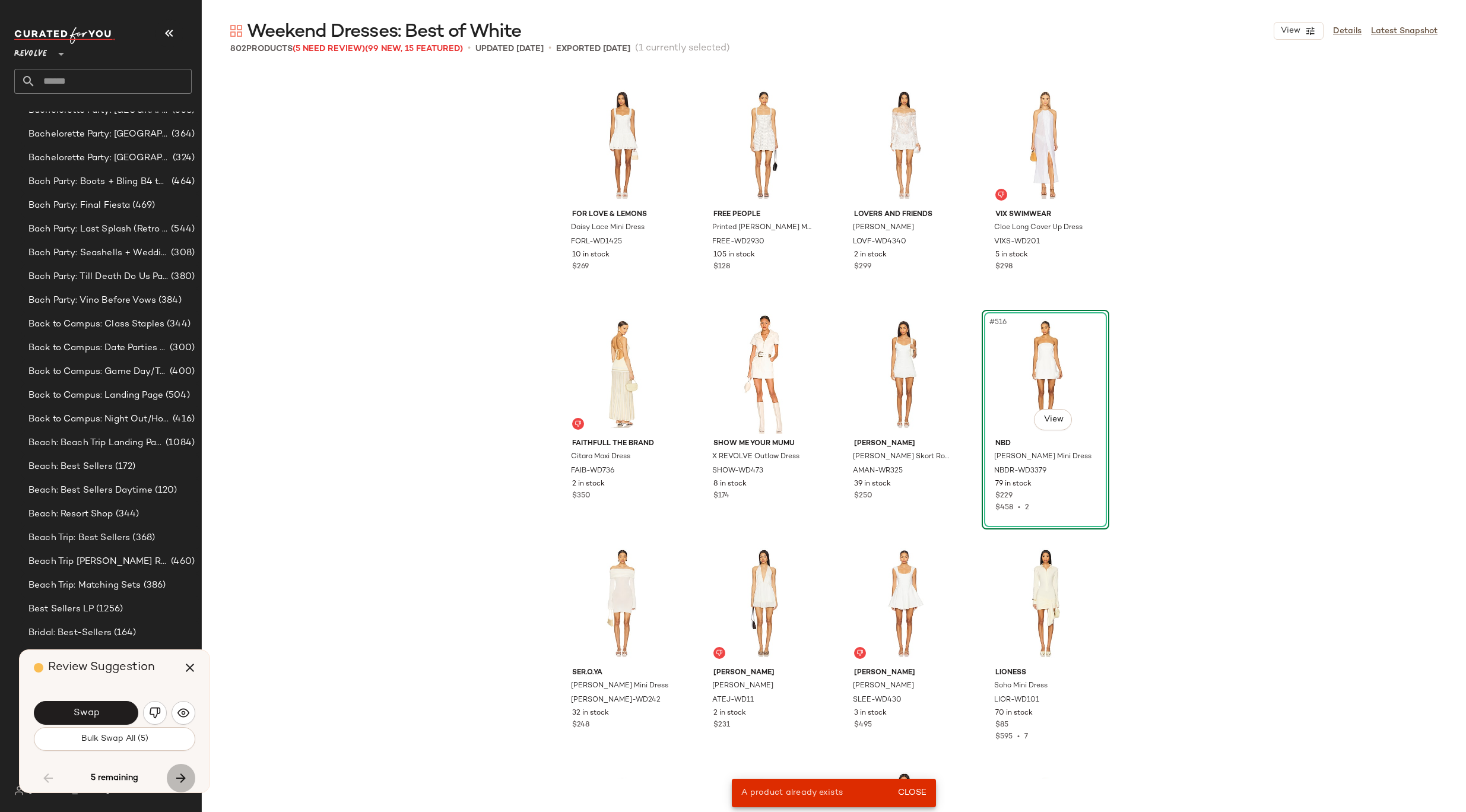
click at [187, 774] on icon "button" at bounding box center [181, 778] width 14 height 14
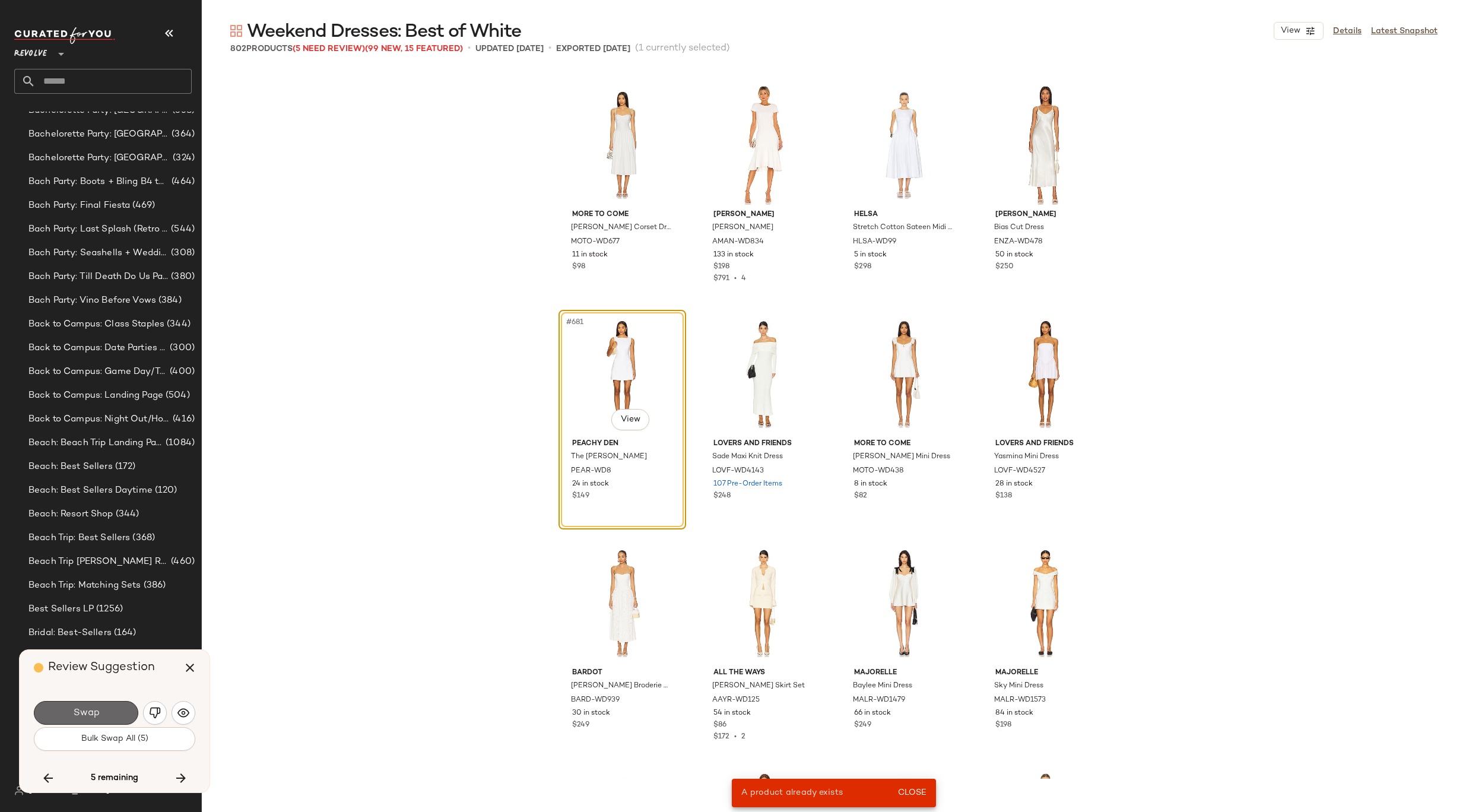
click at [105, 705] on button "Swap" at bounding box center [86, 713] width 105 height 24
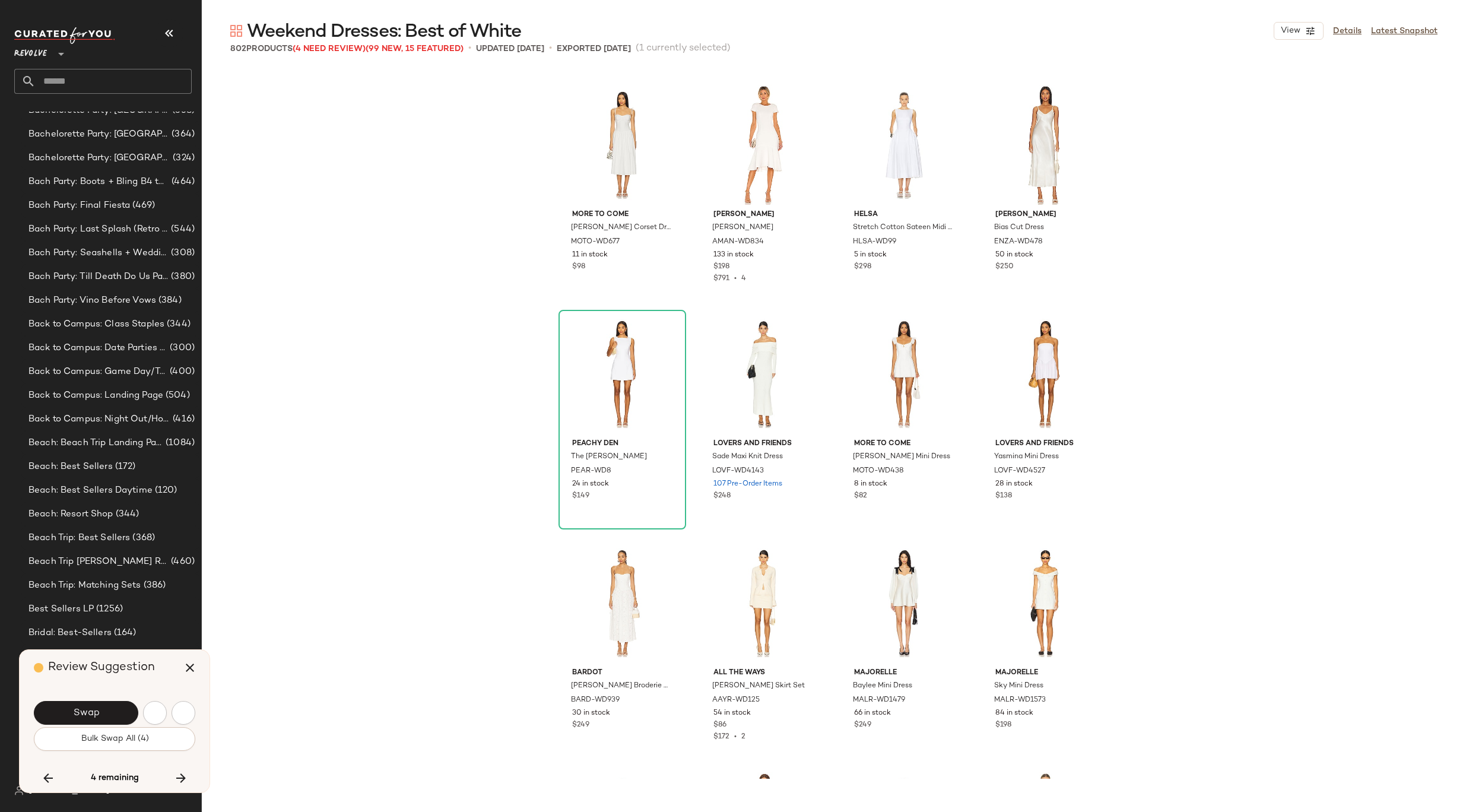
scroll to position [39629, 0]
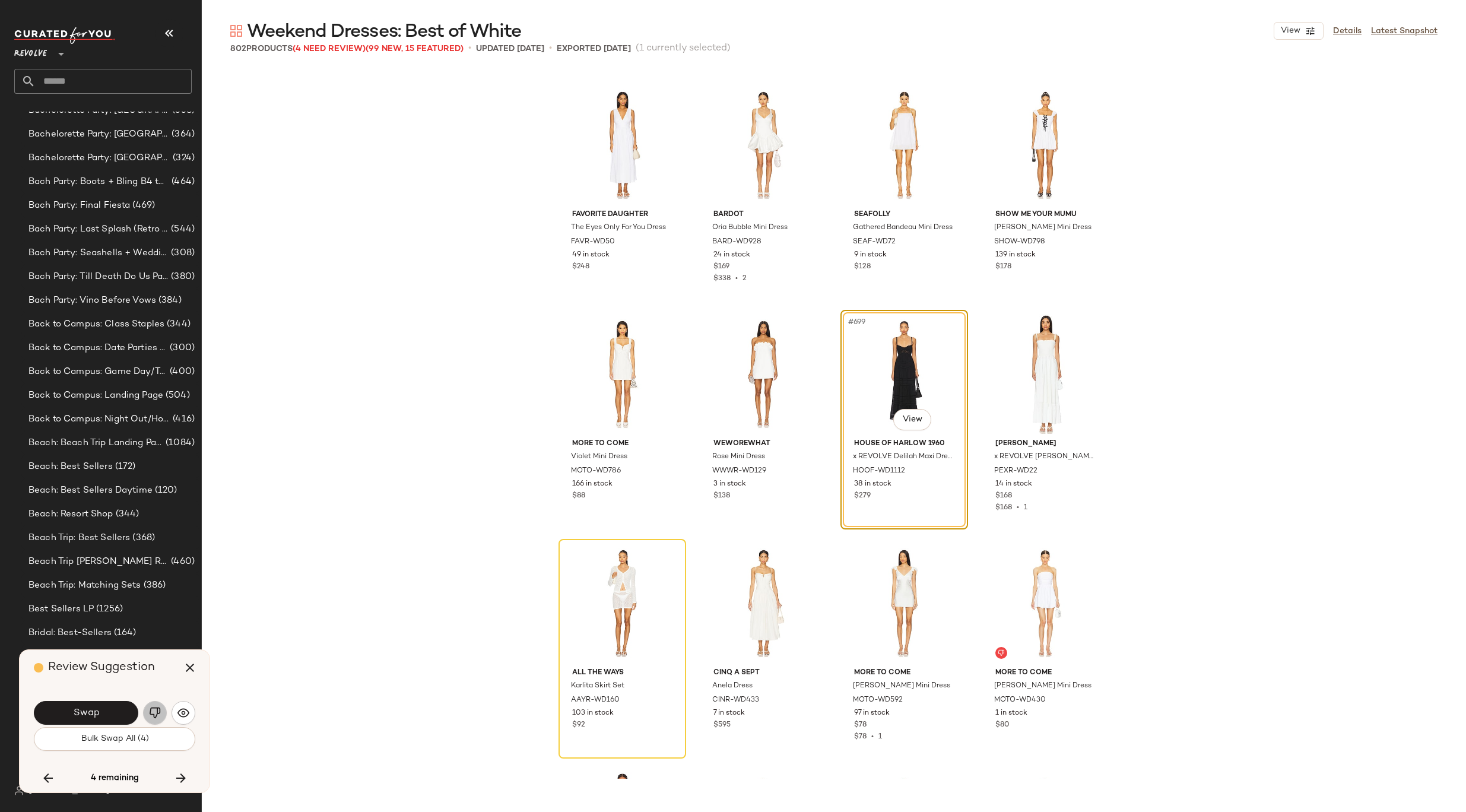
click at [151, 709] on img "button" at bounding box center [155, 713] width 12 height 12
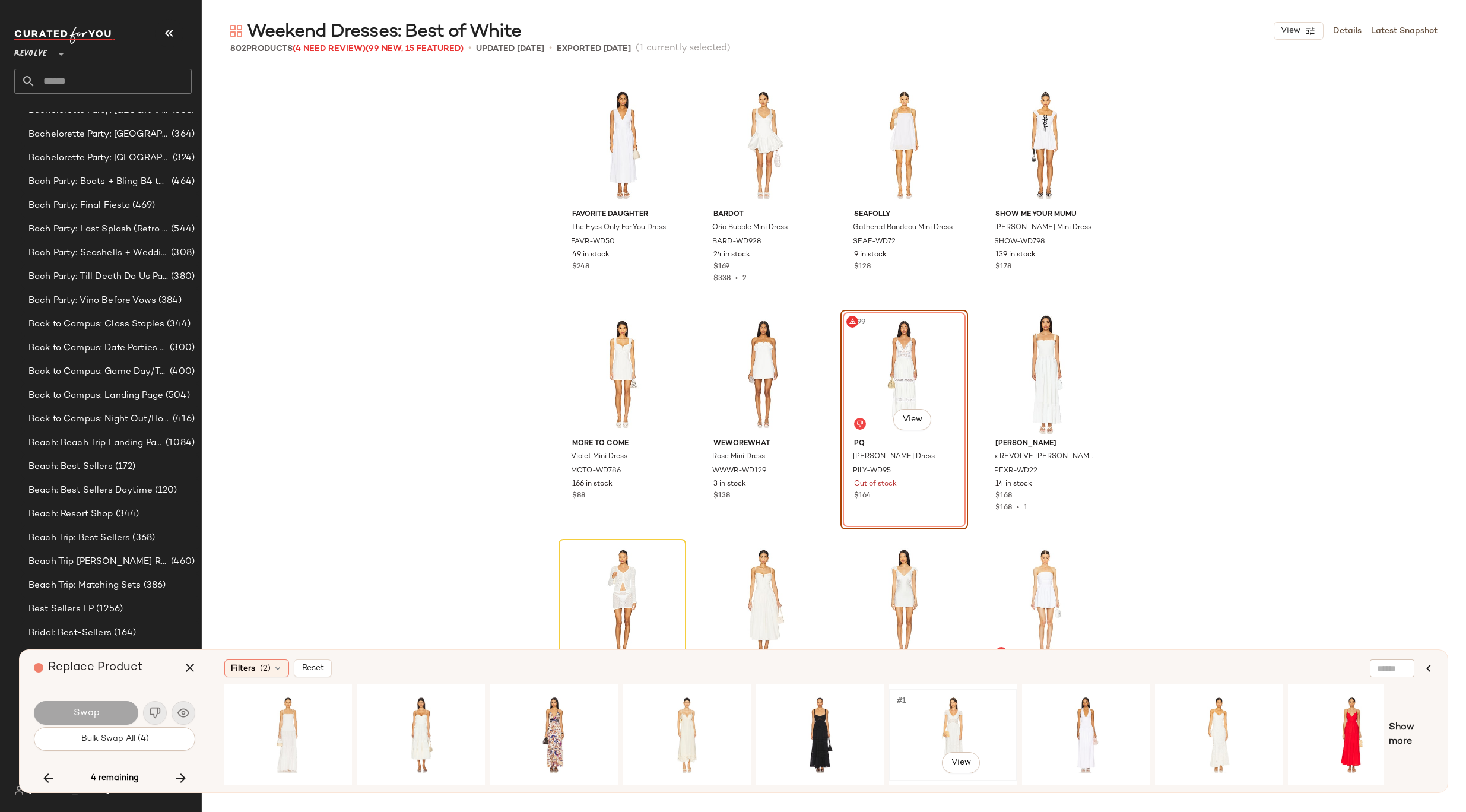
click at [972, 726] on div "#1 View" at bounding box center [952, 735] width 119 height 85
click at [59, 709] on button "Swap" at bounding box center [86, 713] width 105 height 24
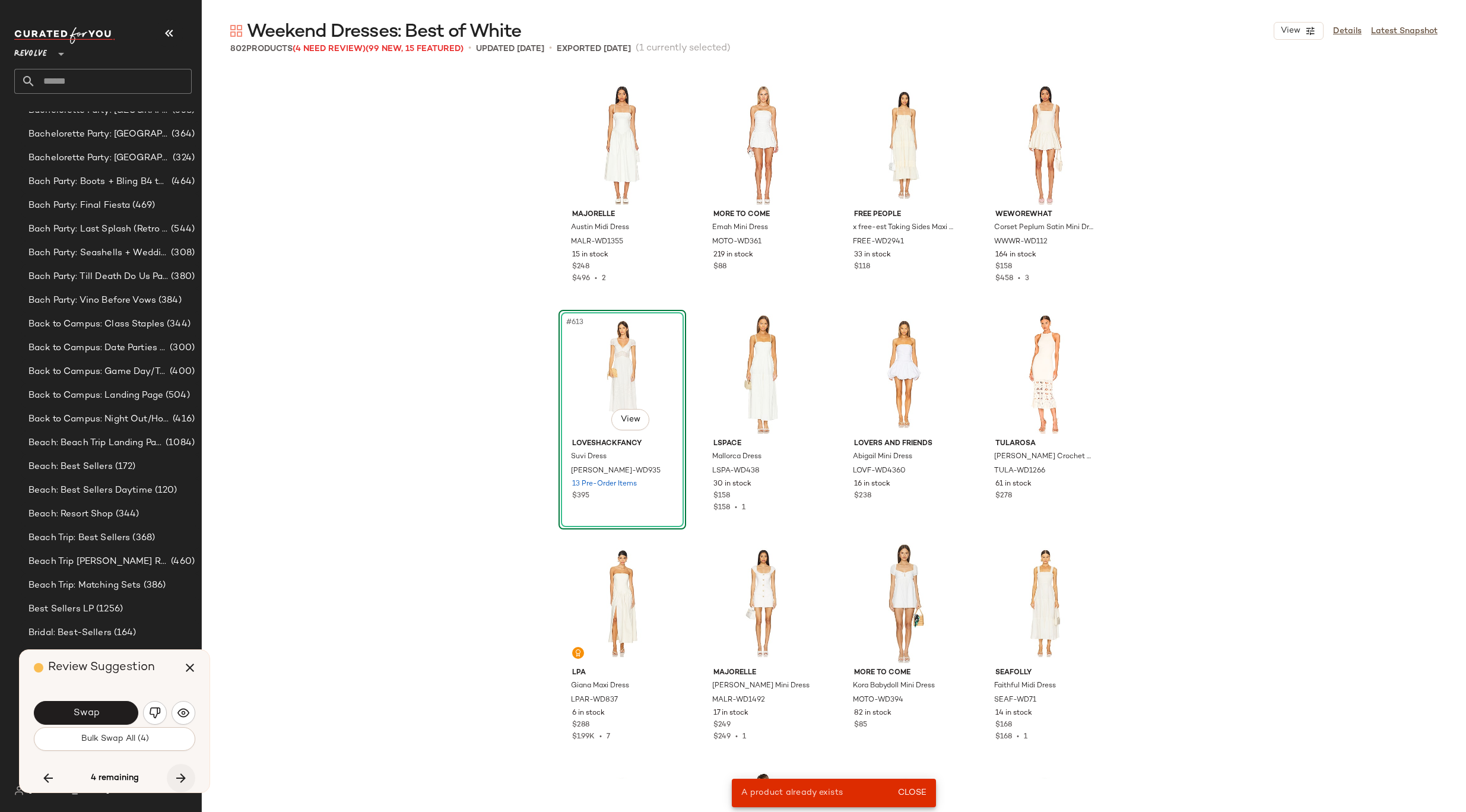
click at [185, 774] on icon "button" at bounding box center [181, 778] width 14 height 14
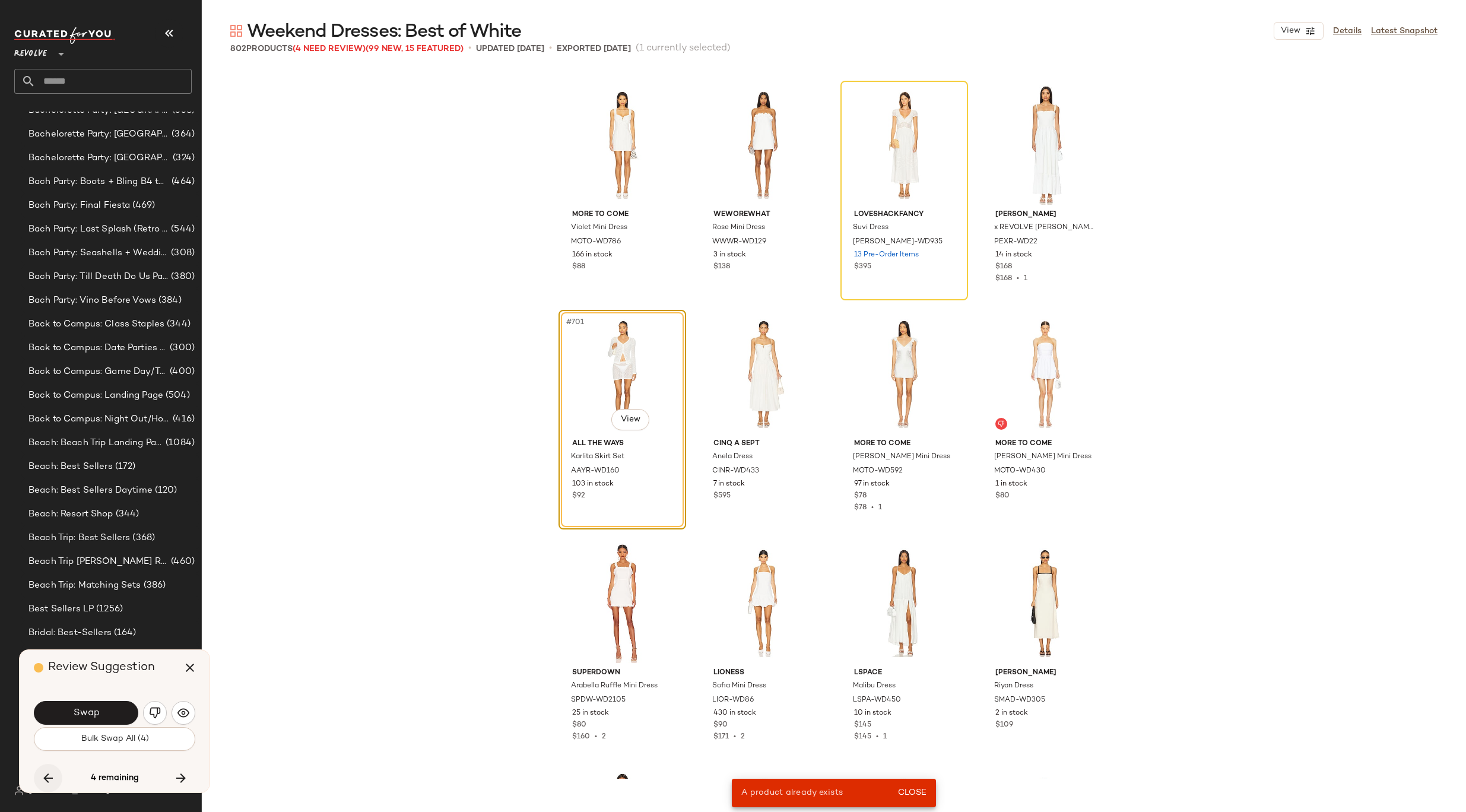
click at [50, 772] on icon "button" at bounding box center [48, 778] width 14 height 14
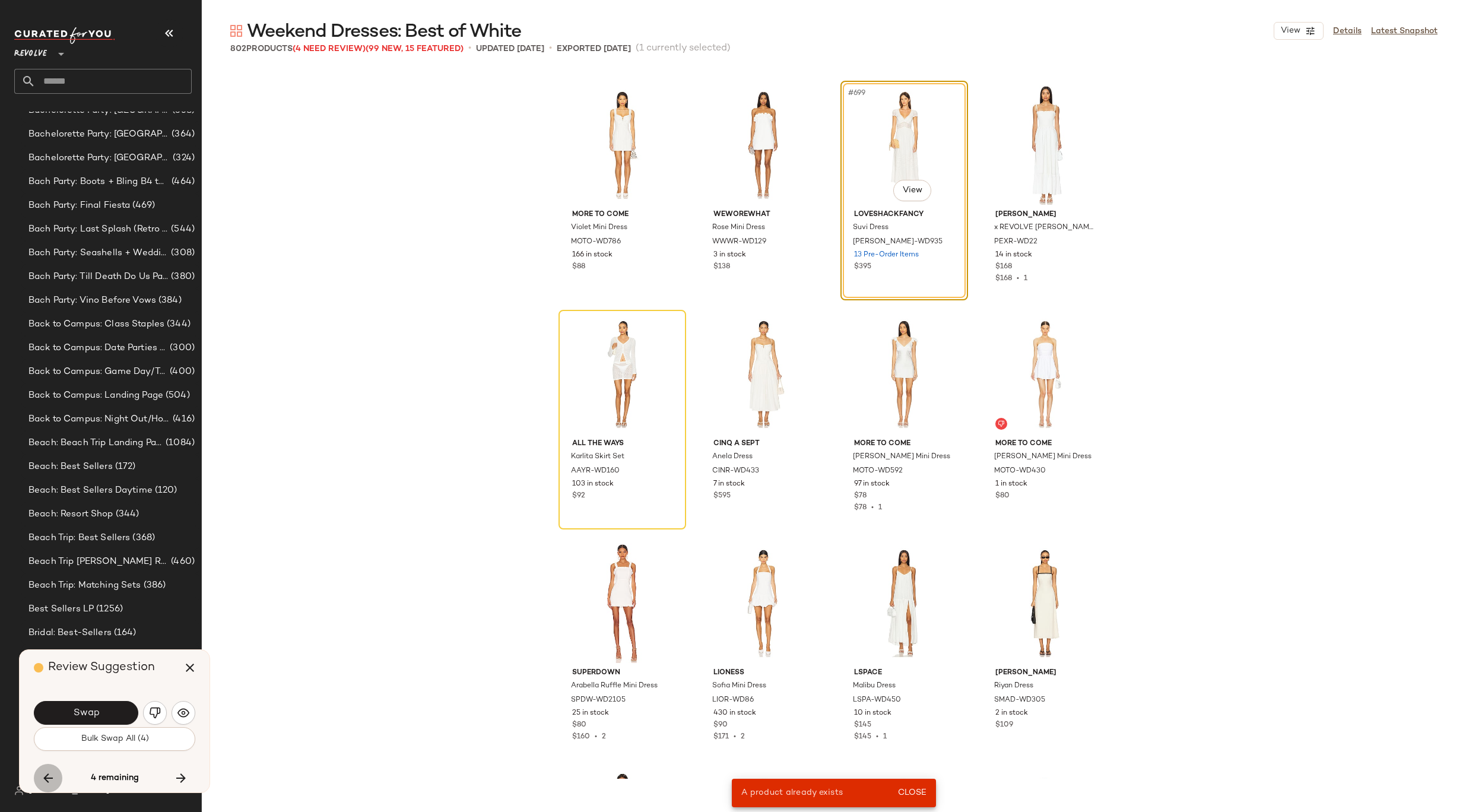
scroll to position [34818, 0]
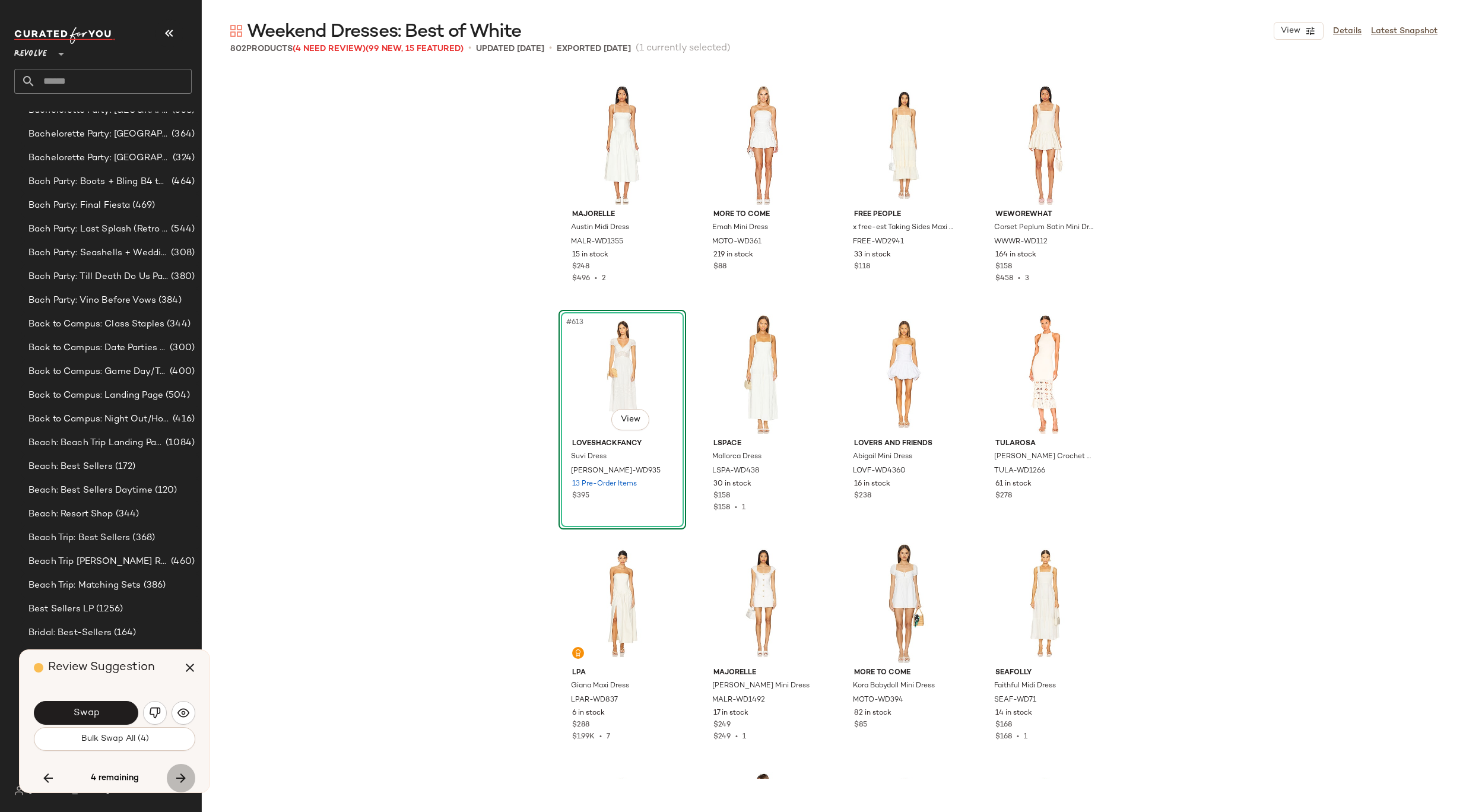
click at [183, 767] on button "button" at bounding box center [181, 778] width 29 height 29
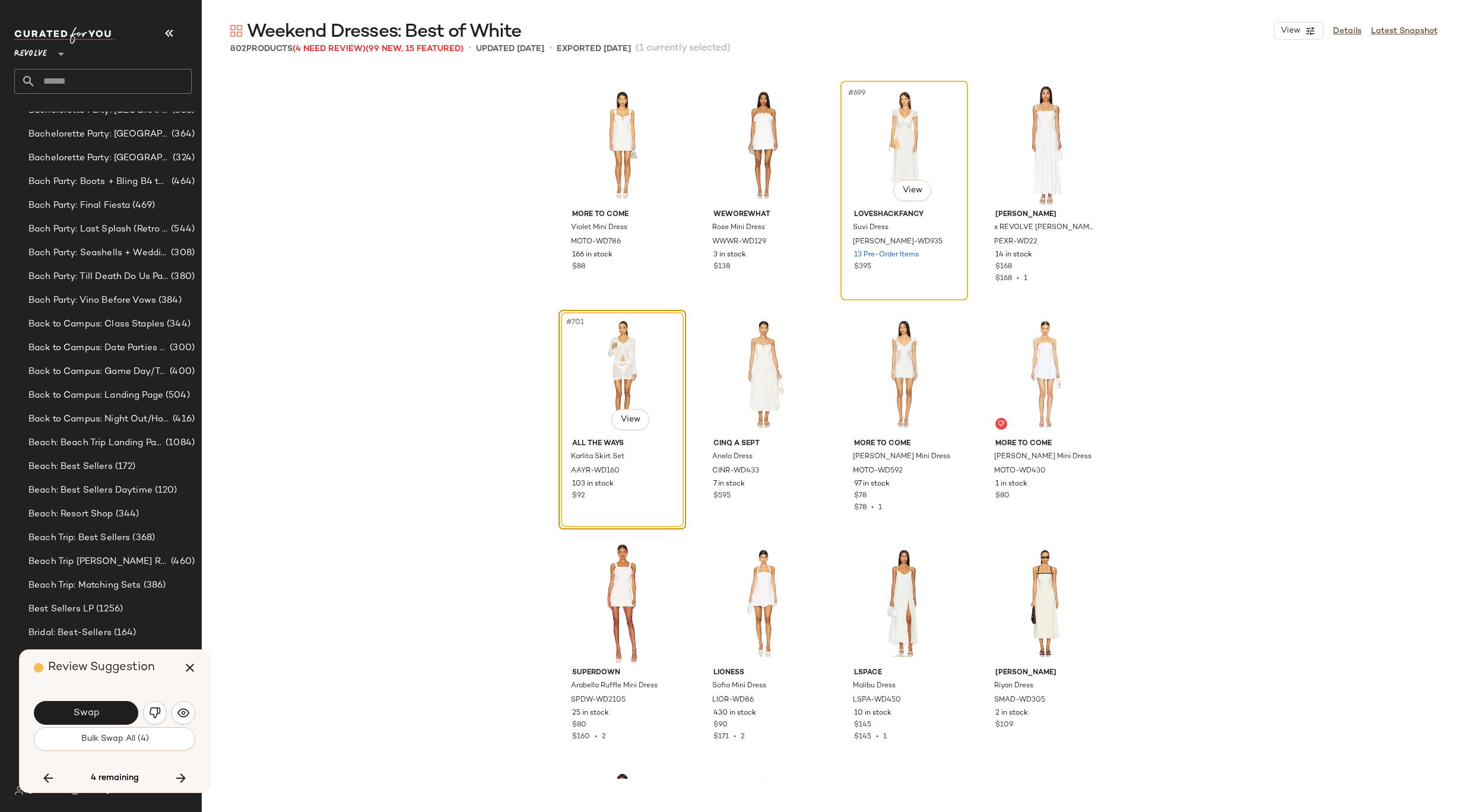
click at [892, 163] on div "#699 View" at bounding box center [904, 145] width 119 height 120
click at [150, 718] on img "button" at bounding box center [155, 713] width 12 height 12
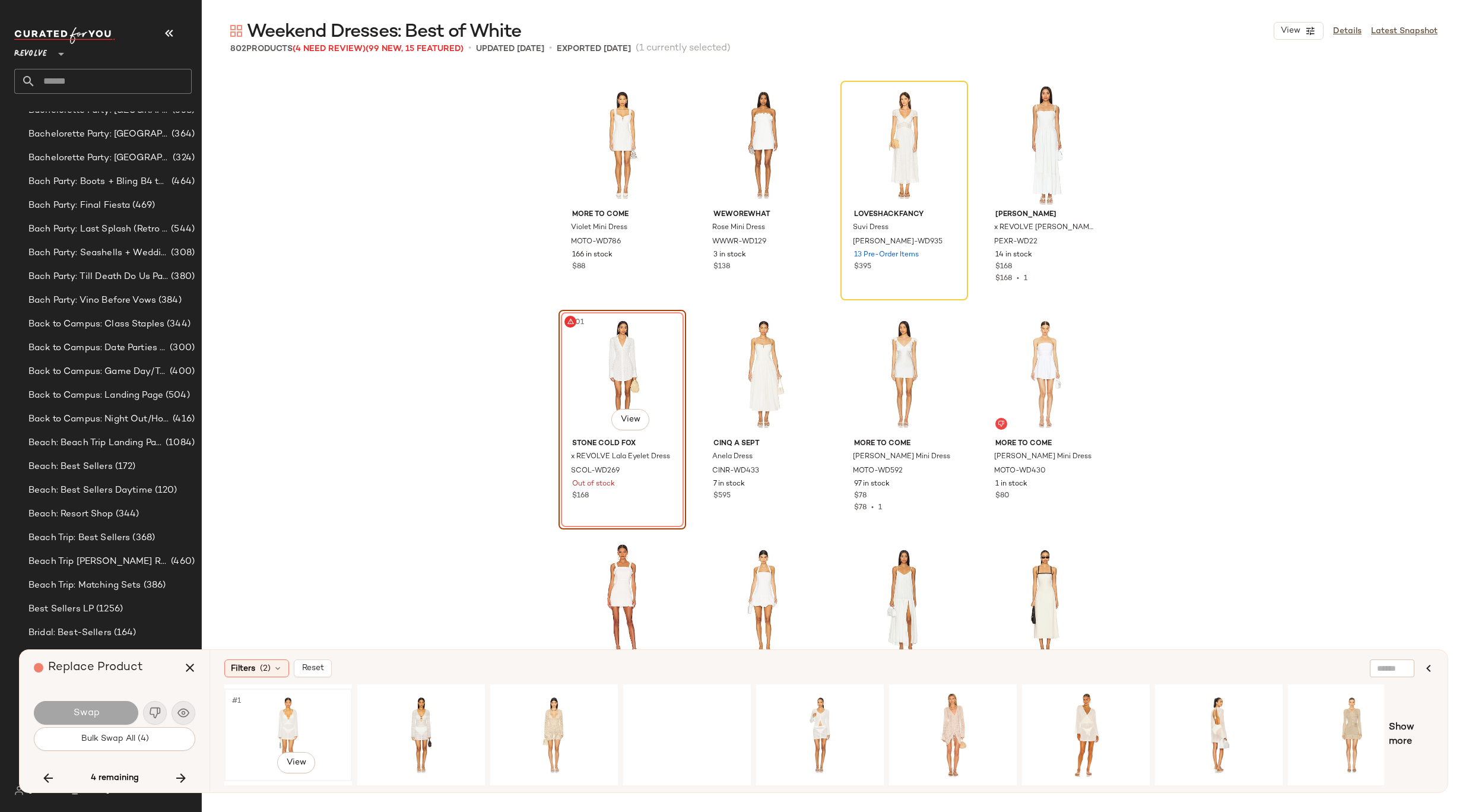
click at [288, 737] on div "#1 View" at bounding box center [287, 735] width 119 height 85
click at [103, 711] on button "Swap" at bounding box center [86, 713] width 105 height 24
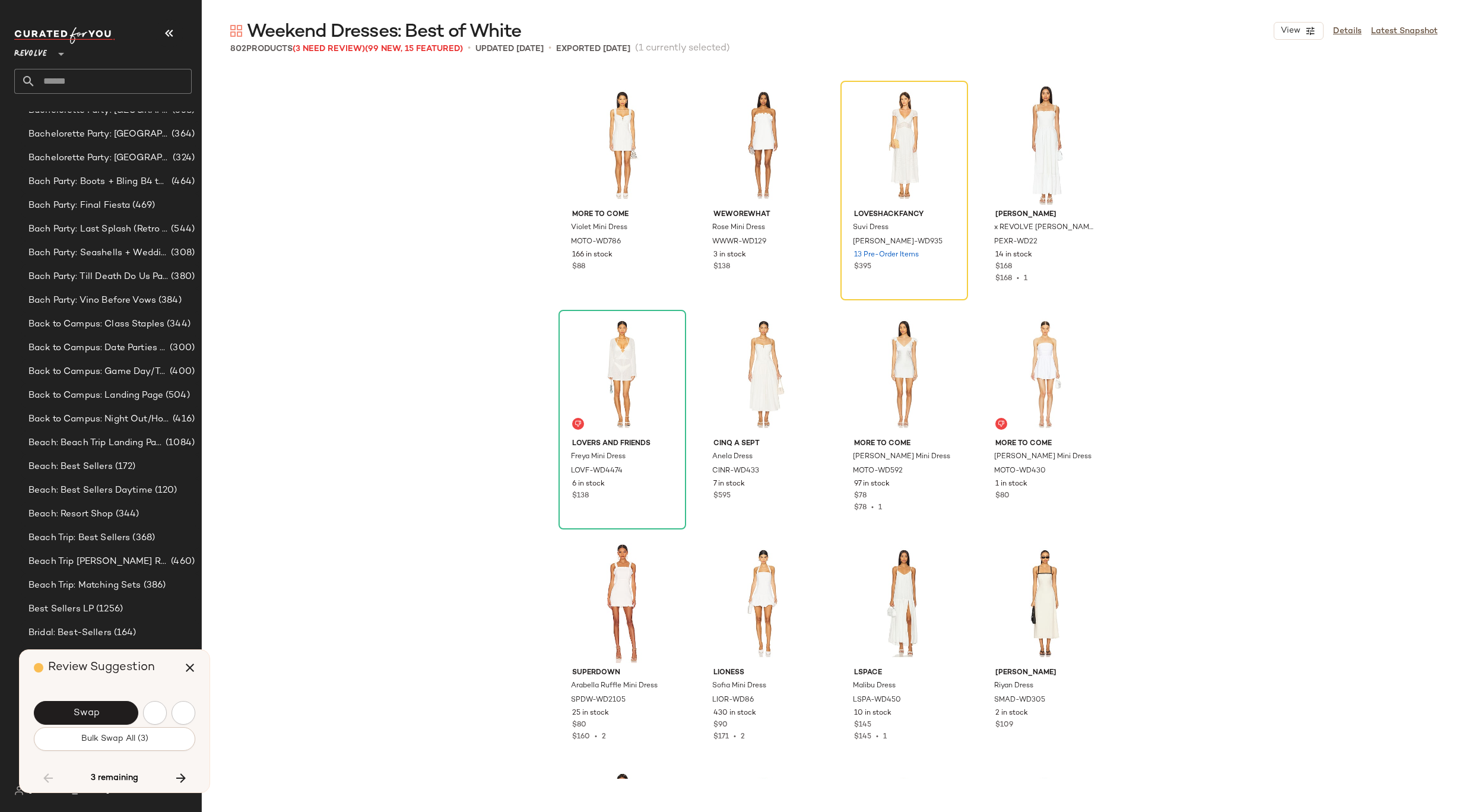
scroll to position [29092, 0]
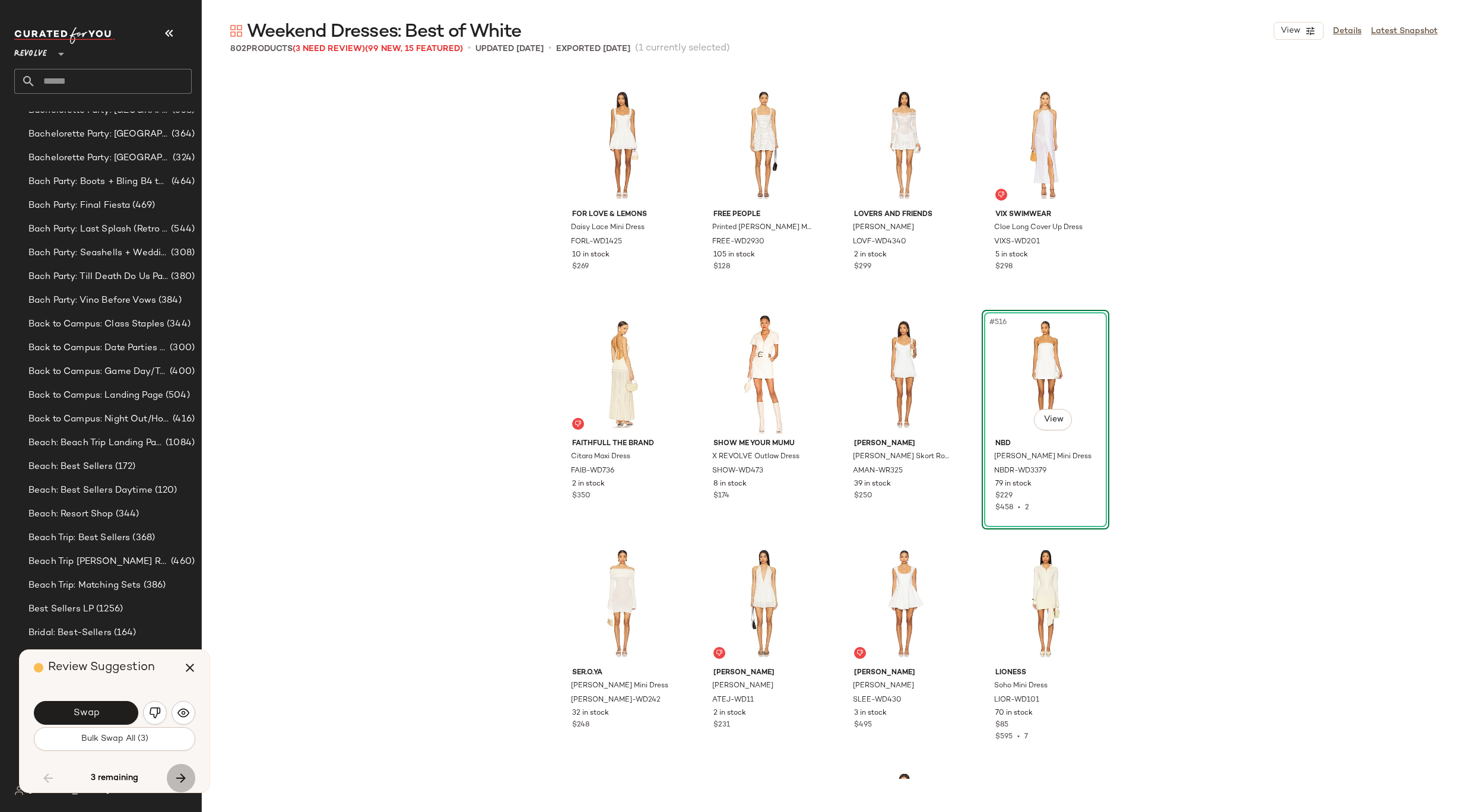
click at [184, 778] on icon "button" at bounding box center [181, 778] width 14 height 14
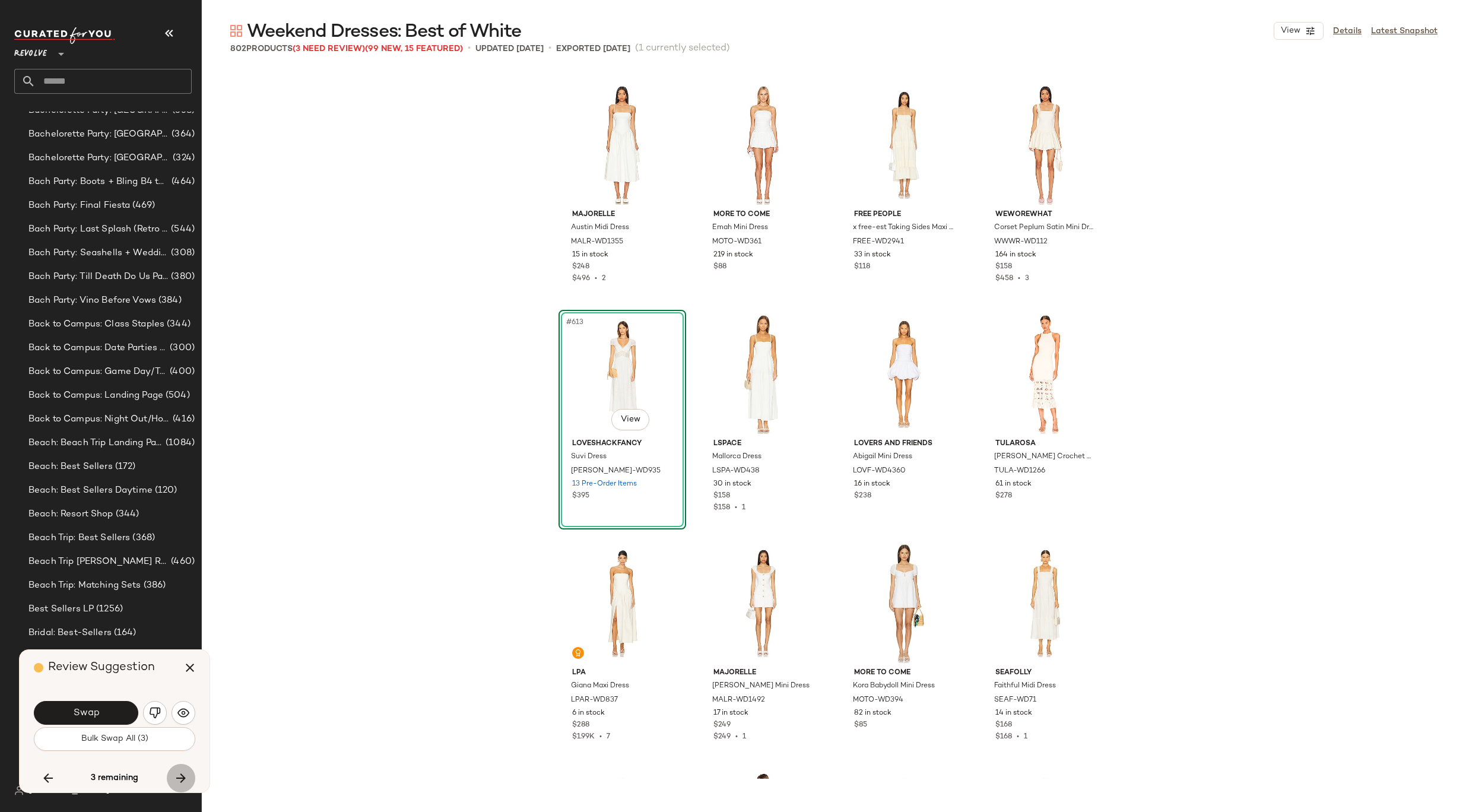
click at [185, 778] on icon "button" at bounding box center [181, 778] width 14 height 14
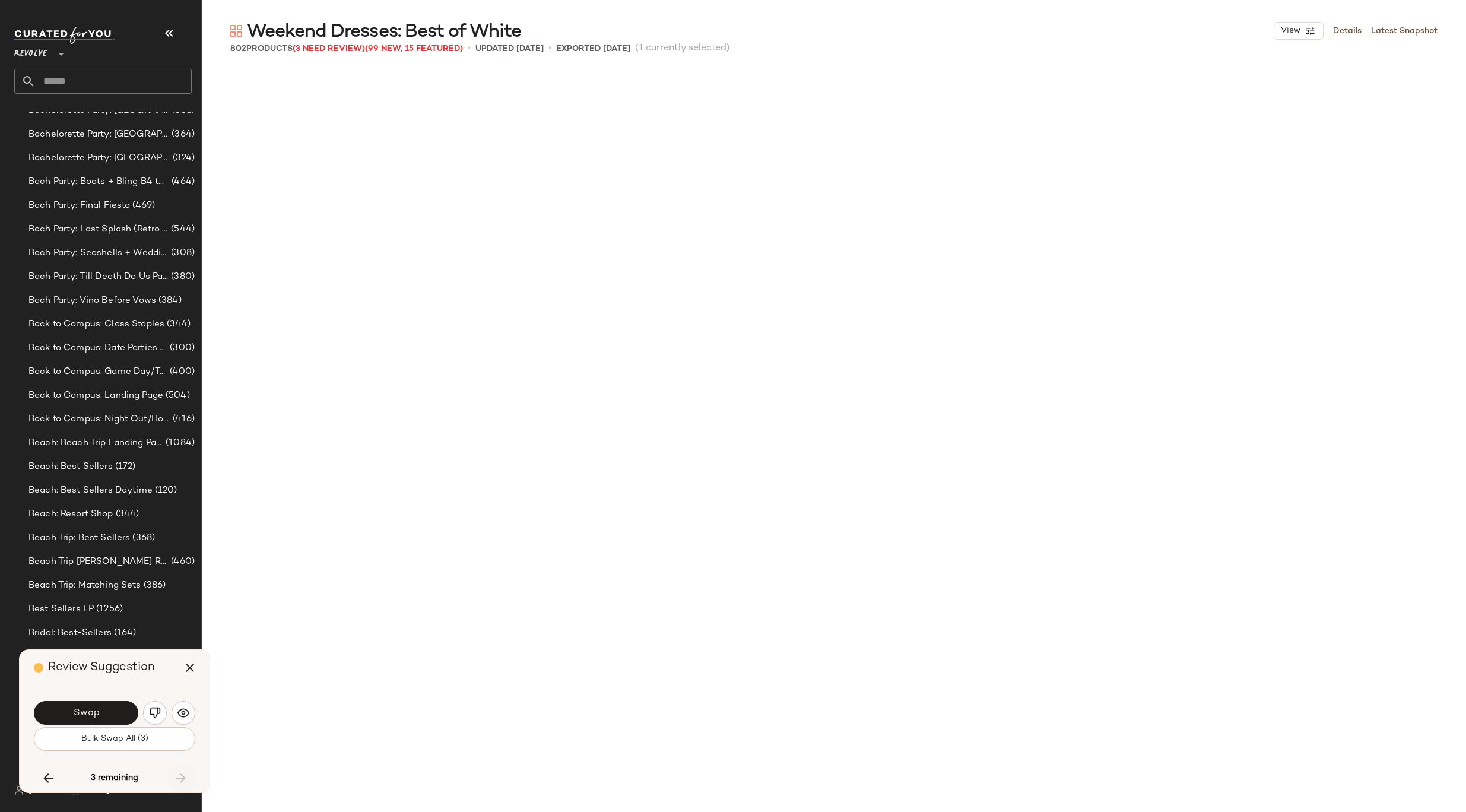
scroll to position [43065, 0]
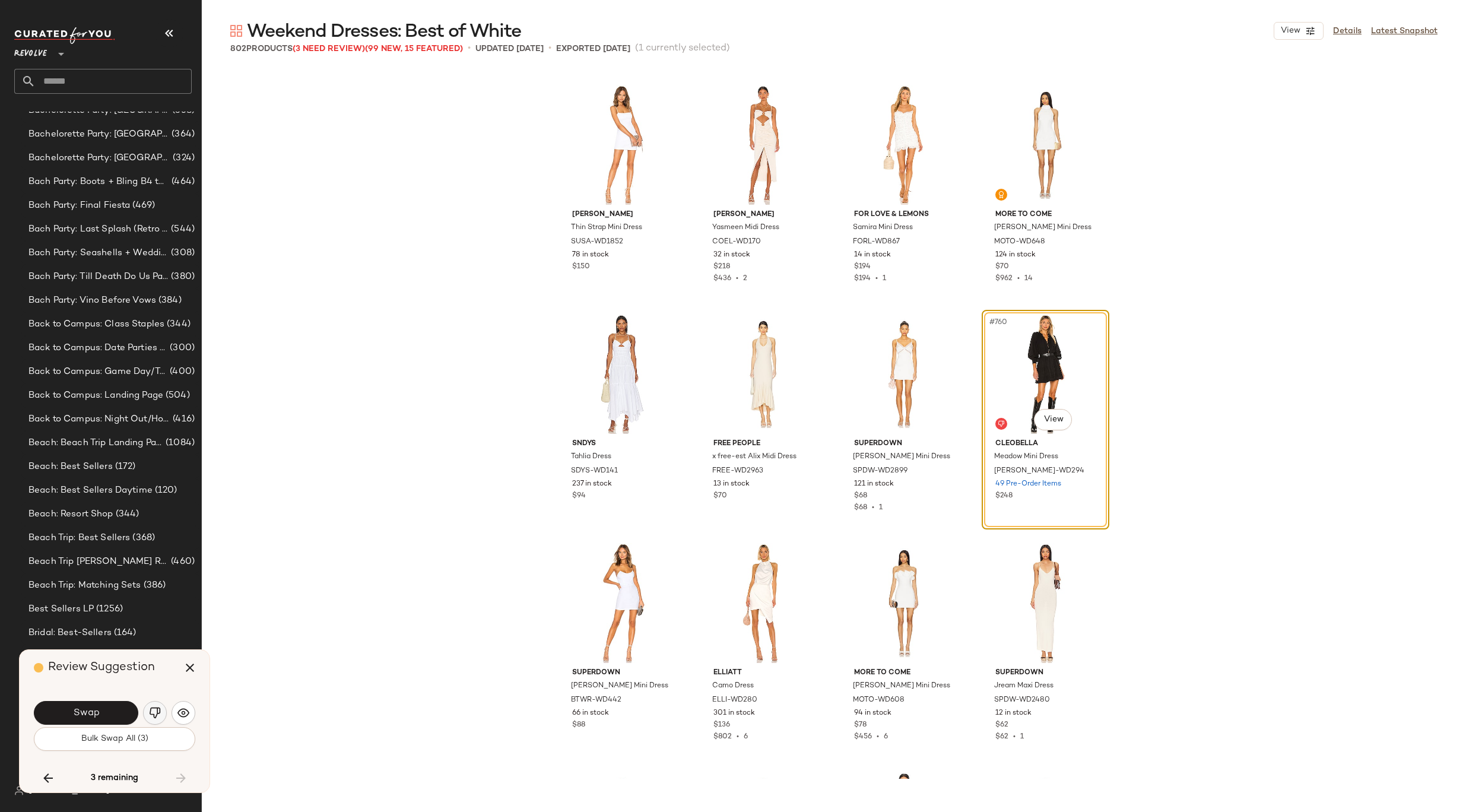
click at [152, 717] on img "button" at bounding box center [155, 713] width 12 height 12
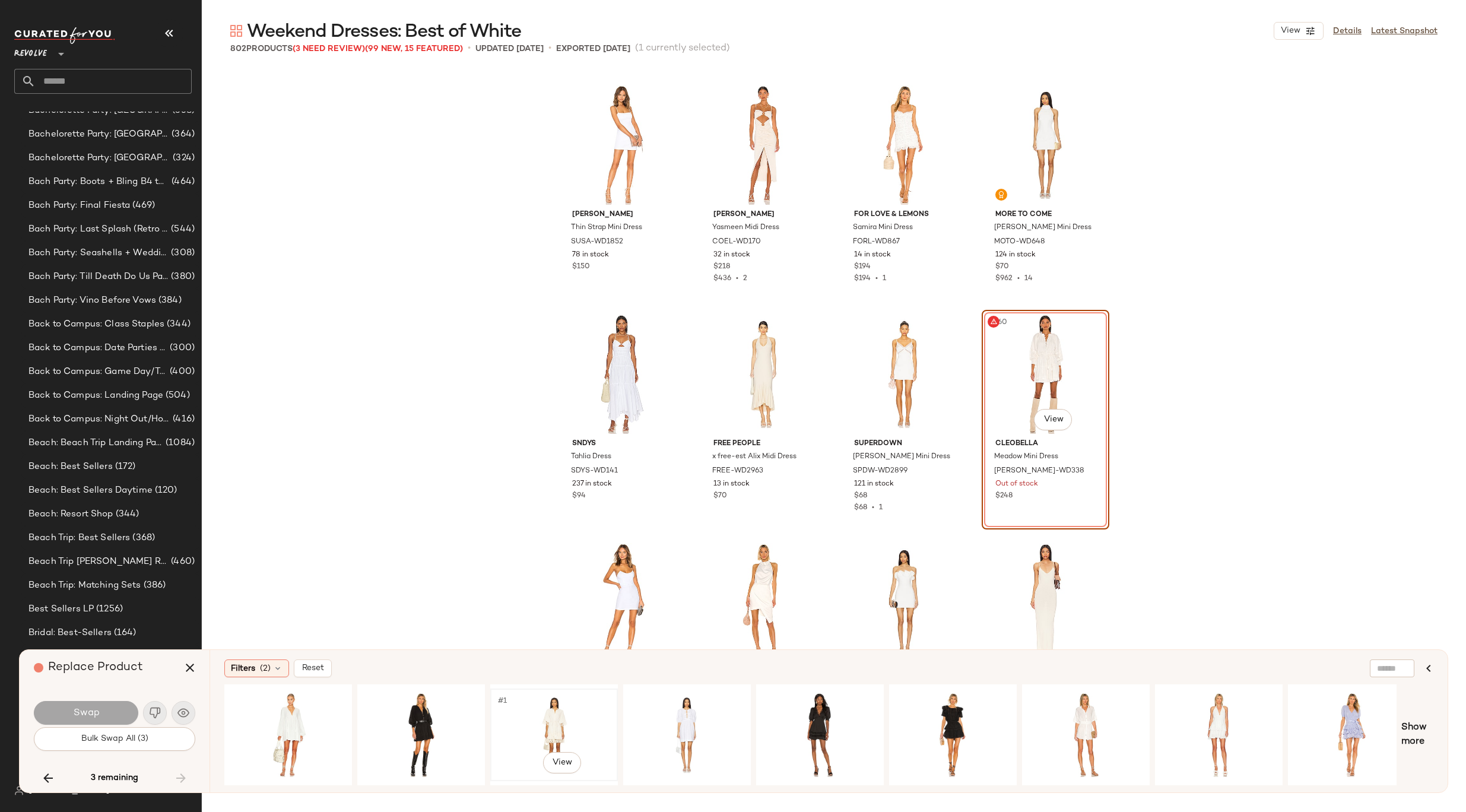
click at [550, 705] on div "#1 View" at bounding box center [553, 735] width 119 height 85
click at [120, 716] on button "Swap" at bounding box center [86, 713] width 105 height 24
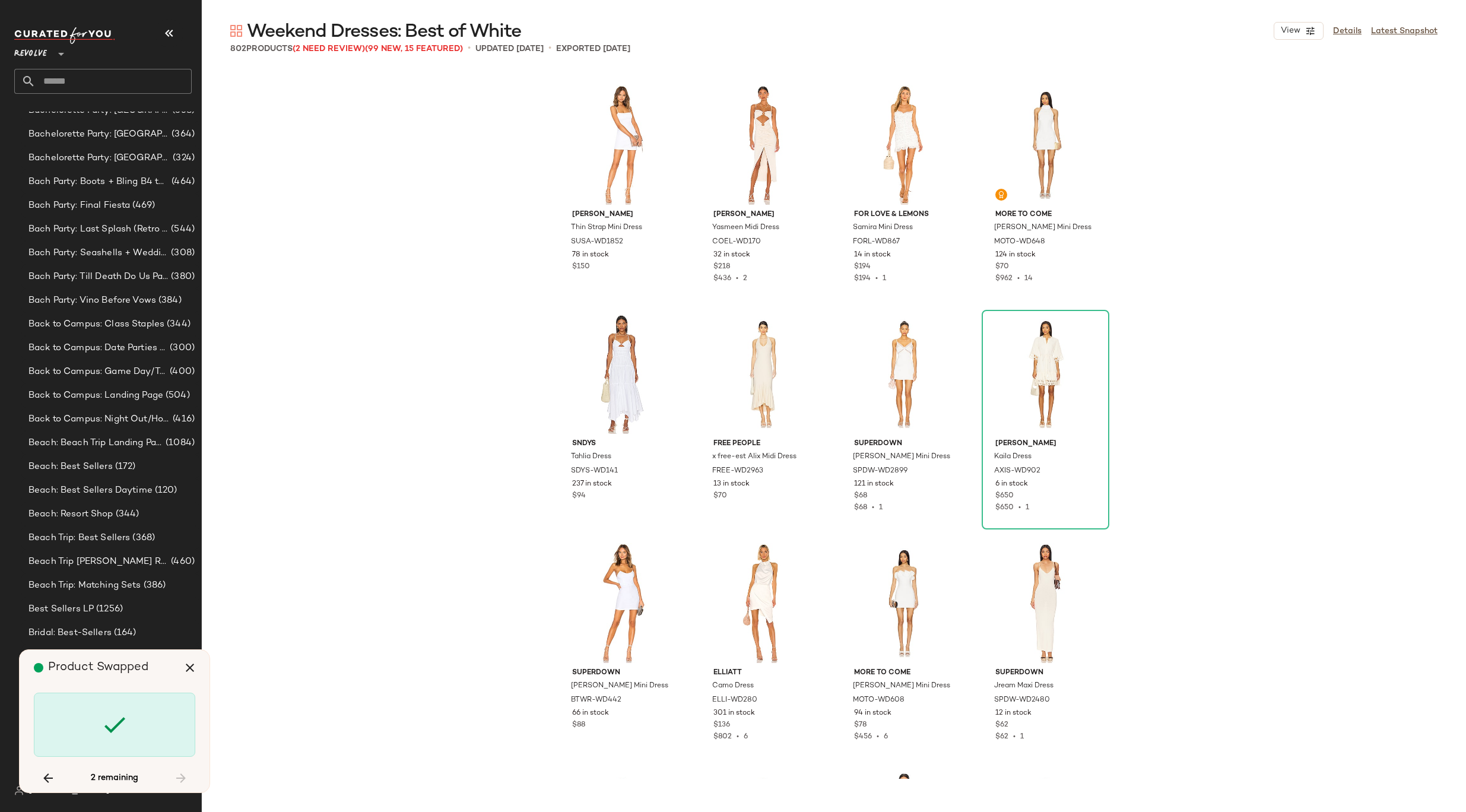
scroll to position [29092, 0]
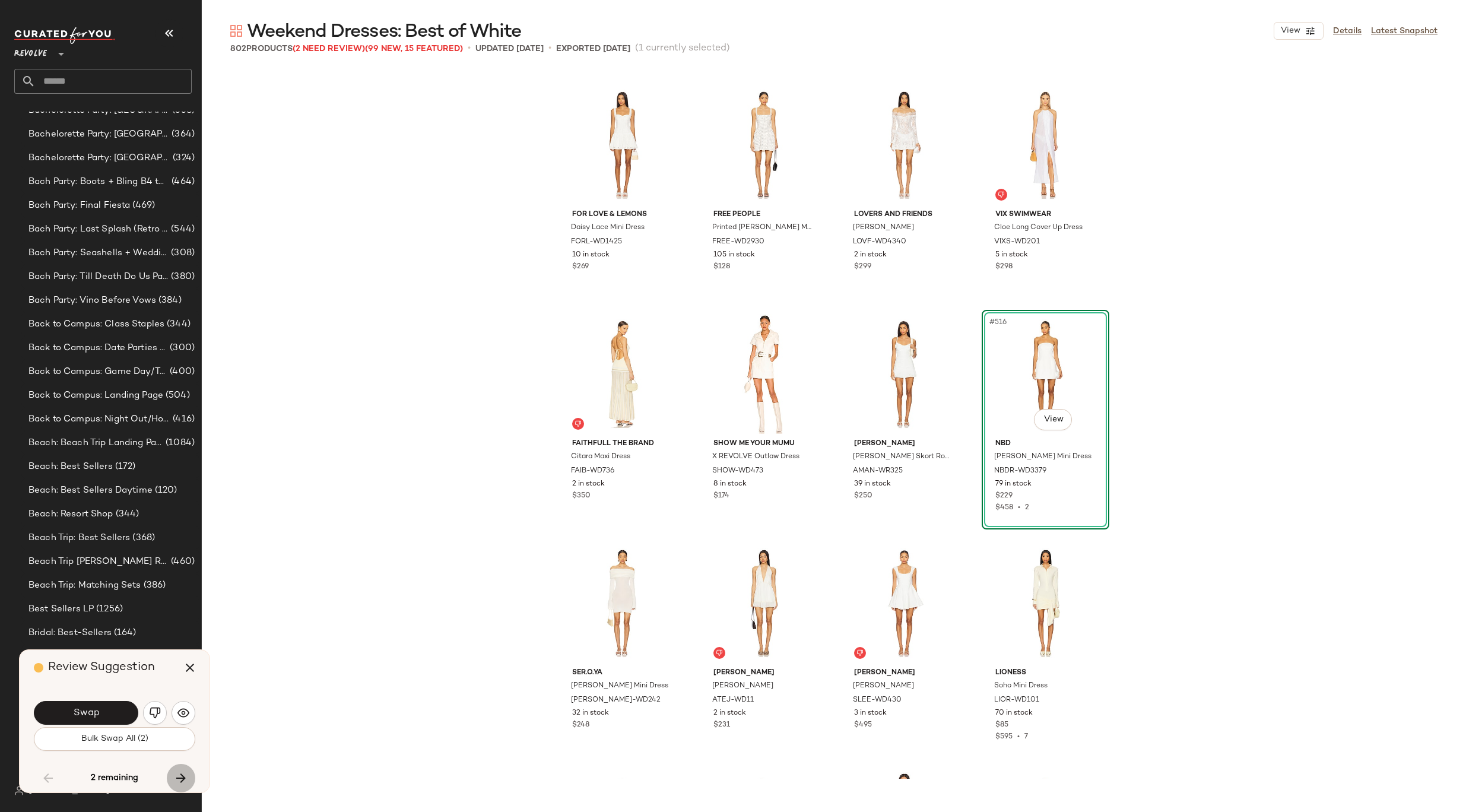
click at [185, 770] on button "button" at bounding box center [181, 778] width 29 height 29
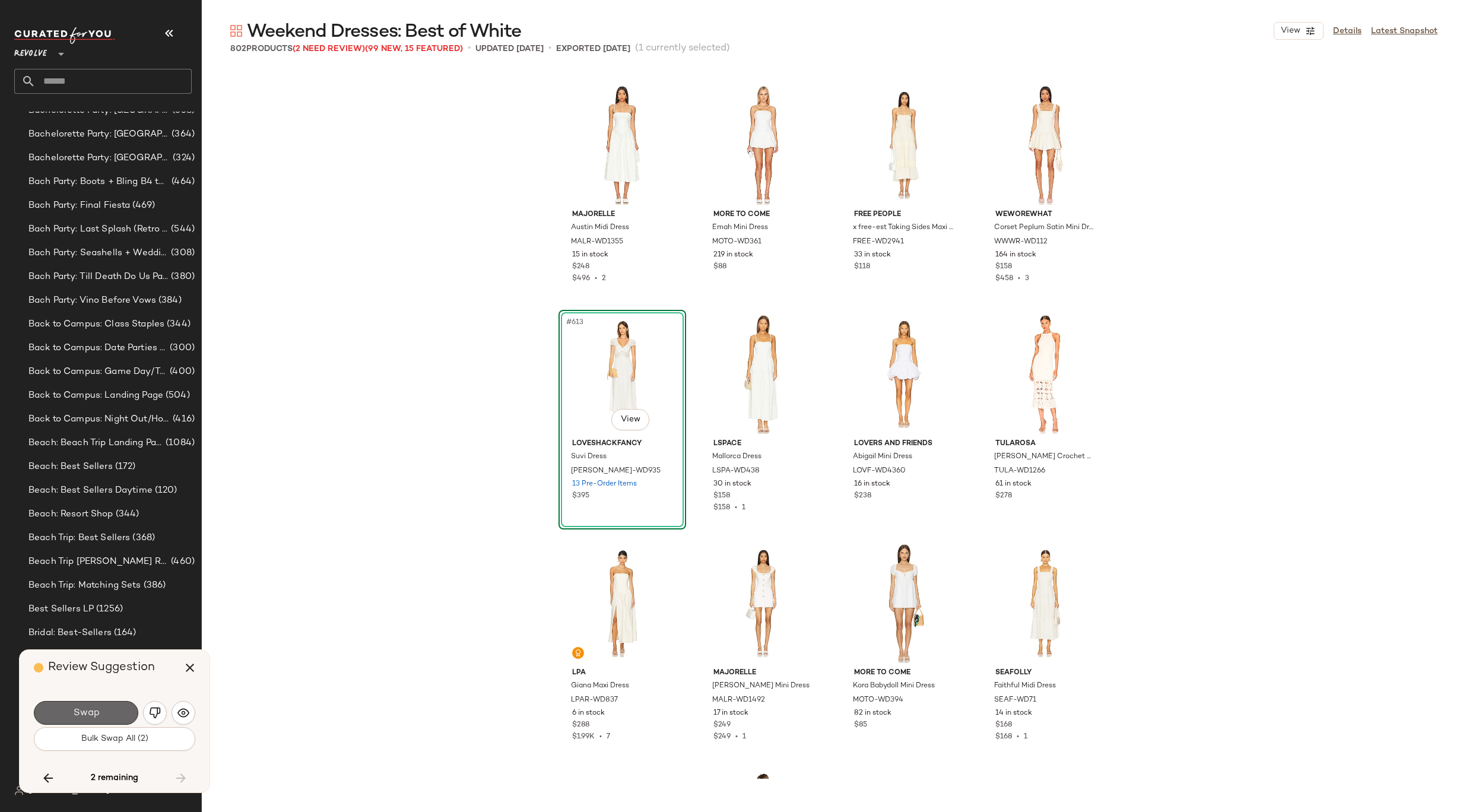
click at [116, 711] on button "Swap" at bounding box center [86, 713] width 105 height 24
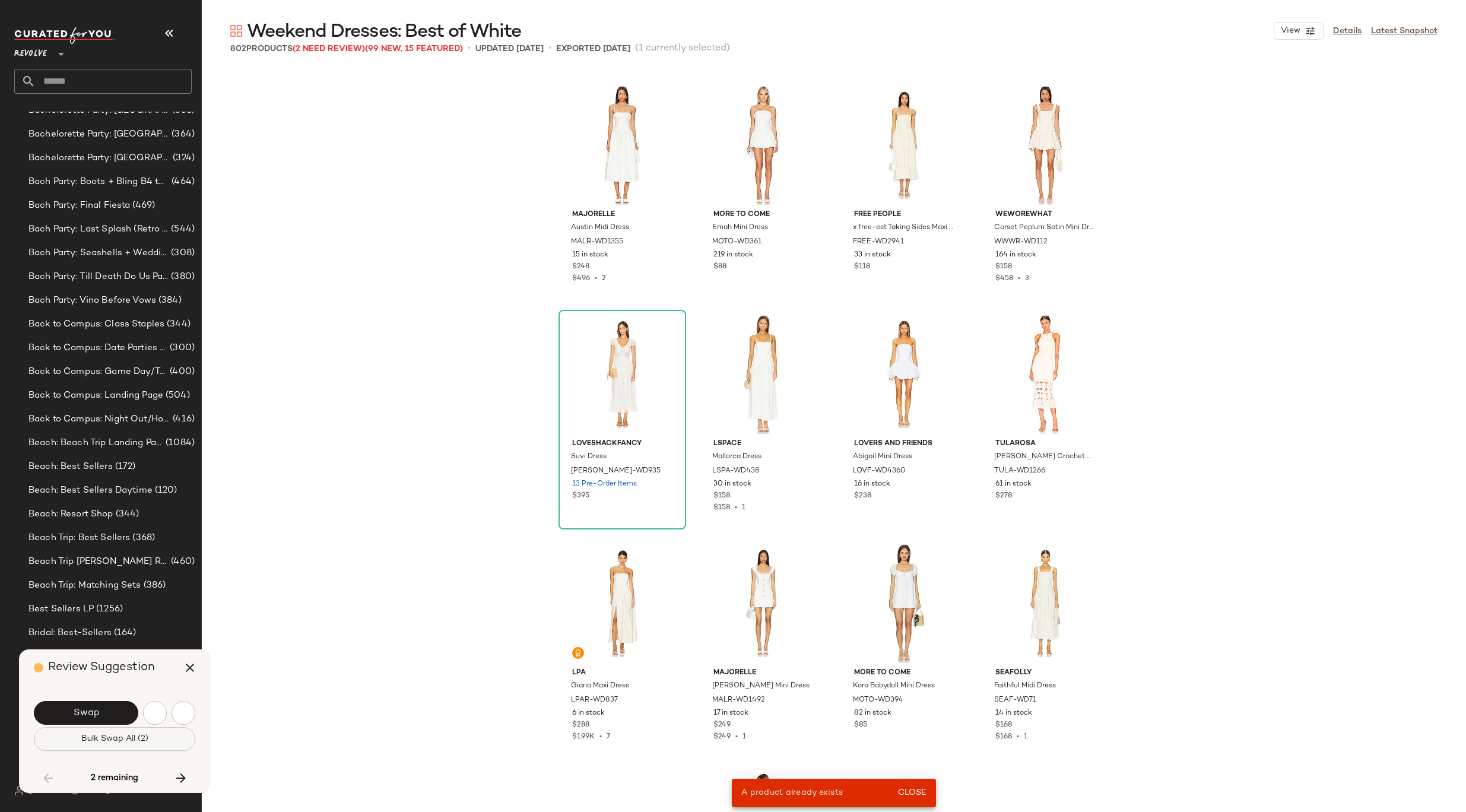
scroll to position [29092, 0]
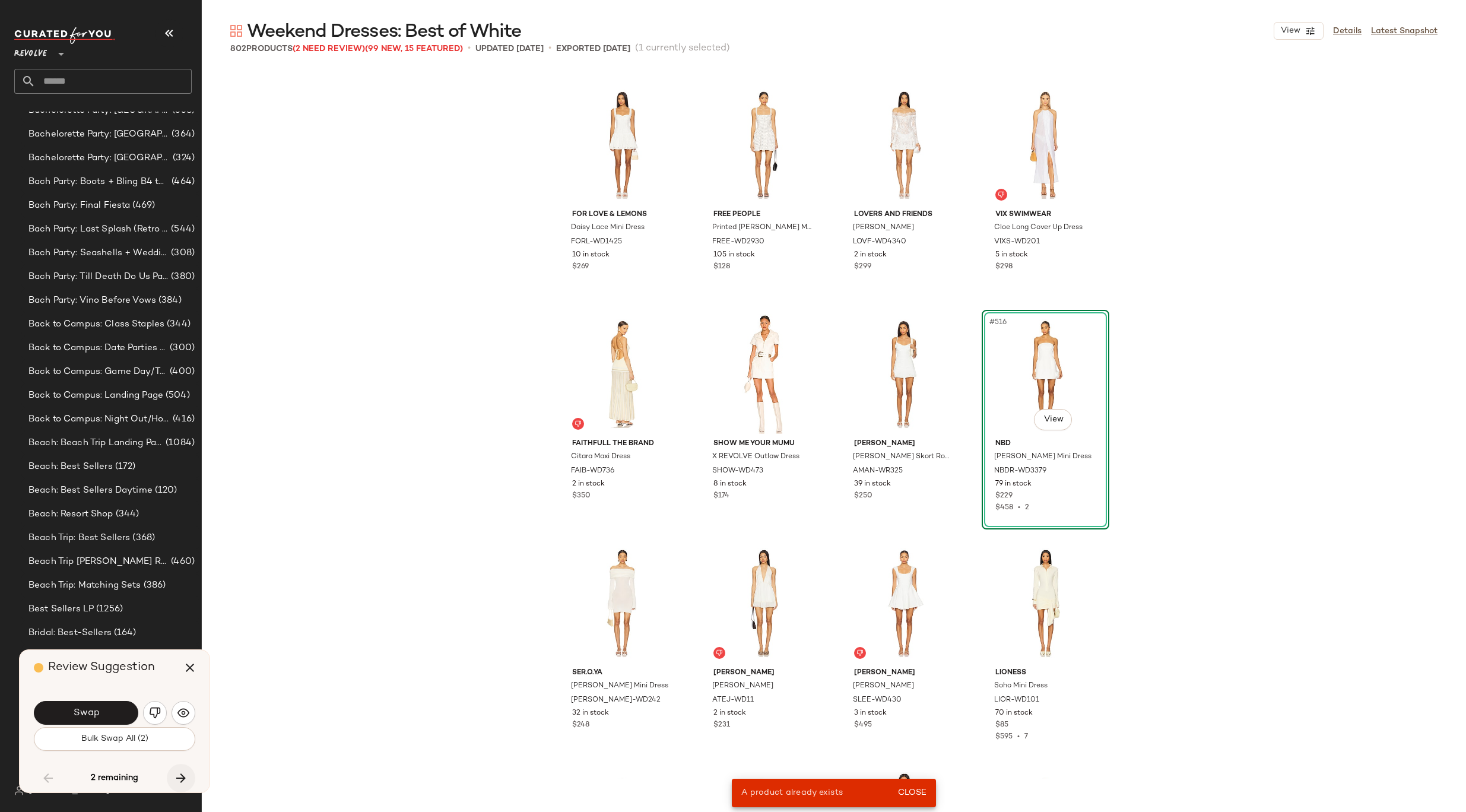
click at [190, 768] on button "button" at bounding box center [181, 778] width 29 height 29
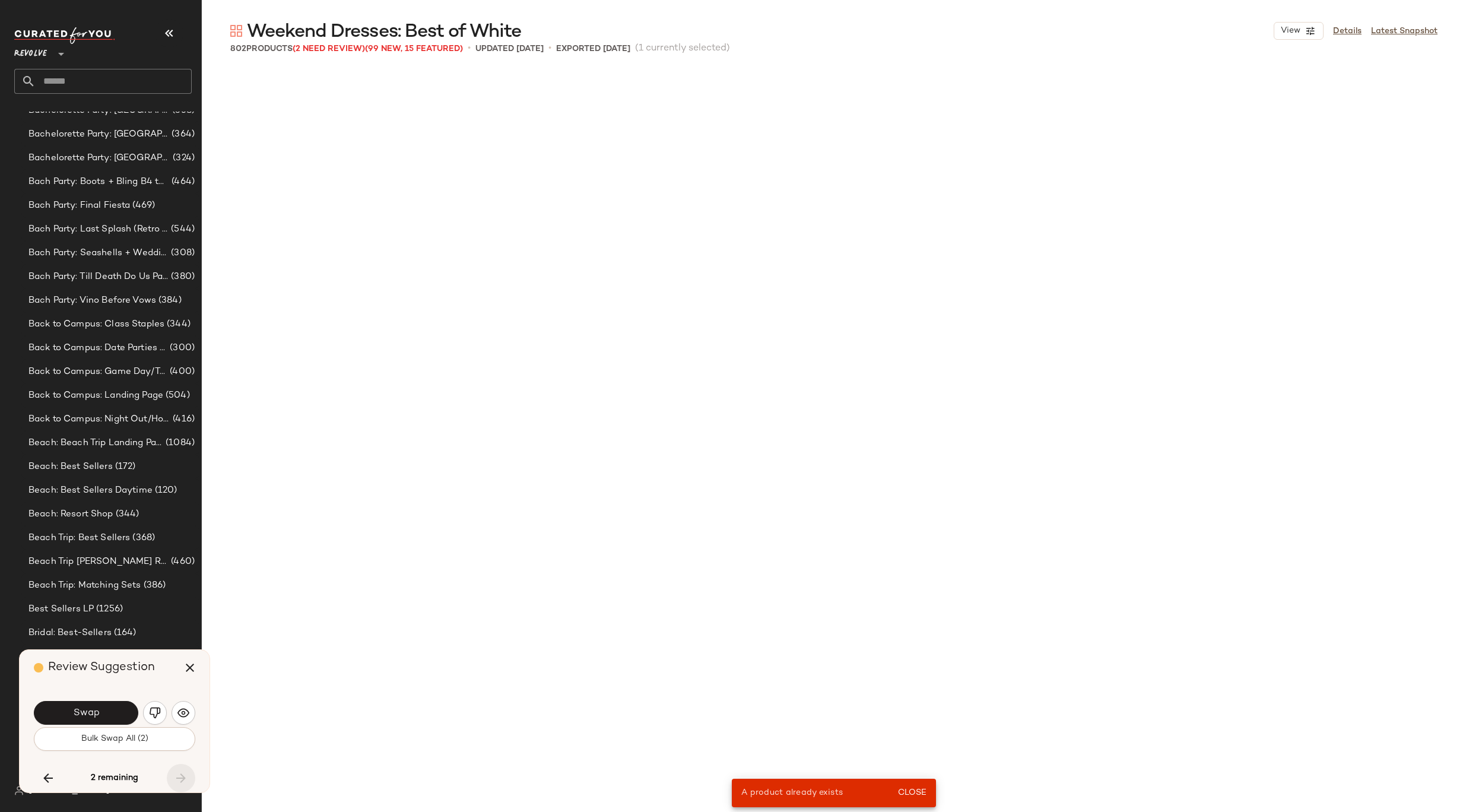
scroll to position [34818, 0]
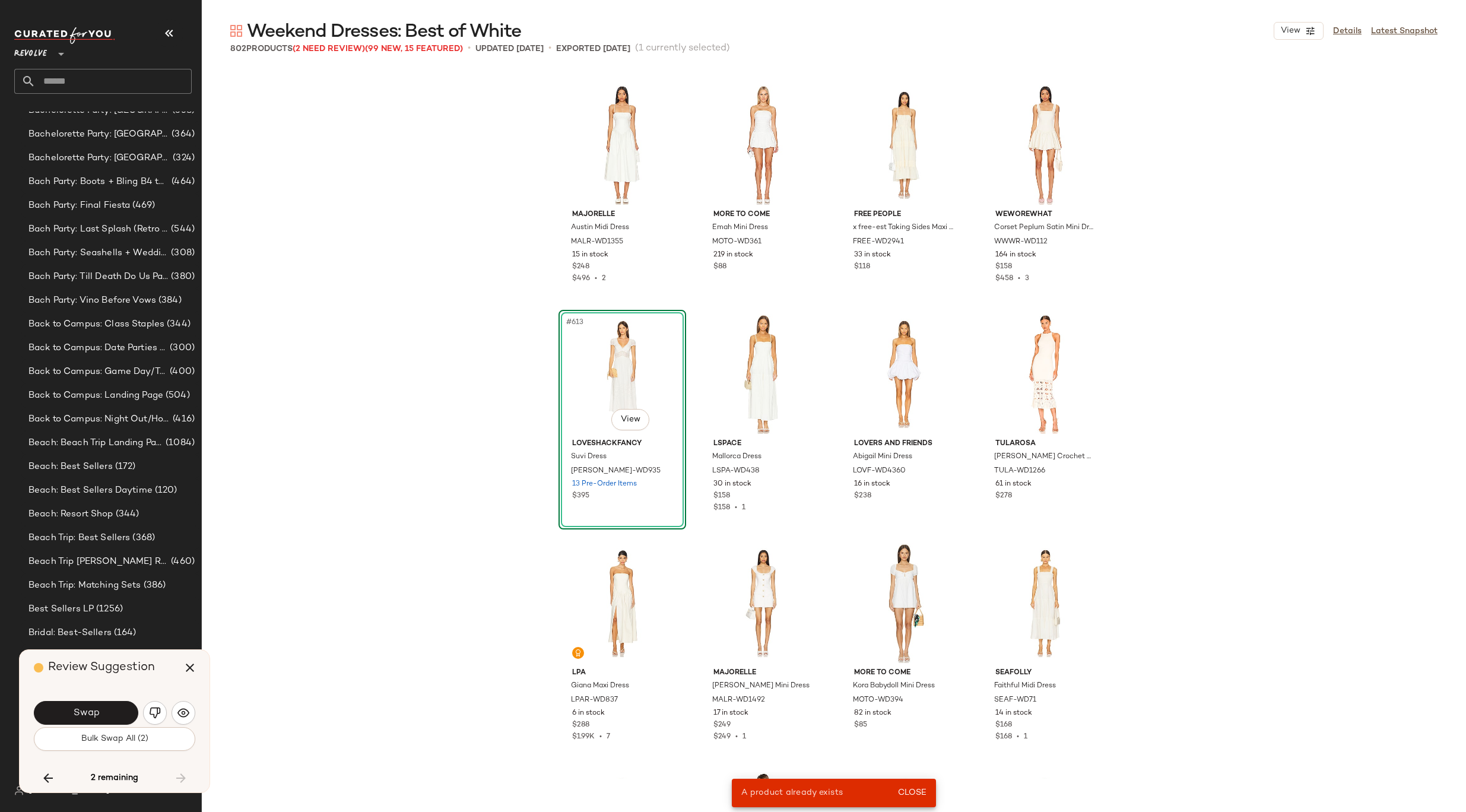
click at [185, 774] on div "2 remaining" at bounding box center [114, 778] width 161 height 29
click at [183, 671] on icon "button" at bounding box center [190, 668] width 14 height 14
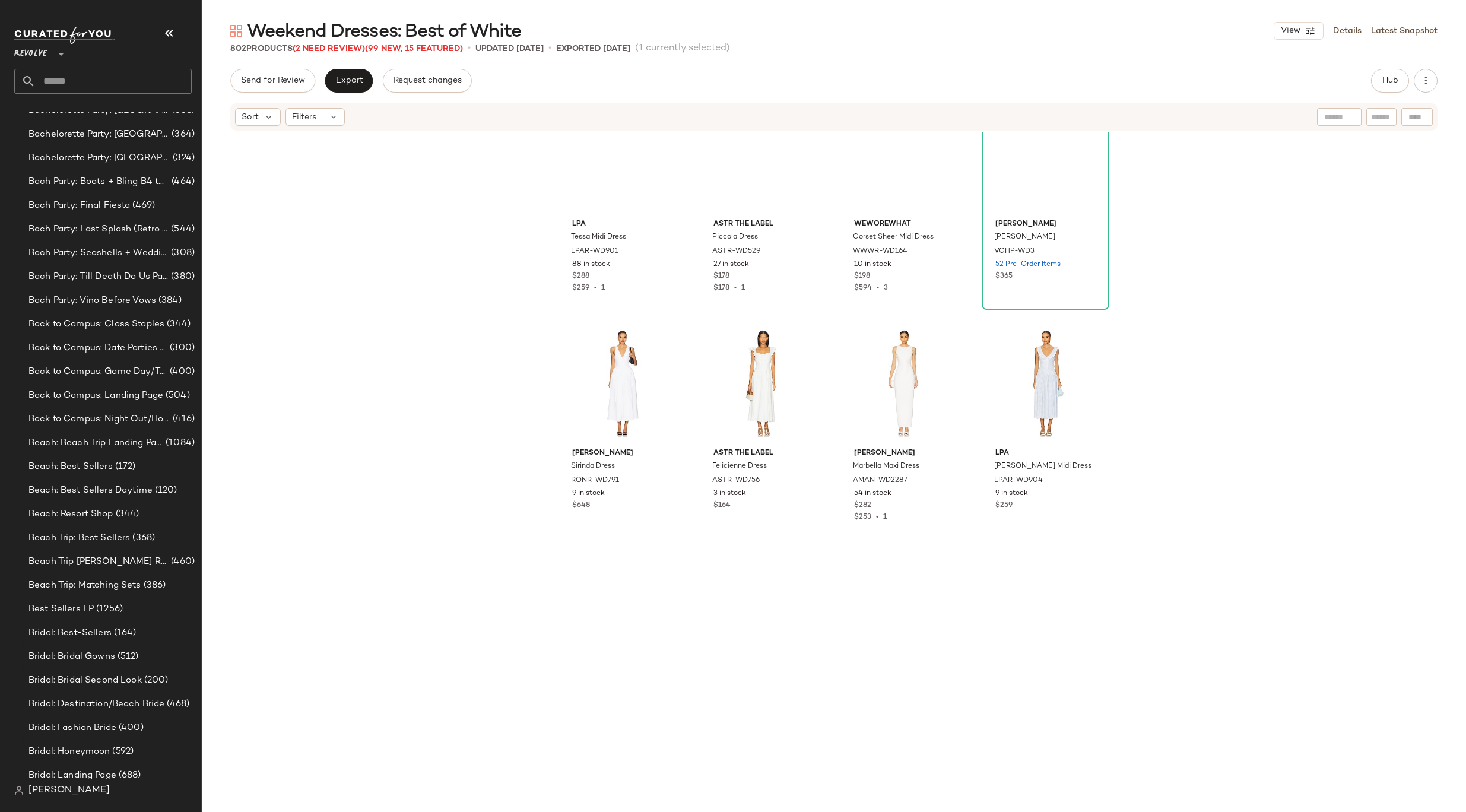
scroll to position [31959, 0]
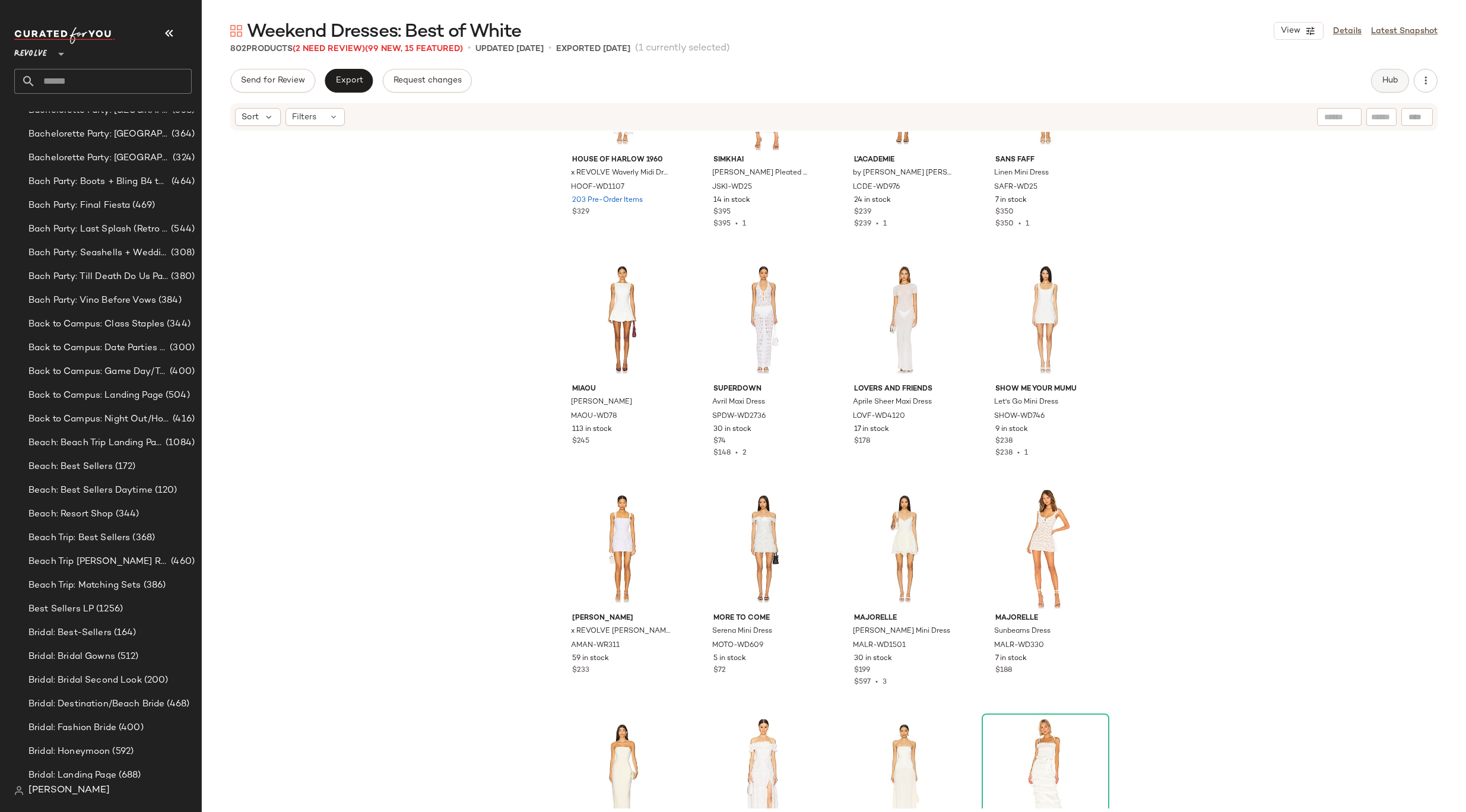
click at [1383, 82] on span "Hub" at bounding box center [1390, 81] width 17 height 10
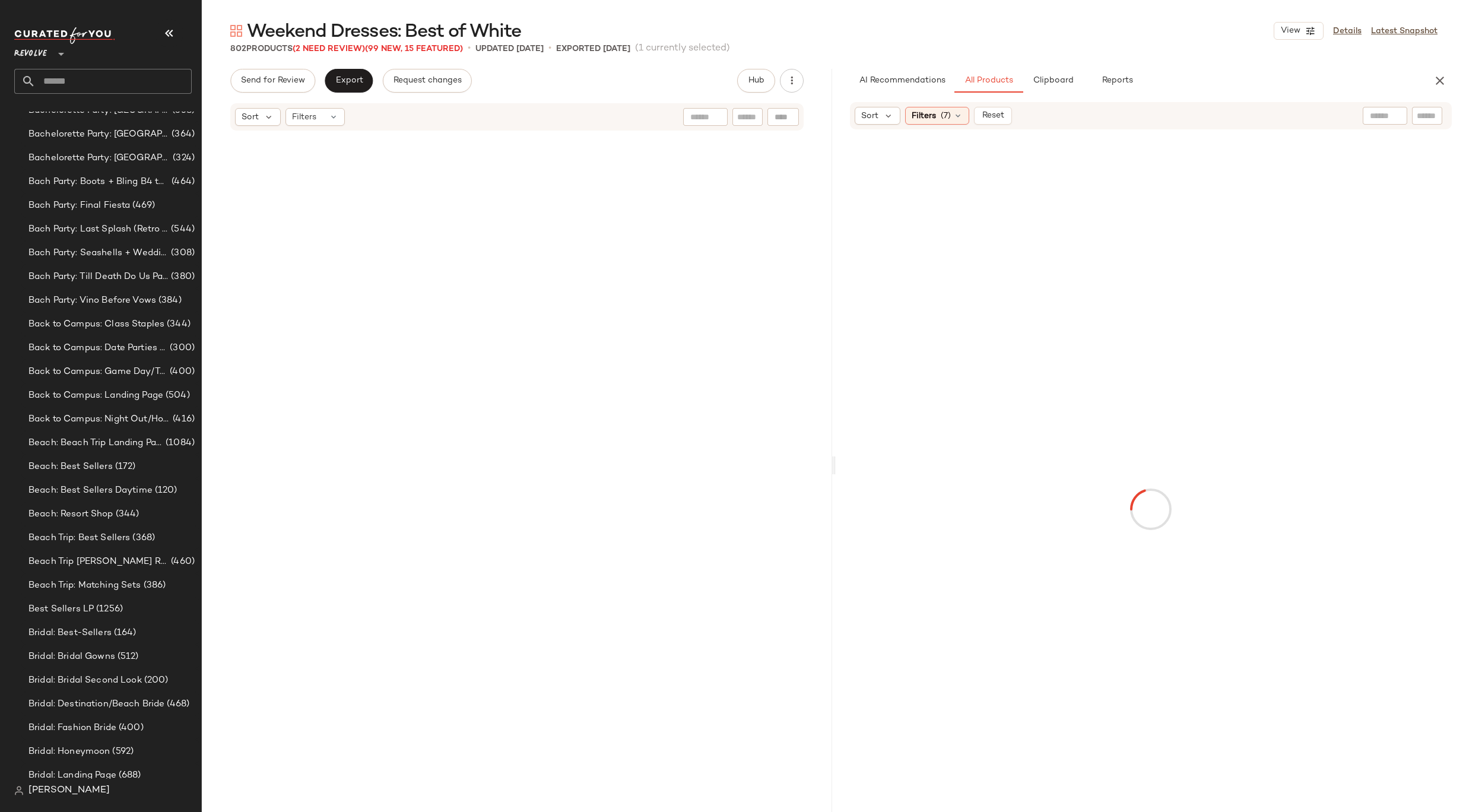
scroll to position [0, 0]
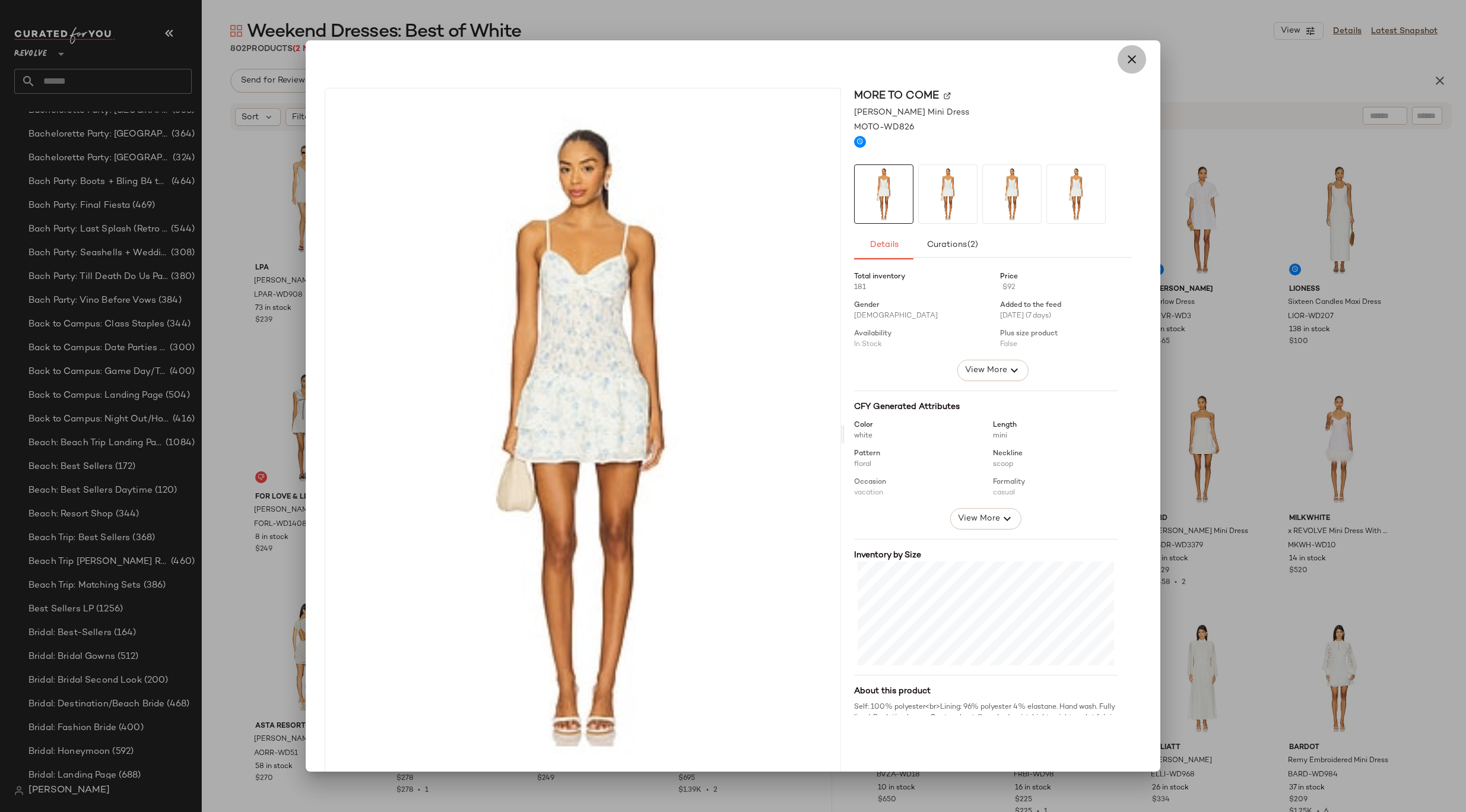
click at [1125, 53] on icon "button" at bounding box center [1132, 59] width 14 height 14
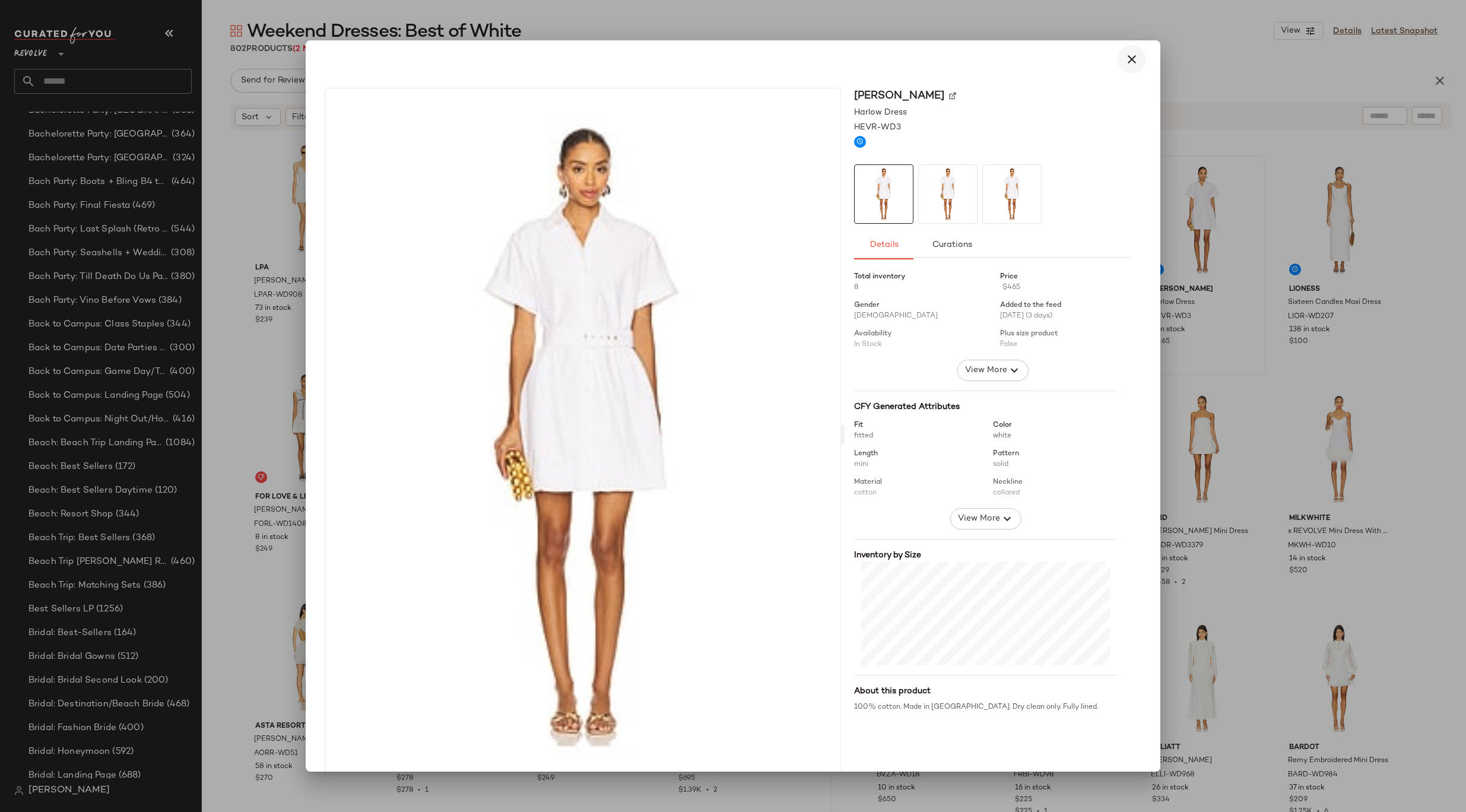
click at [1131, 59] on icon "button" at bounding box center [1132, 59] width 14 height 14
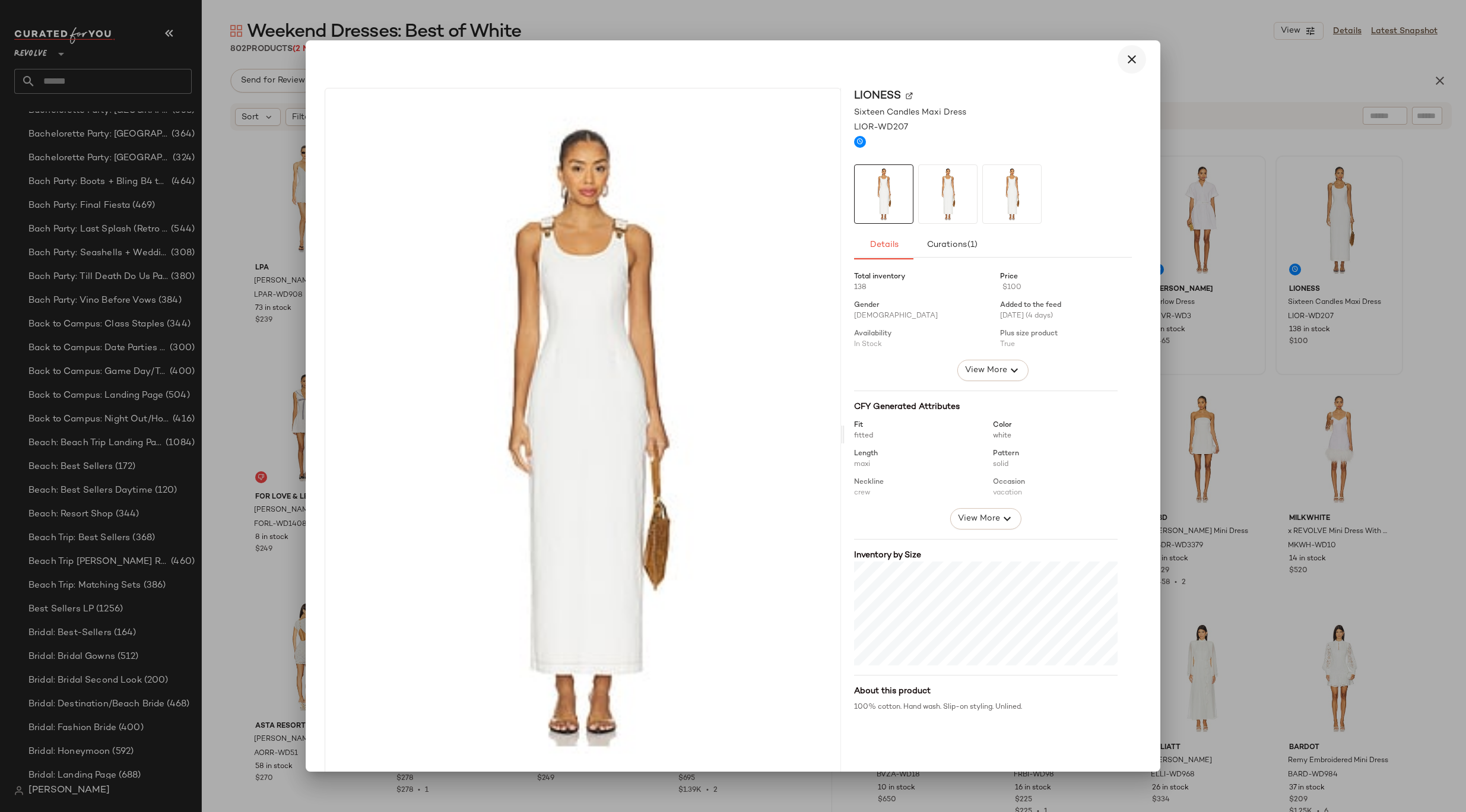
click at [1124, 48] on button "button" at bounding box center [1132, 59] width 29 height 29
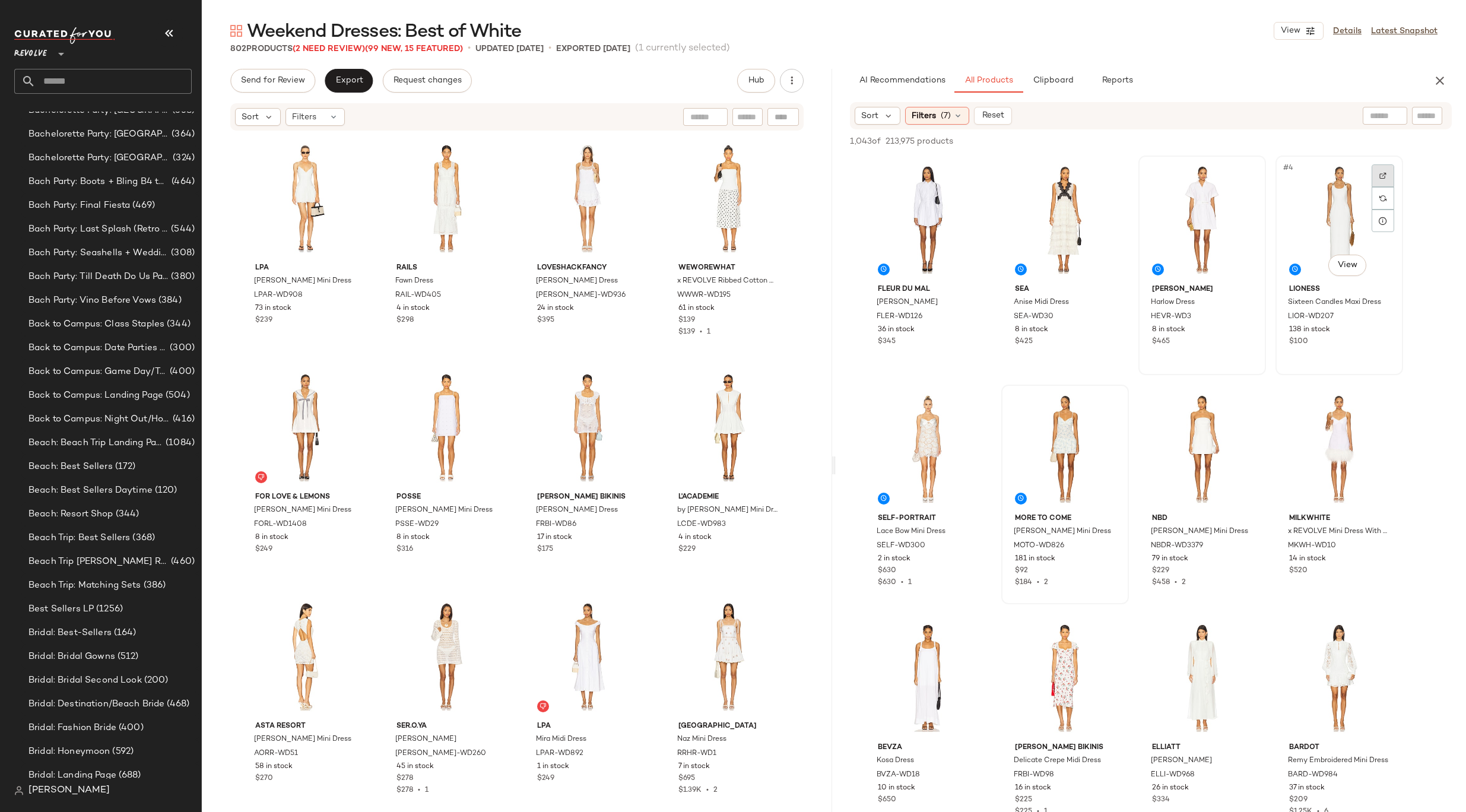
click at [1387, 177] on div at bounding box center [1383, 176] width 23 height 23
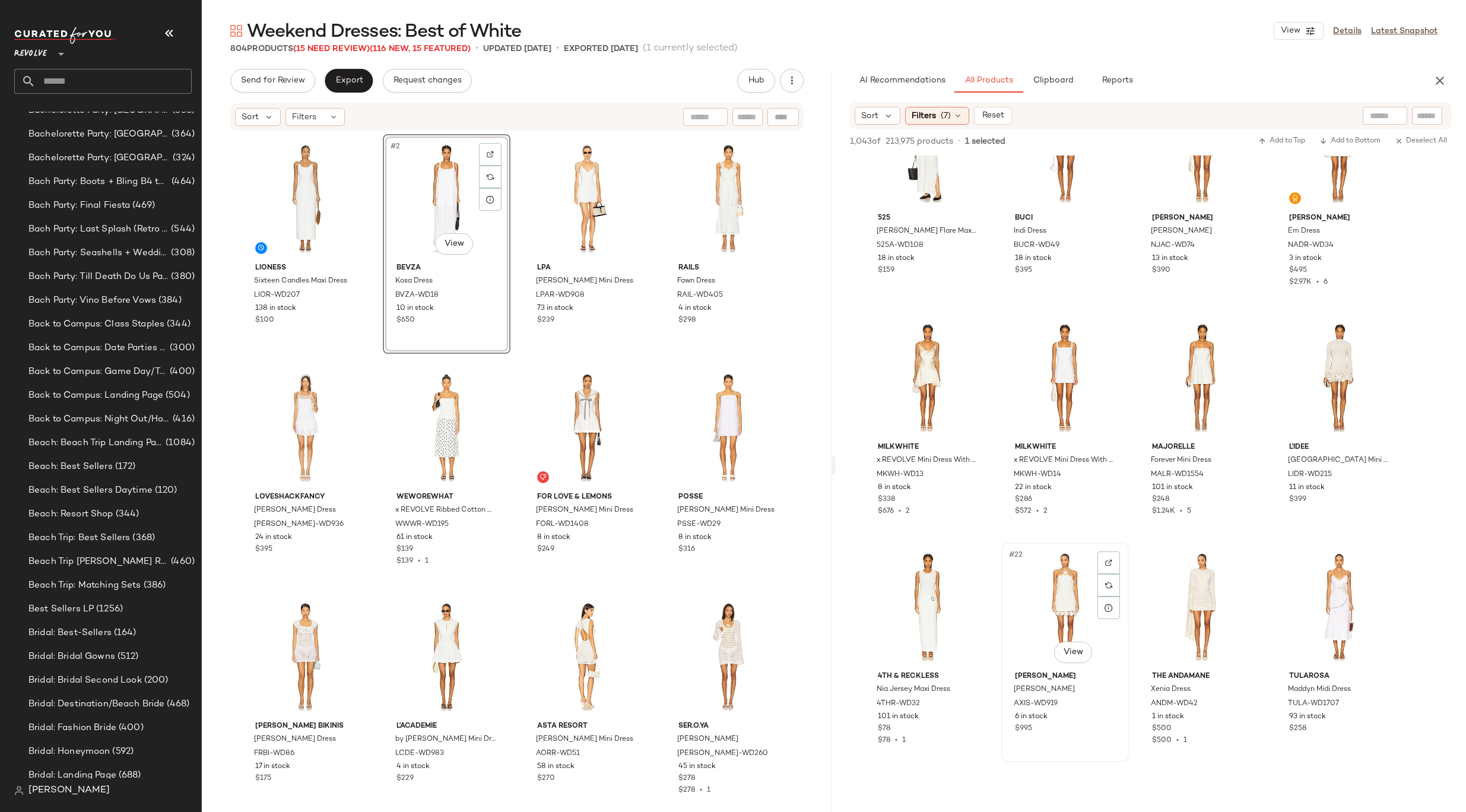
scroll to position [900, 0]
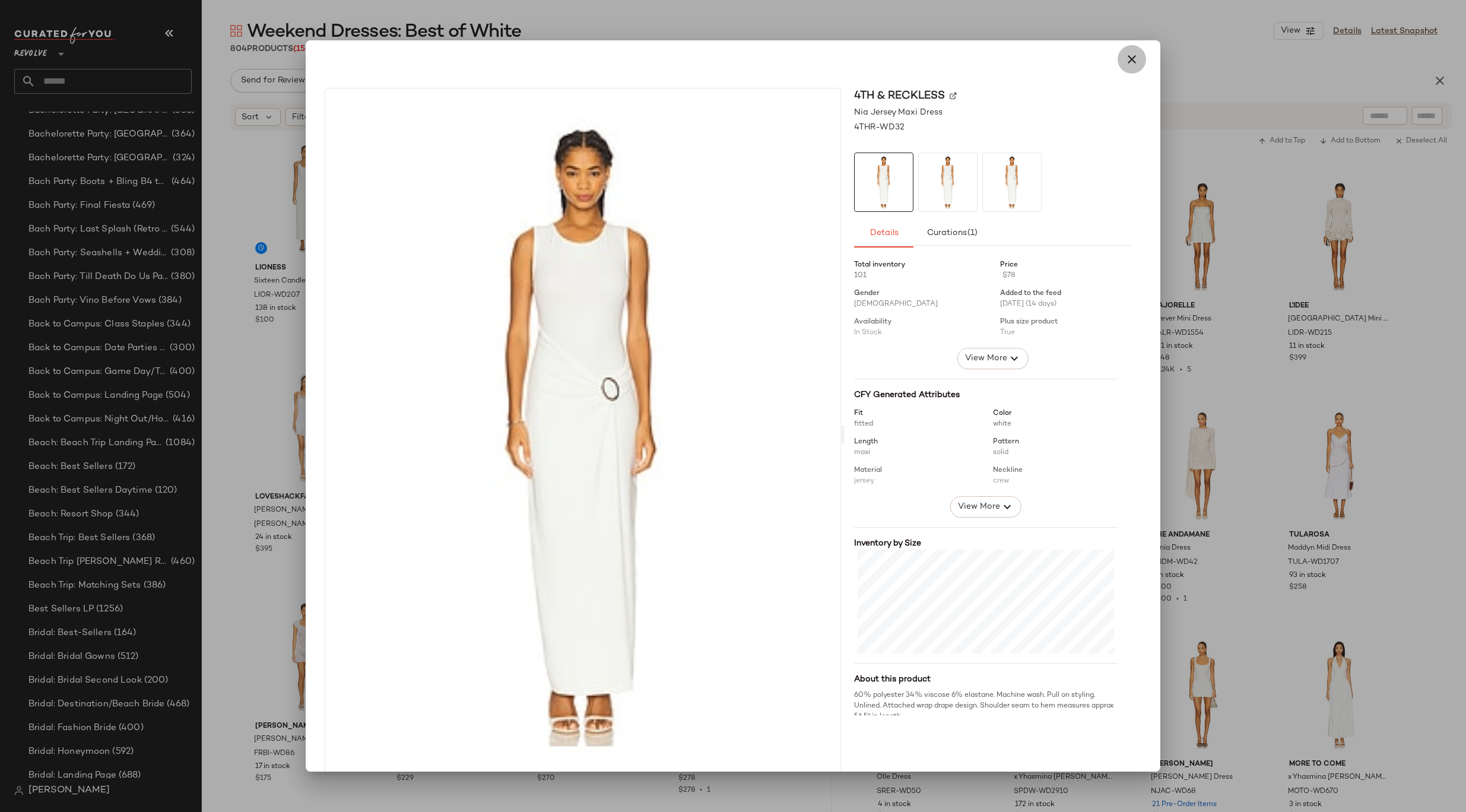
click at [1127, 66] on button "button" at bounding box center [1132, 59] width 29 height 29
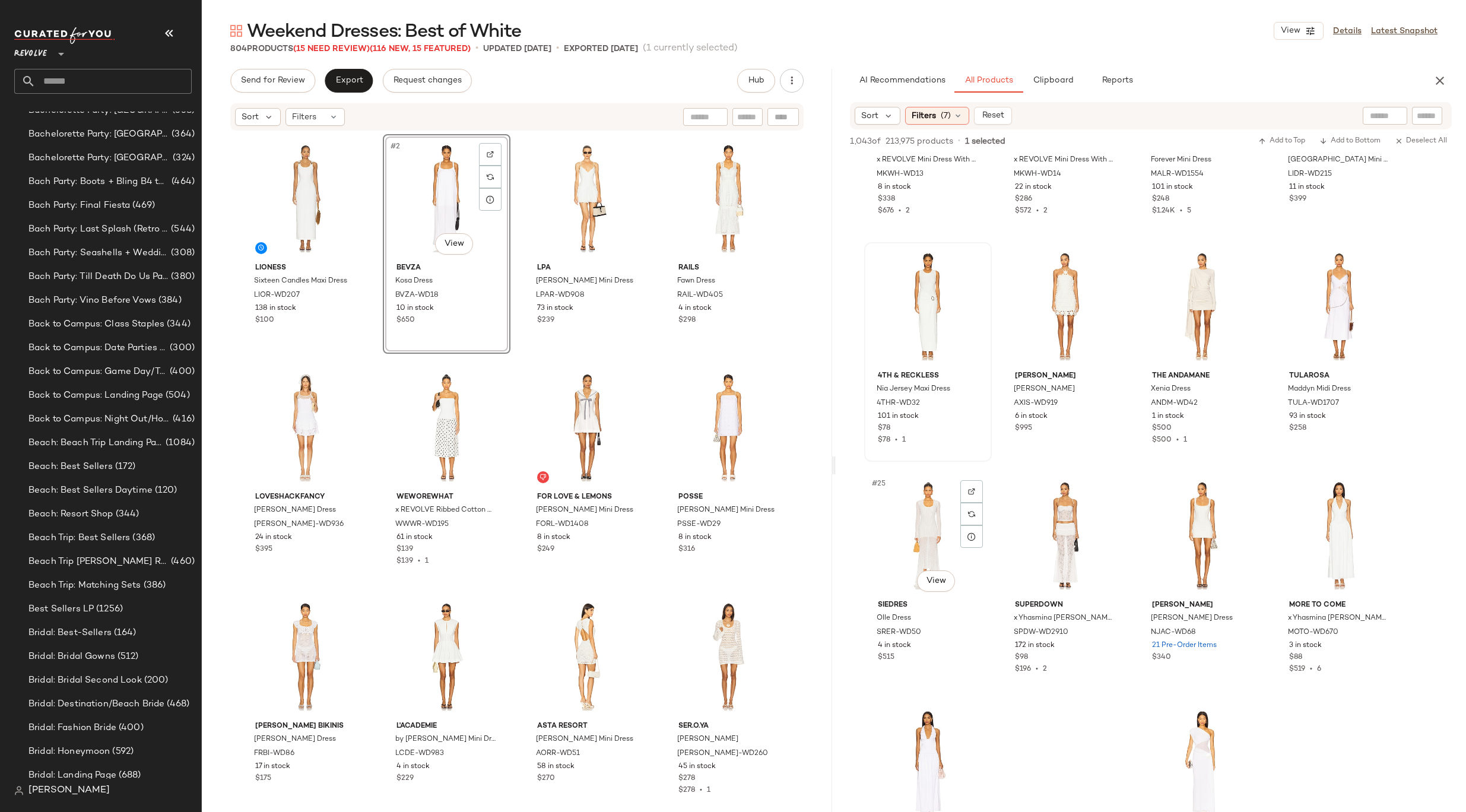
scroll to position [1090, 0]
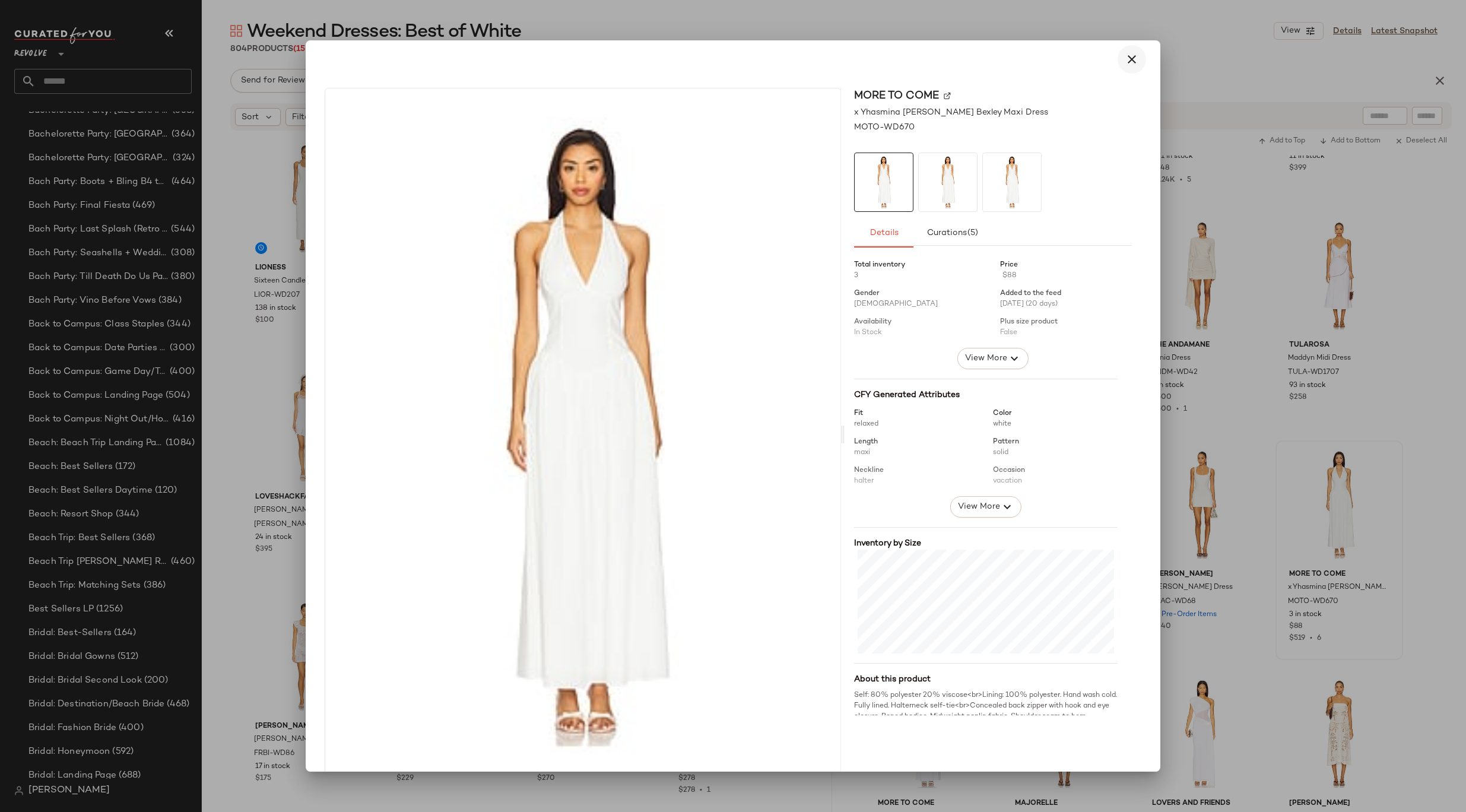
click at [1125, 54] on icon "button" at bounding box center [1132, 59] width 14 height 14
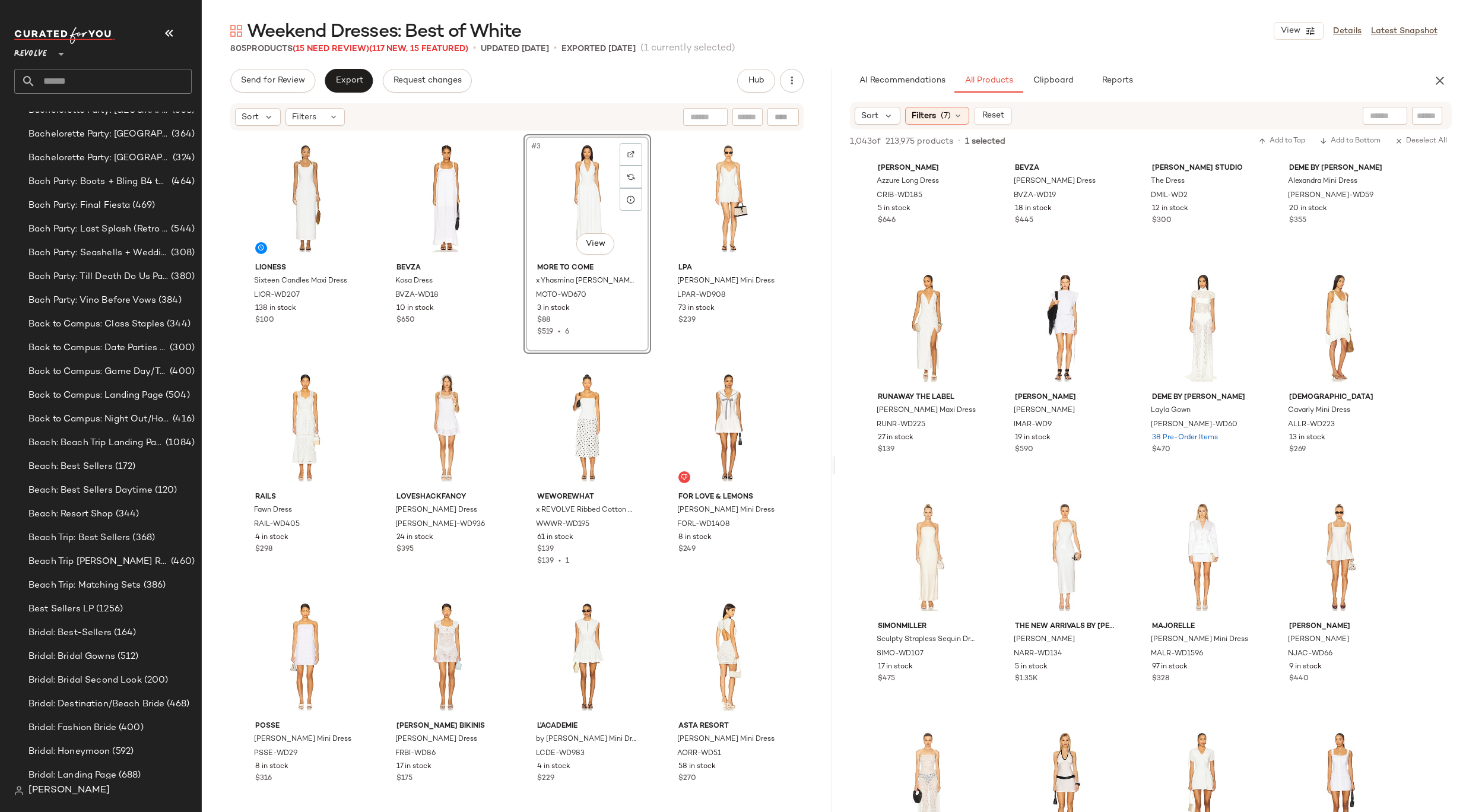
scroll to position [2189, 0]
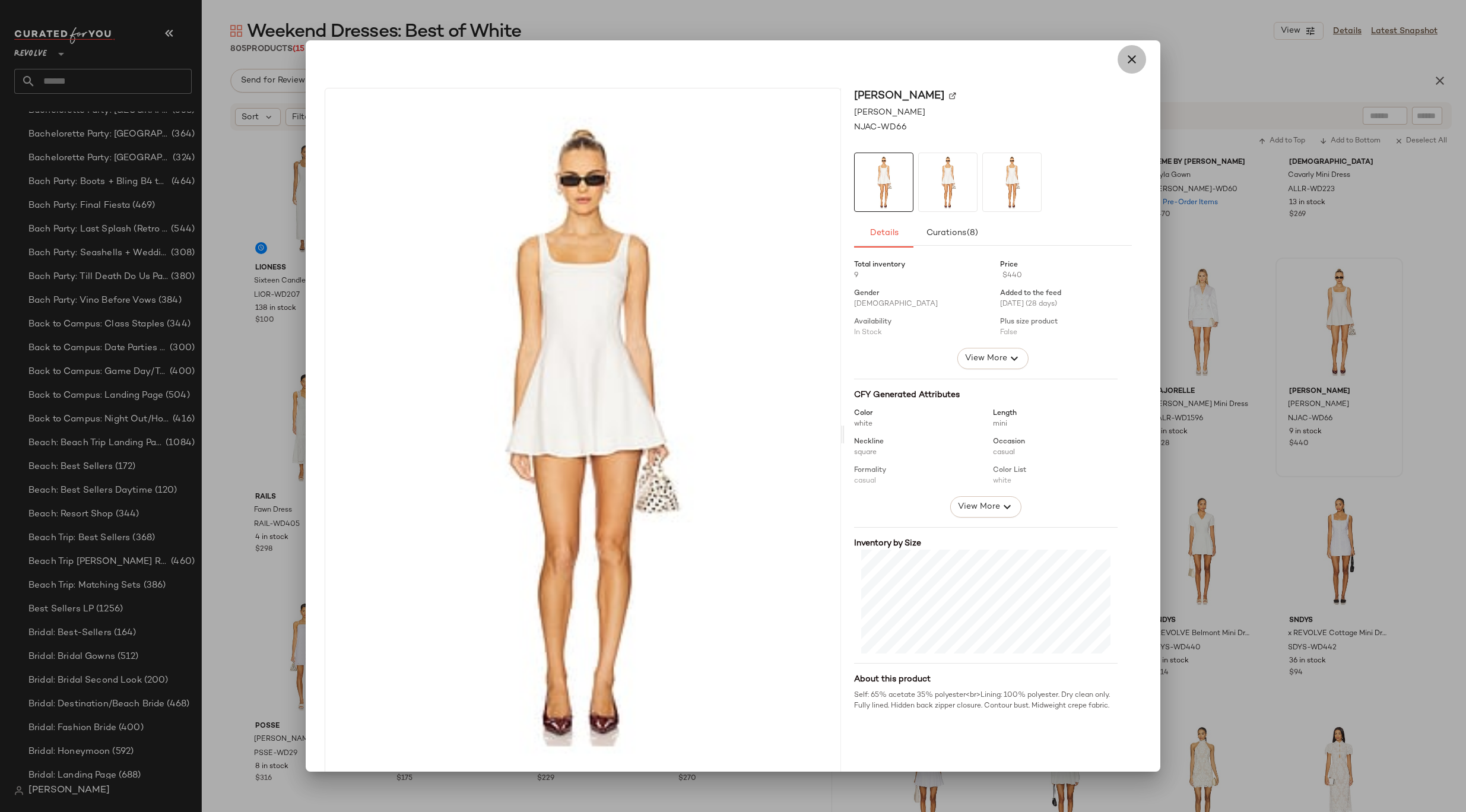
click at [1132, 69] on button "button" at bounding box center [1132, 59] width 29 height 29
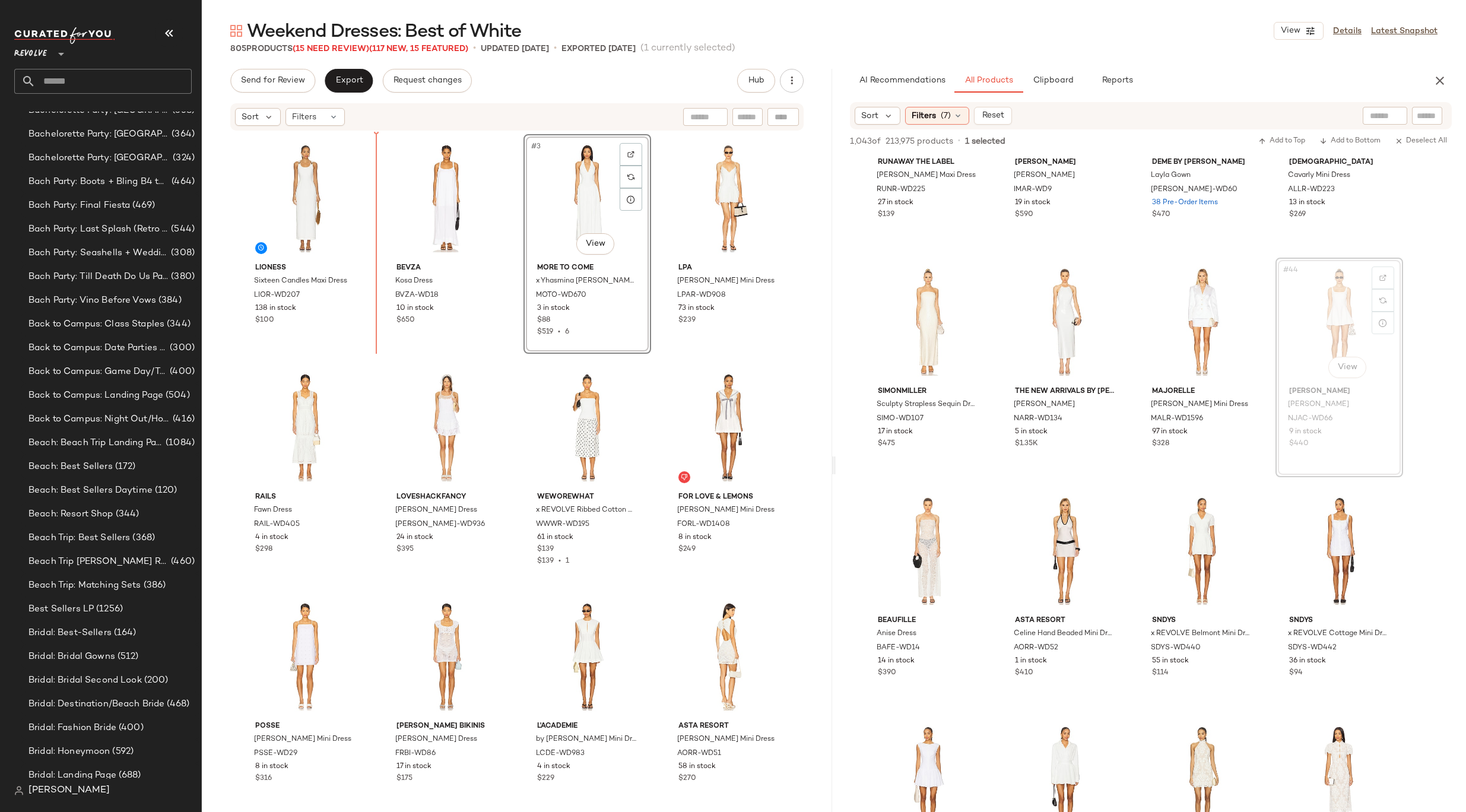
drag, startPoint x: 1369, startPoint y: 317, endPoint x: 1353, endPoint y: 317, distance: 16.0
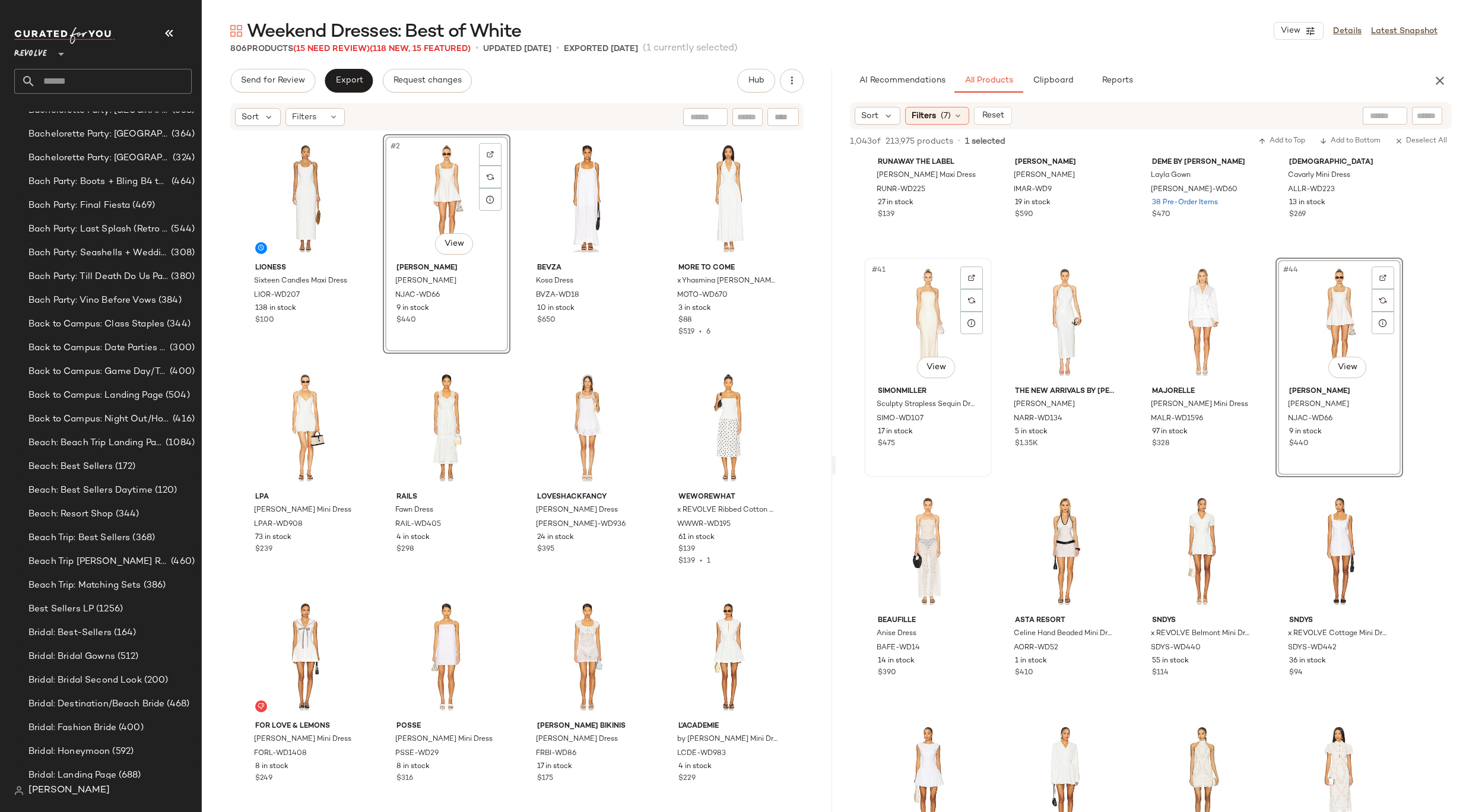
scroll to position [2362, 0]
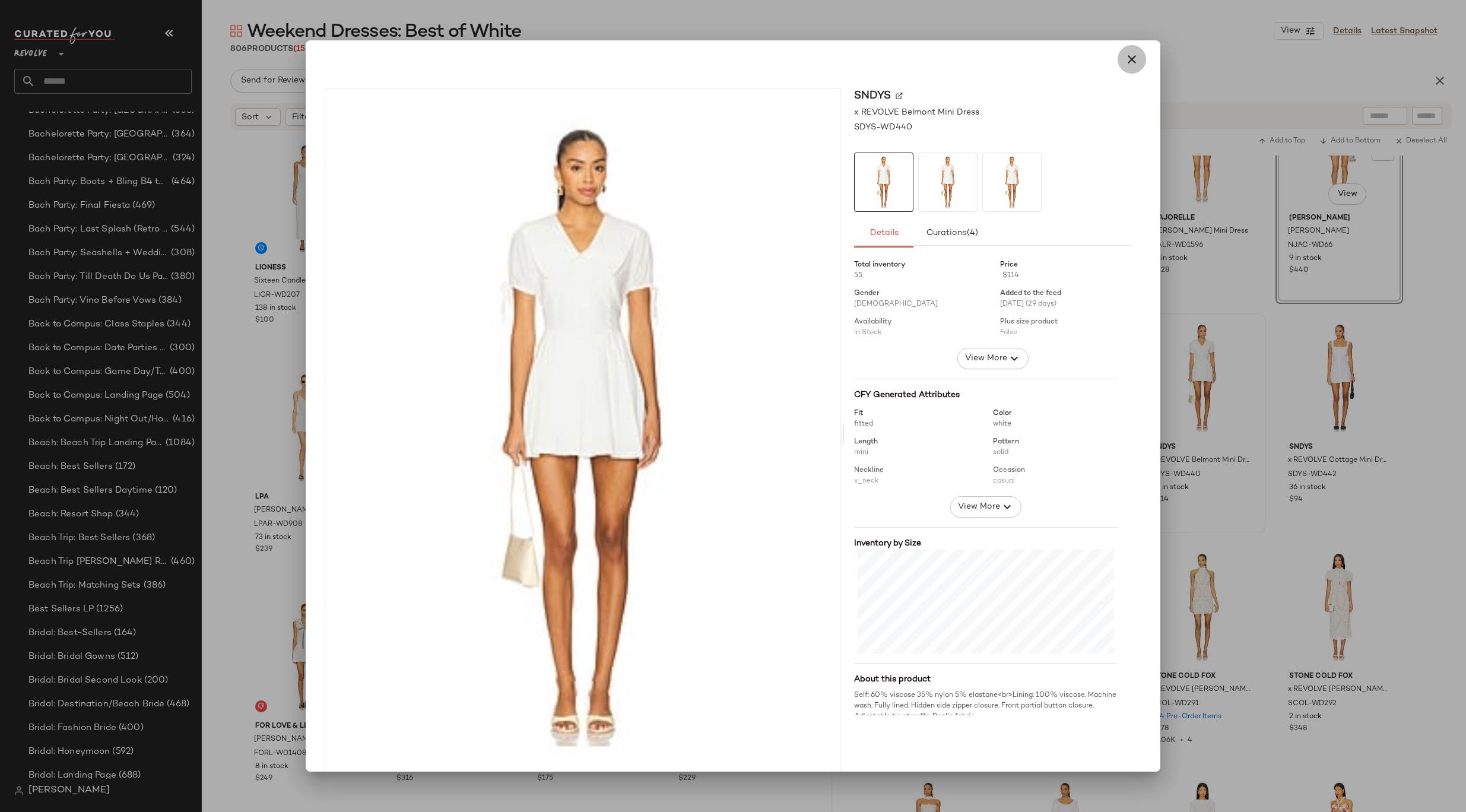
click at [1118, 60] on button "button" at bounding box center [1132, 59] width 29 height 29
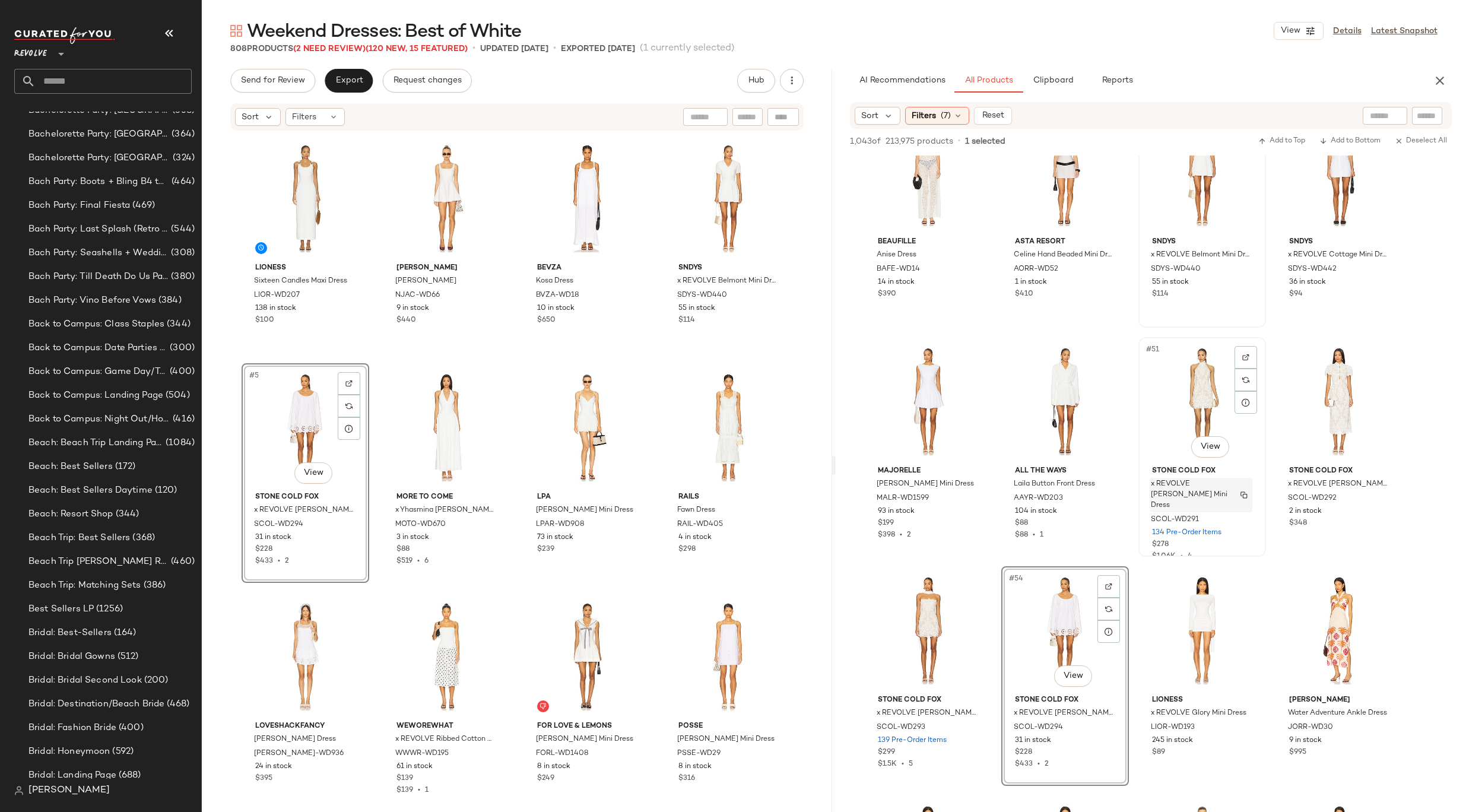
scroll to position [2570, 0]
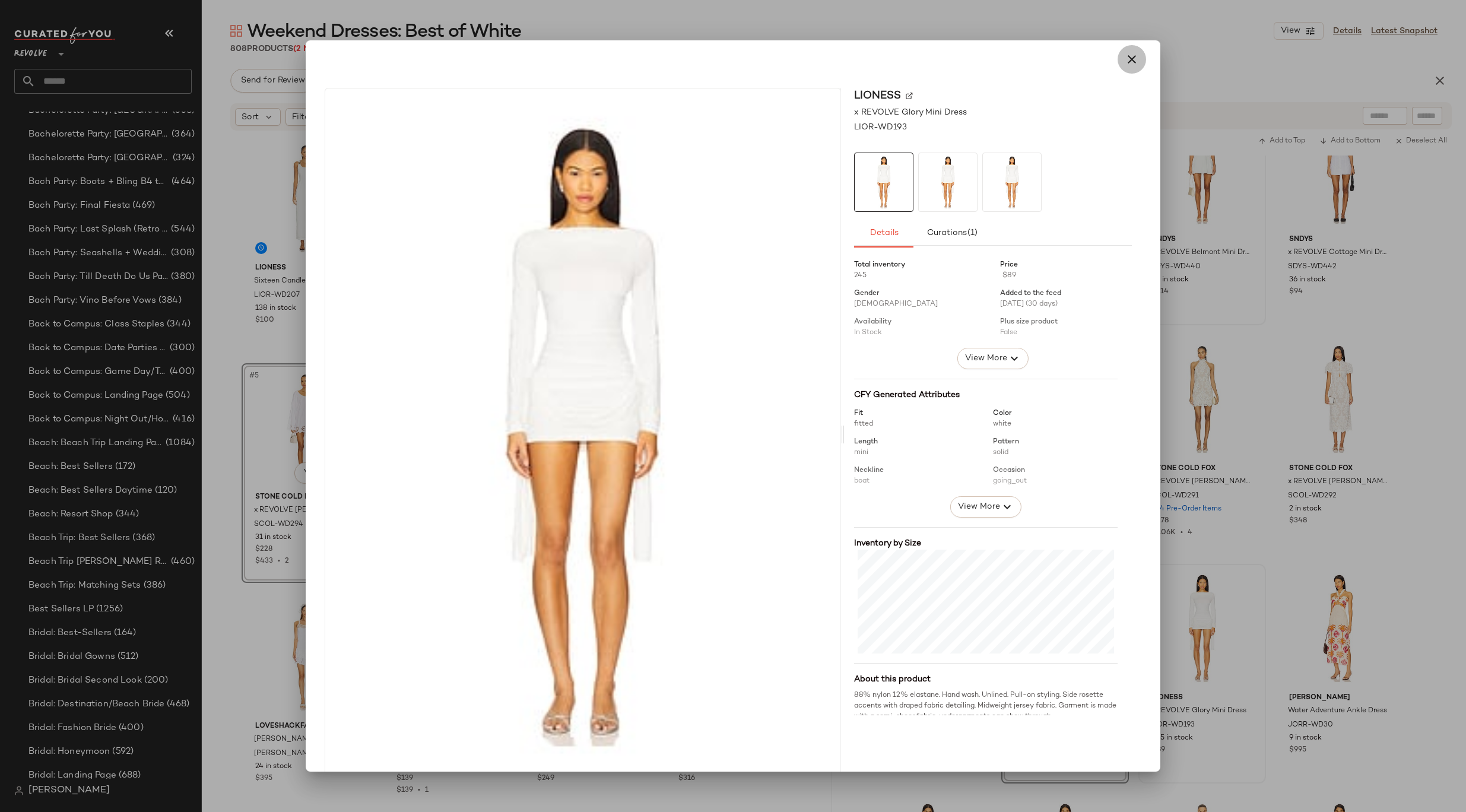
click at [1127, 66] on button "button" at bounding box center [1132, 59] width 29 height 29
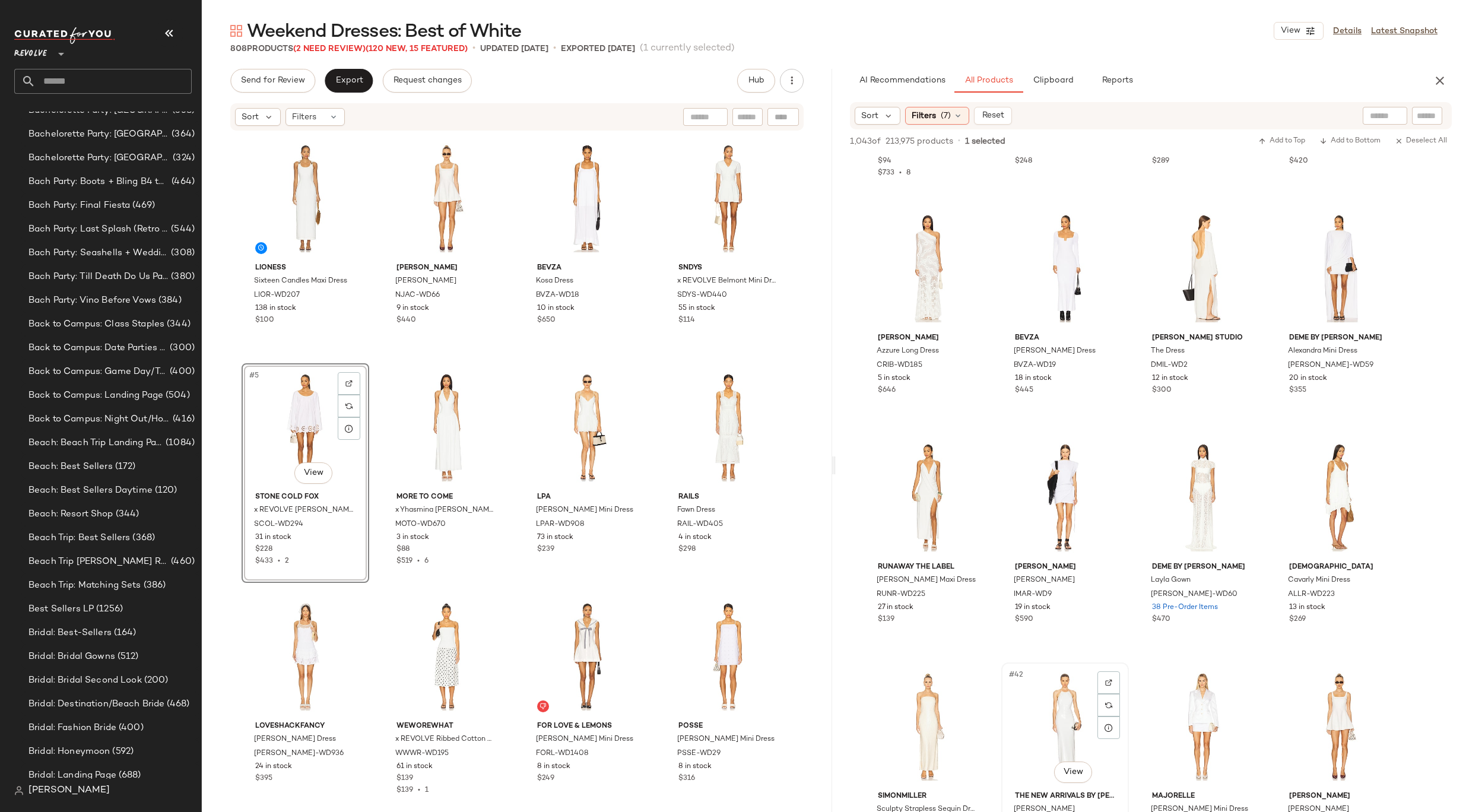
scroll to position [0, 0]
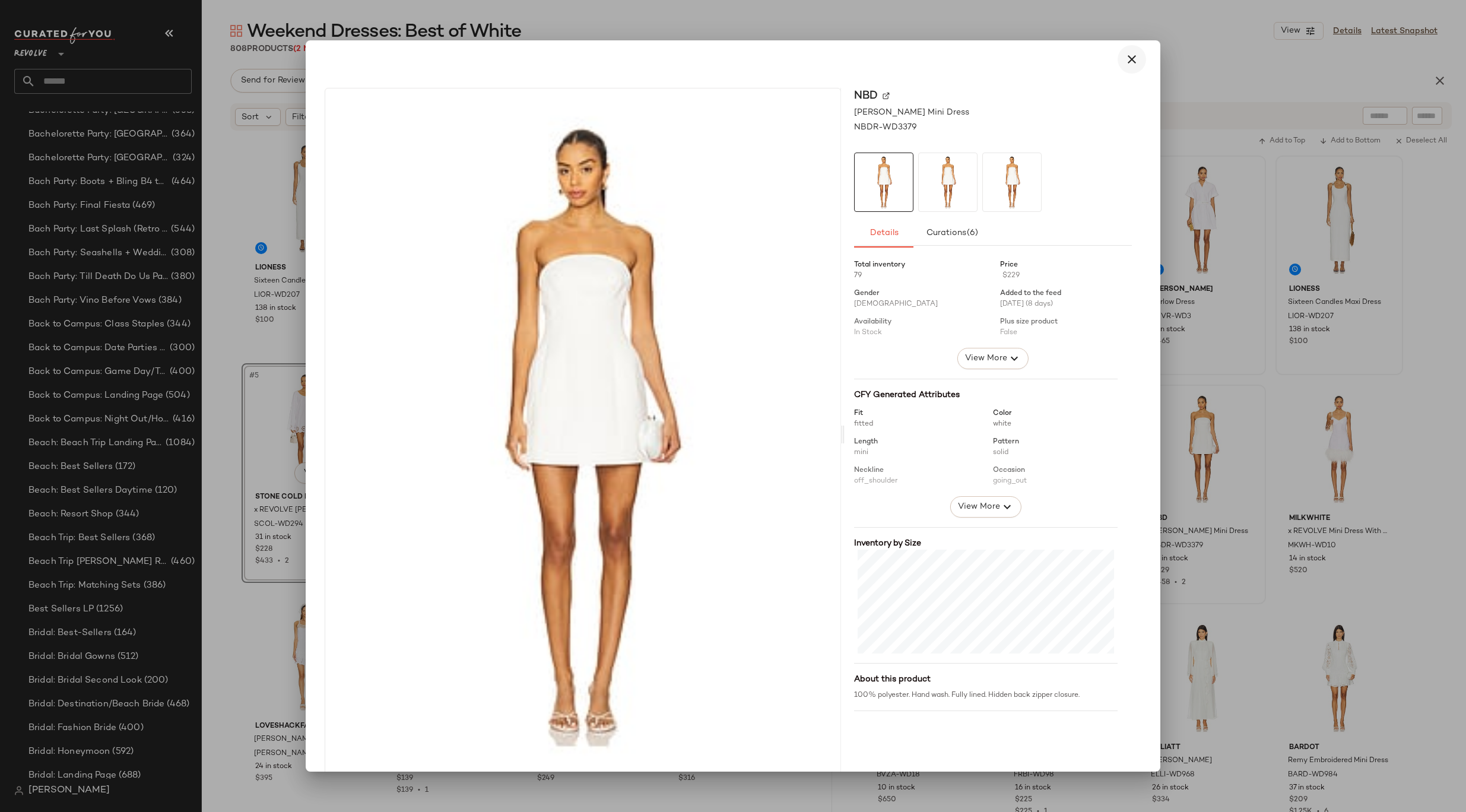
click at [1125, 64] on icon "button" at bounding box center [1132, 59] width 14 height 14
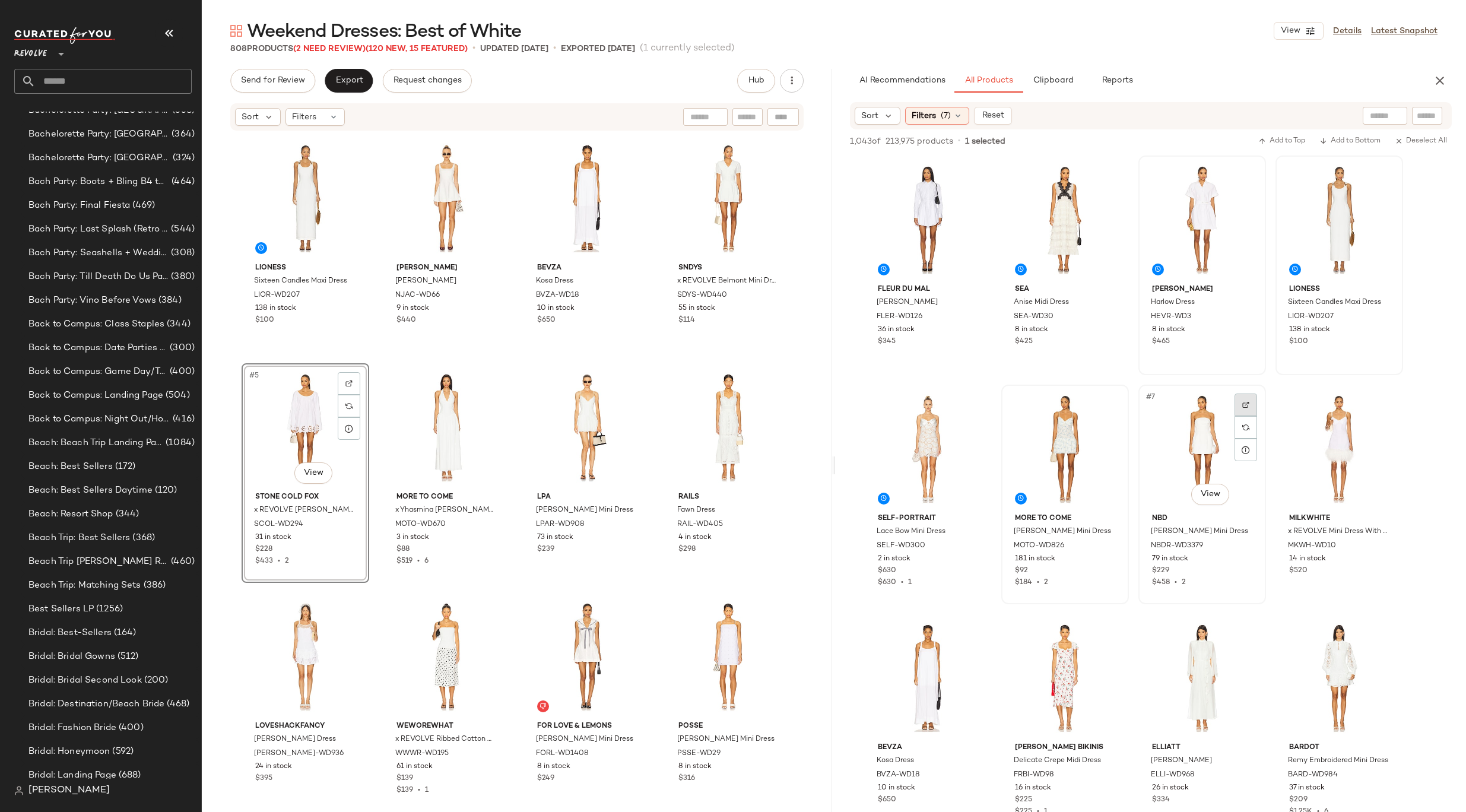
click at [1246, 403] on img at bounding box center [1246, 404] width 7 height 7
click at [1198, 439] on div "#7 View" at bounding box center [1201, 449] width 119 height 120
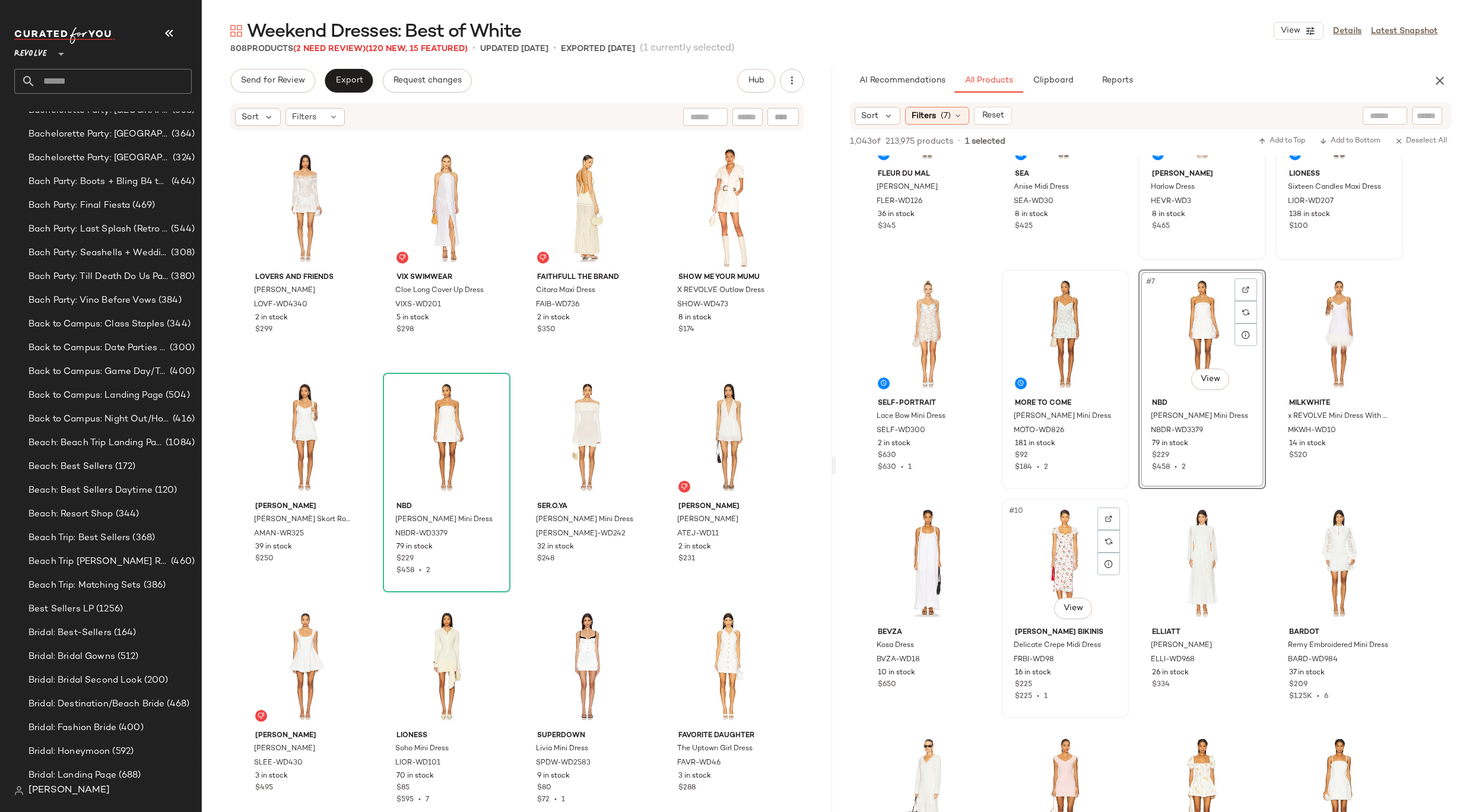
scroll to position [227, 0]
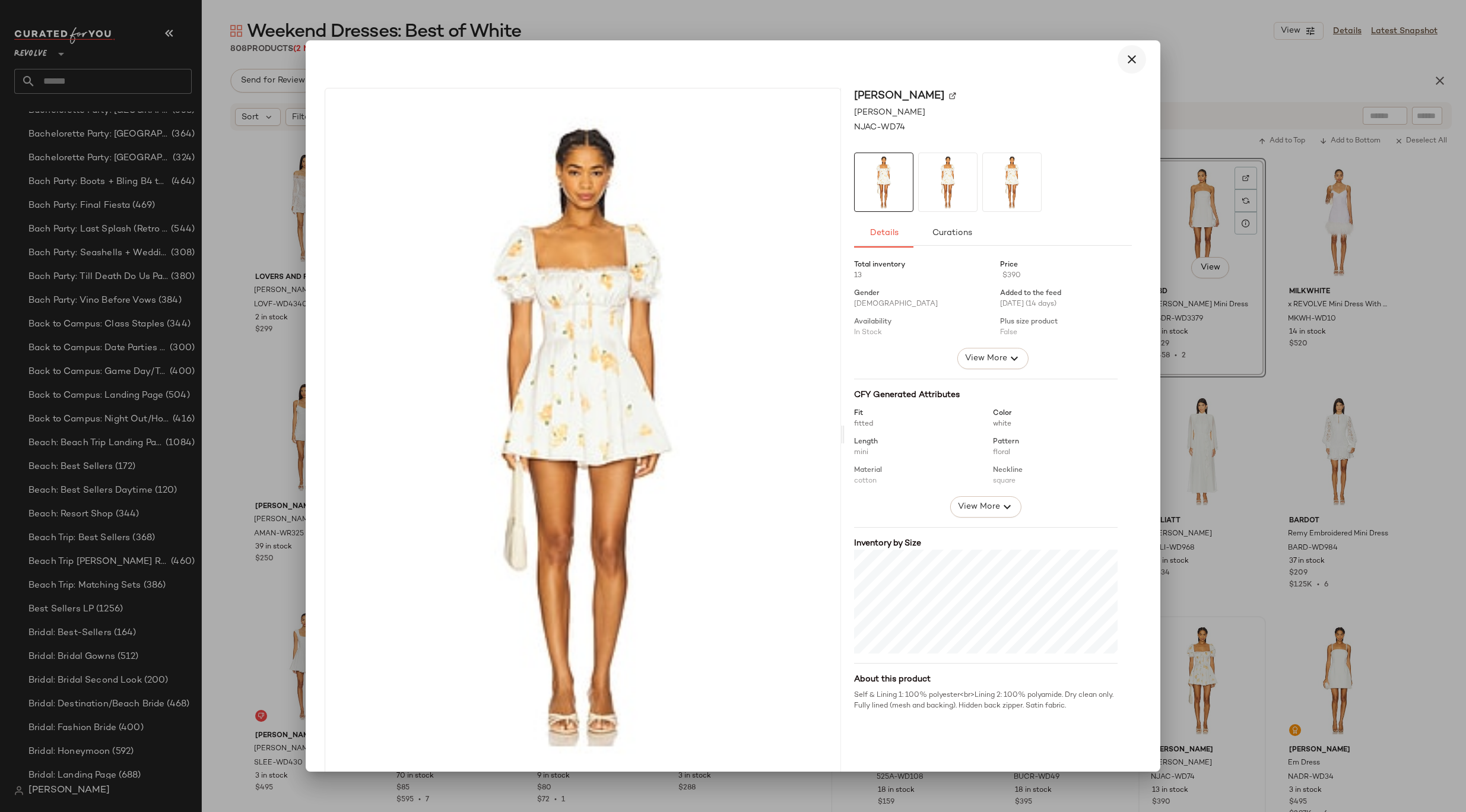
click at [1126, 60] on icon "button" at bounding box center [1132, 59] width 14 height 14
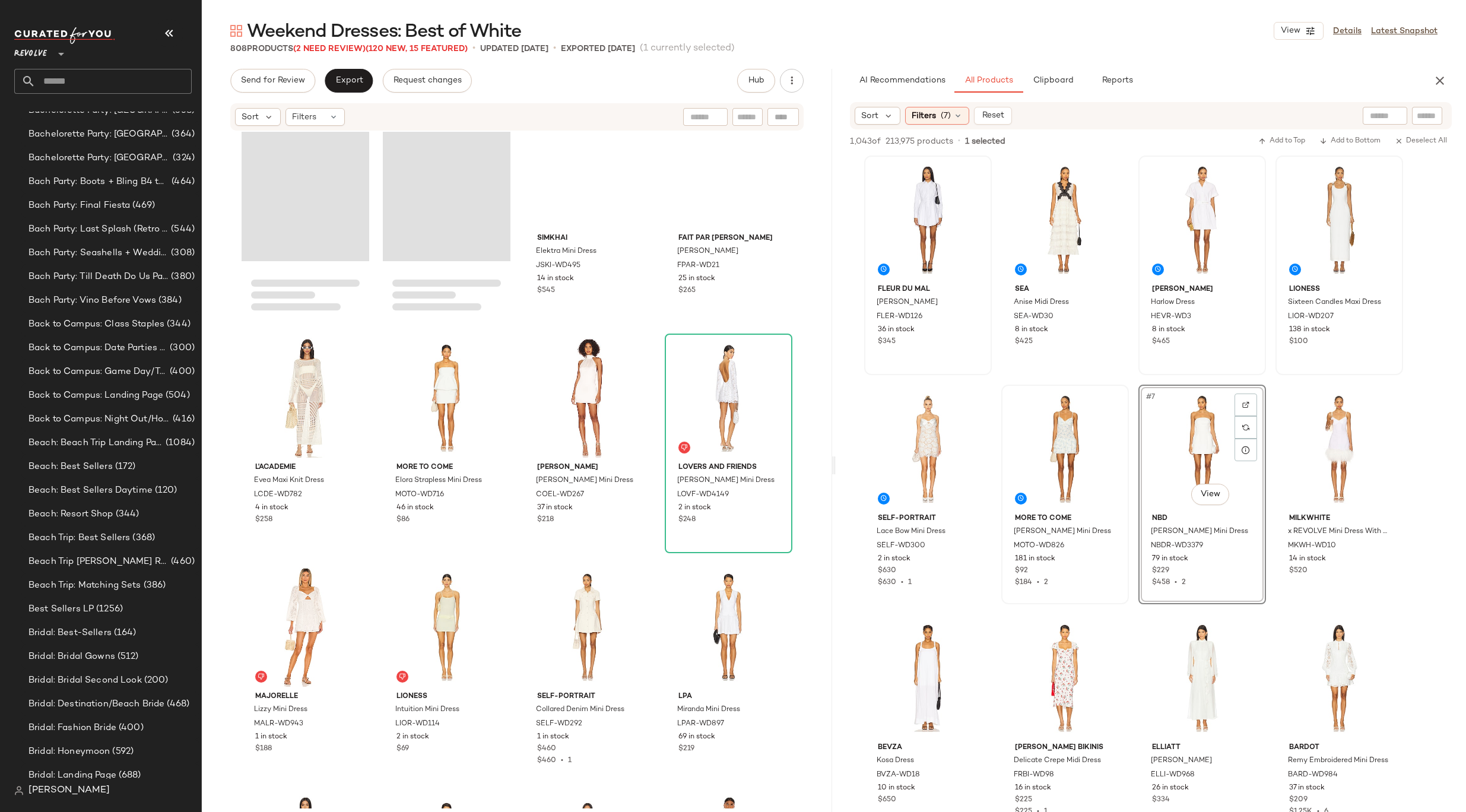
scroll to position [28406, 0]
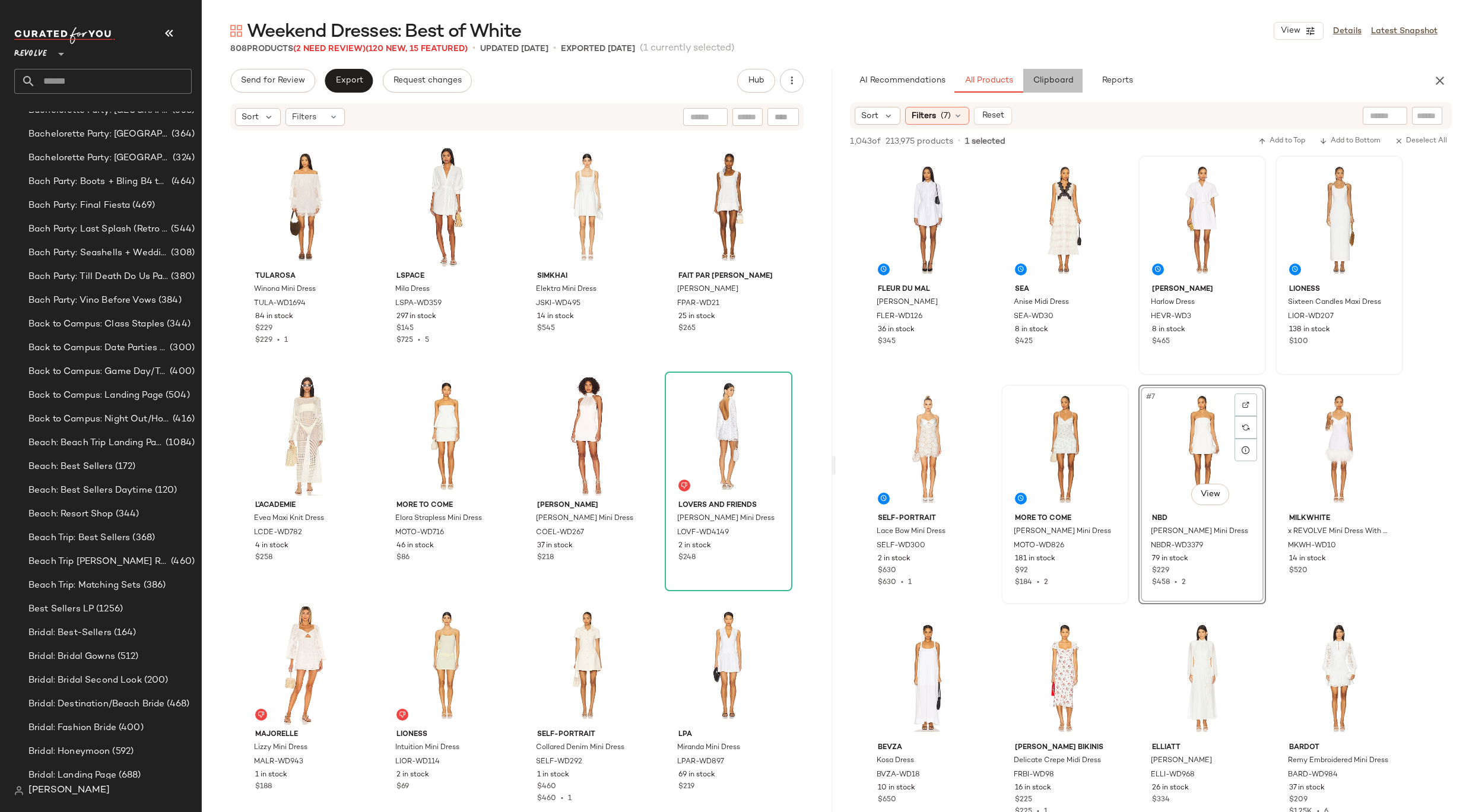
click at [1060, 81] on span "Clipboard" at bounding box center [1052, 81] width 41 height 10
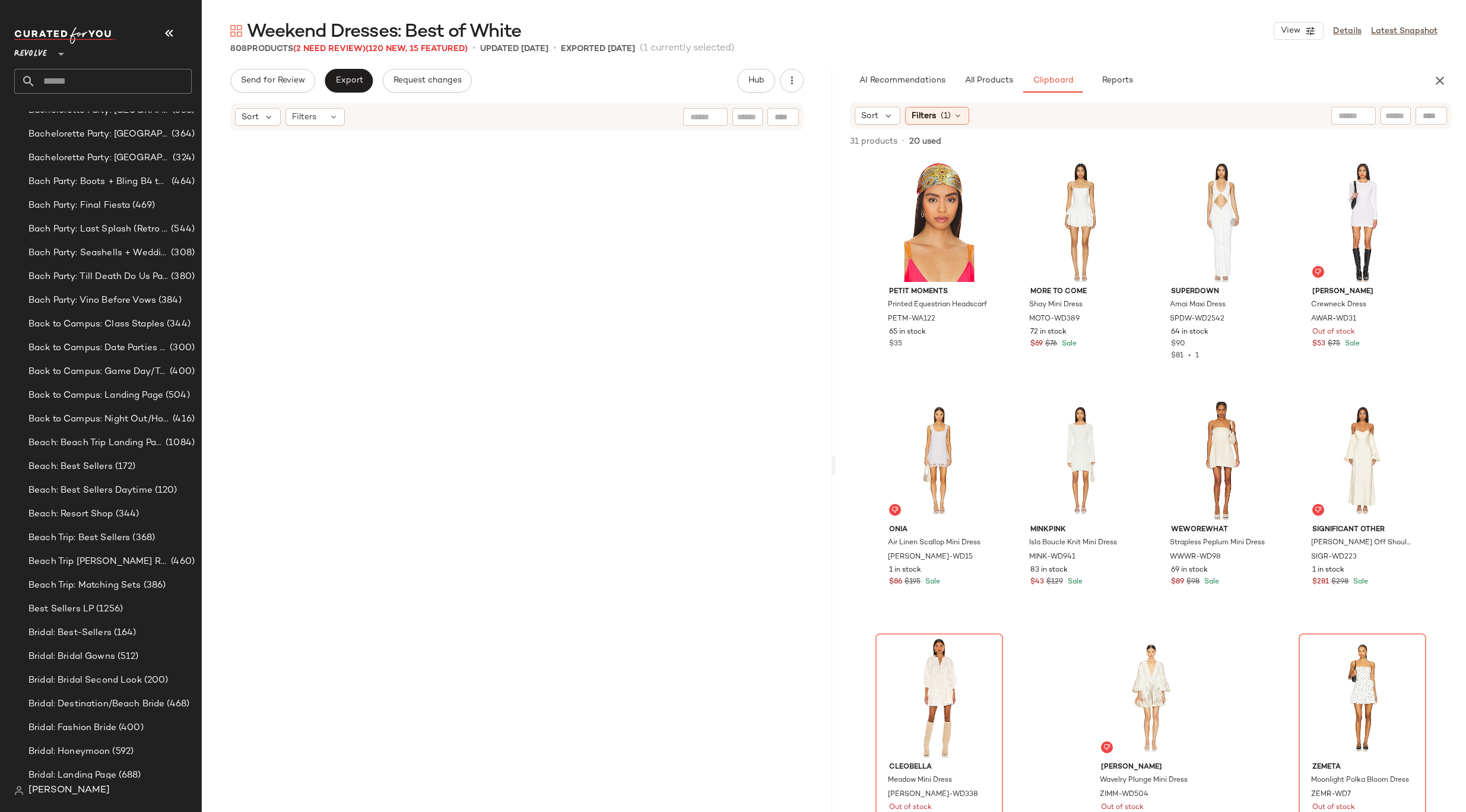
scroll to position [0, 0]
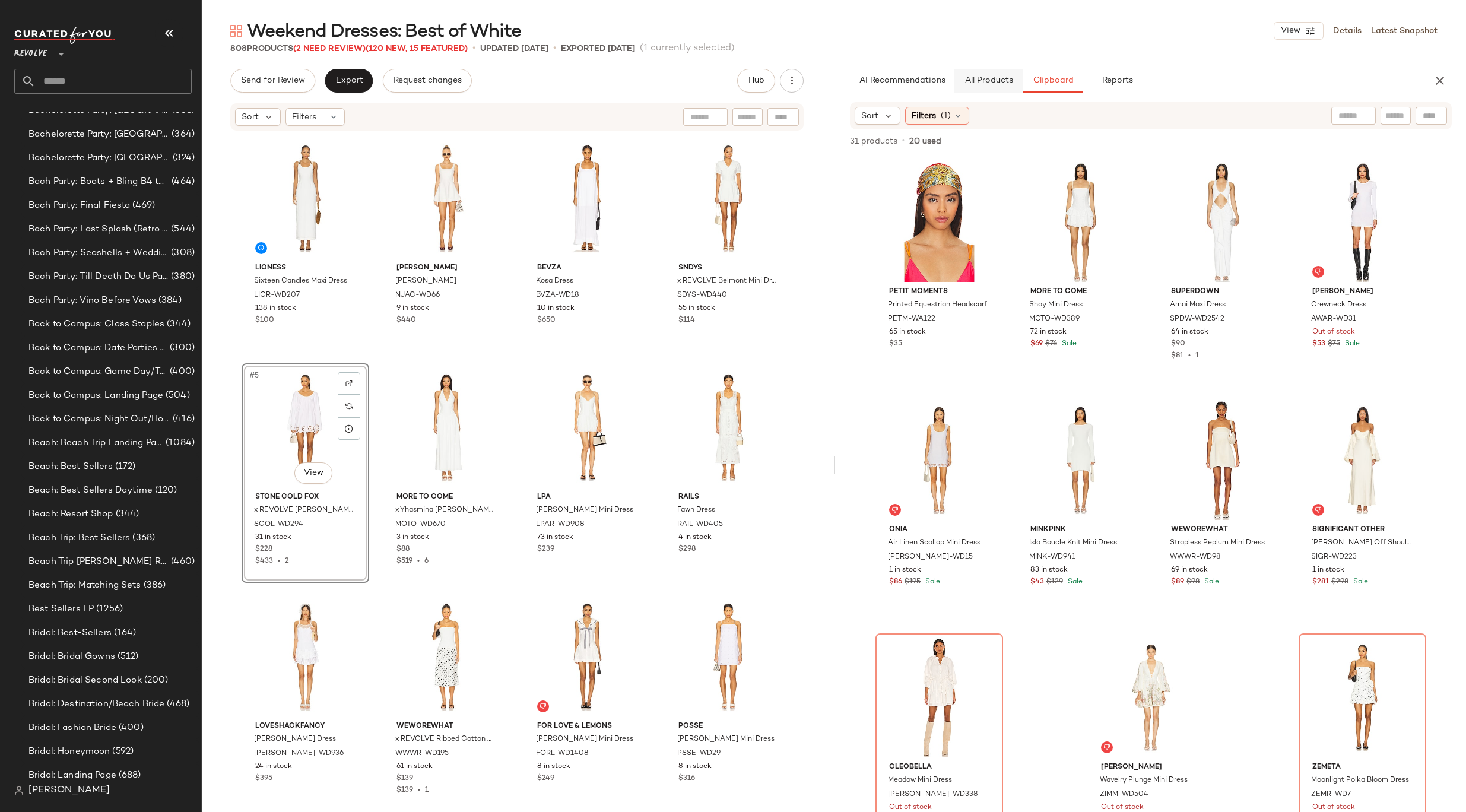
click at [997, 79] on span "All Products" at bounding box center [988, 81] width 49 height 10
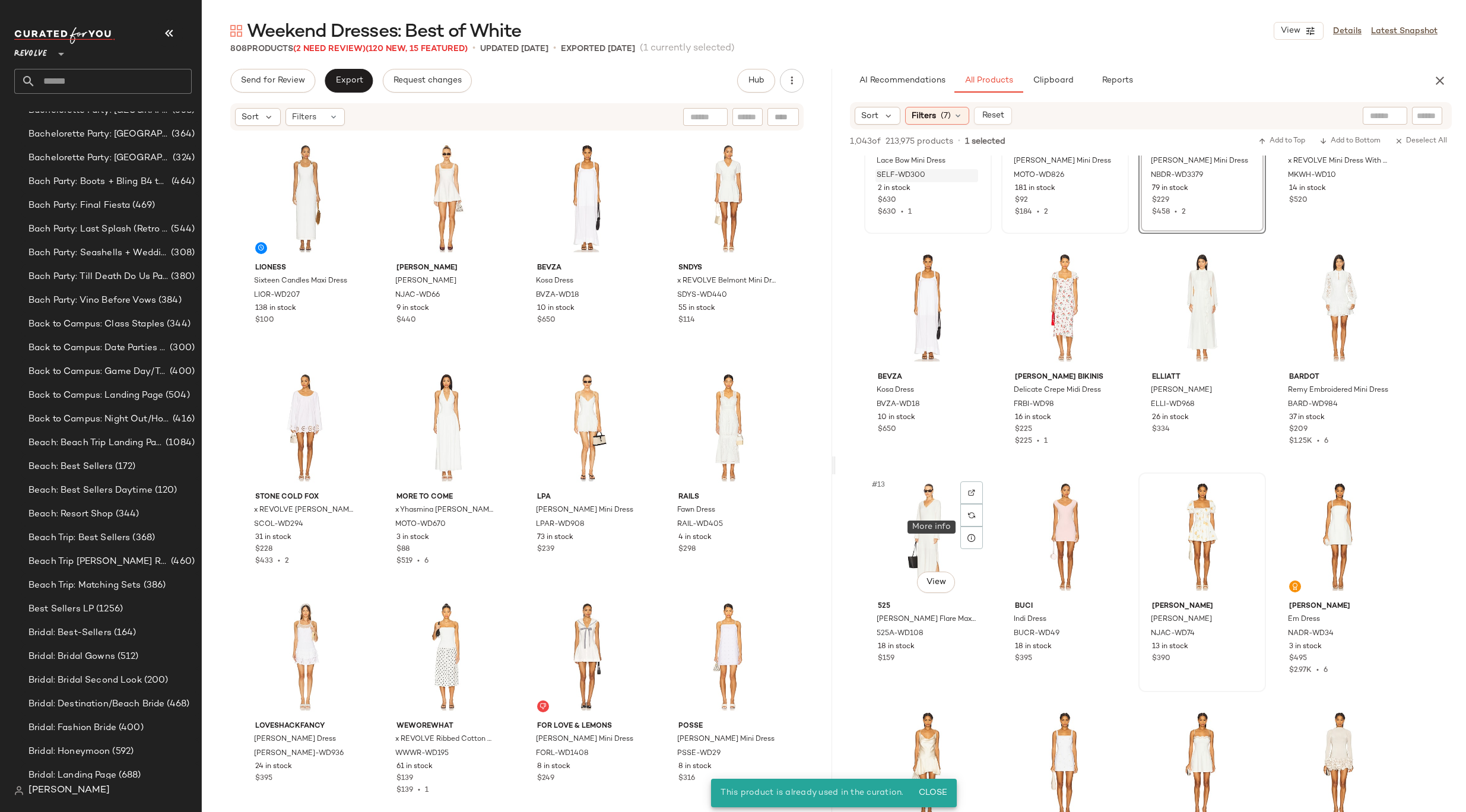
scroll to position [513, 0]
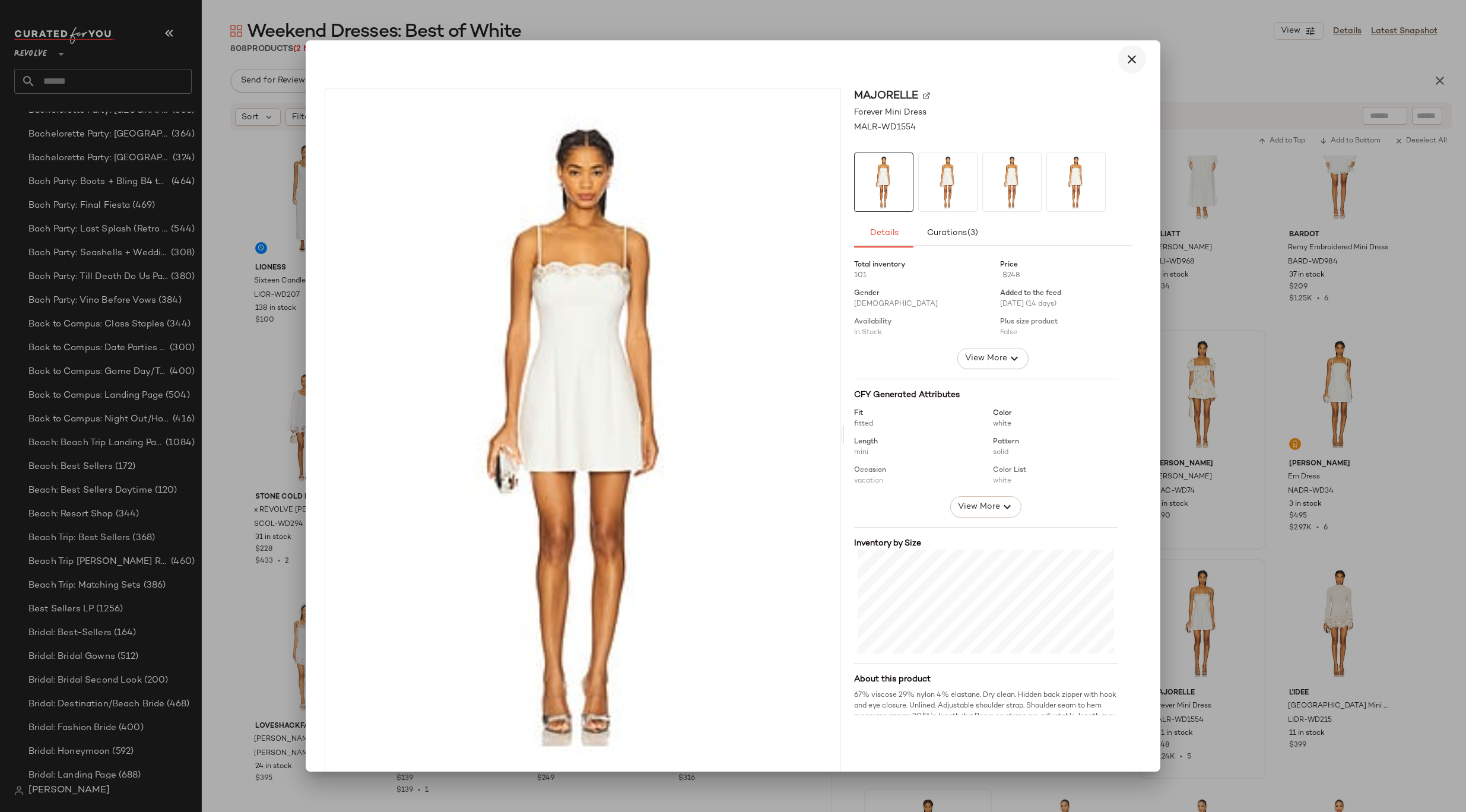
click at [1125, 64] on icon "button" at bounding box center [1132, 59] width 14 height 14
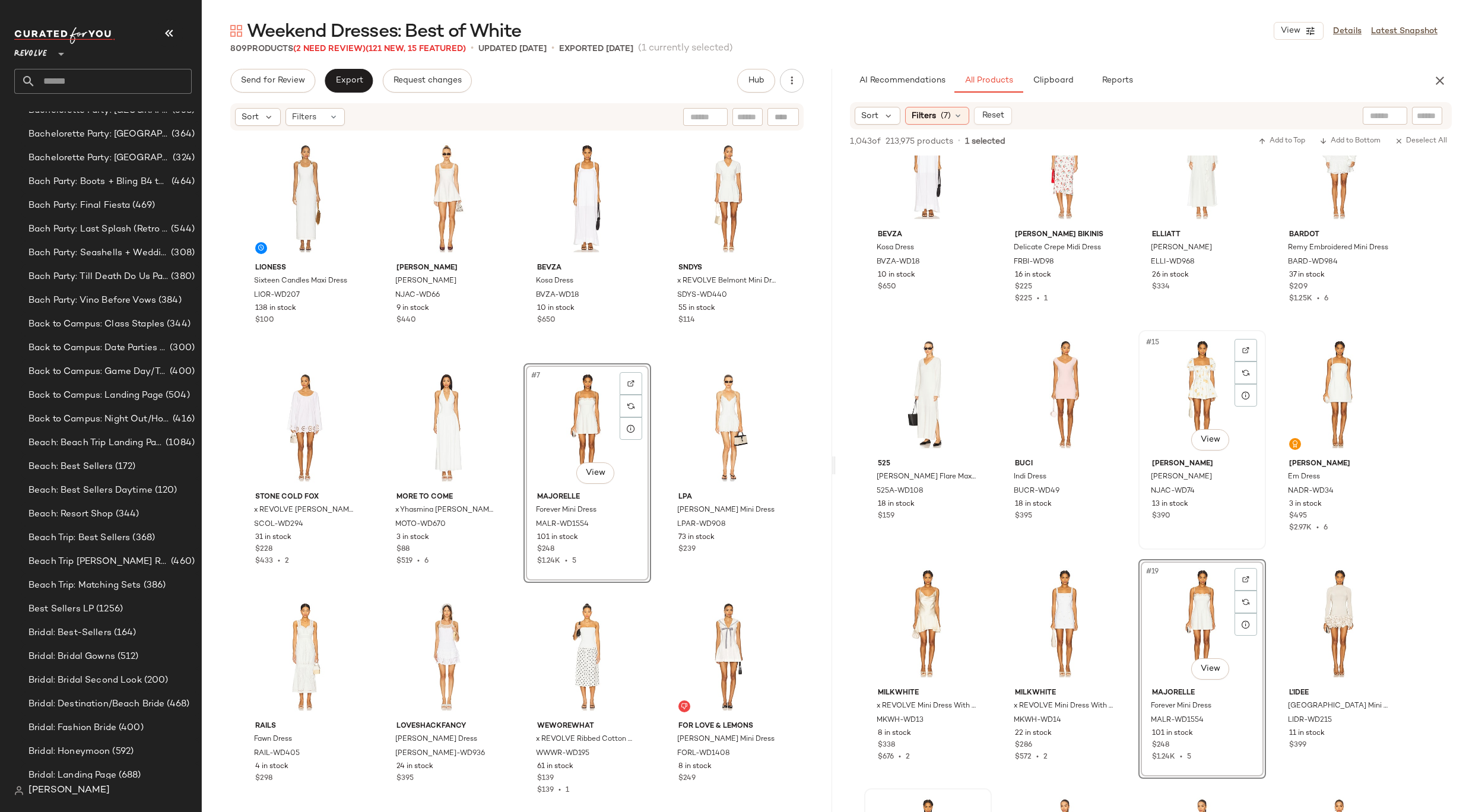
scroll to position [740, 0]
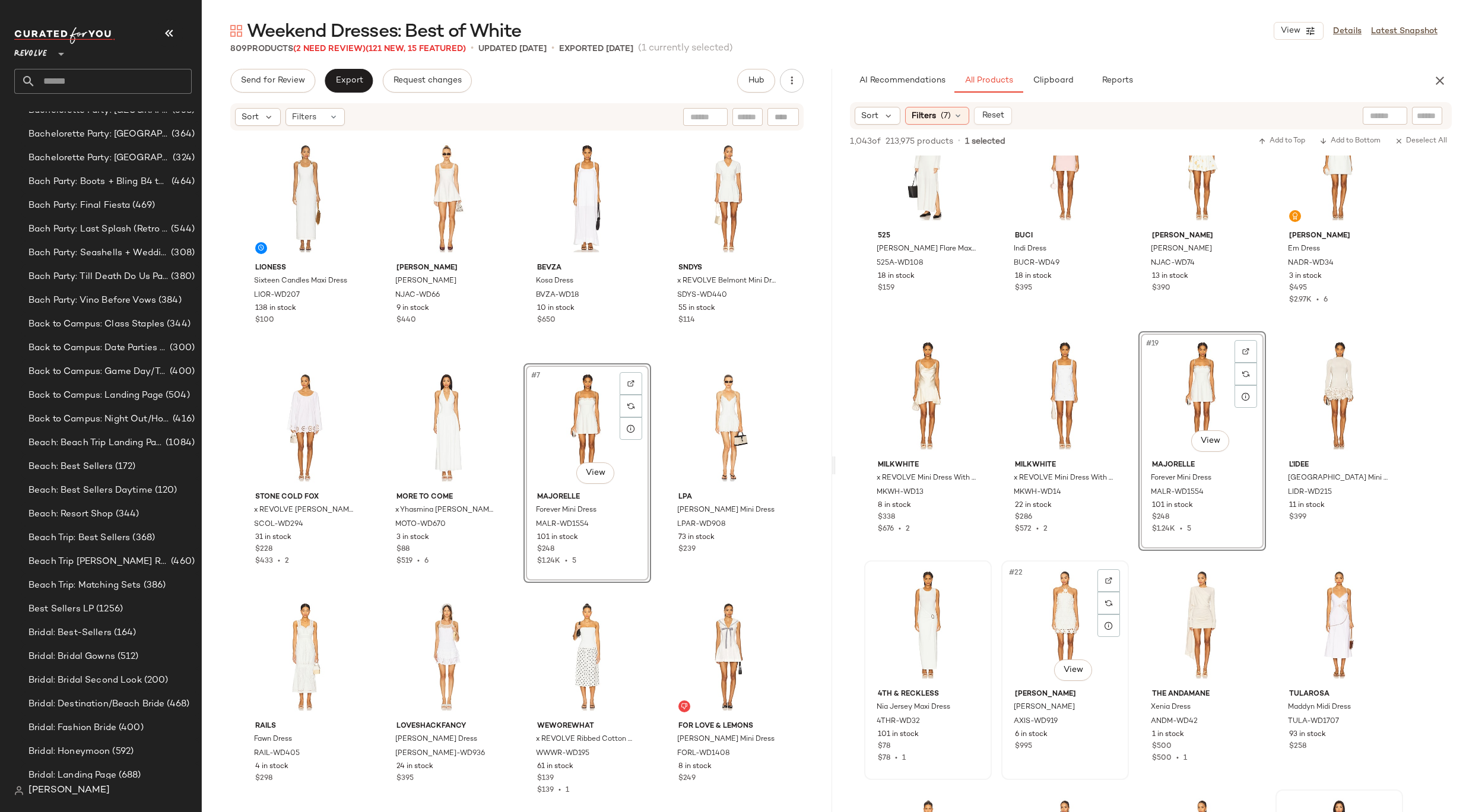
click at [1050, 596] on div "#22 View" at bounding box center [1064, 624] width 119 height 120
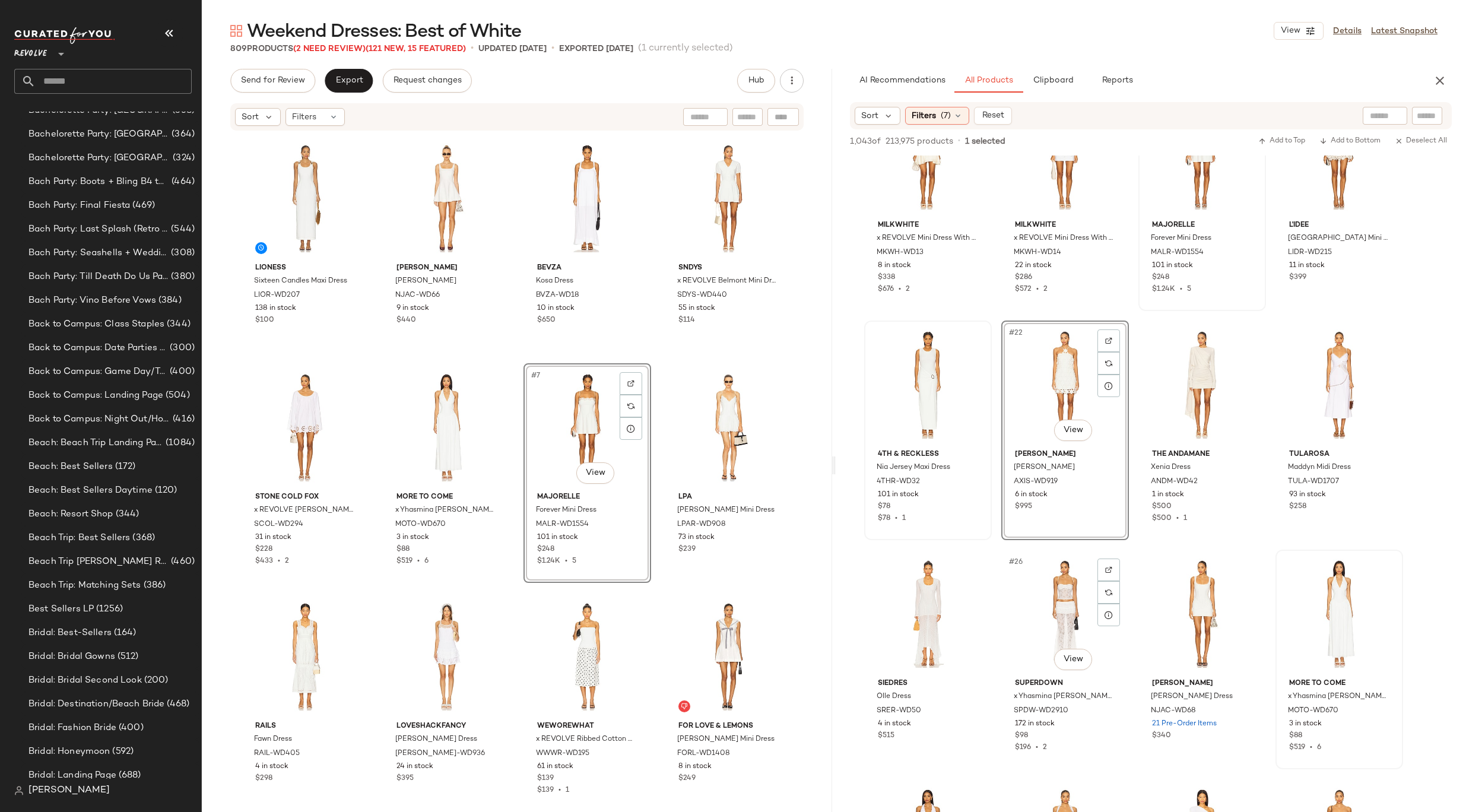
scroll to position [1127, 0]
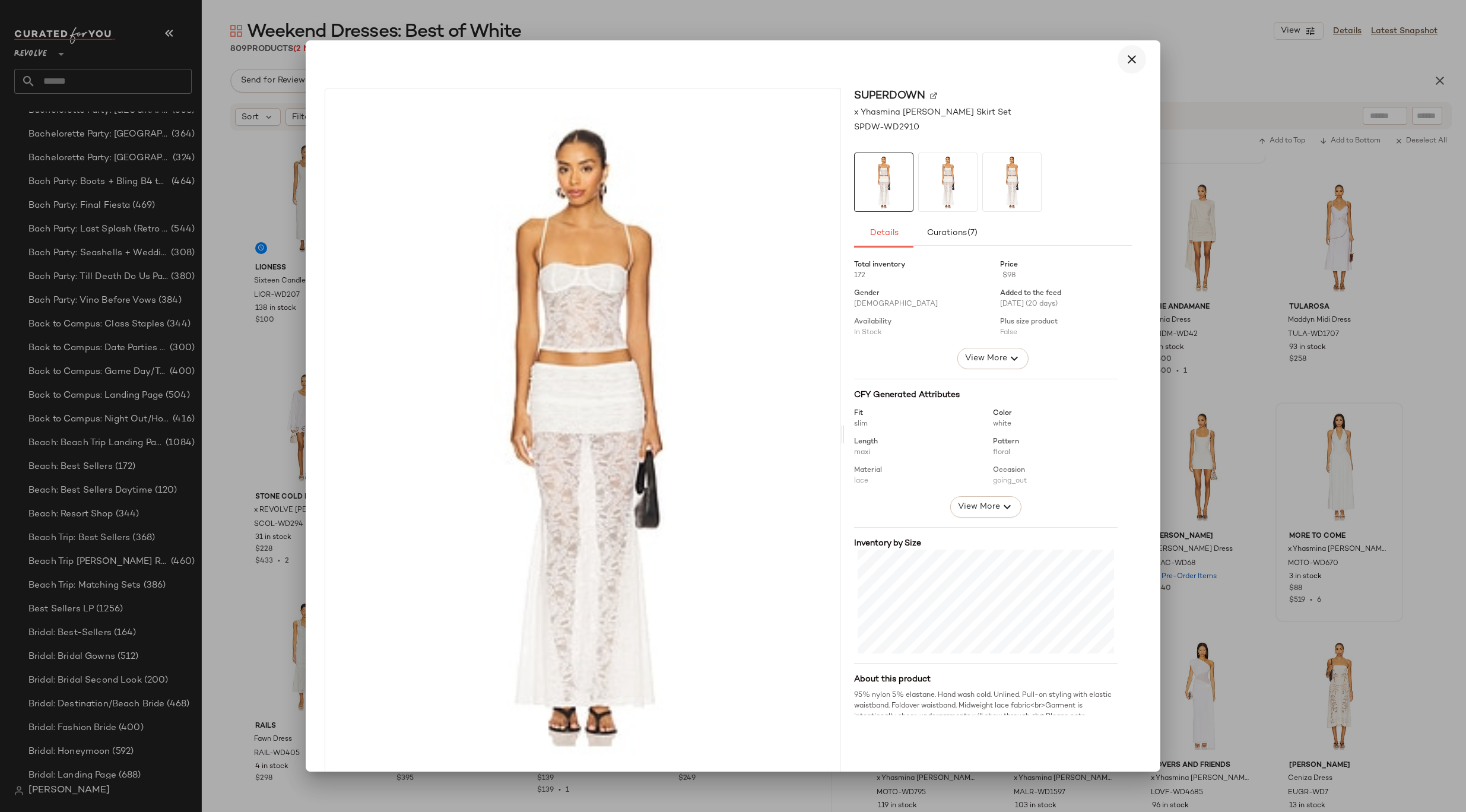
click at [1129, 59] on icon "button" at bounding box center [1132, 59] width 14 height 14
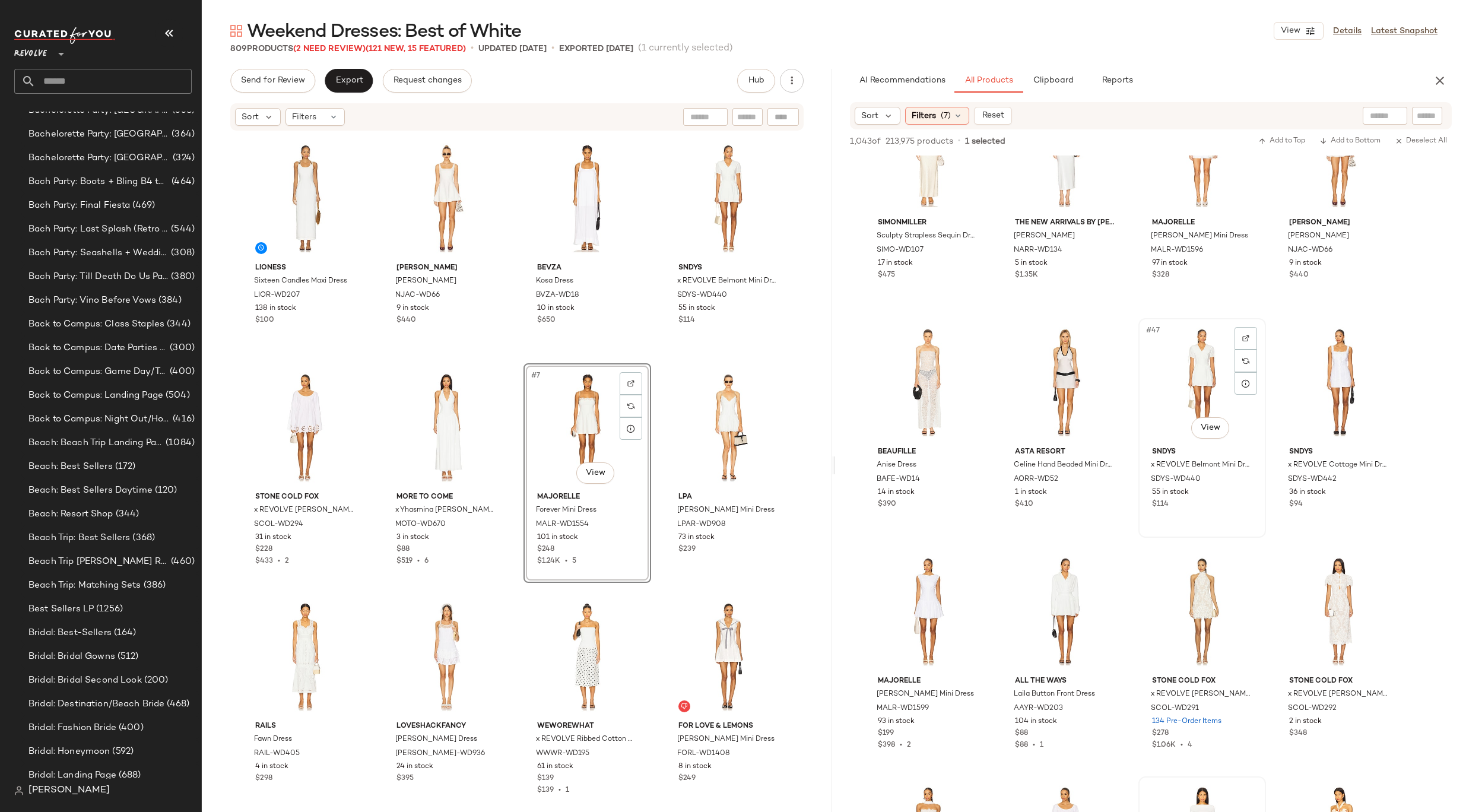
scroll to position [2685, 0]
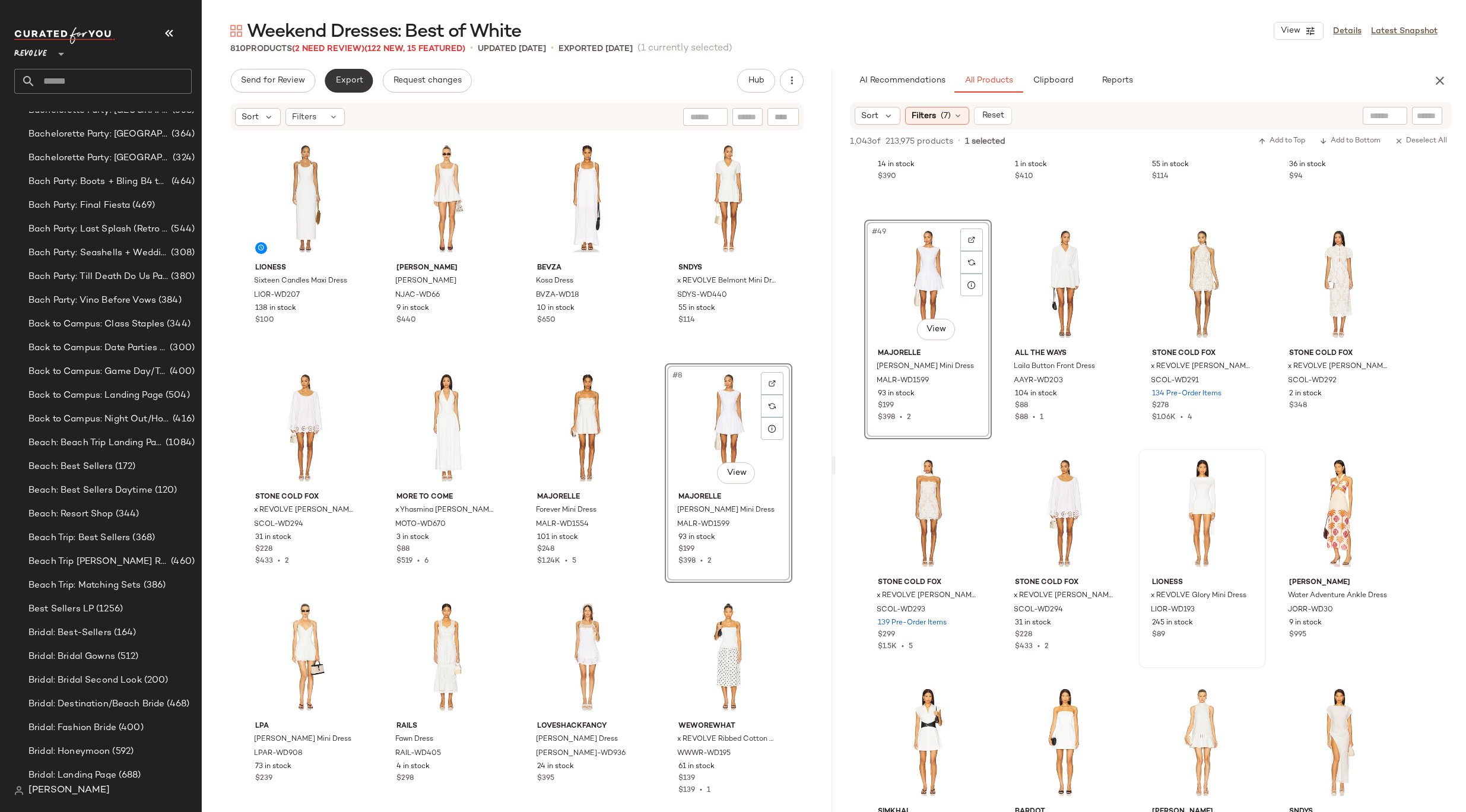
click at [367, 87] on button "Export" at bounding box center [348, 81] width 48 height 24
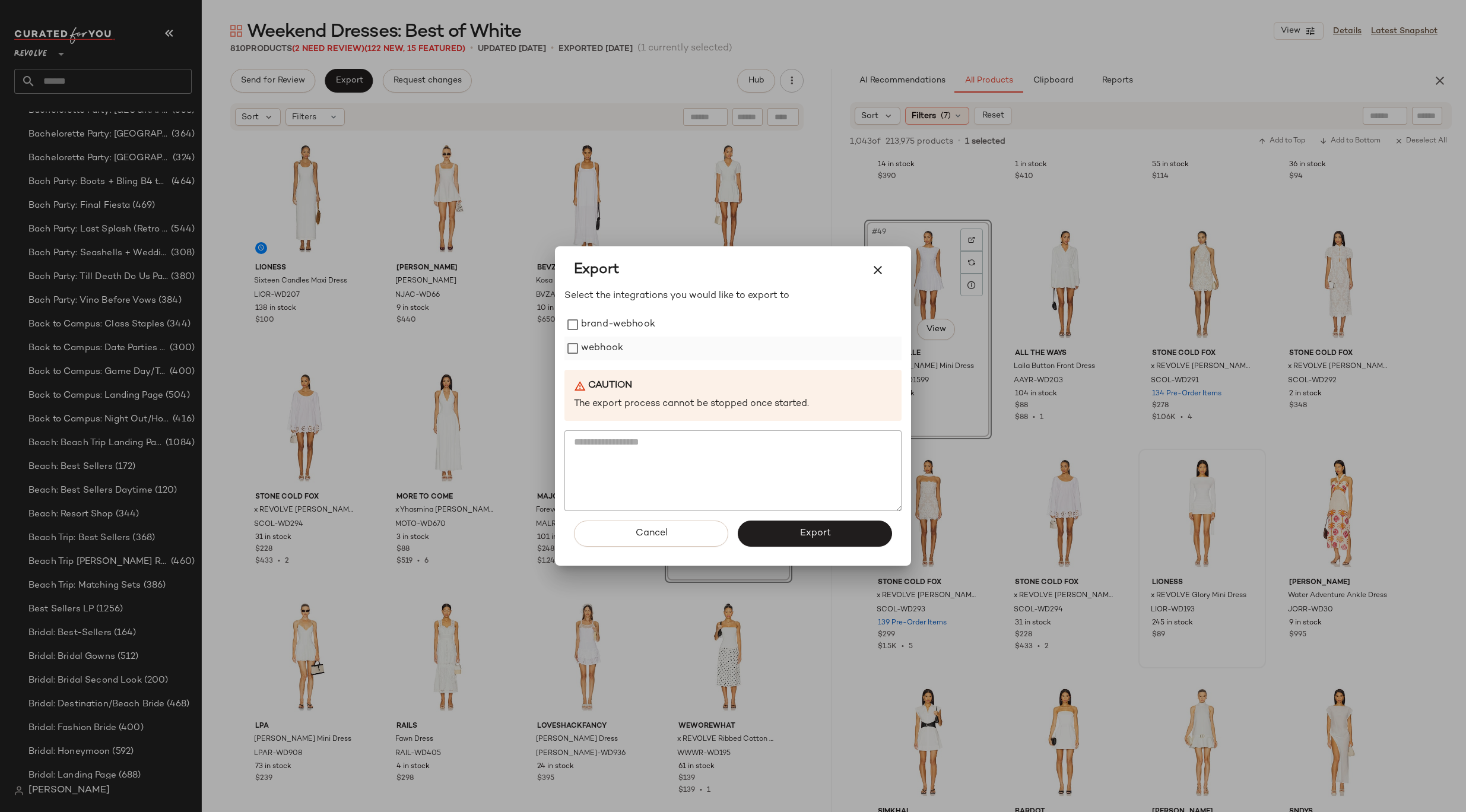
click at [620, 343] on label "webhook" at bounding box center [602, 348] width 42 height 24
click at [763, 545] on button "Export" at bounding box center [815, 534] width 154 height 26
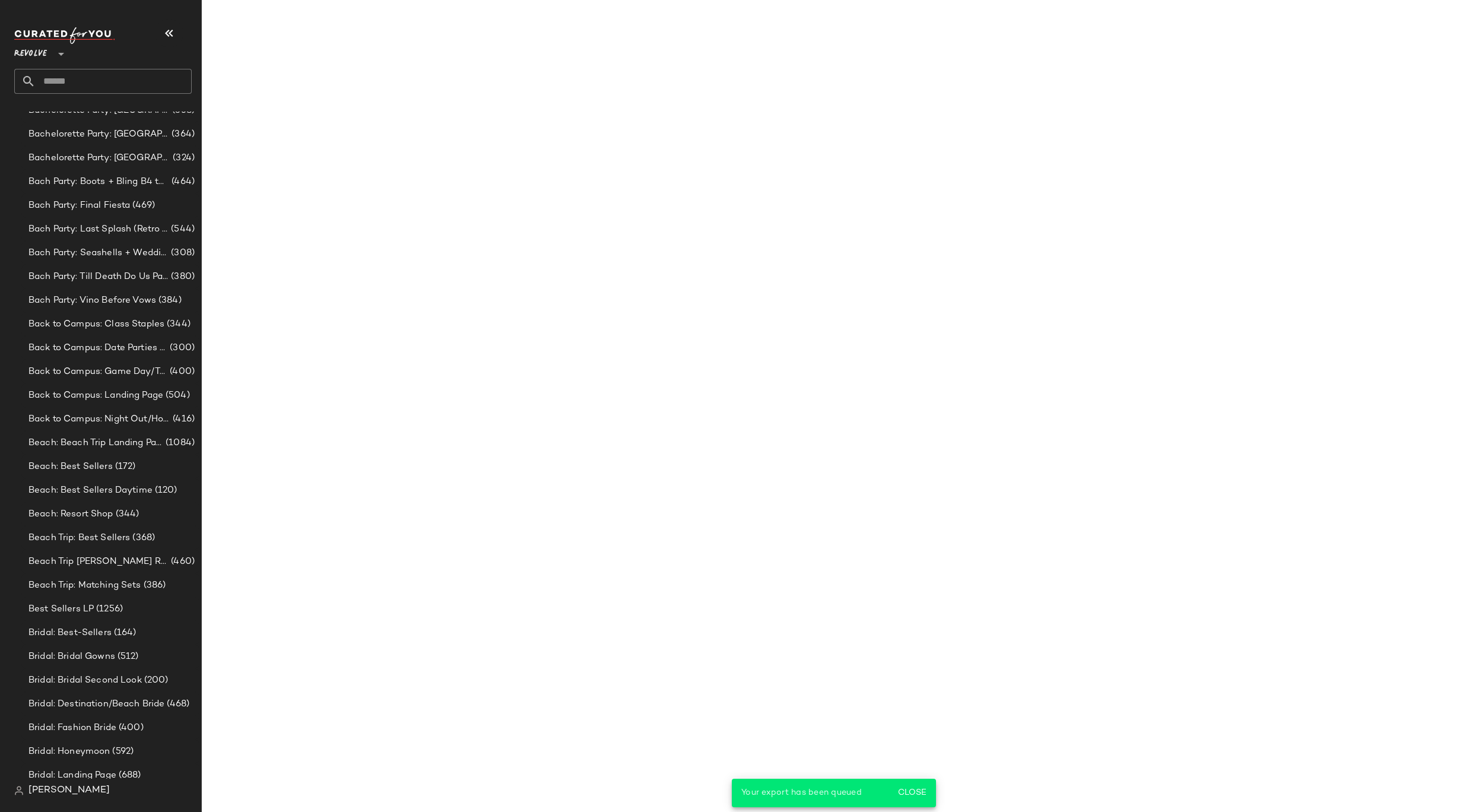
scroll to position [3372, 0]
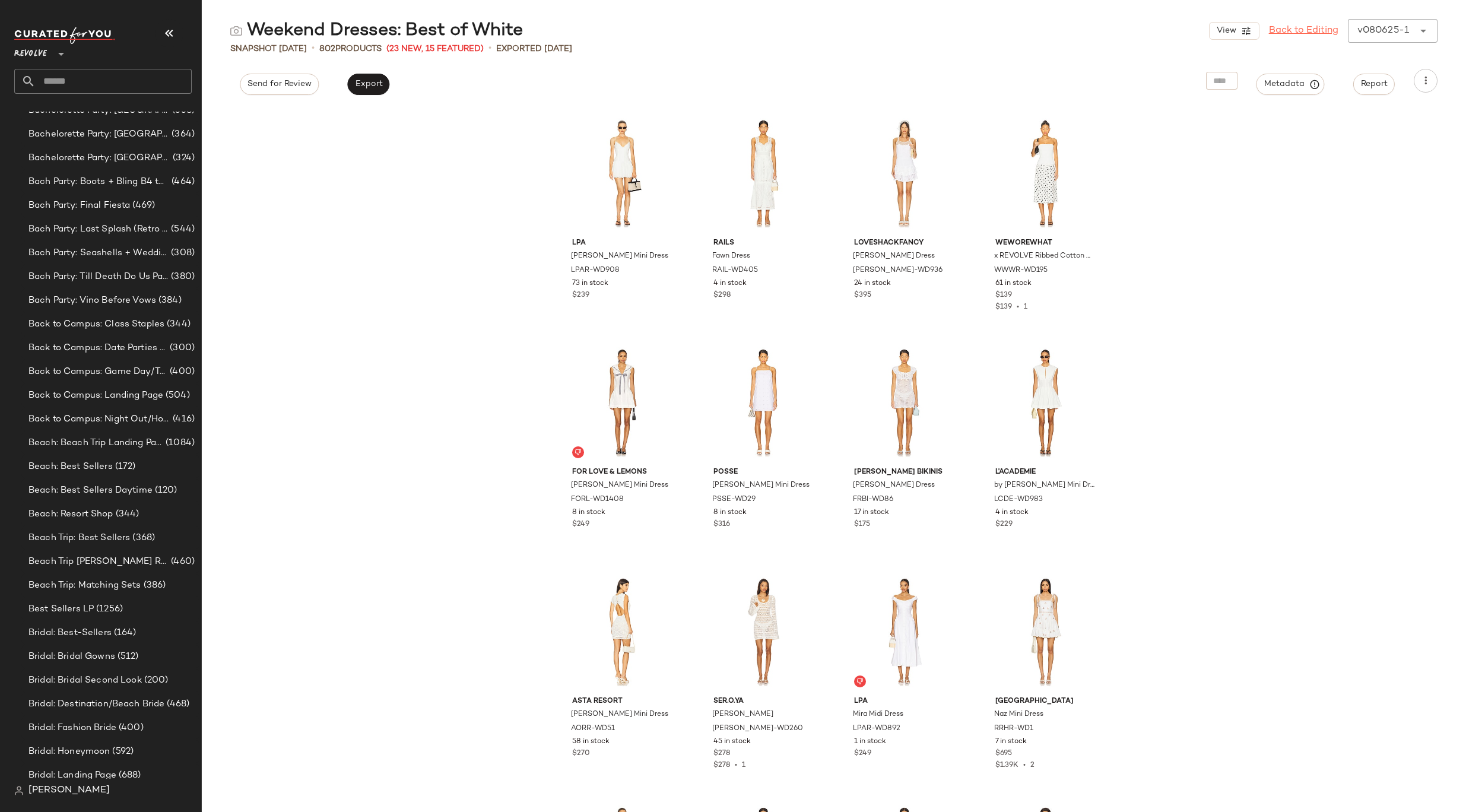
click at [1296, 33] on link "Back to Editing" at bounding box center [1303, 31] width 70 height 14
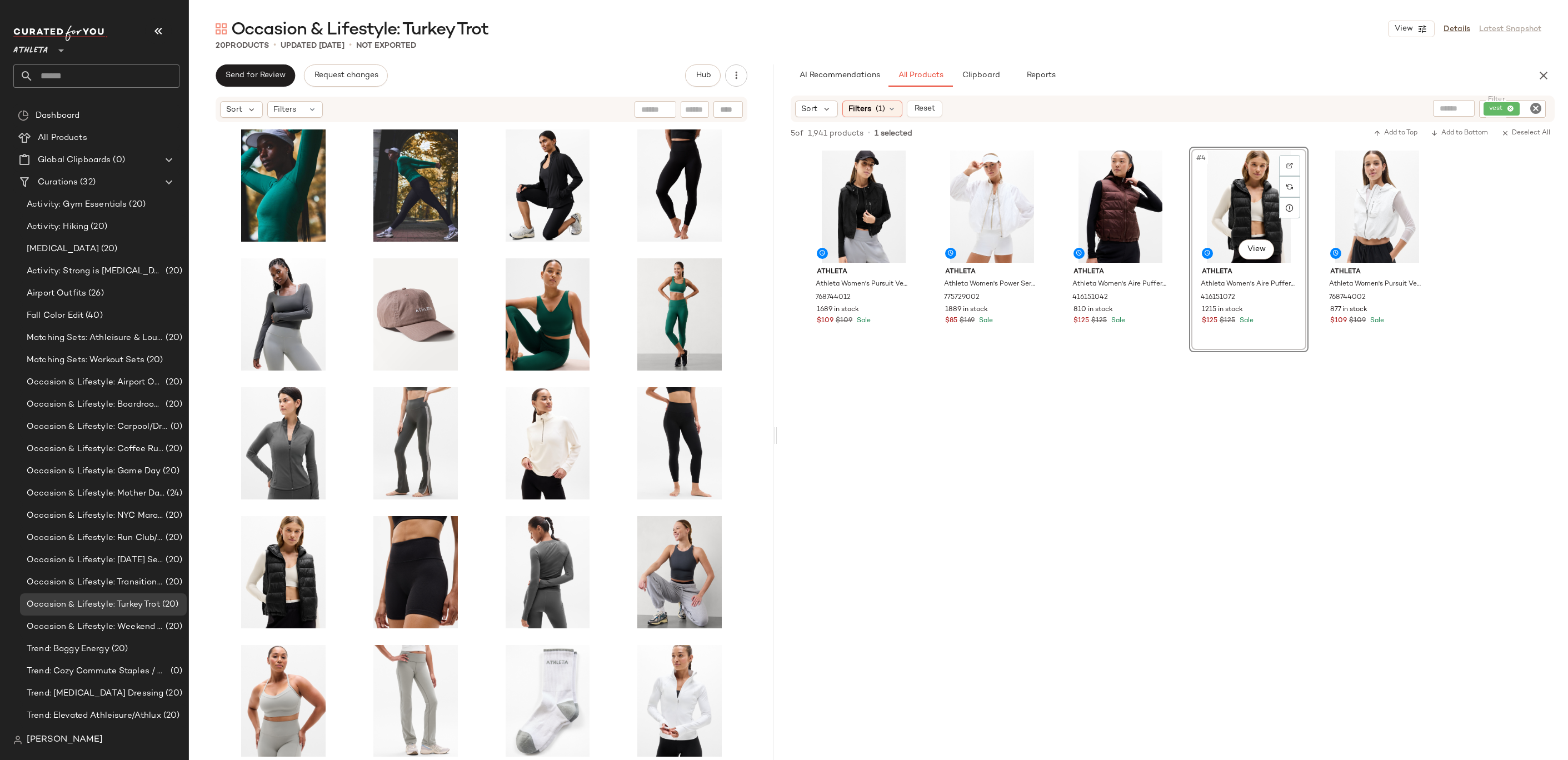
scroll to position [4, 0]
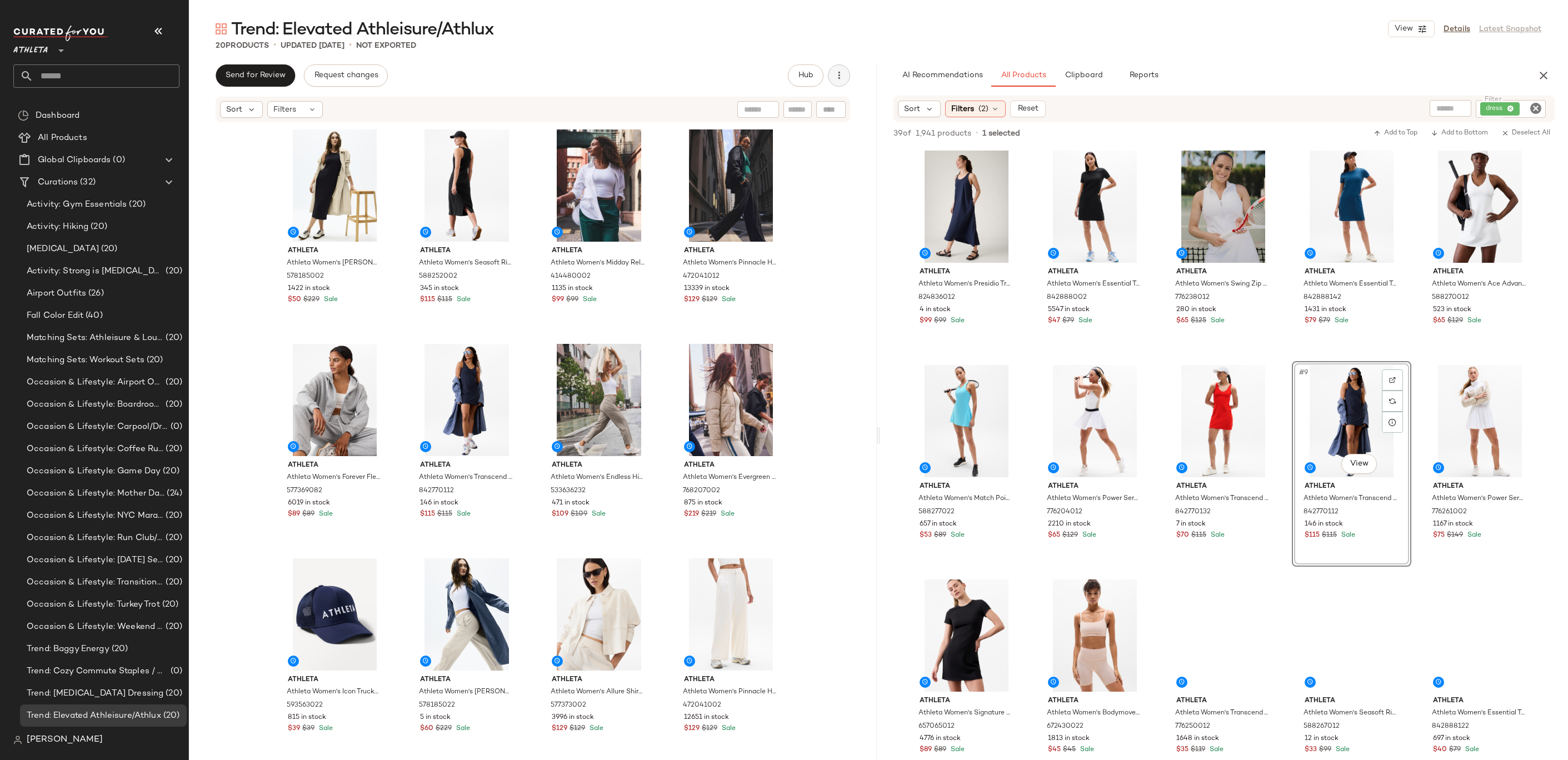
scroll to position [1, 0]
click at [839, 77] on icon "button" at bounding box center [839, 75] width 11 height 11
click at [1412, 32] on span "View" at bounding box center [1403, 29] width 19 height 9
click at [1355, 114] on label "Show Card Details" at bounding box center [1357, 124] width 81 height 31
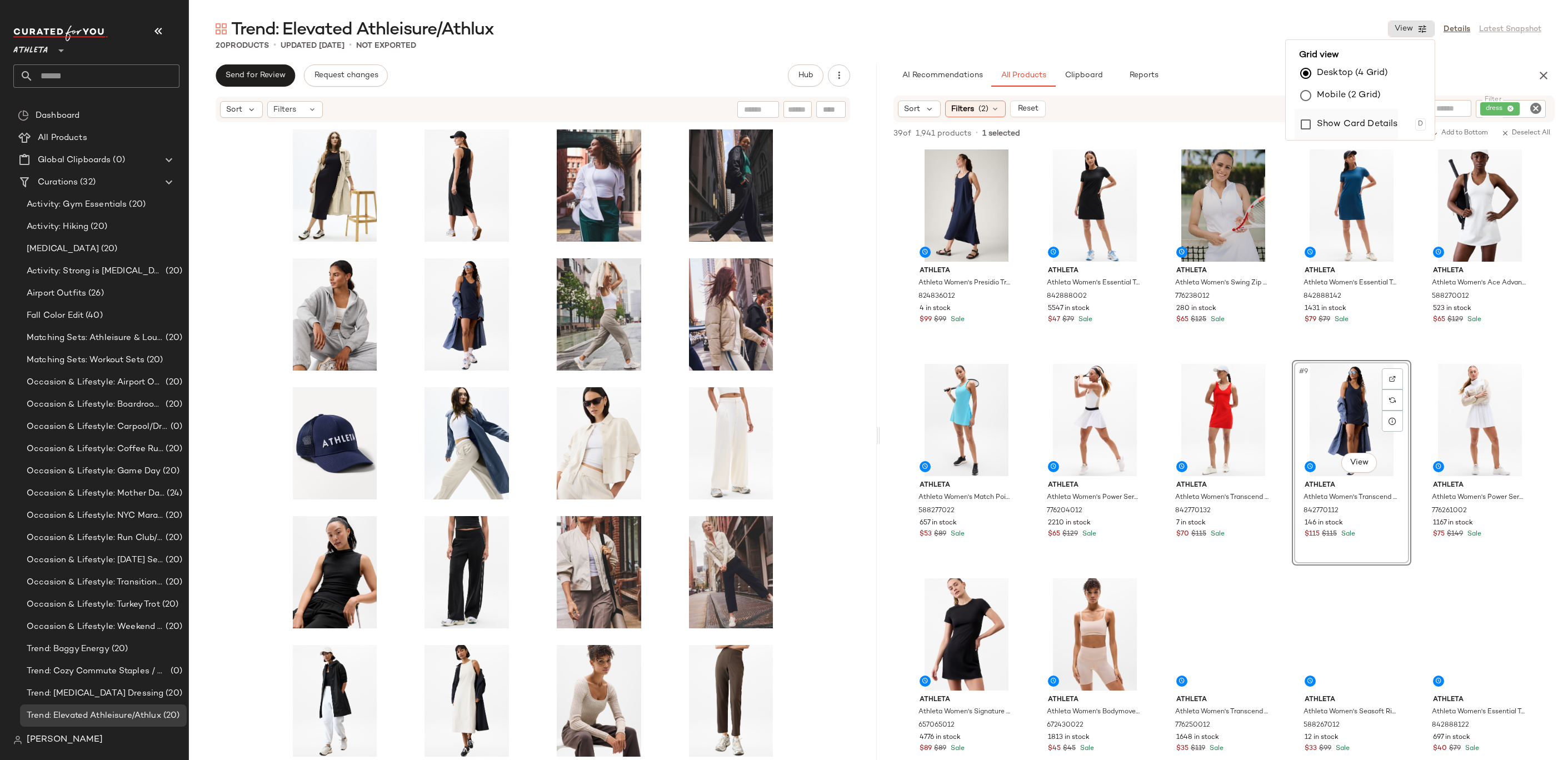
click at [1357, 124] on label "Show Card Details" at bounding box center [1357, 124] width 81 height 31
